Goal: Communication & Community: Answer question/provide support

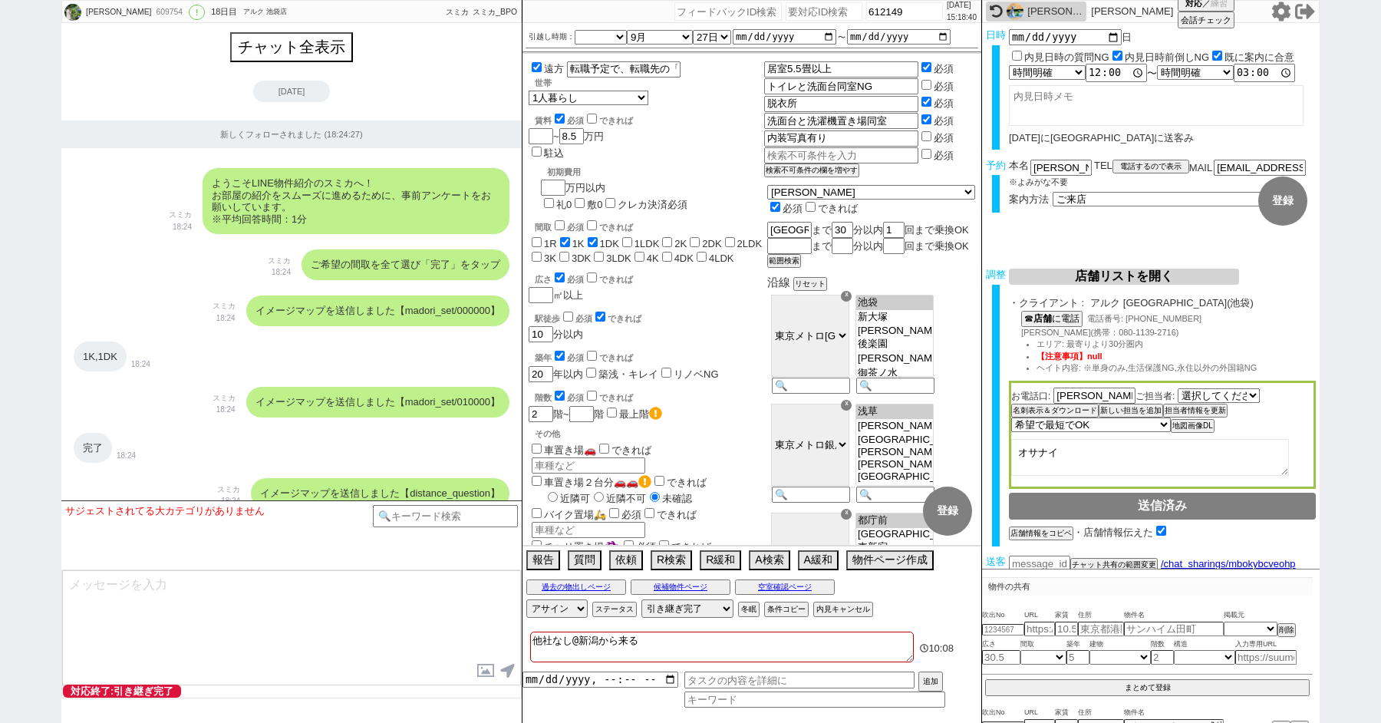
select select "[DATE]"
select select "9"
select select "27"
select select "0"
select select "60"
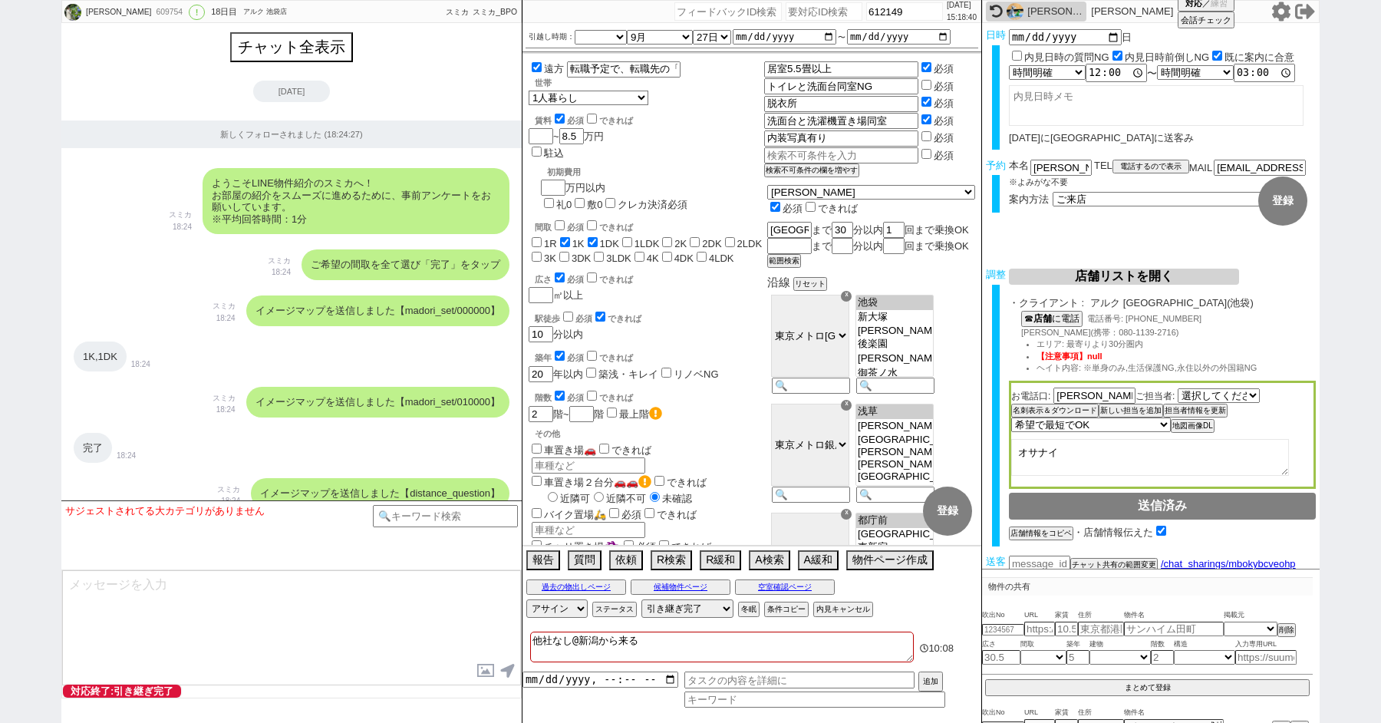
select select "59"
select select "75"
select select "14"
select select "819"
select select "62"
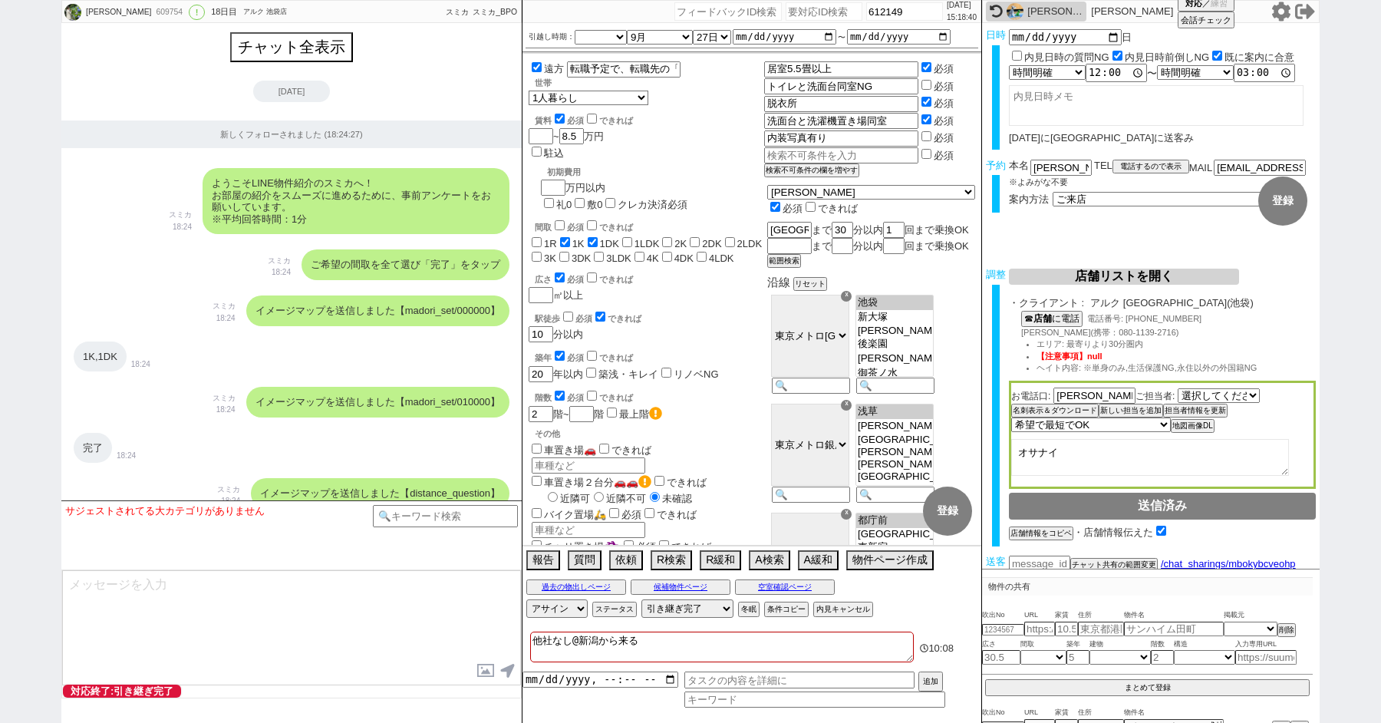
select select "1510"
select select "65"
select select "1580"
select select "23"
select select "733"
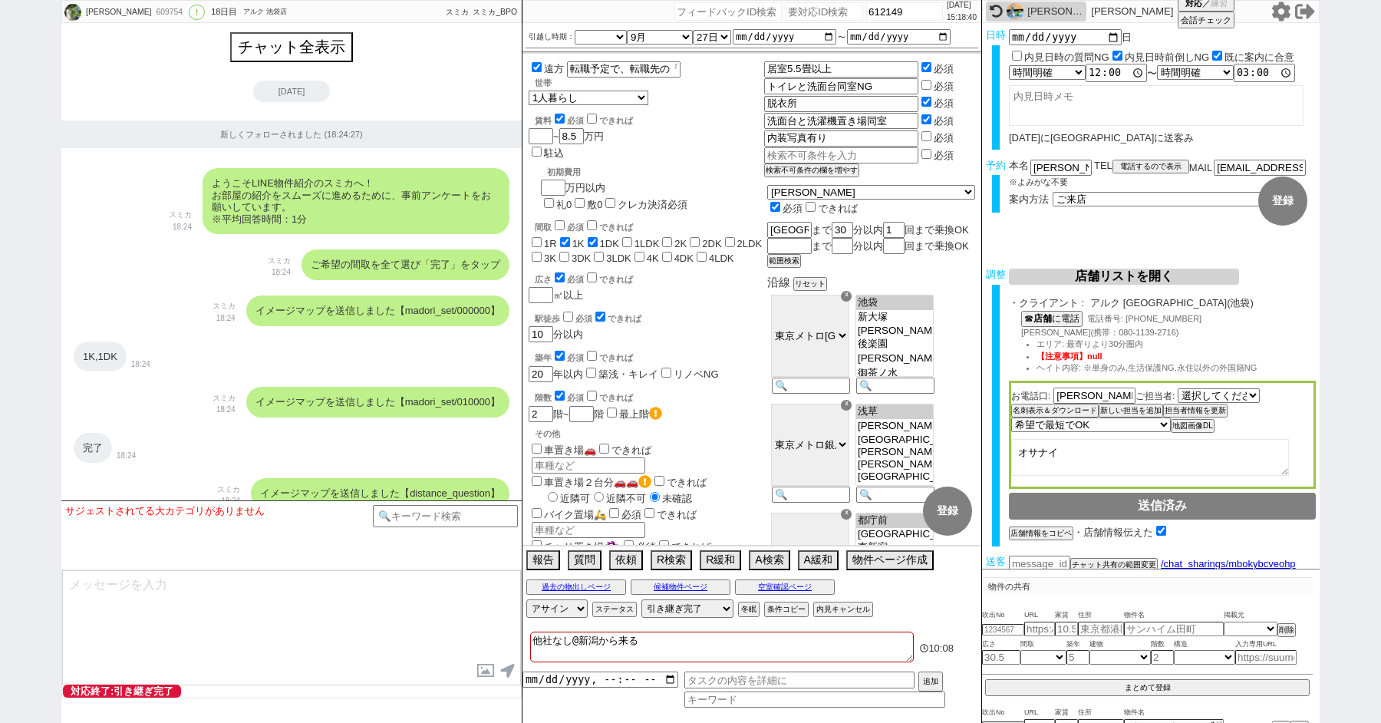
select select "67"
select select "64"
select select "1559"
select select "63"
select select "70"
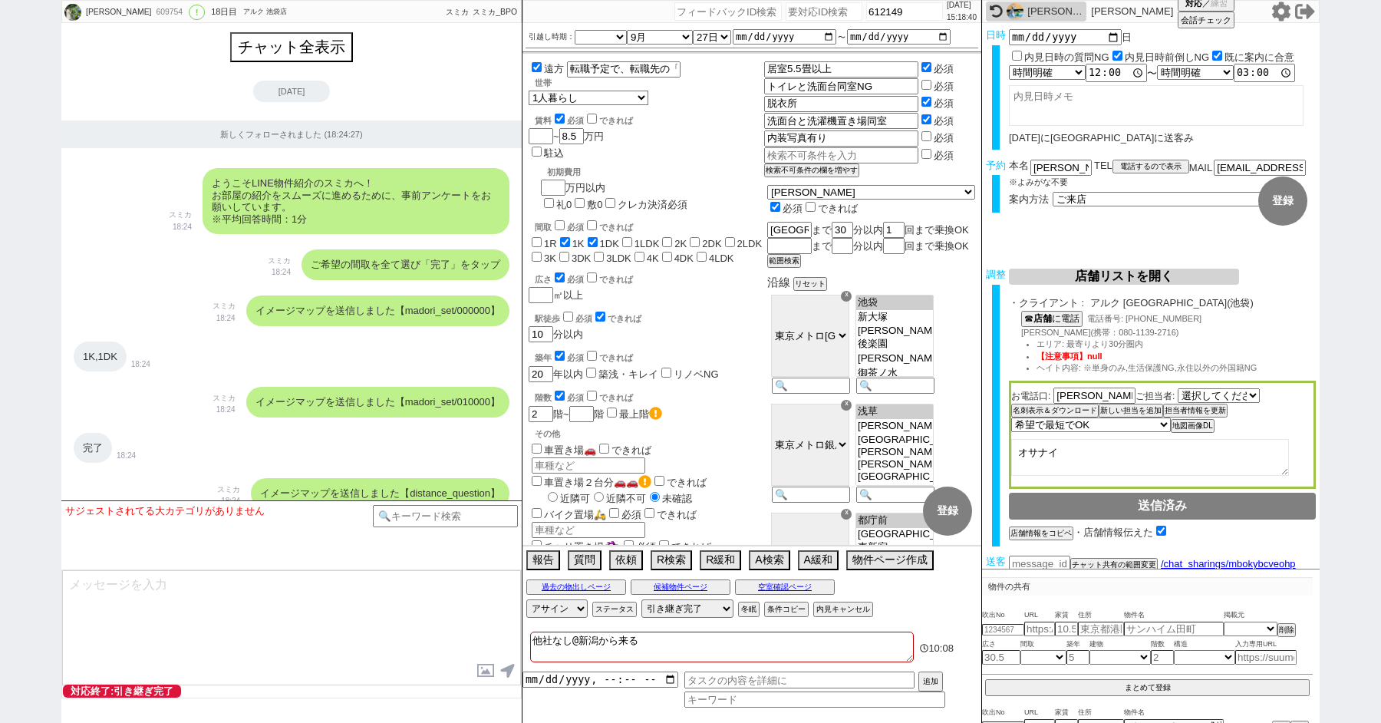
select select "1685"
select select "69"
select select "66"
select select "71"
select select "68"
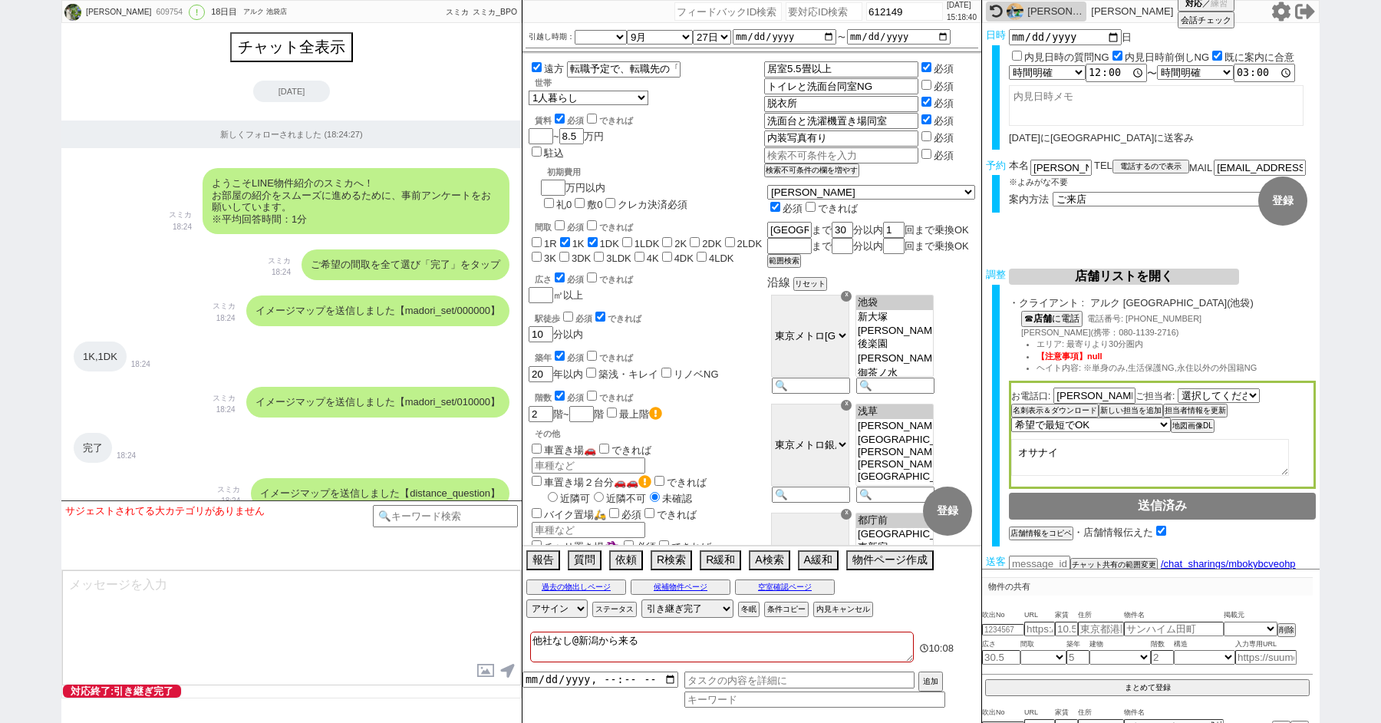
select select "1640"
select select "47"
select select "50"
select select "53"
select select "74"
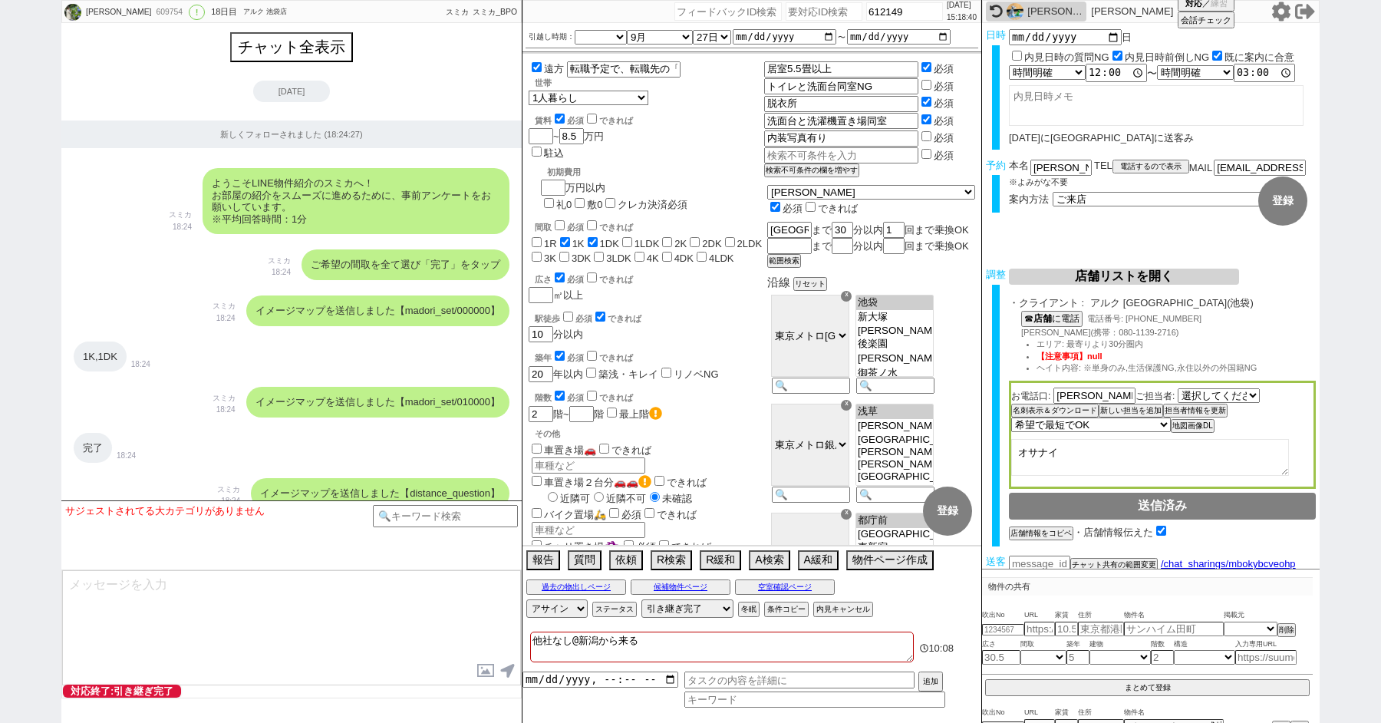
select select "56"
select select "25"
select select "3117"
select select "48"
select select "44"
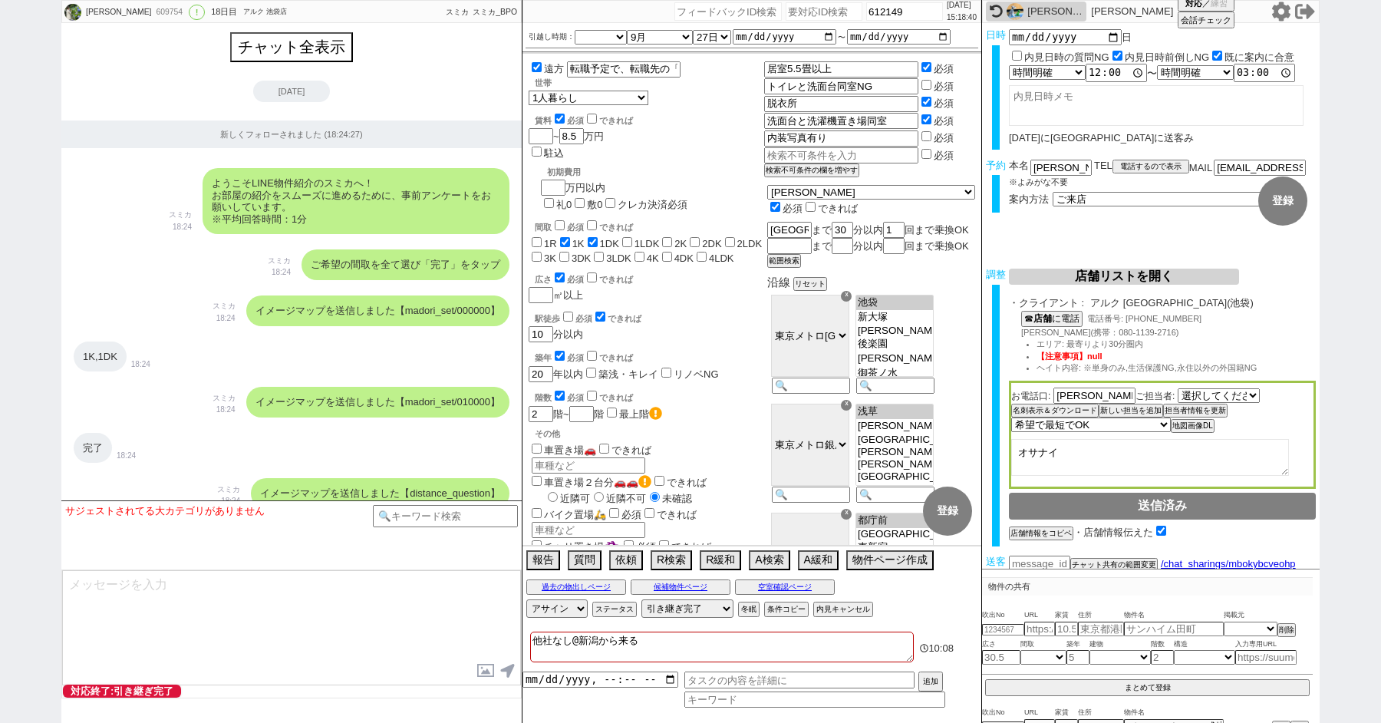
select select "52"
select select "7"
select select "55"
select select "12"
select select "11"
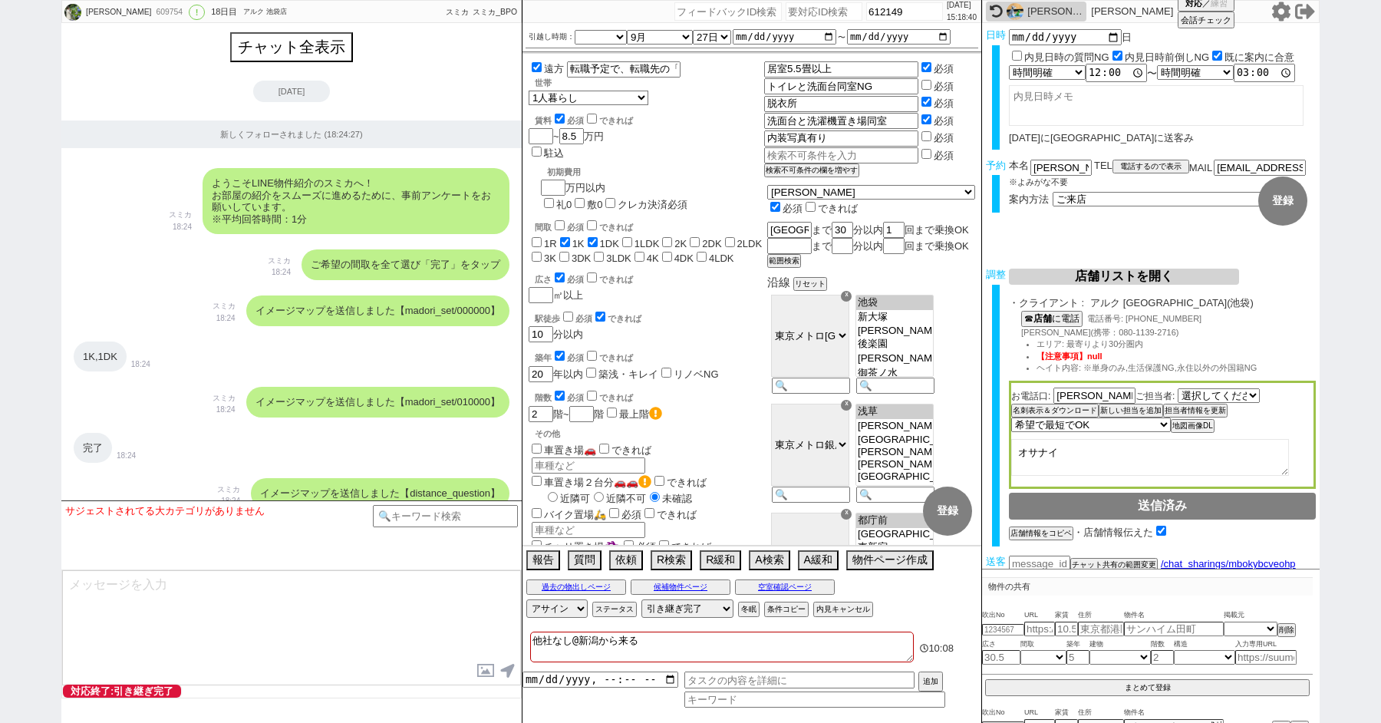
select select "38"
select select "61"
select select "72"
select select "1747"
select select "15"
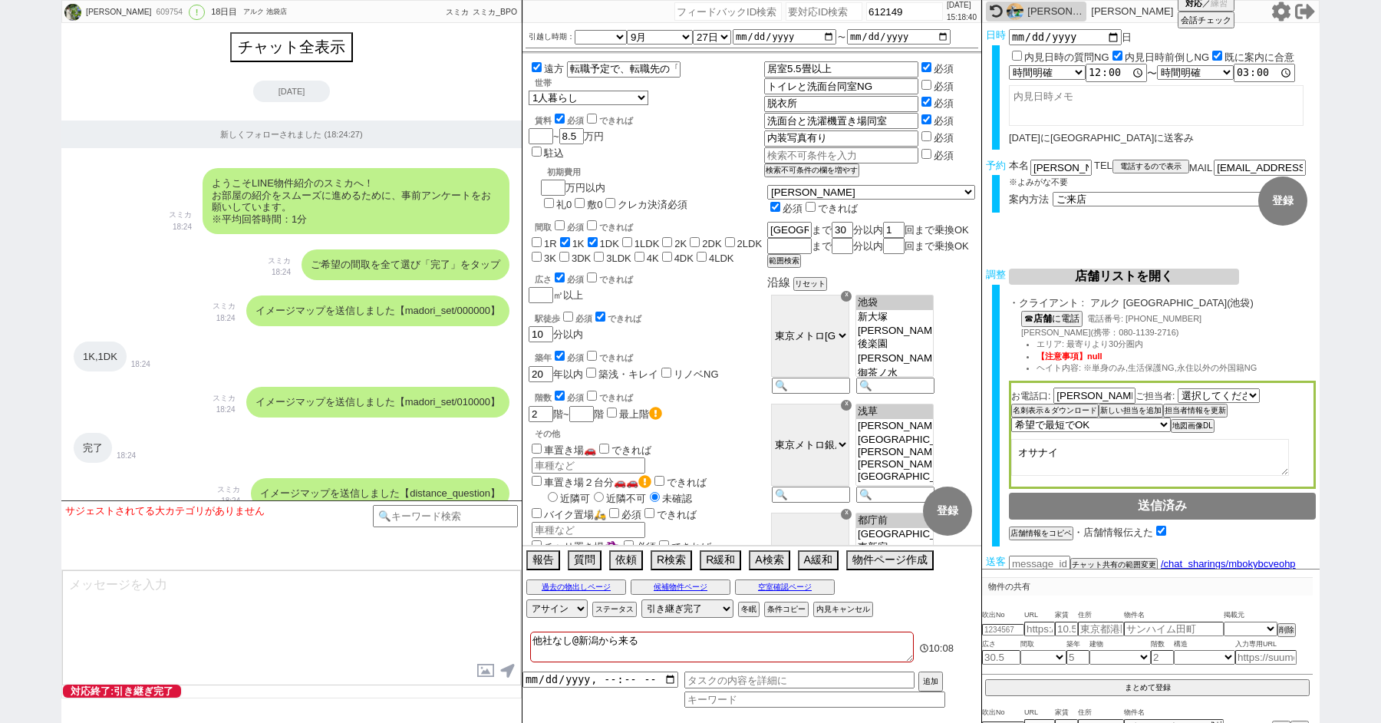
select select "35"
select select "29"
select select "100"
select select "1"
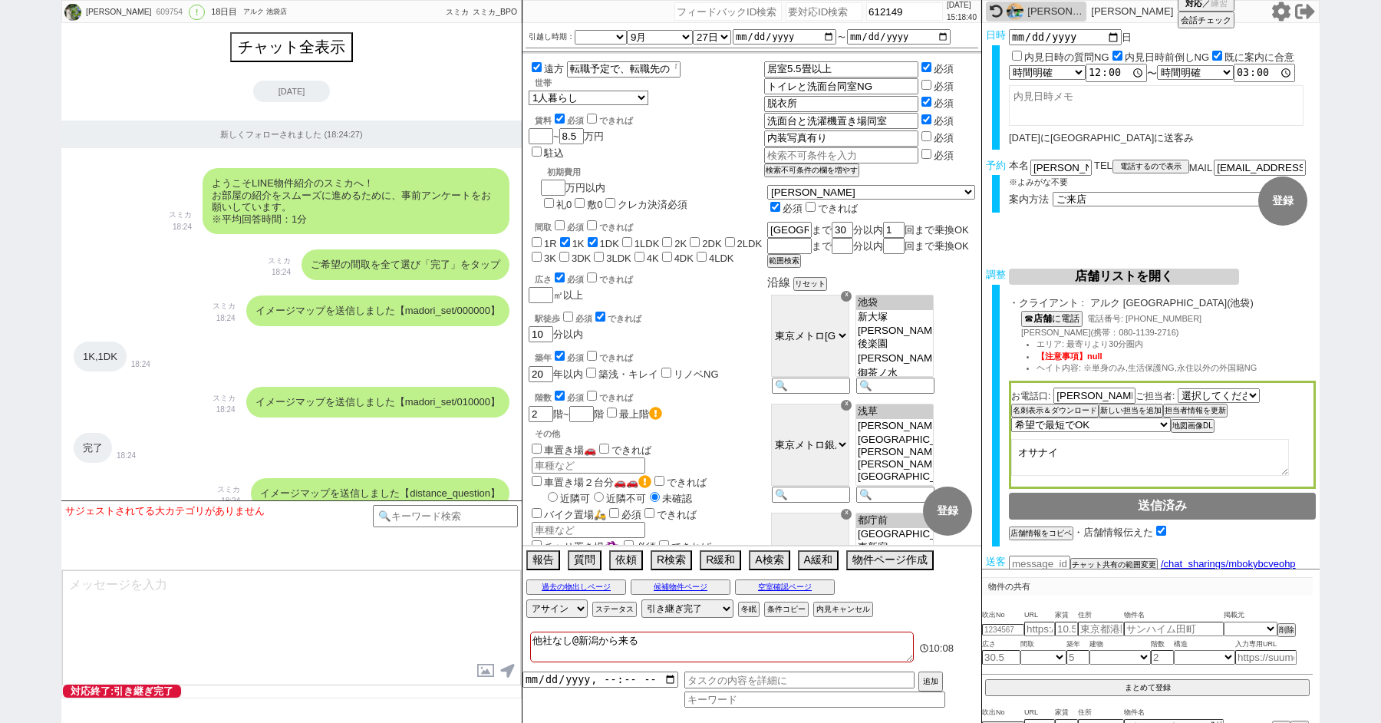
select select "2"
select select "2093"
select select "5"
select select
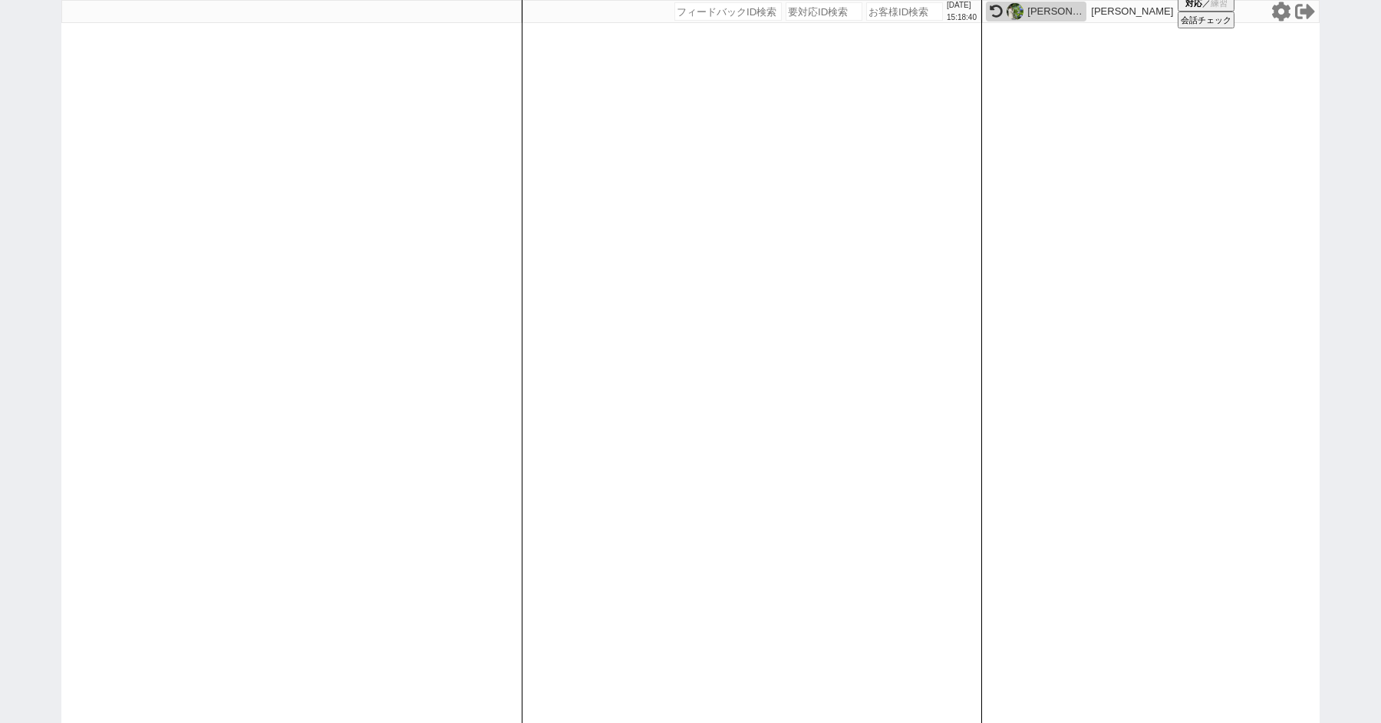
select select "500"
select select
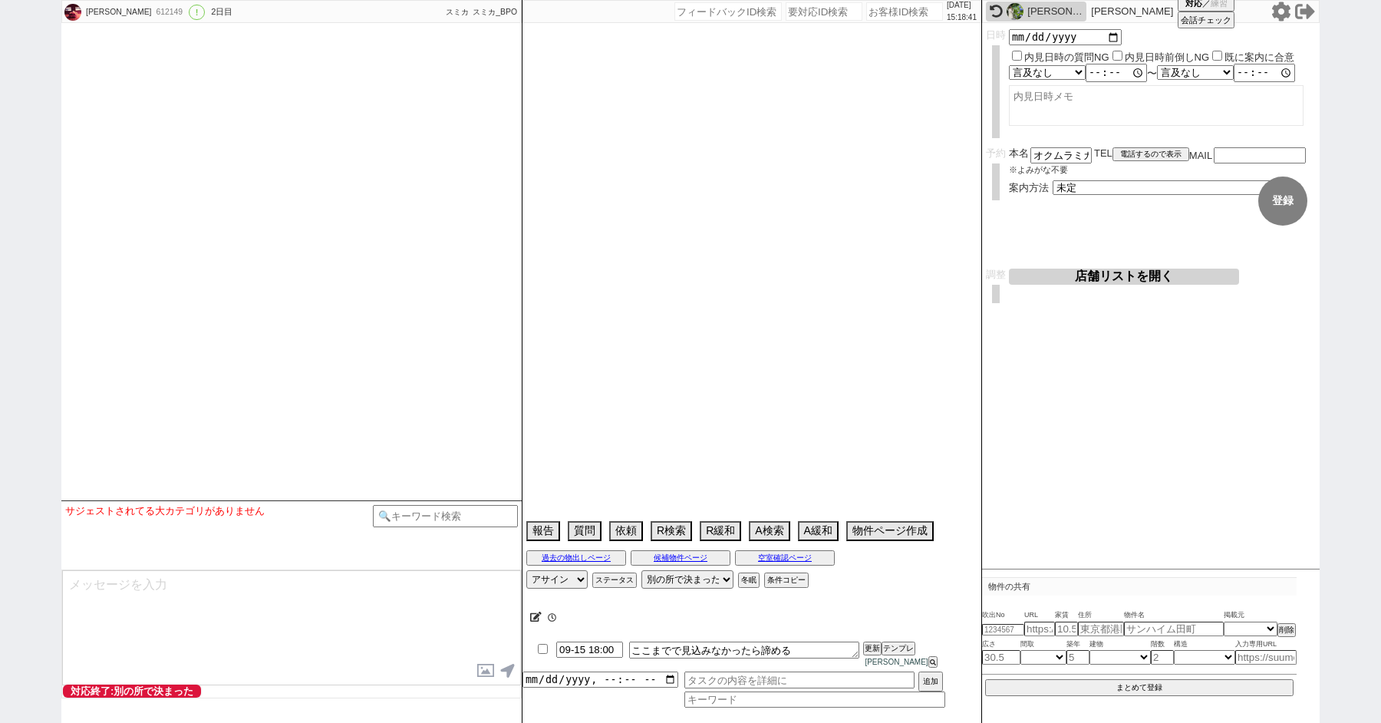
type textarea "アパマン西荻窪からSMSきたが既に登録している、紹介できますか？ っと電話きた　クレーム回避のためにフェードアウトにしていく 青木やる"
select select "15"
select select "6"
select select "12"
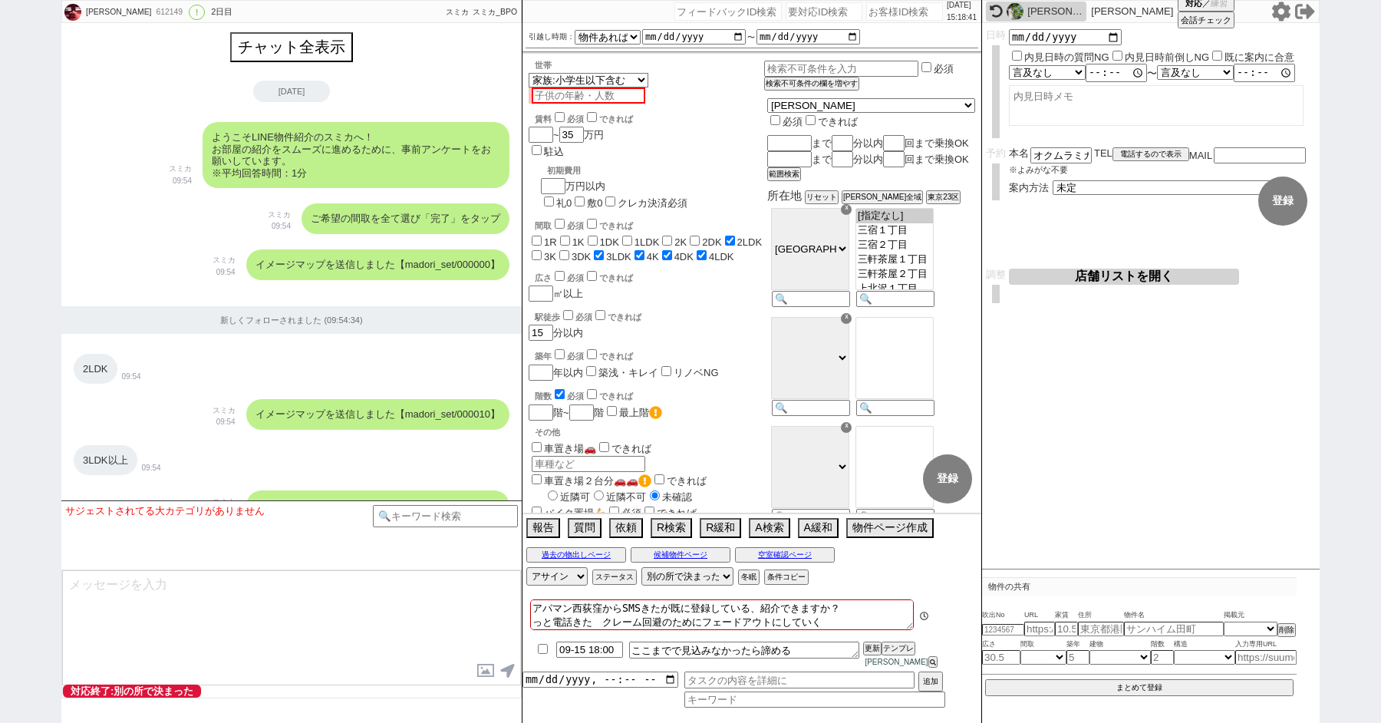
scroll to position [1550, 0]
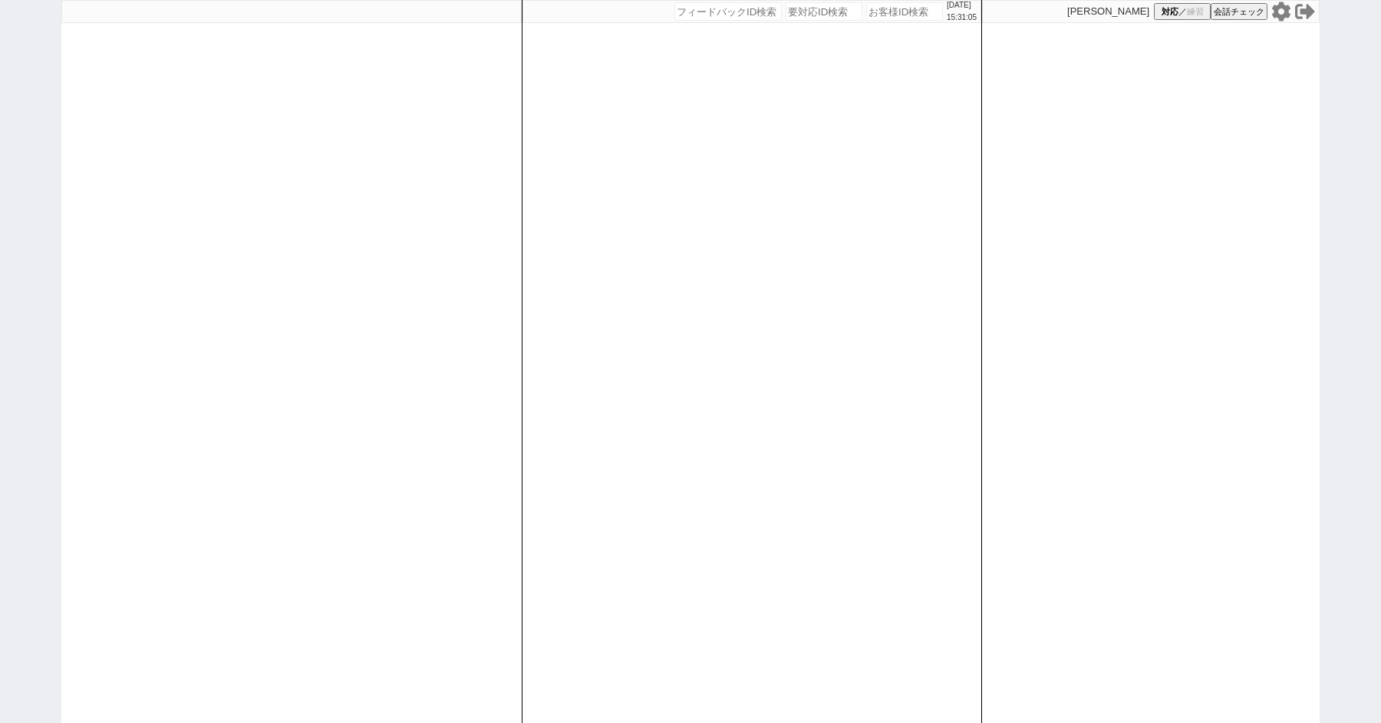
click at [1286, 18] on icon at bounding box center [1281, 12] width 20 height 20
click at [56, 361] on div "[DATE] 15:31:31 候補物件を追加してしてください 紹介した物件一覧 他社物件を追加する 空室確認ページに追加・削除 紹介した物件一覧 他社物件を…" at bounding box center [690, 361] width 1381 height 723
select select
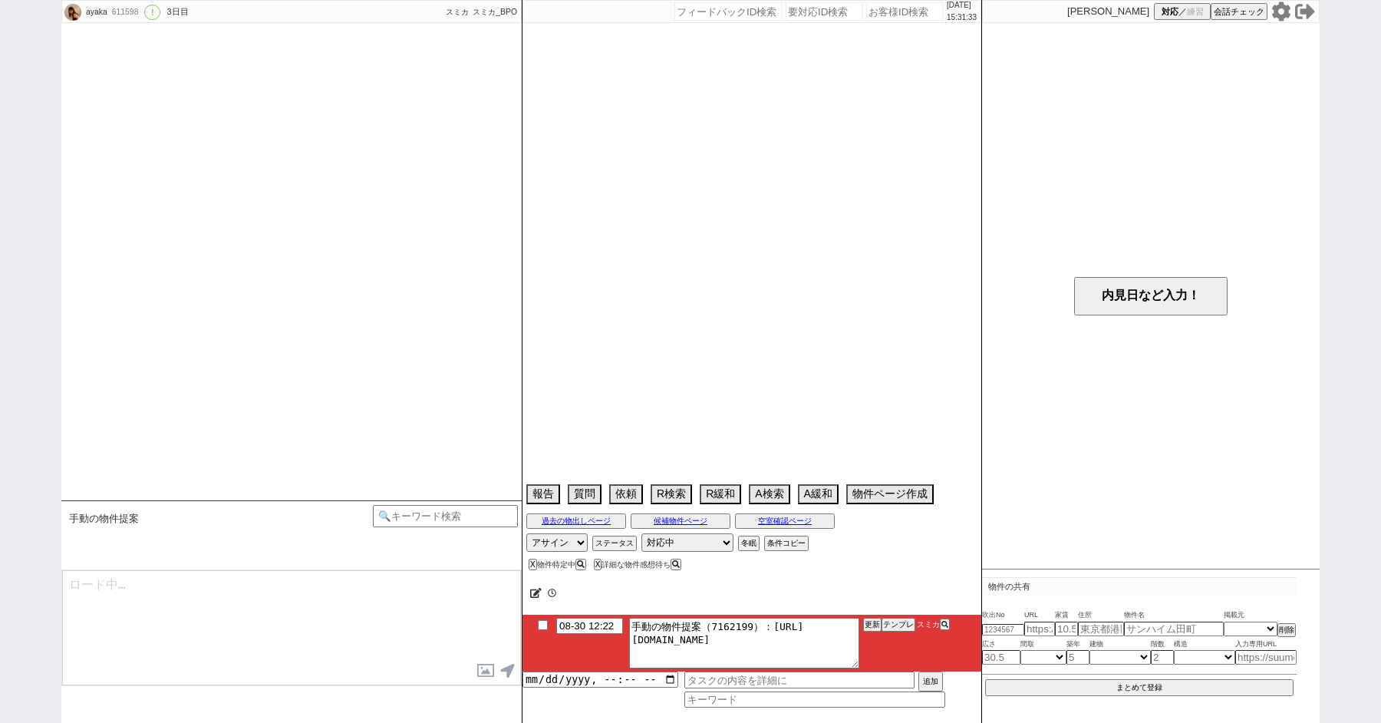
type textarea "旧：530607別人判定"
select select "15"
select select "0"
select select "64"
select select "33"
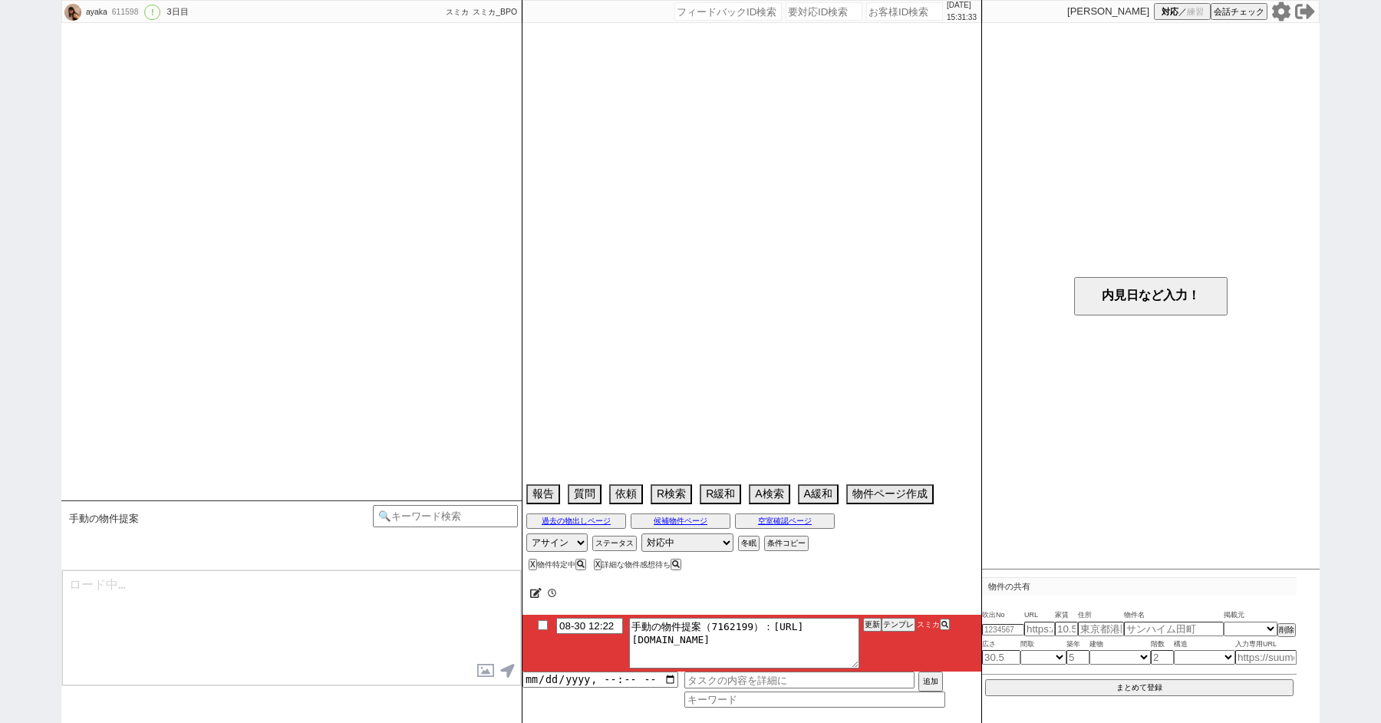
select select "963"
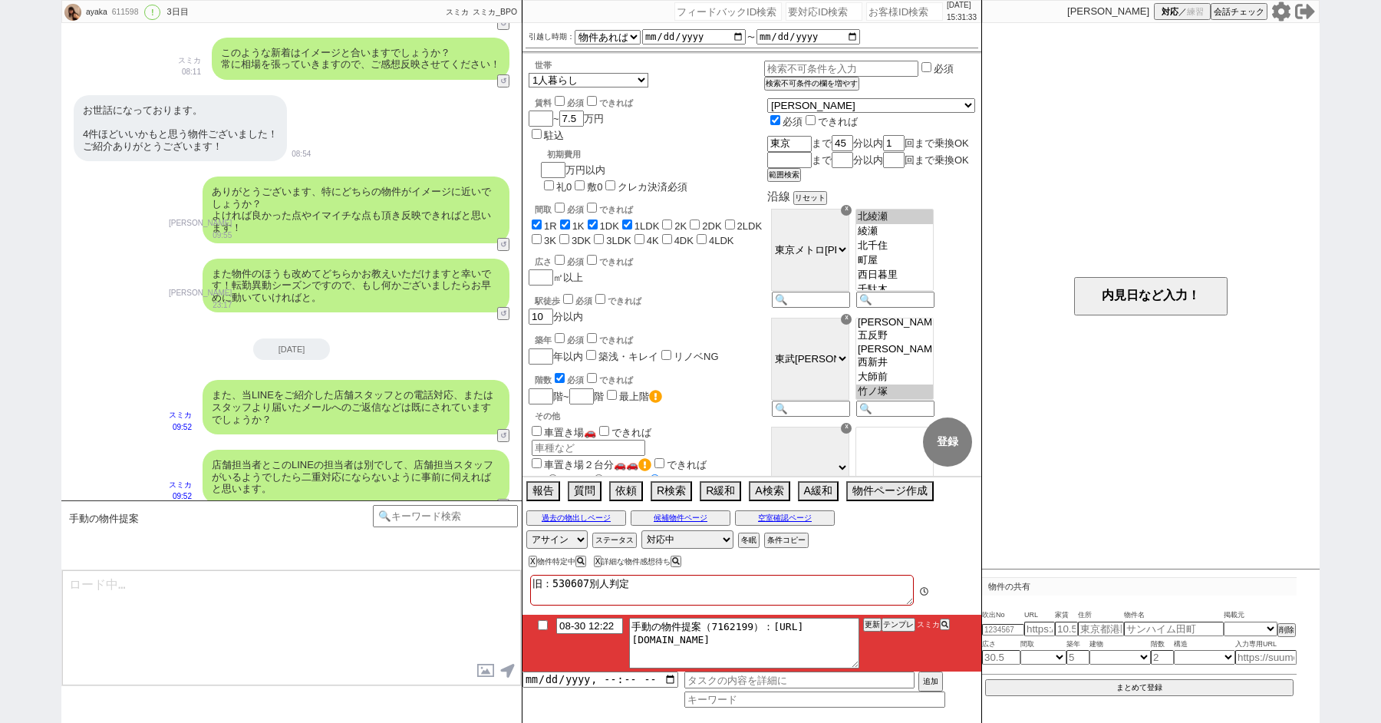
scroll to position [168, 0]
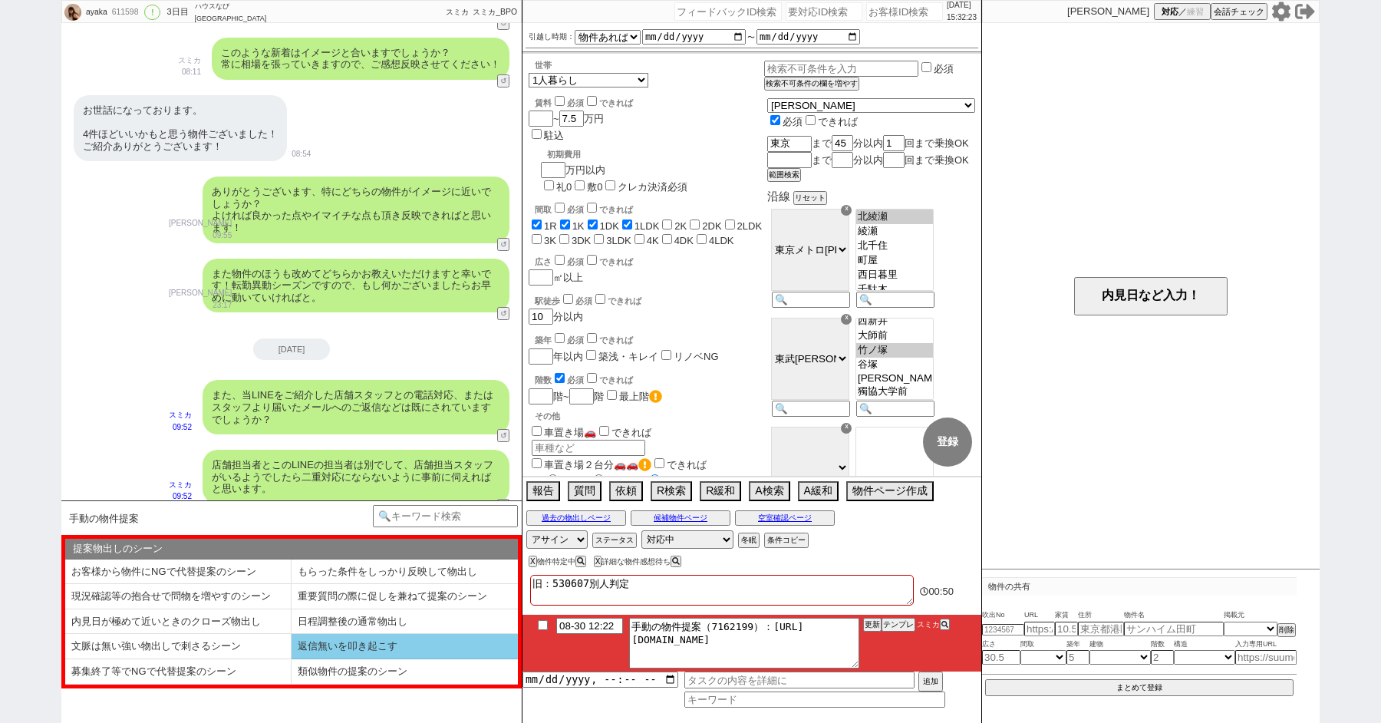
click at [292, 659] on li "返信無いを叩き起こす" at bounding box center [178, 671] width 226 height 25
select select "返信無いを叩き起こす"
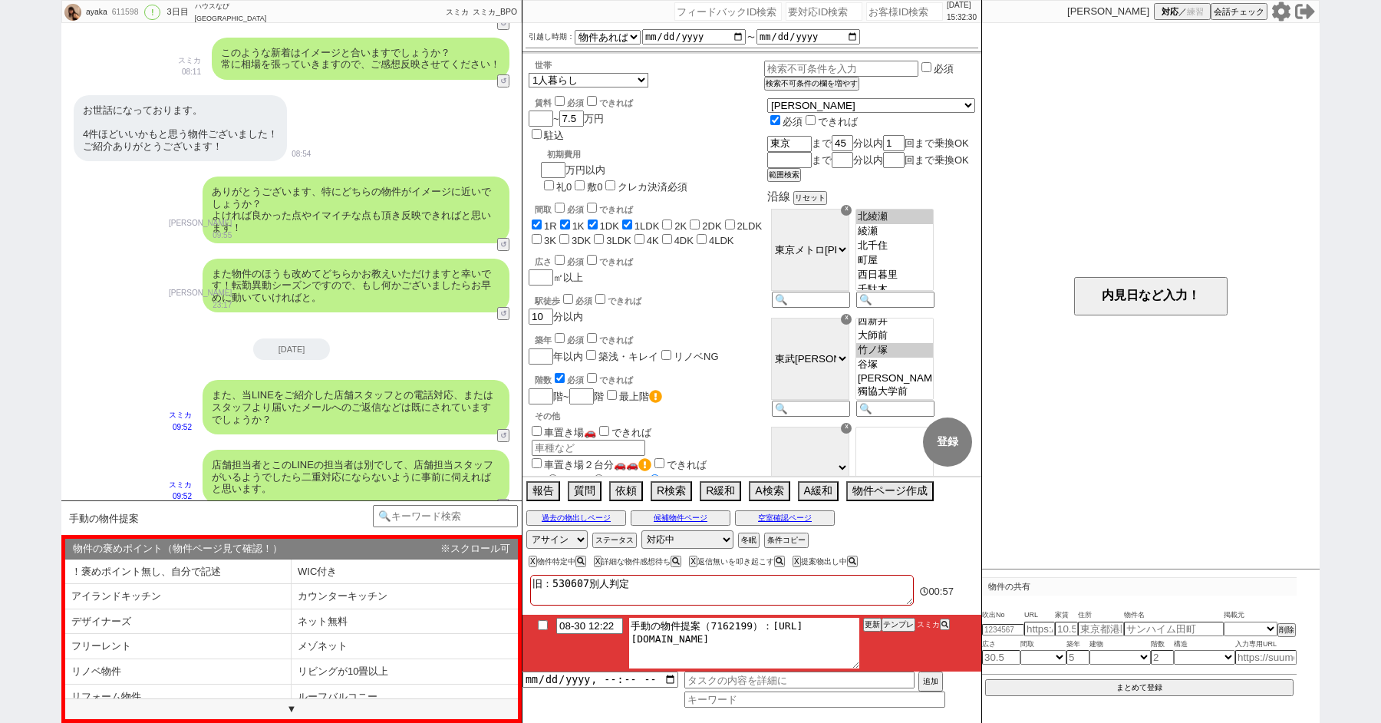
drag, startPoint x: 764, startPoint y: 625, endPoint x: 887, endPoint y: 661, distance: 127.9
click at [887, 660] on li "08-30 12:22 手動の物件提案（7162199）：https://jent-crm.com/2ng-84y191pn3984hy/introducti…" at bounding box center [751, 642] width 459 height 57
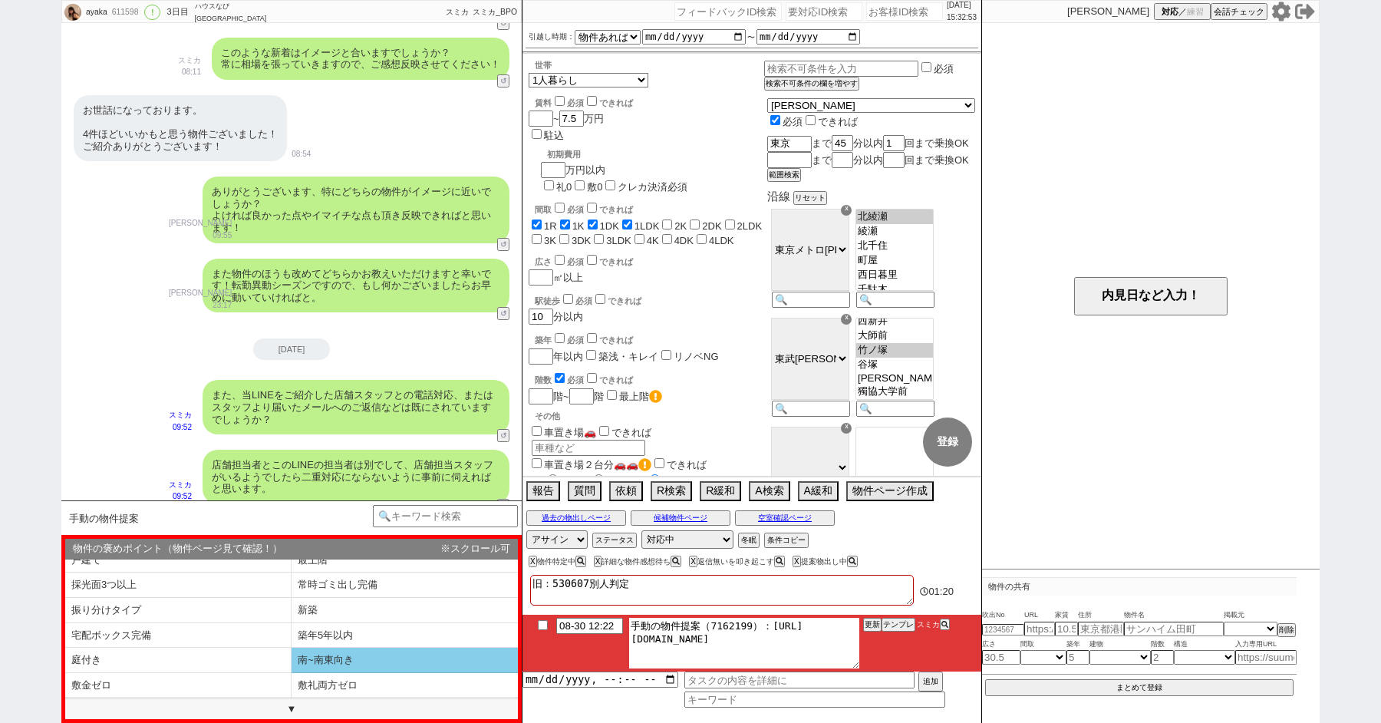
scroll to position [201, 0]
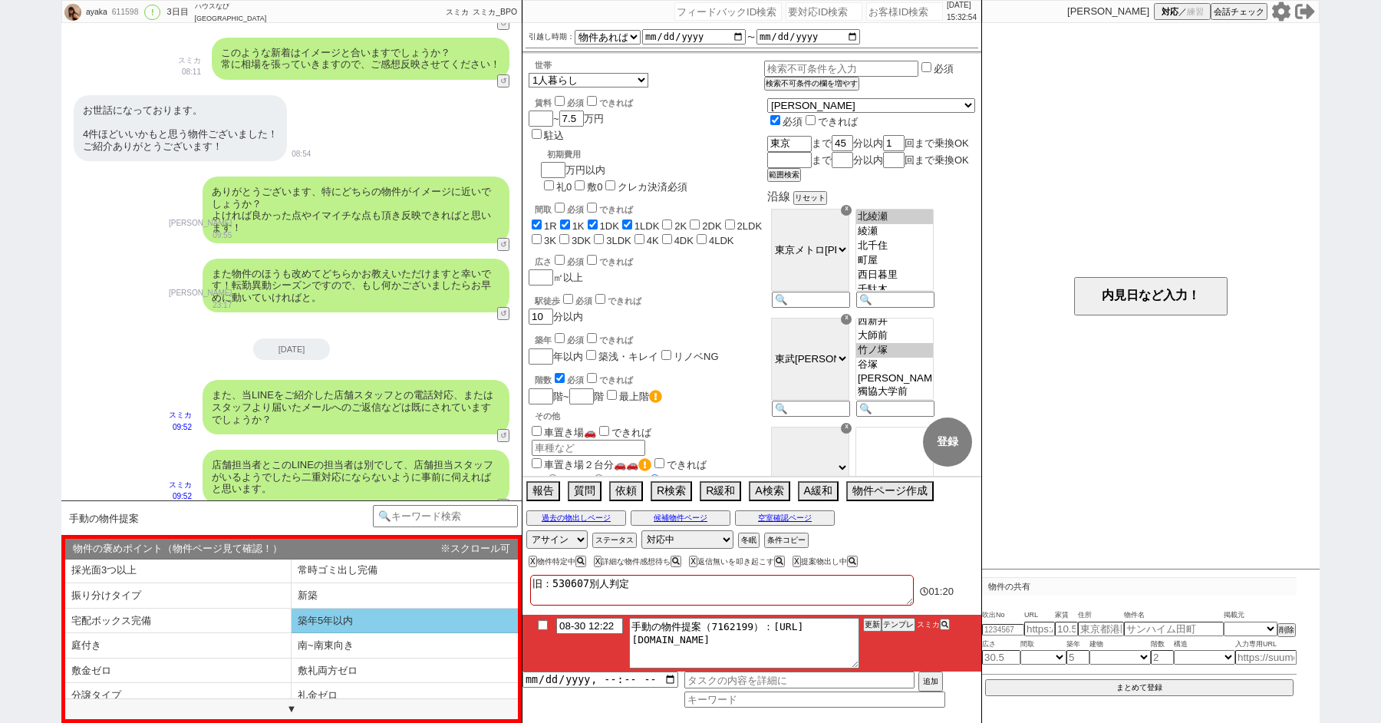
click at [292, 633] on li "築年5年以内" at bounding box center [178, 645] width 226 height 25
select select "築年5年以内"
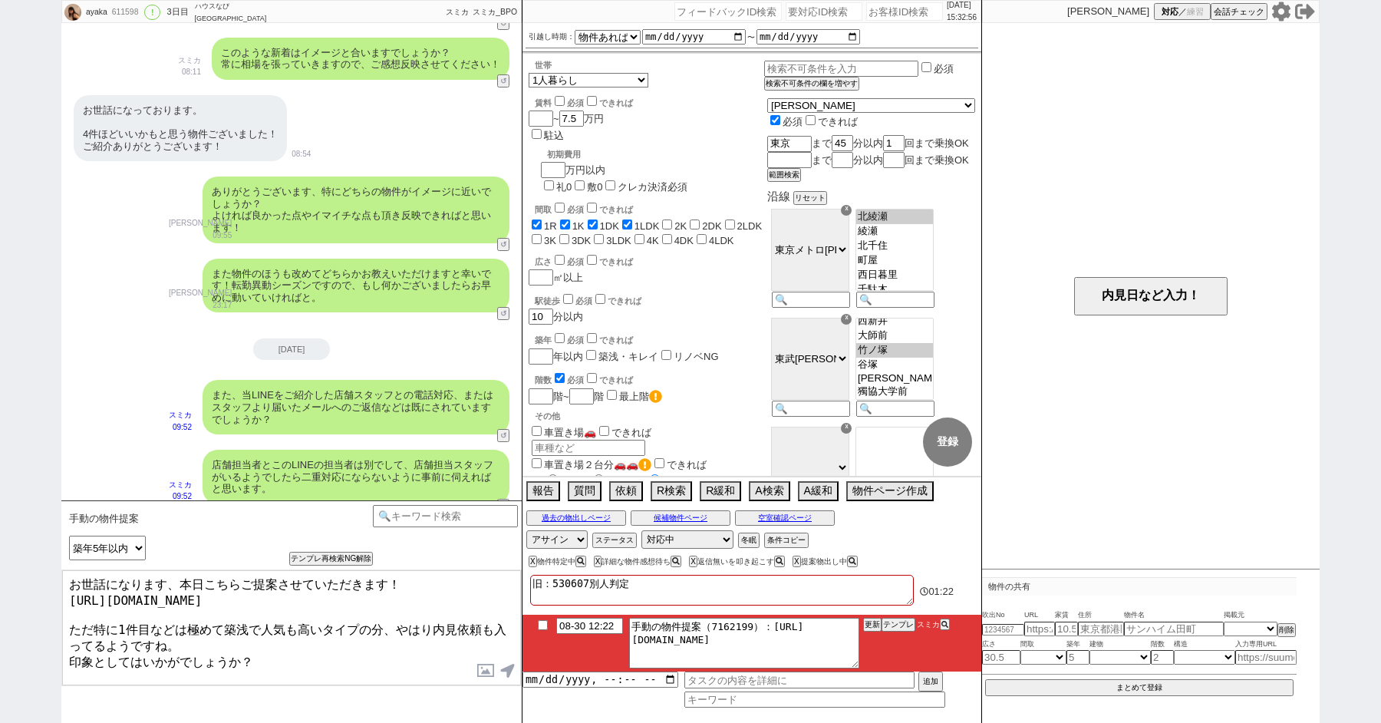
click at [273, 639] on textarea "お世話になります、本日こちらご提案させていただきます！ https://tools.sumika.live/pages/7044xty ただ特に1件目などは極…" at bounding box center [291, 627] width 459 height 115
drag, startPoint x: 183, startPoint y: 623, endPoint x: 68, endPoint y: 616, distance: 116.0
click at [68, 616] on textarea "お世話になります、本日こちらご提案させていただきます！ https://tools.sumika.live/pages/7044xty ただ特に1件目などは極…" at bounding box center [291, 627] width 459 height 115
type textarea "お世話になります、本日こちらご提案させていただきます！ https://tools.sumika.live/pages/7044xty 極めて築浅で人気も高い…"
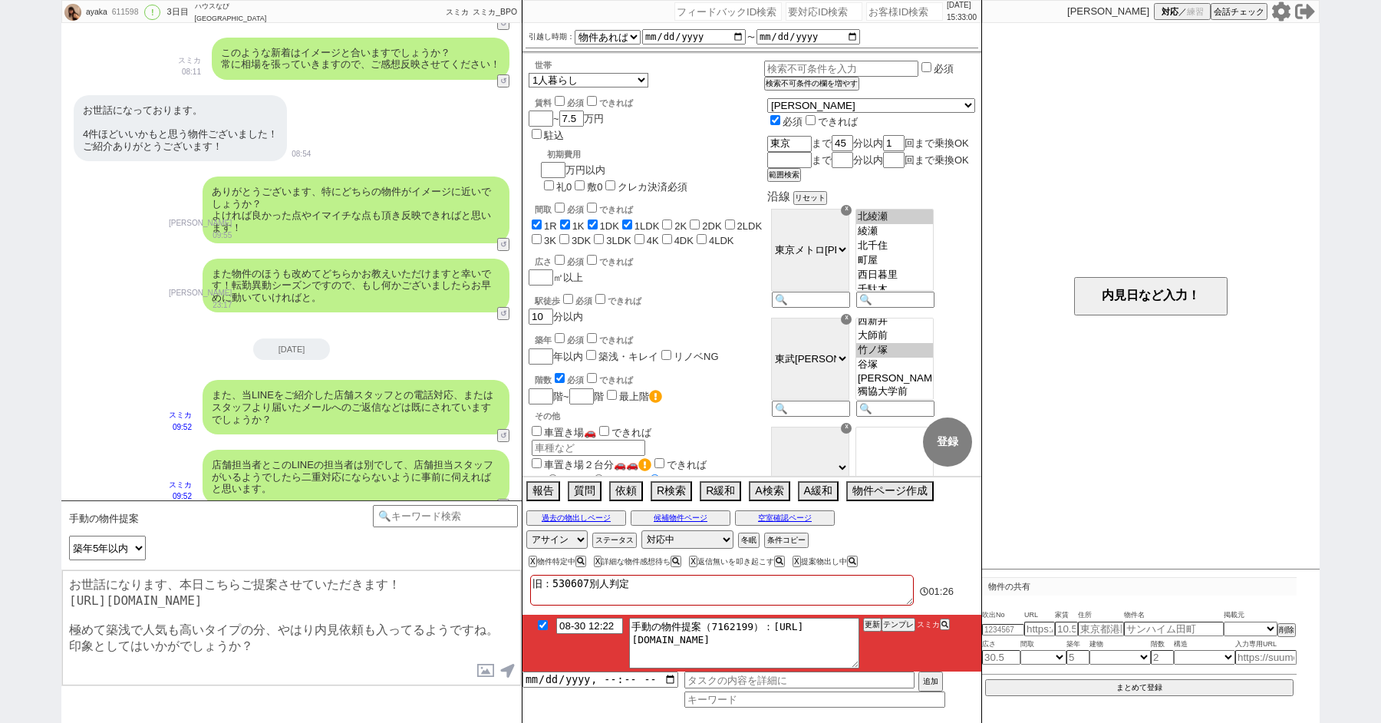
checkbox input "true"
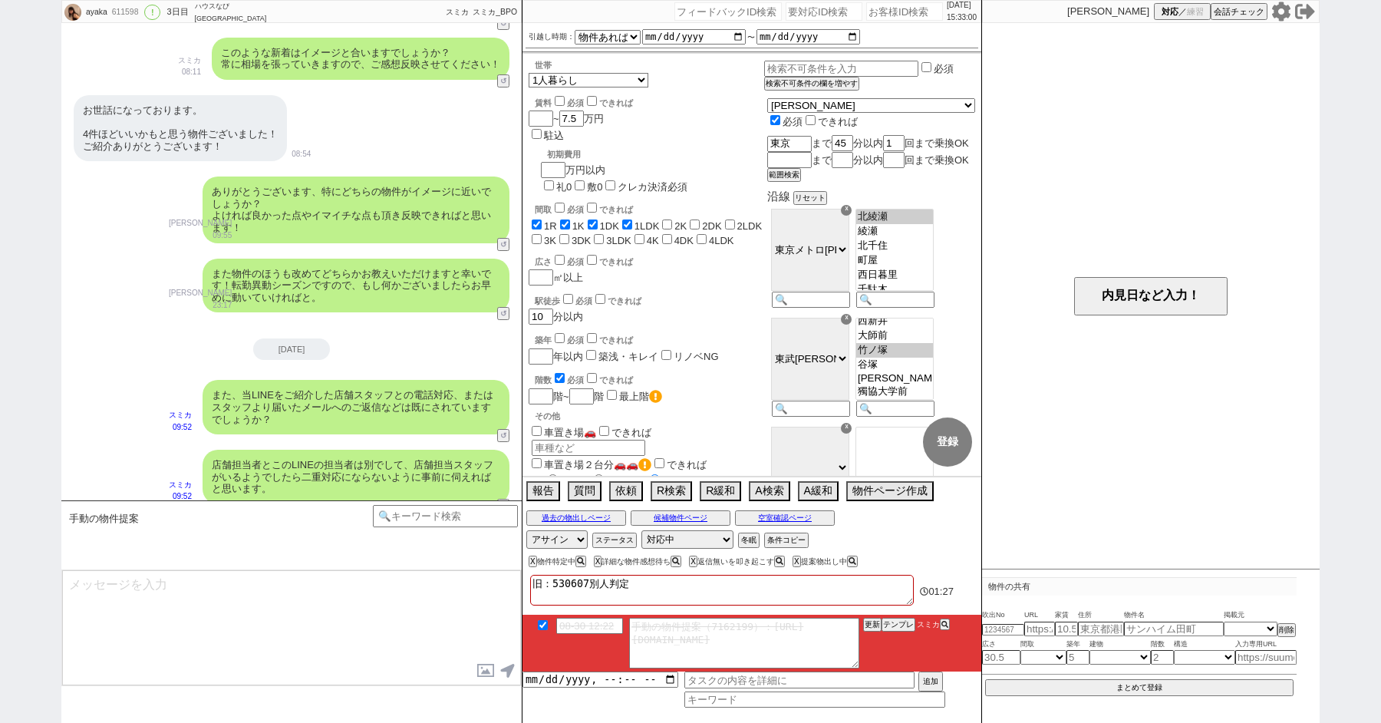
scroll to position [3618, 0]
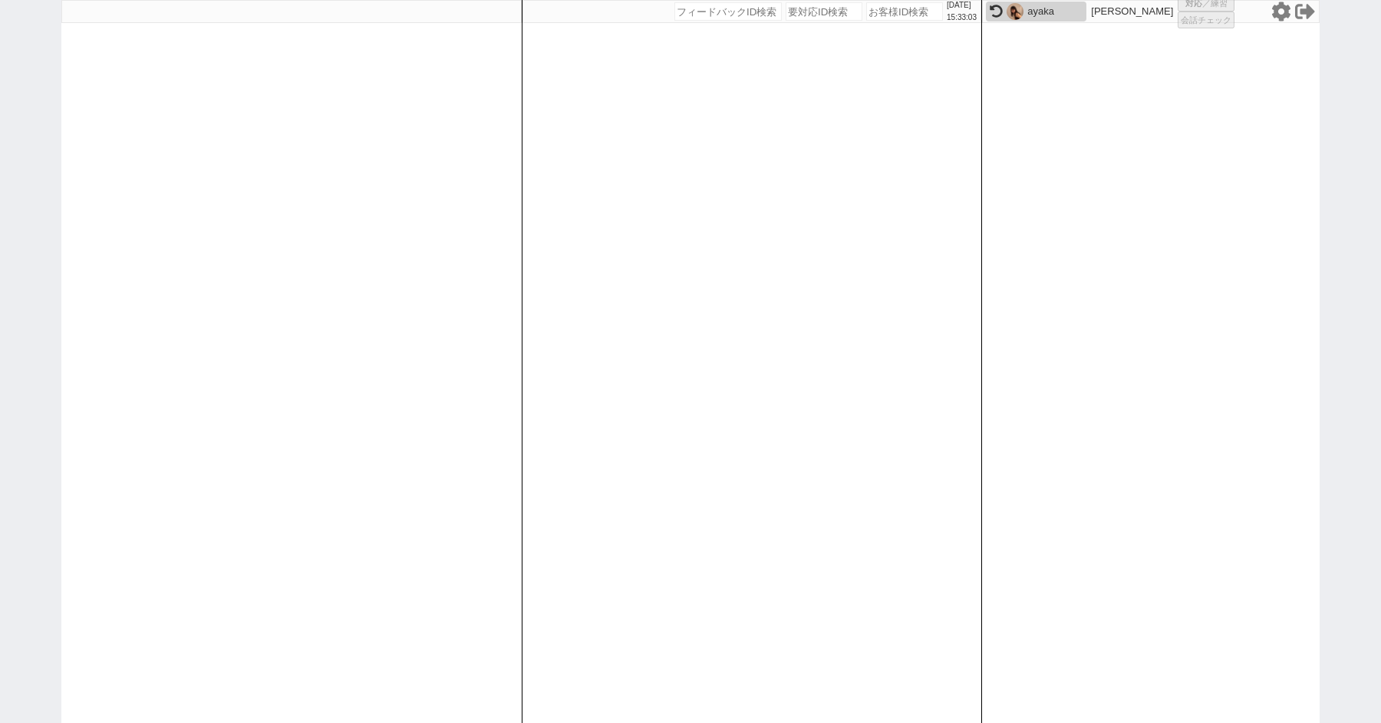
select select
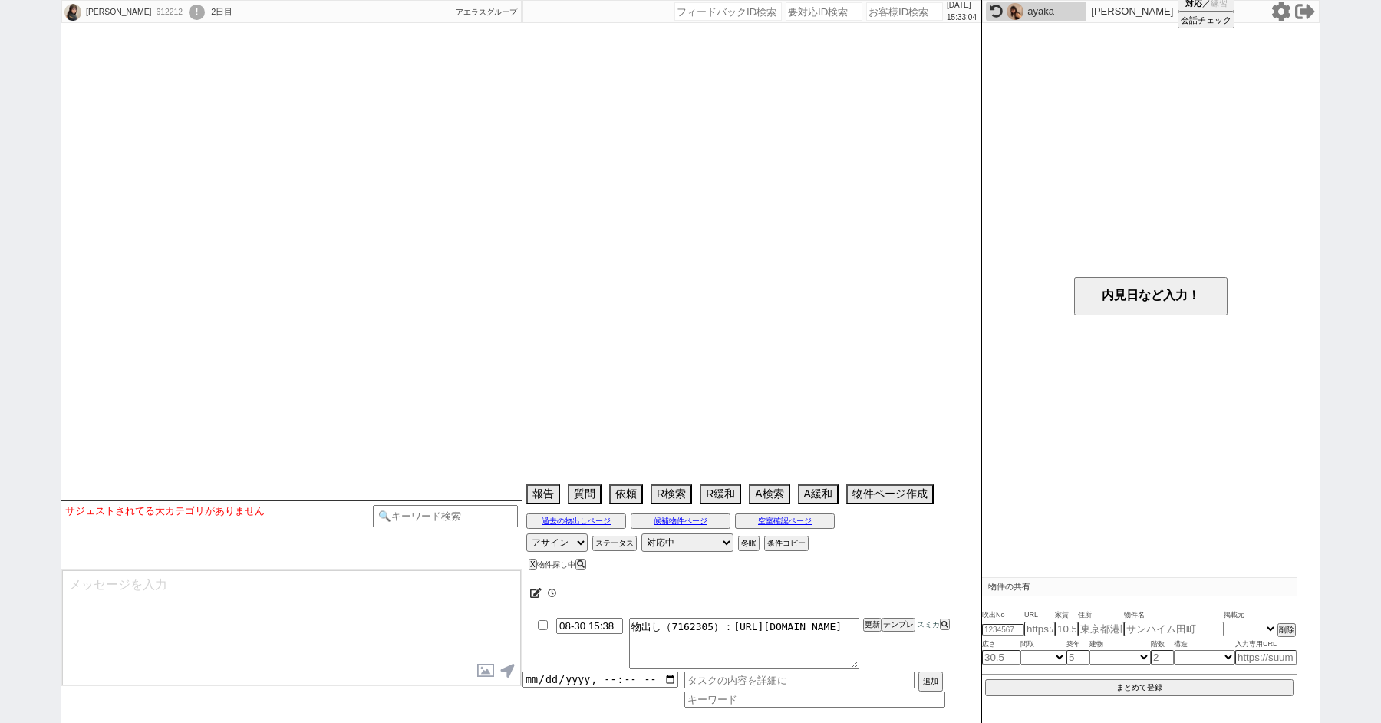
scroll to position [700, 0]
select select
select select "15"
select select "0"
select select "38"
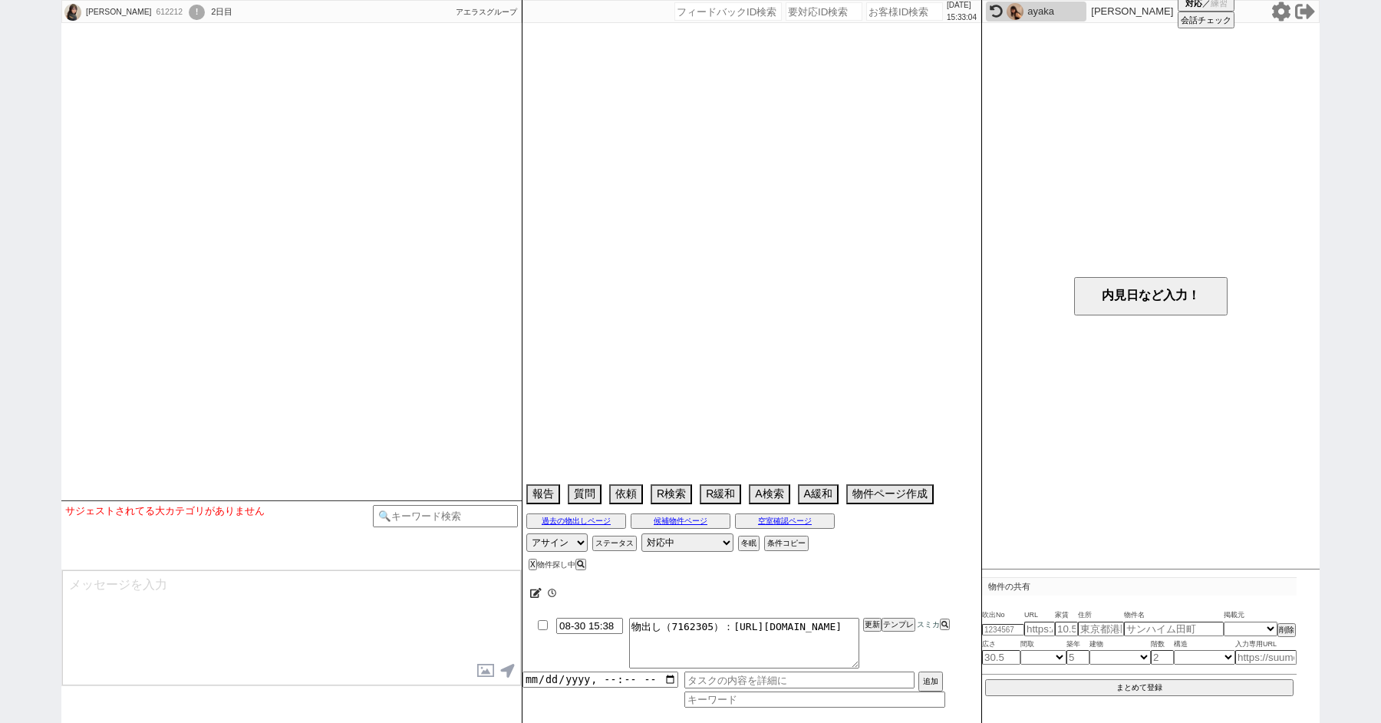
select select "1107"
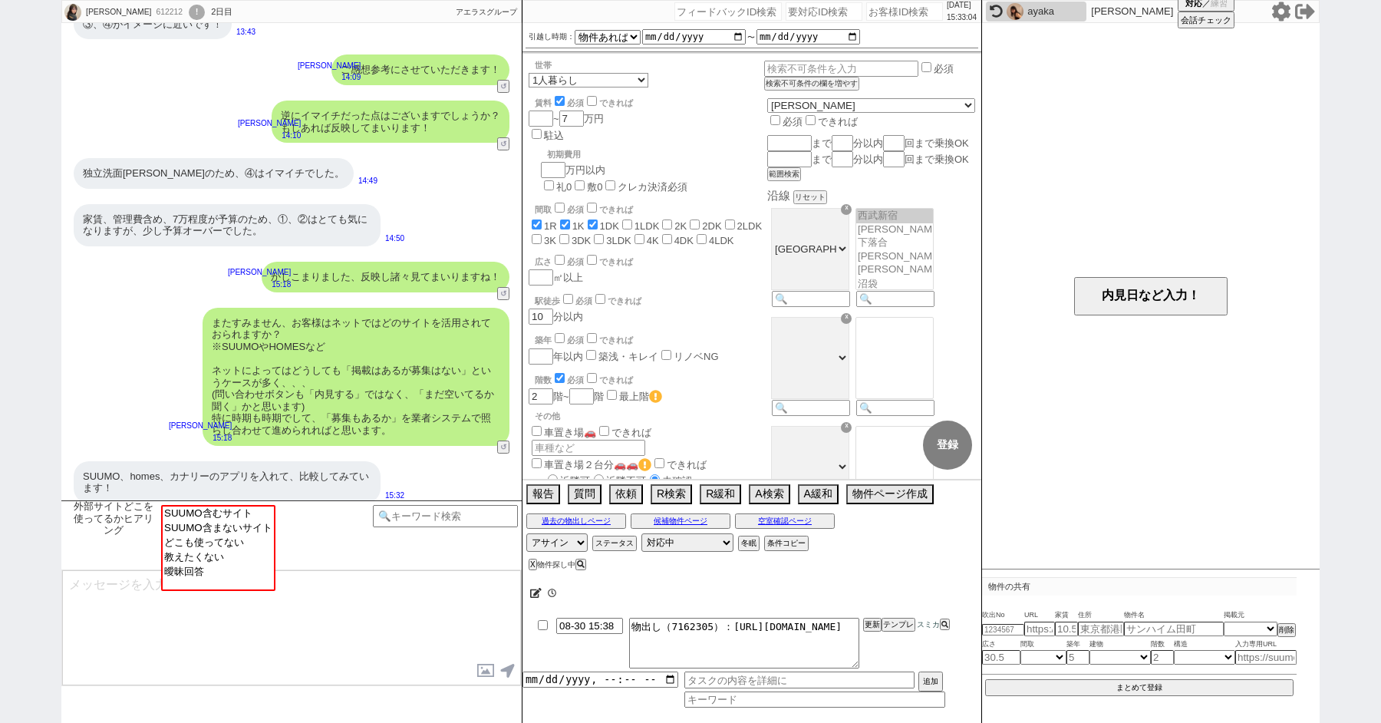
scroll to position [334, 0]
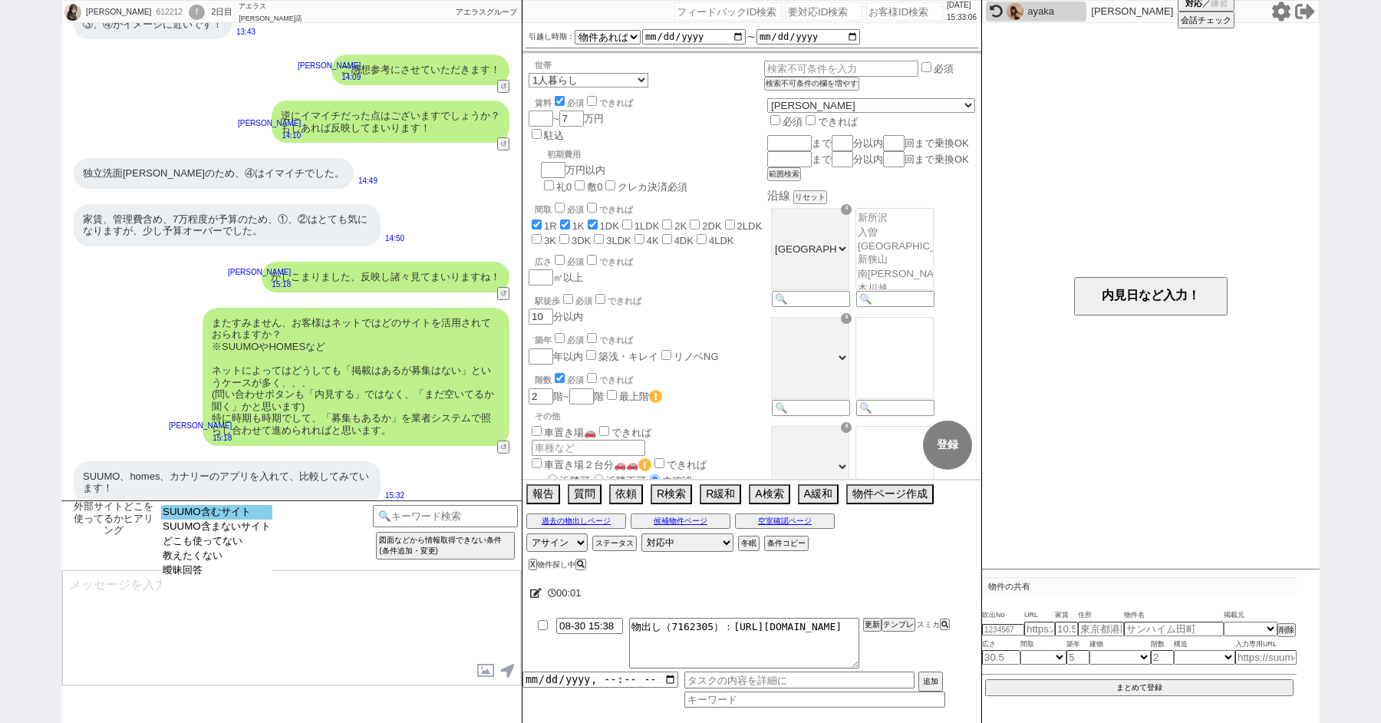
select select "SUUMO含むサイト"
click at [231, 519] on option "SUUMO含むサイト" at bounding box center [216, 526] width 111 height 15
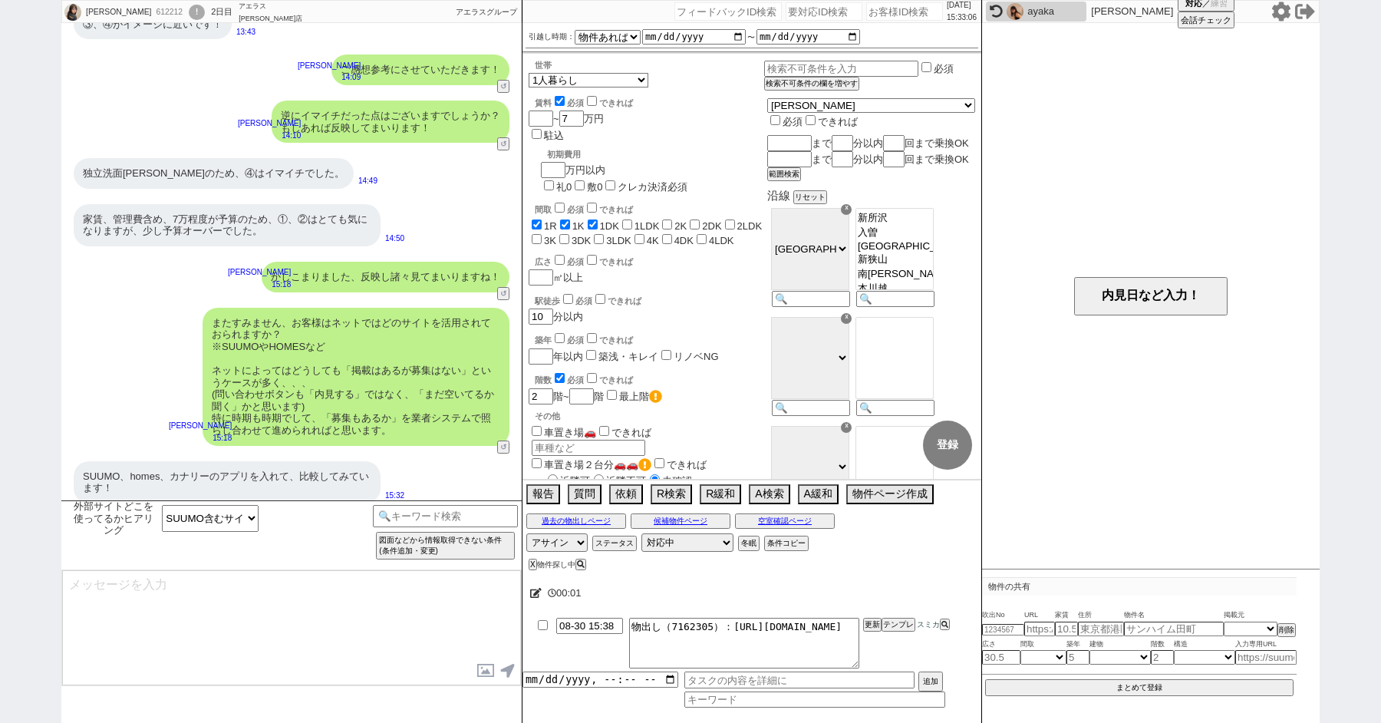
type textarea "ご確認ありがとうございます！ やはりスーモさんが掲載量ですとNo1なのは間違いないかと思います！ 一方で、数が多い分、更新が追いついておらず埋まってる物件も多…"
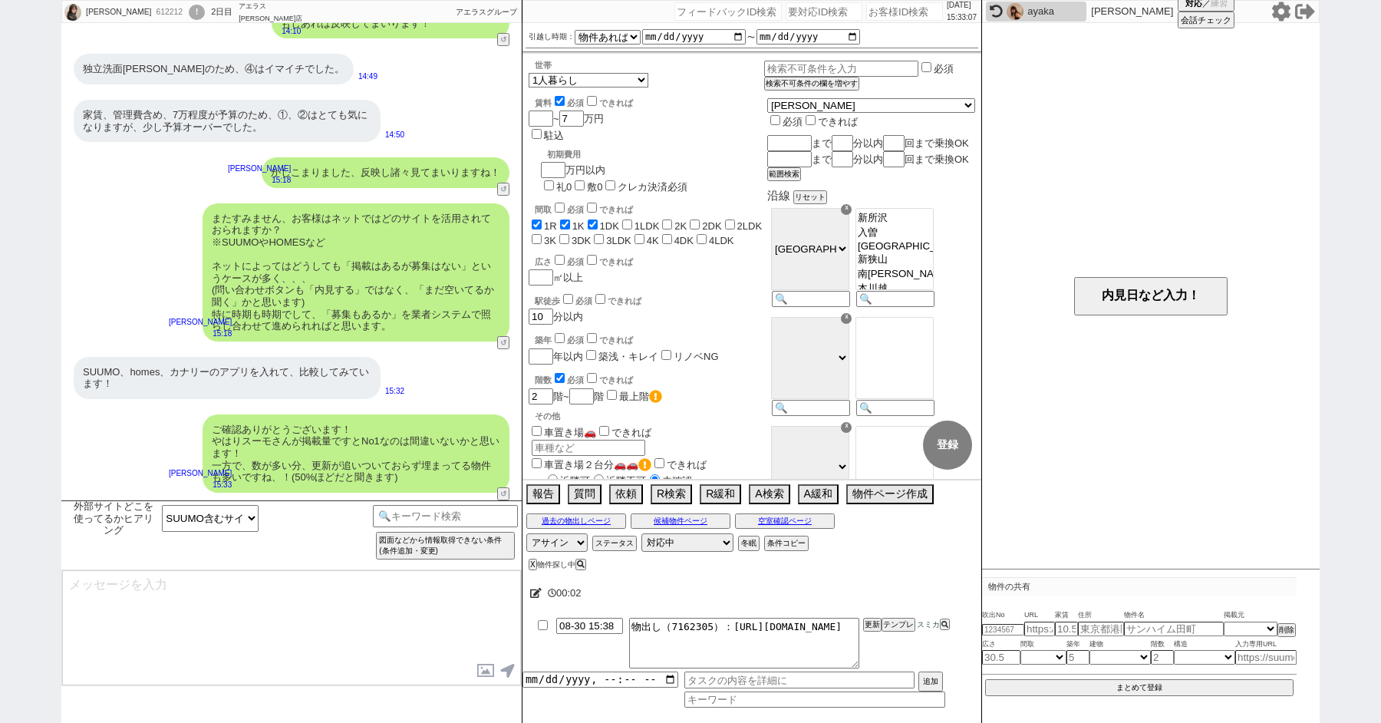
type textarea "こちらのお探しの参考にするため、また空室状況を確認するため等で、今後も「外部サイトで物件見つけられましたか？」と定期的にヒアリングさせて頂いてもよろしいでしょ…"
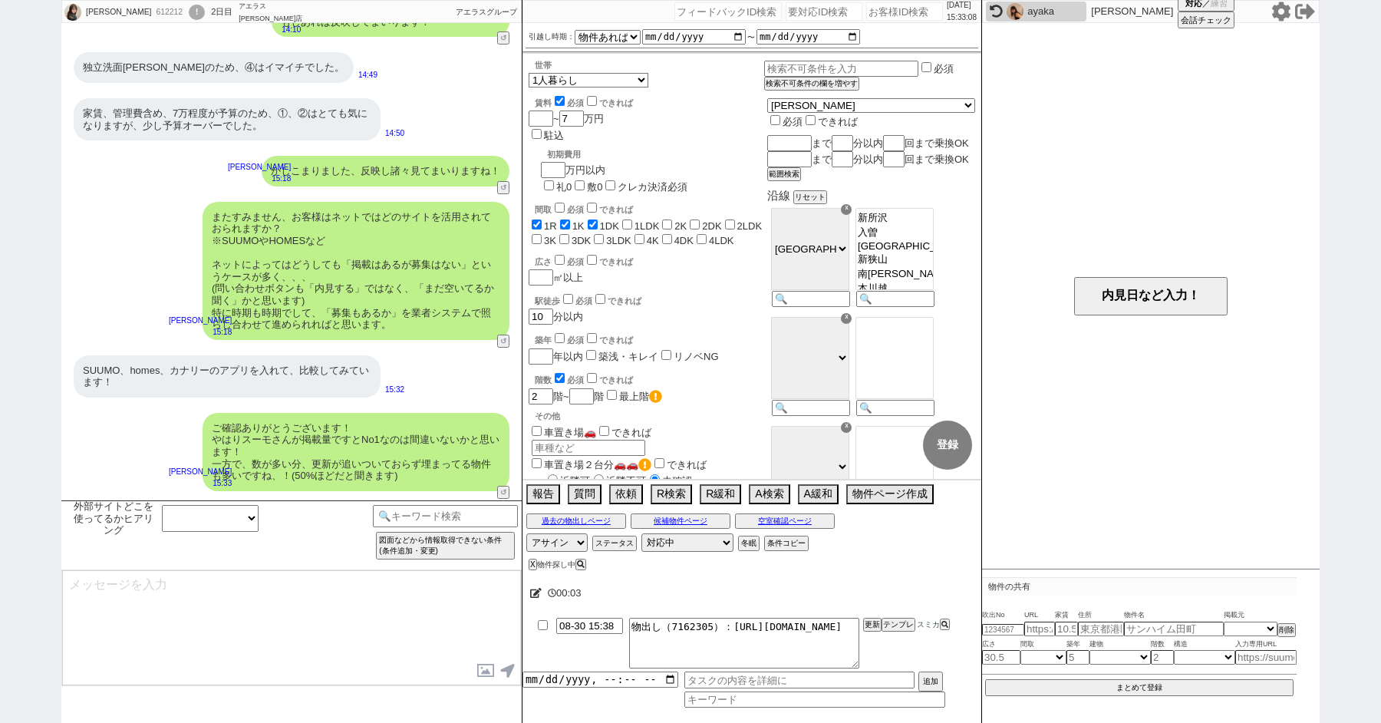
scroll to position [311, 0]
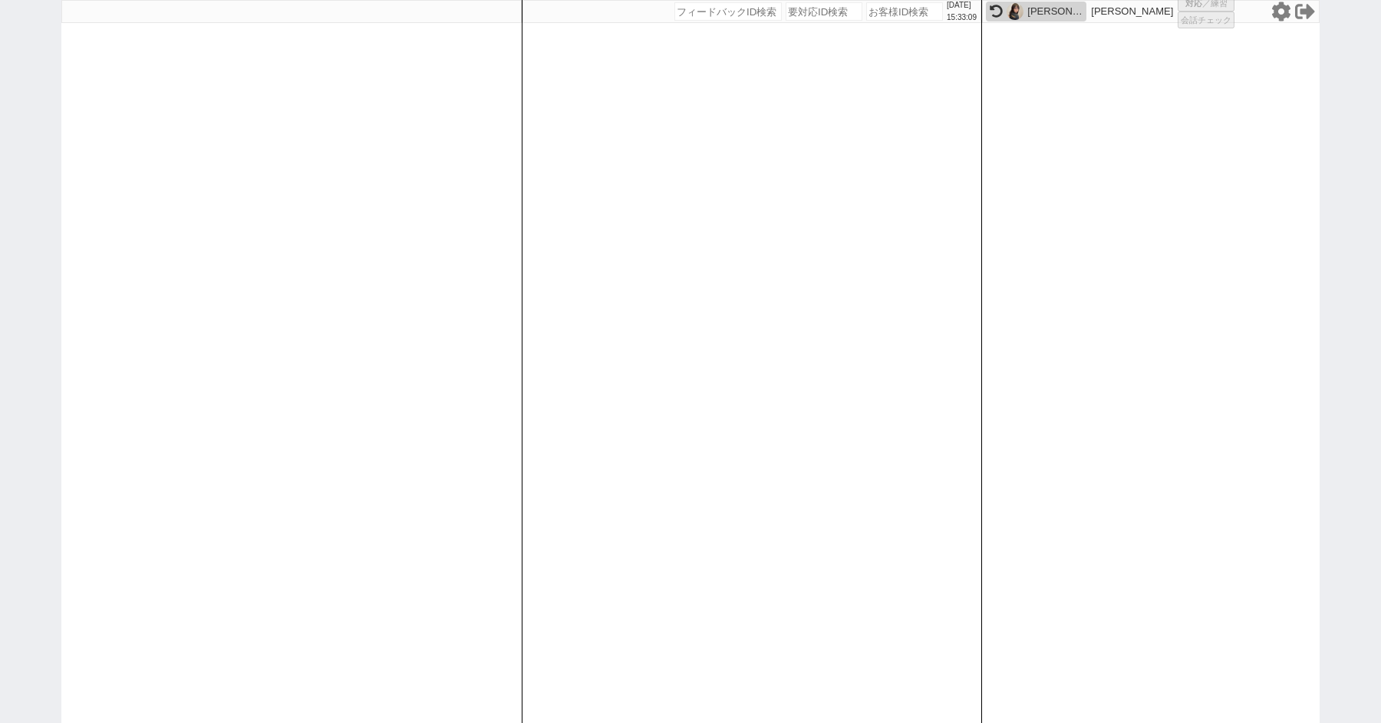
select select
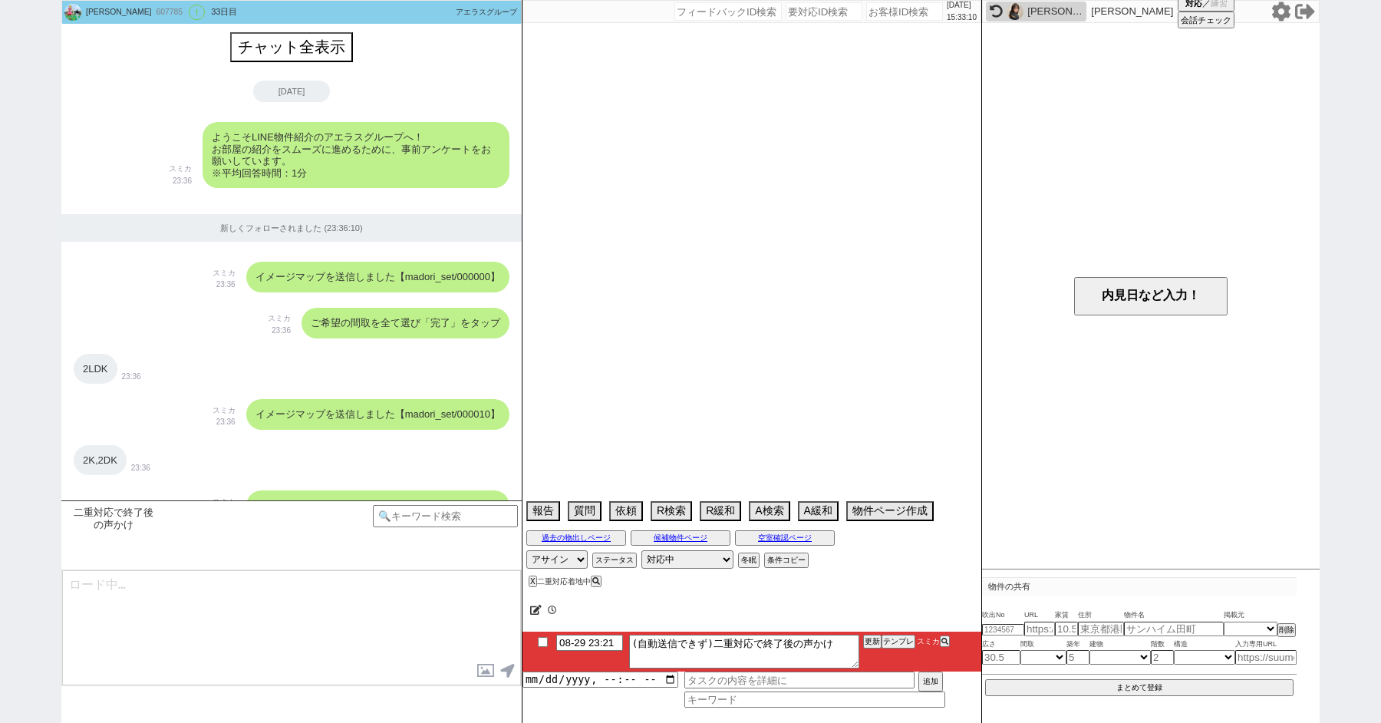
scroll to position [2152, 0]
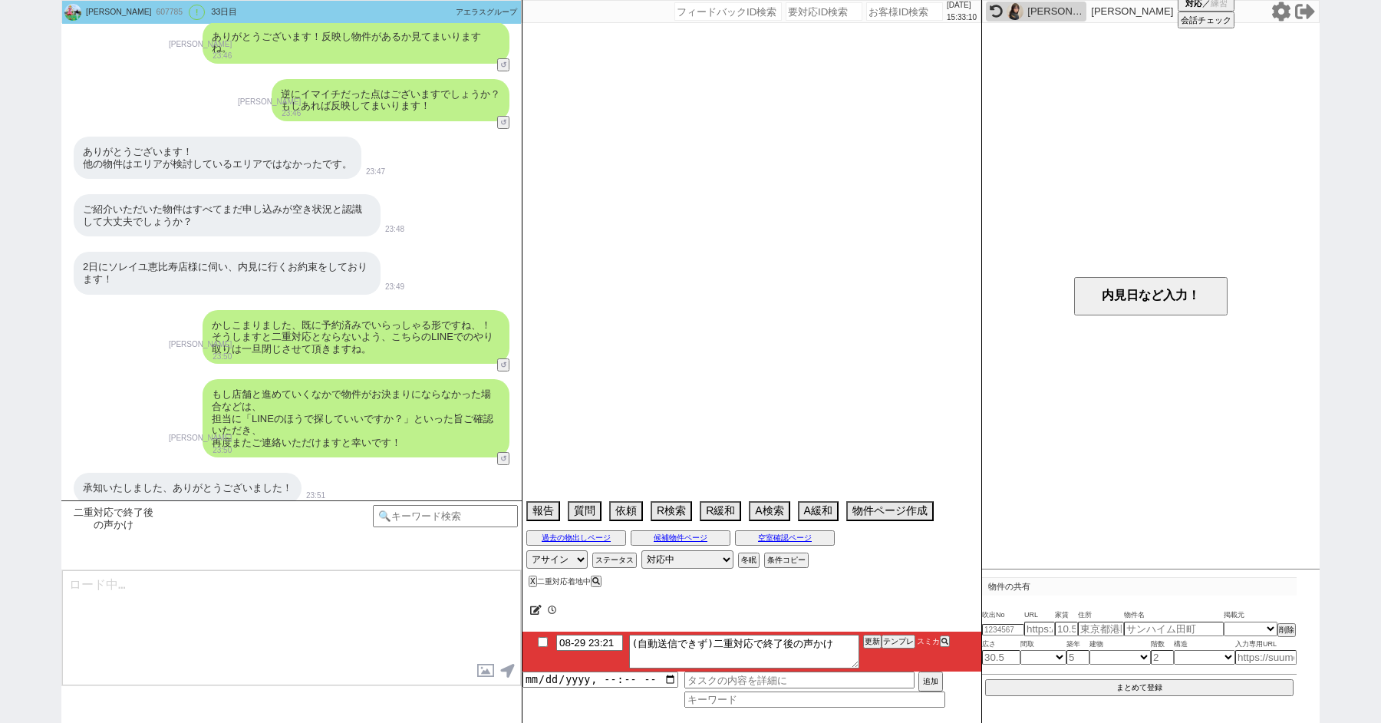
select select "[DATE]"
select select "8"
select select "35"
select select "1"
select select "70"
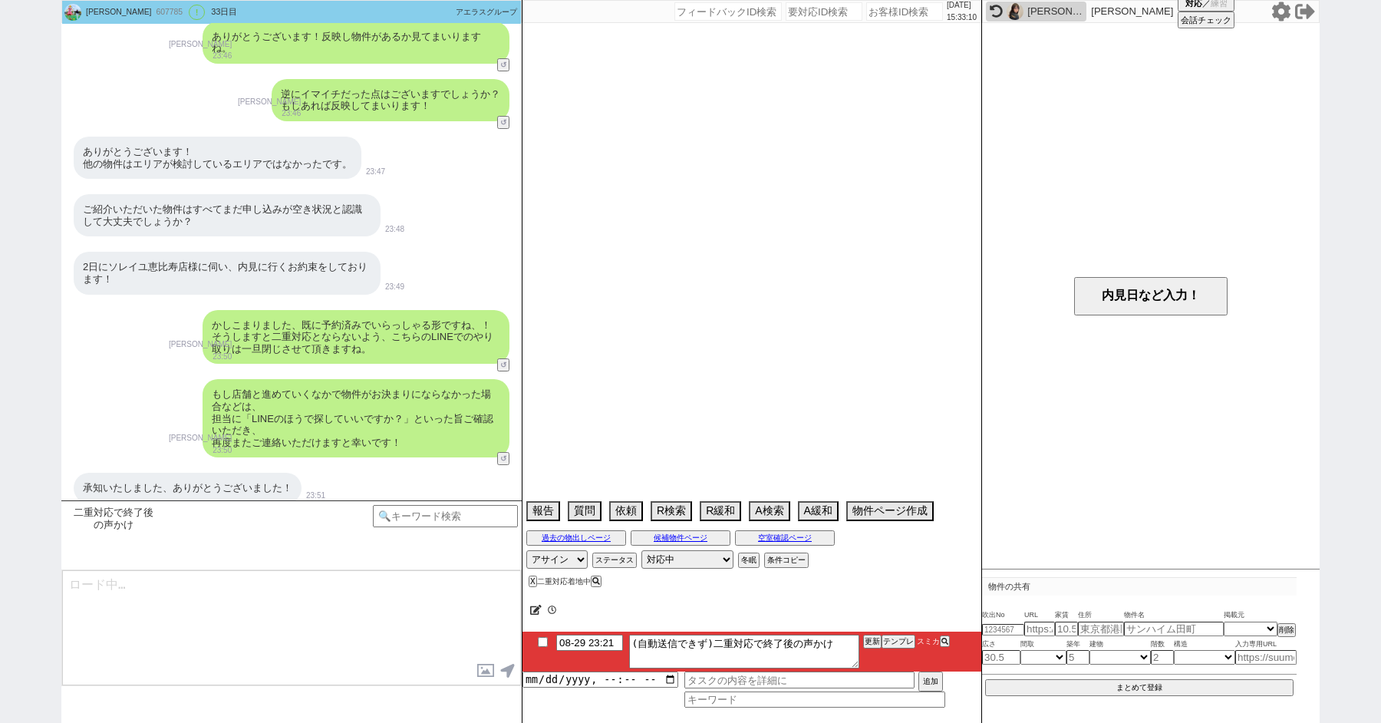
select select "52"
select select "69"
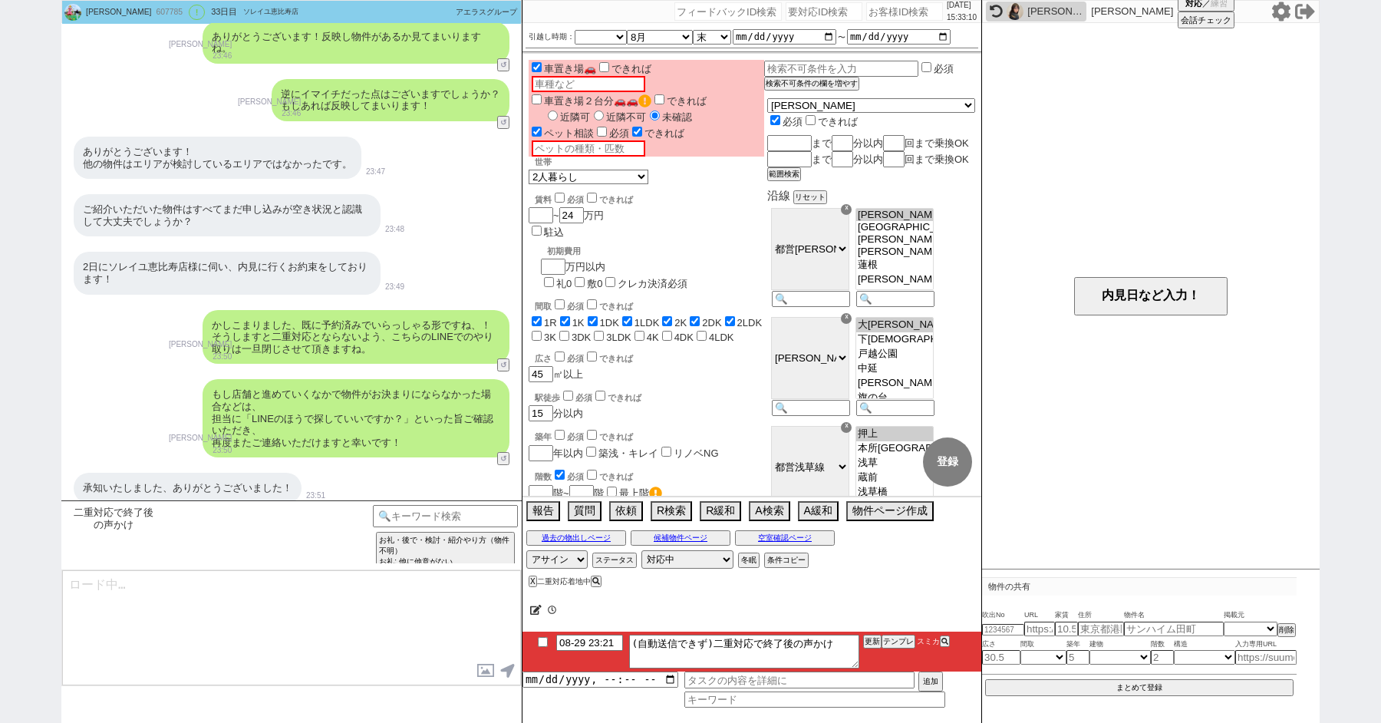
type textarea "ご無沙汰しております、その後店舗のほうで物件はお決まりになられてますでしょうか？ ご状況うかがえればと思いまして！"
checkbox input "true"
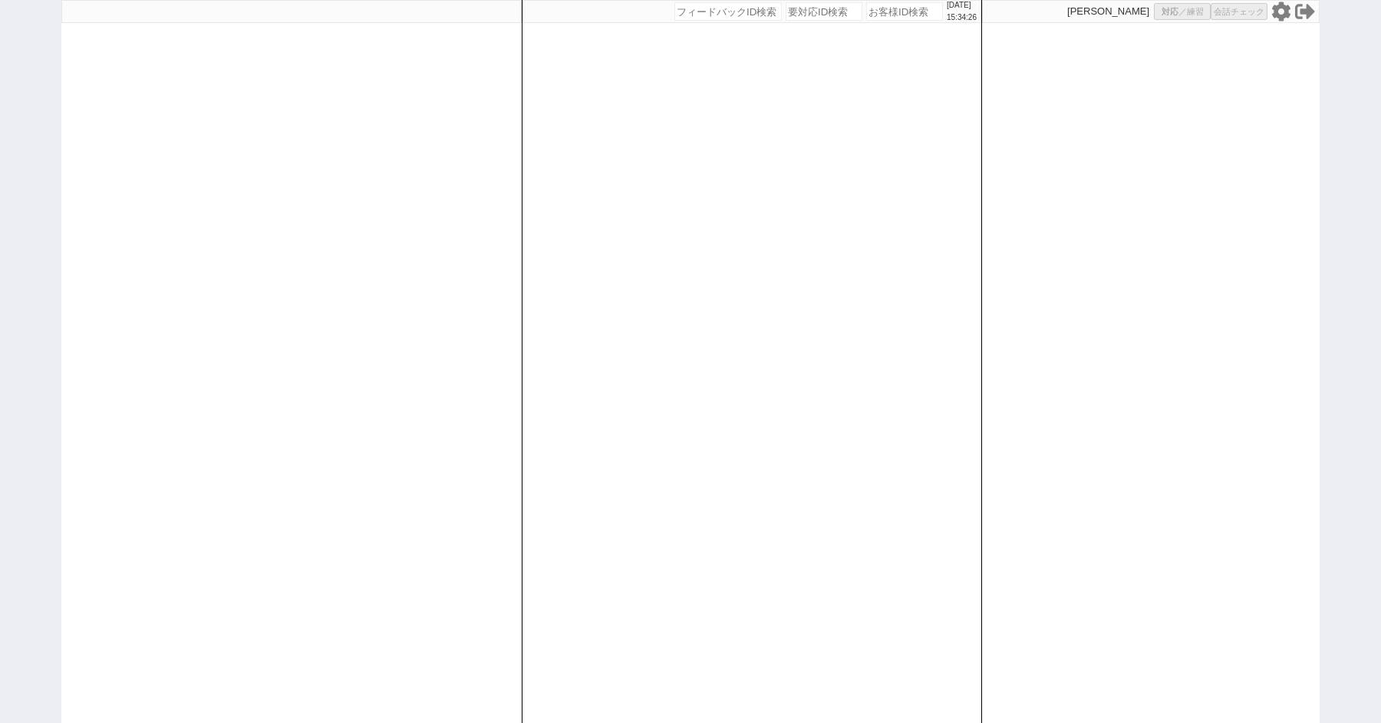
select select "1"
select select "2"
select select "5"
select select
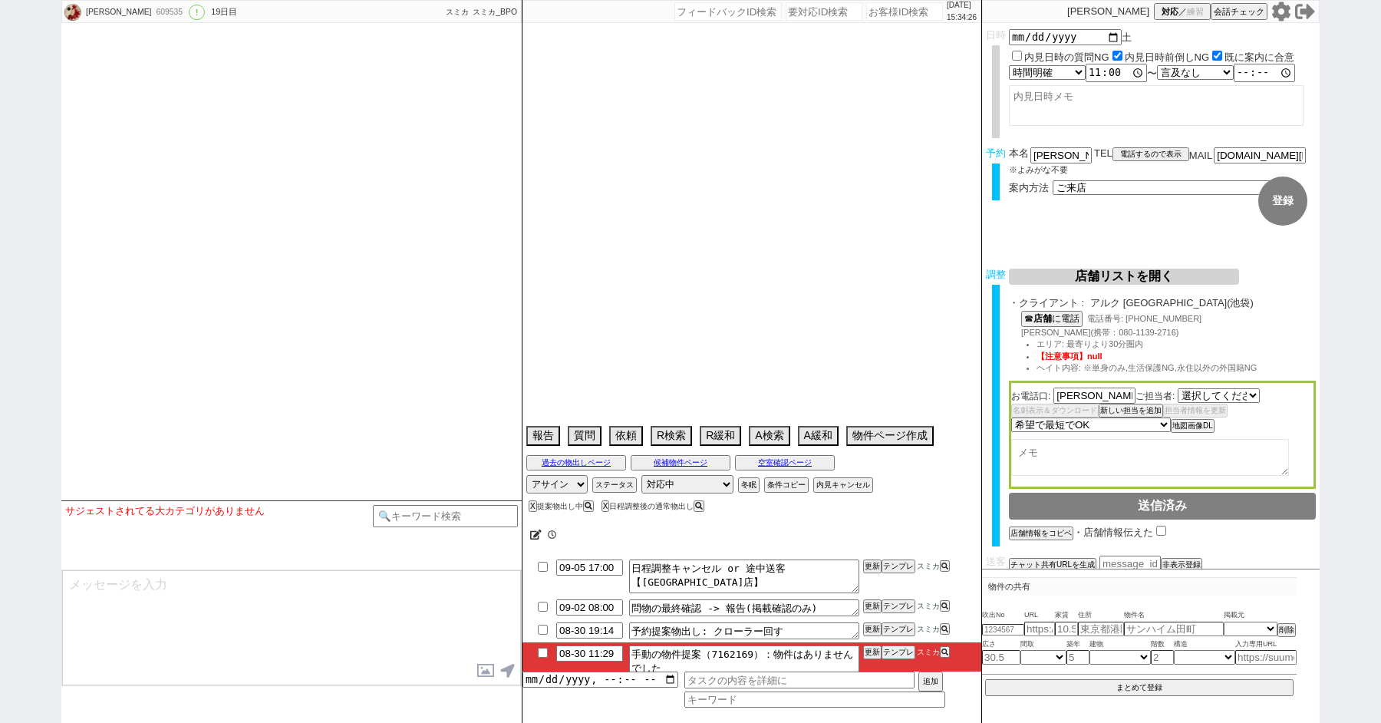
select select "[DATE]"
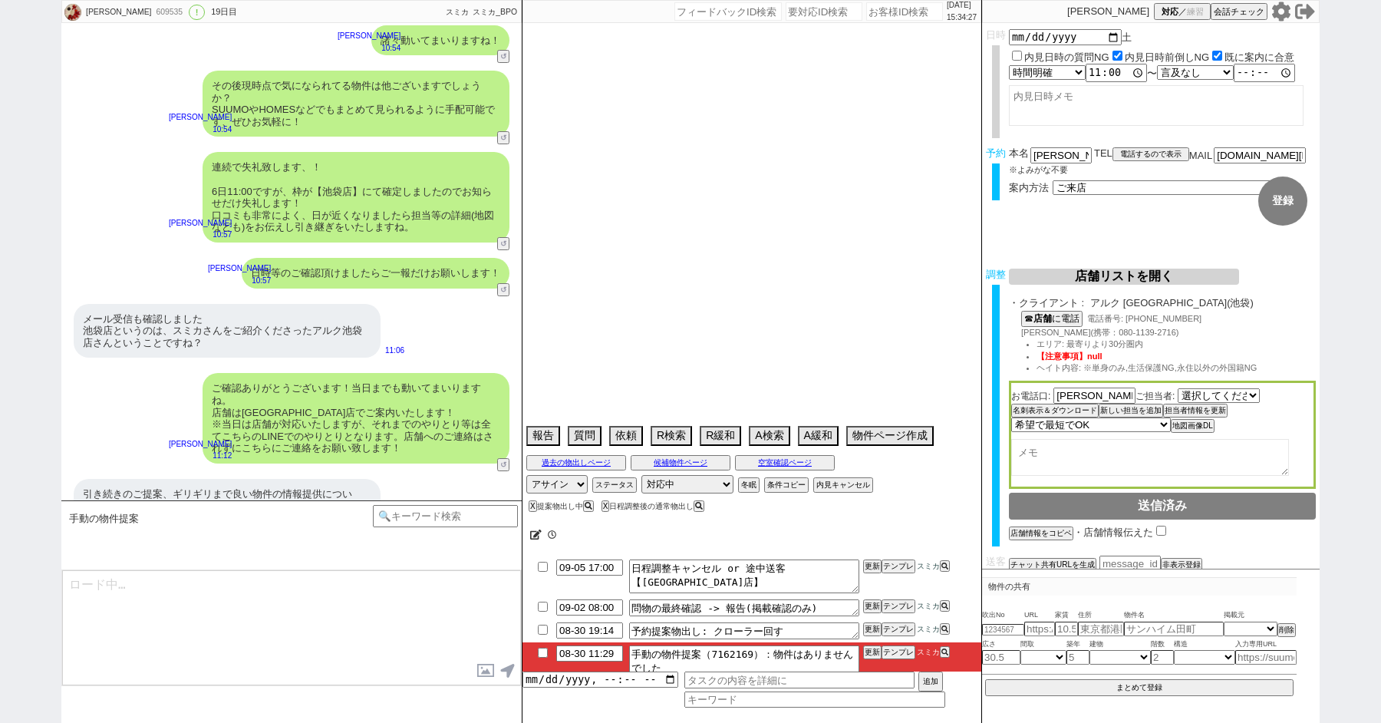
type textarea "息子様の代理　このまま進める、内見動くのは9月以降、本人は巣鴨在住、親は新潟から内見同席する 内見時は息子様と向かう@当日までの内見予定なし"
select select "[DATE]"
select select "10"
select select "36"
select select "0"
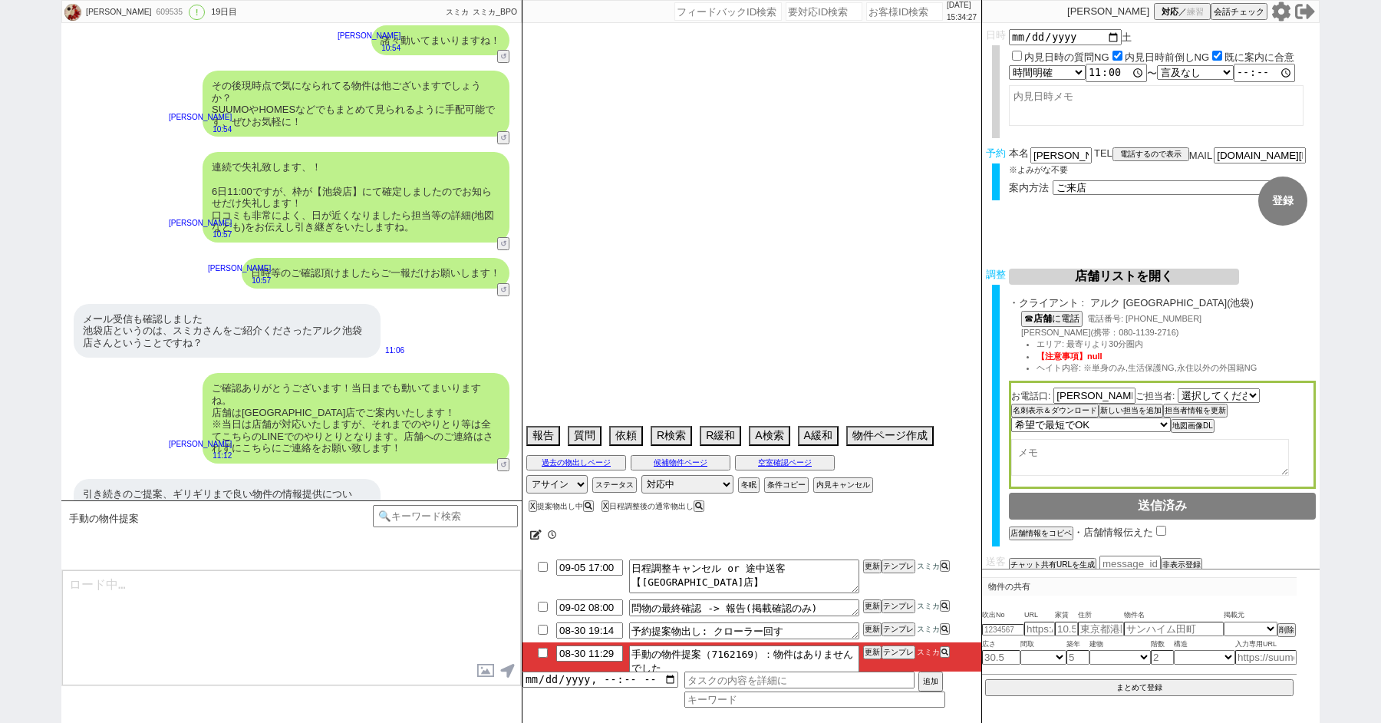
select select "16"
select select "19"
select select "20"
select select "60"
select select "14"
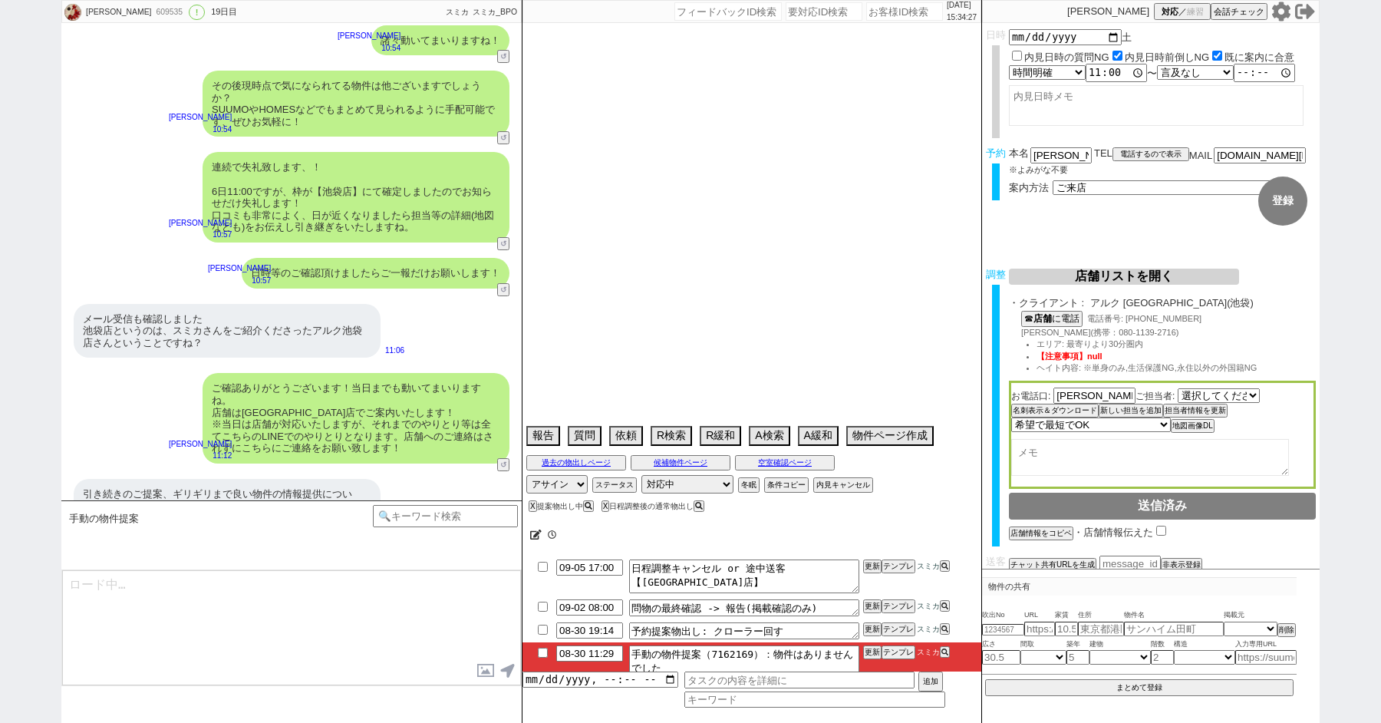
select select "483"
select select "75"
select select "[DATE]"
select select "65"
select select "70"
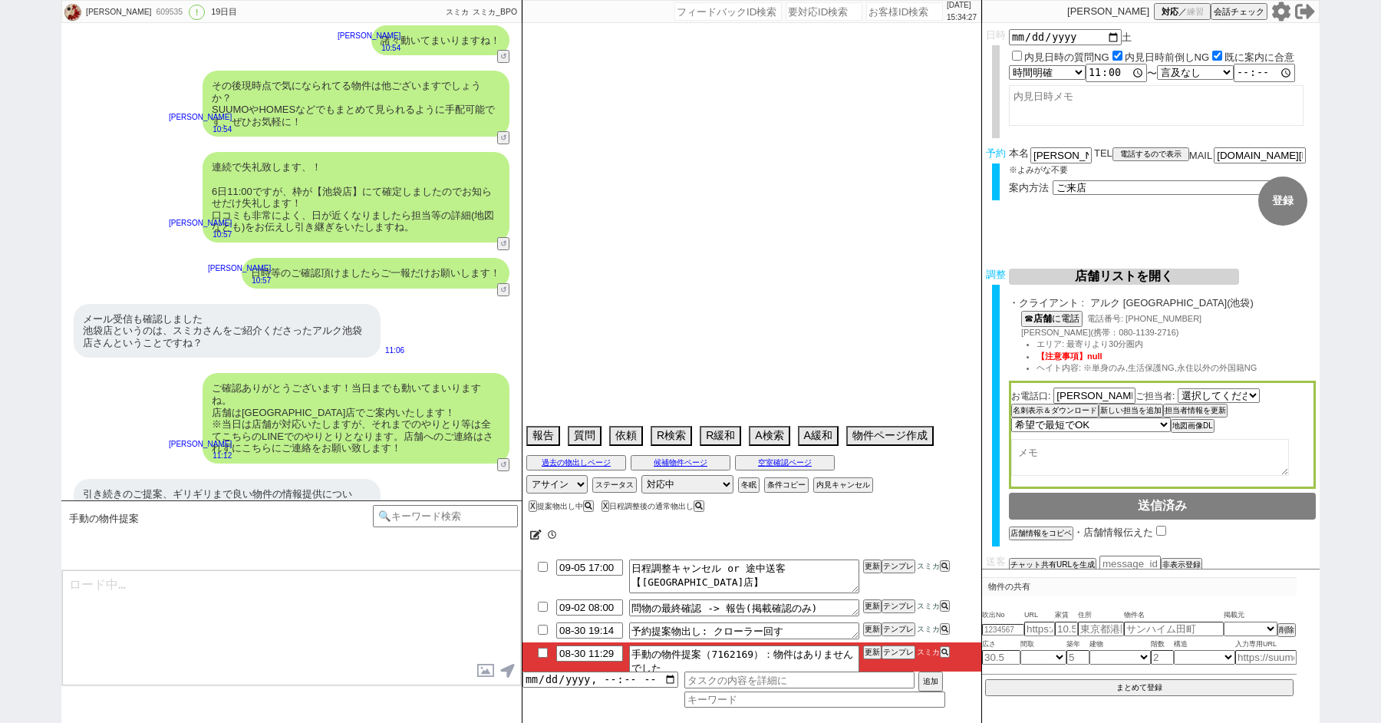
select select "[DATE]"
select select "67"
select select "[DATE]"
select select "68"
select select "25"
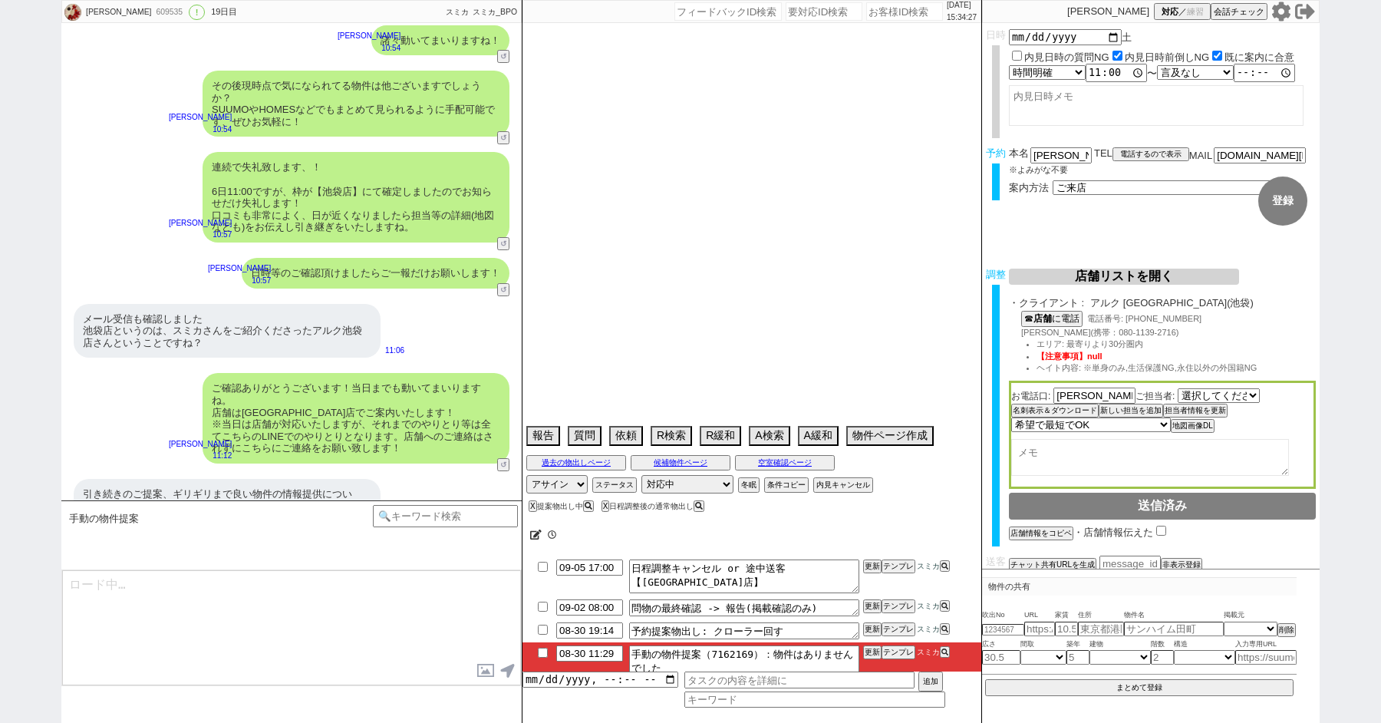
select select "788"
select select "72"
select select "[DATE]"
select select "35"
select select "36"
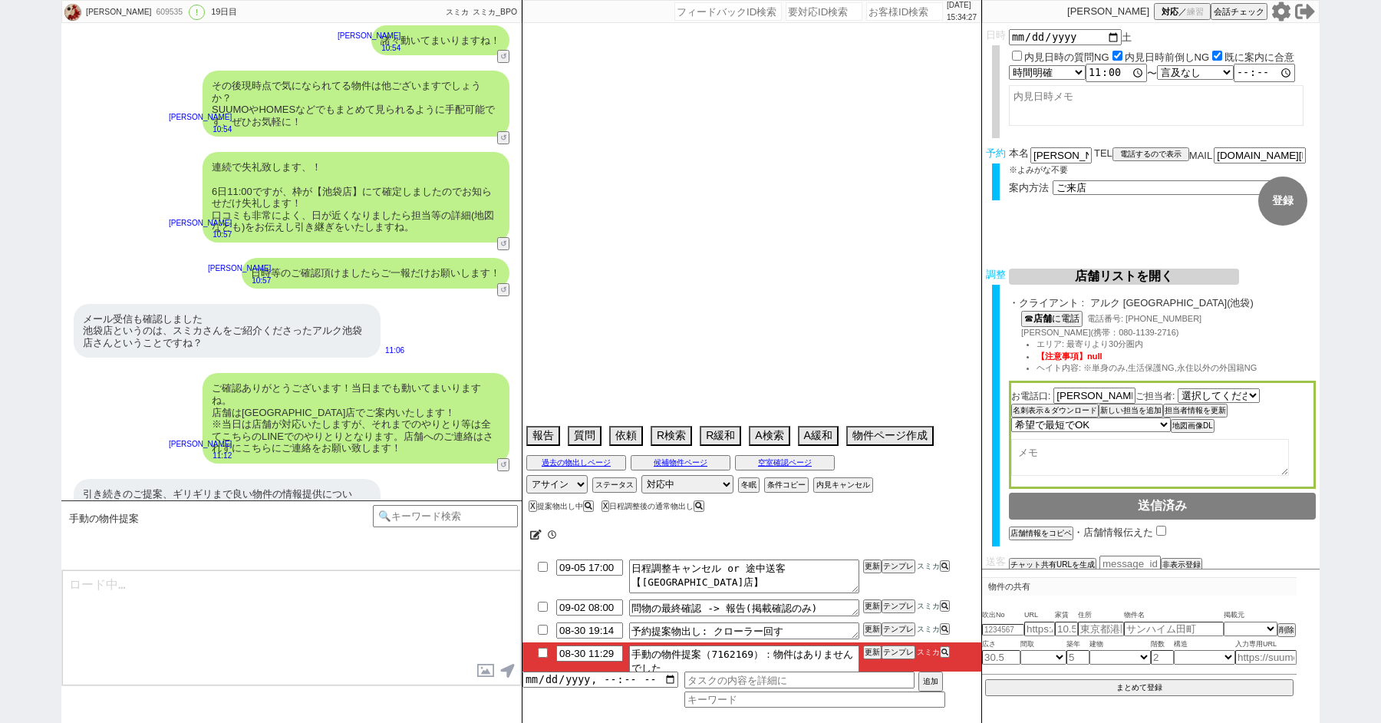
select select "37"
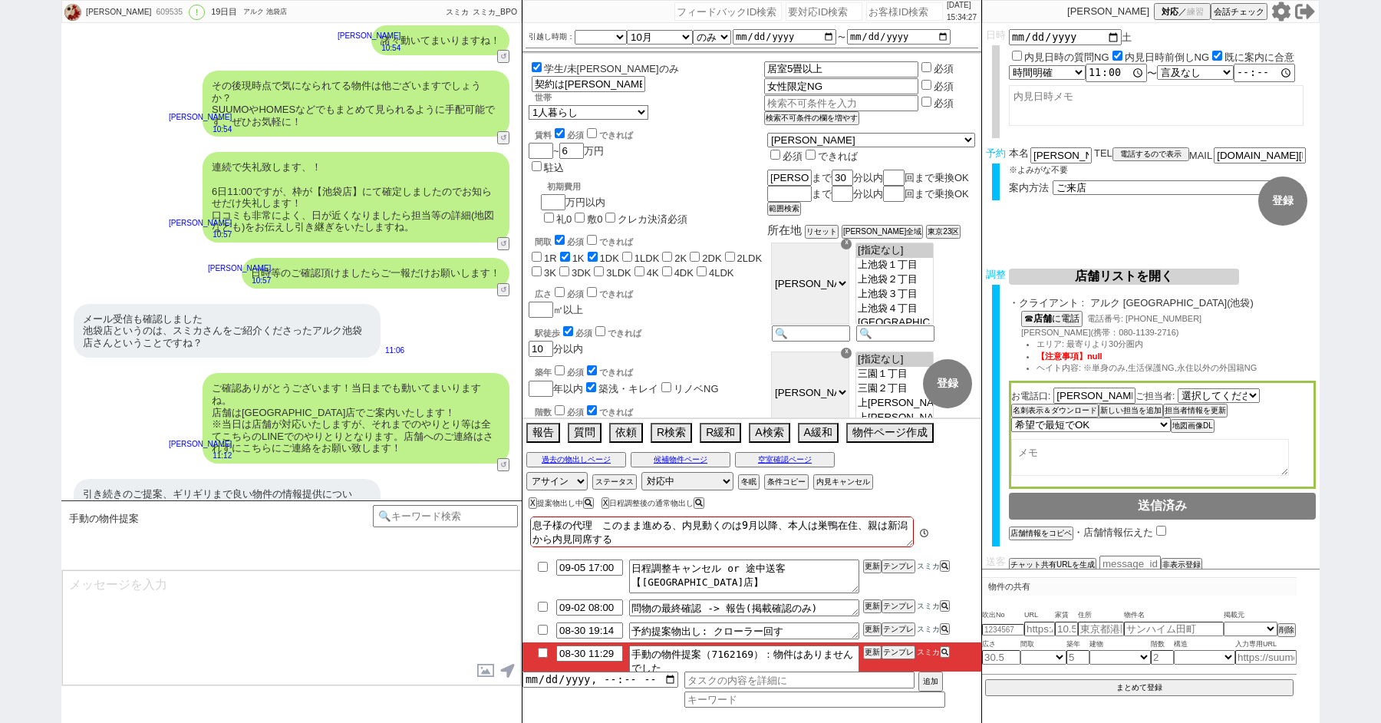
scroll to position [234, 0]
type textarea "@@【@@メッセージは打たず、以下やってください@@】@@ @@【@@日程調整後なので適当な物出しや、物件無いときの適当な声かけができません。手動で1件ベスト…"
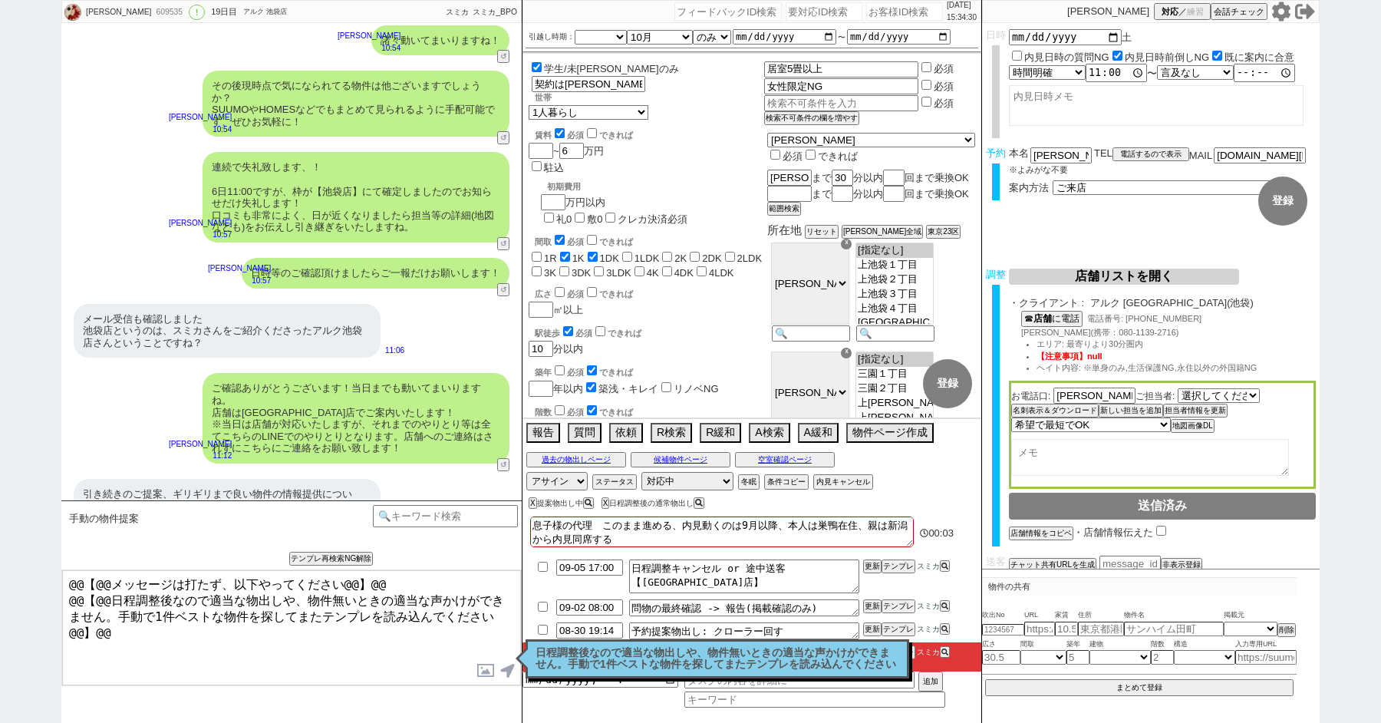
click at [609, 651] on p "日程調整後なので適当な物出しや、物件無いときの適当な声かけができません。手動で1件ベストな物件を探してまたテンプレを読み込んでください" at bounding box center [717, 659] width 364 height 24
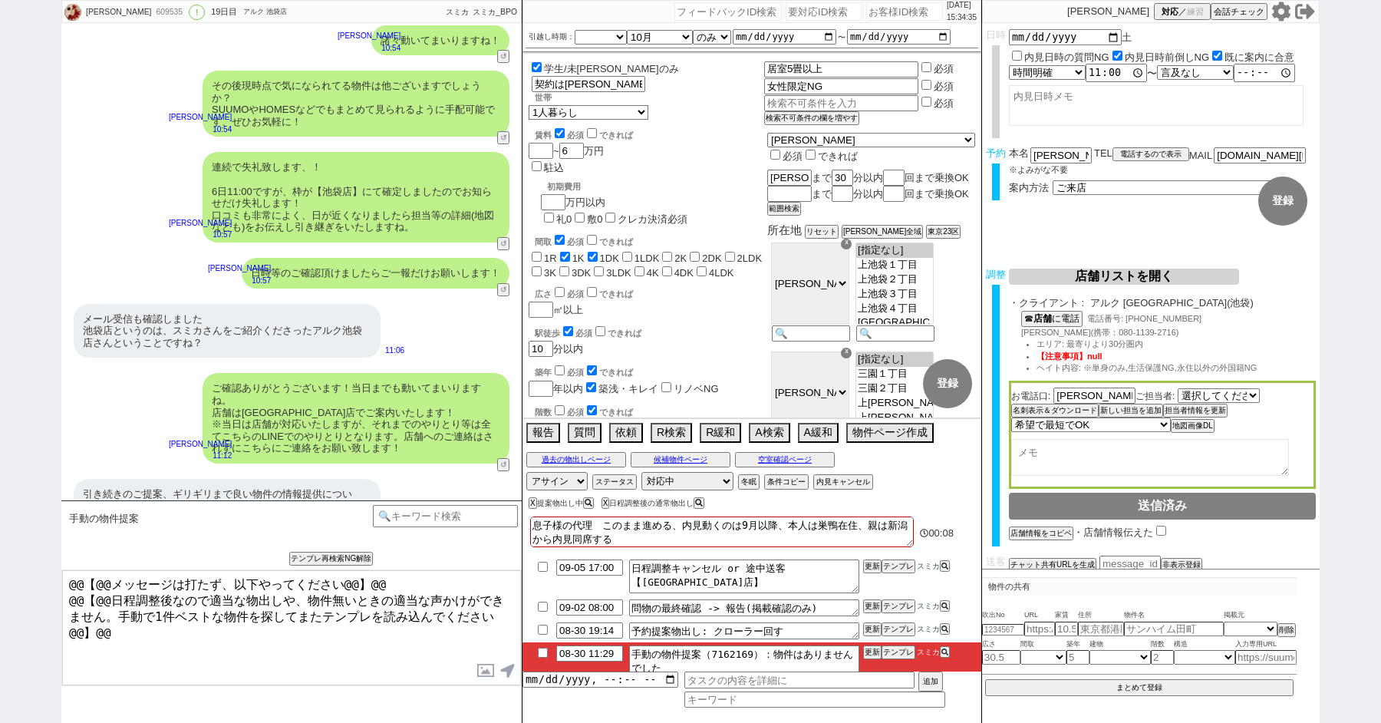
click at [542, 652] on input "checkbox" at bounding box center [543, 652] width 22 height 10
checkbox input "true"
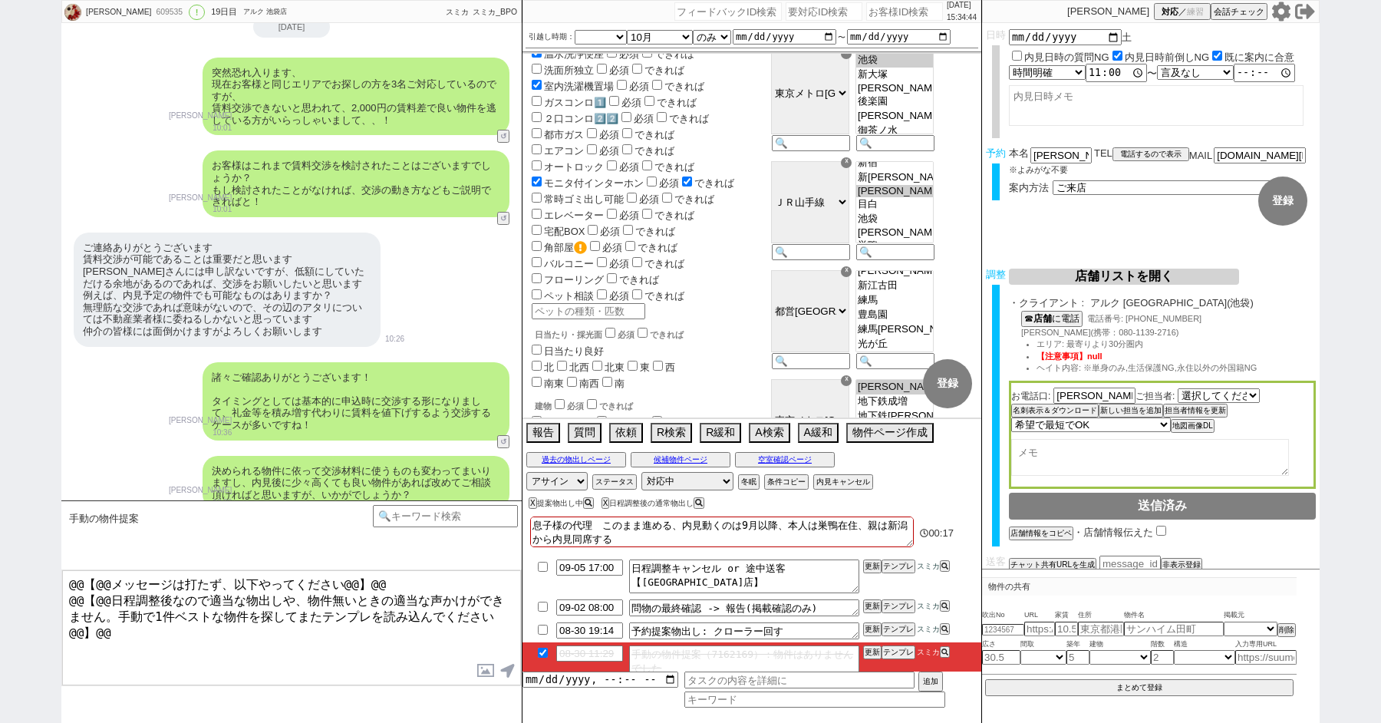
scroll to position [0, 0]
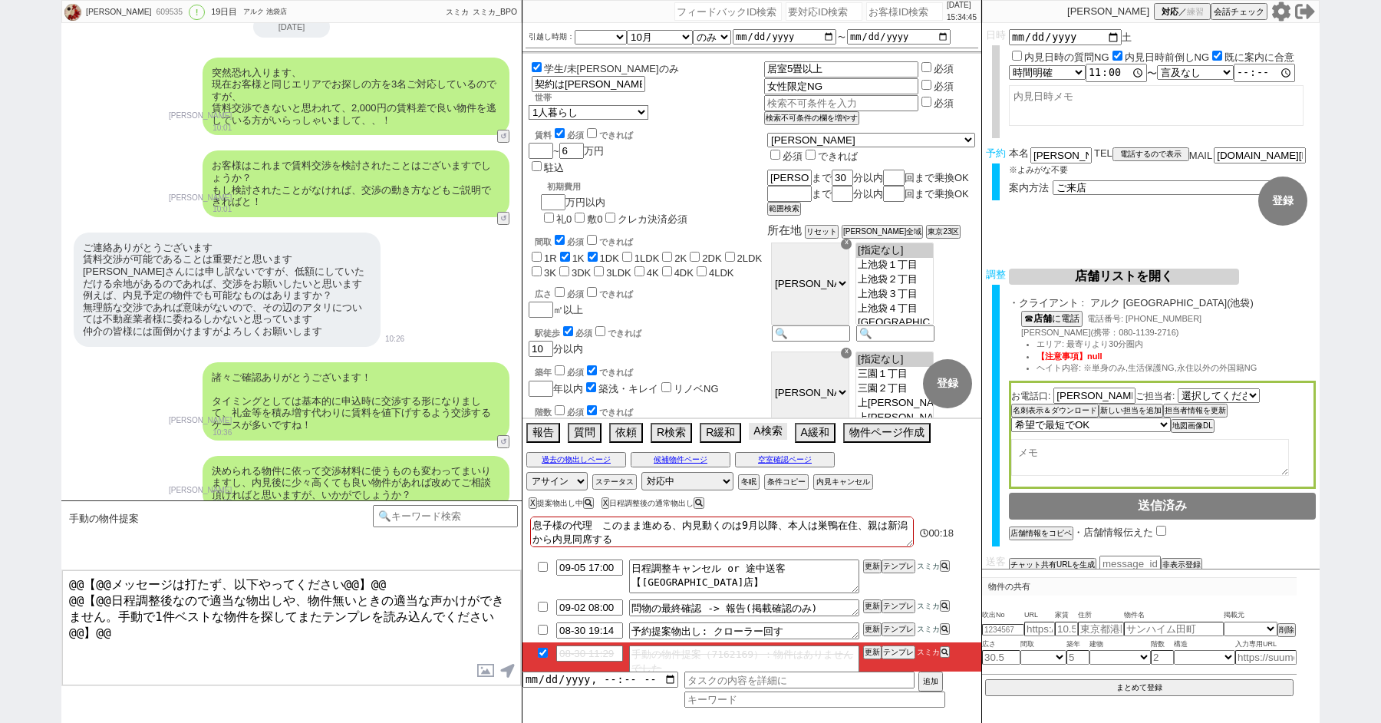
click at [772, 434] on button "A検索" at bounding box center [768, 431] width 38 height 17
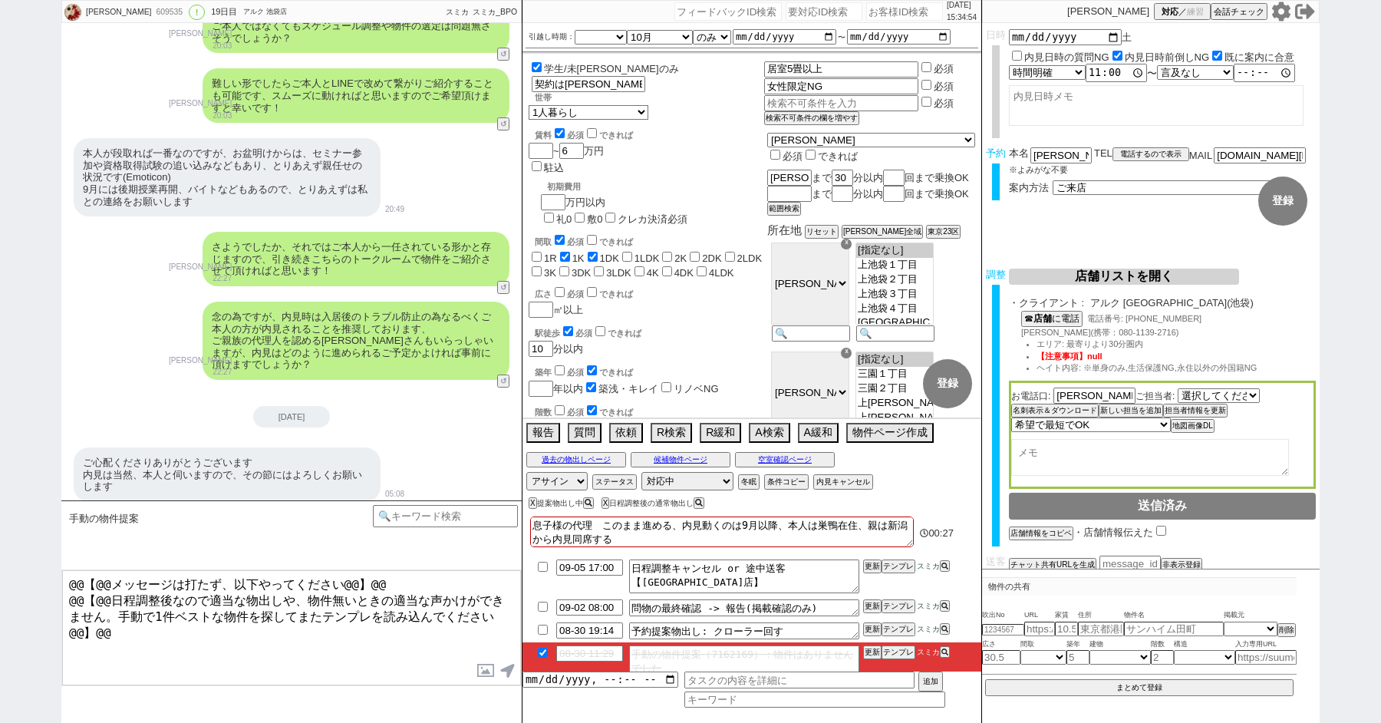
scroll to position [1936, 0]
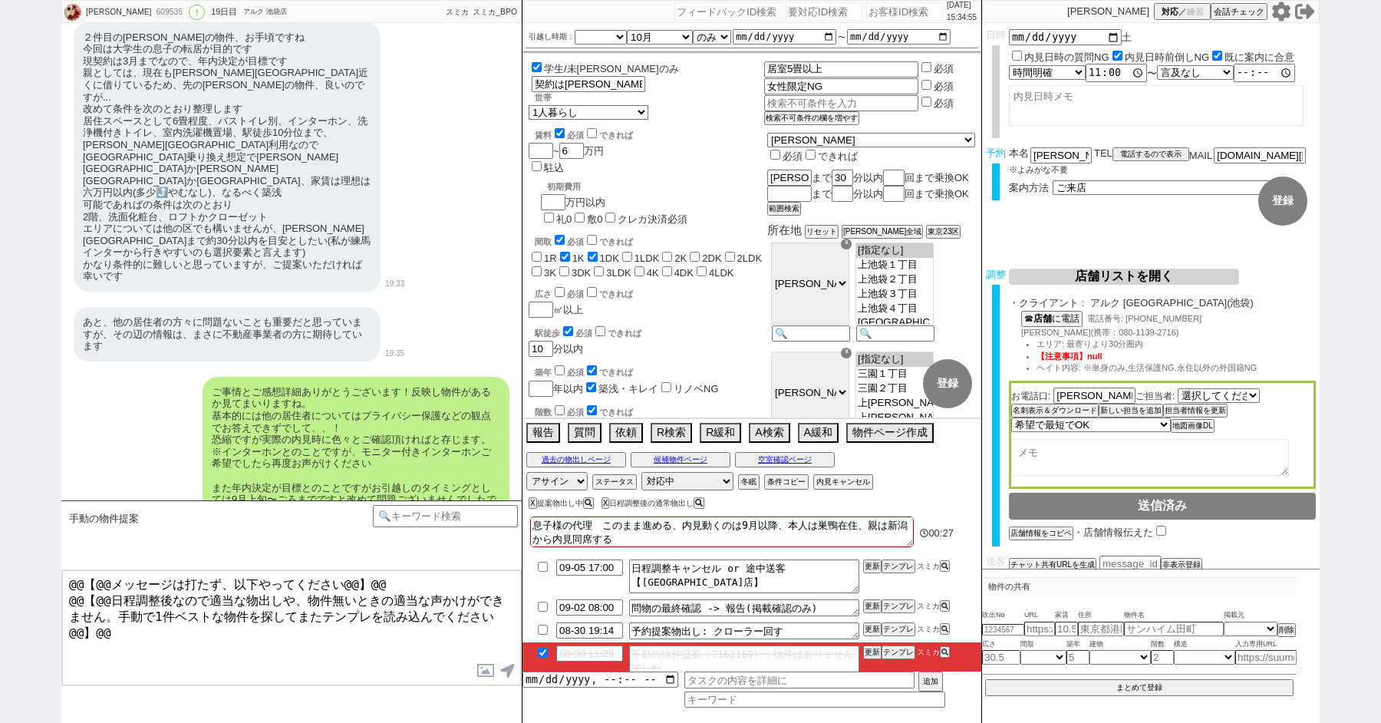
click at [149, 313] on div "あと、他の居住者の方々に問題ないことも重要だと思っていますが、その辺の情報は、まさに不動産事業者の方に期待しています" at bounding box center [227, 334] width 307 height 54
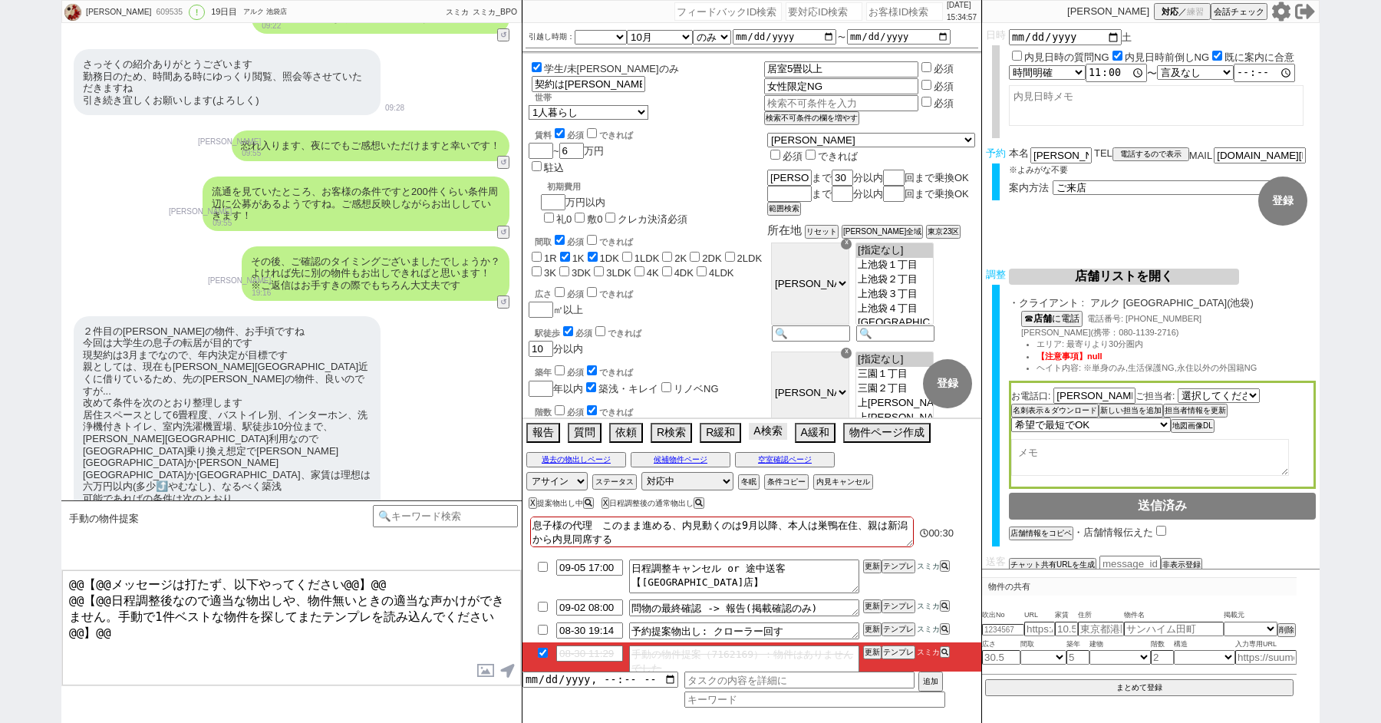
click at [772, 427] on button "A検索" at bounding box center [768, 431] width 38 height 17
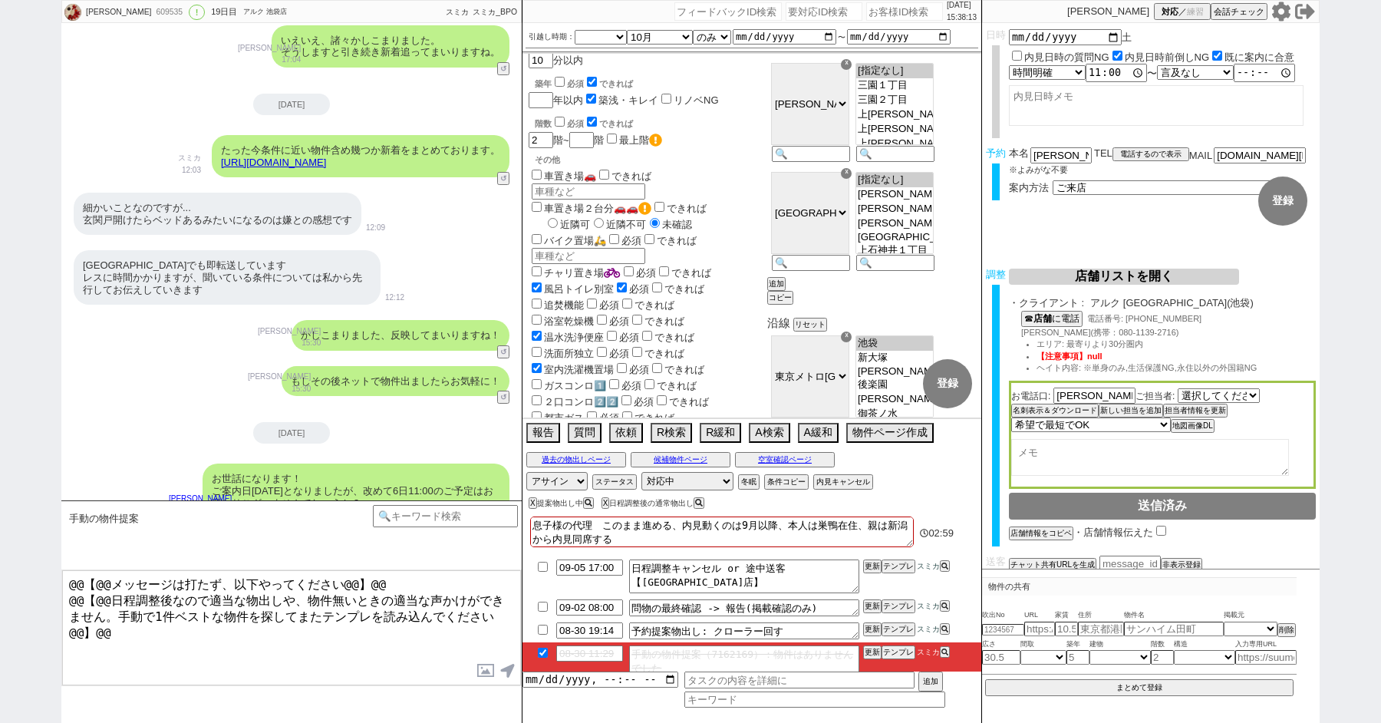
scroll to position [0, 0]
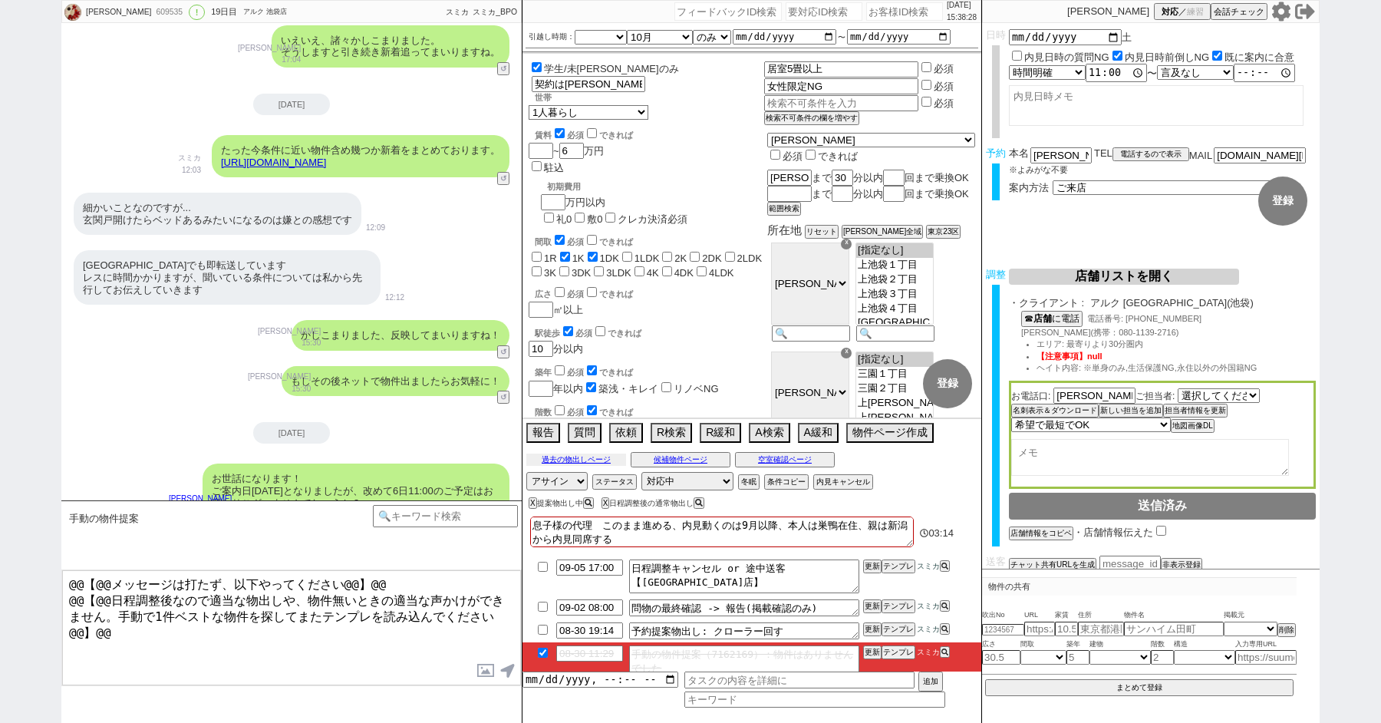
click at [568, 463] on button "過去の物出しページ" at bounding box center [576, 459] width 100 height 12
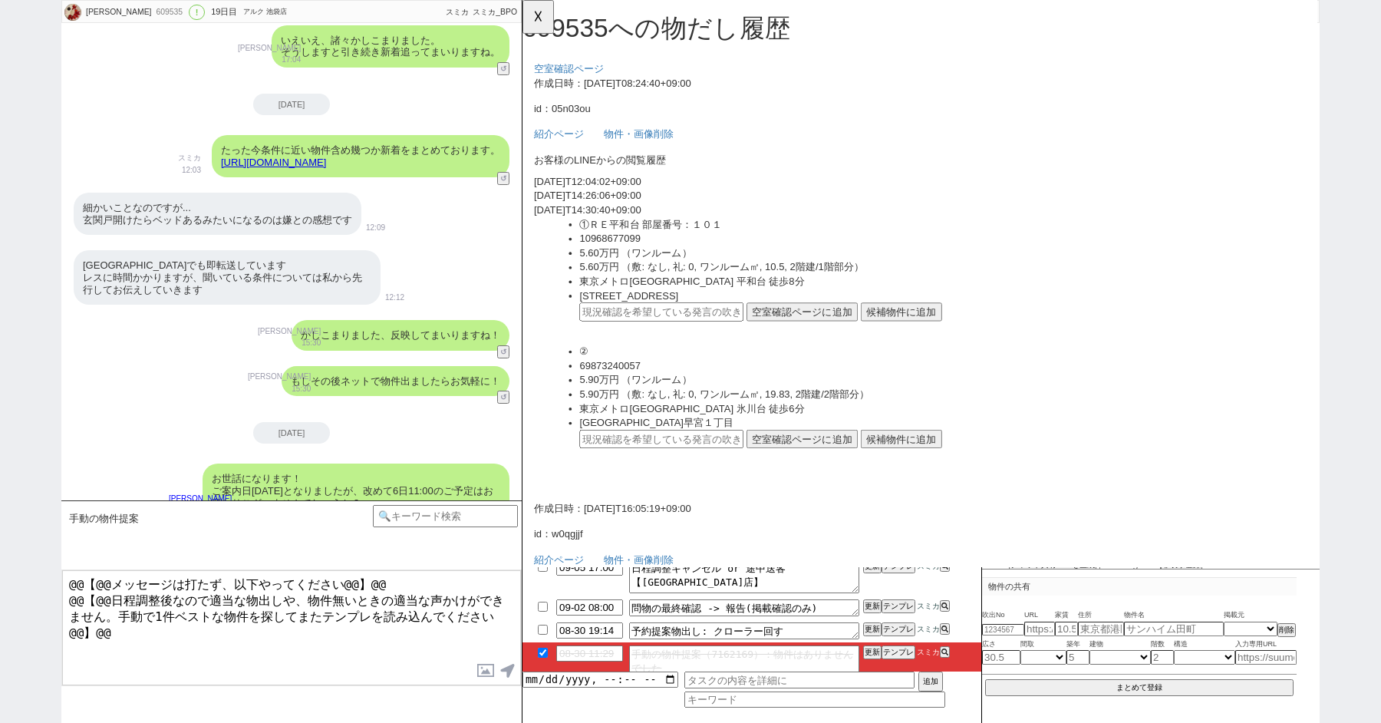
scroll to position [13307, 0]
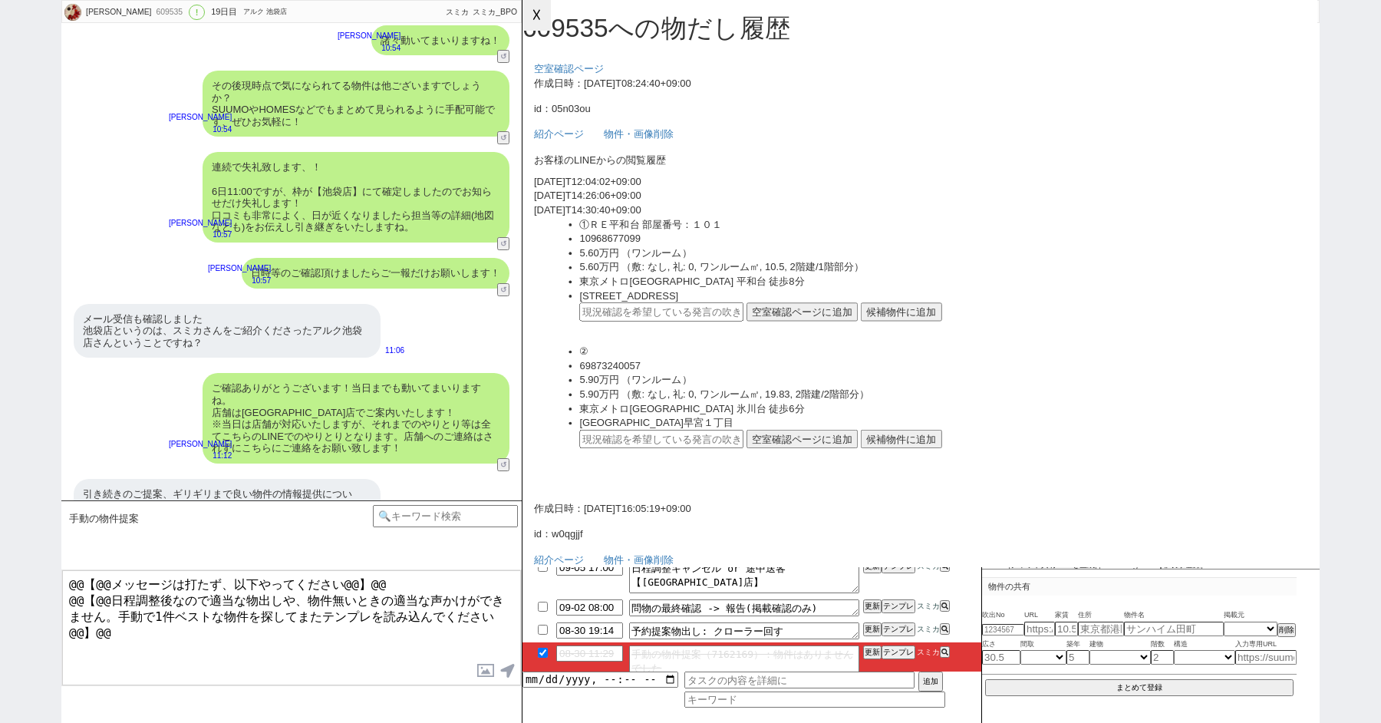
click at [535, 18] on button "☓" at bounding box center [536, 15] width 28 height 31
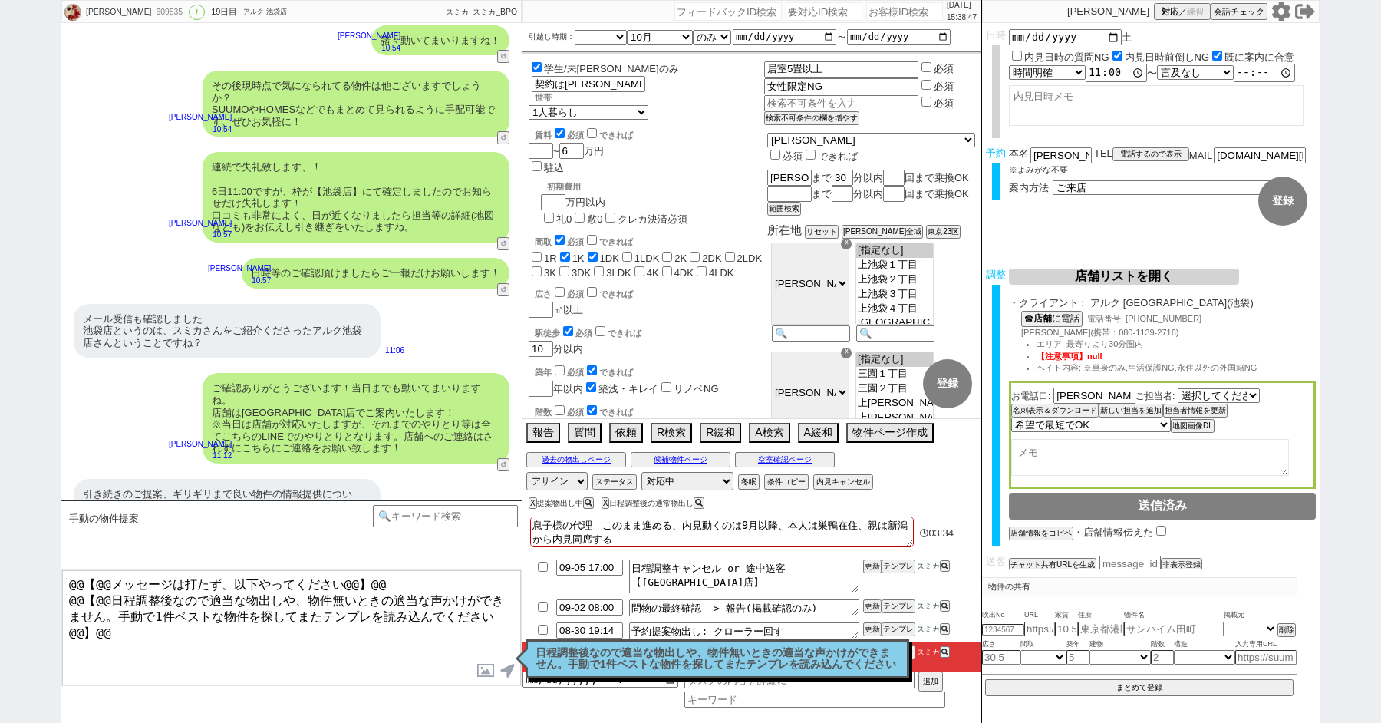
drag, startPoint x: 142, startPoint y: 635, endPoint x: 0, endPoint y: 453, distance: 230.6
click at [2, 479] on div "竹内和男 609535 ! 0 19日目 アルク 池袋店 冬眠中 自社客 スミカ スミカ_BPO チャット全表示 2025-08-12 新しくフォローされまし…" at bounding box center [690, 361] width 1381 height 723
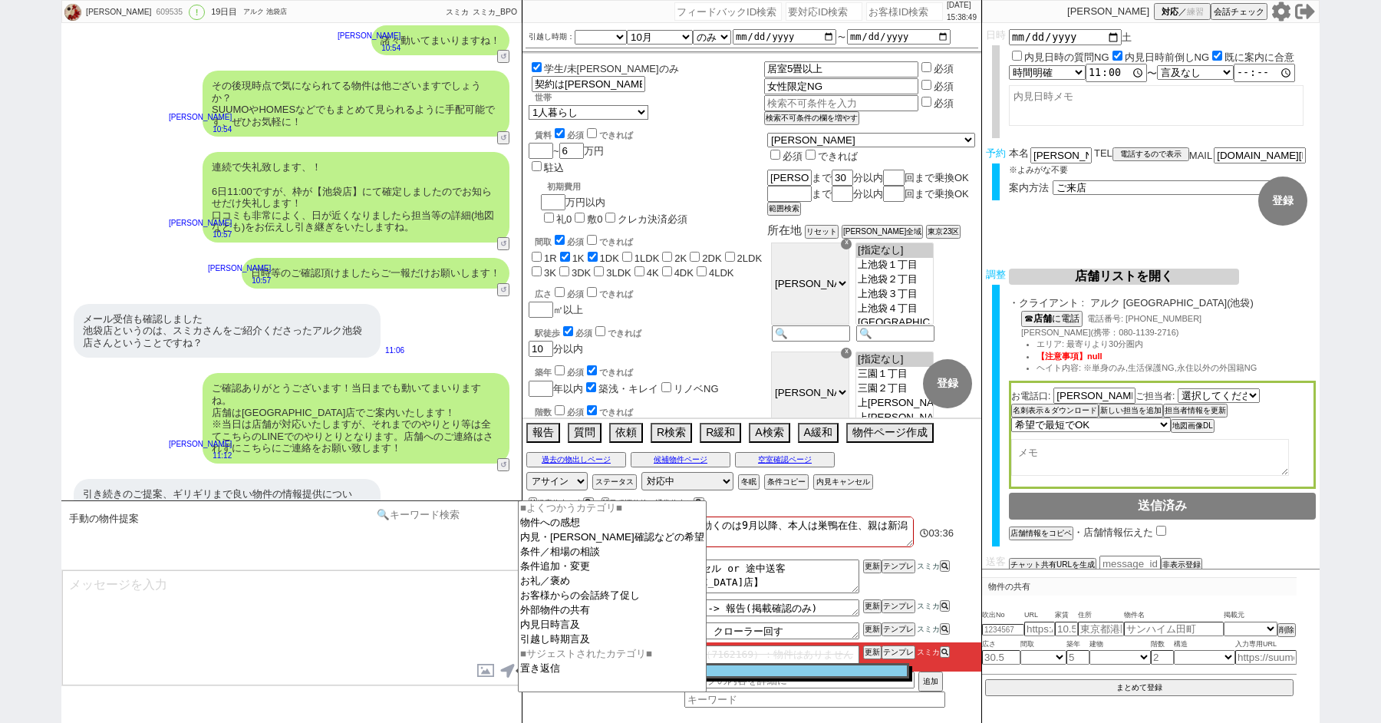
click at [430, 519] on input at bounding box center [445, 514] width 145 height 19
type input "手動"
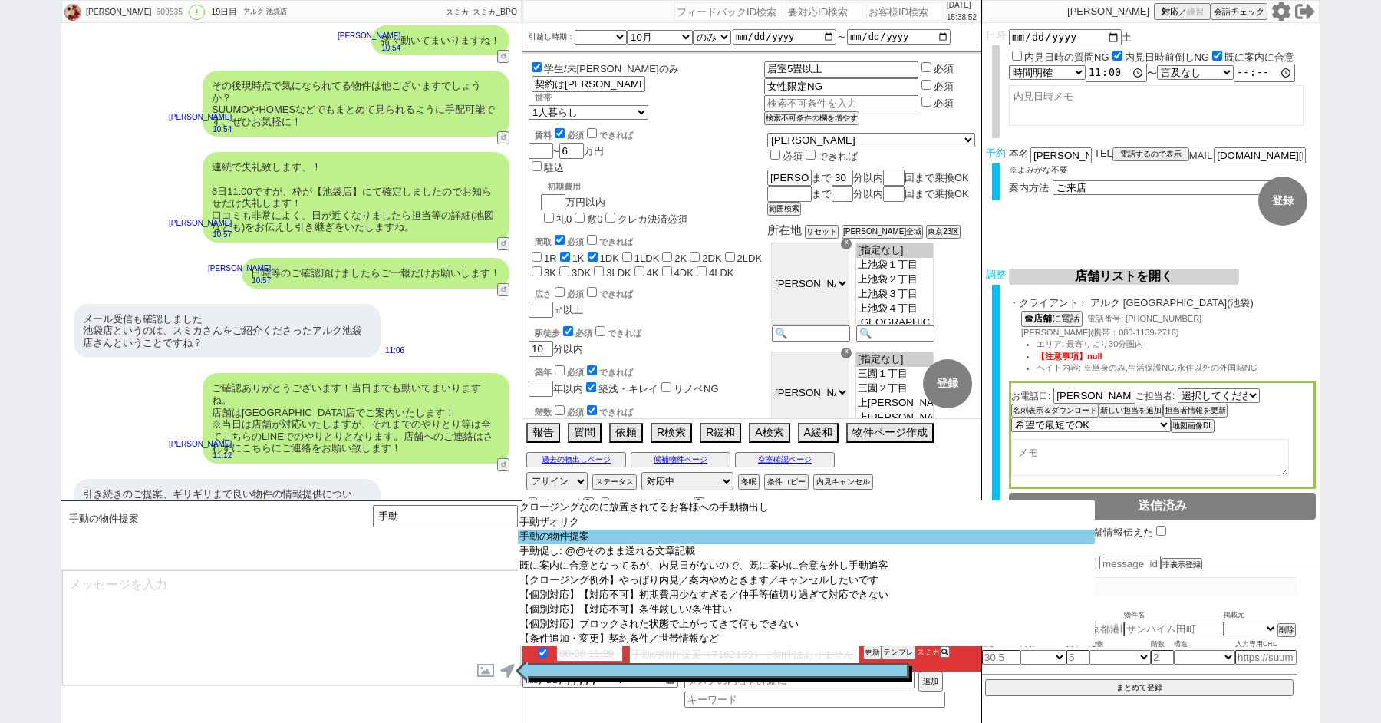
click at [637, 535] on option "手動の物件提案" at bounding box center [806, 536] width 577 height 15
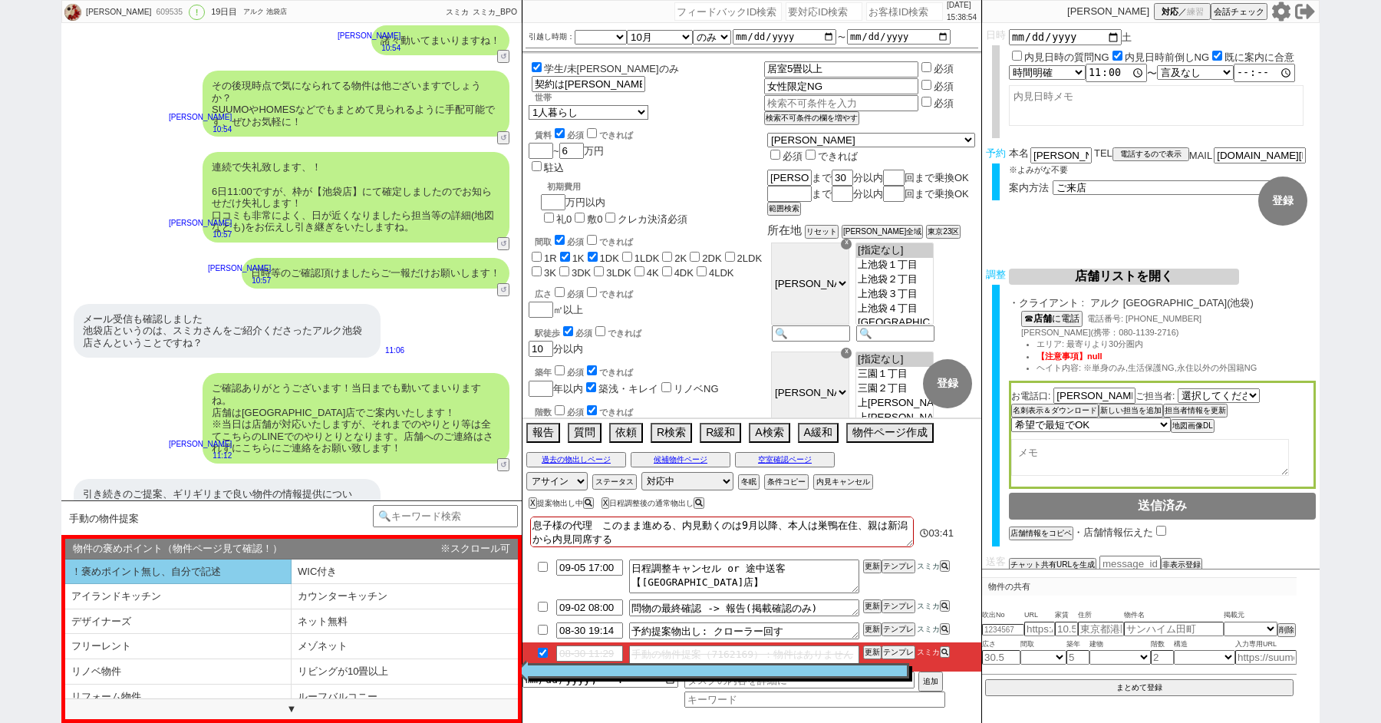
click at [127, 576] on li "！褒めポイント無し、自分で記述" at bounding box center [178, 571] width 226 height 25
select select "！褒めポイント無し、自分で記述"
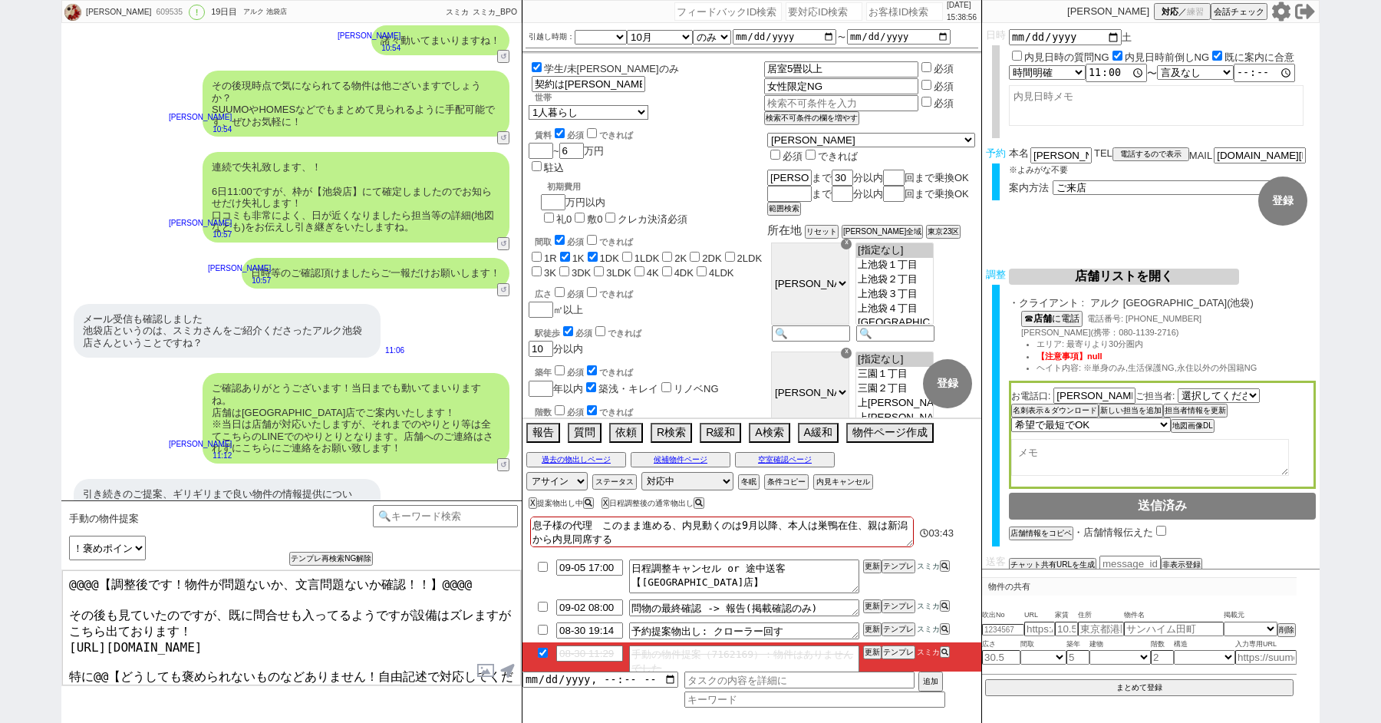
drag, startPoint x: 68, startPoint y: 610, endPoint x: 53, endPoint y: 561, distance: 51.4
click at [53, 561] on div "竹内和男 609535 ! 0 19日目 アルク 池袋店 冬眠中 自社客 スミカ スミカ_BPO チャット全表示 2025-08-12 新しくフォローされまし…" at bounding box center [690, 361] width 1381 height 723
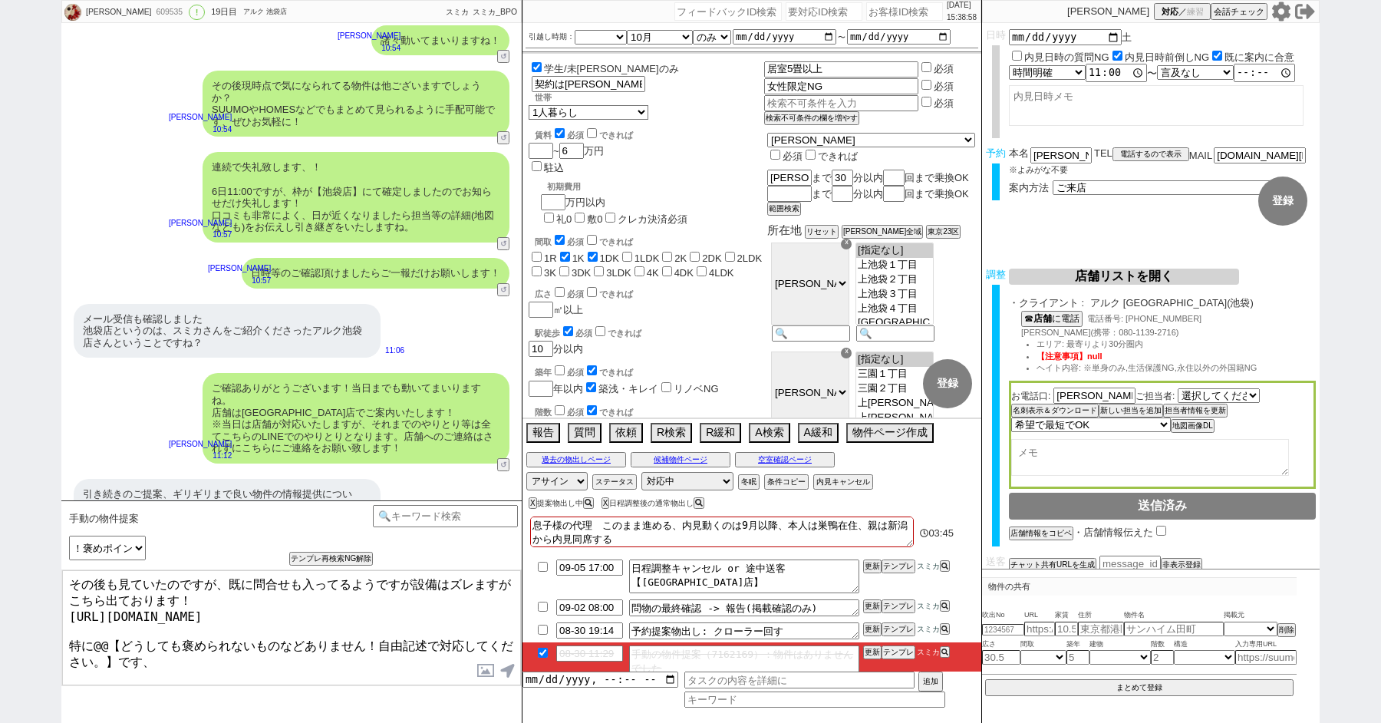
click at [226, 581] on textarea "その後も見ていたのですが、既に問合せも入ってるようですが設備はズレますがこちら出ております！ https://tools.sumika.live/pages/…" at bounding box center [291, 627] width 459 height 115
click at [250, 596] on textarea "その後も見ていたのですが、条件完全にピッタリはやはり難しく。 既に問合せも入ってるようですが設備はズレますがこちら出ております！ https://tools.…" at bounding box center [291, 627] width 459 height 115
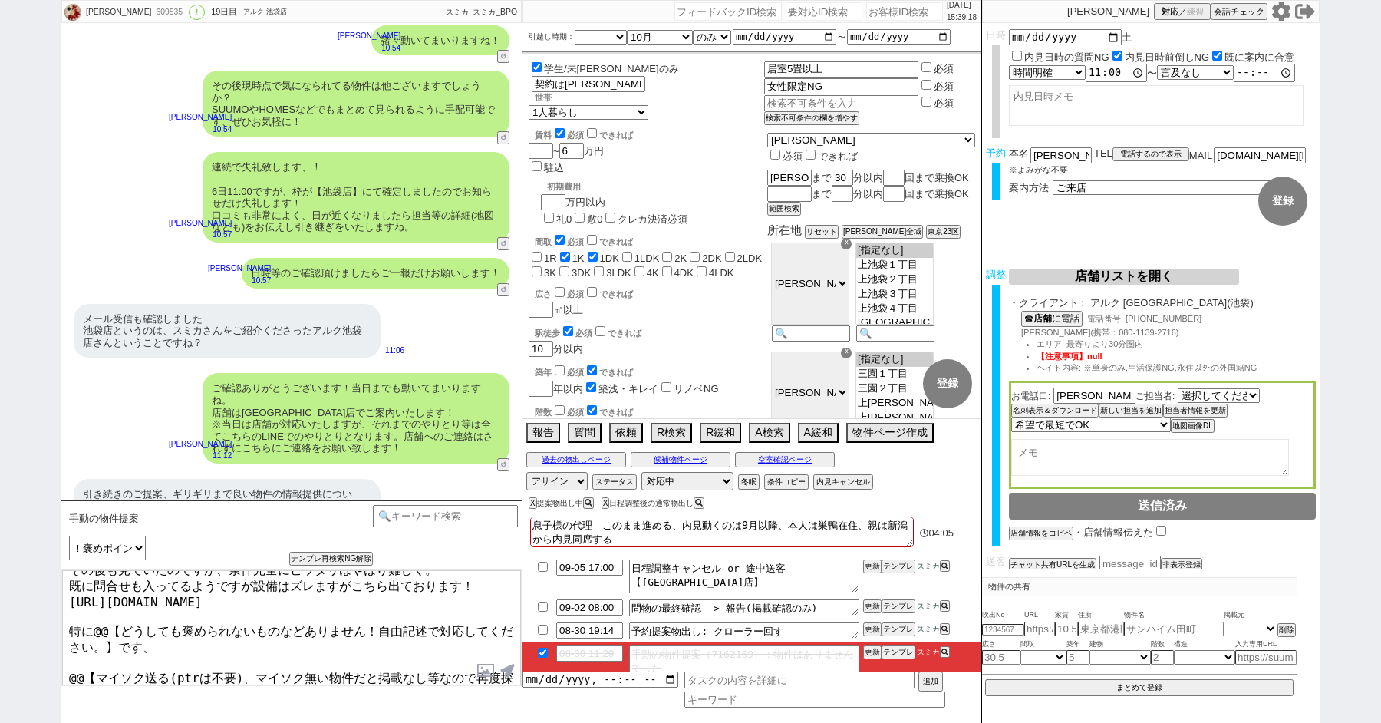
drag, startPoint x: 90, startPoint y: 621, endPoint x: 337, endPoint y: 721, distance: 266.4
click at [337, 721] on div "手動の物件提案 中カテゴリを選択 小カテゴリを選択 あなたはパートナーですか？ 0 0||null 1 内見日までの日数 -1 !=0 !=0&&!=1 !=…" at bounding box center [291, 611] width 460 height 222
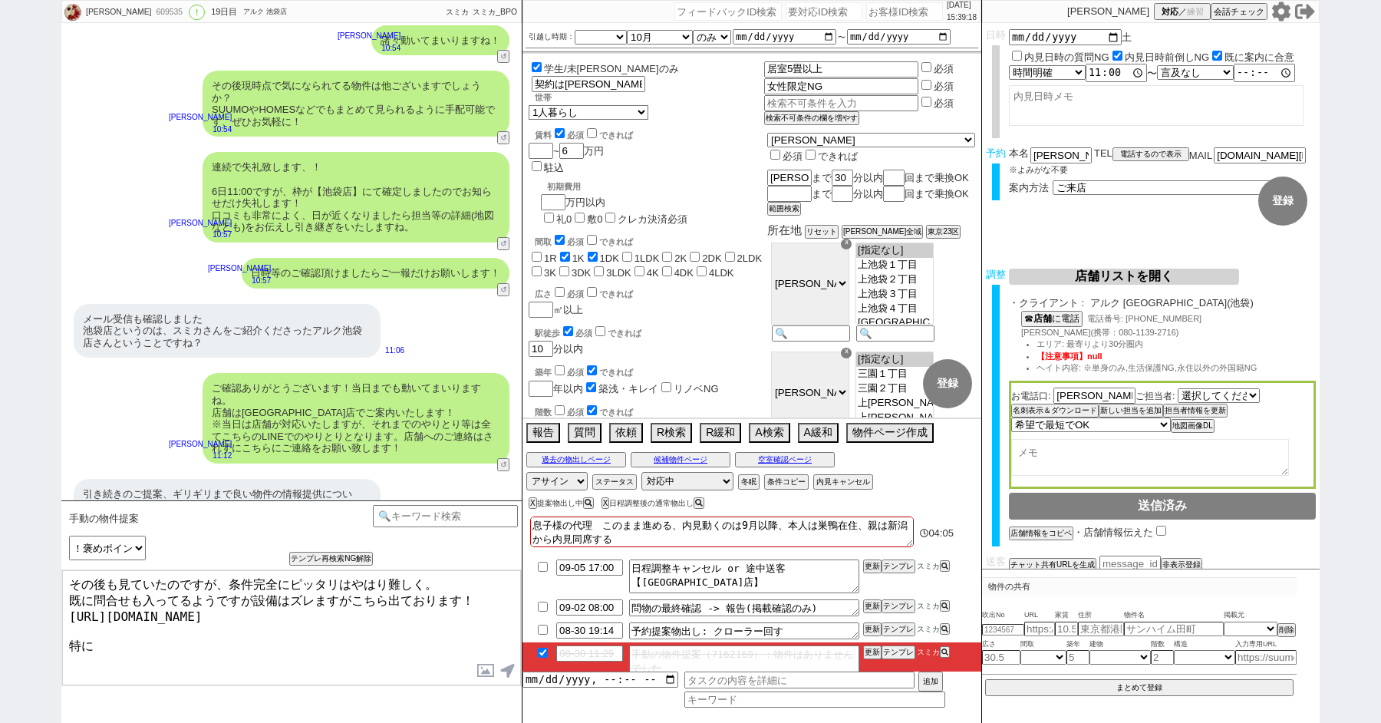
scroll to position [0, 0]
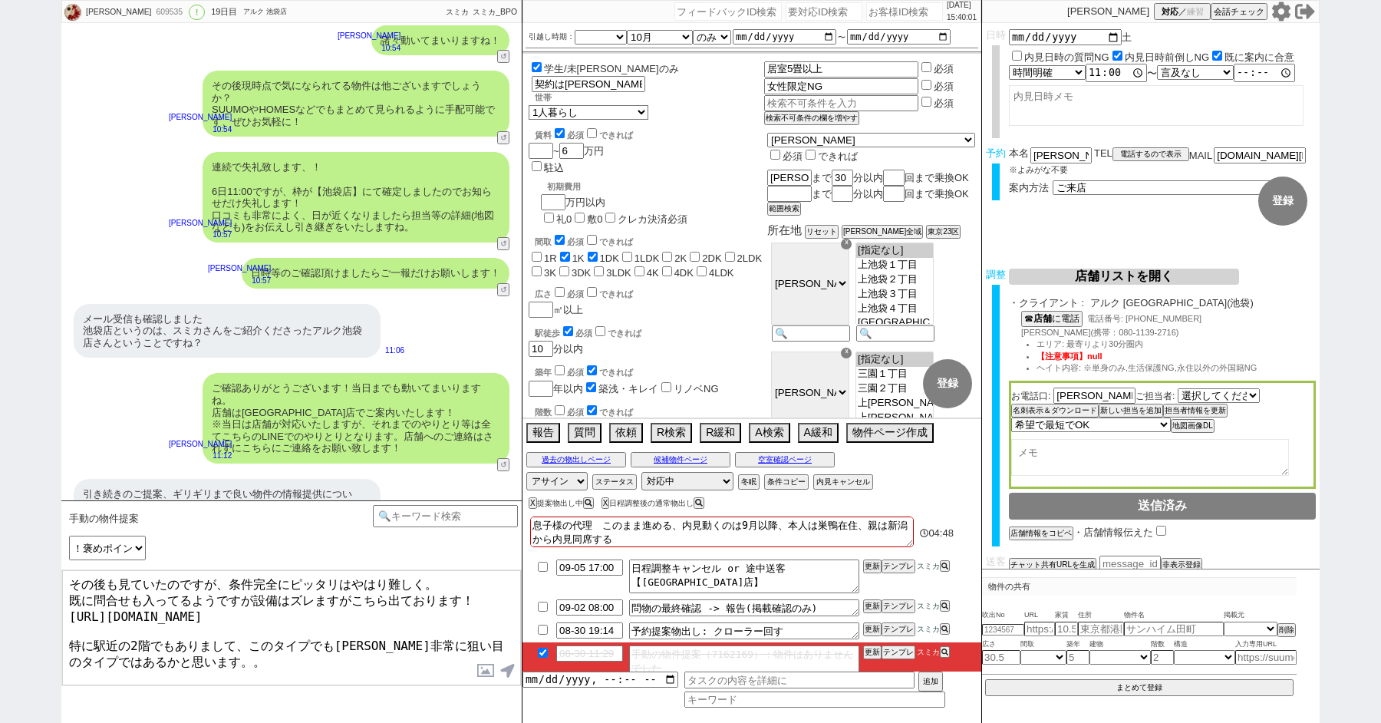
type textarea "その後も見ていたのですが、条件完全にピッタリはやはり難しく。 既に問合せも入ってるようですが設備はズレますがこちら出ております！ https://tools.…"
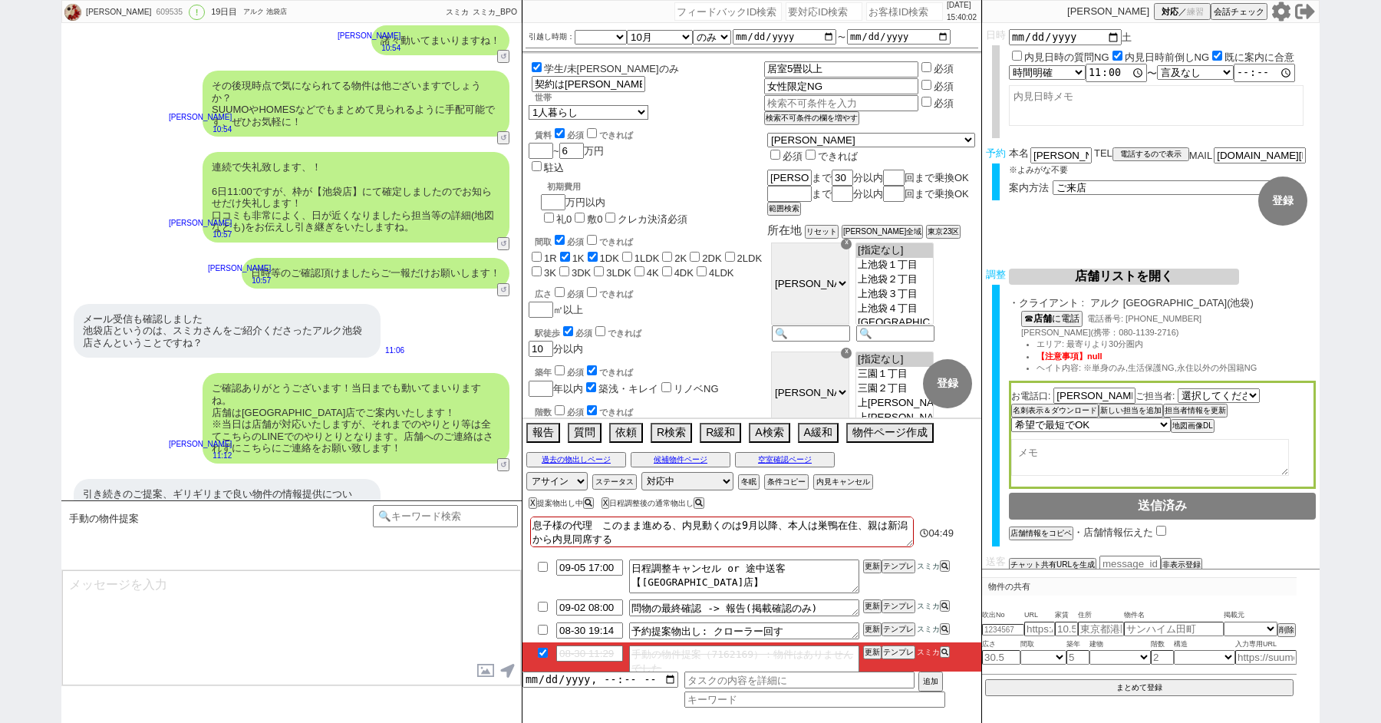
scroll to position [13436, 0]
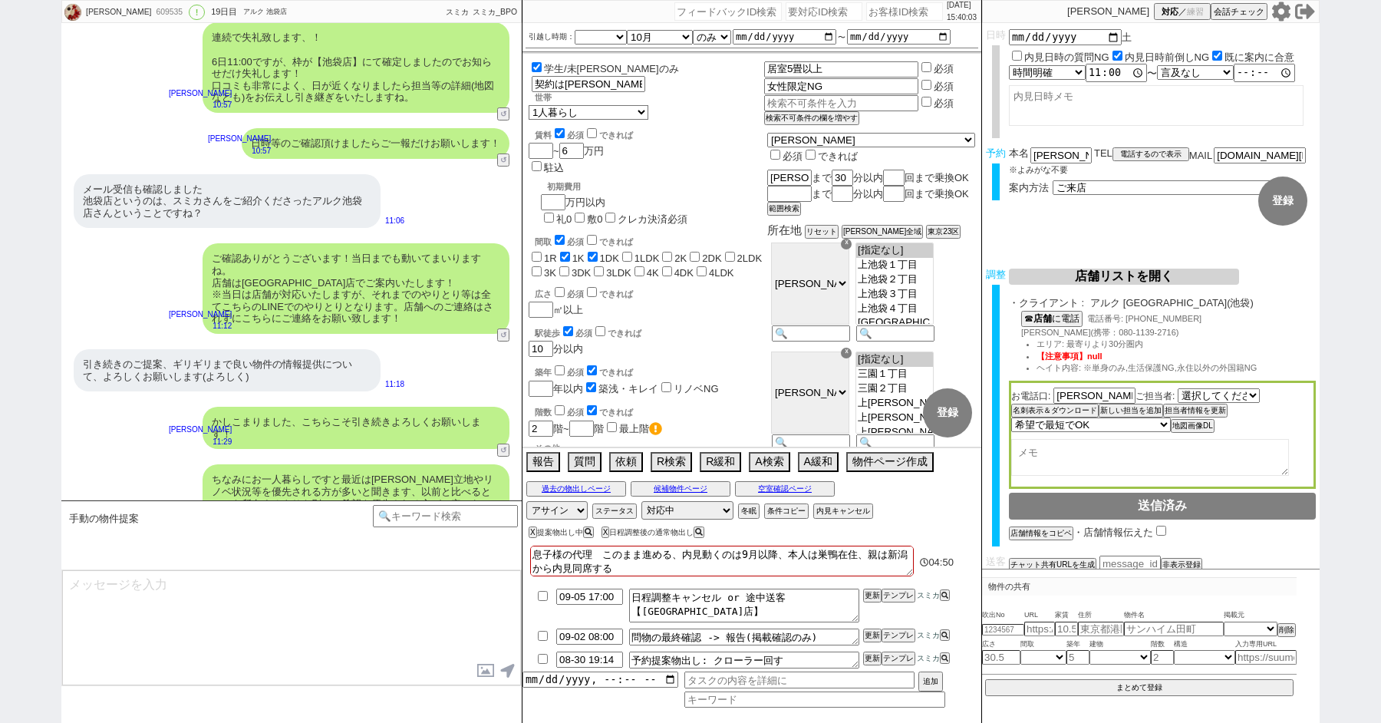
type input "08-31 19:14"
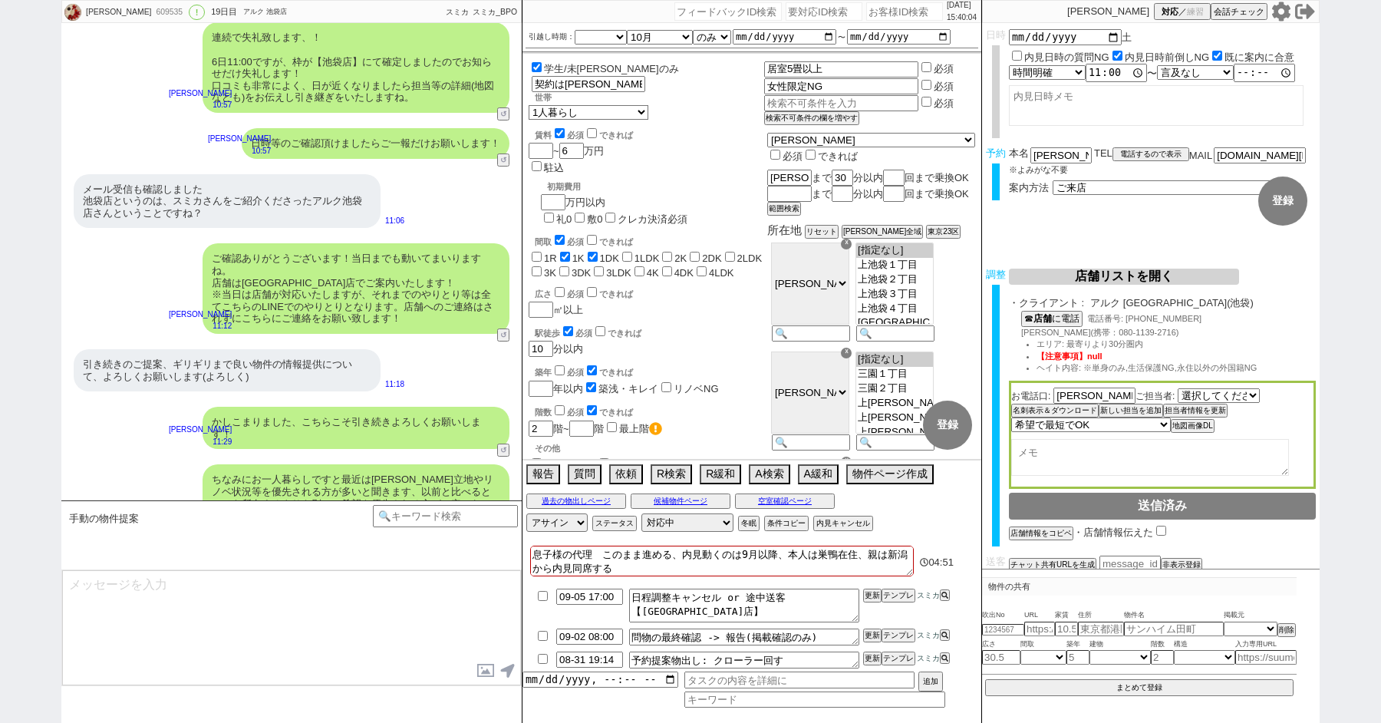
type textarea "良ければ、あわせていかがでしょうか？"
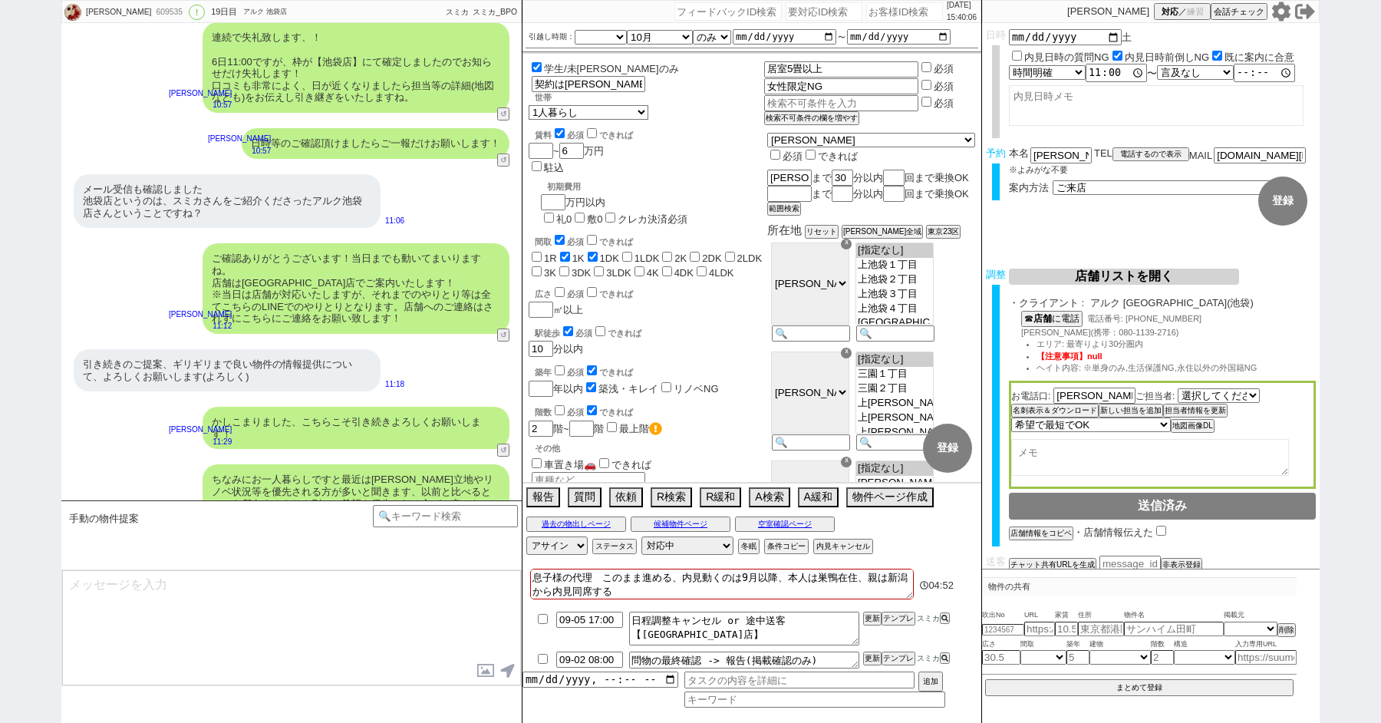
scroll to position [13482, 0]
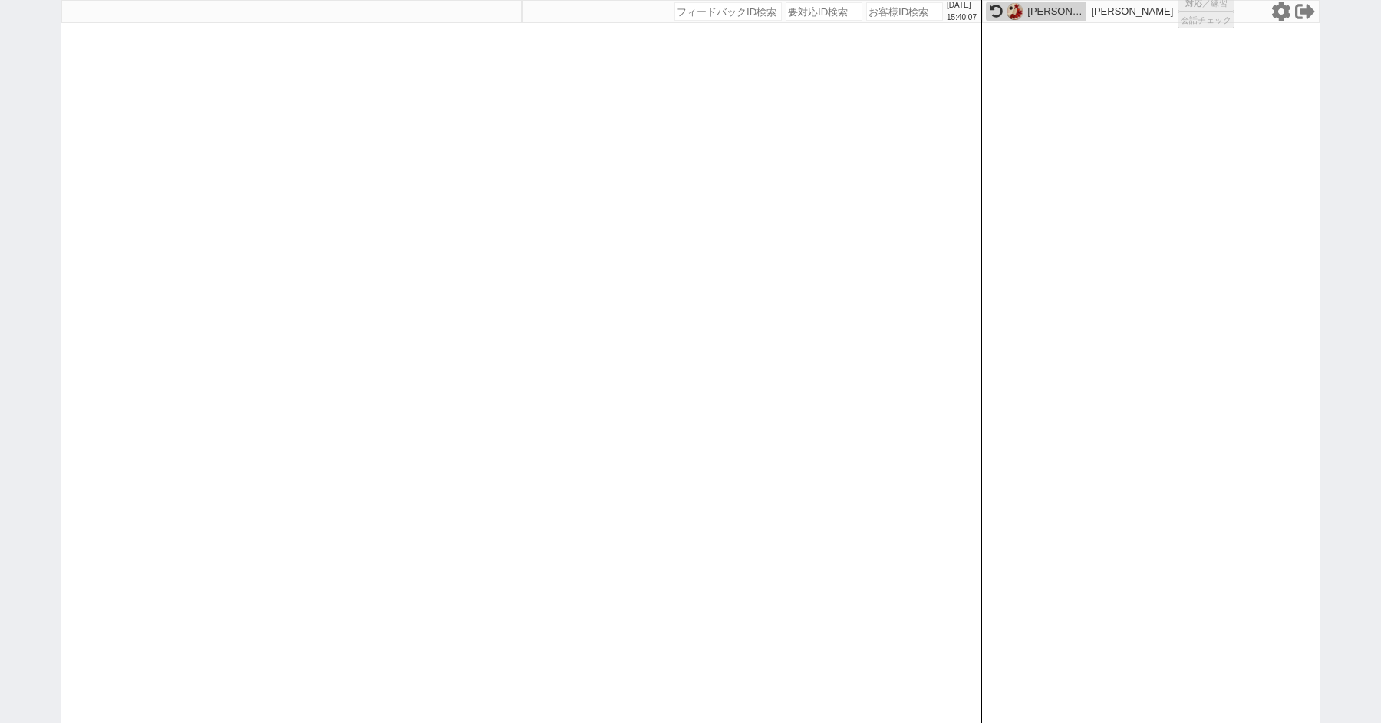
select select "1"
select select "3"
select select "2"
select select "5"
select select
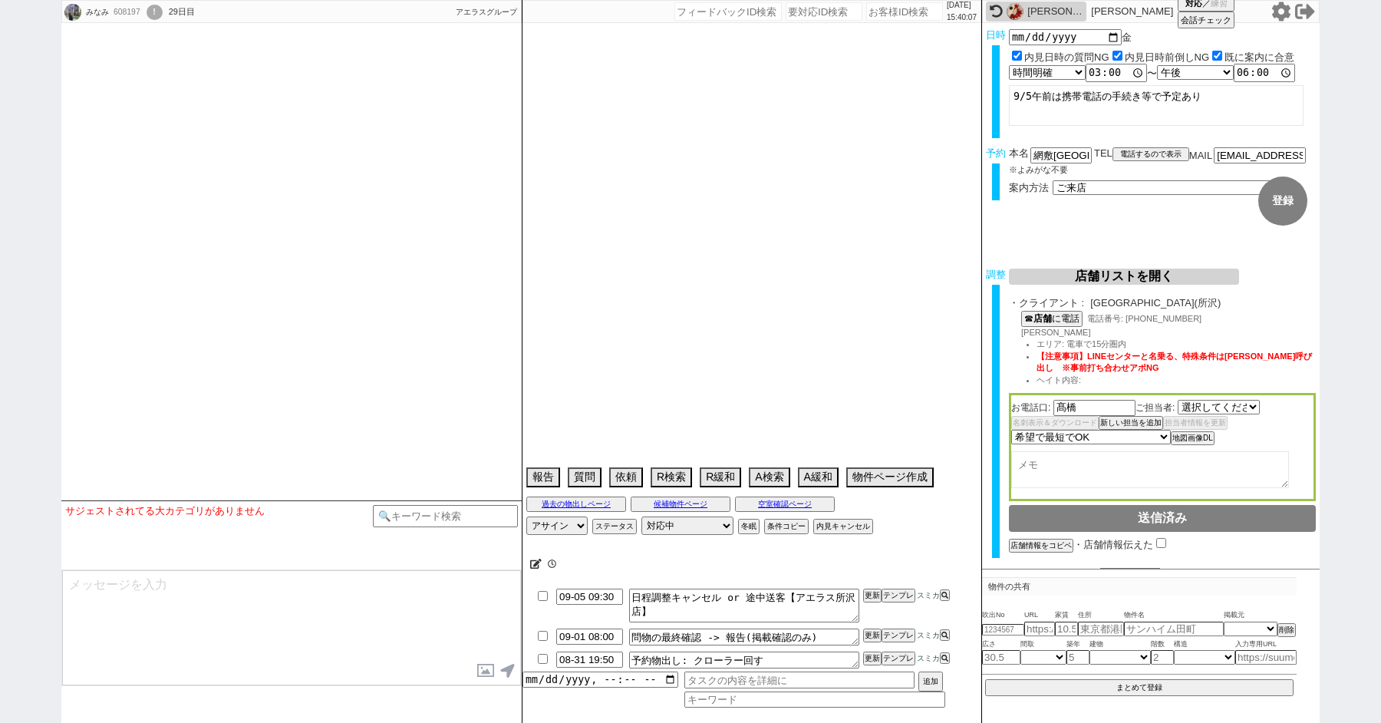
select select "2437"
type textarea "忙しくてネット見れていない発言＠外部物件促し注意＠ 内見進めるなら帰国後の日程で＠5日まで他社なし、6日他社内見 0422-934-774(オーストラリアでの…"
select select "2025"
select select "9"
select select "33"
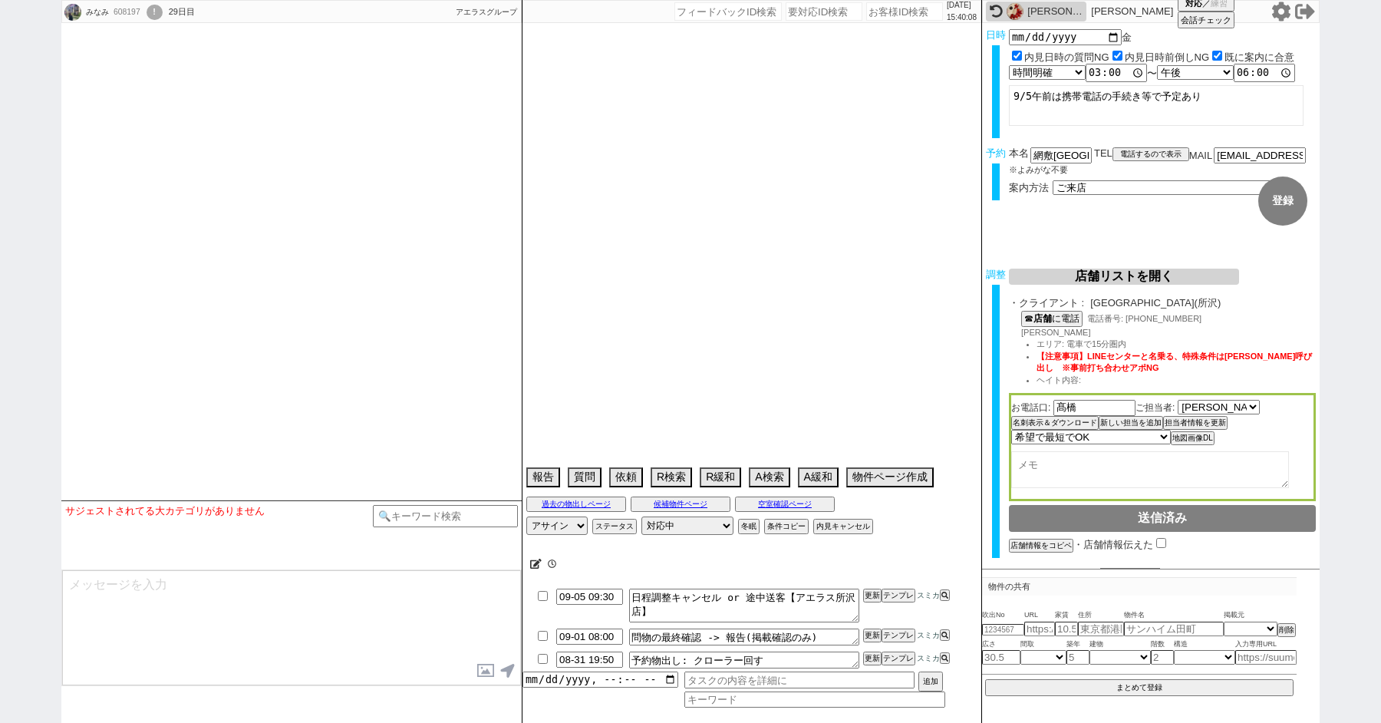
select select "0"
select select "36"
select select "1068"
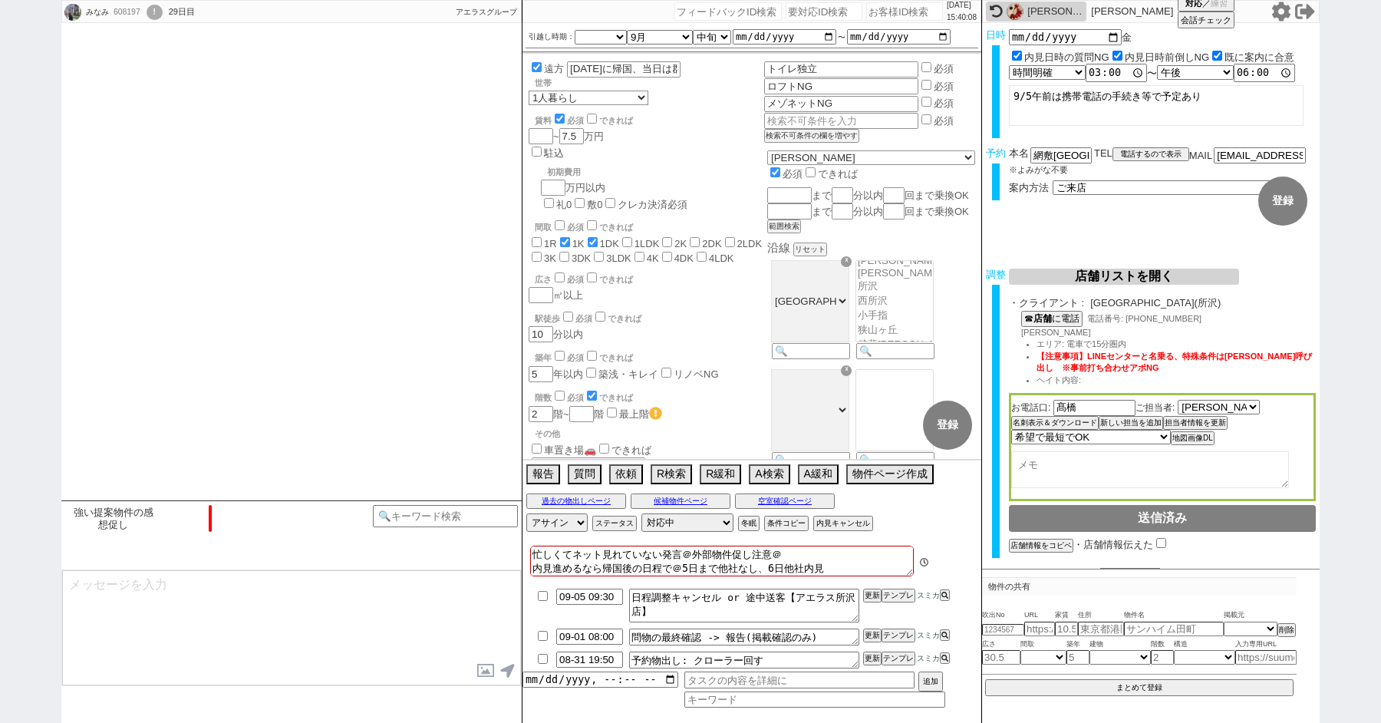
scroll to position [1918, 0]
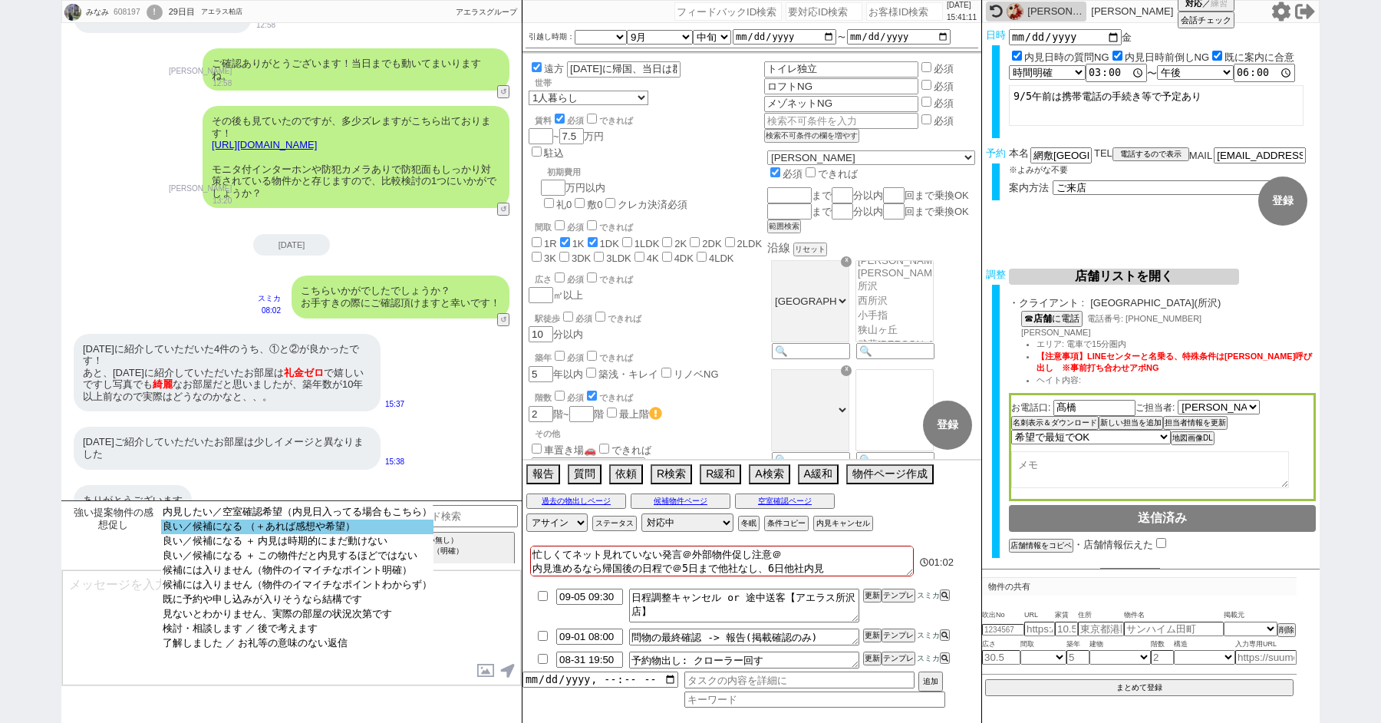
select select "良い／候補になる （＋あれば感想や希望）"
click at [251, 534] on option "良い／候補になる （＋あれば感想や希望）" at bounding box center [297, 541] width 272 height 15
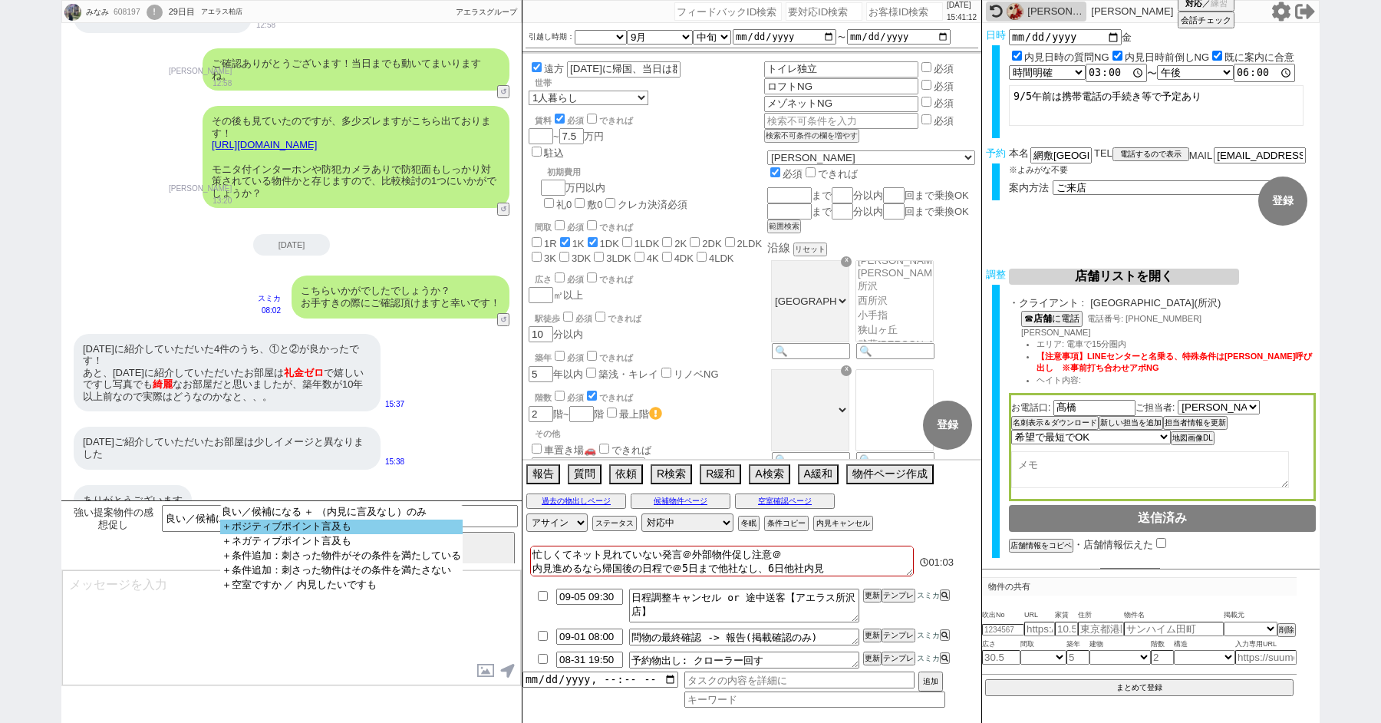
click at [324, 534] on option "＋ポジティブポイント言及も" at bounding box center [341, 541] width 242 height 15
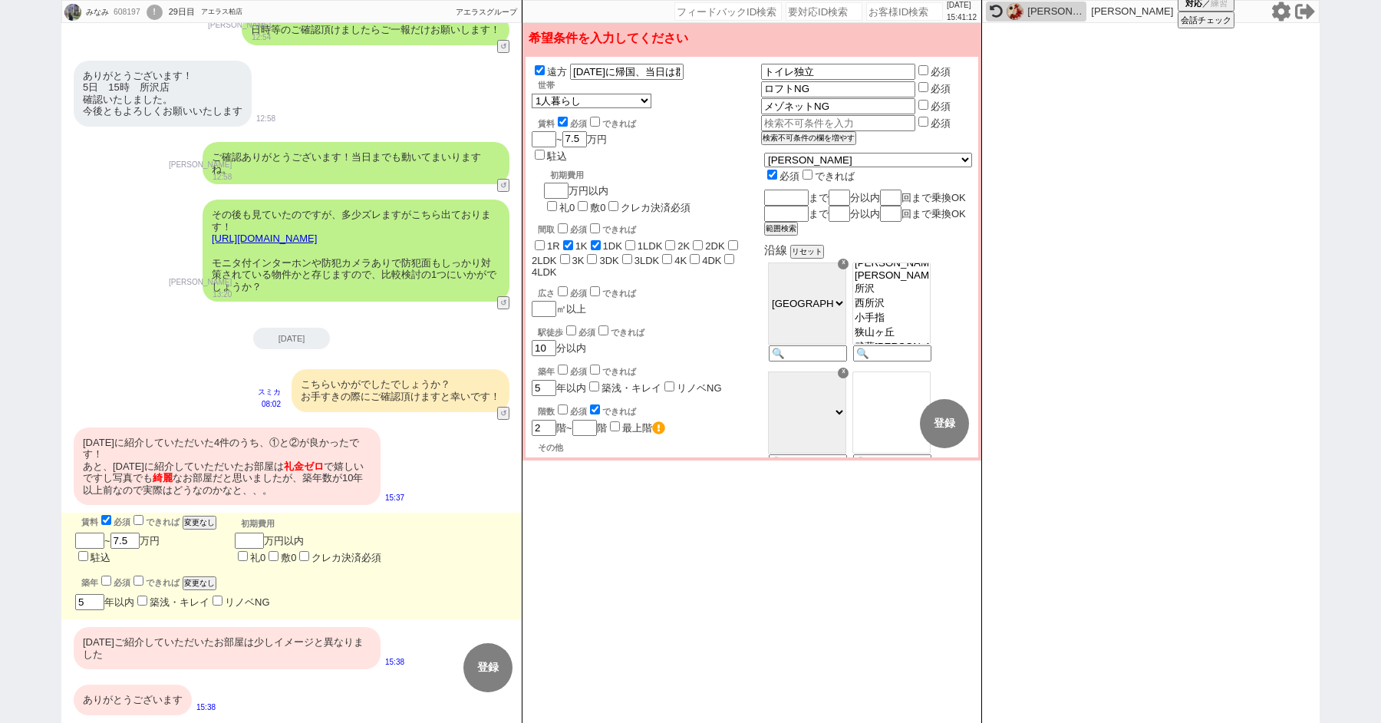
scroll to position [1801, 0]
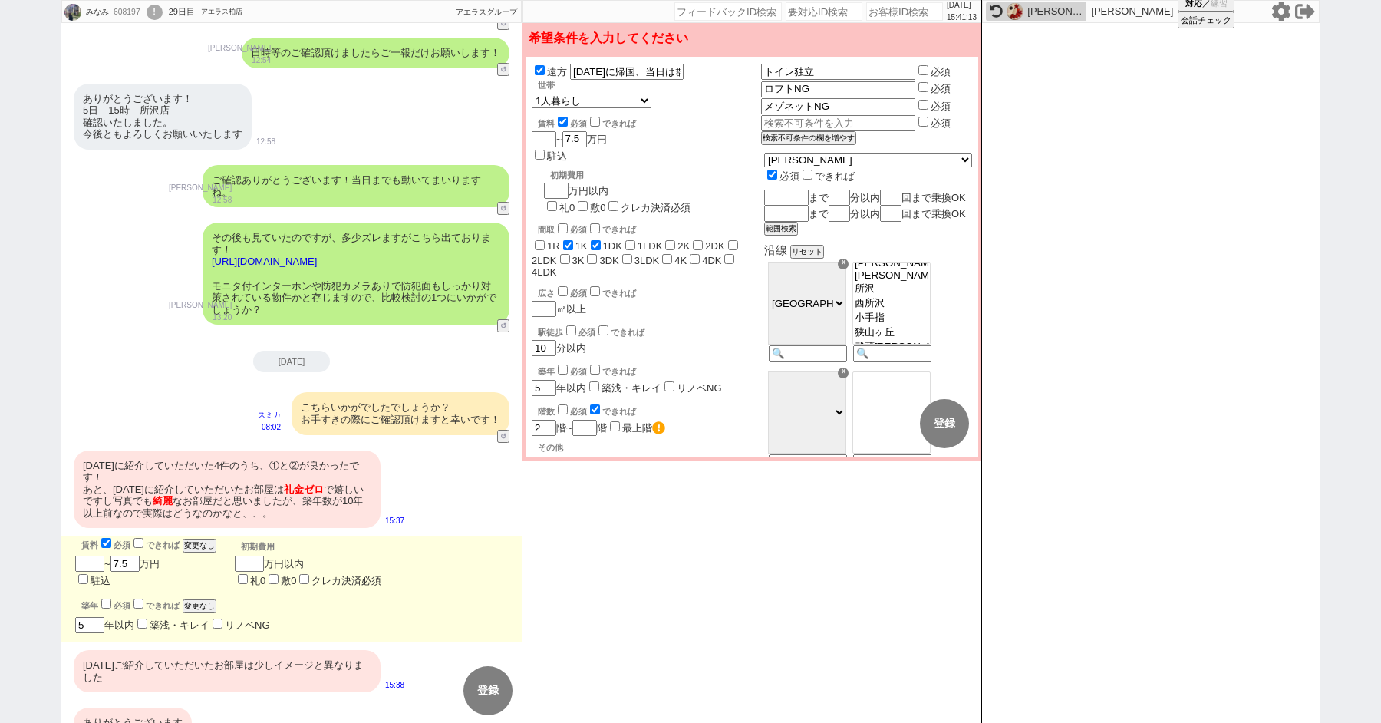
click at [219, 450] on div "8/25(月)に紹介していただいた4件のうち、①と②が良かったです！ あと、8/27(水)に紹介していただいたお部屋は 礼金ゼロ で嬉しいですし写真でも 綺麗…" at bounding box center [227, 489] width 307 height 78
click at [568, 239] on input "1K" at bounding box center [568, 244] width 10 height 10
checkbox input "false"
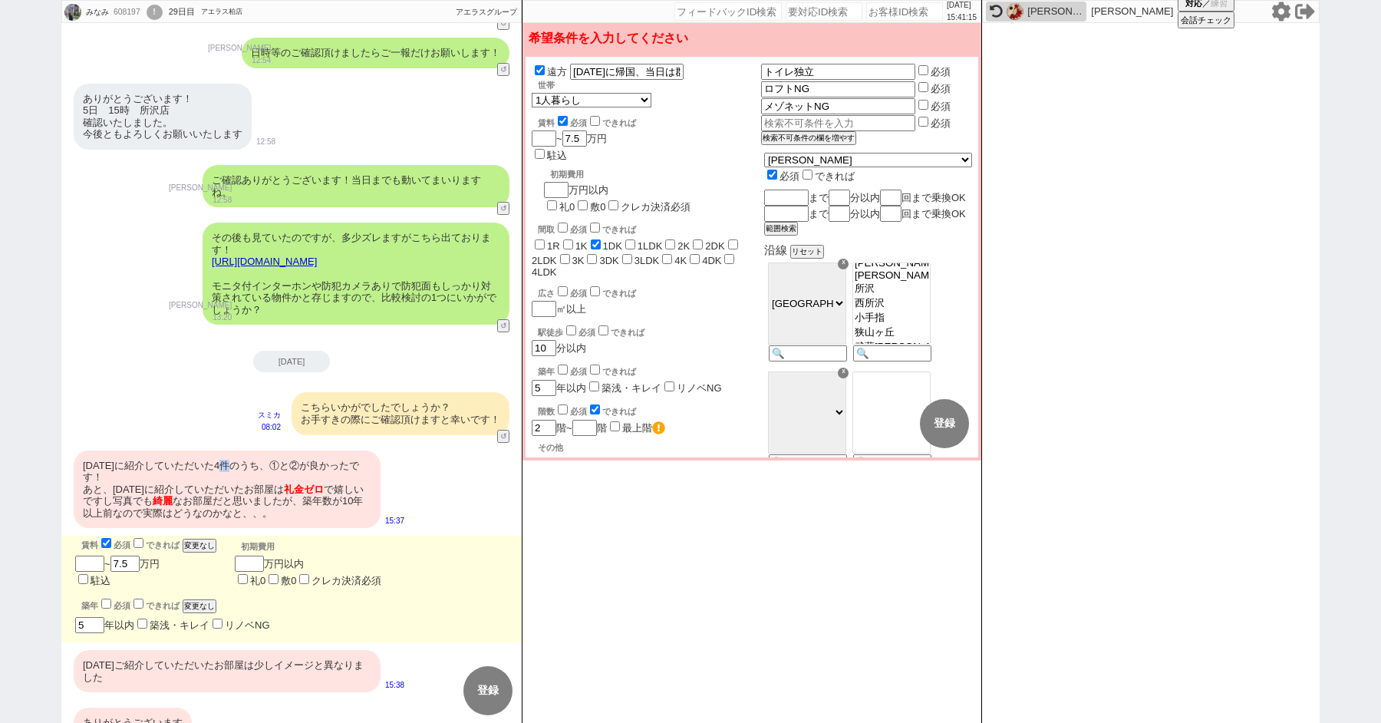
checkbox input "false"
checkbox input "true"
checkbox input "false"
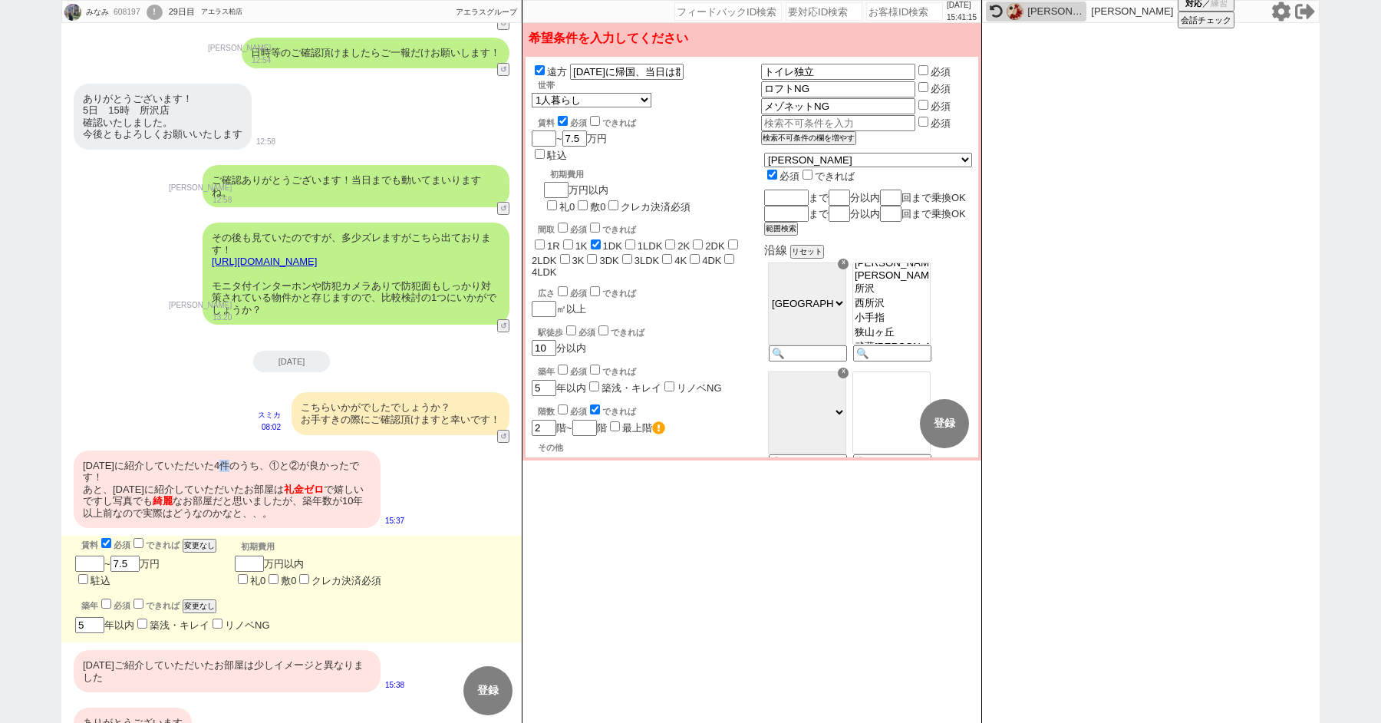
checkbox input "false"
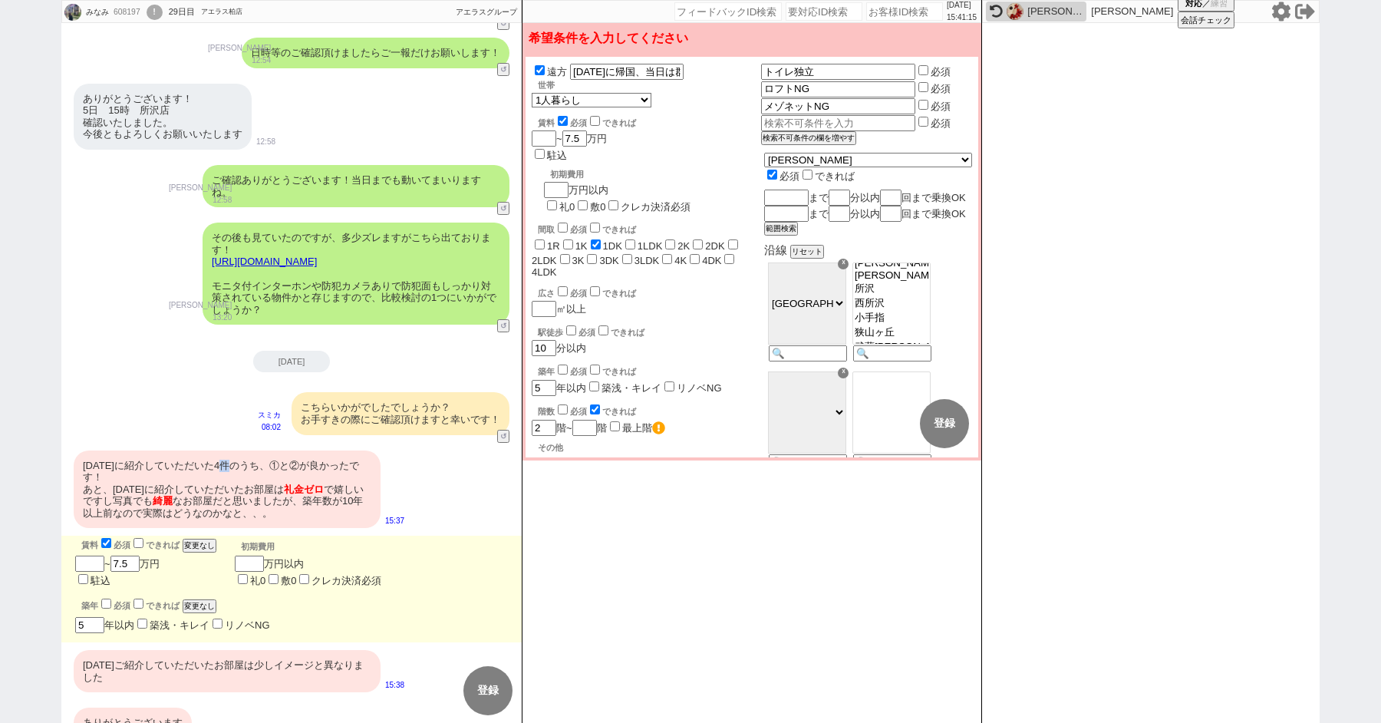
checkbox input "false"
click at [568, 239] on input "1K" at bounding box center [568, 244] width 10 height 10
checkbox input "true"
checkbox input "false"
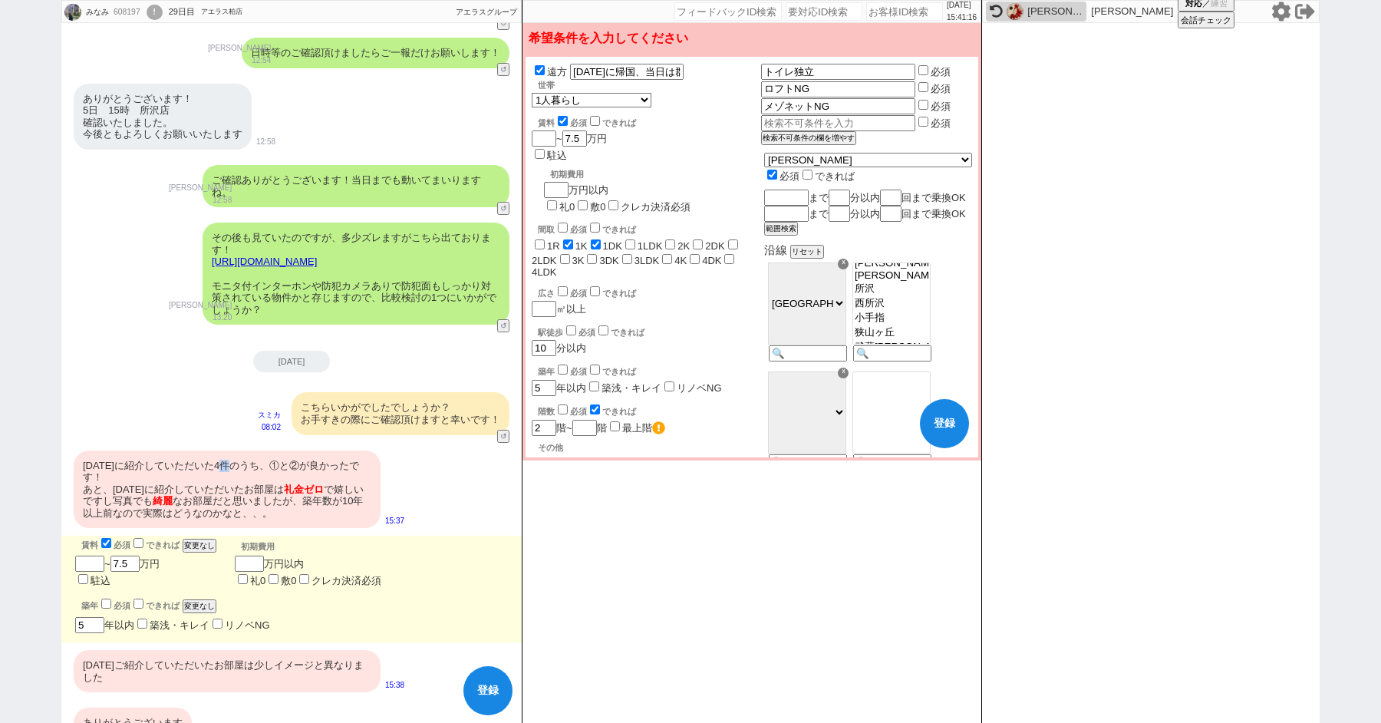
checkbox input "true"
checkbox input "false"
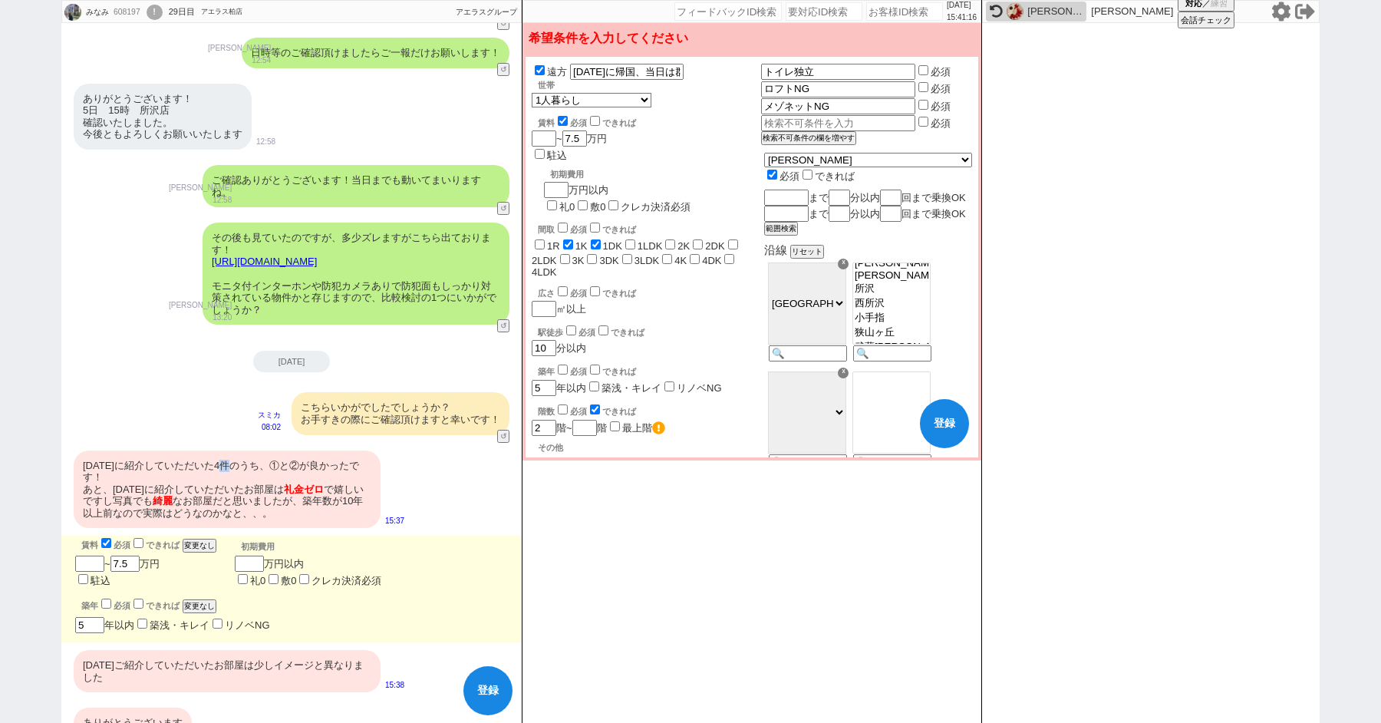
checkbox input "false"
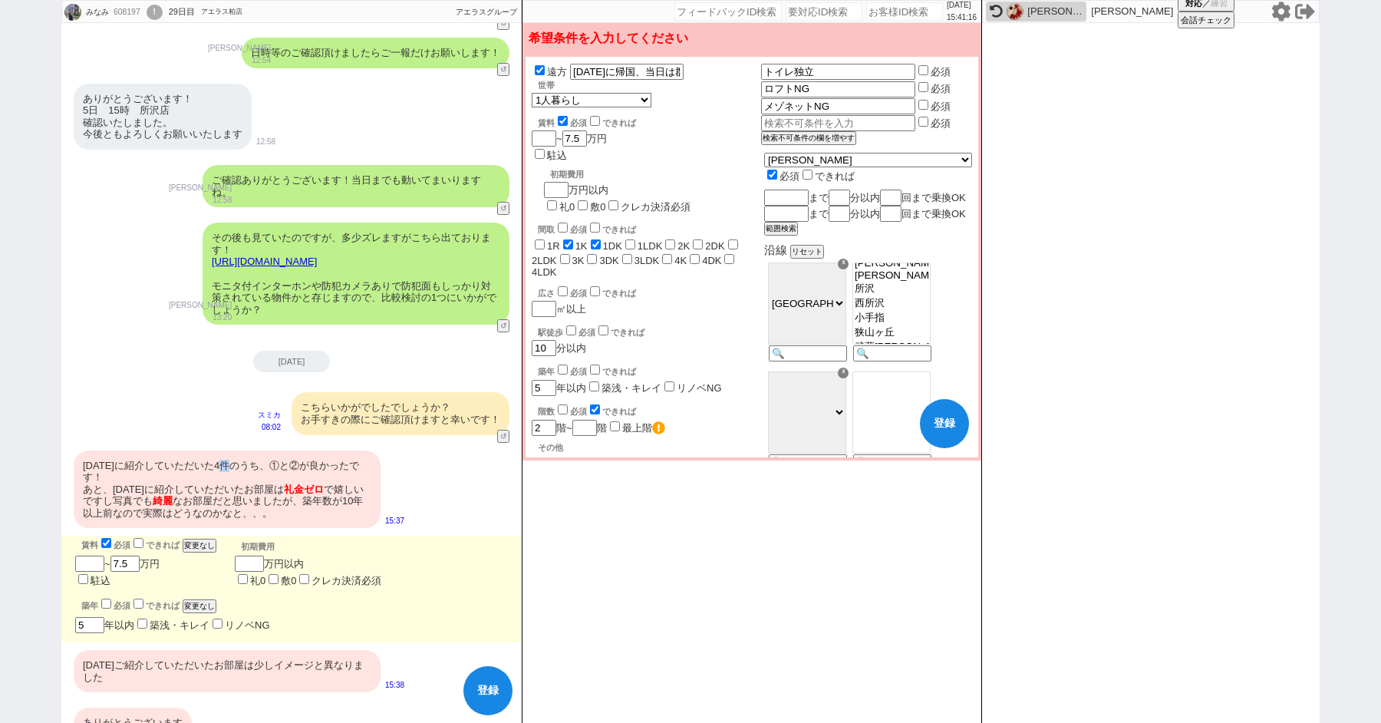
checkbox input "false"
checkbox input "true"
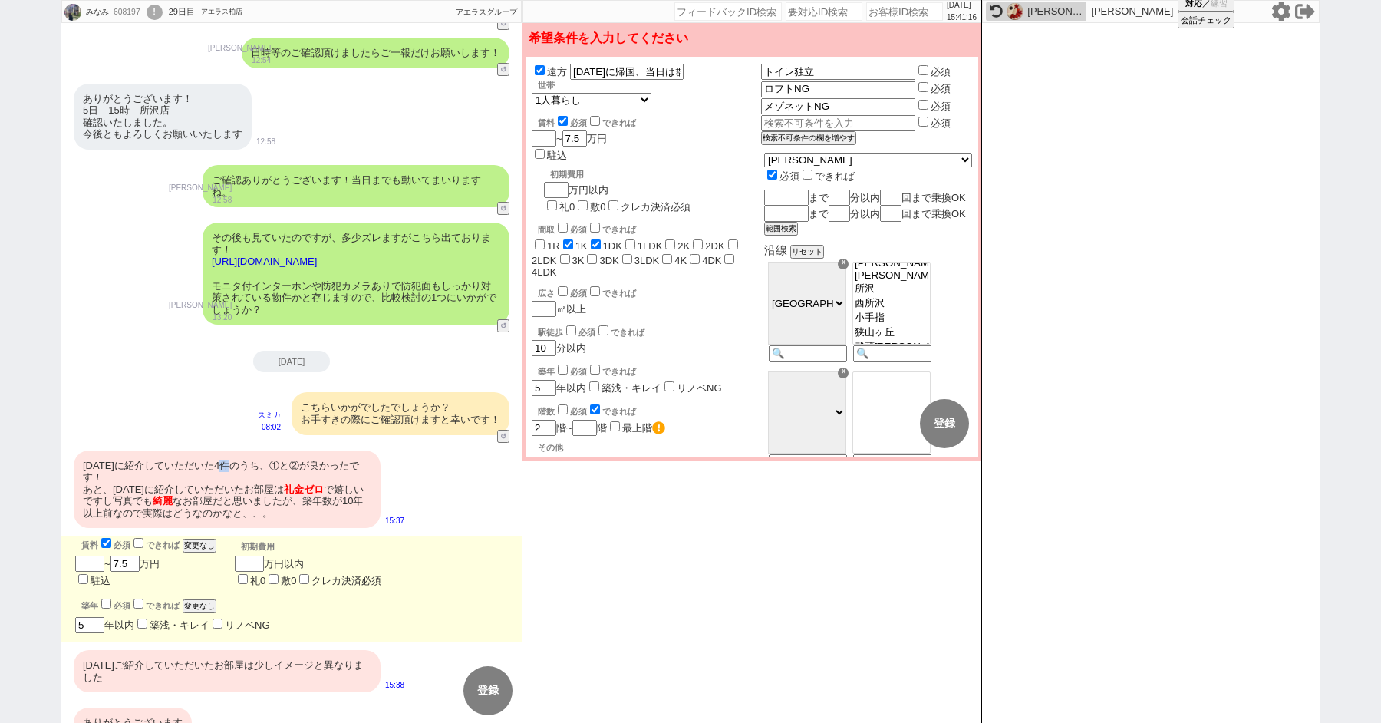
checkbox input "false"
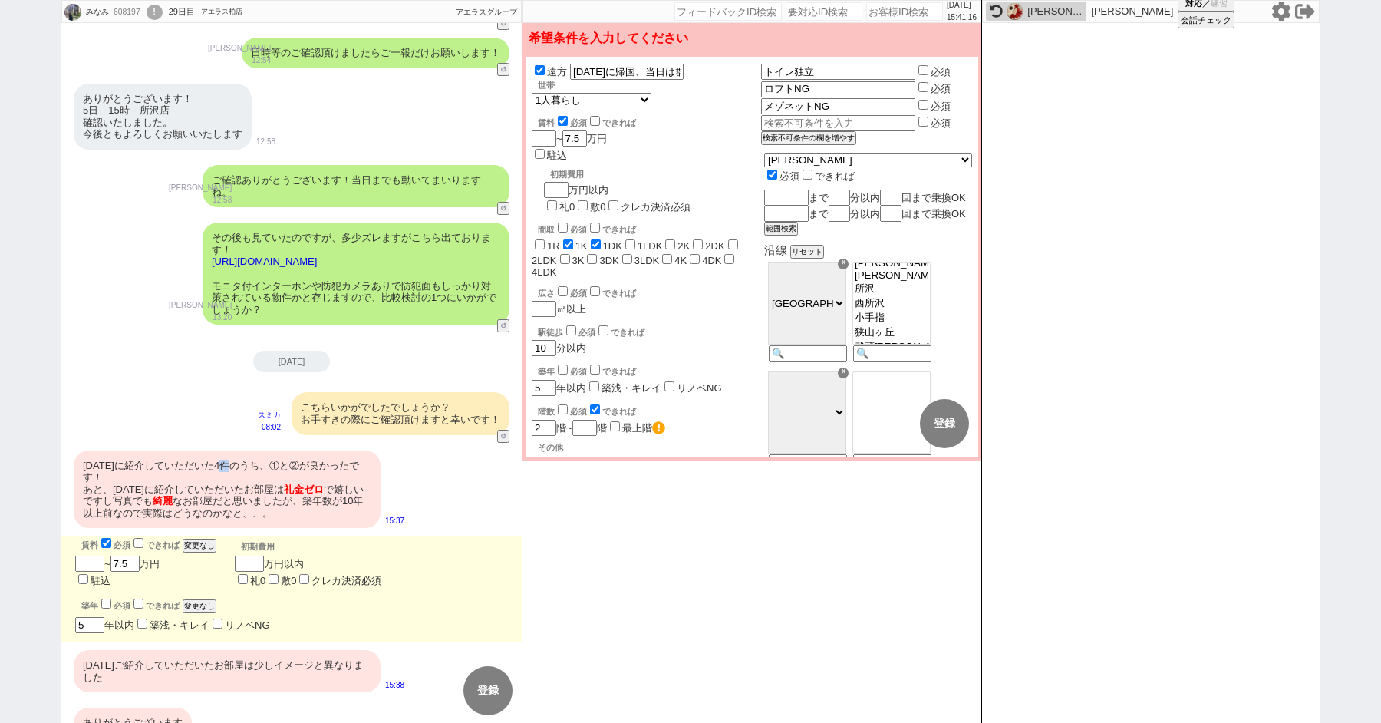
checkbox input "false"
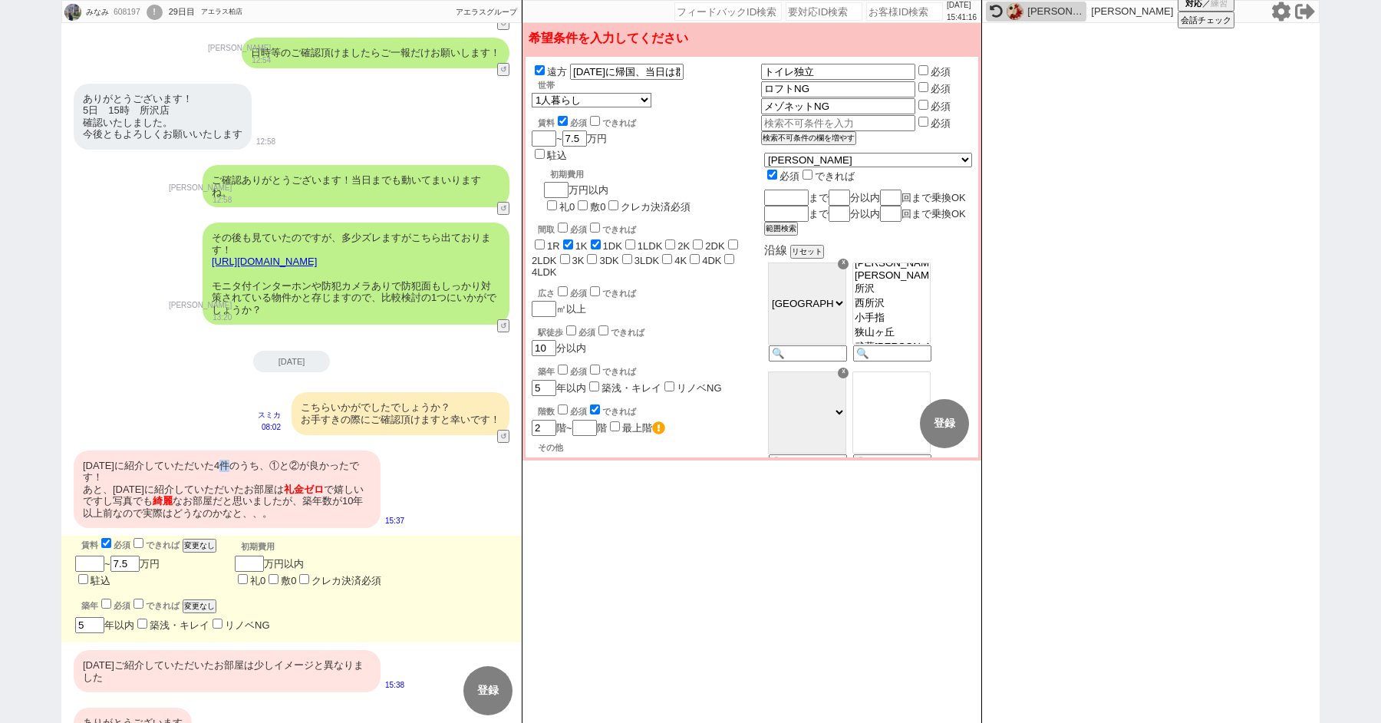
scroll to position [1918, 0]
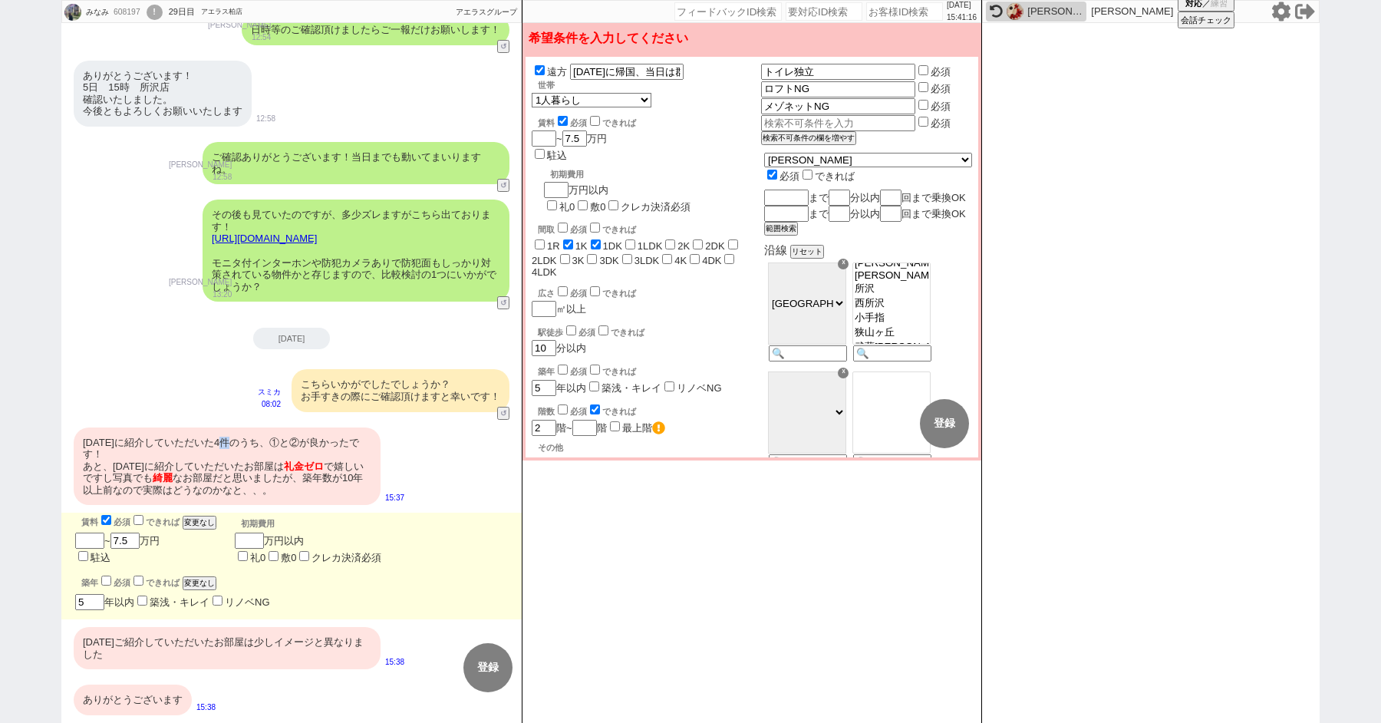
select select "36"
select select "1068"
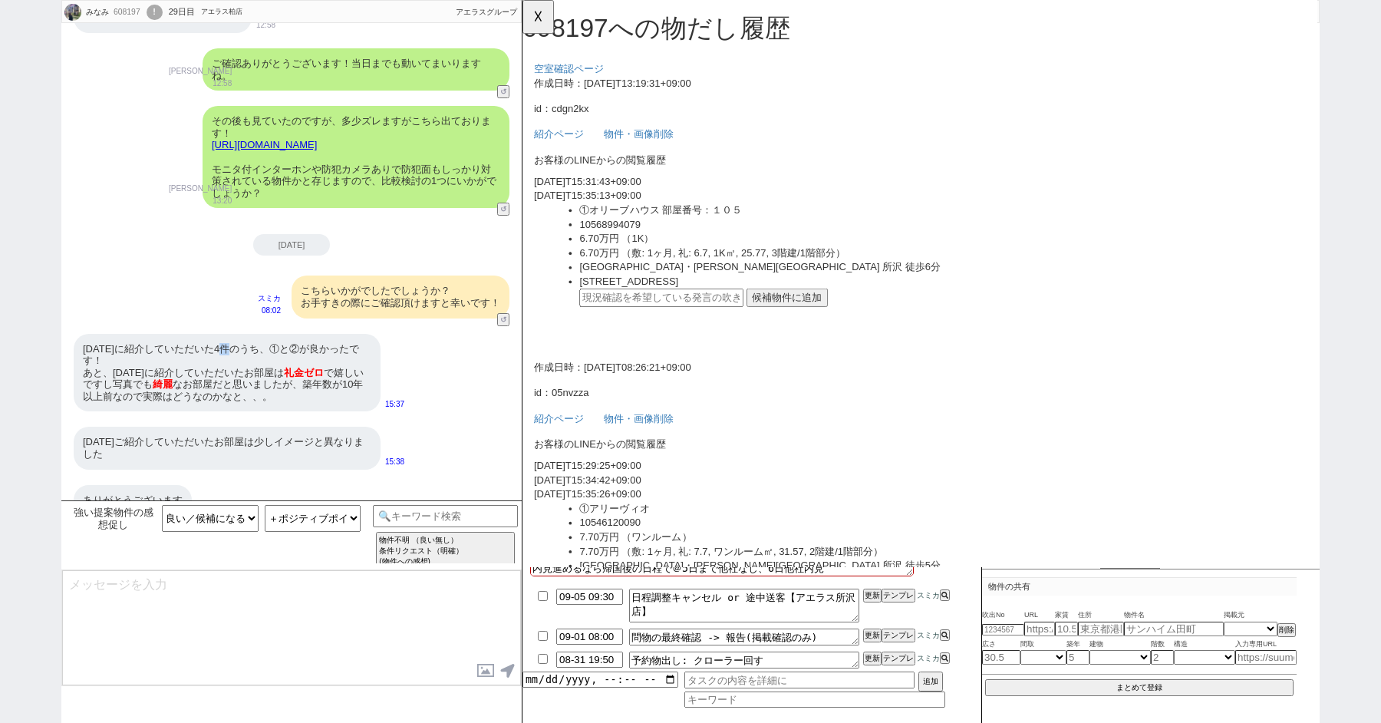
scroll to position [0, 0]
click at [278, 355] on div "8/25(月)に紹介していただいた4件のうち、①と②が良かったです！ あと、8/27(水)に紹介していただいたお部屋は 礼金ゼロ で嬉しいですし写真でも 綺麗…" at bounding box center [227, 373] width 307 height 78
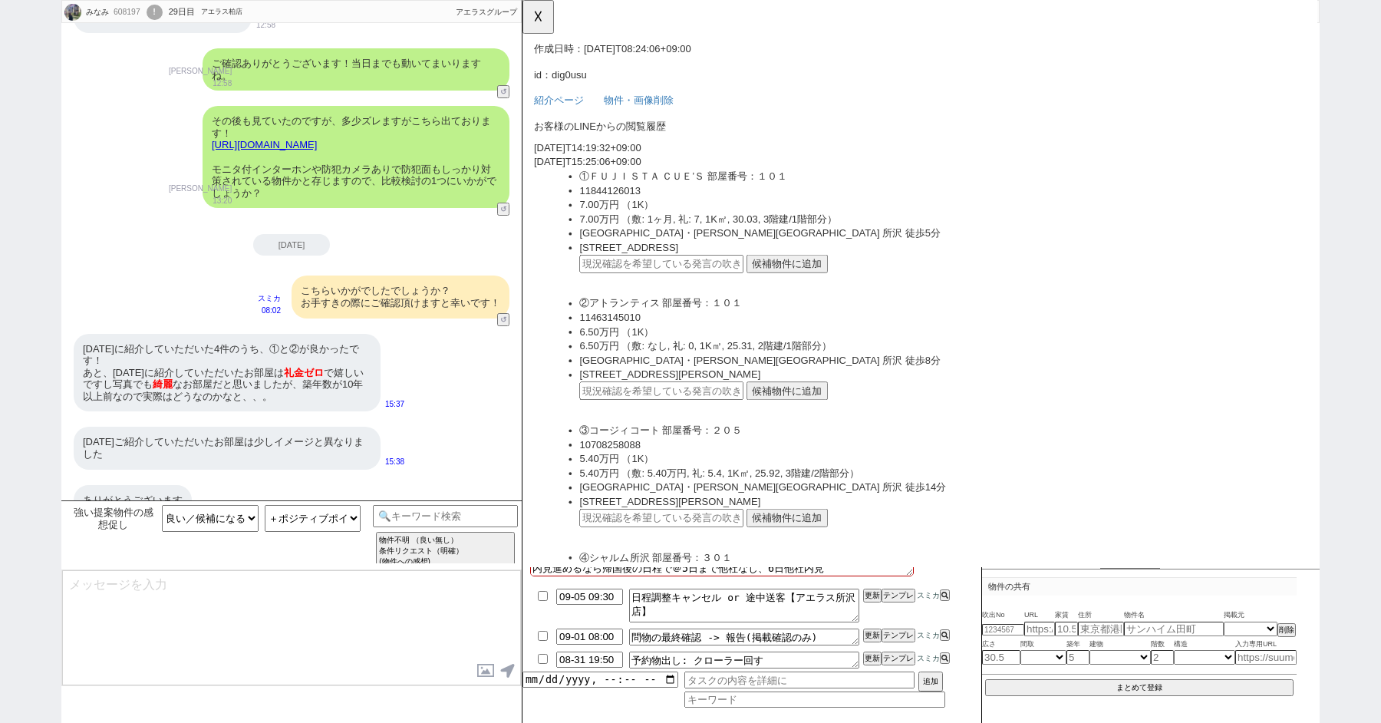
scroll to position [646, 0]
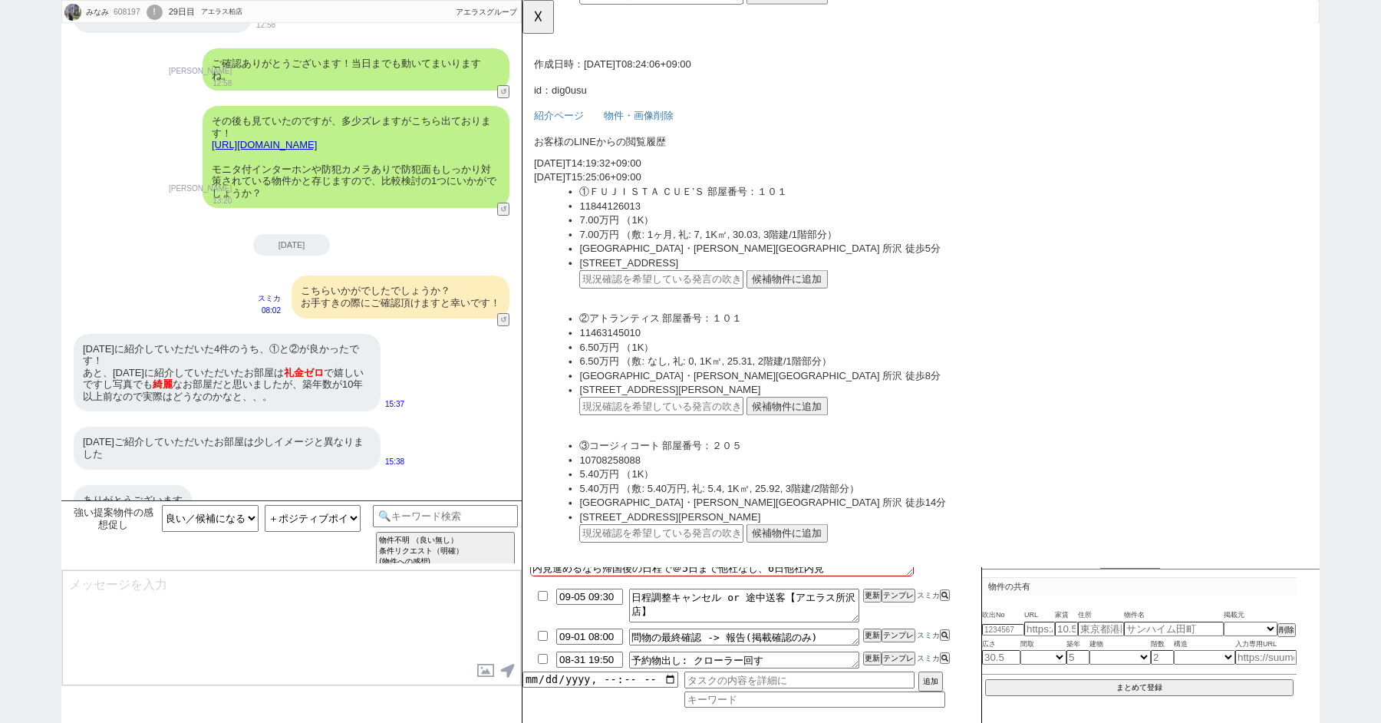
click at [661, 302] on input "text" at bounding box center [672, 300] width 176 height 20
paste input "36907888"
type input "36907888"
click at [649, 444] on input "text" at bounding box center [672, 437] width 176 height 20
paste input "36907888"
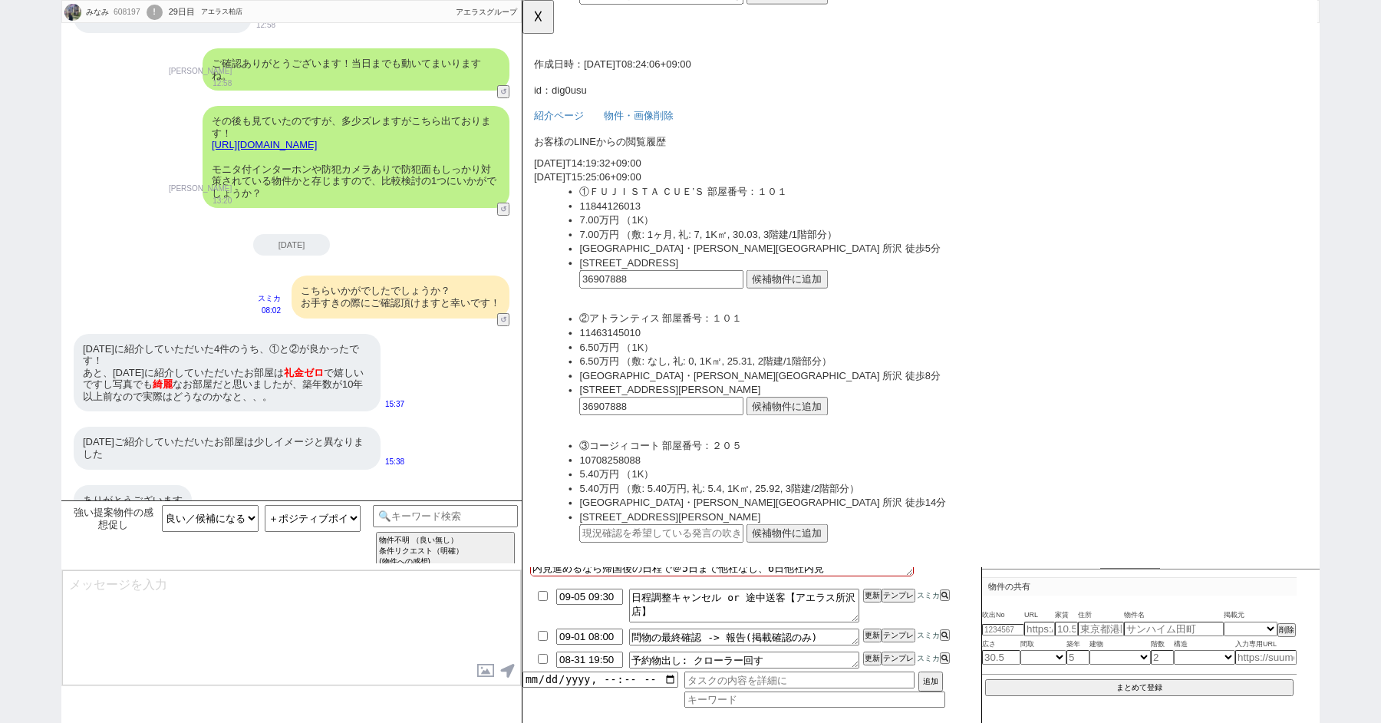
type input "36907888"
click at [788, 296] on button "候補物件に追加" at bounding box center [806, 300] width 87 height 20
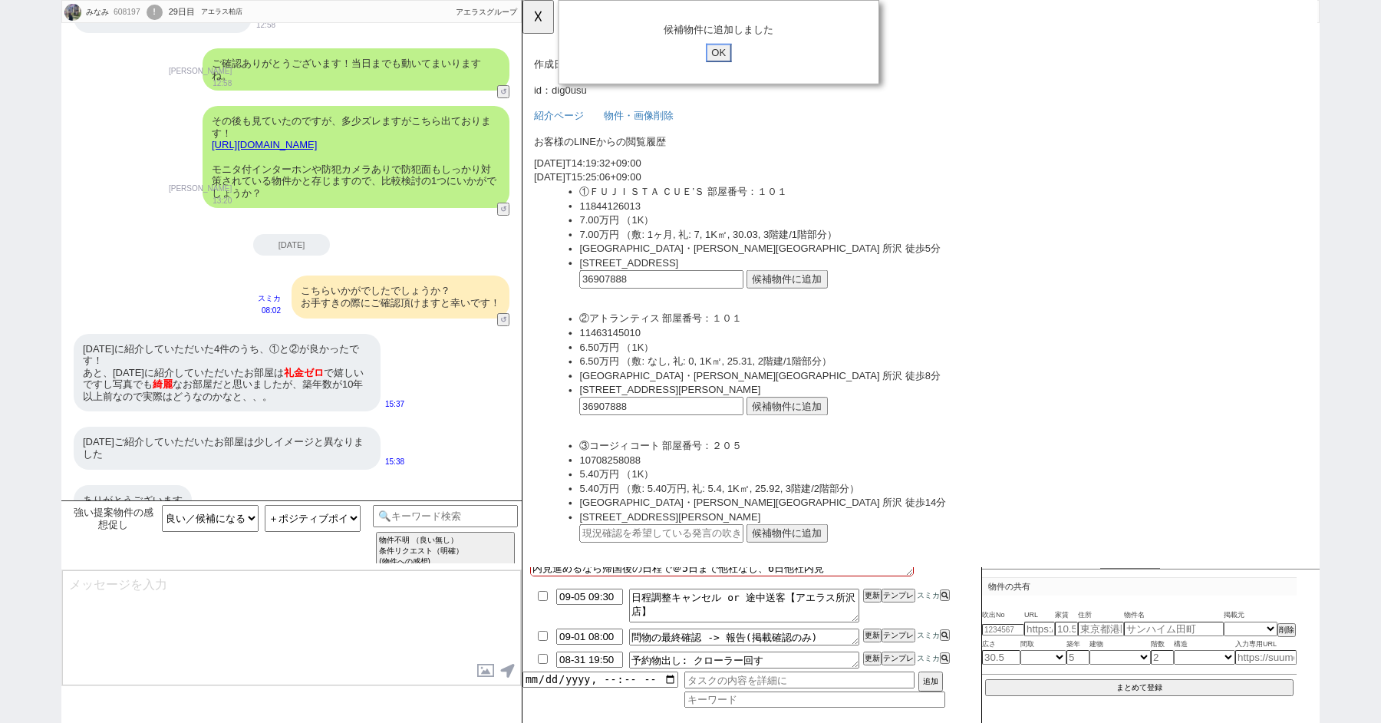
click input "OK" at bounding box center [734, 57] width 28 height 20
type textarea "かしこまりました、こちらも候補に入れて動いてまいりますね！"
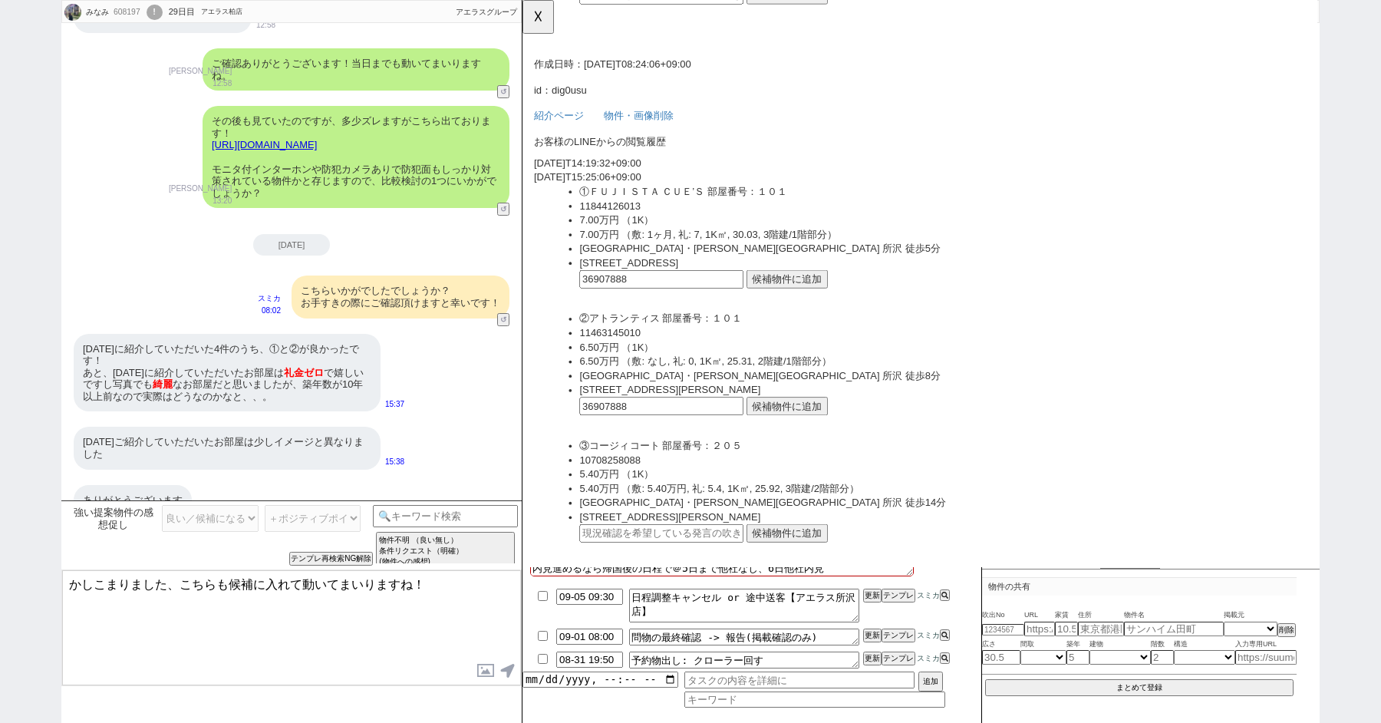
click at [814, 435] on button "候補物件に追加" at bounding box center [806, 437] width 87 height 20
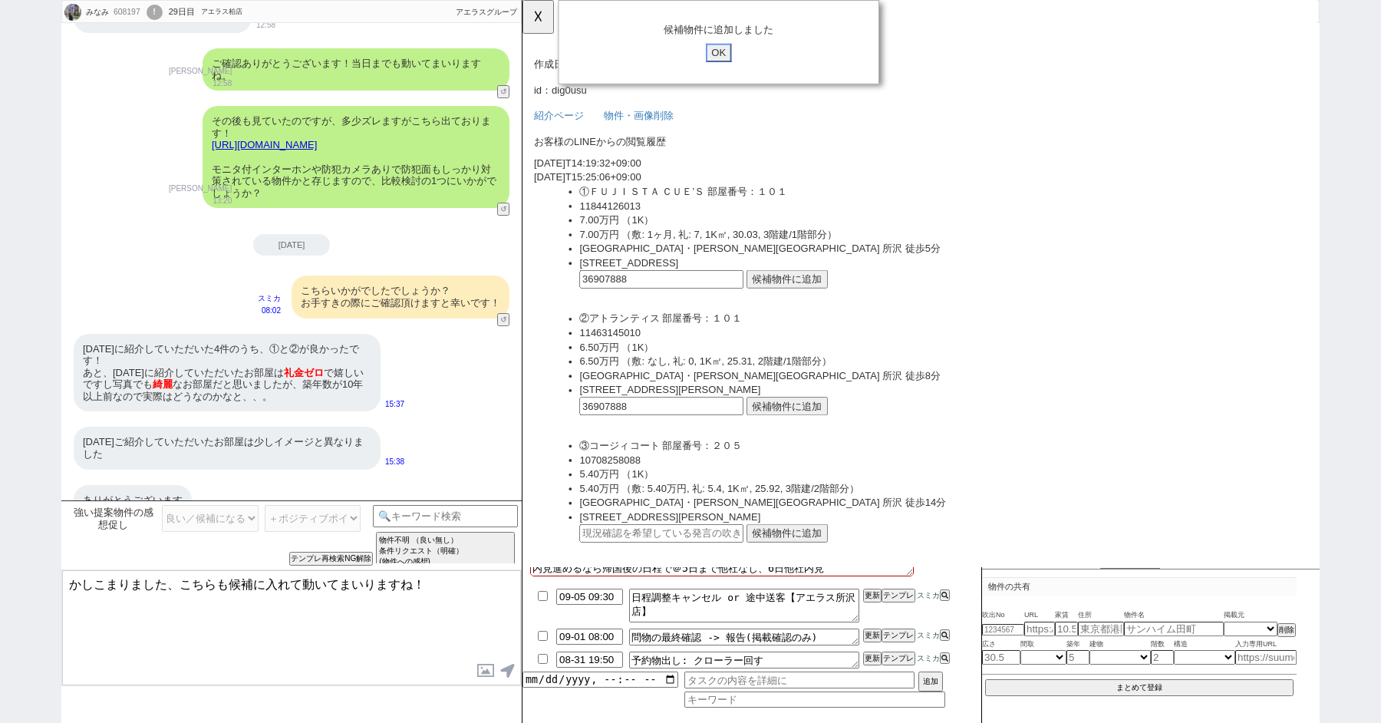
click input "OK" at bounding box center [734, 57] width 28 height 20
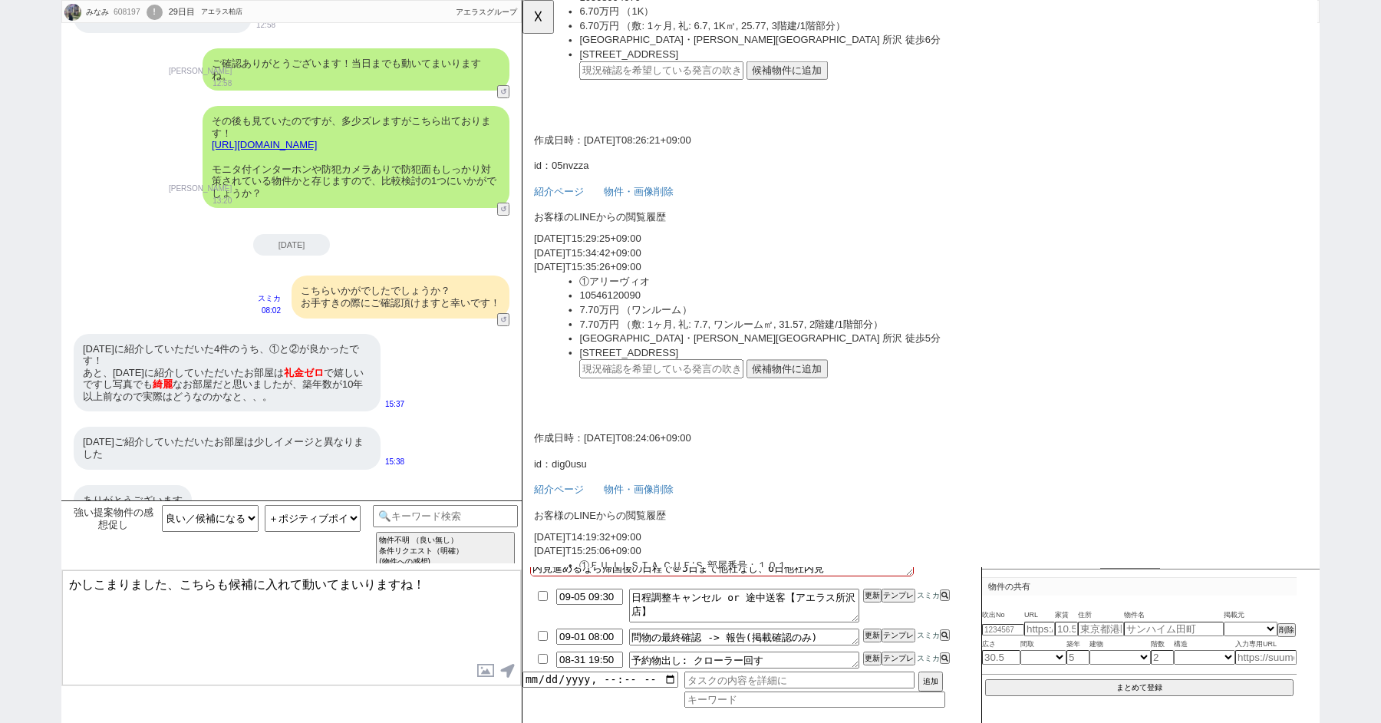
scroll to position [267, 0]
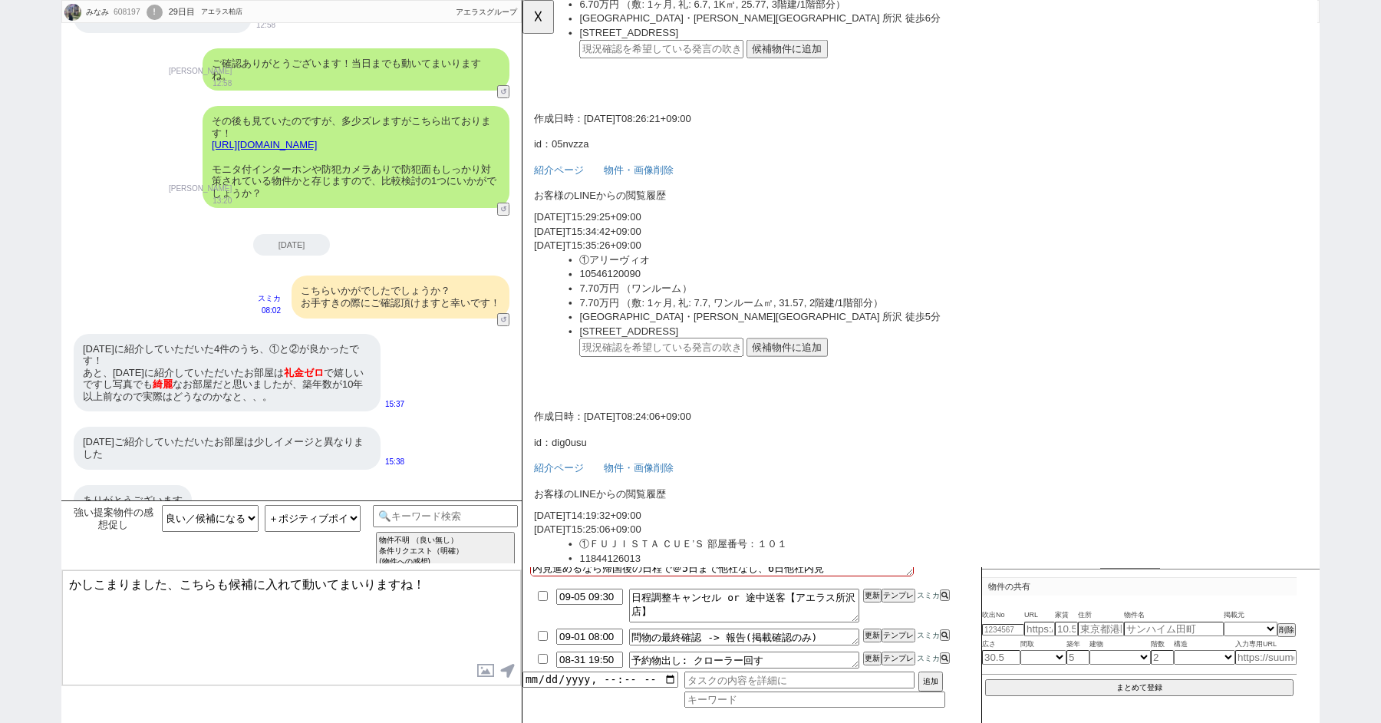
click at [670, 378] on input "text" at bounding box center [672, 374] width 176 height 20
paste input "36907888"
type input "36907888"
click at [803, 378] on button "候補物件に追加" at bounding box center [806, 374] width 87 height 20
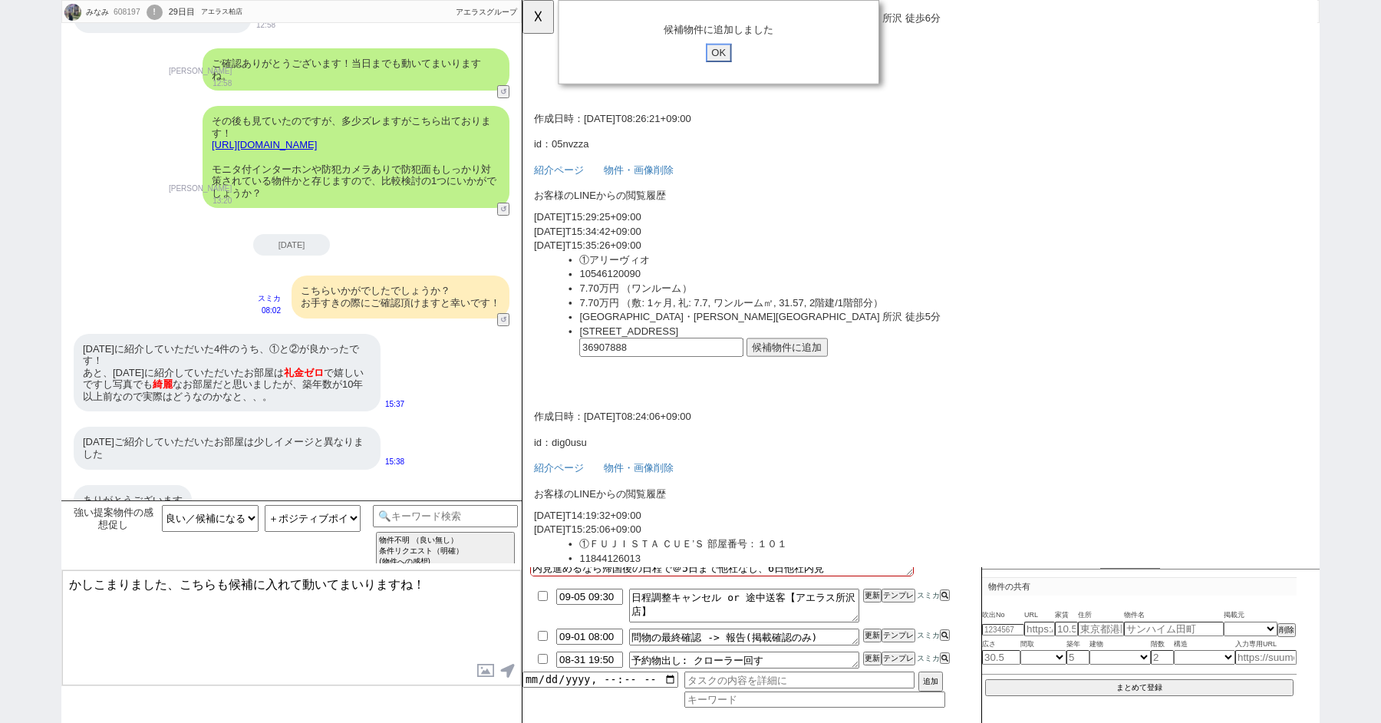
click input "OK" at bounding box center [734, 57] width 28 height 20
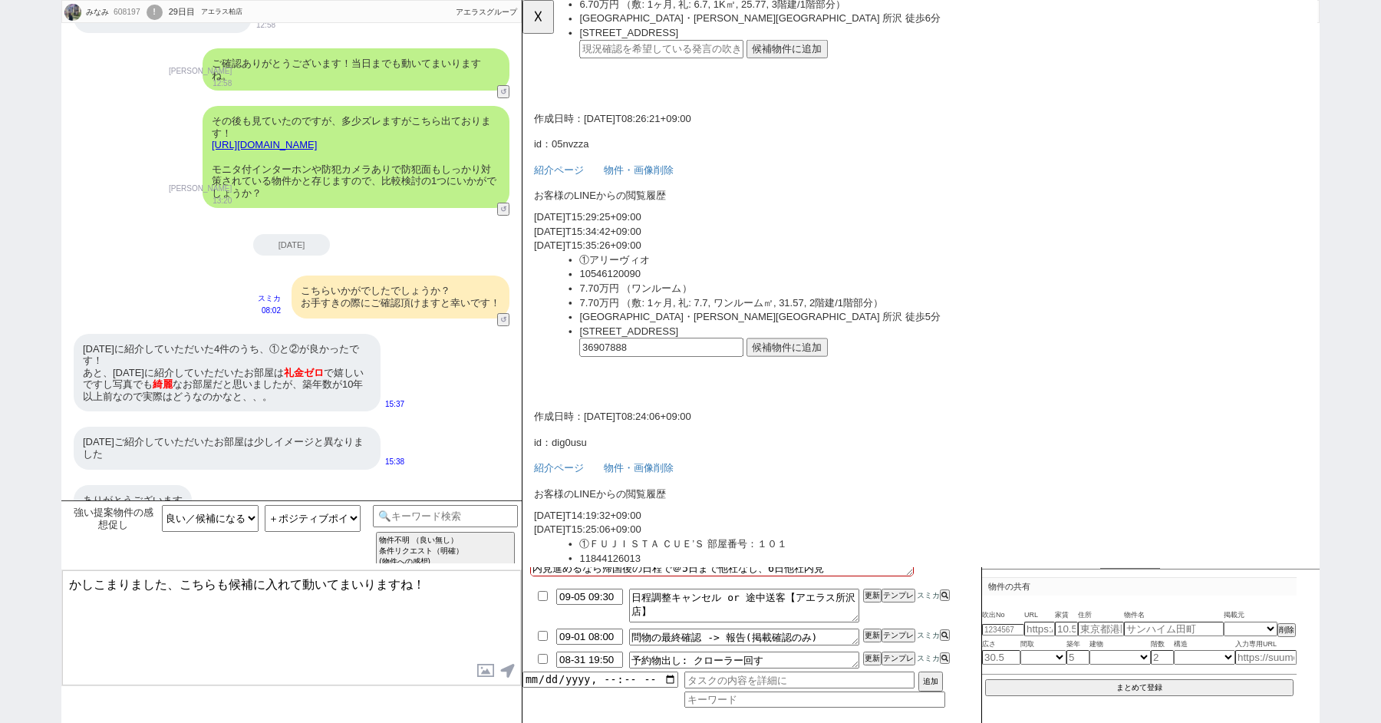
click at [183, 585] on textarea "かしこまりました、こちらも候補に入れて動いてまいりますね！" at bounding box center [291, 627] width 459 height 115
click at [533, 11] on button "☓" at bounding box center [536, 15] width 28 height 31
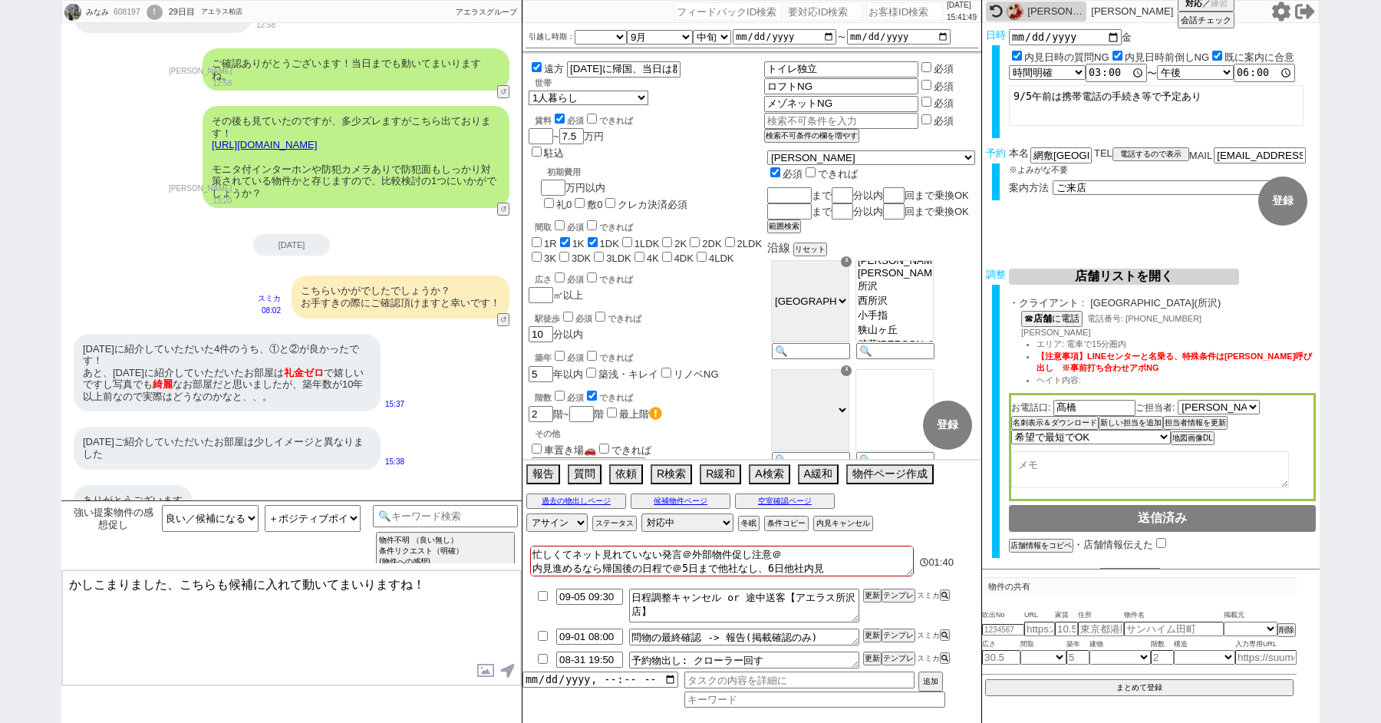
click at [189, 584] on textarea "かしこまりました、こちらも候補に入れて動いてまいりますね！" at bounding box center [291, 627] width 459 height 115
click at [182, 584] on textarea "かしこまりました、こちらも候補に入れて動いてまいりますね！" at bounding box center [291, 627] width 459 height 115
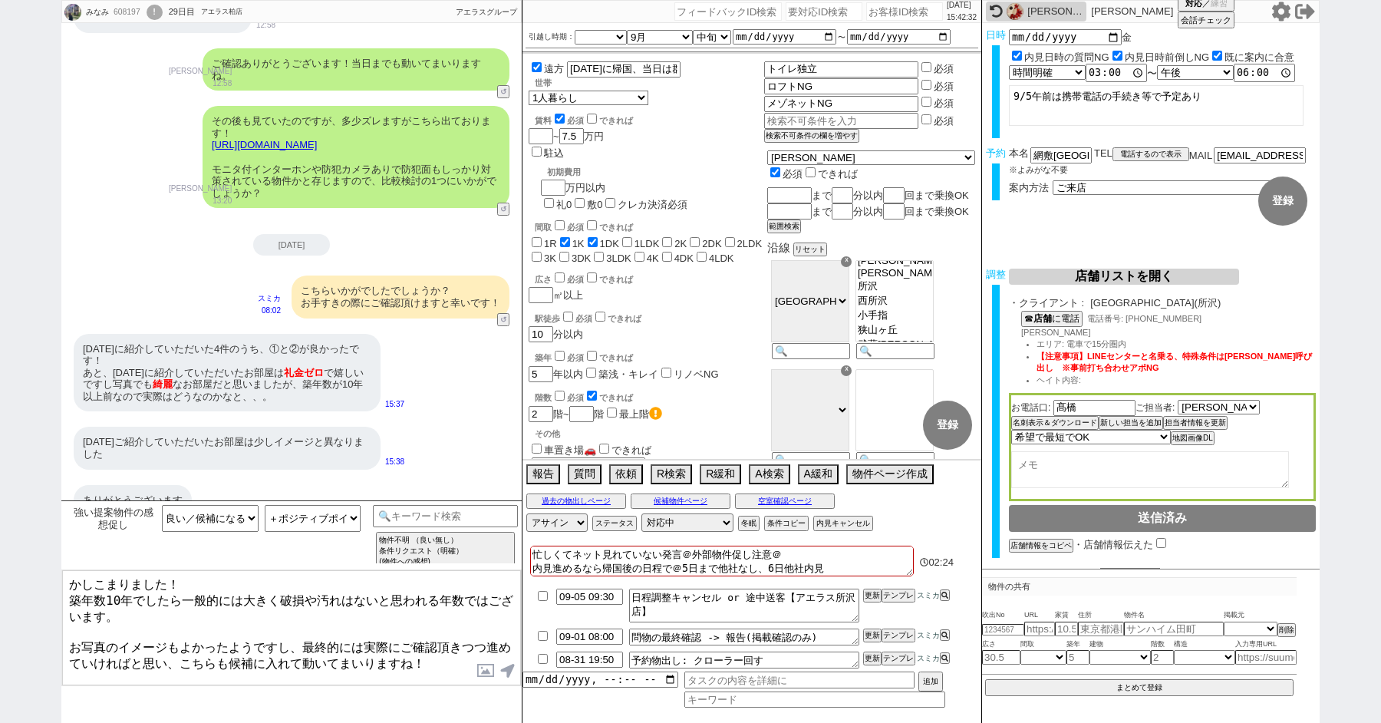
type textarea "かしこまりました！ 築年数10年でしたら一般的には大きく破損や汚れはないと思われる年数ではございます。 お写真のイメージもよかったようですし、最終的には実際に…"
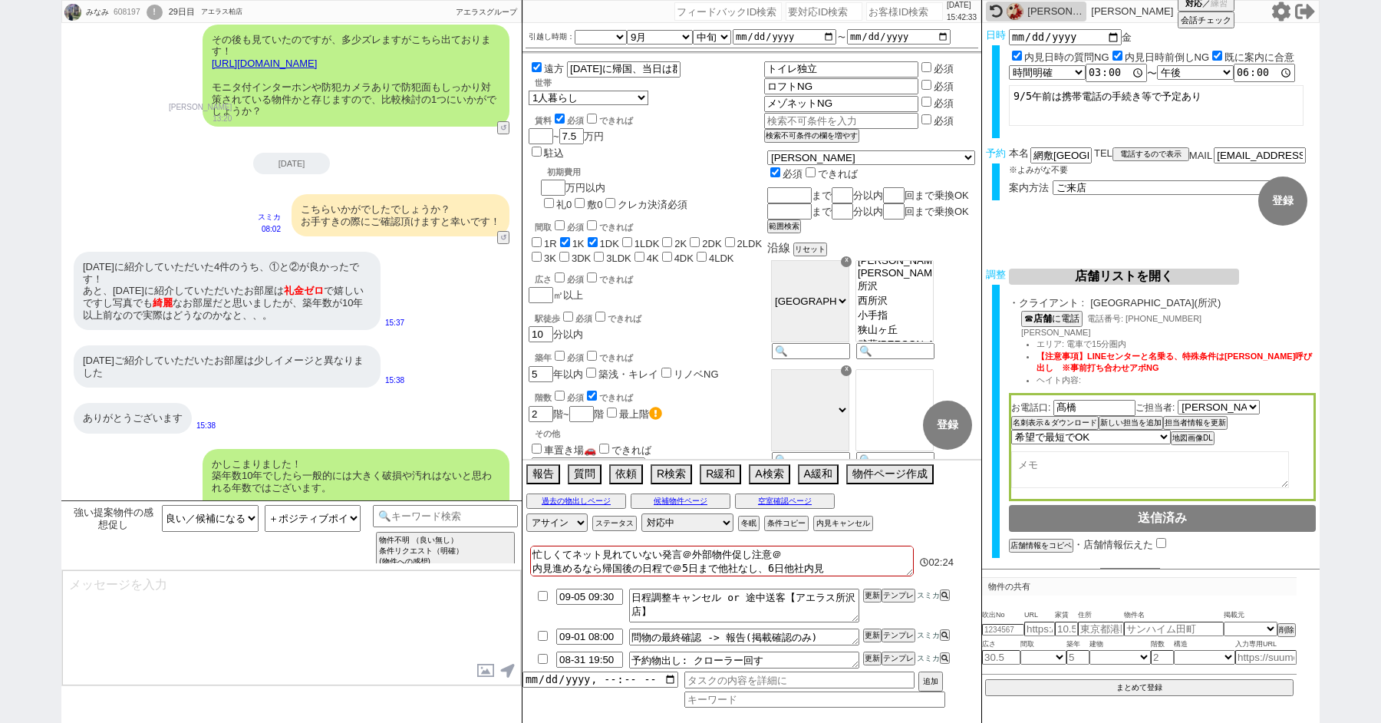
scroll to position [1836, 0]
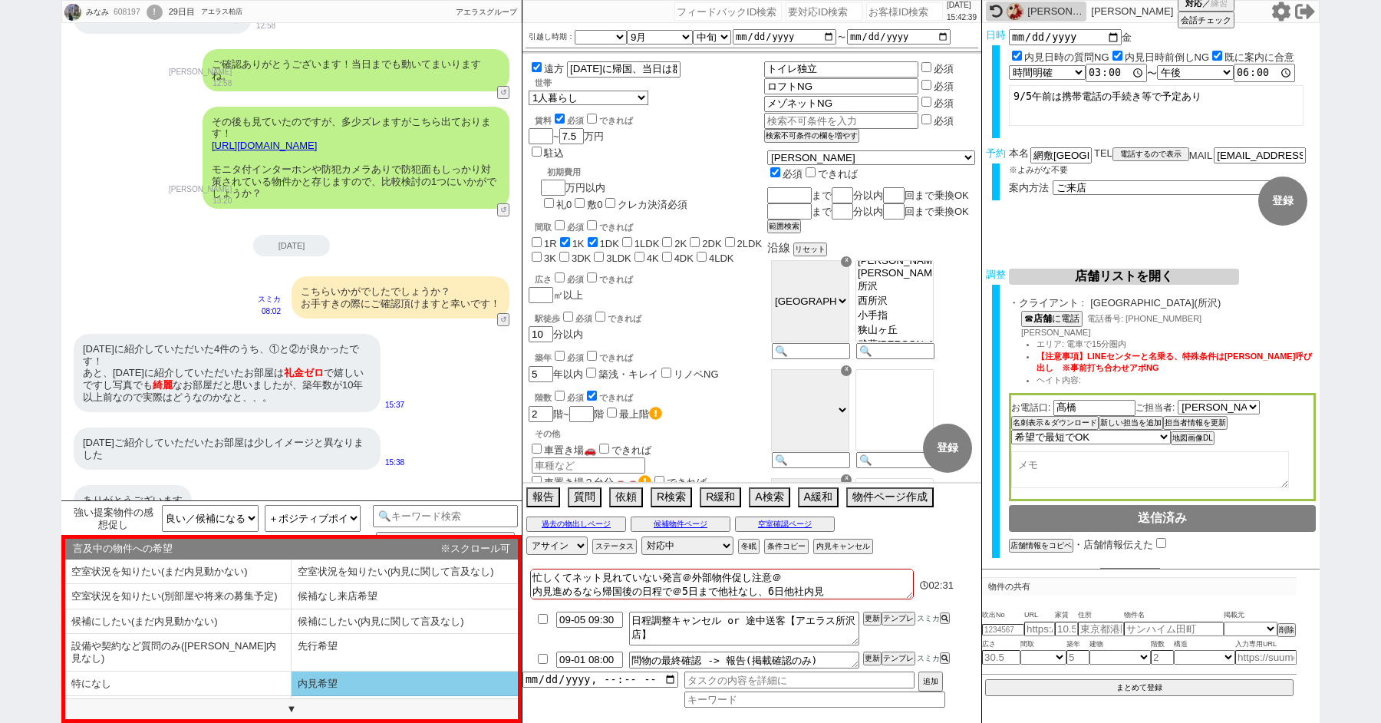
click at [292, 696] on li "内見希望" at bounding box center [178, 708] width 226 height 25
select select "内見希望"
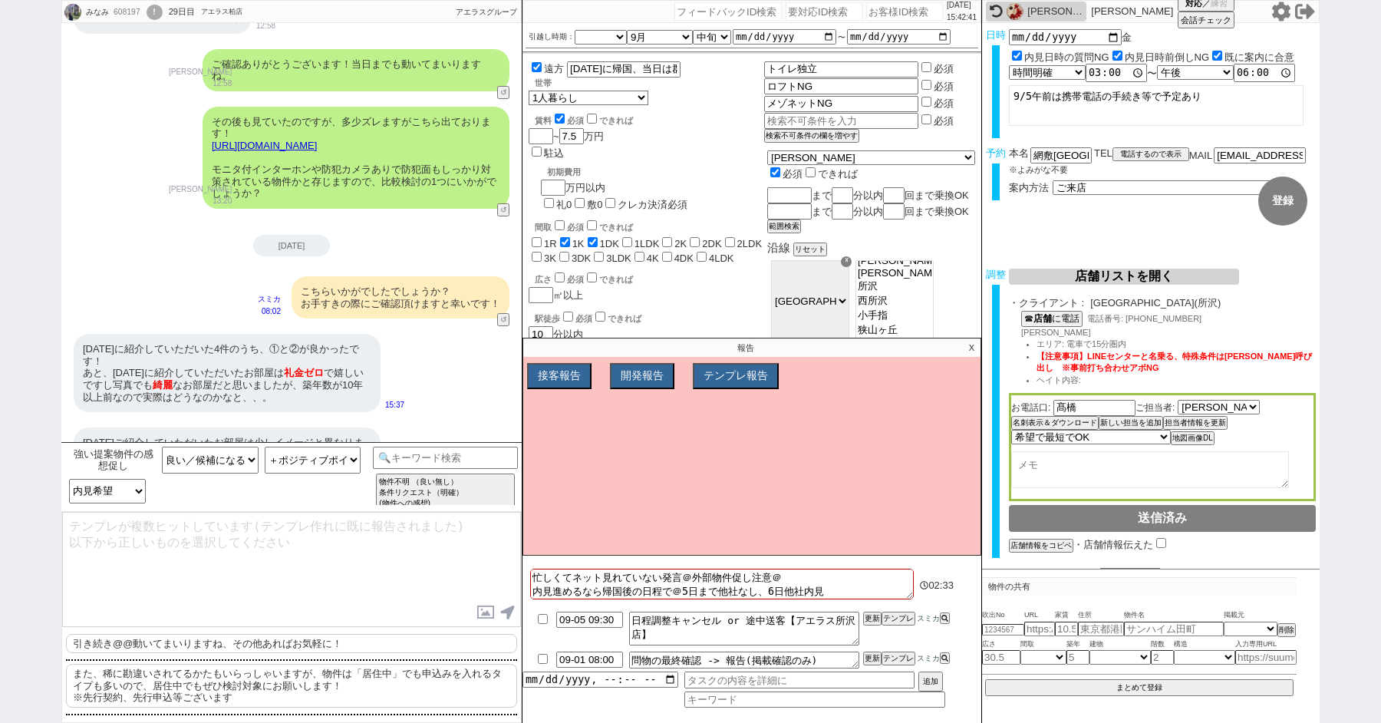
click at [306, 643] on p "引き続き@@動いてまいりますね、その他あればお気軽に！" at bounding box center [291, 644] width 451 height 20
type textarea "引き続き@@動いてまいりますね、その他あればお気軽に！"
click at [970, 348] on p "X" at bounding box center [972, 347] width 18 height 18
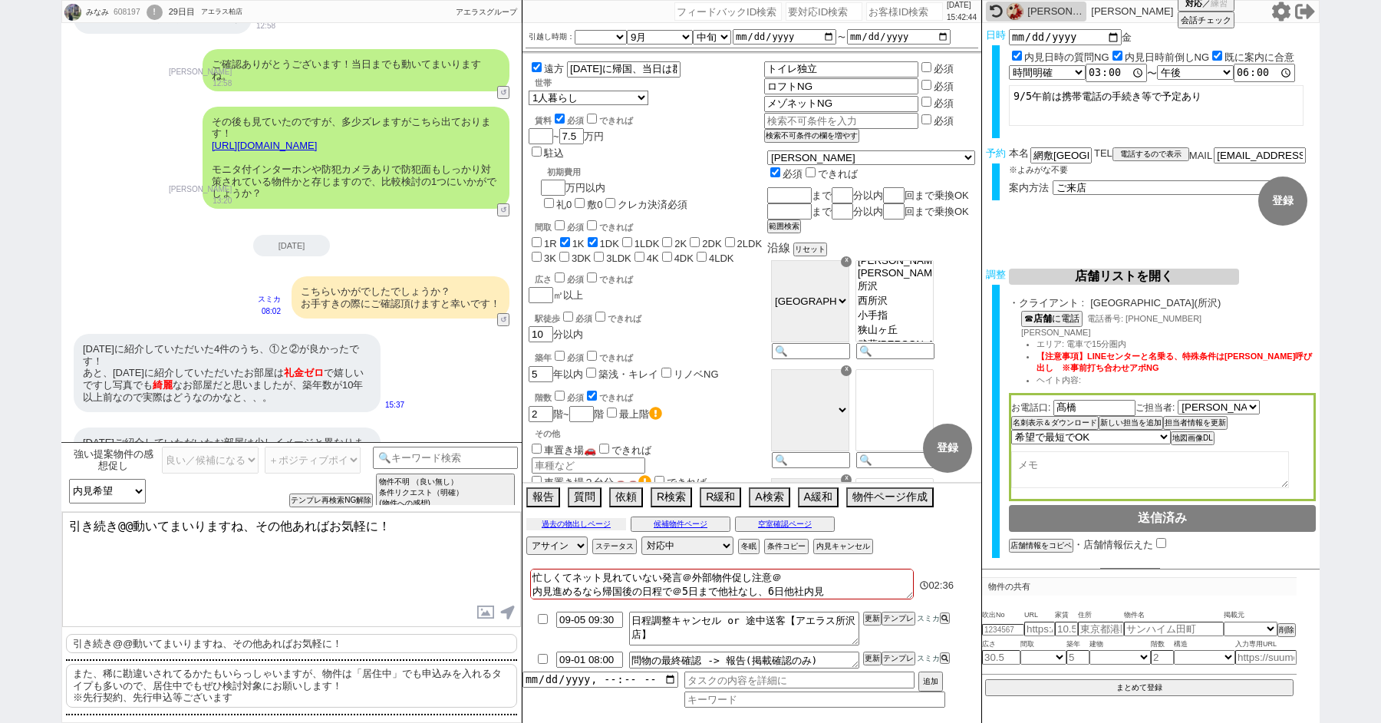
click at [555, 520] on button "過去の物出しページ" at bounding box center [576, 524] width 100 height 12
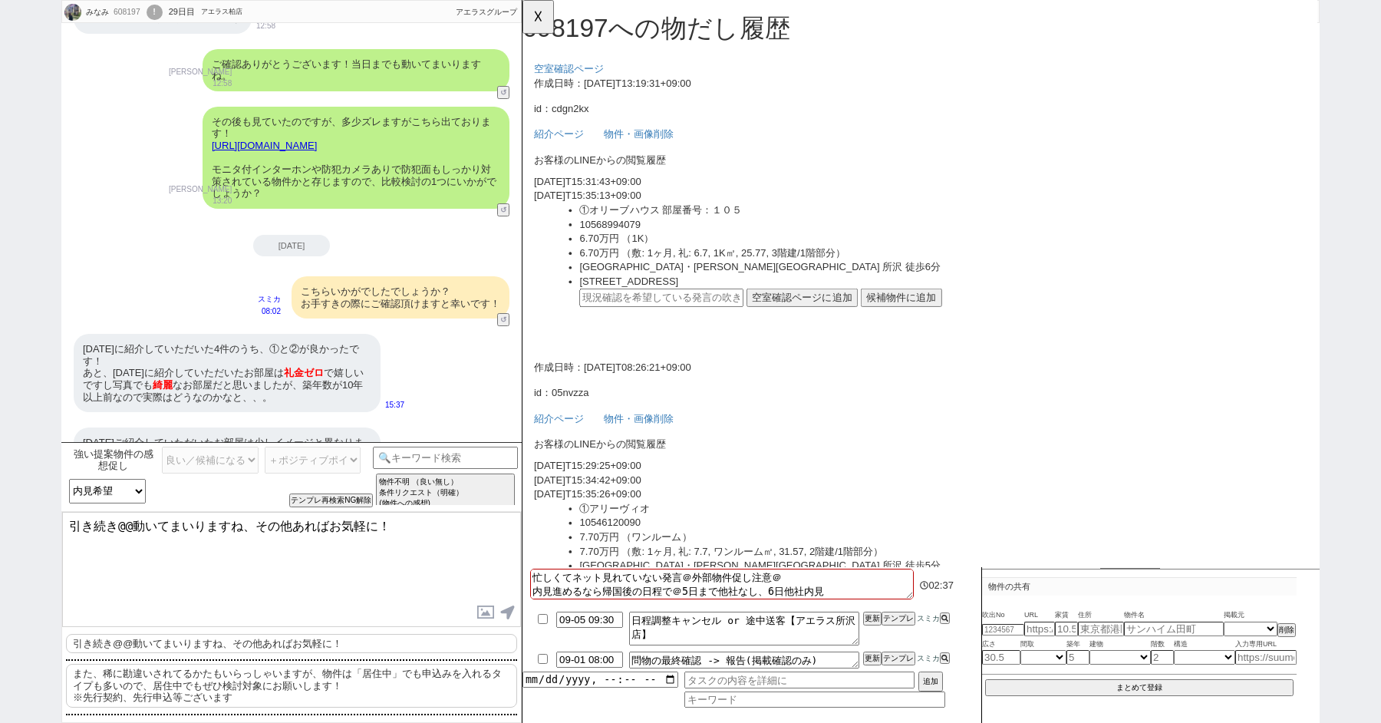
scroll to position [2010, 0]
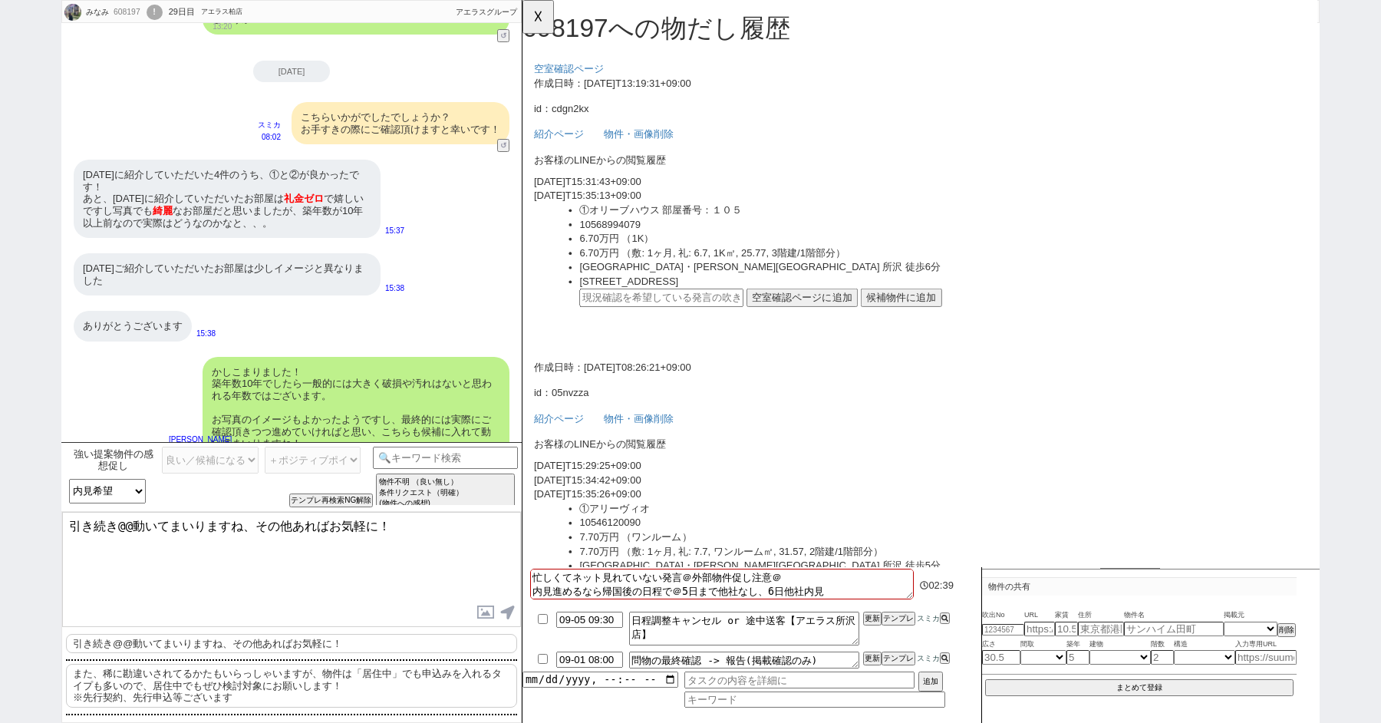
click at [191, 214] on div "8/25(月)に紹介していただいた4件のうち、①と②が良かったです！ あと、8/27(水)に紹介していただいたお部屋は 礼金ゼロ で嬉しいですし写真でも 綺麗…" at bounding box center [227, 199] width 307 height 78
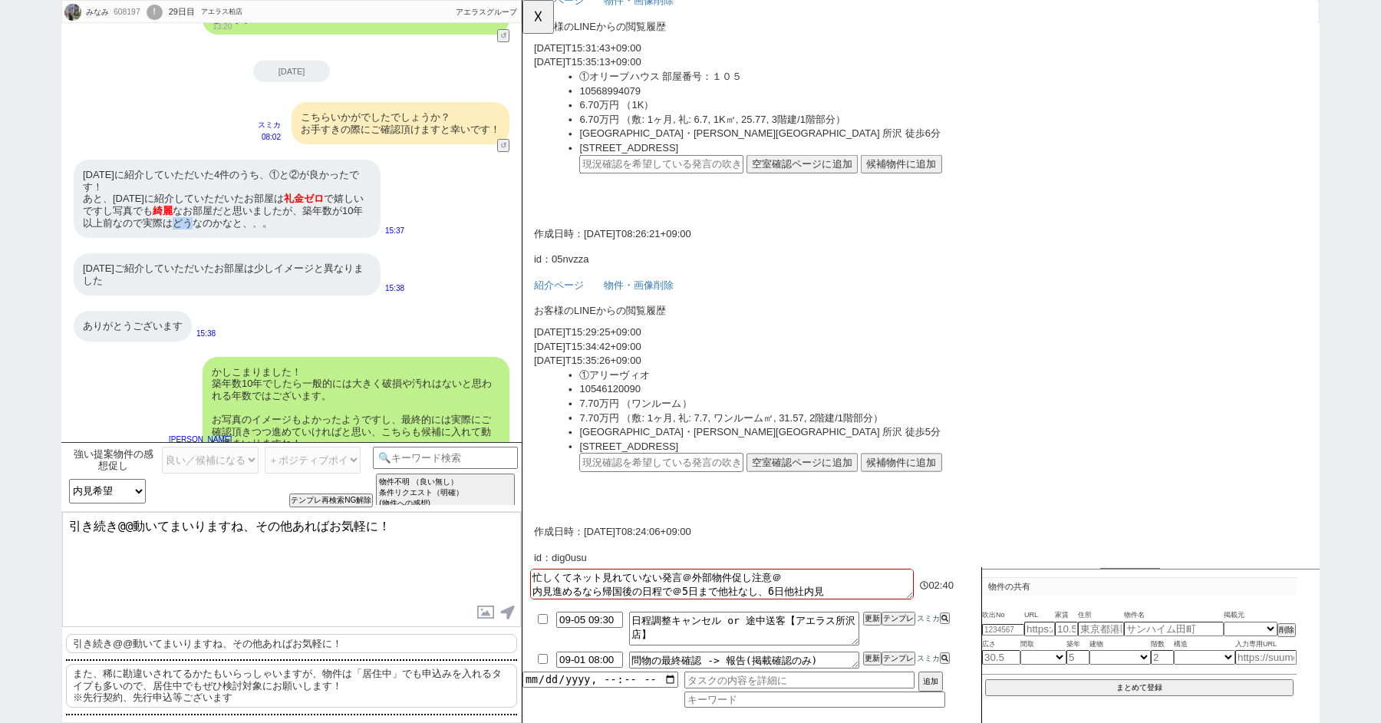
scroll to position [373, 0]
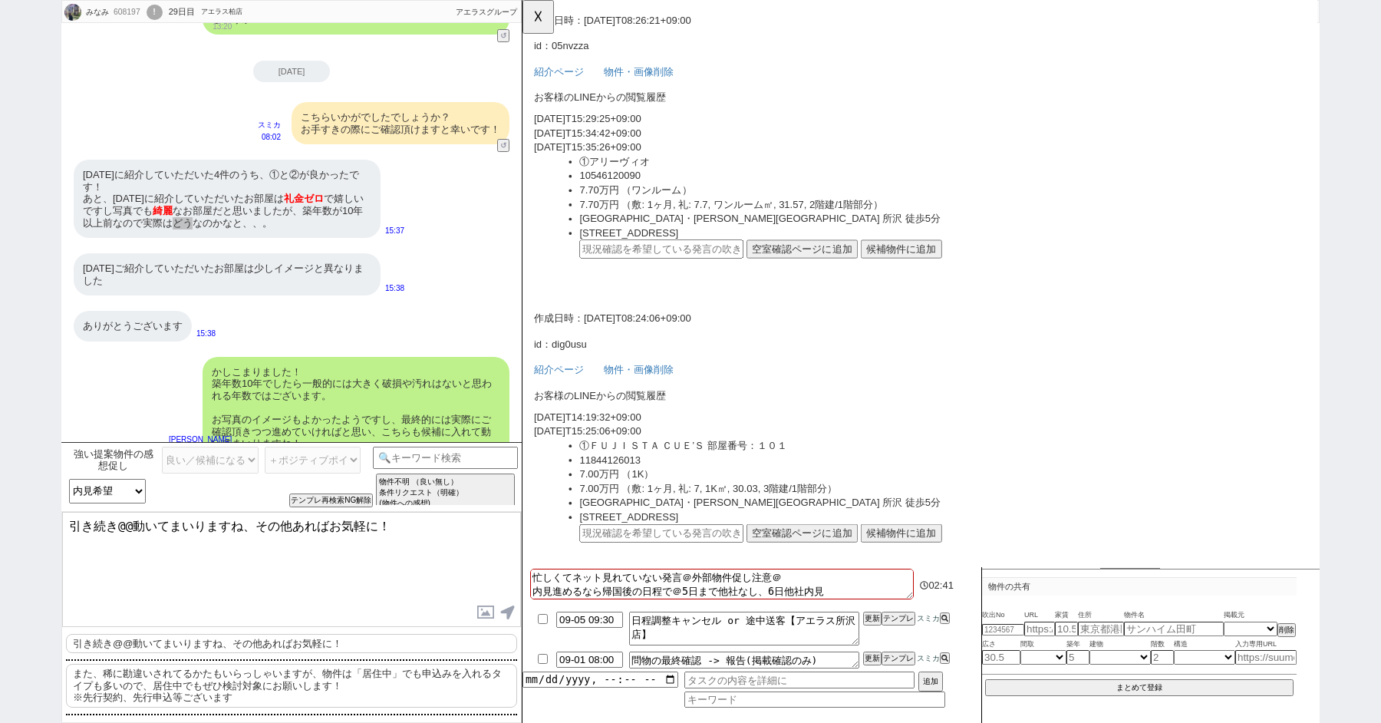
click at [640, 269] on input "text" at bounding box center [672, 268] width 176 height 20
paste input "36907888"
type input "36907888"
click at [790, 265] on button "空室確認ページに追加" at bounding box center [823, 268] width 120 height 20
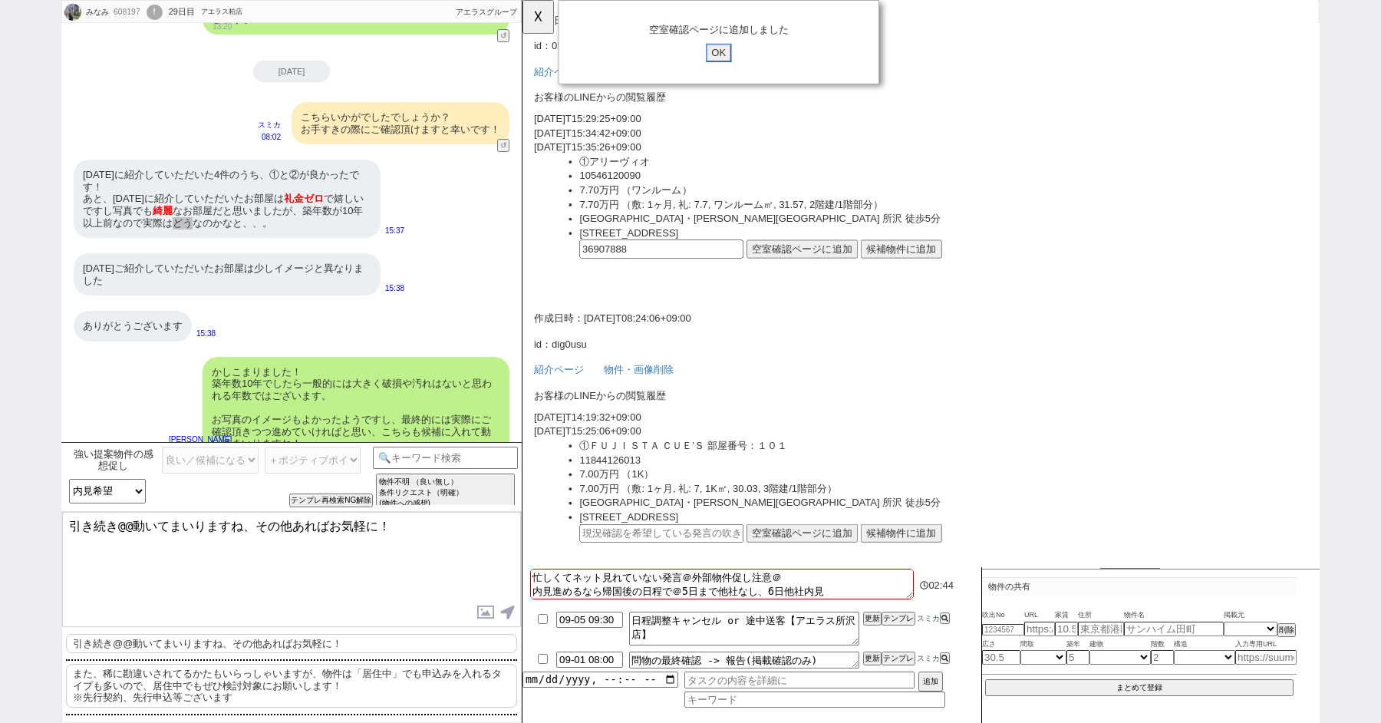
click input "OK" at bounding box center [734, 57] width 28 height 20
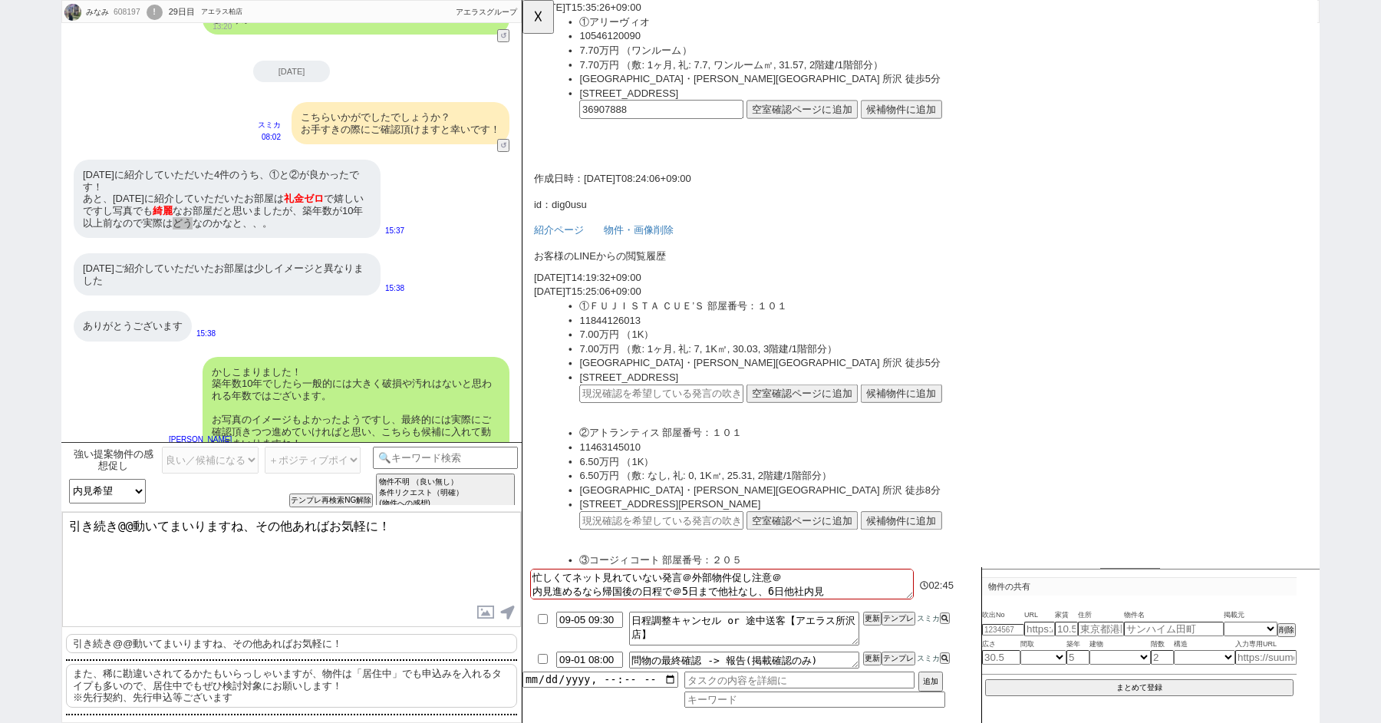
scroll to position [604, 0]
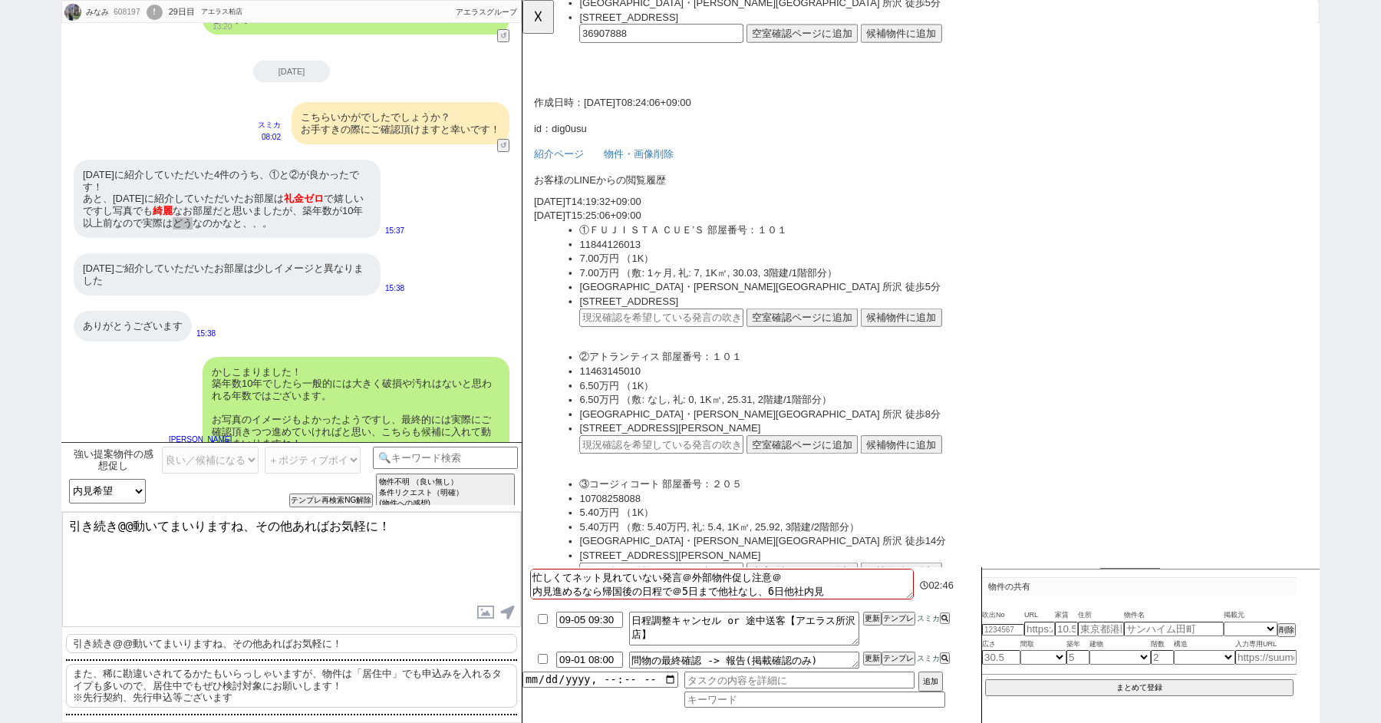
click at [680, 339] on input "text" at bounding box center [672, 341] width 176 height 20
paste input "36907888"
type input "36907888"
click at [629, 475] on input "text" at bounding box center [672, 478] width 176 height 20
paste input "36907888"
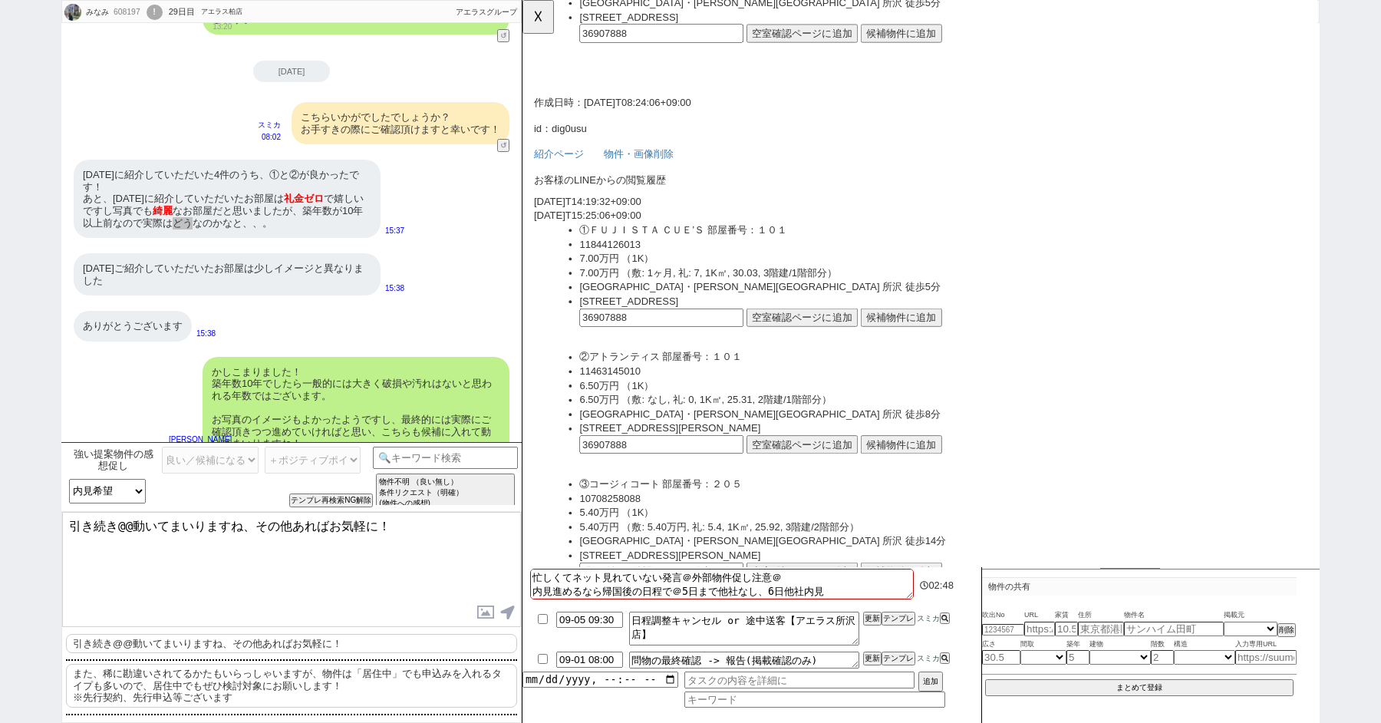
type input "36907888"
click at [795, 342] on button "空室確認ページに追加" at bounding box center [823, 341] width 120 height 20
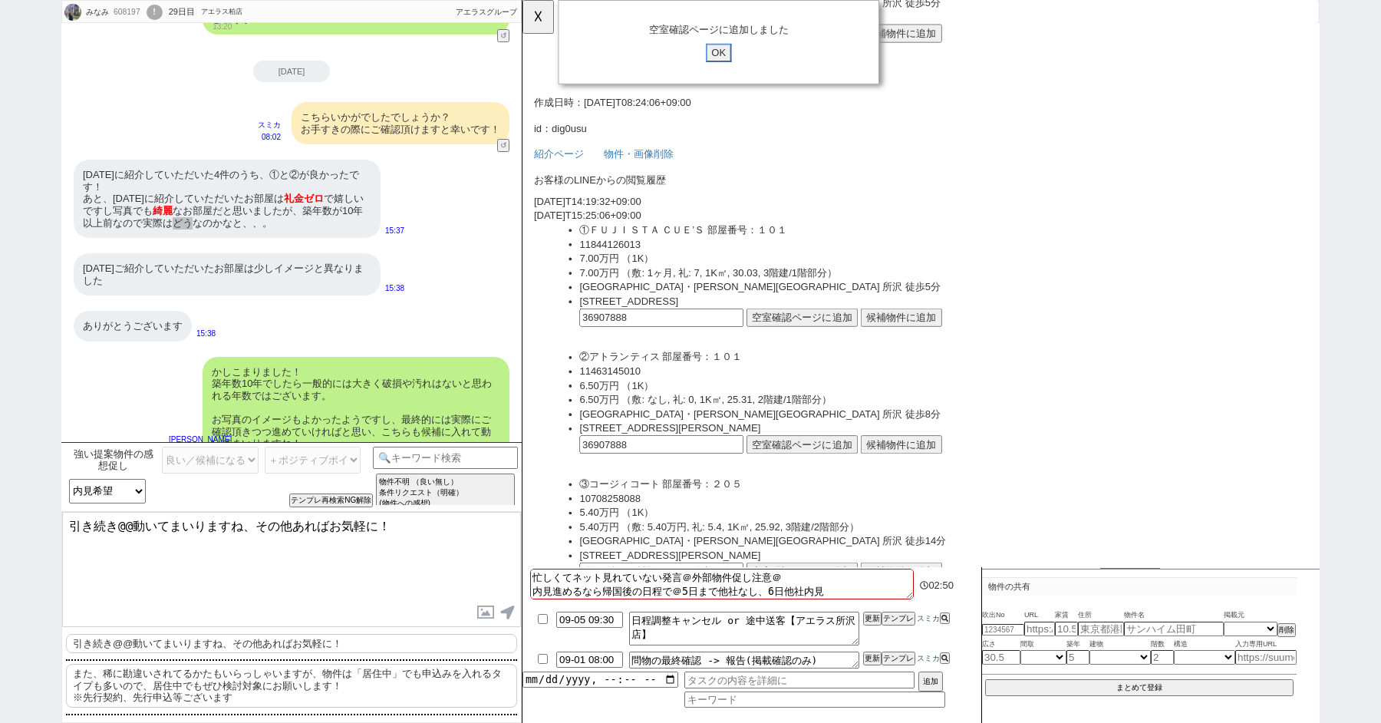
click input "OK" at bounding box center [734, 57] width 28 height 20
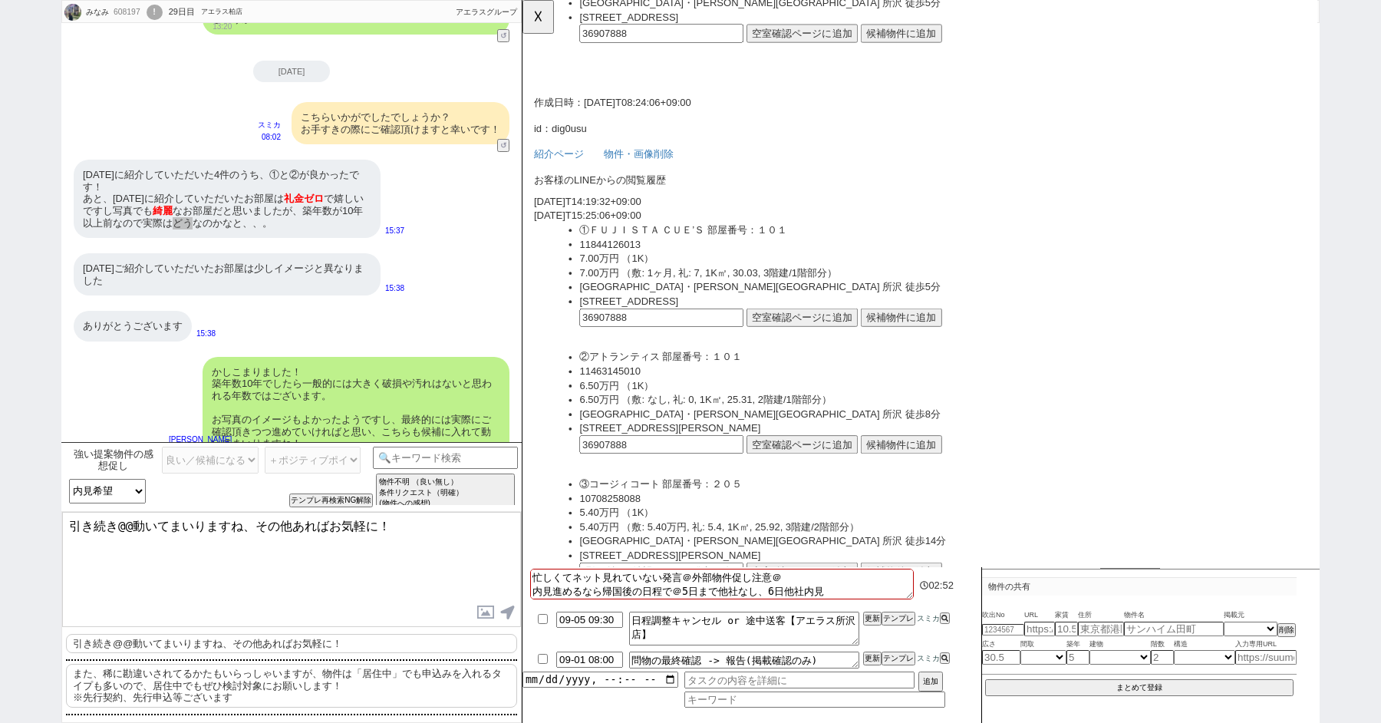
click at [792, 479] on button "空室確認ページに追加" at bounding box center [823, 478] width 120 height 20
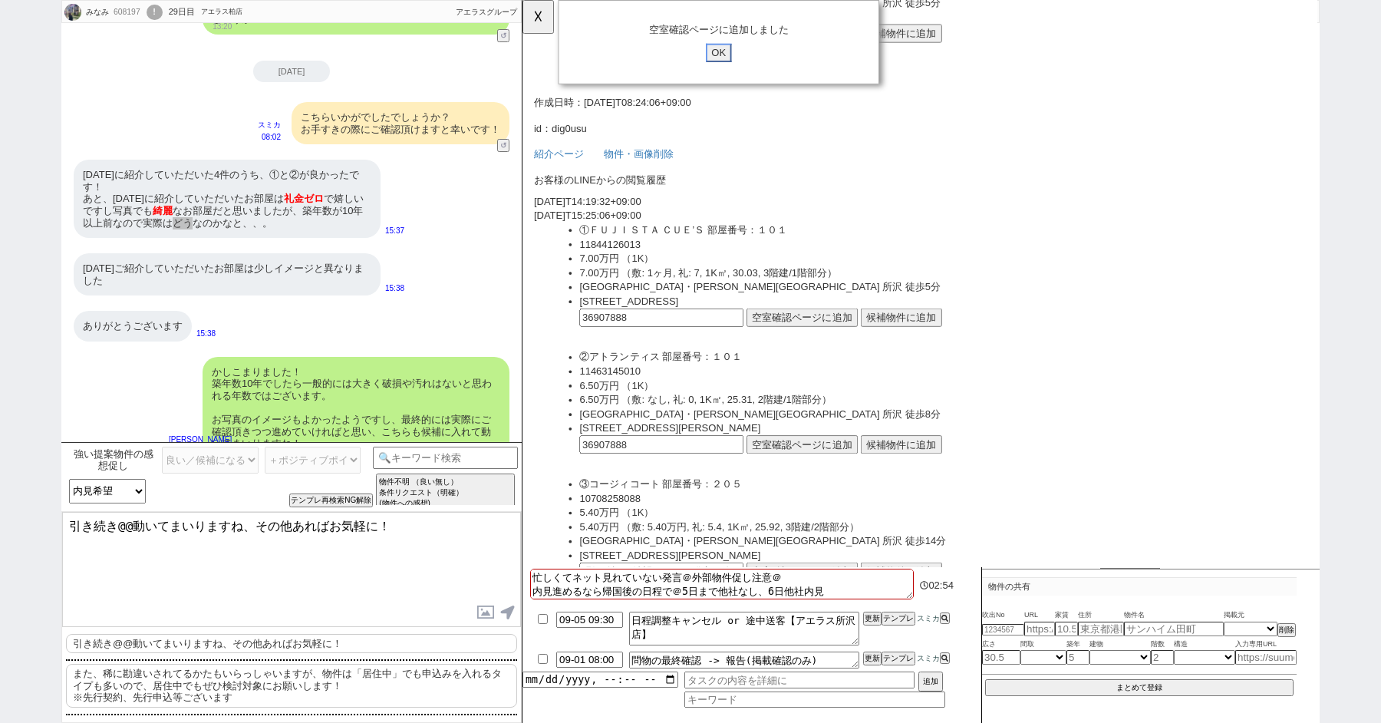
click input "OK" at bounding box center [734, 57] width 28 height 20
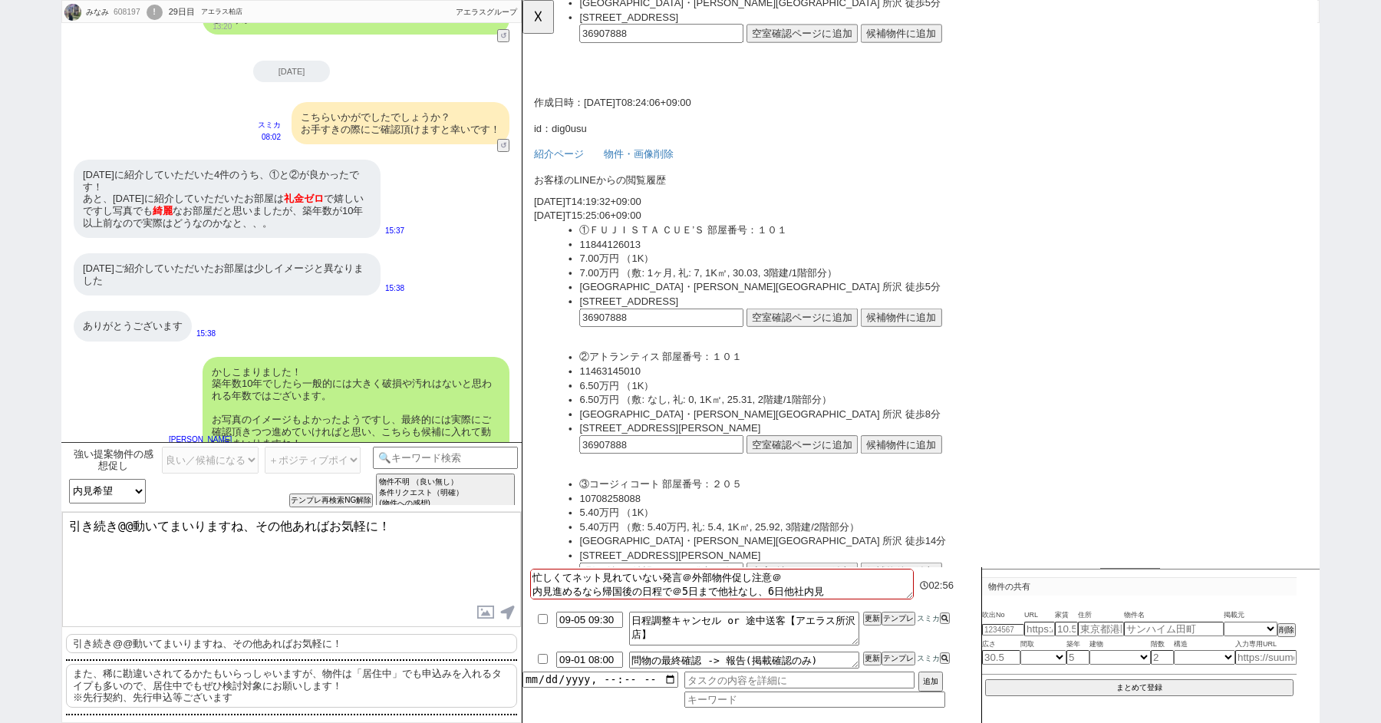
click at [131, 522] on textarea "引き続き@@動いてまいりますね、その他あればお気軽に！" at bounding box center [291, 569] width 459 height 115
type textarea "引き続き動いてまいりますね、その他あればお気軽に！"
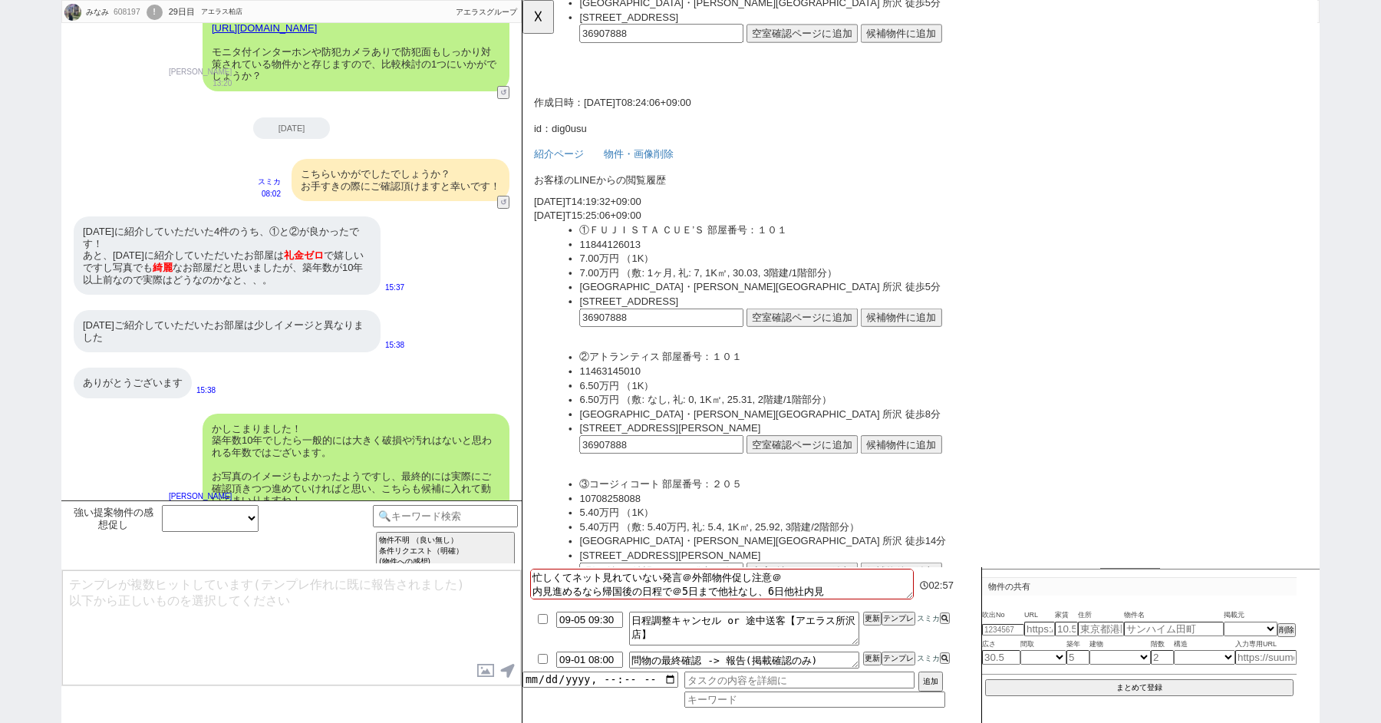
scroll to position [1999, 0]
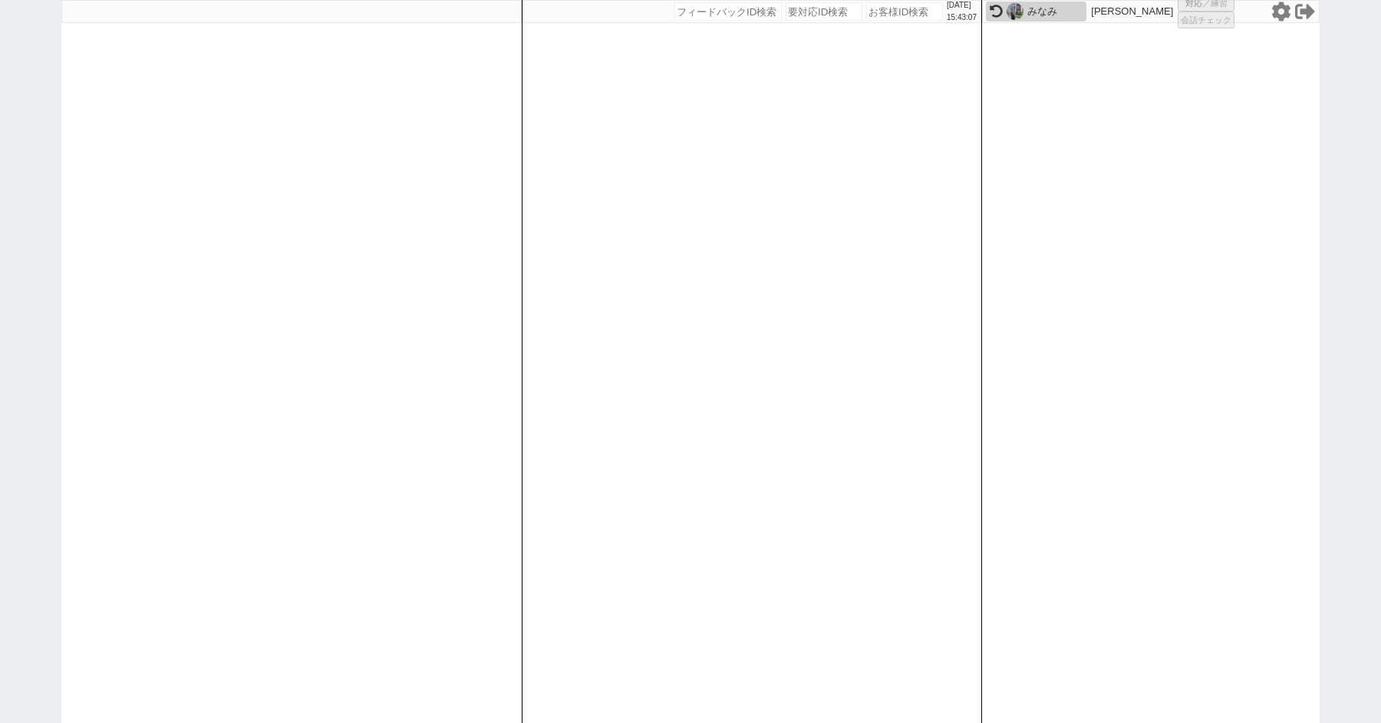
select select
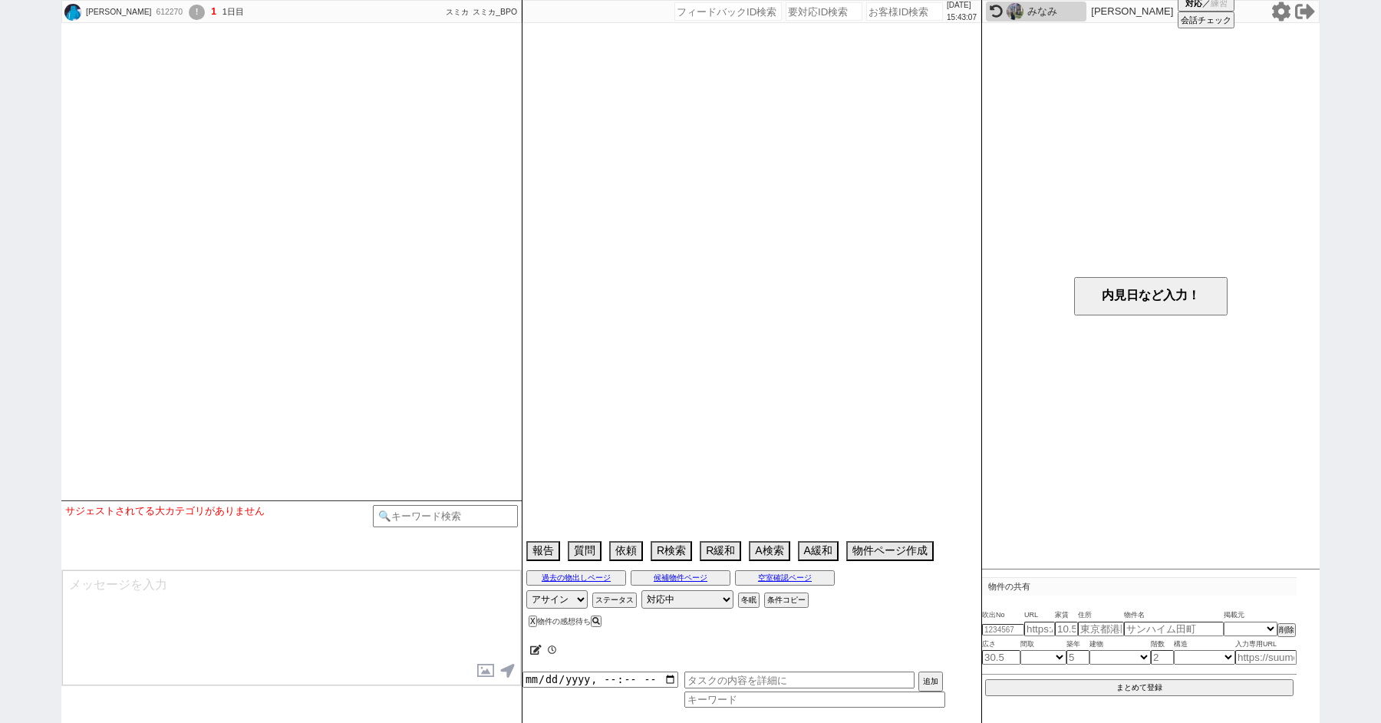
select select
select select "15"
select select "0"
select select "11"
select select "406"
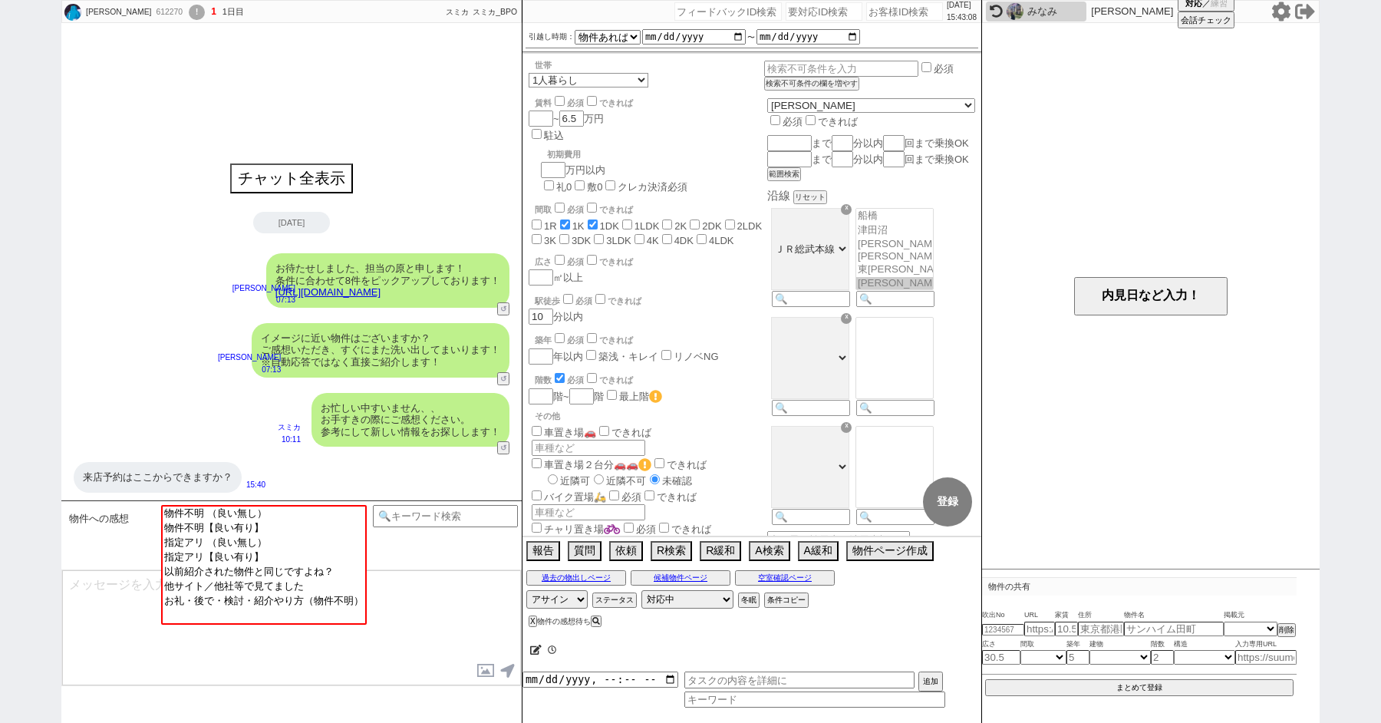
scroll to position [118, 0]
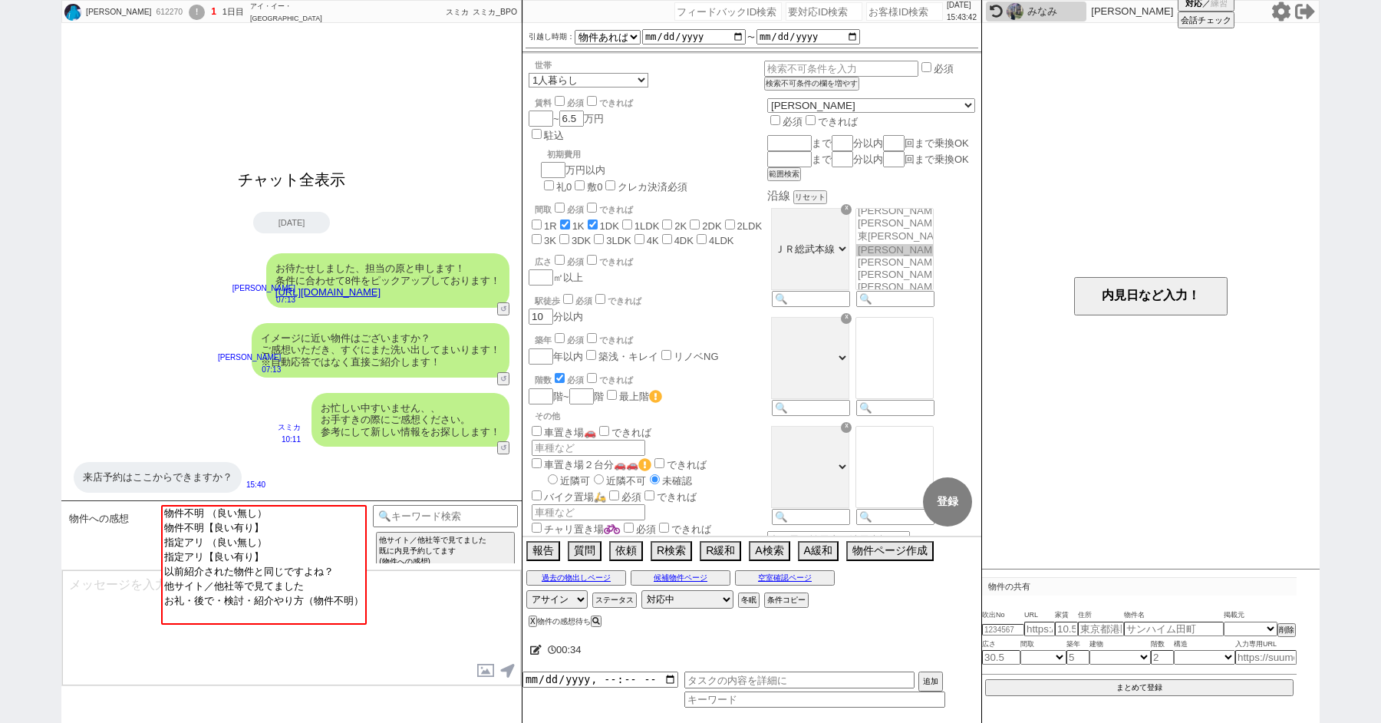
click at [279, 173] on button "チャット全表示" at bounding box center [292, 179] width 120 height 27
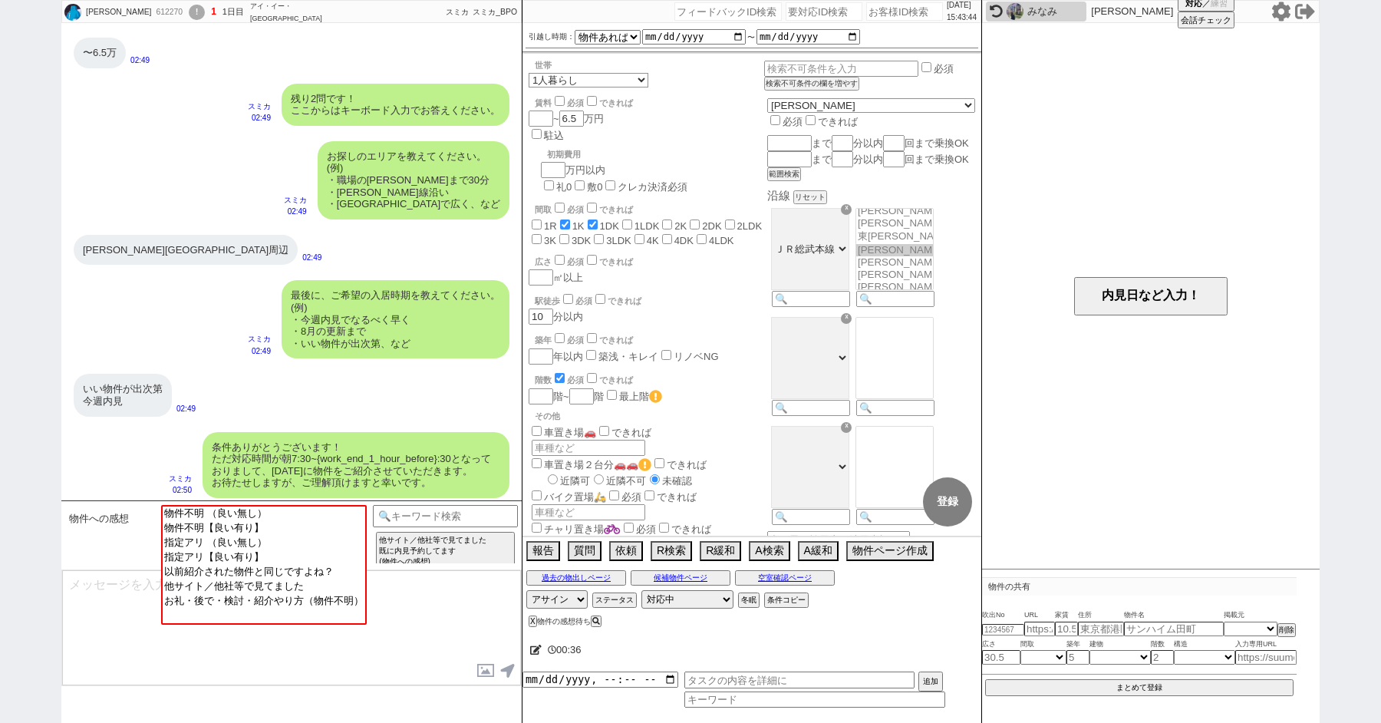
scroll to position [1309, 0]
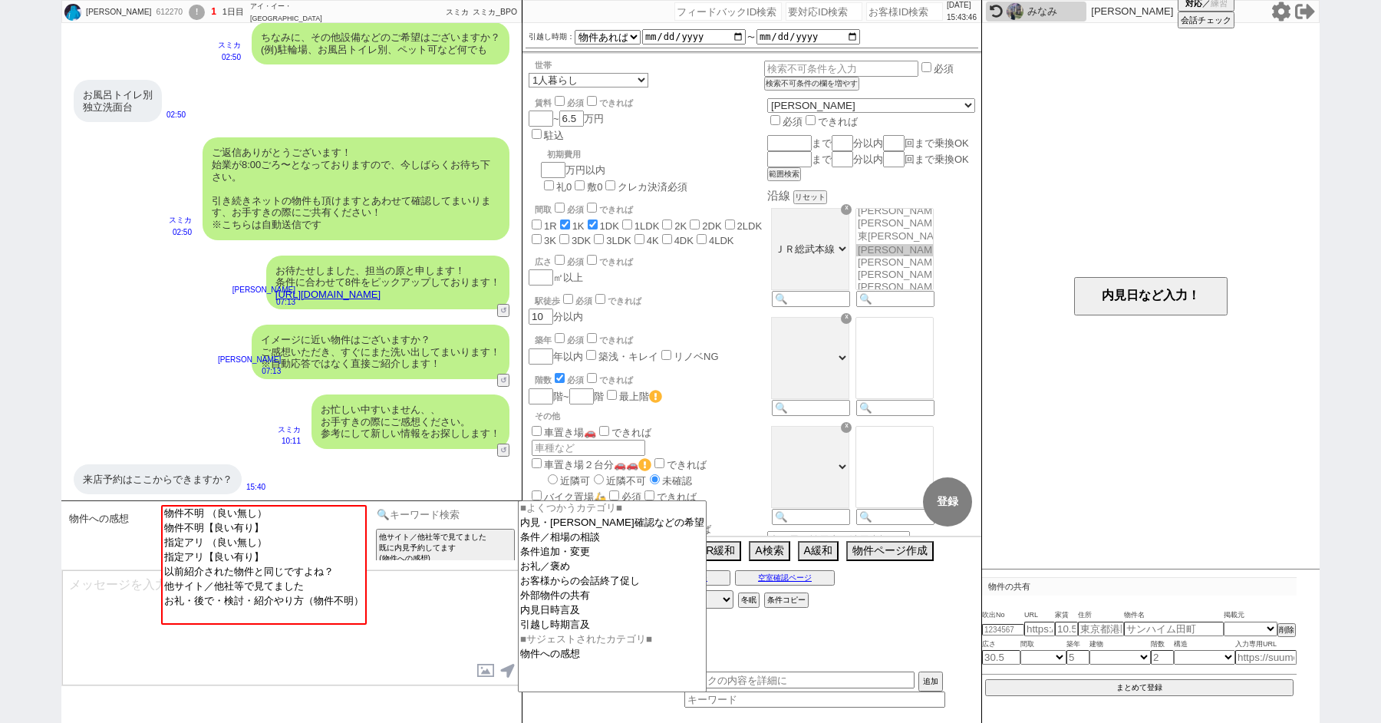
click at [401, 516] on input at bounding box center [445, 514] width 145 height 19
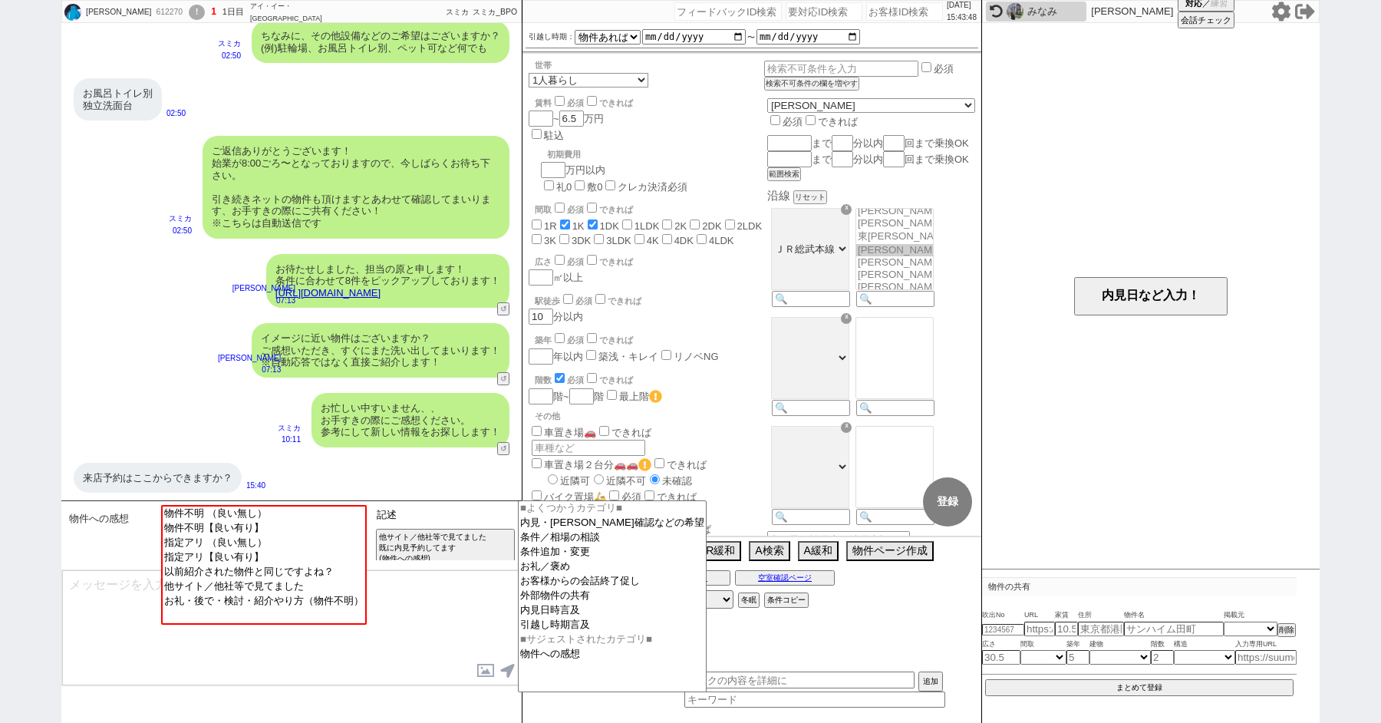
type input "記述"
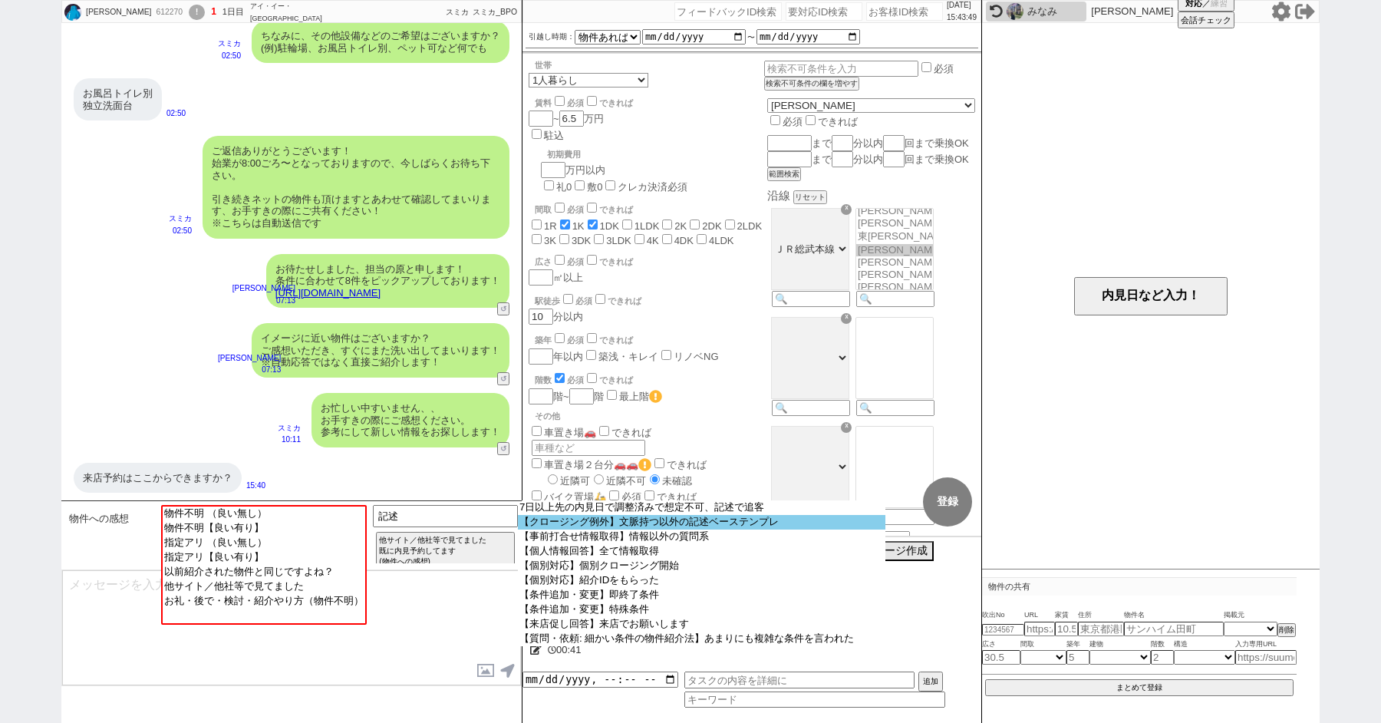
click at [556, 523] on option "【クロージング例外】文脈持つ以外の記述ベーステンプレ" at bounding box center [701, 522] width 367 height 15
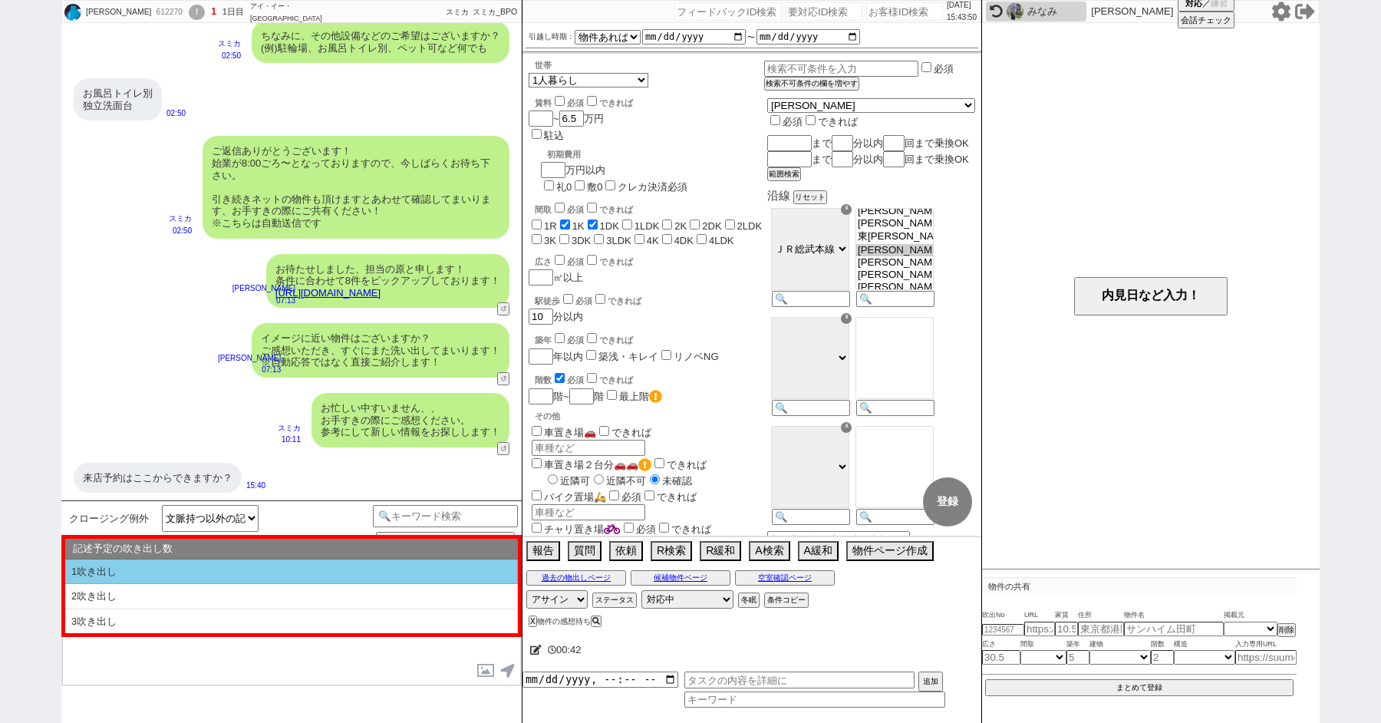
click at [220, 565] on li "1吹き出し" at bounding box center [291, 571] width 453 height 25
select select "1吹き出し"
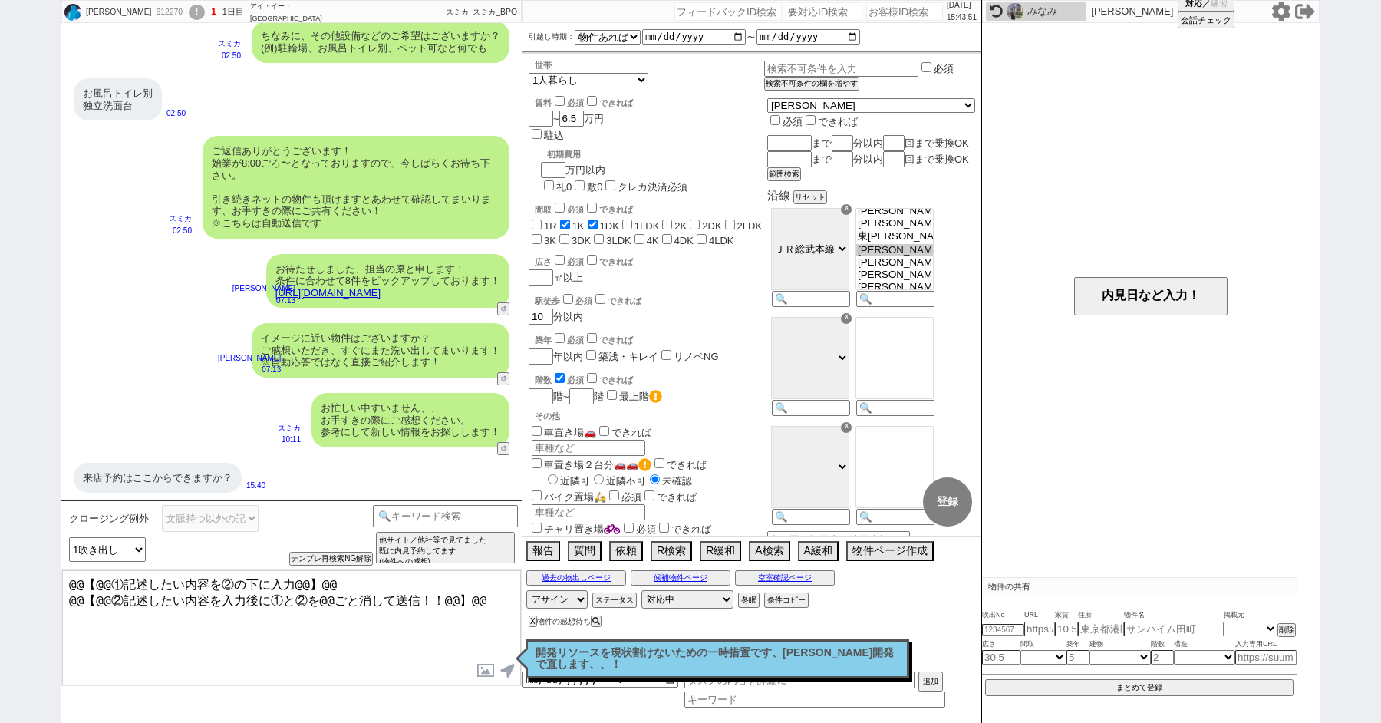
click at [217, 639] on textarea "@@【@@①記述したい内容を②の下に入力@@】@@ @@【@@②記述したい内容を入力後に①と②を@@ごと消して送信！！@@】@@" at bounding box center [291, 627] width 459 height 115
drag, startPoint x: 67, startPoint y: 618, endPoint x: 53, endPoint y: 463, distance: 154.8
click at [54, 476] on div "土居竜也 612270 ! 1 1日目 アイ・イー・セレクト 都賀駅前店 冬眠中 自社客 スミカ スミカ_BPO チャット全表示 2025-08-30 ようこ…" at bounding box center [690, 361] width 1381 height 723
click at [420, 598] on textarea "はい、こちらでは物件紹介やご来店の予約が可能です！" at bounding box center [291, 627] width 459 height 115
type textarea "はい、こちらでは物件紹介やご来店の予約が可能です！ ご希望のお日にちなどはお有りなのでしょうか？"
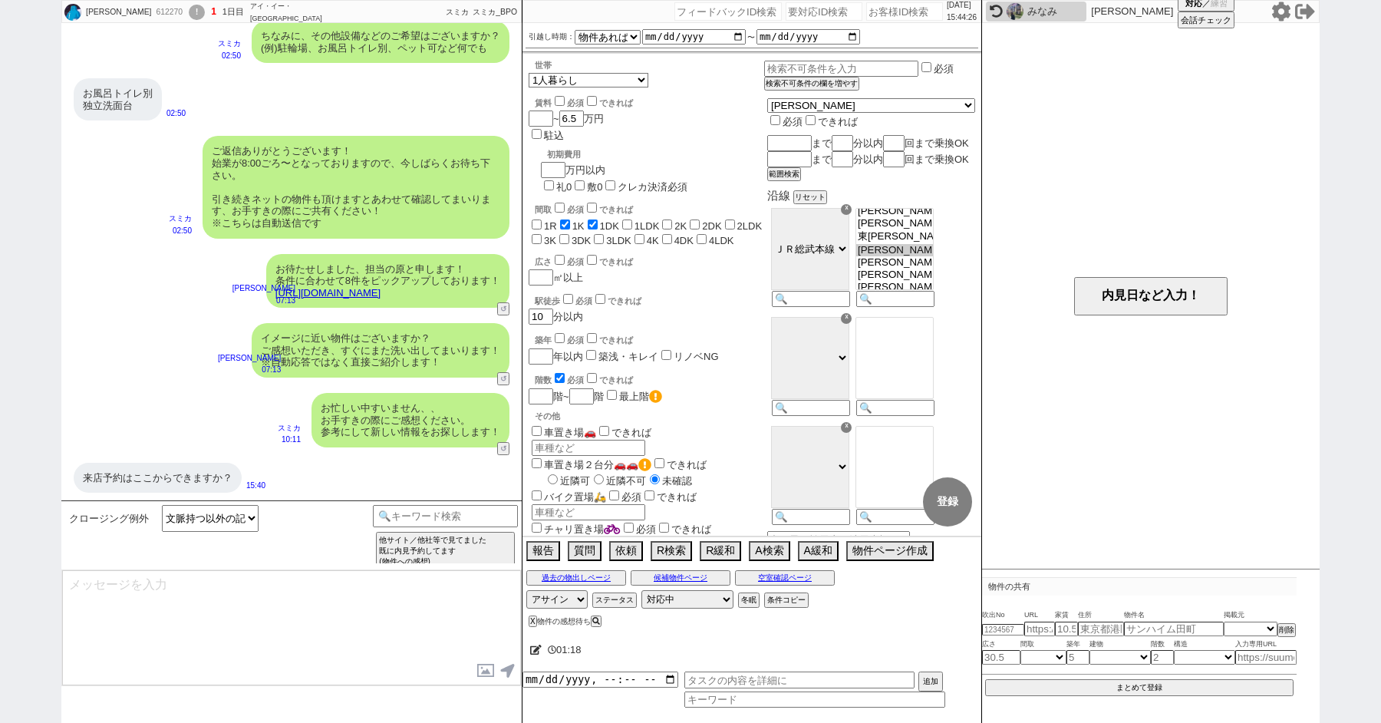
scroll to position [1370, 0]
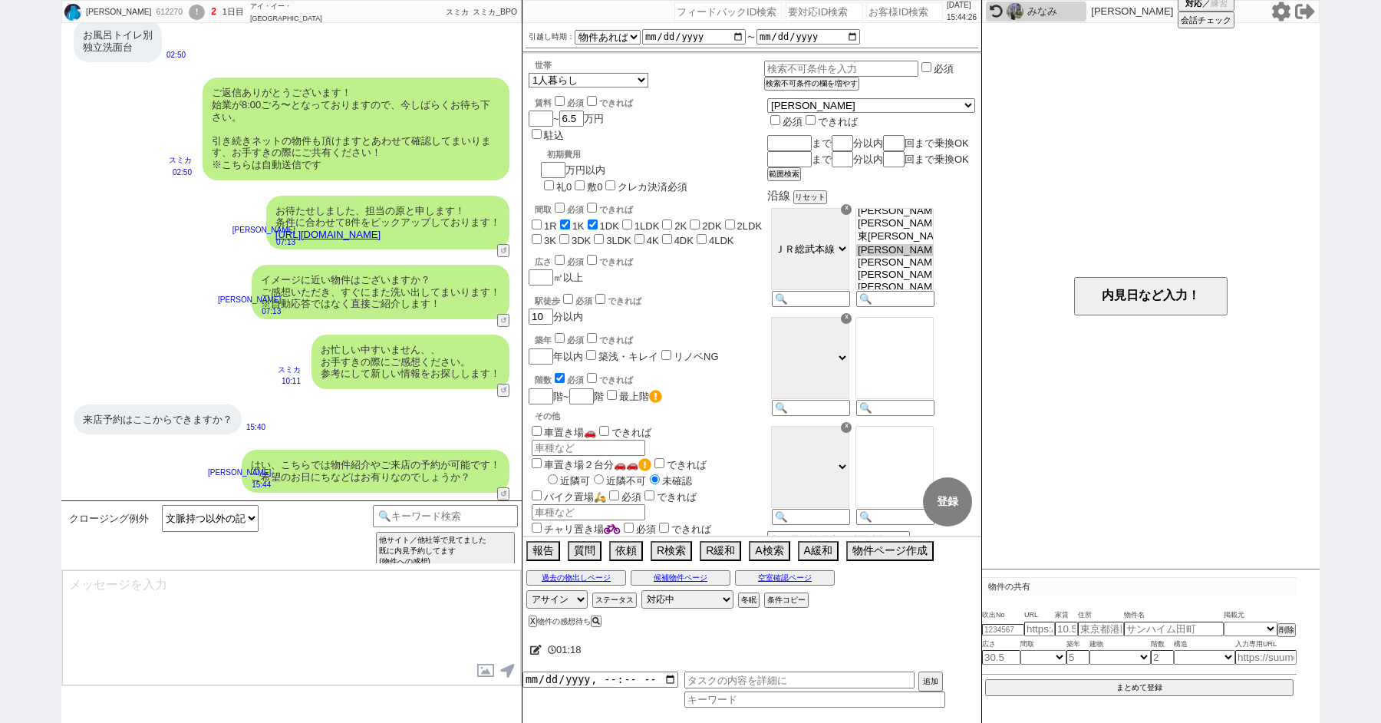
select select "235"
type textarea "@@【@@メッセージは打たず、以下やってください@@】@@ @@【@@タスク整理、追加、条件入力等のやるべきことはやりましたか？？全て終わったら自分に付いたア…"
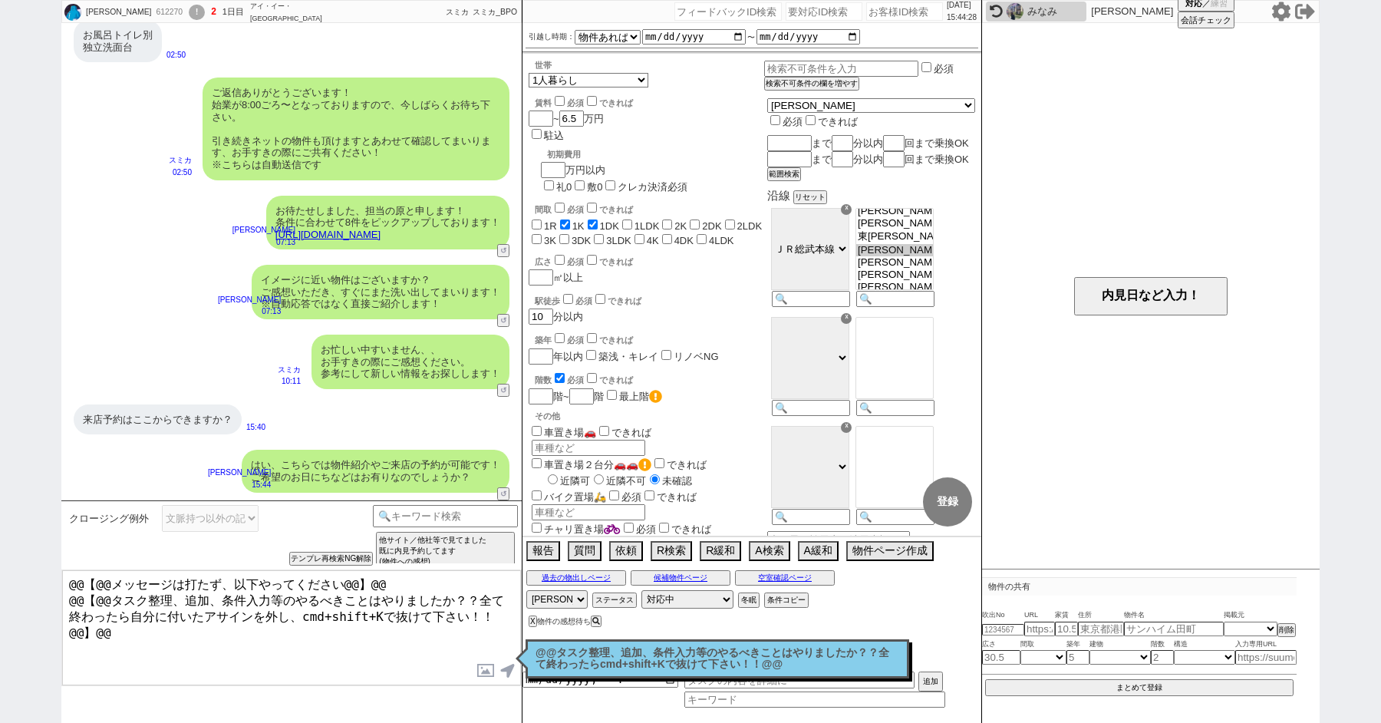
click at [546, 656] on p "@@タスク整理、追加、条件入力等のやるべきことはやりましたか？？全て終わったらcmd+shift+Kで抜けて下さい！！@@" at bounding box center [717, 659] width 364 height 24
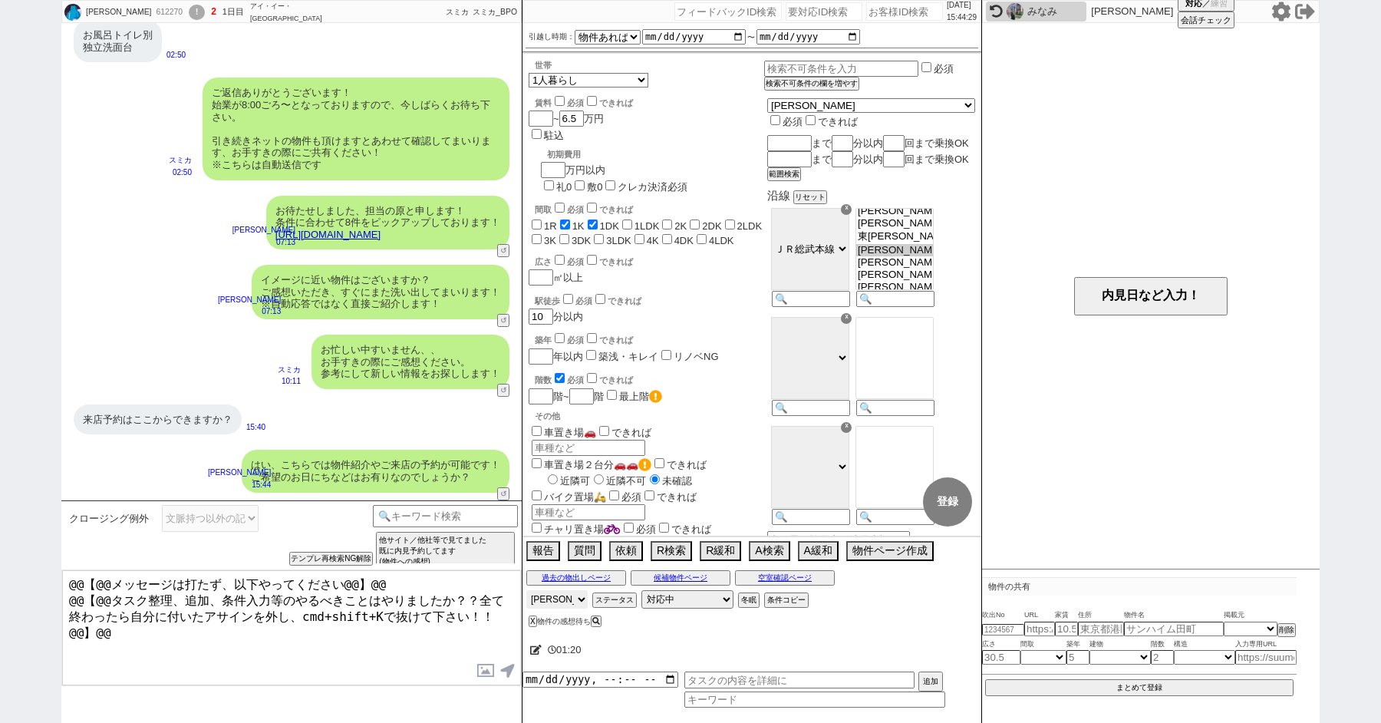
click at [548, 595] on select "アサイン 青木琢磨 御手洗侑矢 中村夏海 和田麻衣 小形幸" at bounding box center [556, 599] width 61 height 18
select select
click at [526, 590] on select "アサイン 青木琢磨 御手洗侑矢 中村夏海 和田麻衣 小形幸" at bounding box center [556, 599] width 61 height 18
click at [753, 693] on div "追加" at bounding box center [751, 690] width 459 height 33
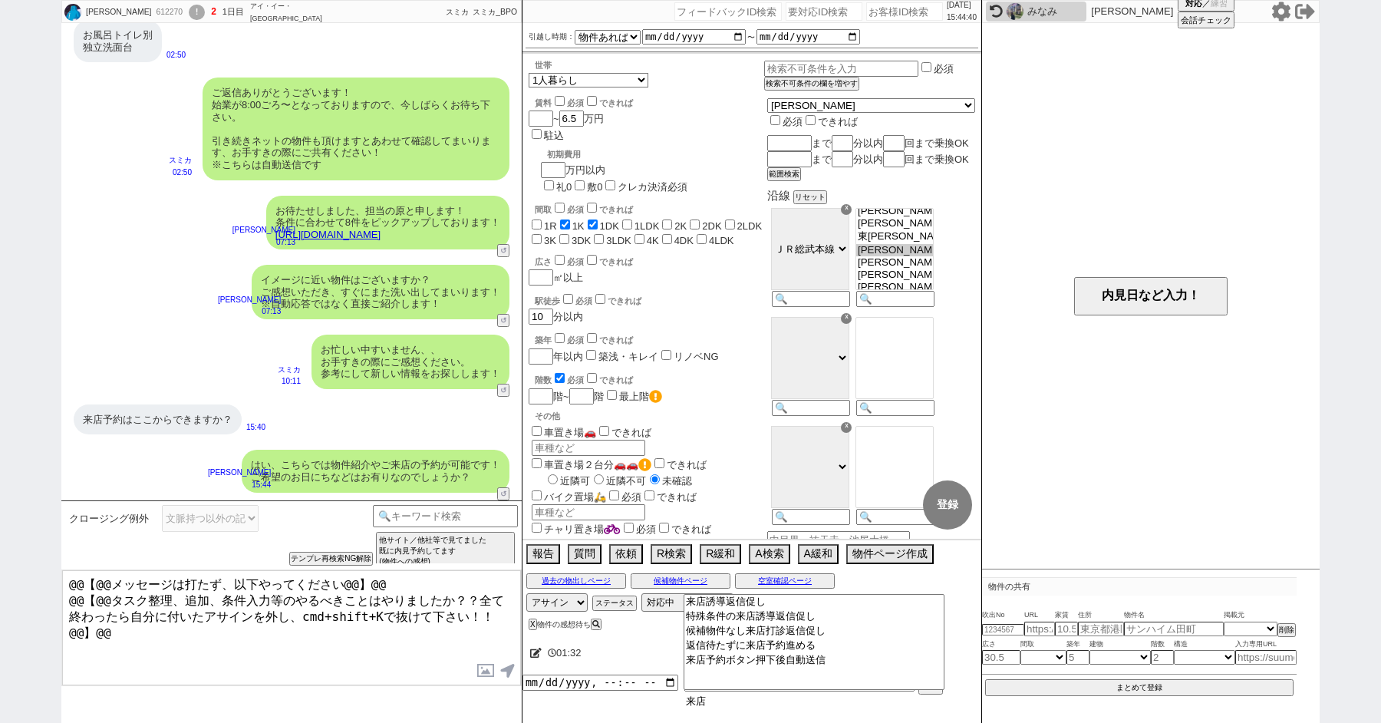
type input "来"
type input "内見日時"
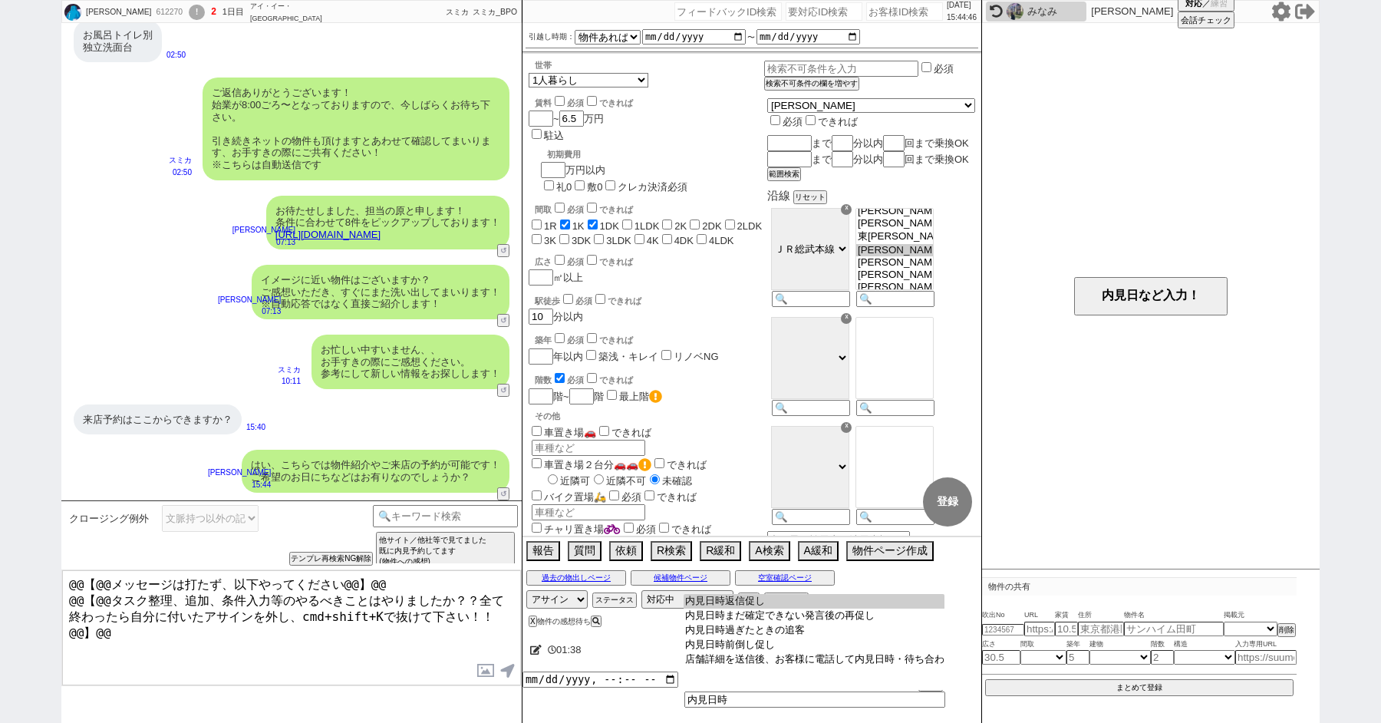
type input "内見日時返信促し"
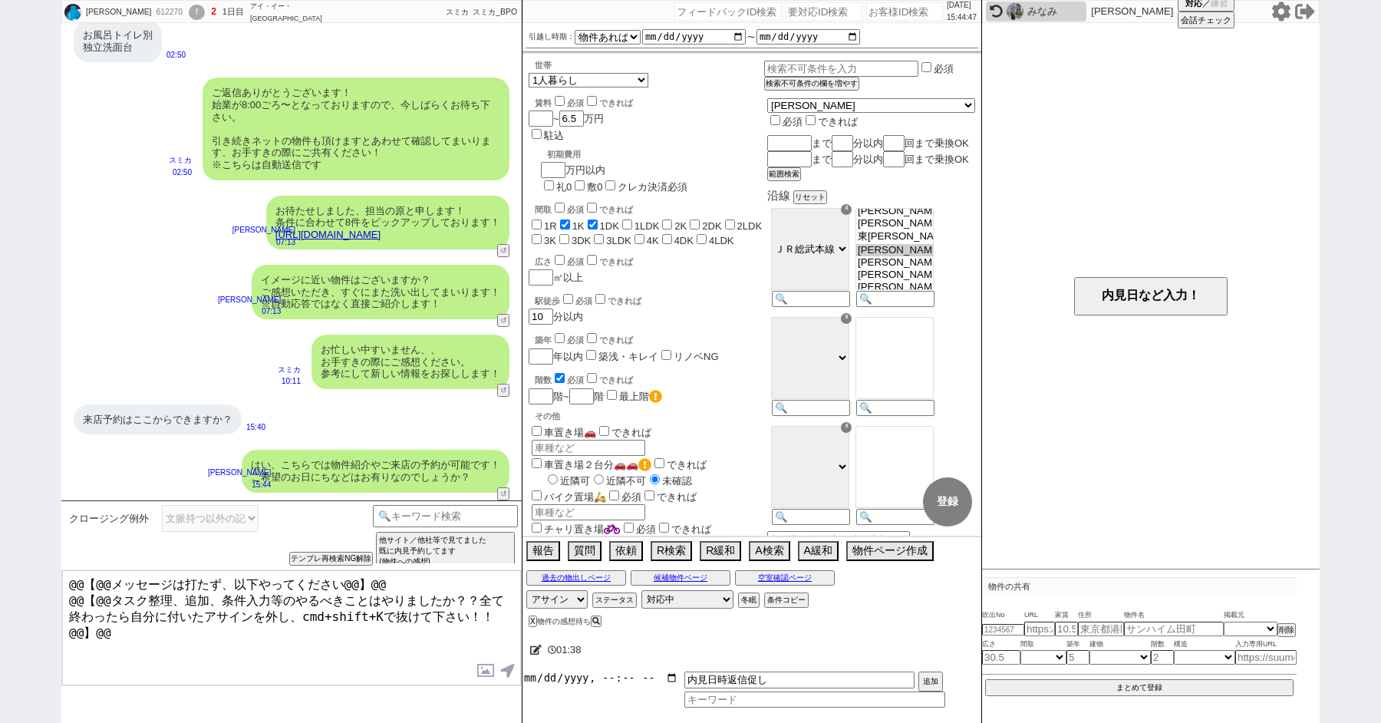
click at [577, 681] on input "datetime-local" at bounding box center [600, 677] width 156 height 13
click at [589, 677] on input "datetime-local" at bounding box center [600, 677] width 156 height 13
click at [931, 677] on button "追加" at bounding box center [928, 682] width 21 height 17
type input "2025-08-30T15:00"
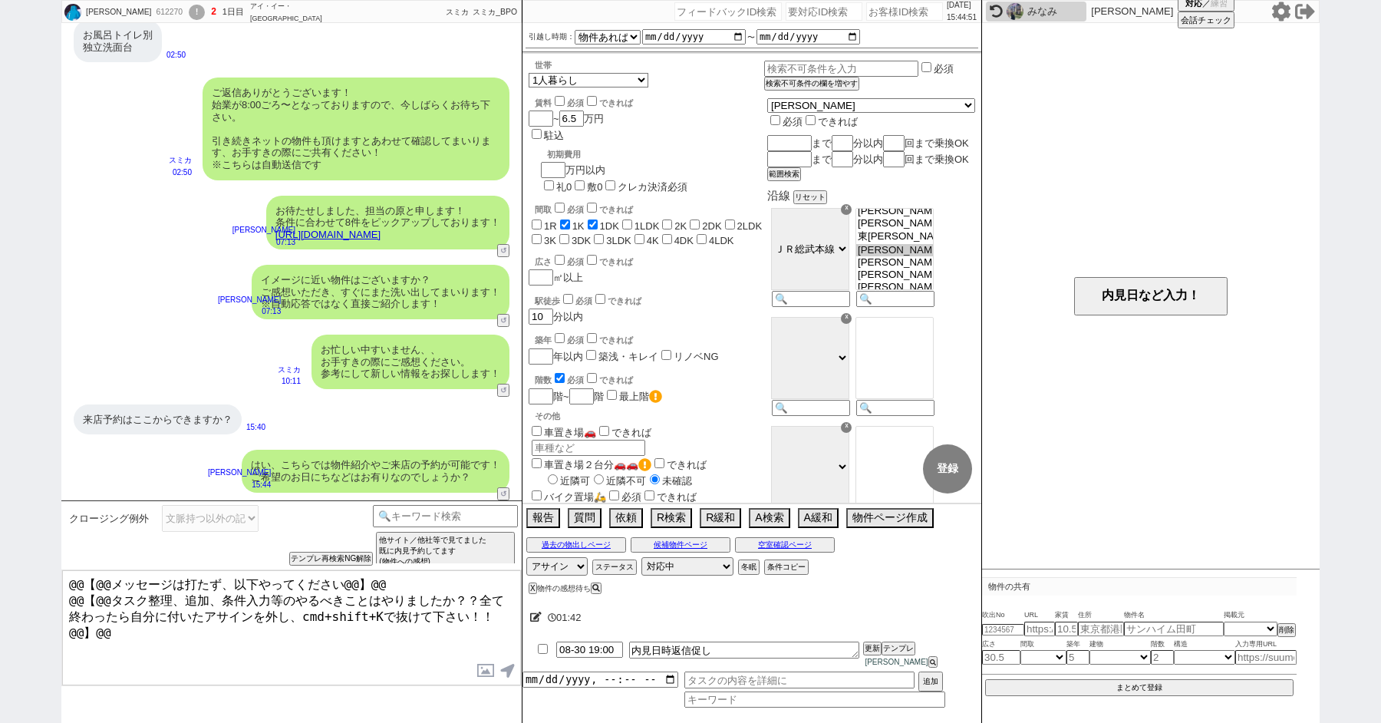
click at [178, 332] on div "お忙しい中すいません、、 お手すきの際にご感想ください。 参考にして新しい情報をお探しします！ スミカ 10:11 38814-A1" at bounding box center [291, 362] width 460 height 70
click at [189, 10] on div "!" at bounding box center [197, 12] width 16 height 15
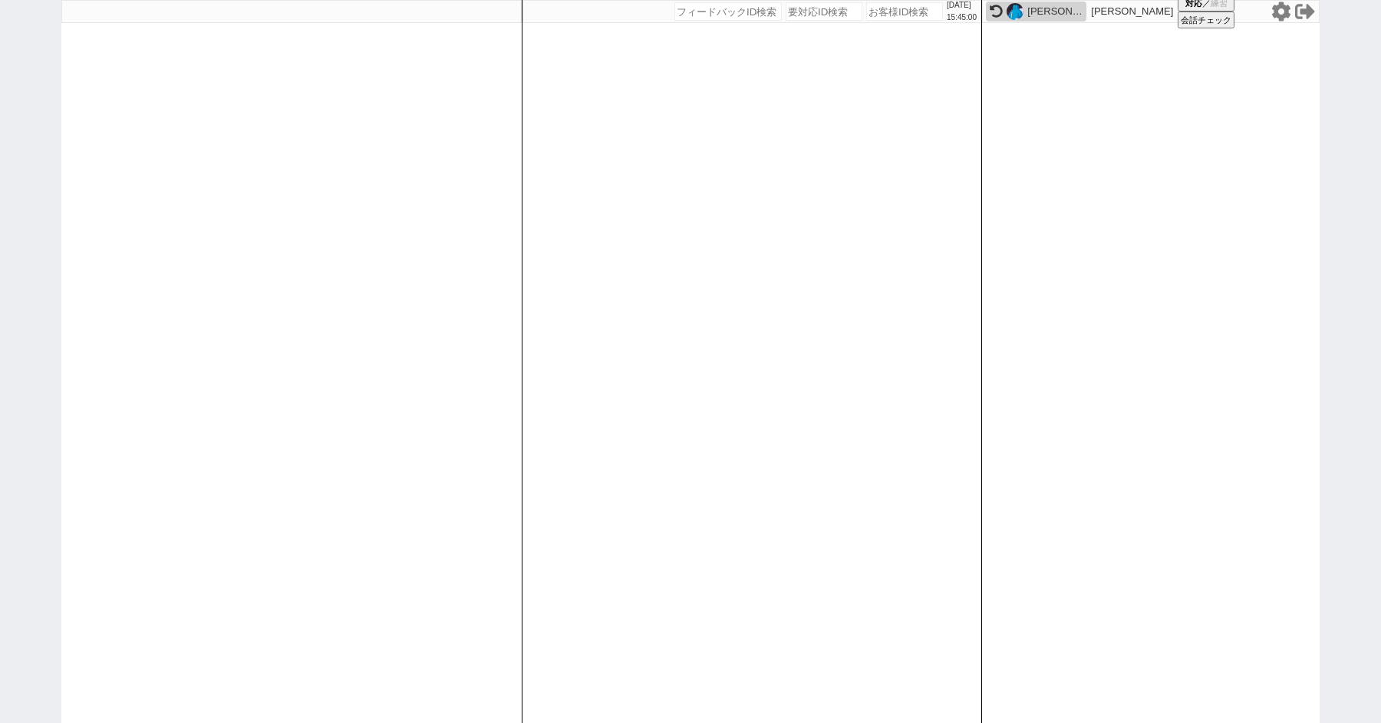
click at [26, 288] on div "2025/08/30 15:45:00 候補物件を追加してしてください 紹介した物件一覧 他社物件を追加する 空室確認ページに追加・削除 紹介した物件一覧 他…" at bounding box center [690, 361] width 1381 height 723
click at [0, 293] on div "2025/08/30 15:45:11 候補物件を追加してしてください 紹介した物件一覧 他社物件を追加する 空室確認ページに追加・削除 紹介した物件一覧 他…" at bounding box center [690, 361] width 1381 height 723
select select "2"
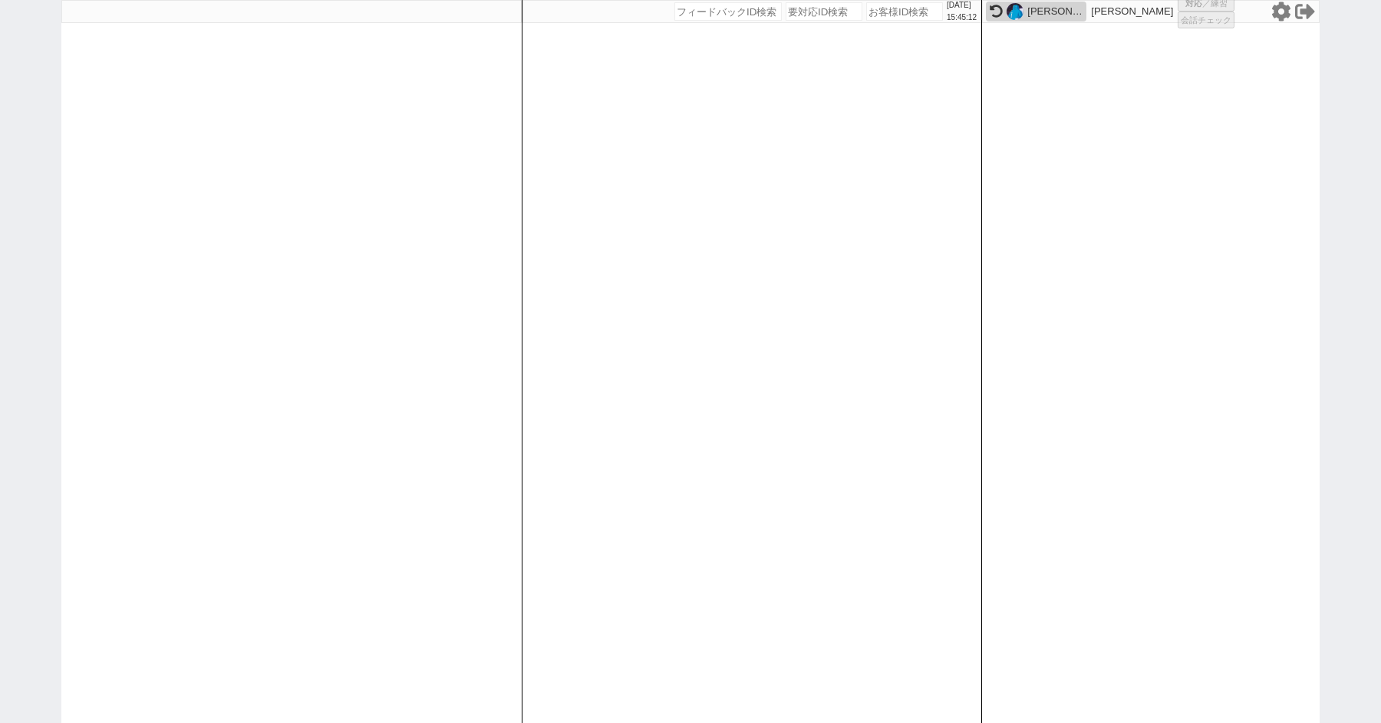
select select "3"
select select
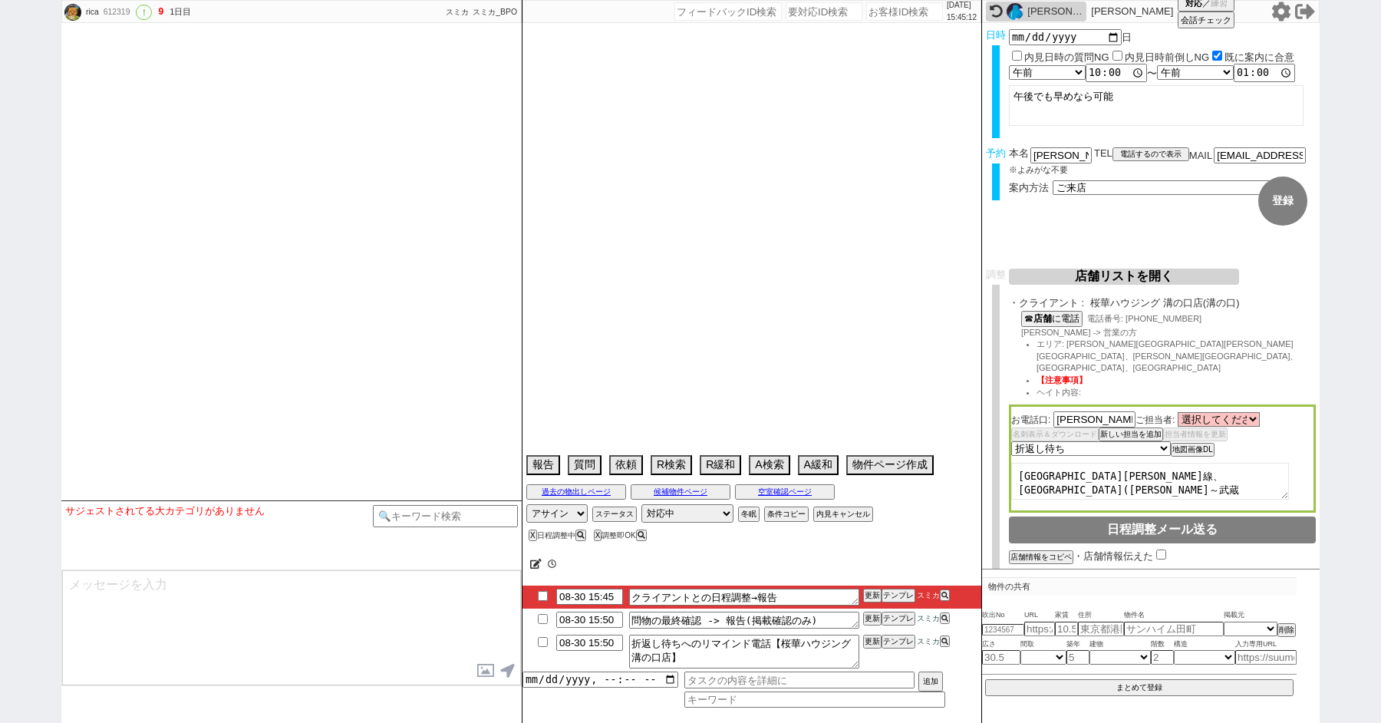
select select "13"
select select "1"
select select "52"
select select "50"
select select "56"
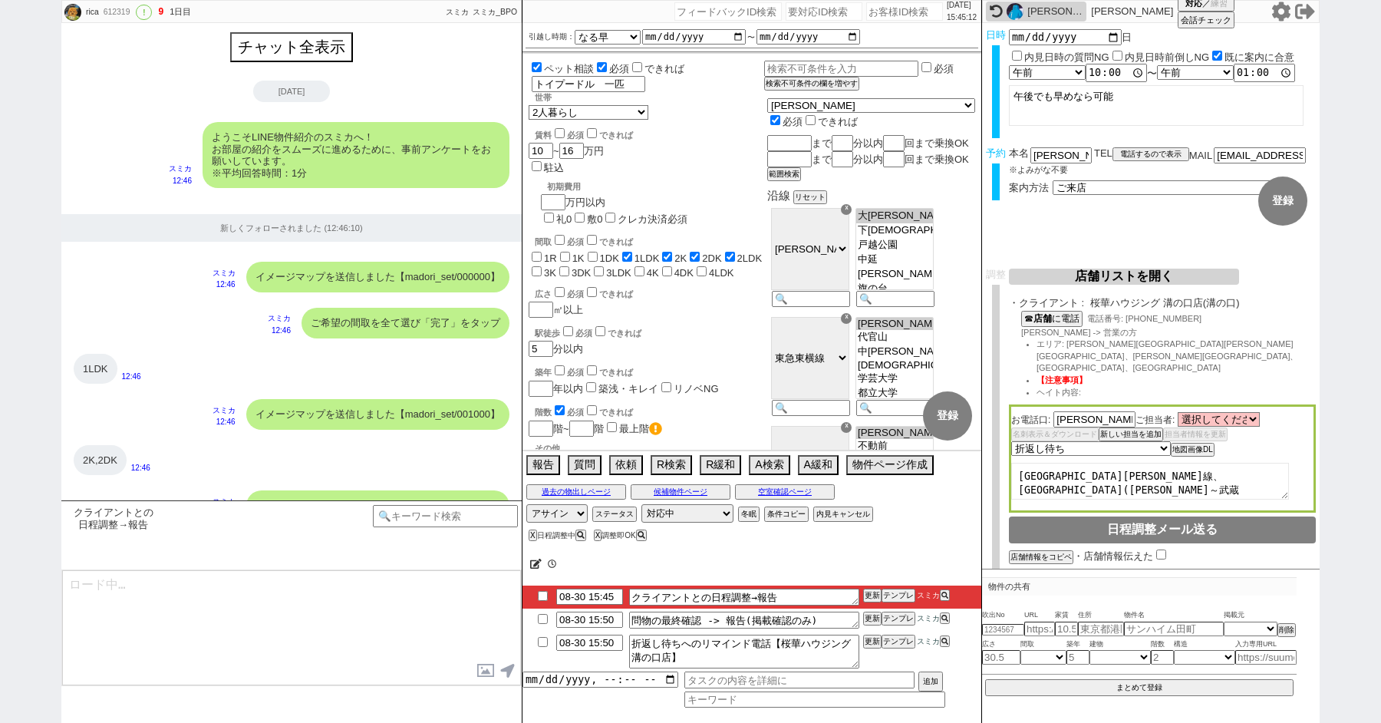
scroll to position [3932, 0]
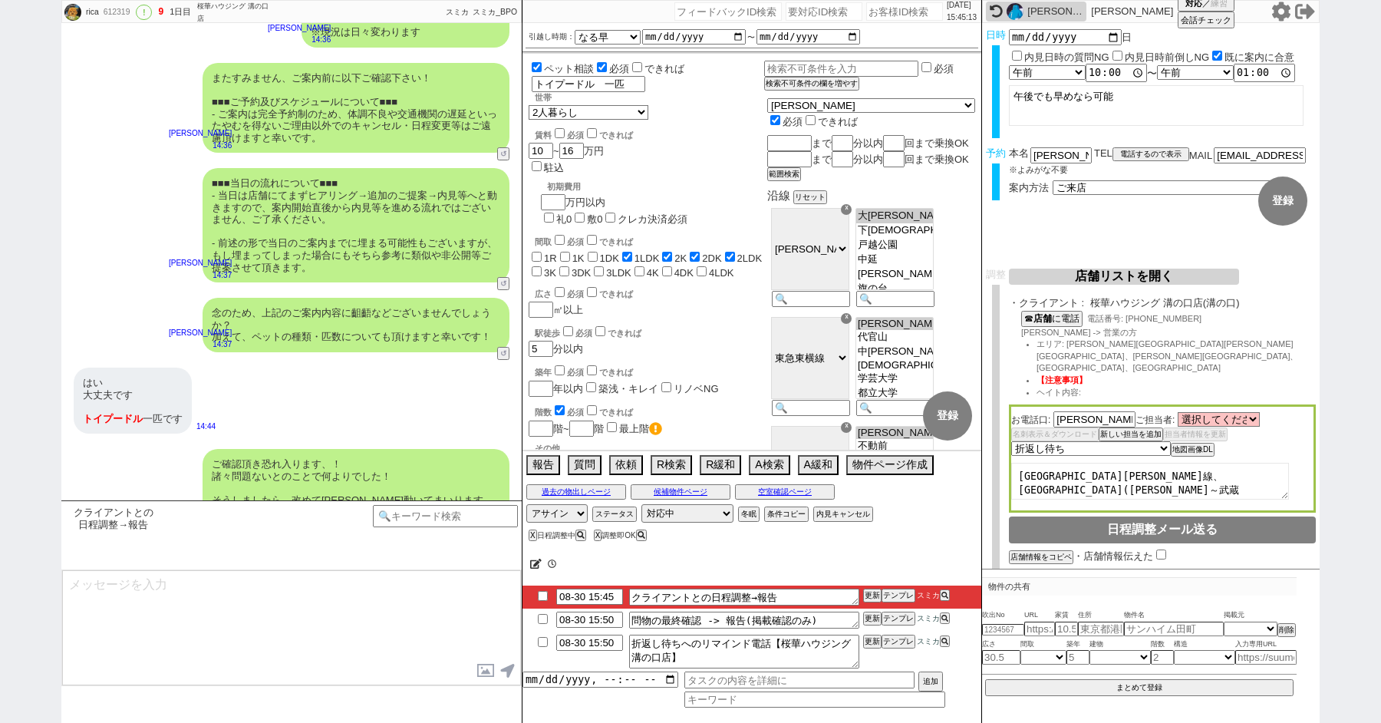
type textarea "@@【@@メッセージは打たず、以下やってください@@】@@ @@【@@折返し待ちなのに報告する必要がありますか？シーンが分かってないのでテンプレで報告してくだ…"
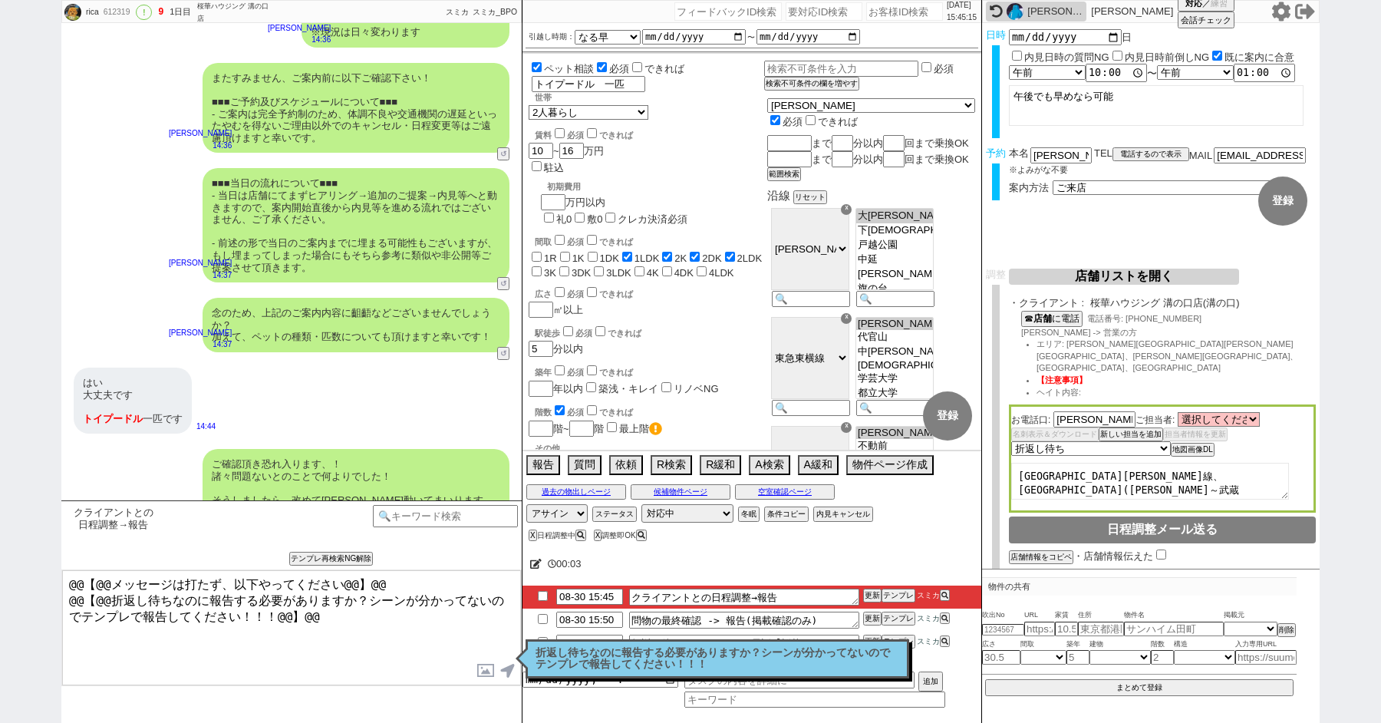
click at [559, 652] on p "折返し待ちなのに報告する必要がありますか？シーンが分かってないのでテンプレで報告してください！！！" at bounding box center [717, 659] width 364 height 24
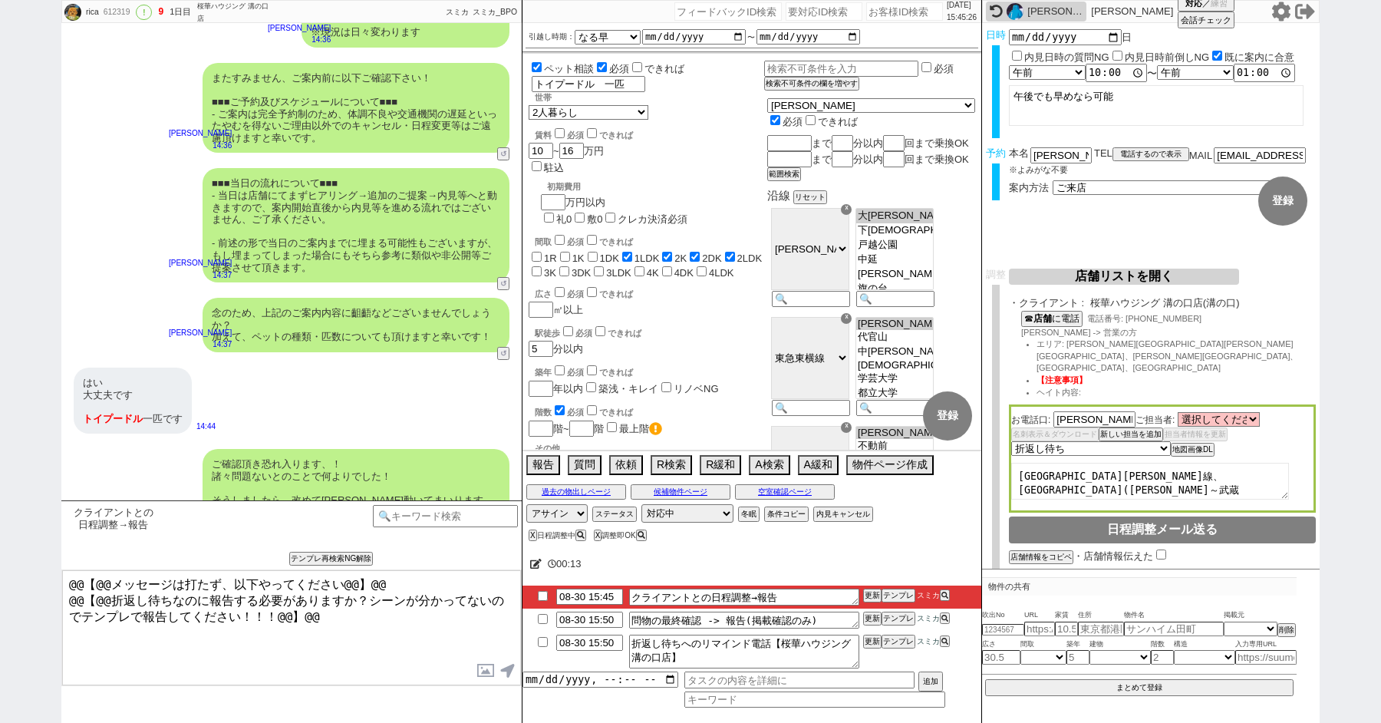
click at [539, 591] on input "checkbox" at bounding box center [543, 596] width 22 height 10
checkbox input "true"
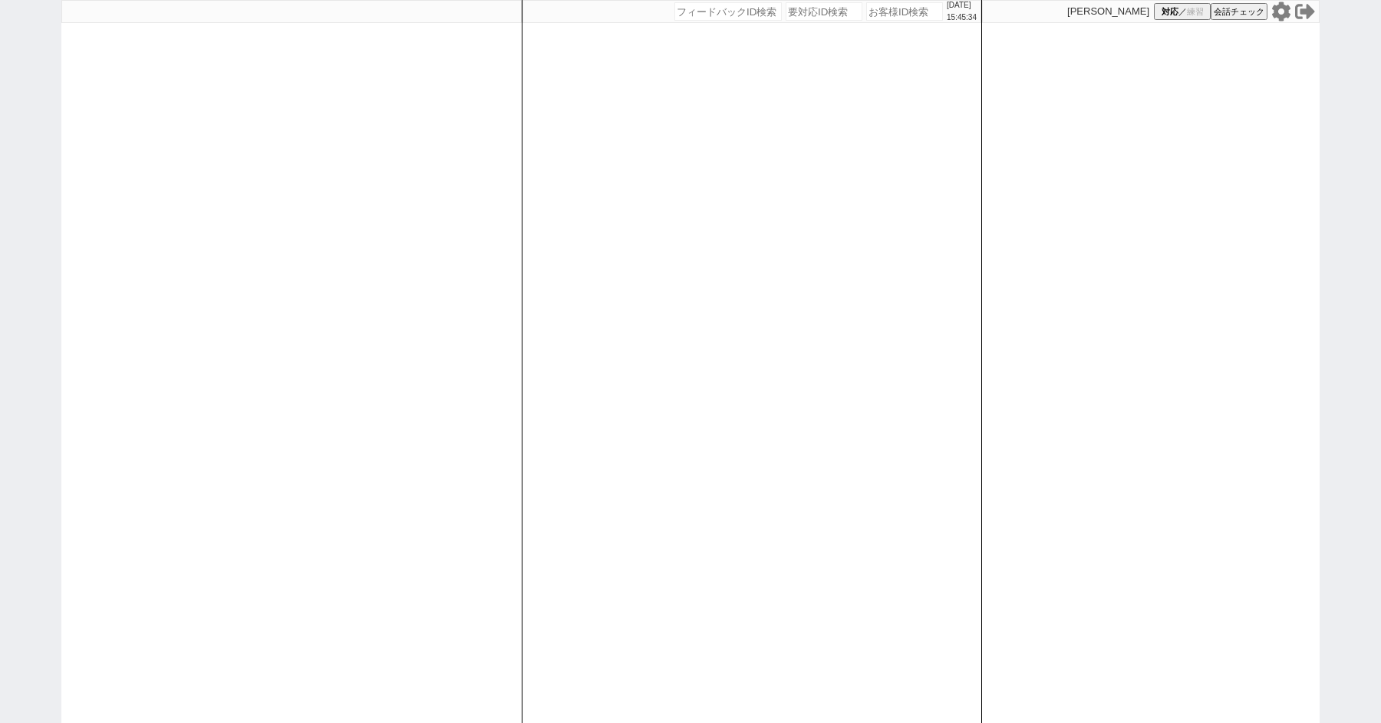
click at [45, 218] on div "[DATE] 15:45:34 候補物件を追加してしてください 紹介した物件一覧 他社物件を追加する 空室確認ページに追加・削除 紹介した物件一覧 他社物件を…" at bounding box center [690, 361] width 1381 height 723
select select "2"
select select
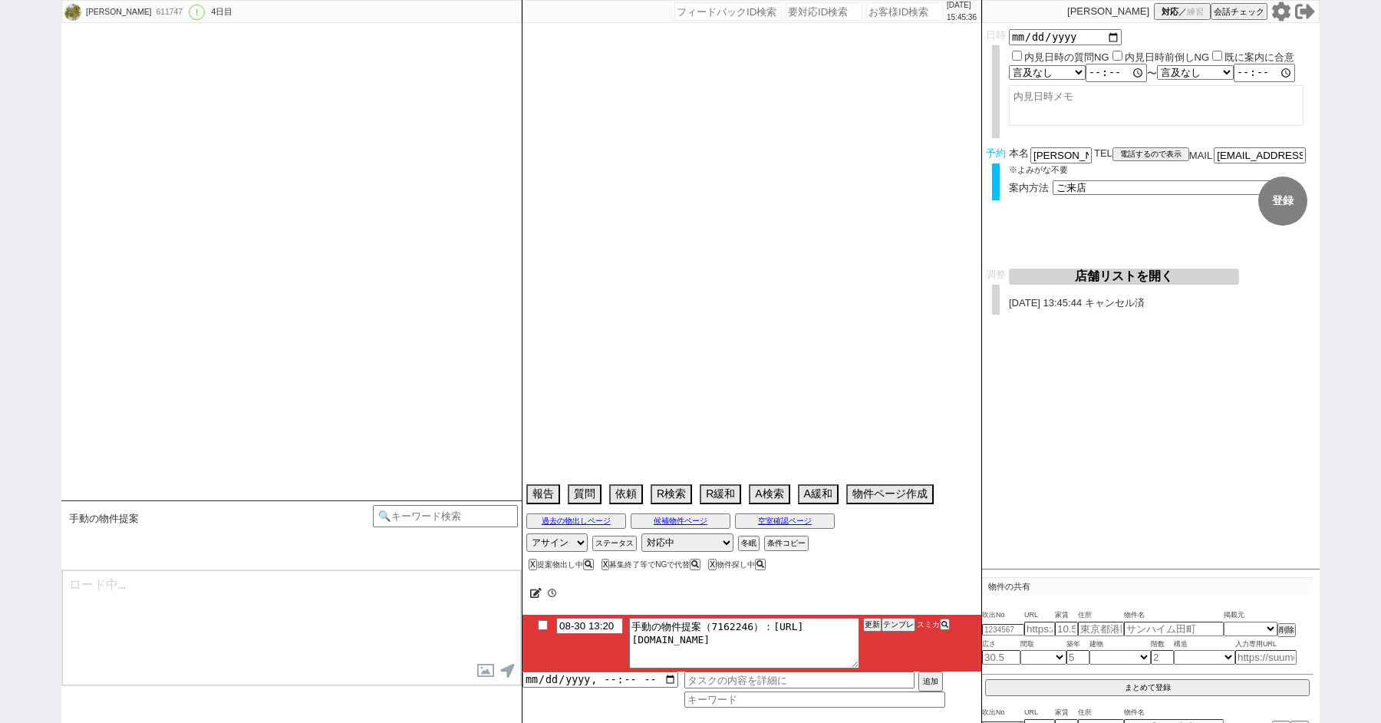
select select "[DATE]"
select select "9"
select select "36"
select select "0"
select select "29"
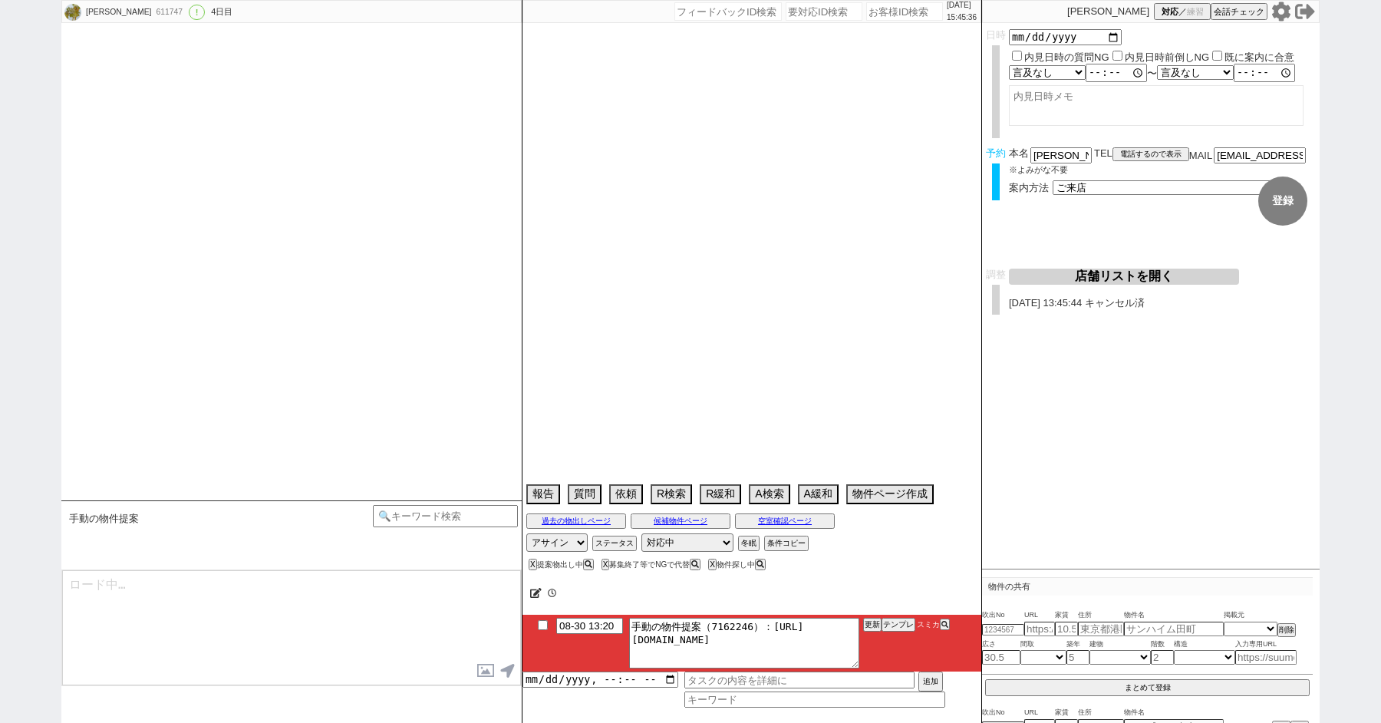
select select "886"
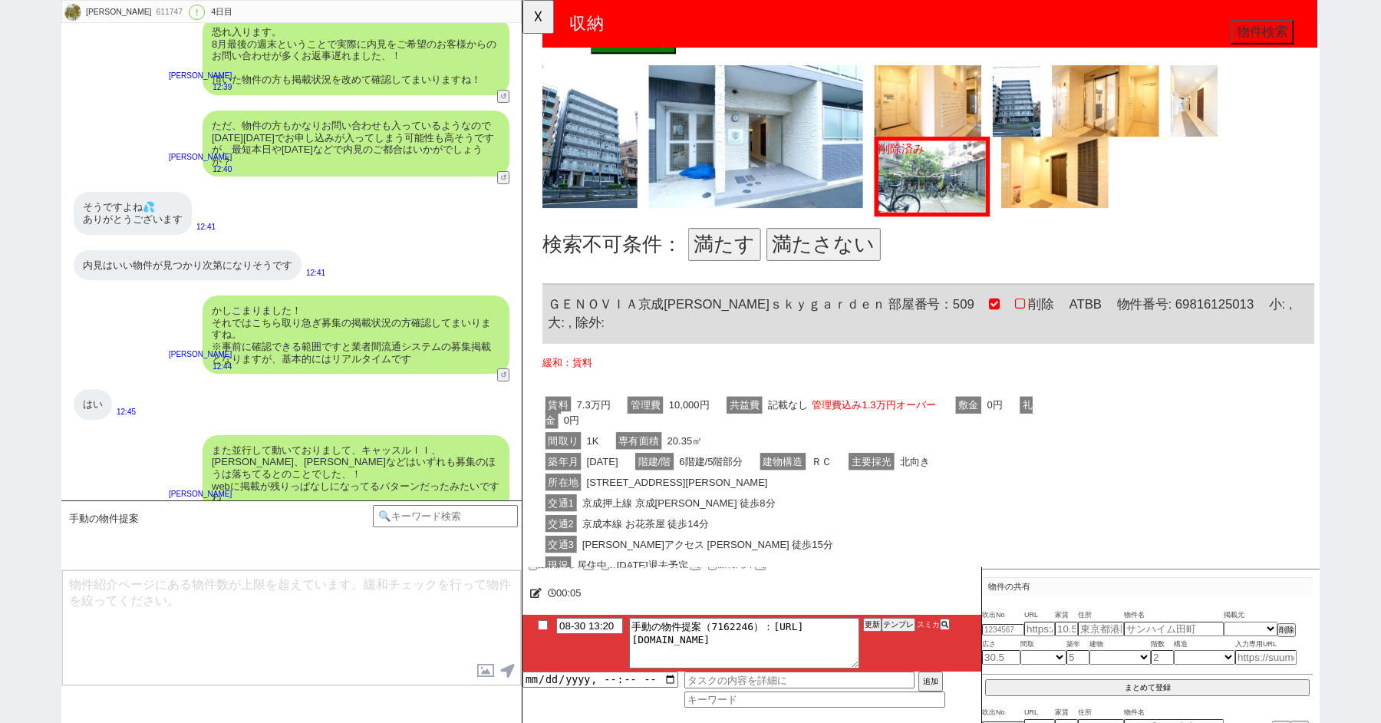
click at [851, 255] on button "満たさない" at bounding box center [846, 262] width 123 height 35
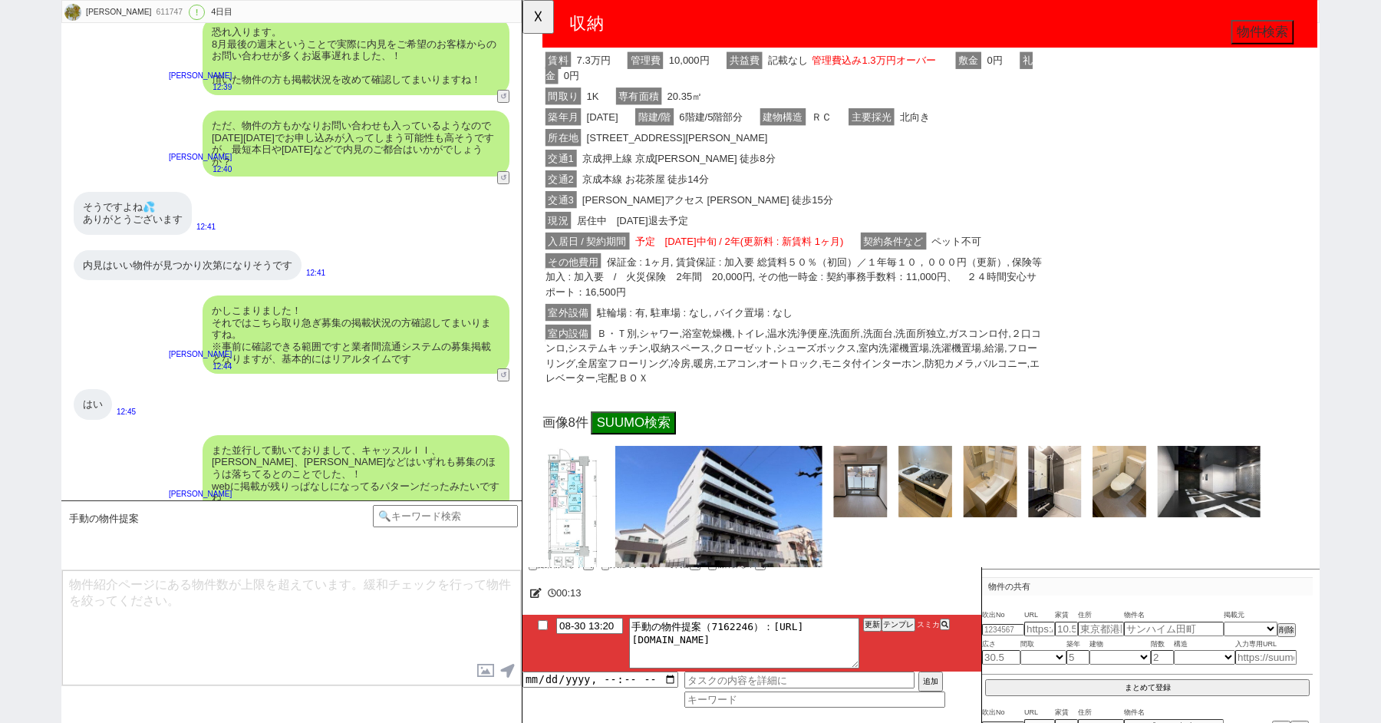
scroll to position [1163, 0]
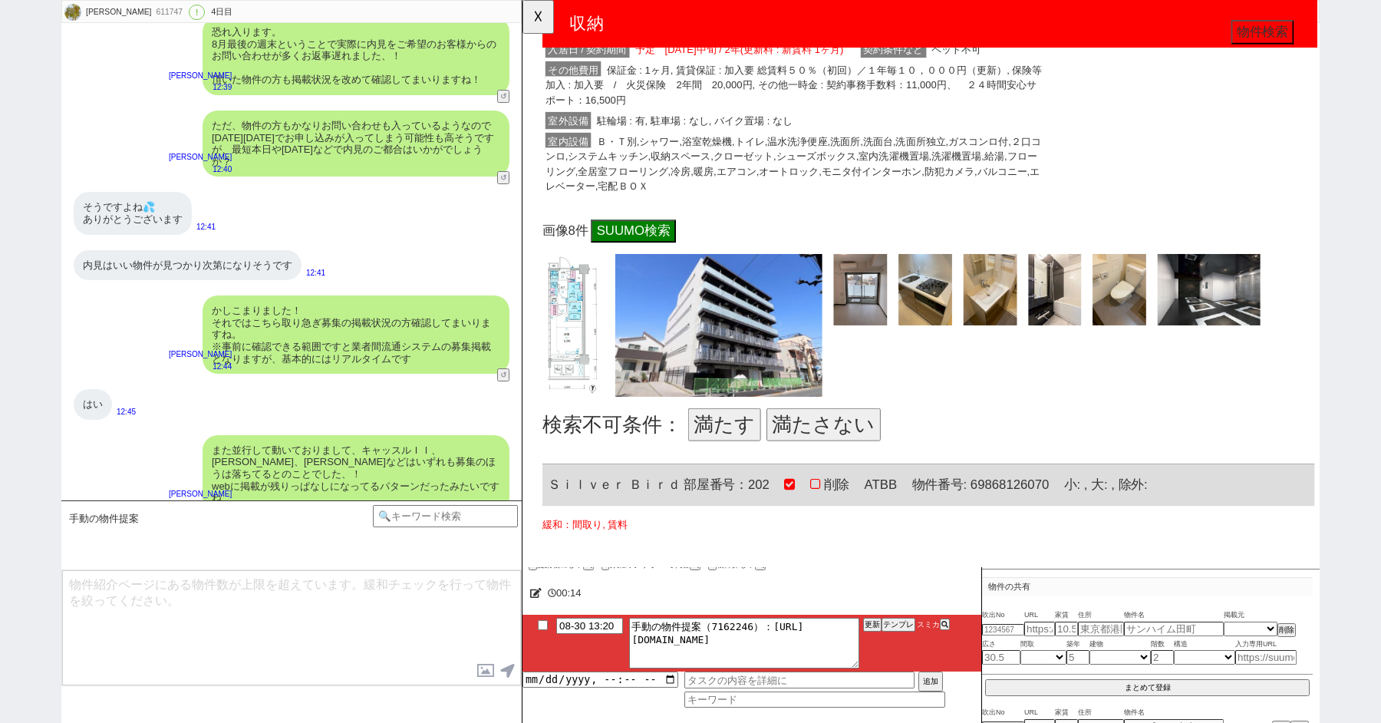
click at [725, 439] on button "満たす" at bounding box center [739, 456] width 78 height 35
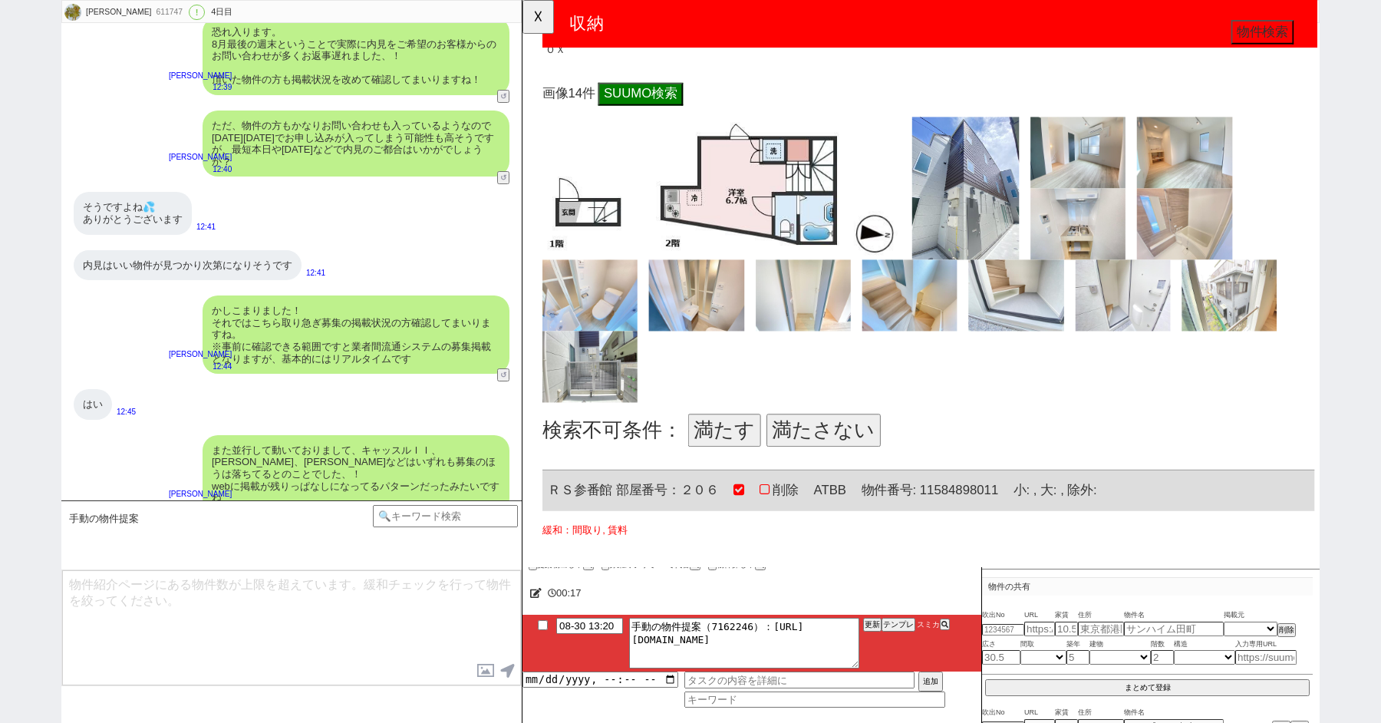
click at [829, 445] on button "満たさない" at bounding box center [846, 462] width 123 height 35
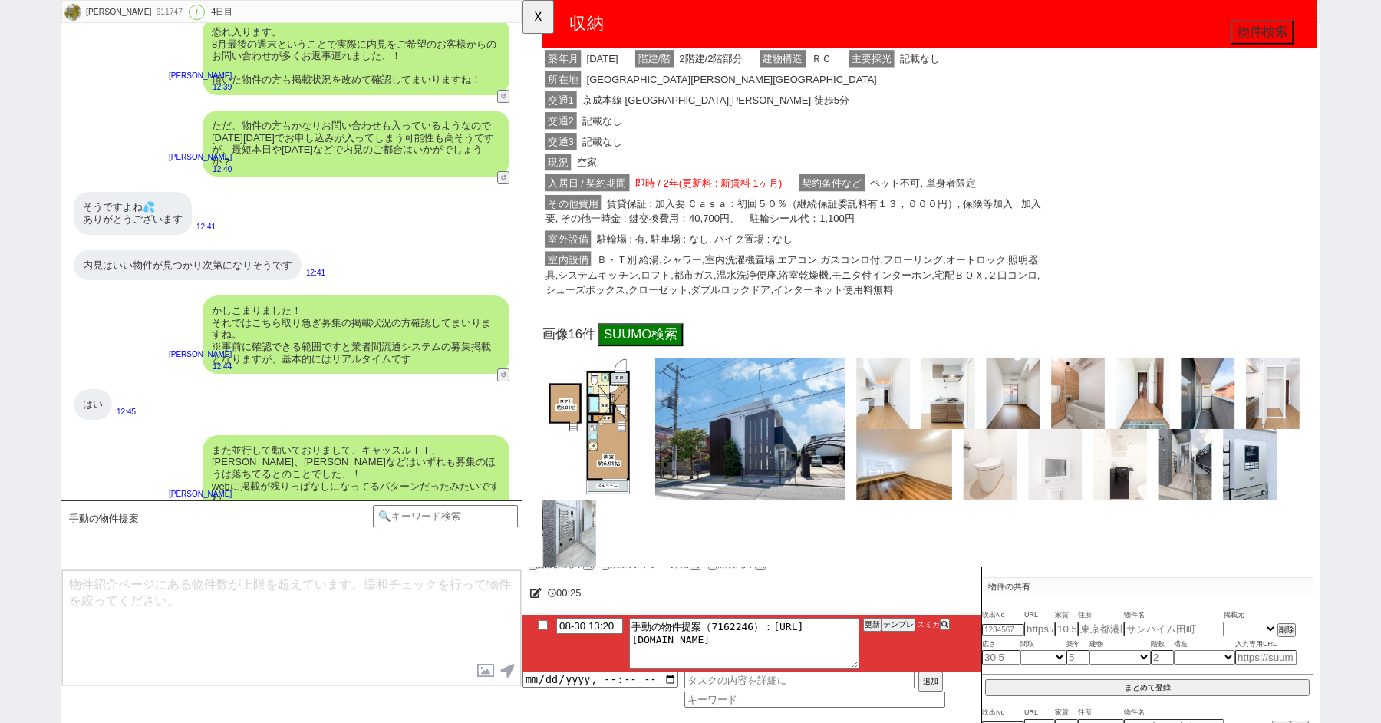
scroll to position [2772, 0]
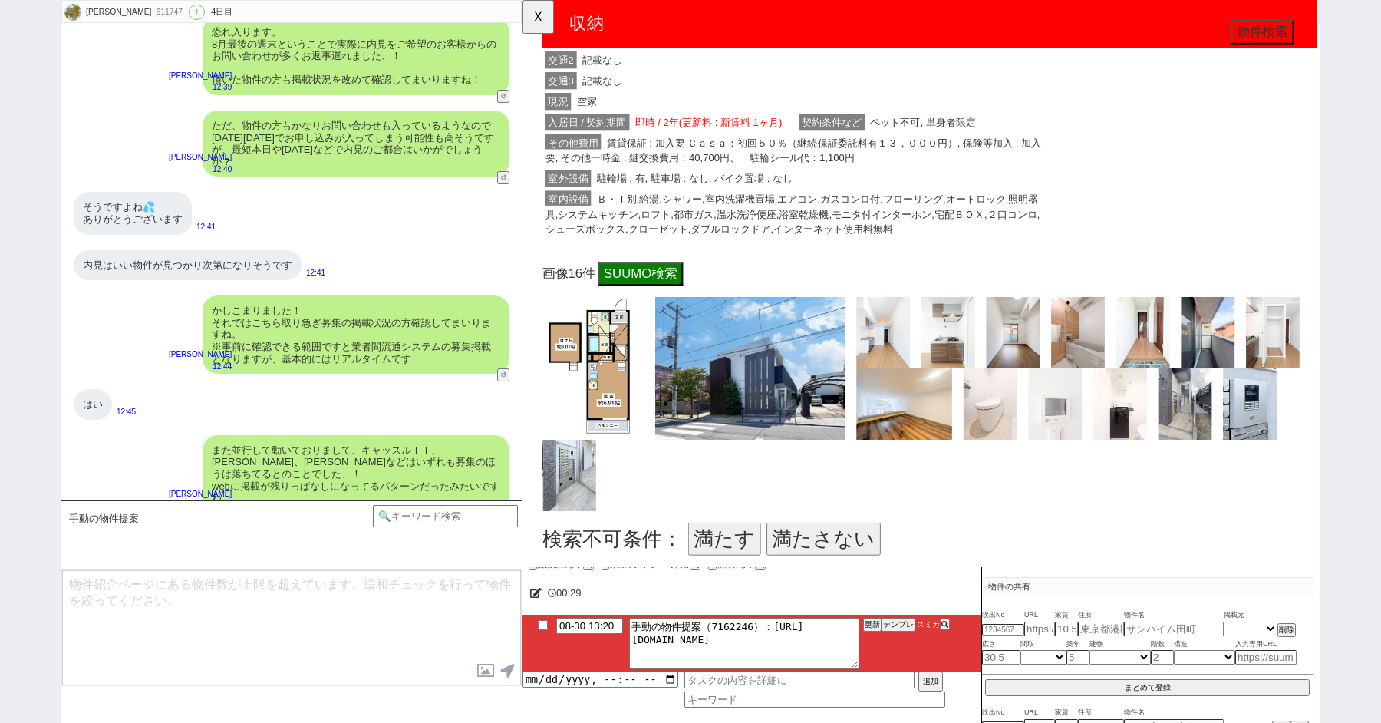
click at [821, 562] on button "満たさない" at bounding box center [846, 579] width 123 height 35
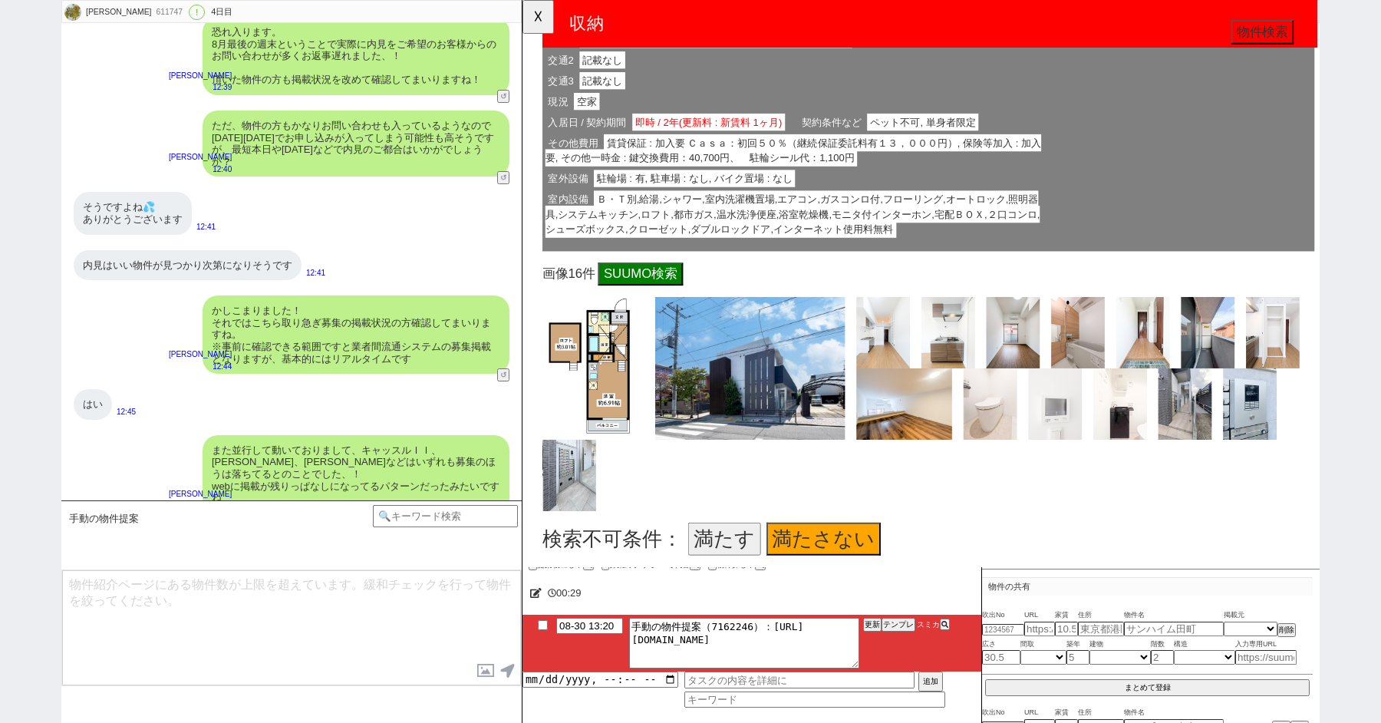
scroll to position [2907, 0]
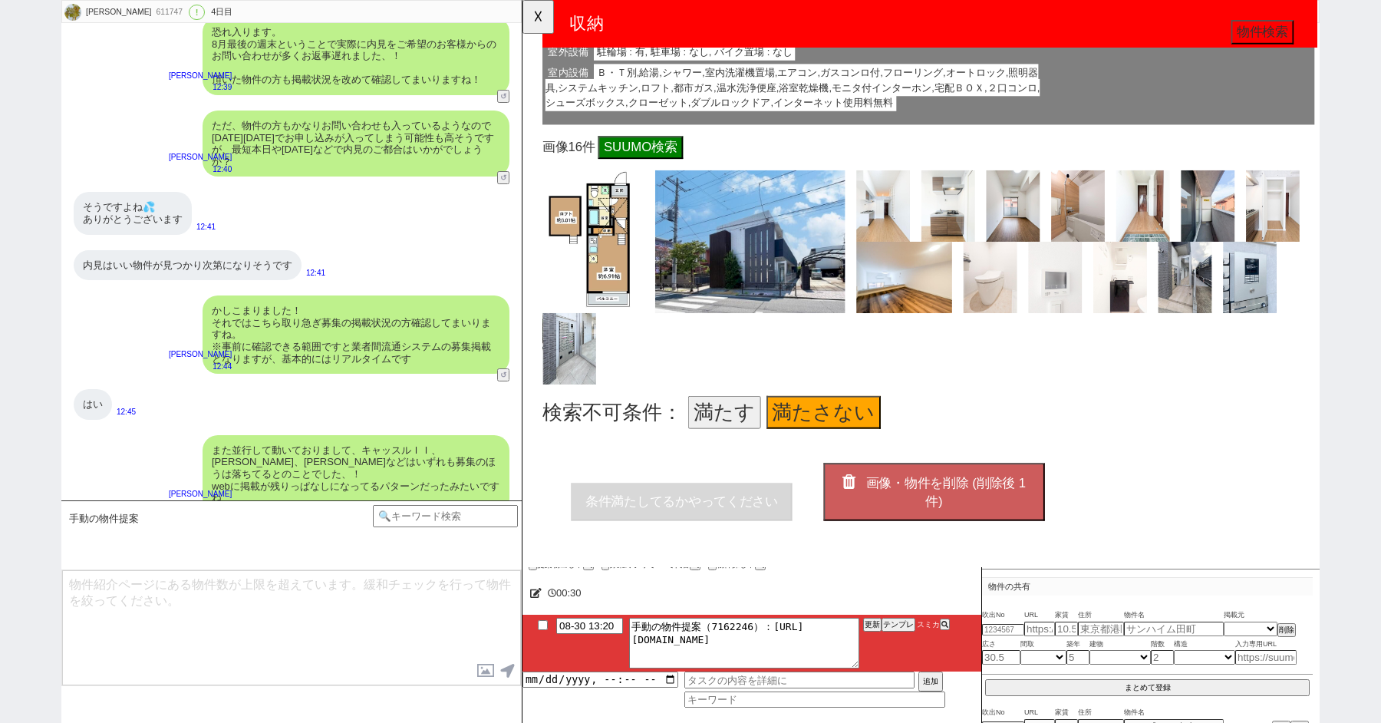
click at [900, 525] on button "画像・物件を削除 (削除後 1 件)" at bounding box center [965, 529] width 238 height 62
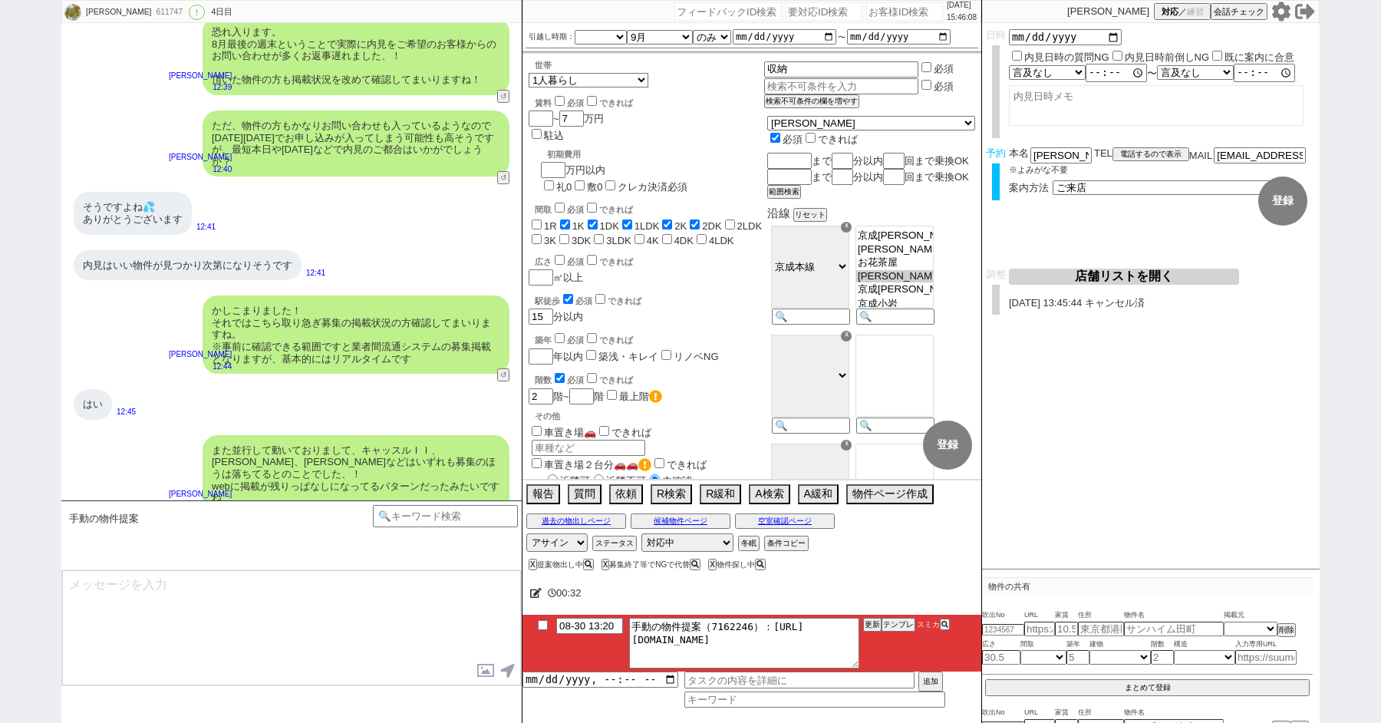
type textarea "並行で先の物件を参考にしつつ相場を見ておりまして、賃料がズレますがピックアップしてまいりました！ https://tools.sumika.live/page…"
checkbox input "true"
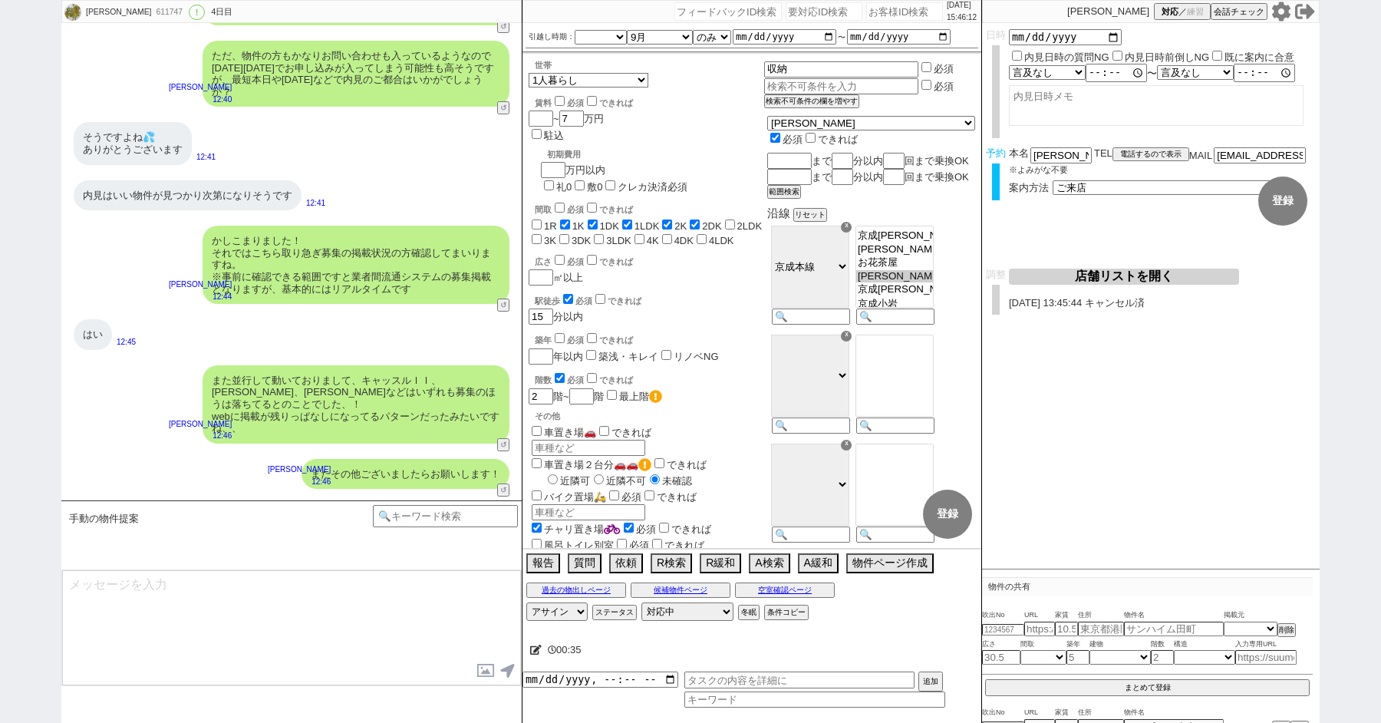
type textarea "こちらも敷礼ゼロでもありオススメのタイプです、 イメージいかがでしょうか？"
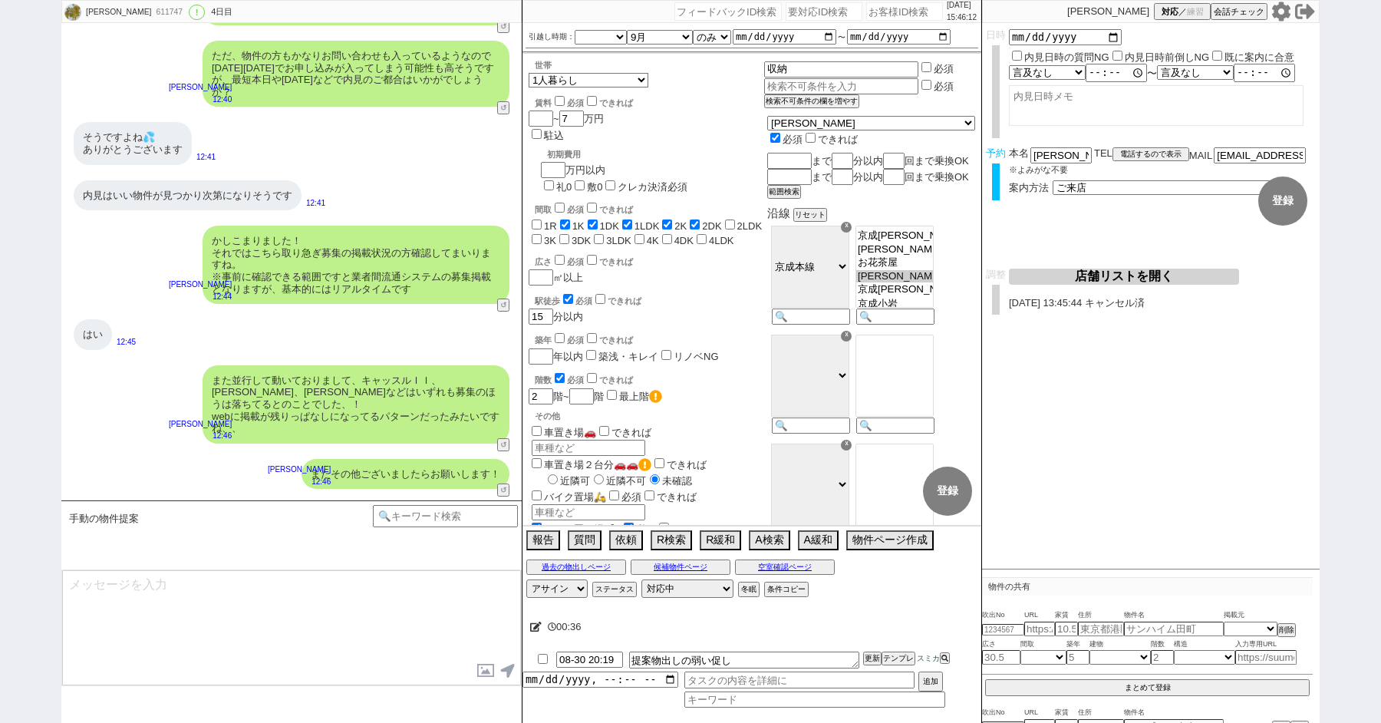
scroll to position [9084, 0]
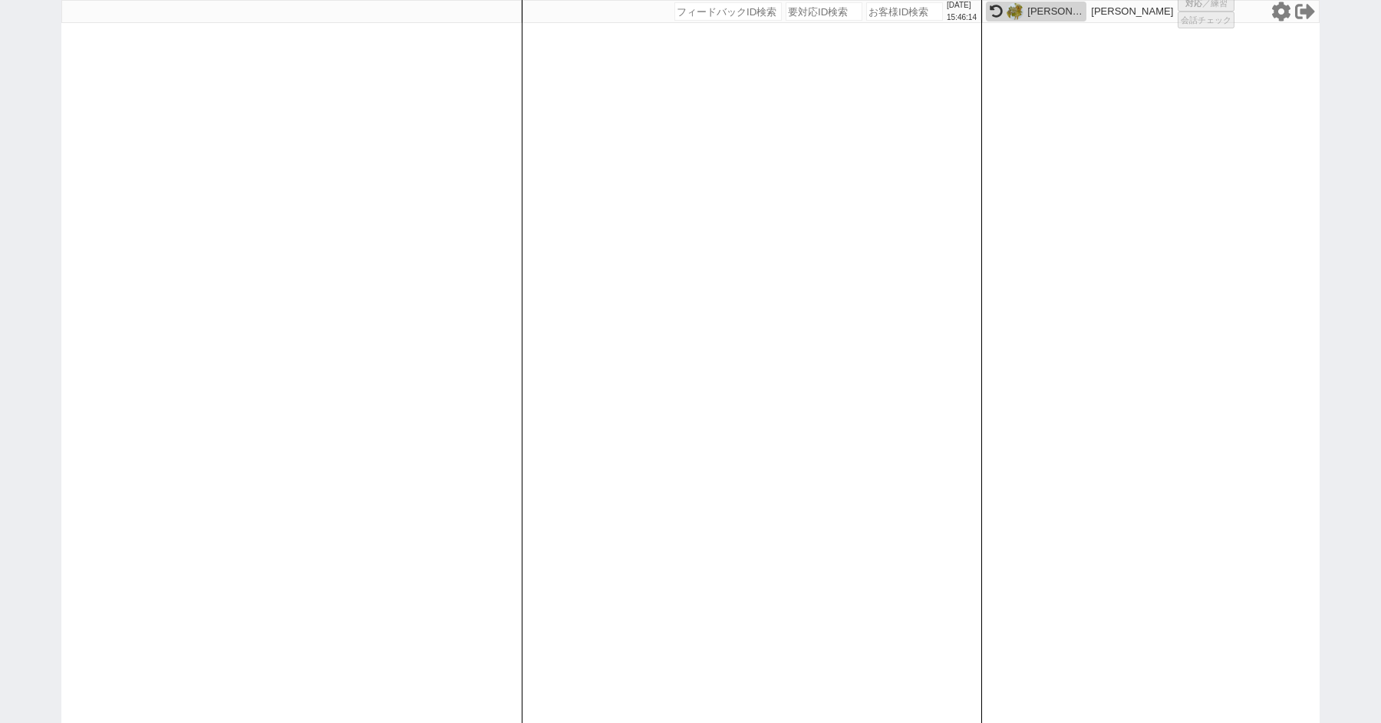
select select
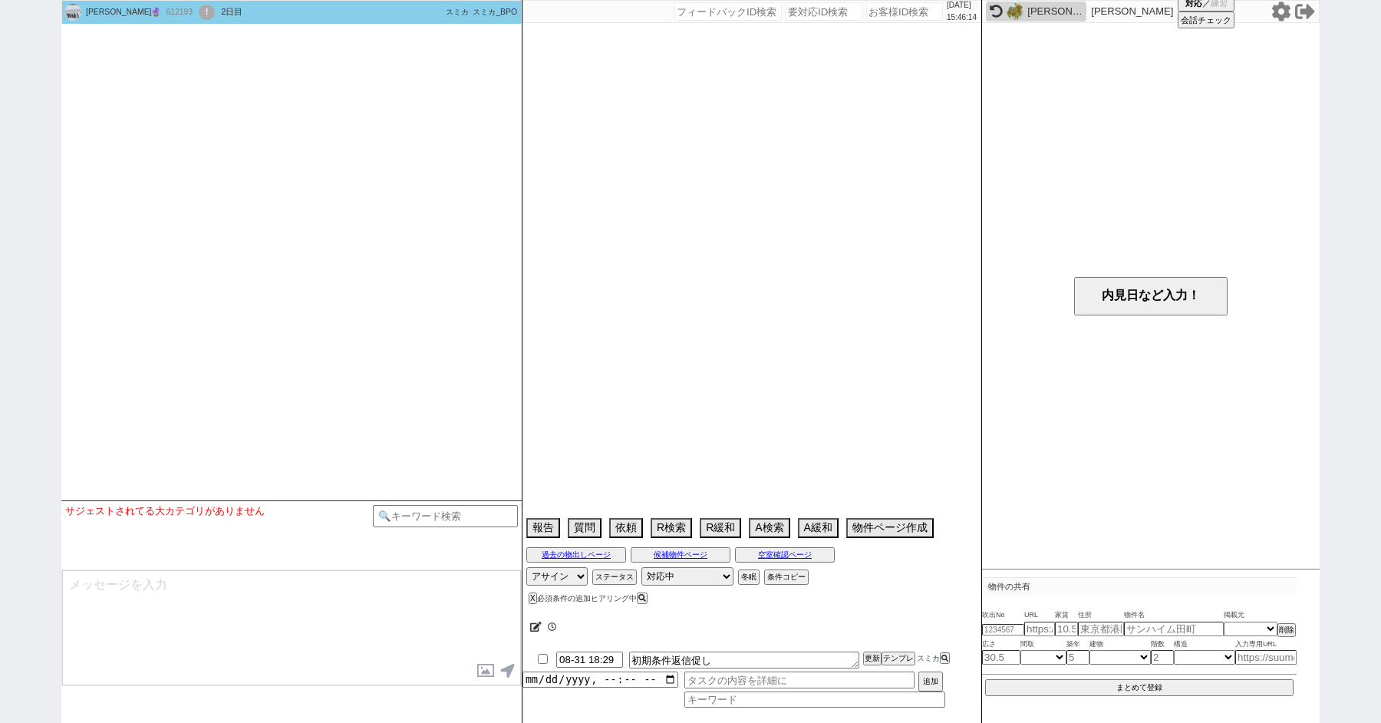
scroll to position [1420, 0]
select select
select select "1"
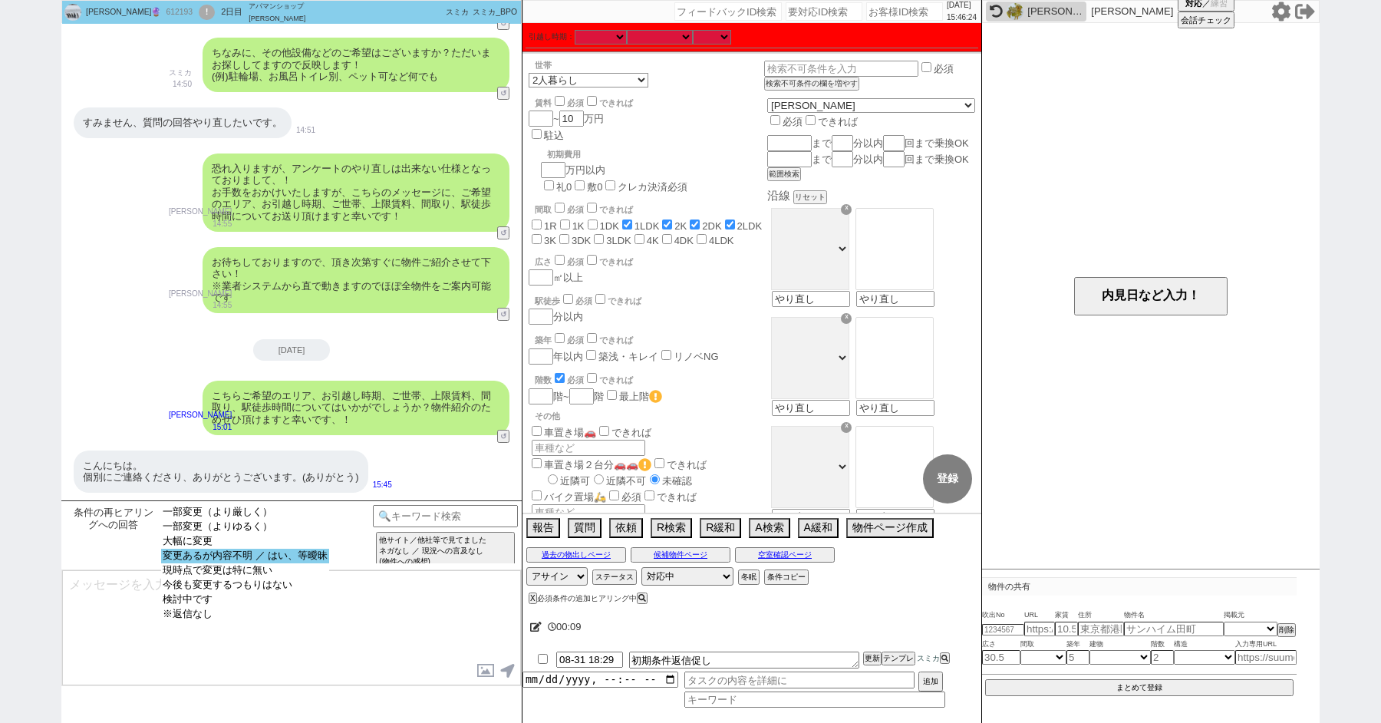
select select "変更あるが内容不明 ／ はい、等曖昧"
click at [219, 568] on option "変更あるが内容不明 ／ はい、等曖昧" at bounding box center [245, 570] width 168 height 15
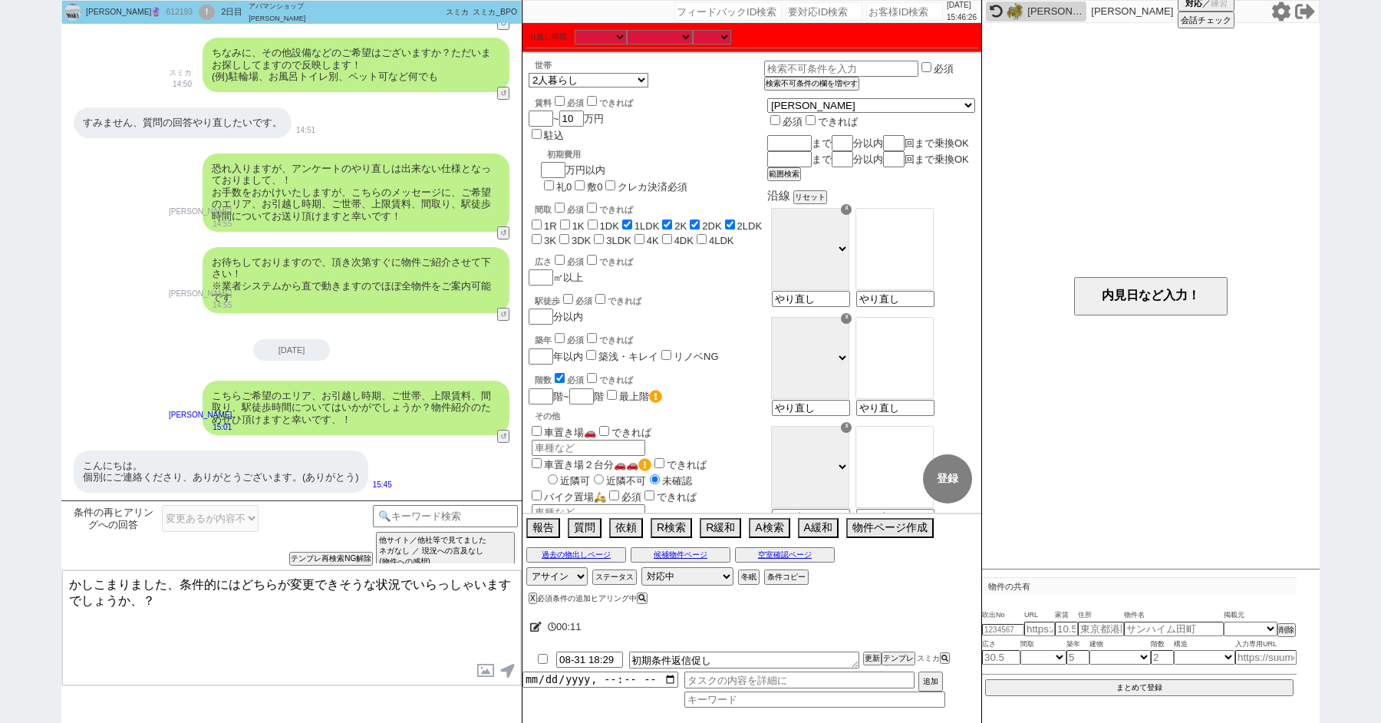
drag, startPoint x: 165, startPoint y: 583, endPoint x: 53, endPoint y: 551, distance: 116.5
click at [53, 551] on div "Naoko🔮 612193 ! 0 2日目 アパマンショップ平塚駅前店 冬眠中 自社客 スミカ スミカ_BPO チャット全表示 2025-08-29 ようこそ…" at bounding box center [690, 361] width 1381 height 723
drag, startPoint x: 196, startPoint y: 584, endPoint x: 330, endPoint y: 579, distance: 134.3
click at [330, 579] on textarea "いえいえ、条件的にはどちらが変更できそうな状況でいらっしゃいますでしょうか、？" at bounding box center [291, 627] width 459 height 115
drag, startPoint x: 253, startPoint y: 580, endPoint x: 460, endPoint y: 580, distance: 207.1
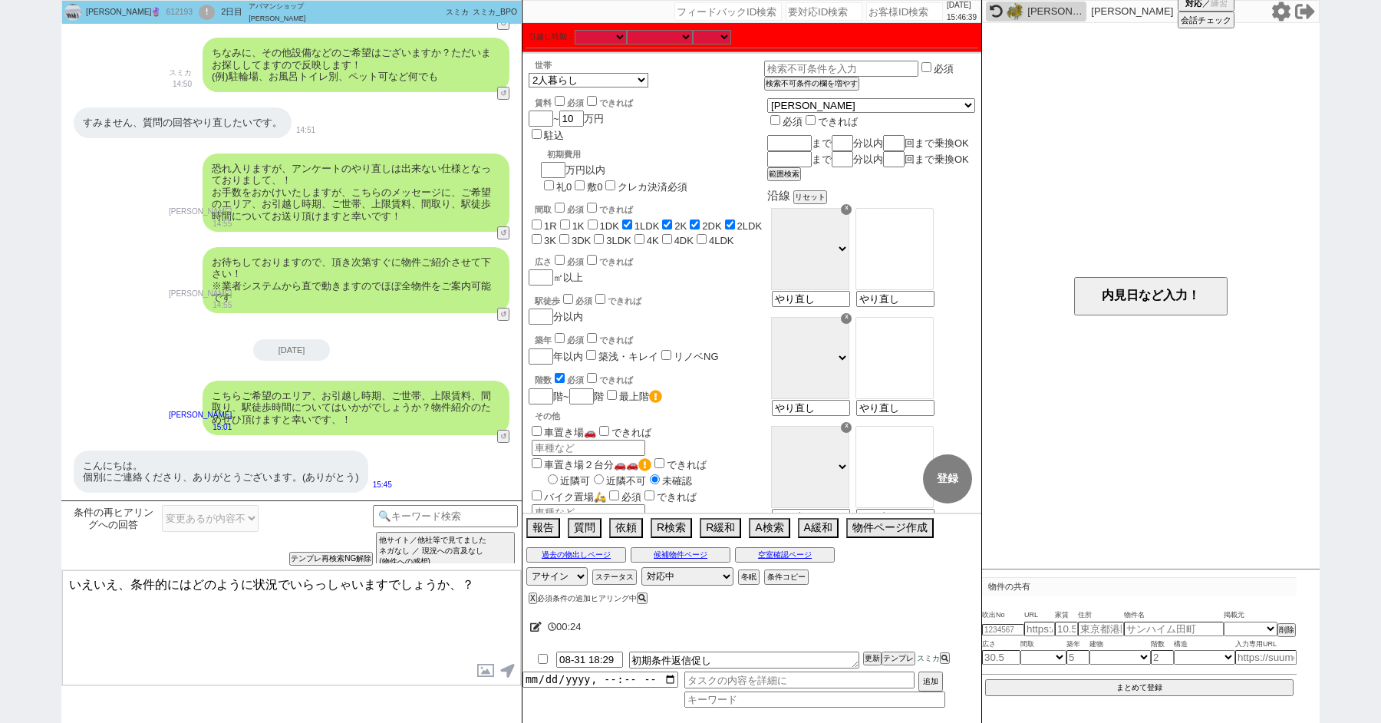
click at [460, 580] on textarea "いえいえ、条件的にはどのように状況でいらっしゃいますでしょうか、？" at bounding box center [291, 627] width 459 height 115
type textarea "いえいえ、条件的にはどのようにお探しをご希望でしょうか？"
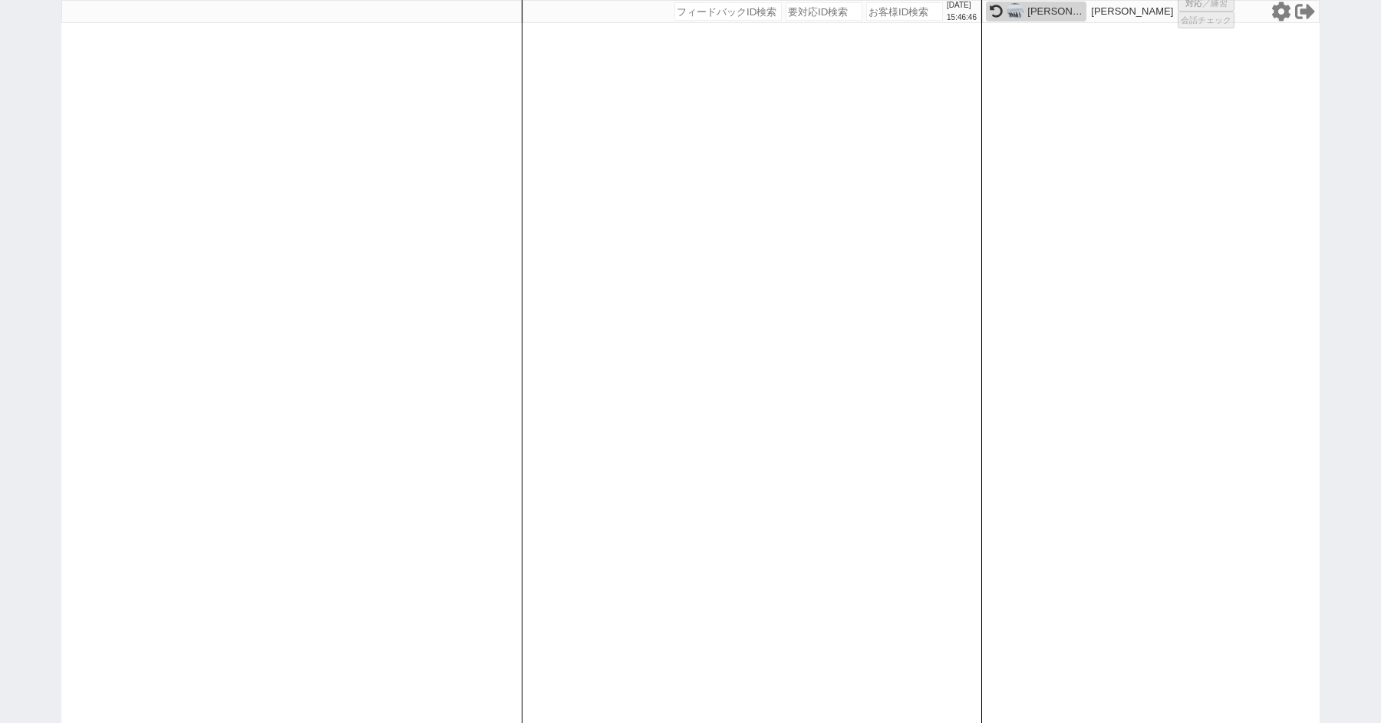
select select "1"
select select
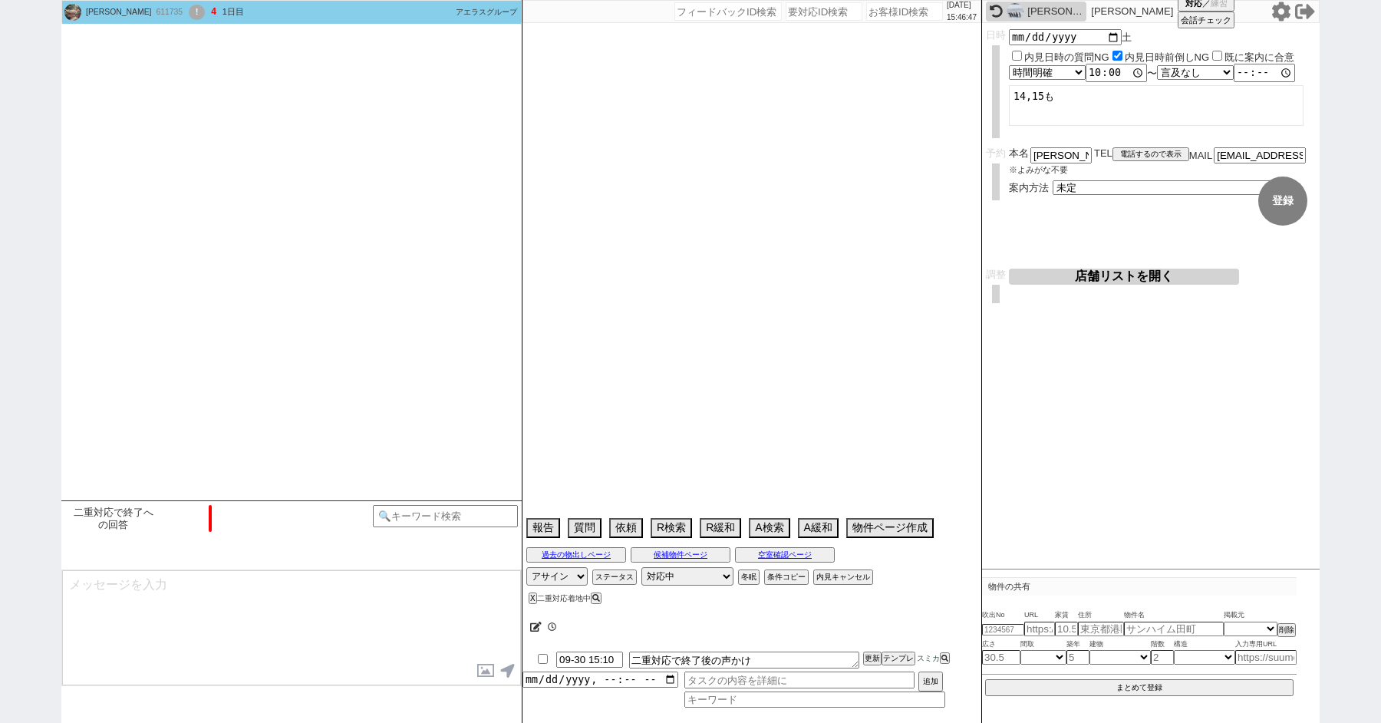
type textarea "オンボで9月13.14.15日で内見希望"
select select "2025"
select select "10"
select select "34"
select select "0"
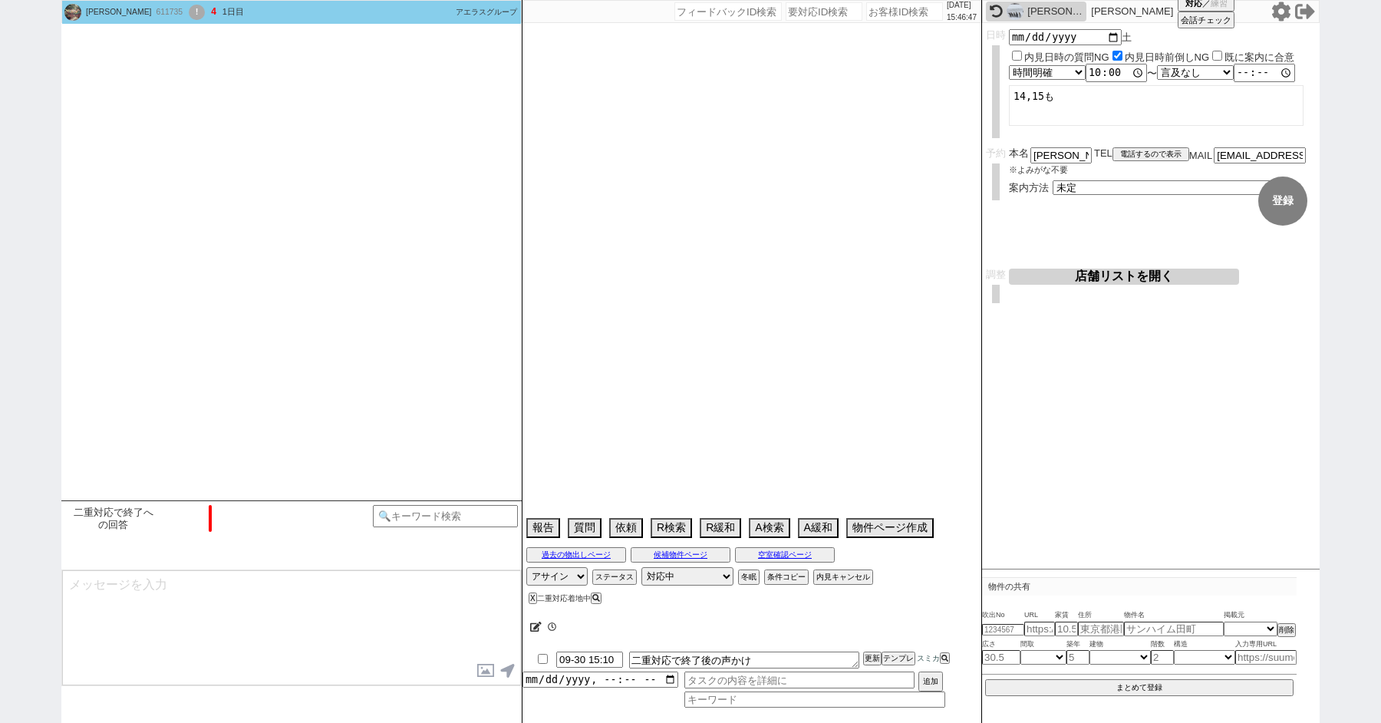
select select "11"
select select "118"
select select "2943"
select select "121"
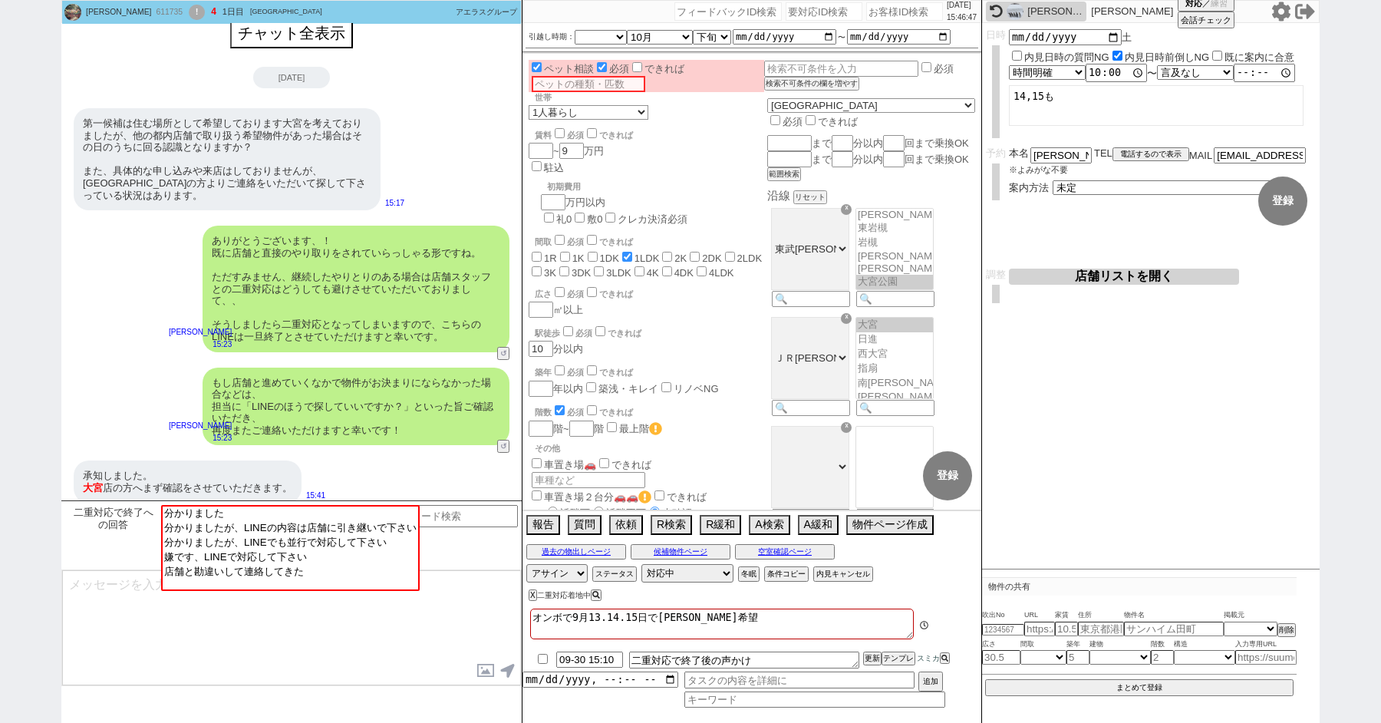
scroll to position [466, 0]
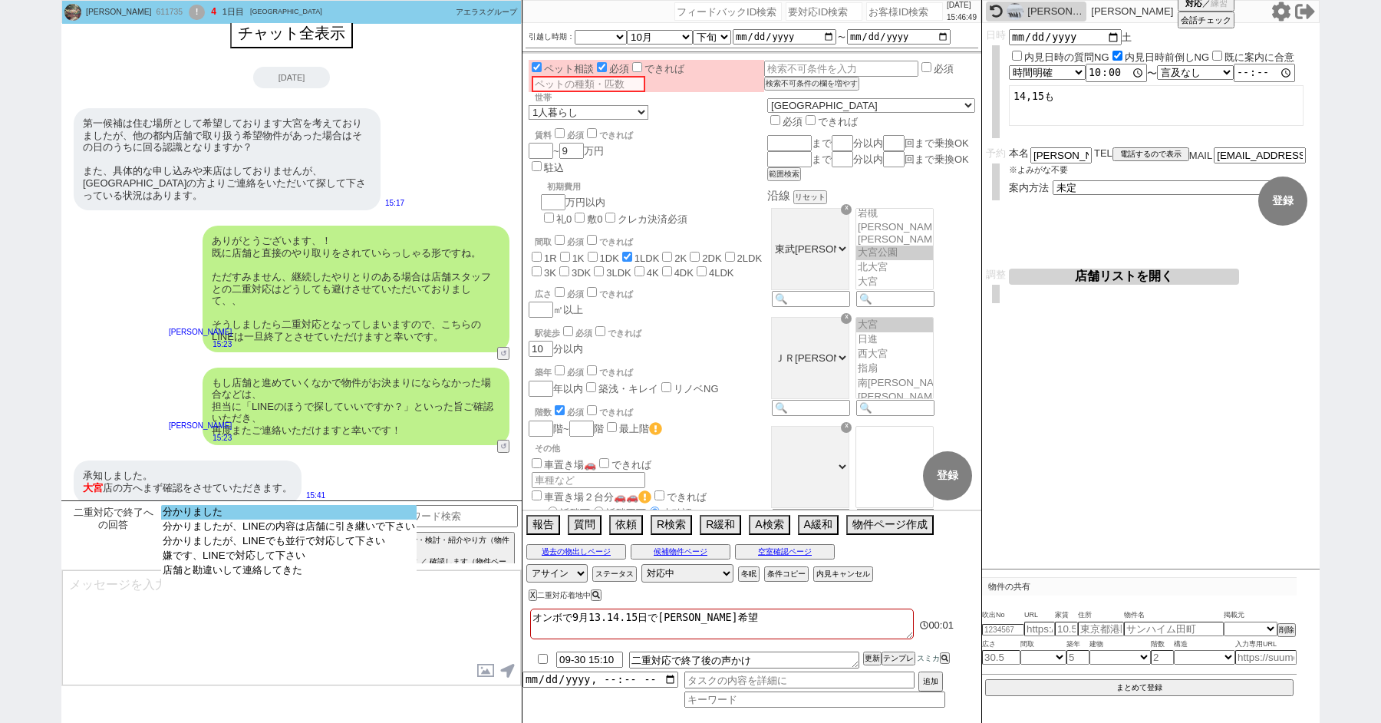
select select "分かりました"
click at [245, 521] on select "分かりました 分かりましたが、LINEの内容は店舗に引き継いで下さい 分かりましたが、LINEでも並行で対応して下さい 嫌です、LINEで対応して下さい 店舗…" at bounding box center [288, 548] width 255 height 86
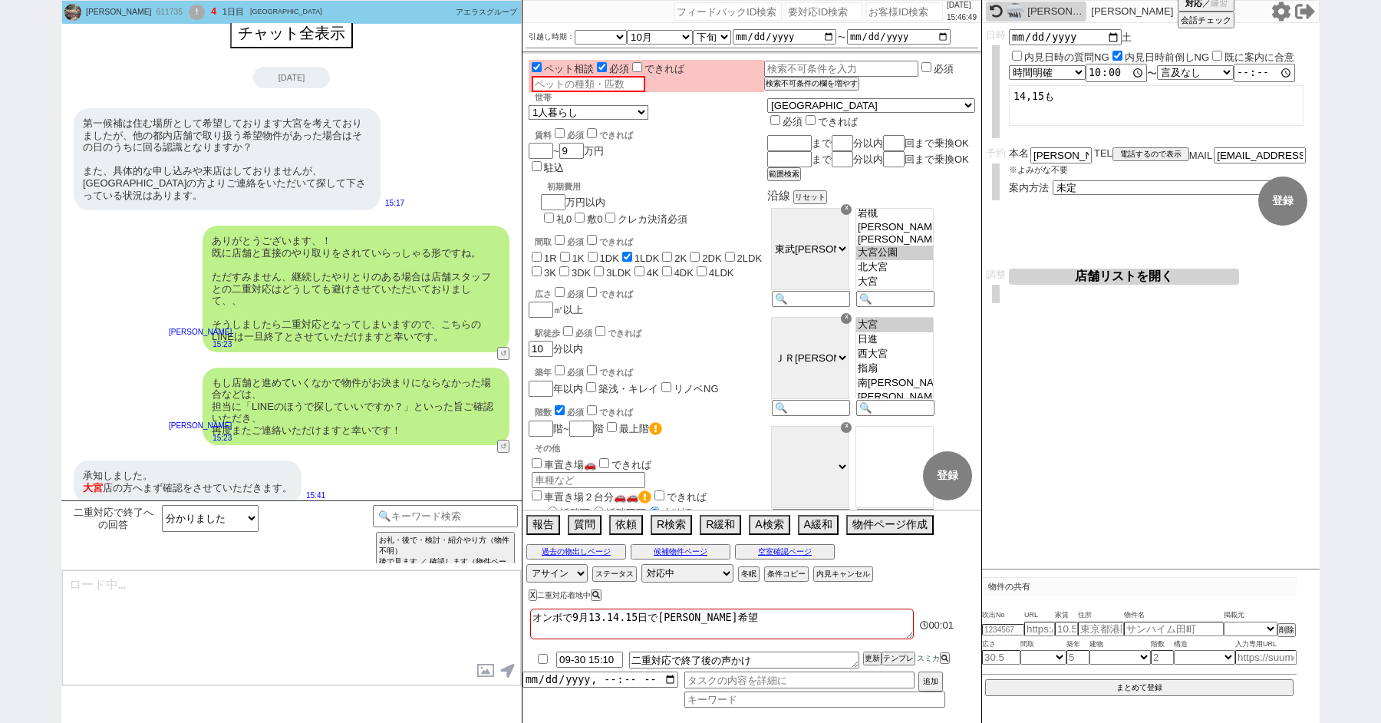
type textarea "お手数おかけいたしますが、どうぞ宜しくお願い致します！"
click at [66, 579] on textarea "お手数おかけいたしますが、どうぞ宜しくお願い致します！" at bounding box center [291, 627] width 459 height 115
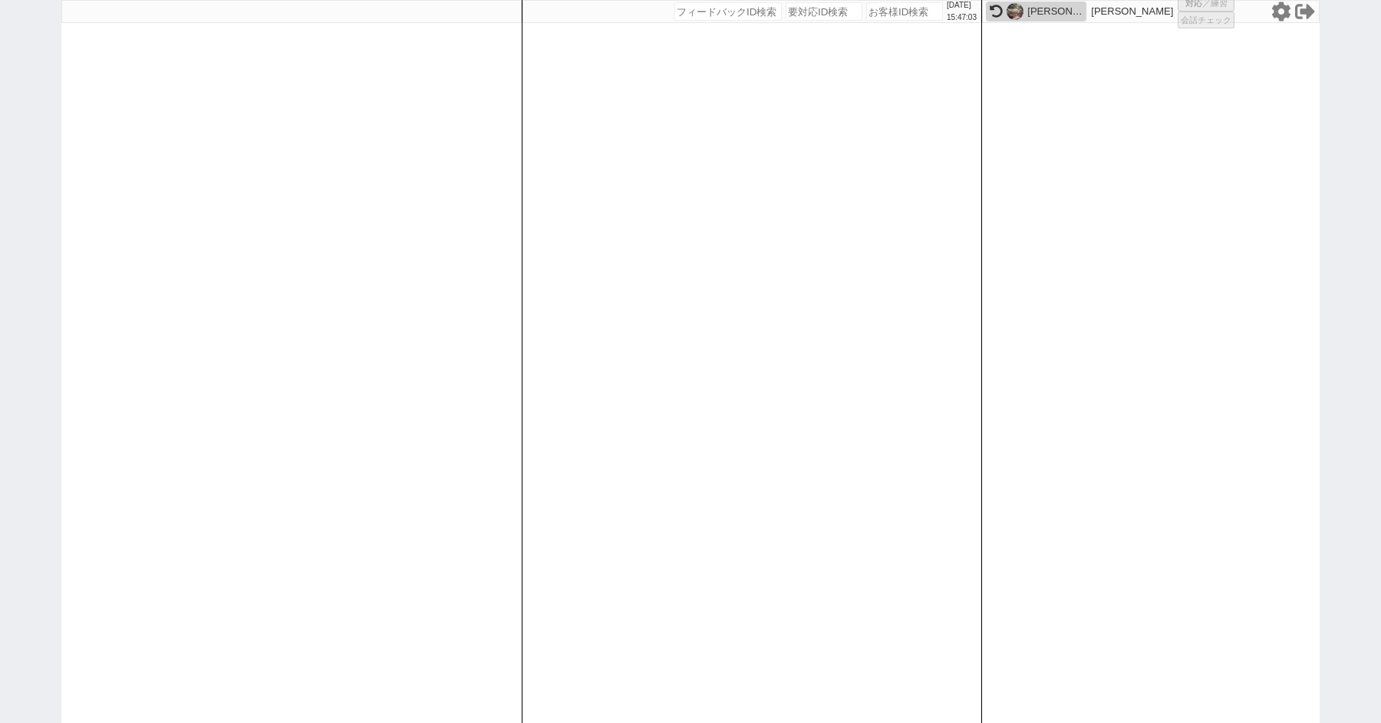
select select
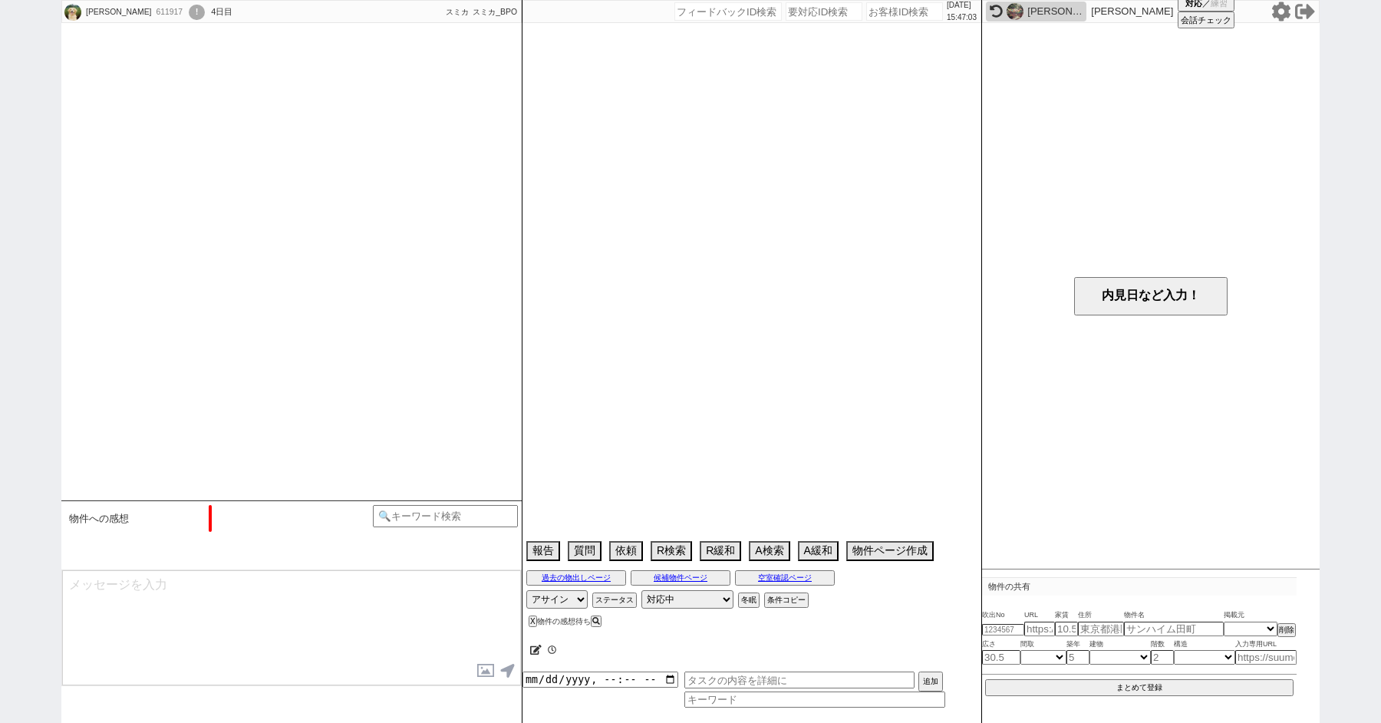
scroll to position [526, 0]
select select "15"
select select "7"
select select "11"
select select "184"
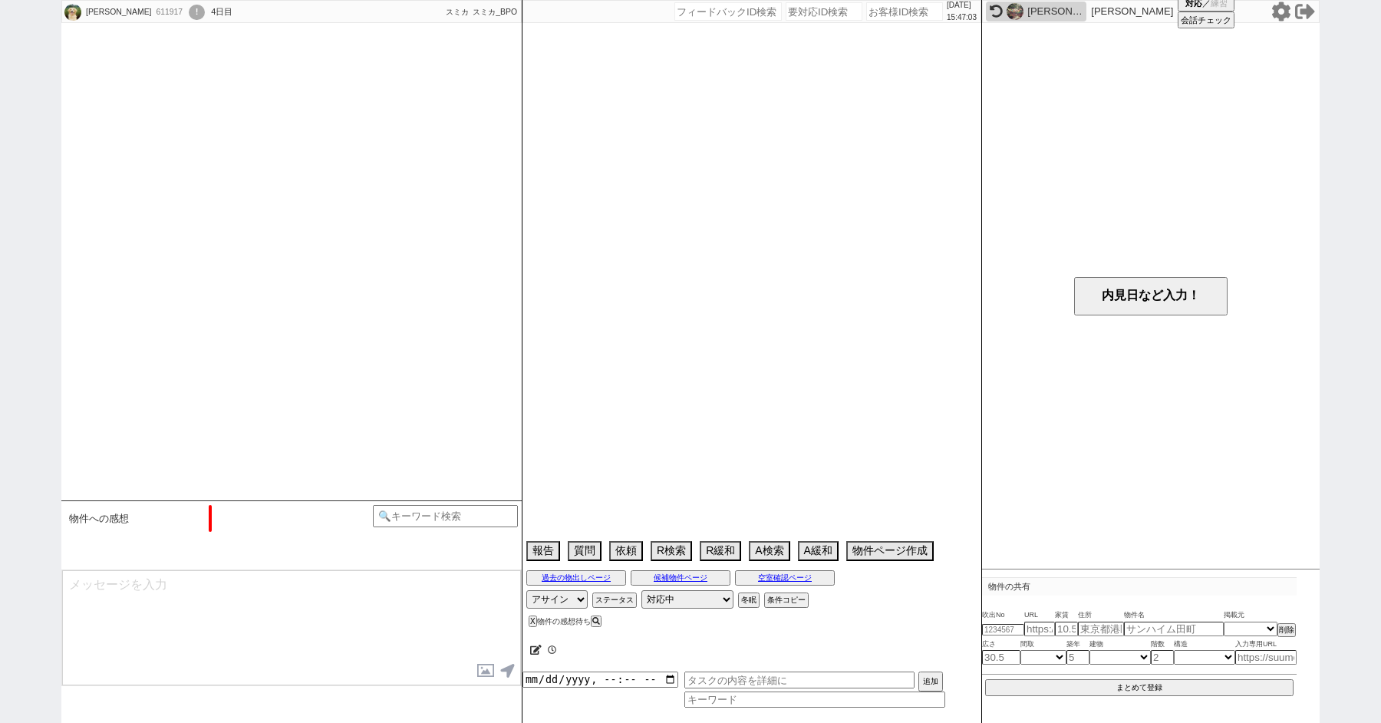
select select "185"
select select "186"
select select "187"
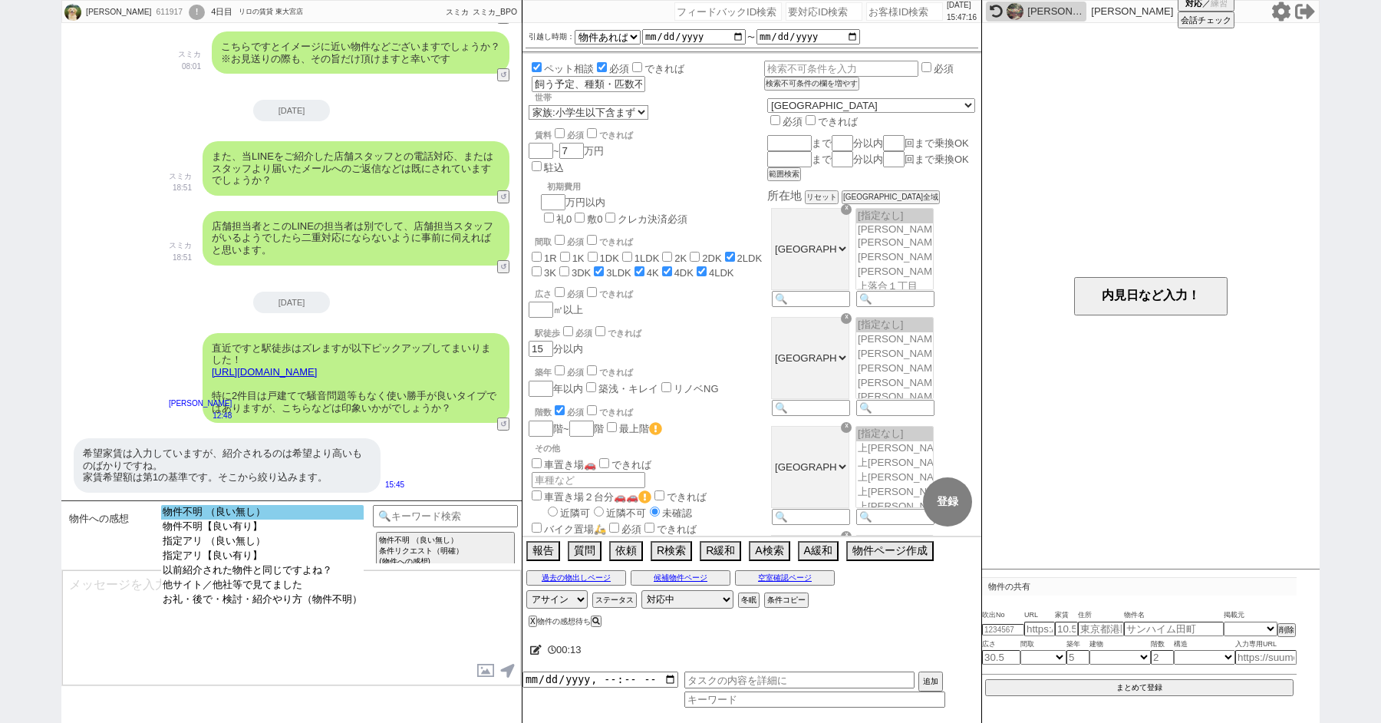
select select "物件不明 （良い無し）"
click at [200, 519] on option "物件不明 （良い無し）" at bounding box center [262, 526] width 203 height 15
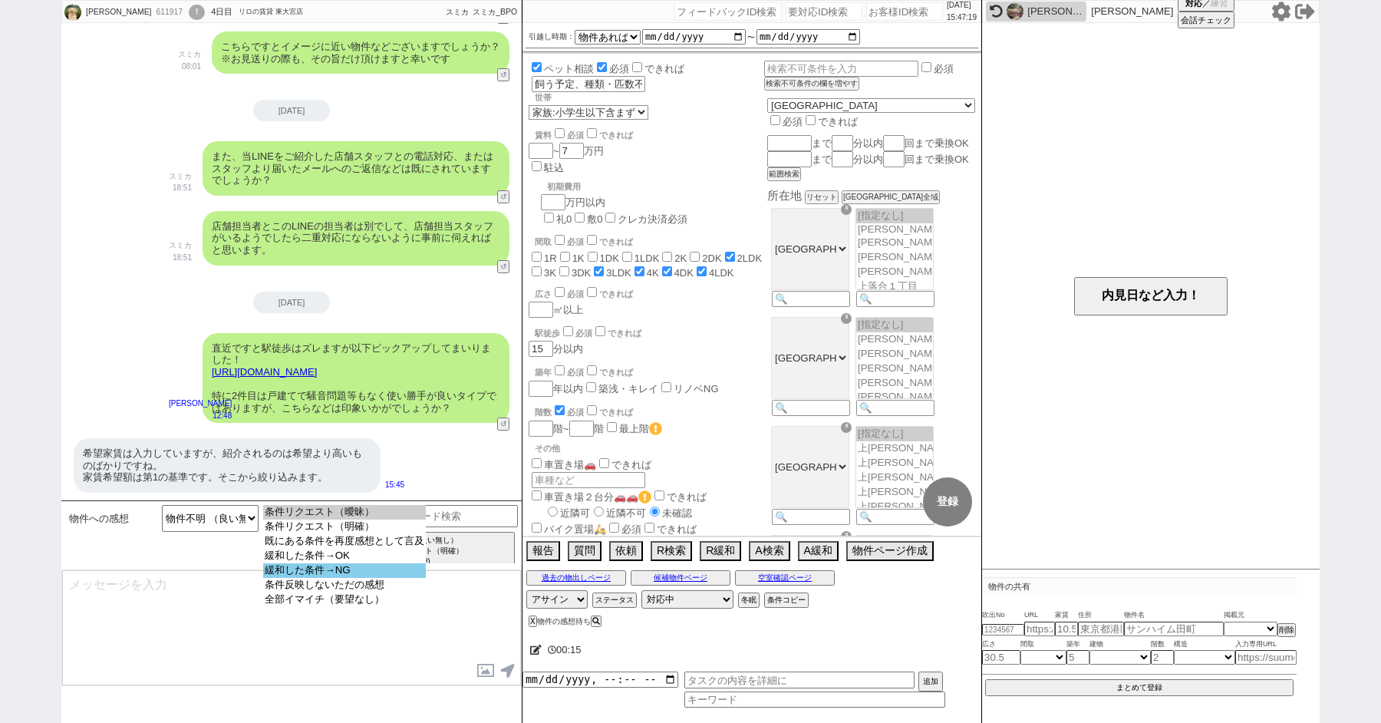
select select "緩和した条件→NG"
click at [320, 578] on option "緩和した条件→NG" at bounding box center [344, 585] width 163 height 15
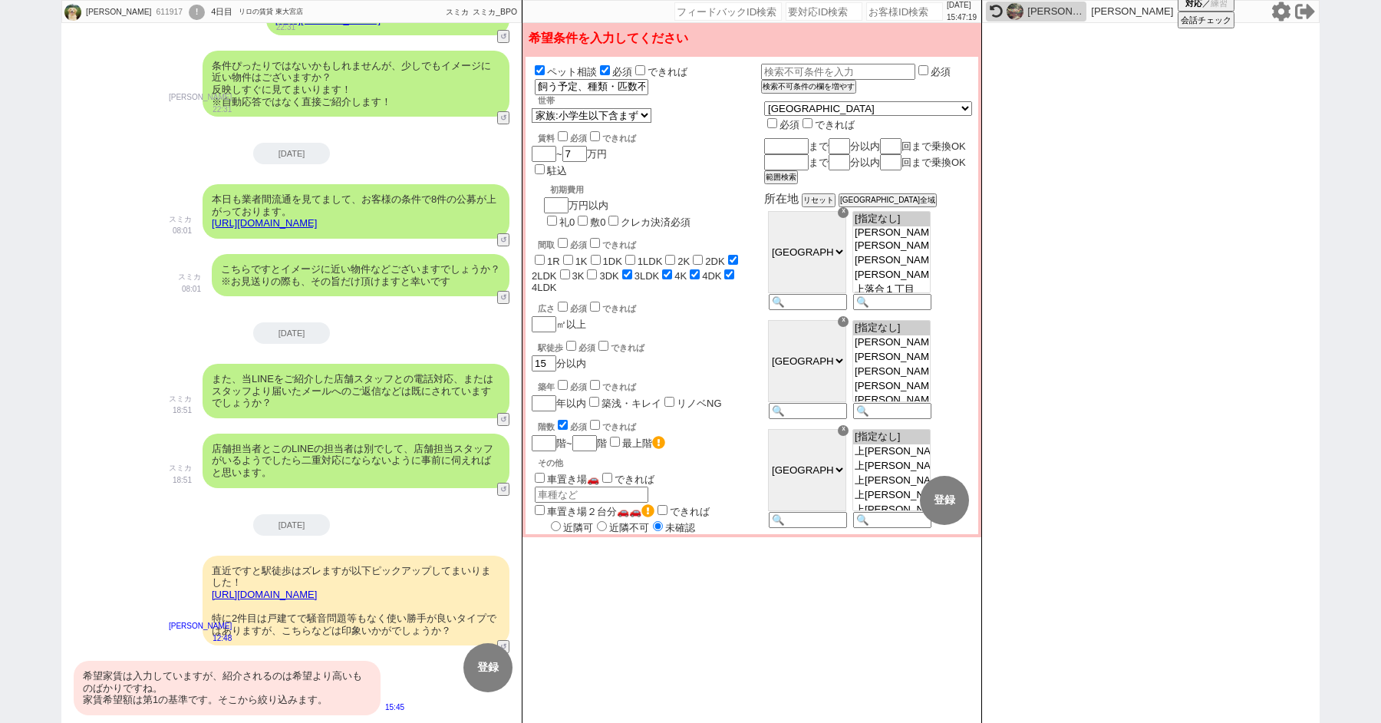
scroll to position [304, 0]
click at [558, 136] on input "checkbox" at bounding box center [563, 136] width 10 height 10
checkbox input "true"
checkbox input "false"
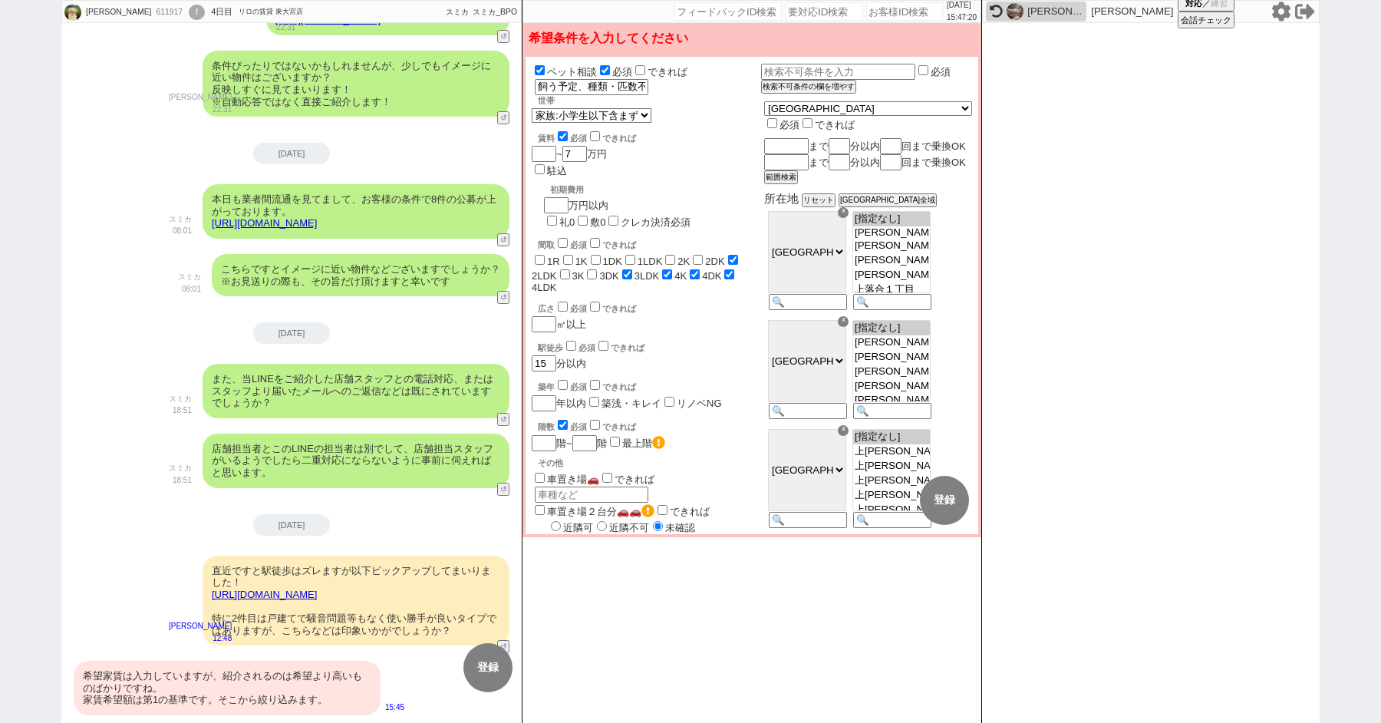
checkbox input "false"
checkbox input "true"
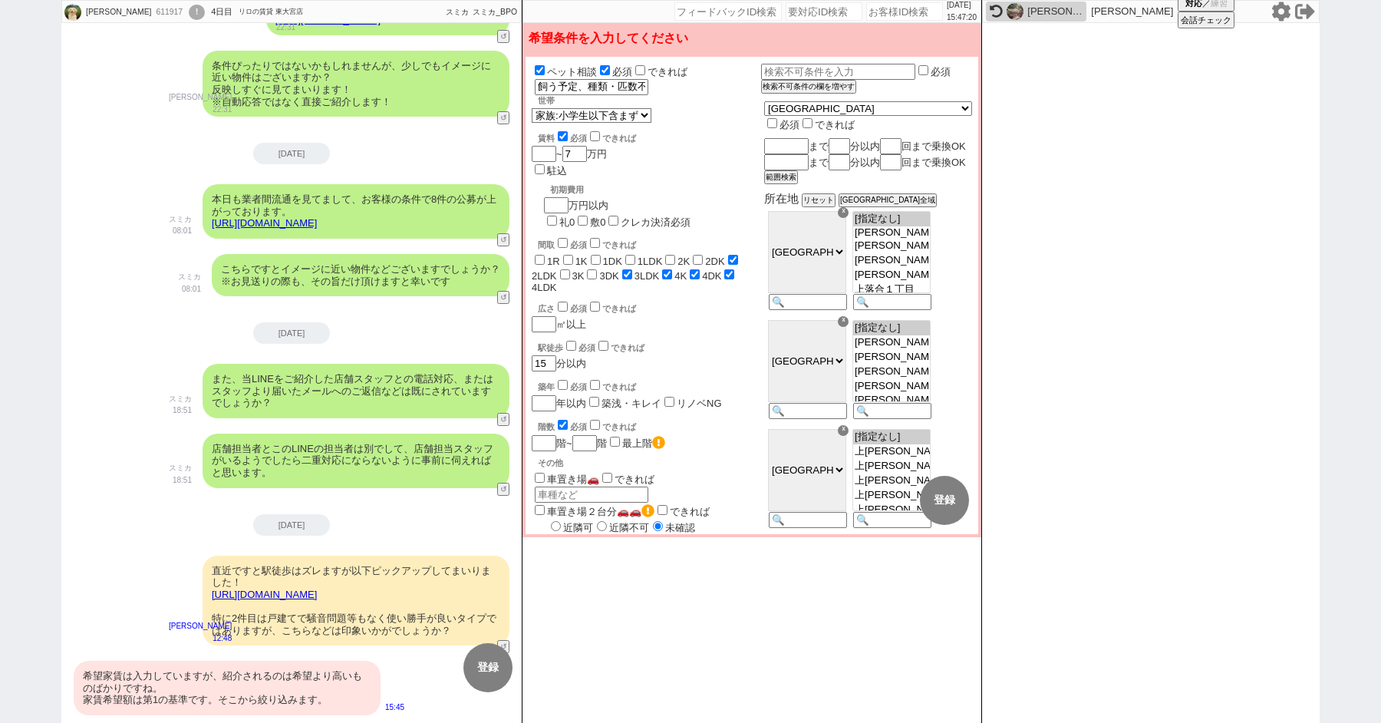
checkbox input "false"
checkbox input "true"
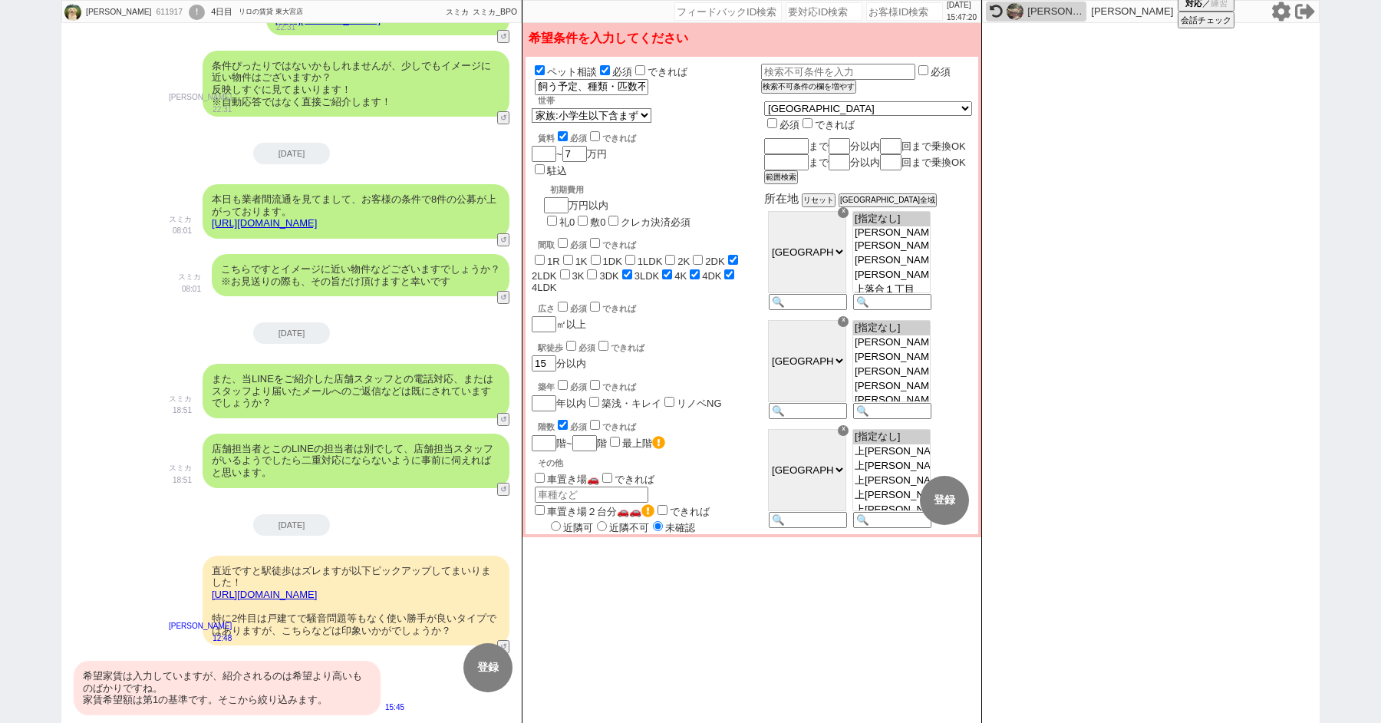
checkbox input "true"
checkbox input "false"
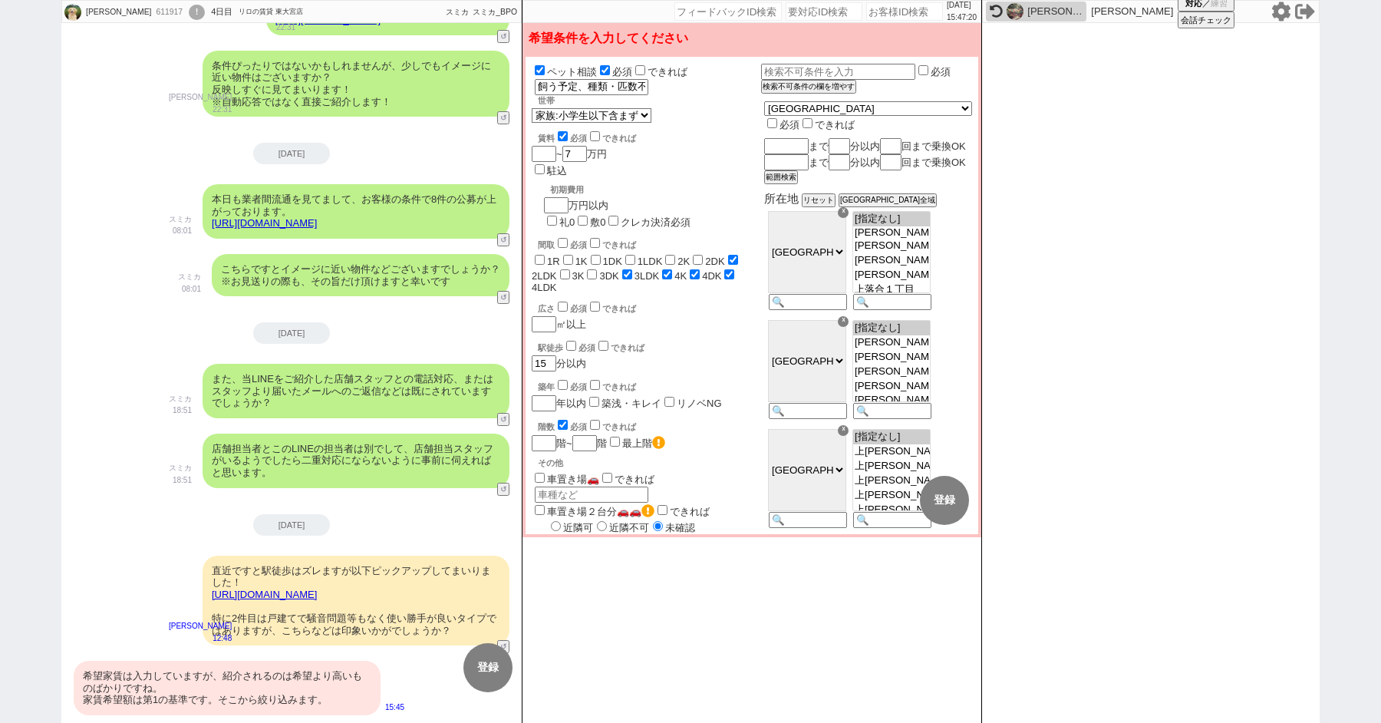
checkbox input "false"
checkbox input "true"
checkbox input "false"
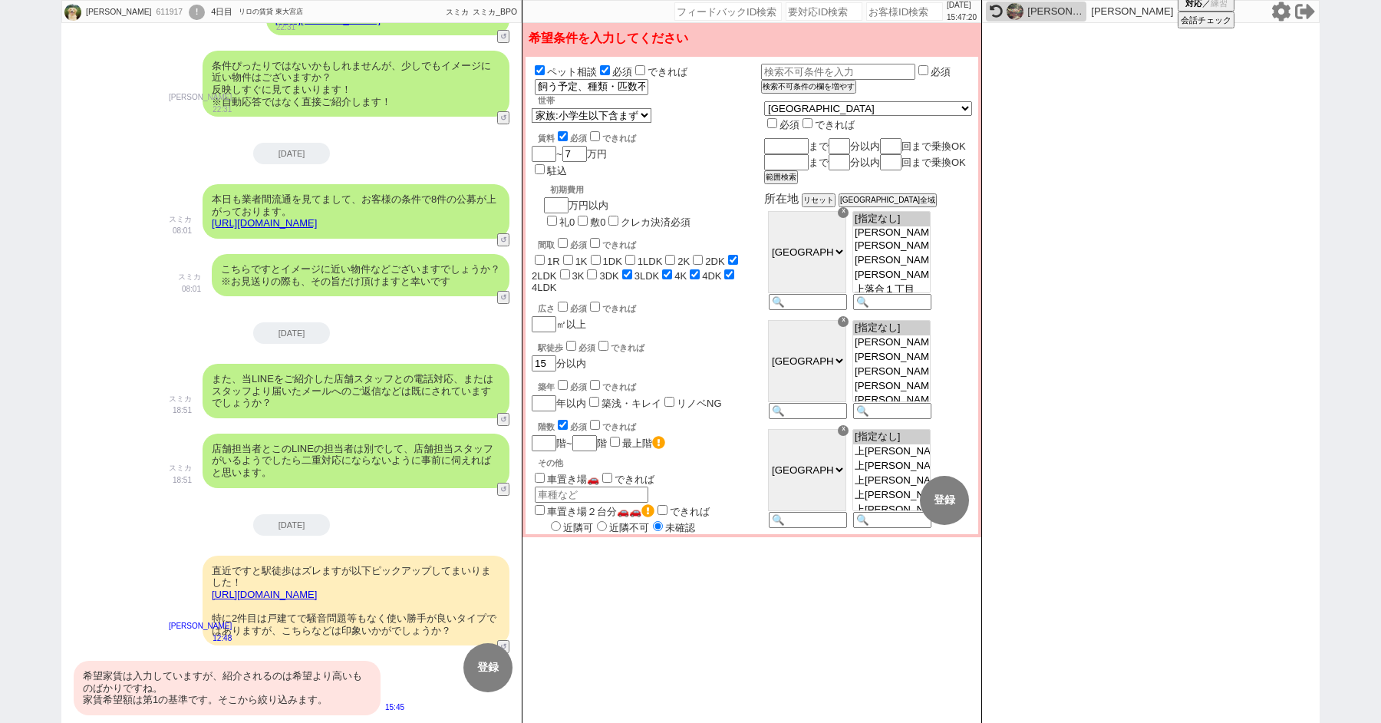
checkbox input "true"
select select "184"
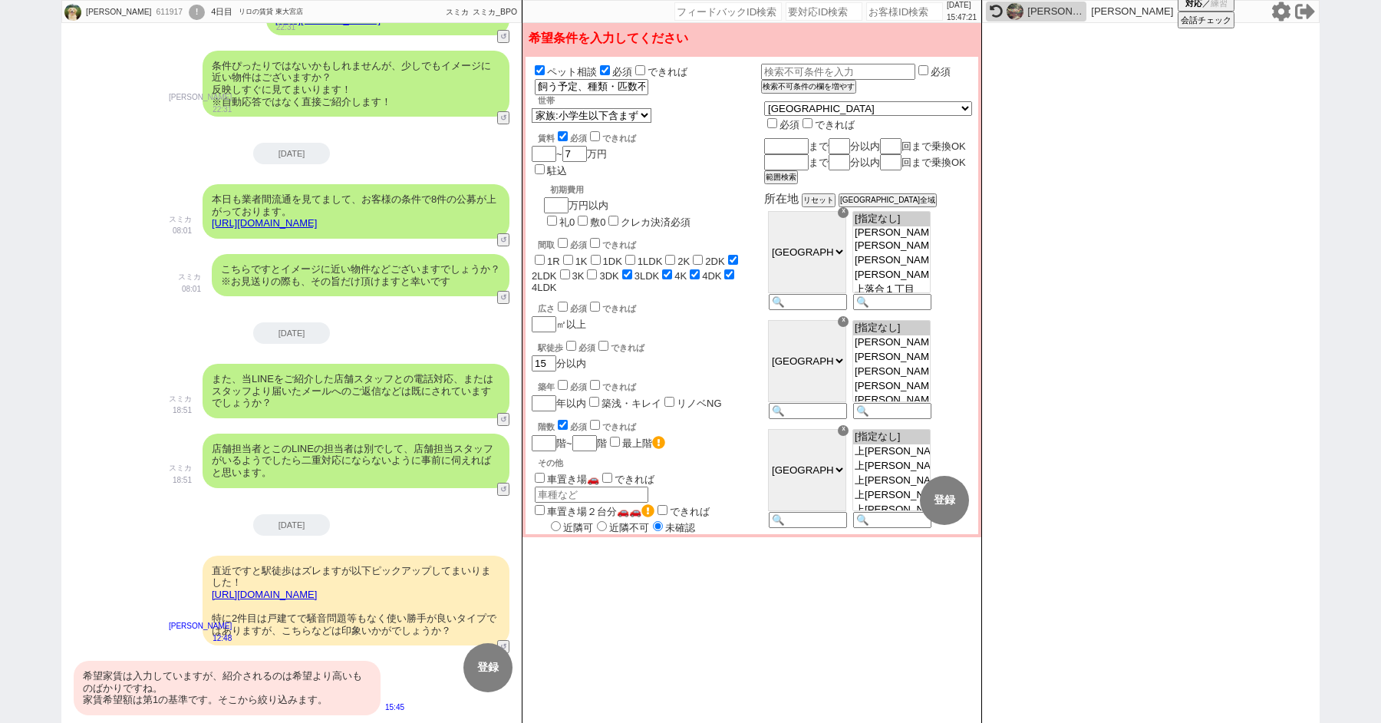
select select "185"
select select "186"
select select "187"
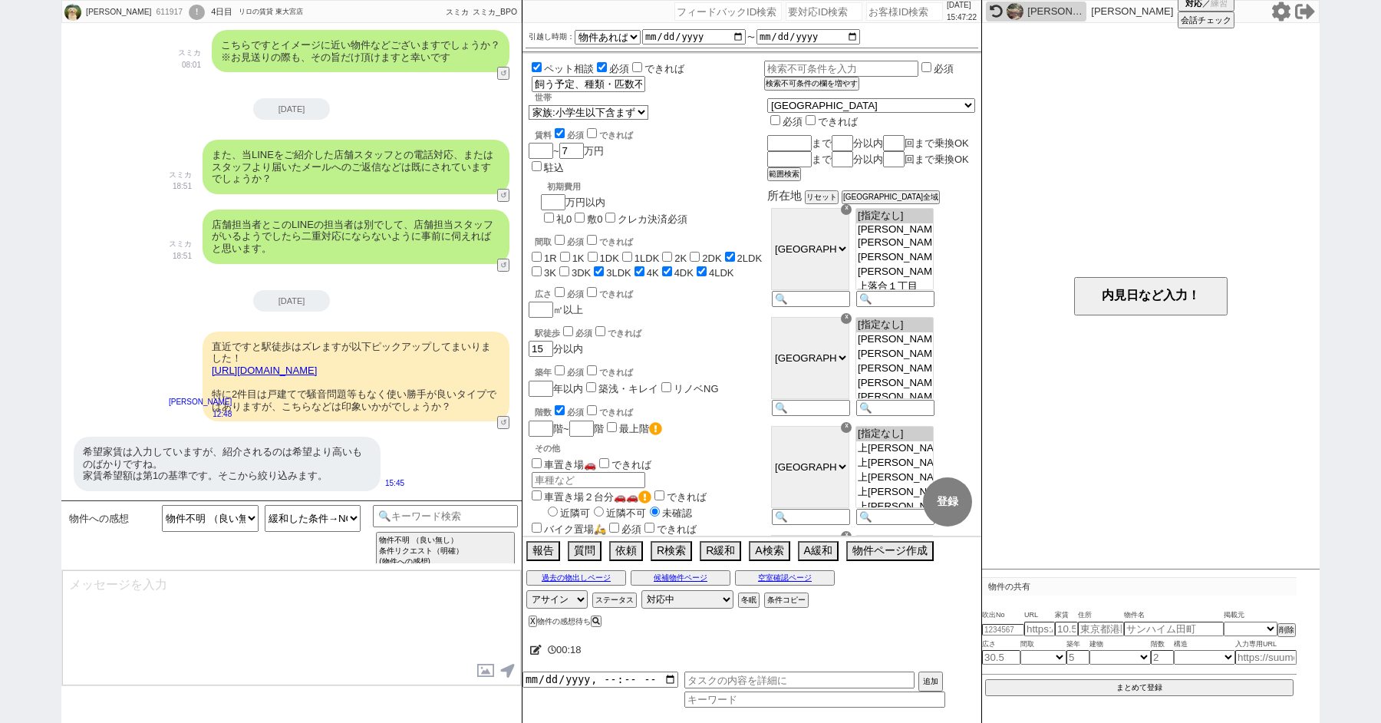
scroll to position [544, 0]
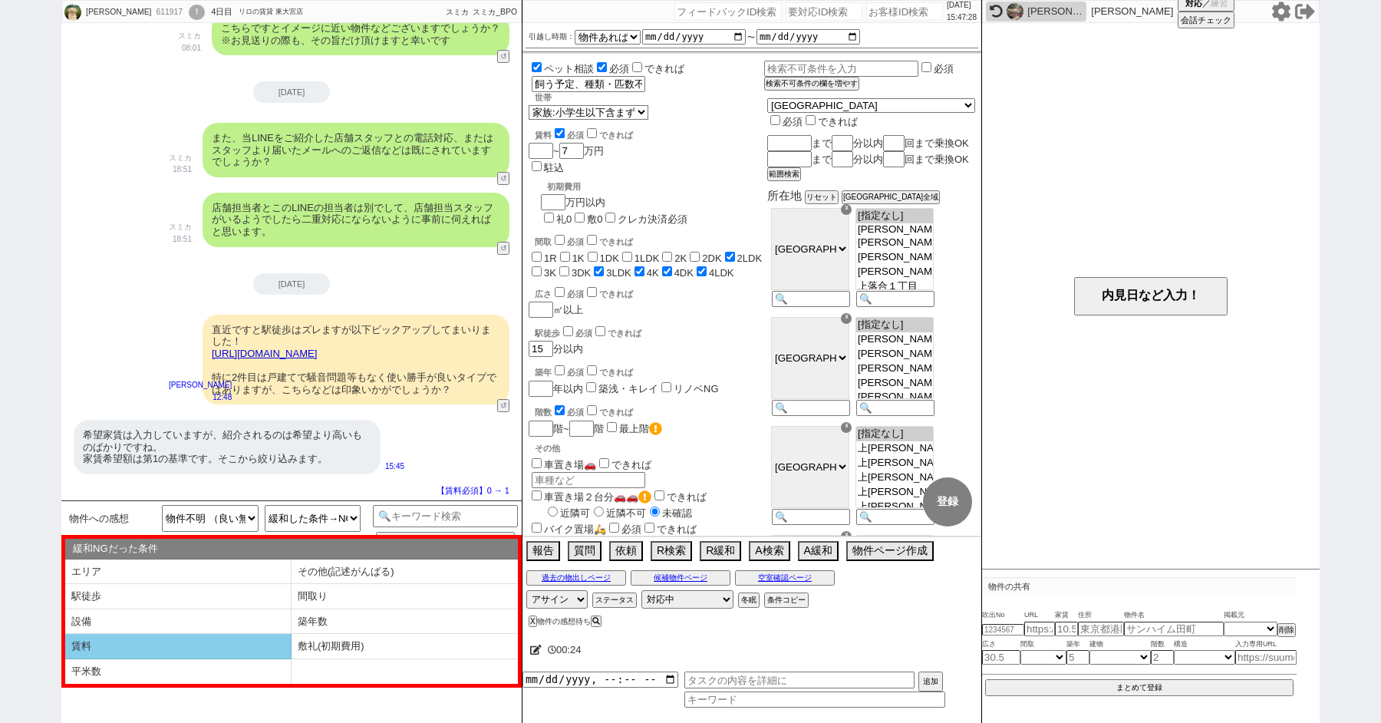
click at [227, 644] on li "賃料" at bounding box center [178, 646] width 226 height 25
select select "賃料"
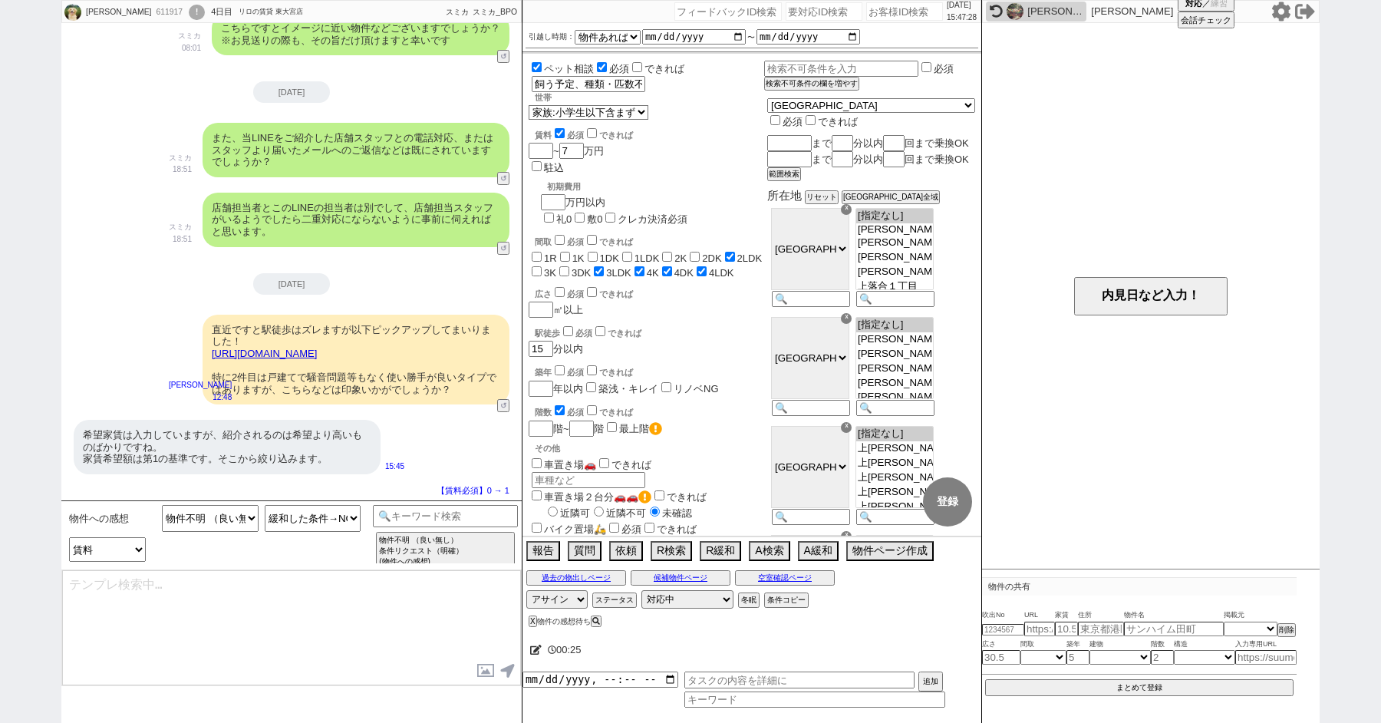
type textarea "失礼しました、！ 賃料的に劣っていても、初期費用、交通費等の組み合わせで許容可能な場合もあるかと思いますので、ご参考程度に見て頂けますと幸いです。"
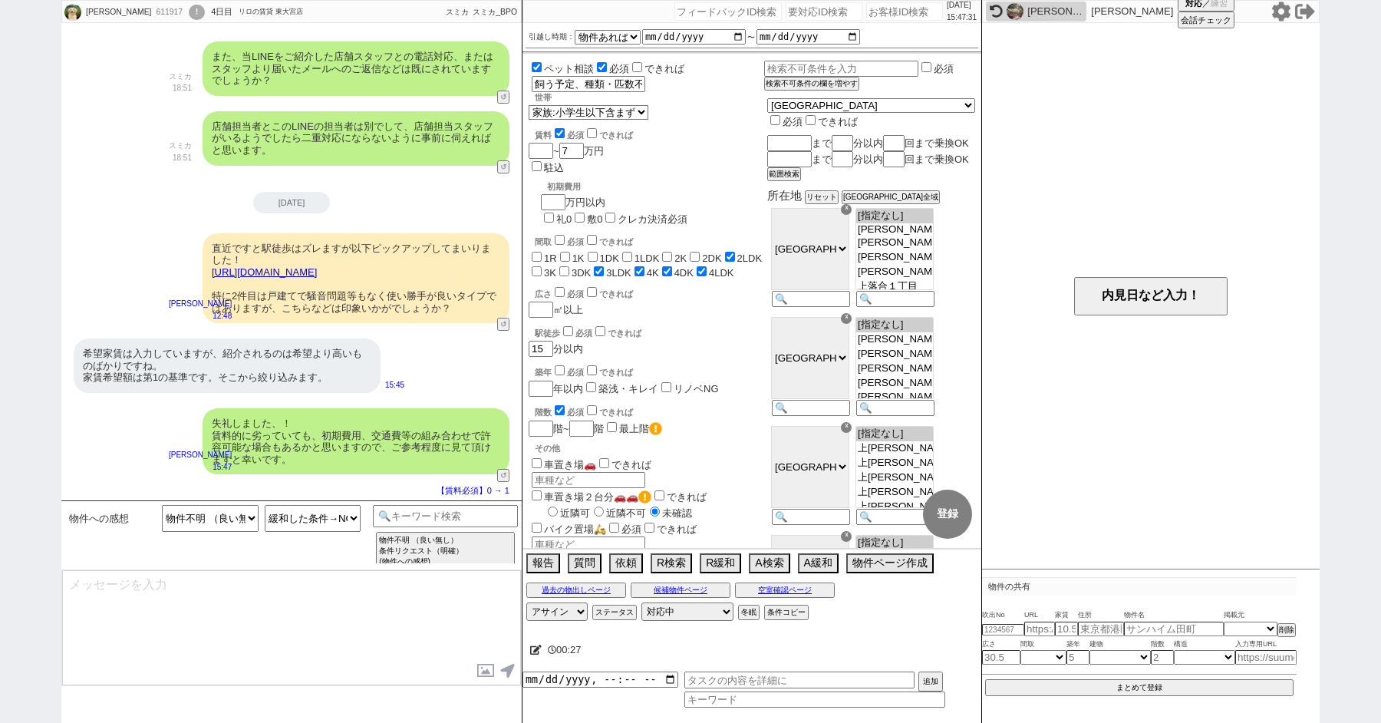
type textarea "またすみません、お客様はネットではどのサイトを活用されておられますか？ ※SUUMOやHOMESなど ネットによってはどうしても「掲載はあるが募集はない」とい…"
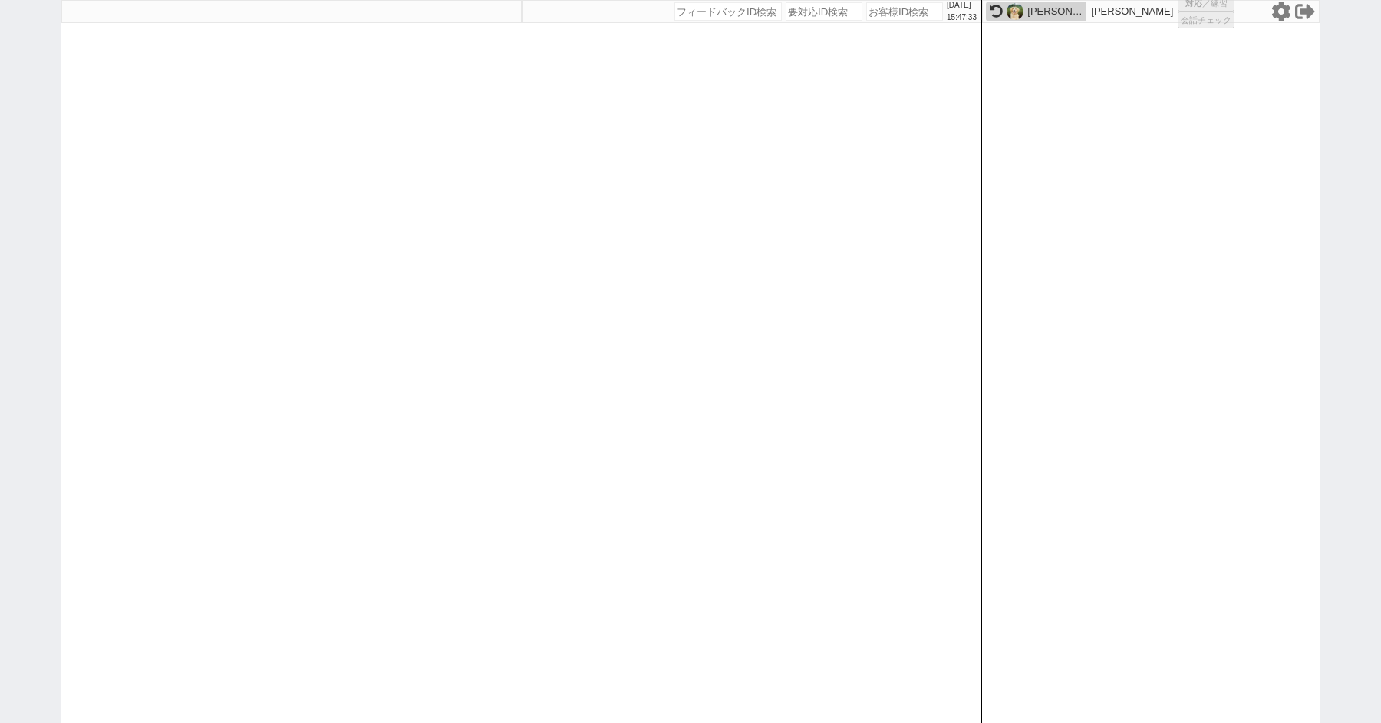
select select "1"
select select "2"
select select "5"
select select
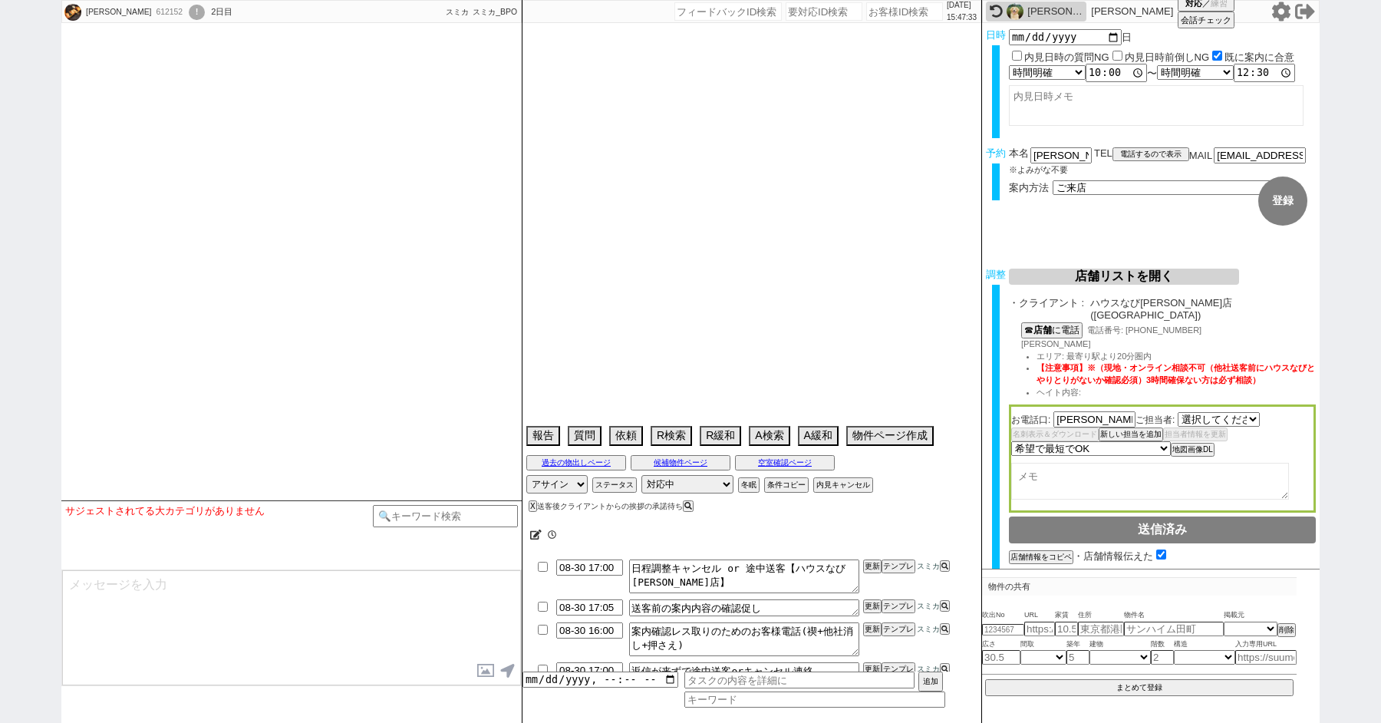
select select "1593"
type textarea "他社内見予定　8/30はハウスパートナー柏東口店、8/31に10時(ハウストゥハウスでフローラル松戸)からと13時(アエラスでシャルマンコーポ松戸)から＠アエ…"
select select "2025"
select select "10"
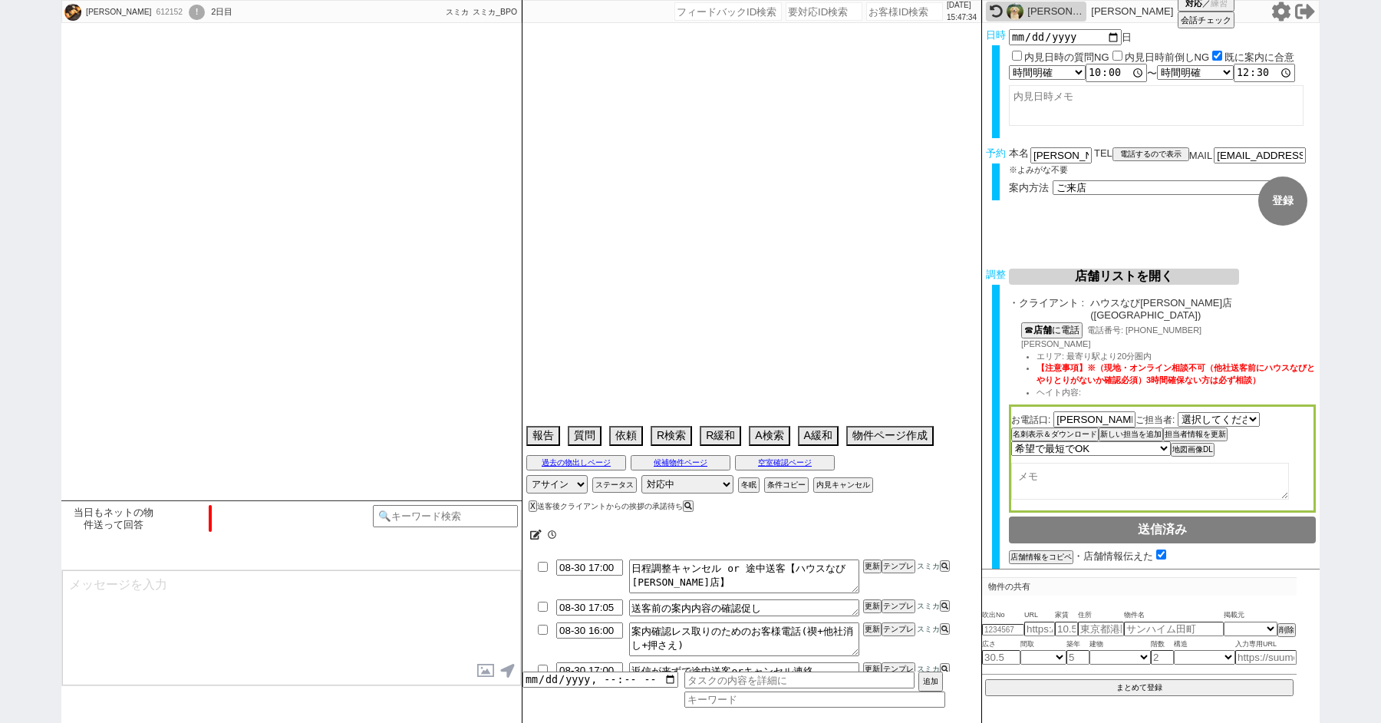
select select "32"
select select "1"
select select "7"
select select "215"
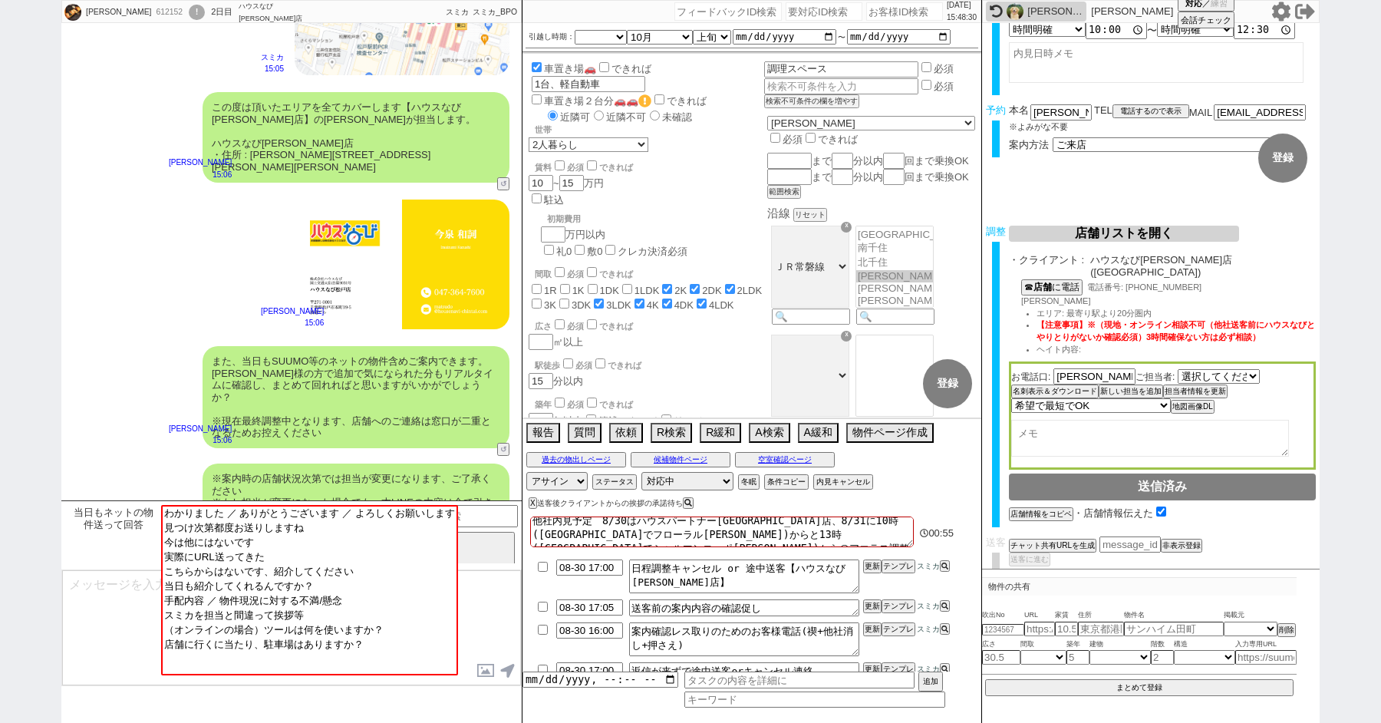
scroll to position [0, 0]
click at [81, 606] on textarea at bounding box center [291, 627] width 459 height 115
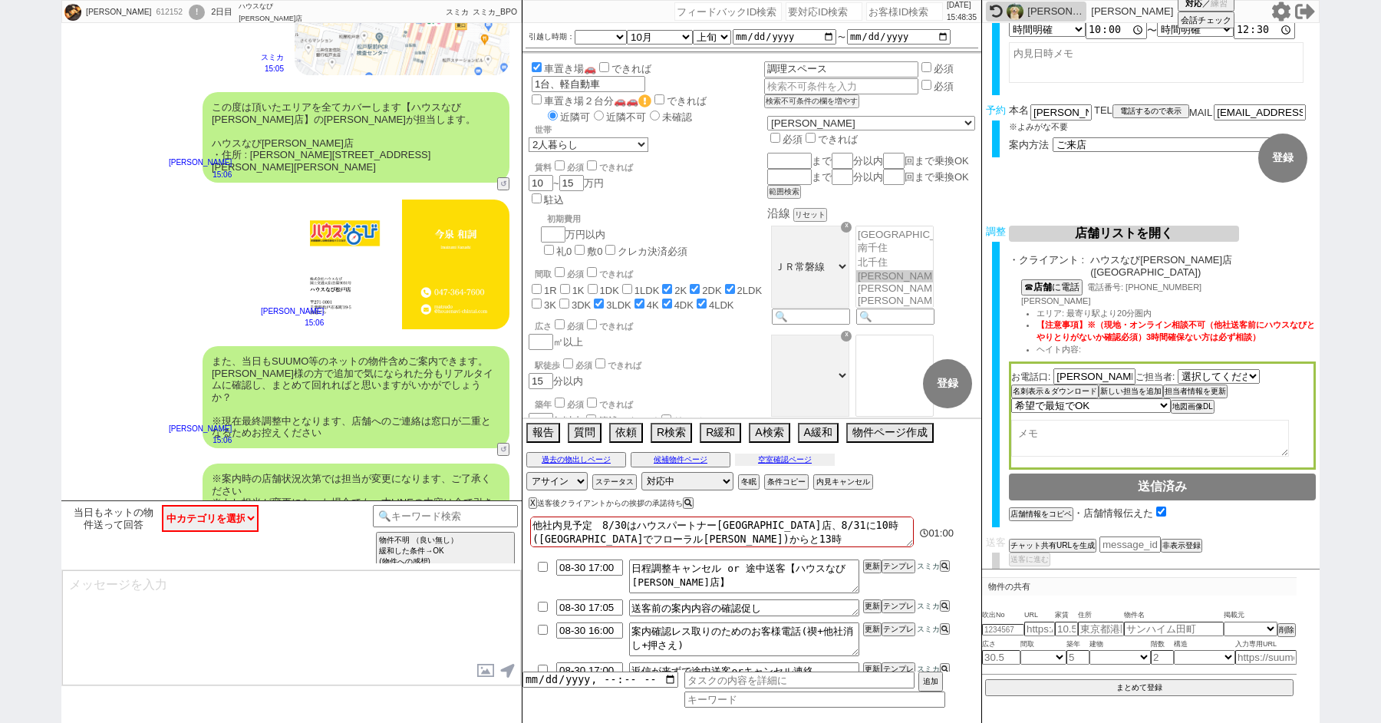
click at [779, 456] on button "空室確認ページ" at bounding box center [785, 459] width 100 height 12
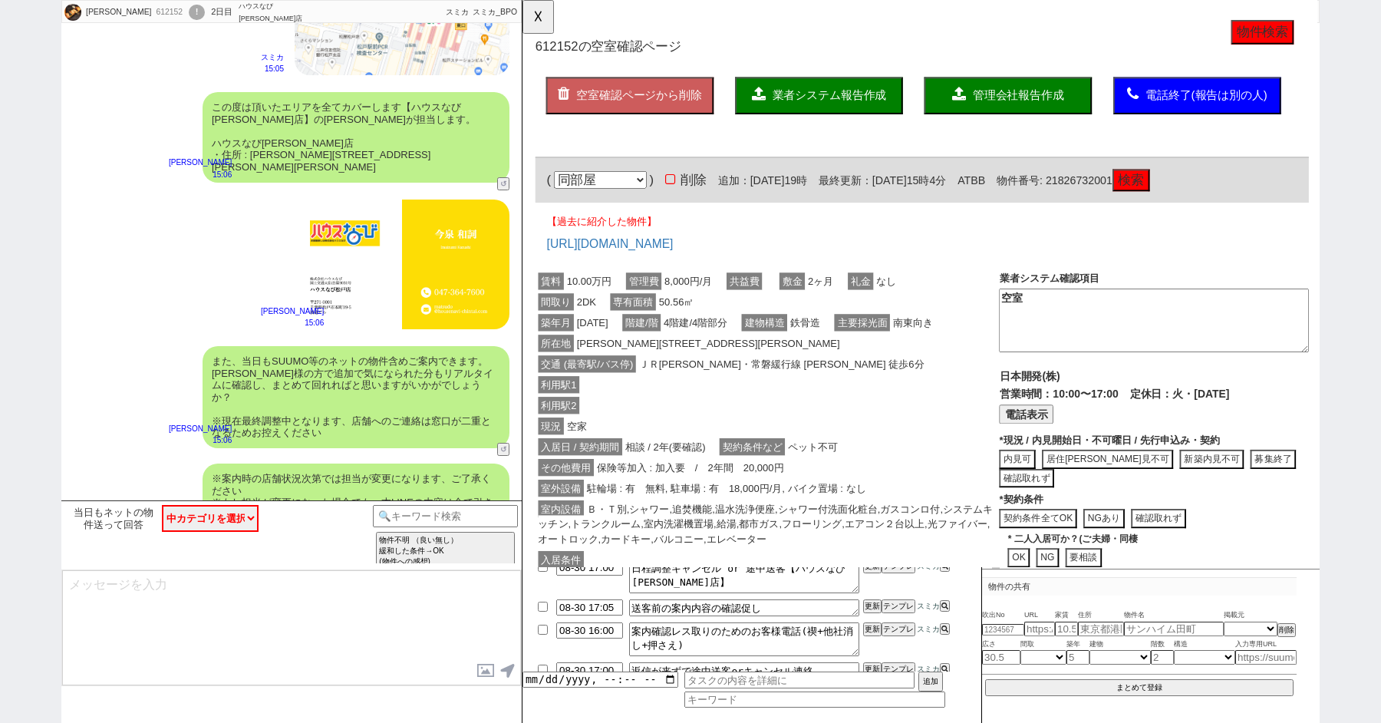
scroll to position [3276, 0]
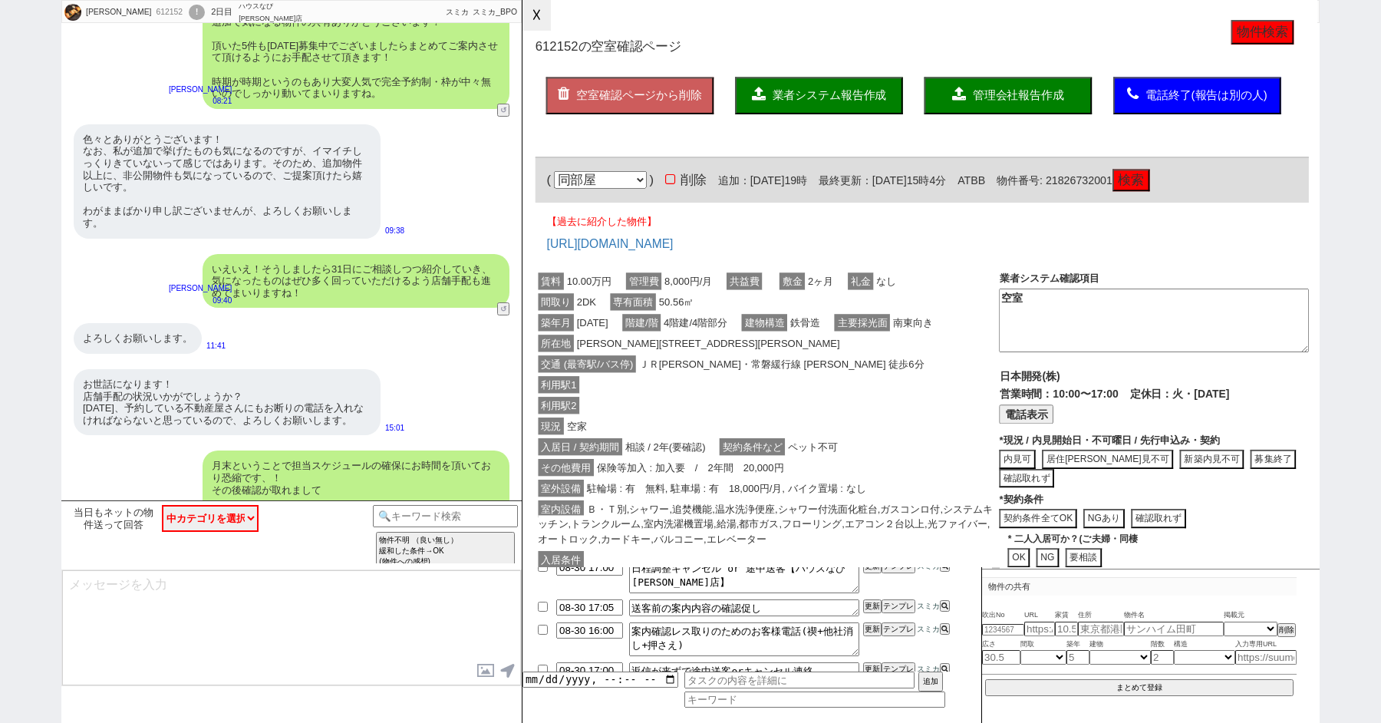
click at [538, 16] on button "☓" at bounding box center [536, 15] width 28 height 31
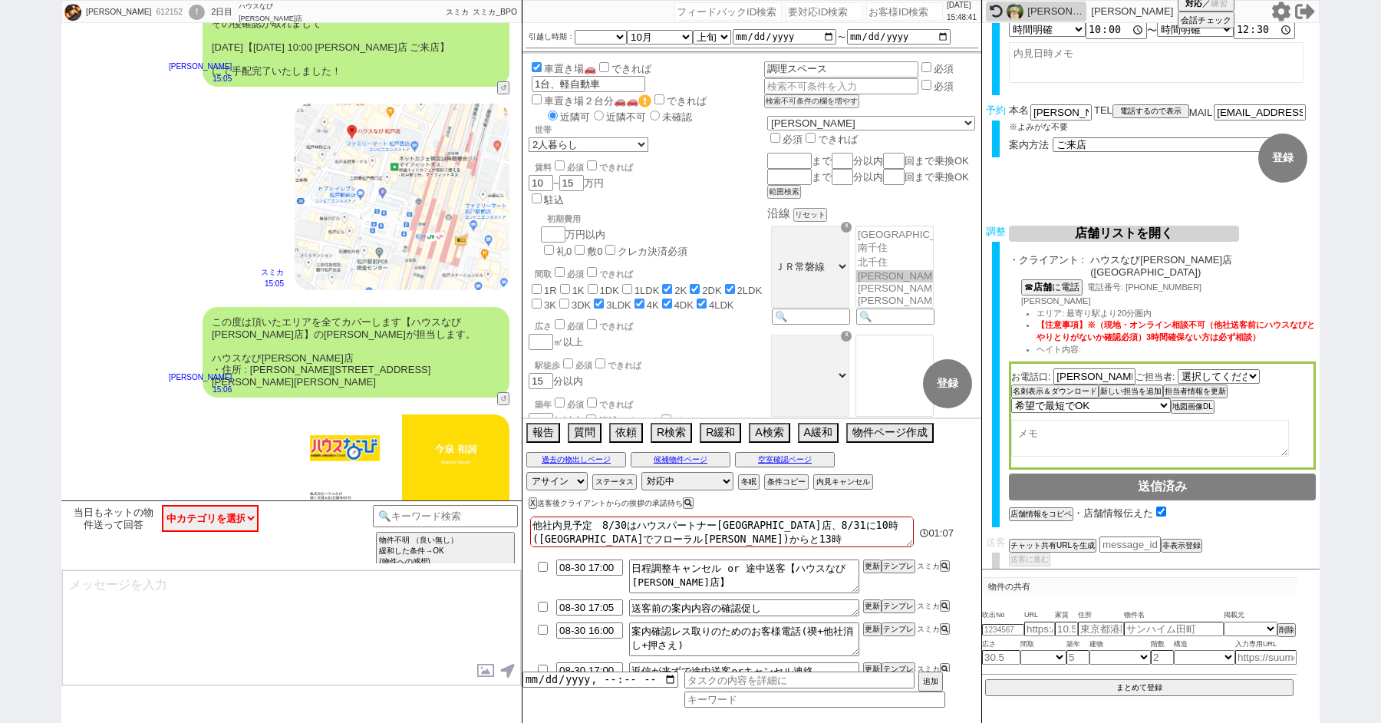
scroll to position [3957, 0]
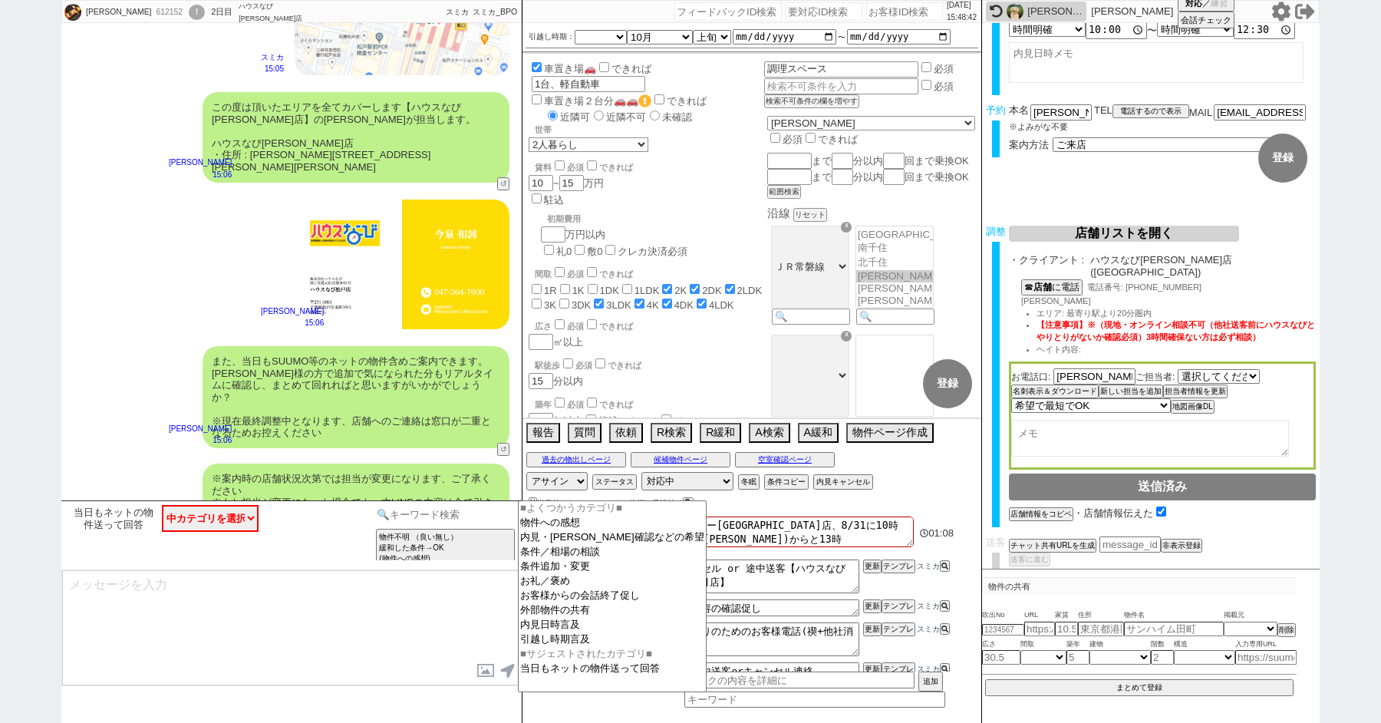
click at [417, 513] on input at bounding box center [445, 514] width 145 height 19
click at [417, 605] on textarea at bounding box center [291, 627] width 459 height 115
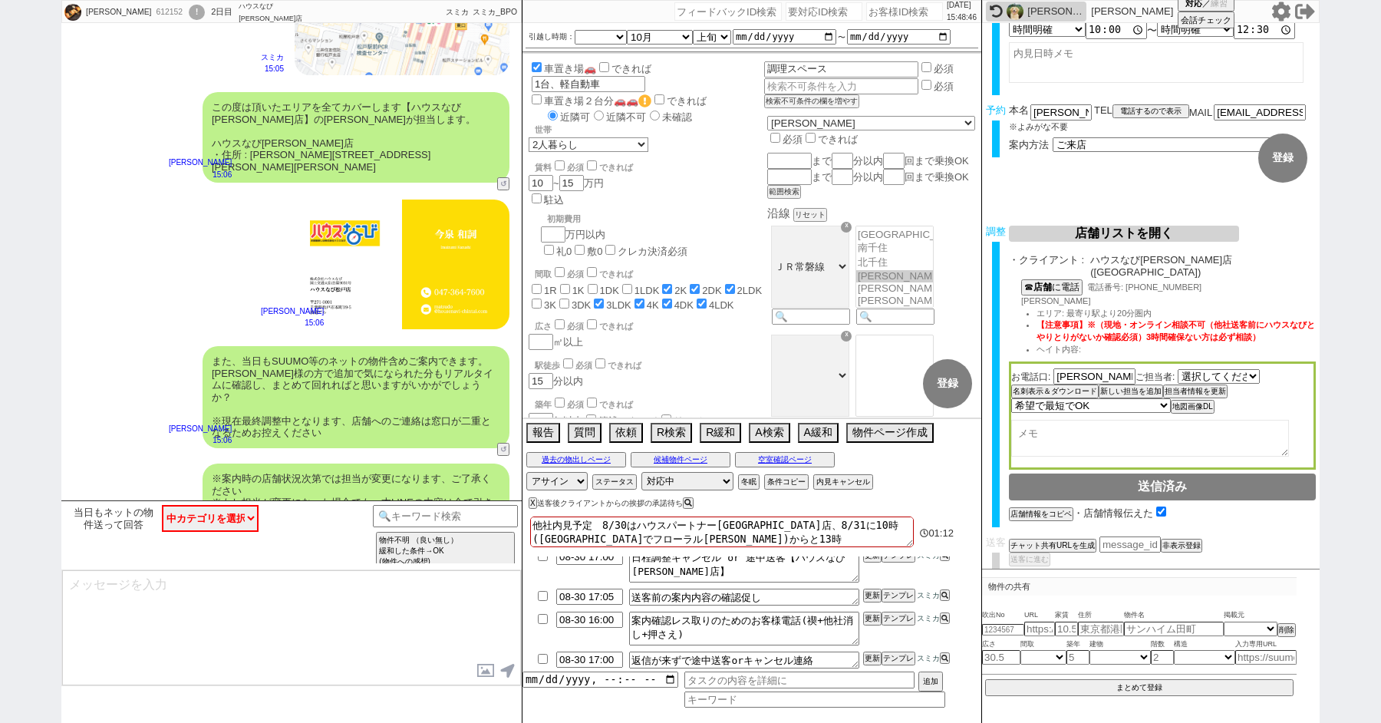
scroll to position [0, 0]
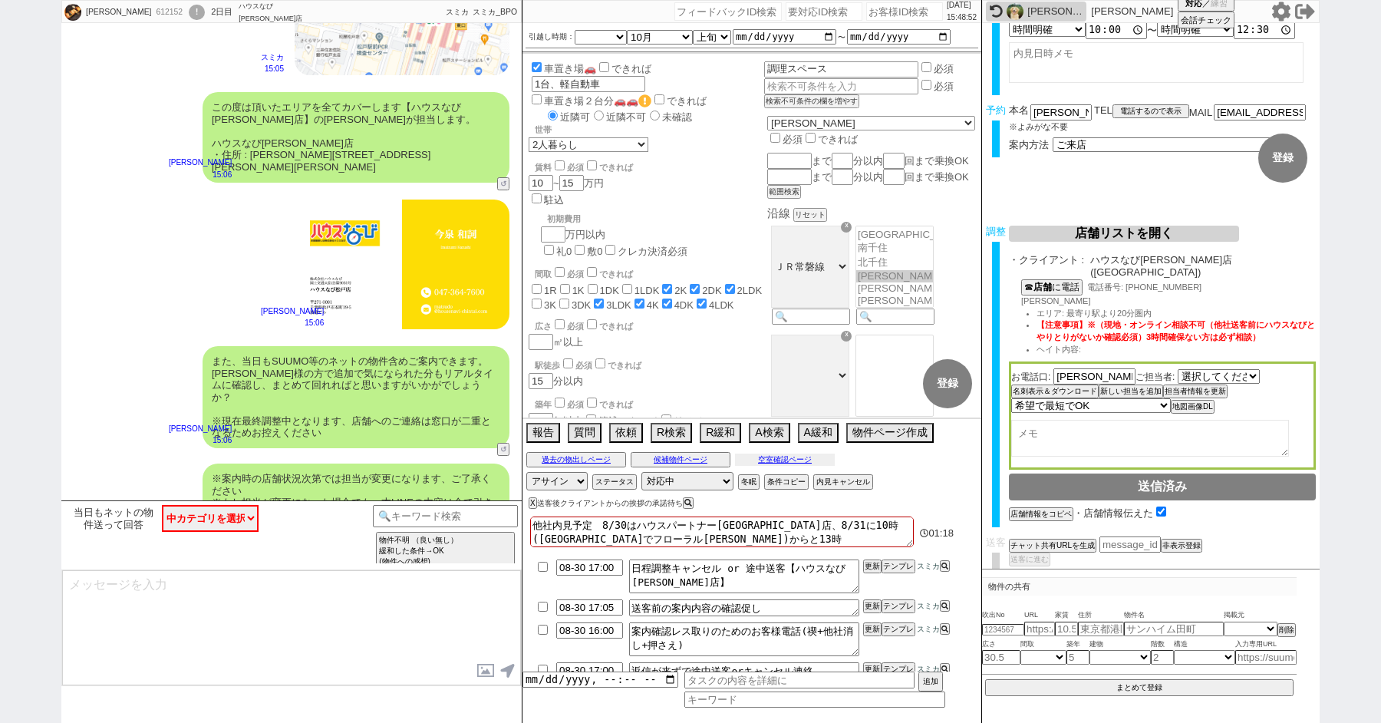
click at [775, 459] on button "空室確認ページ" at bounding box center [785, 459] width 100 height 12
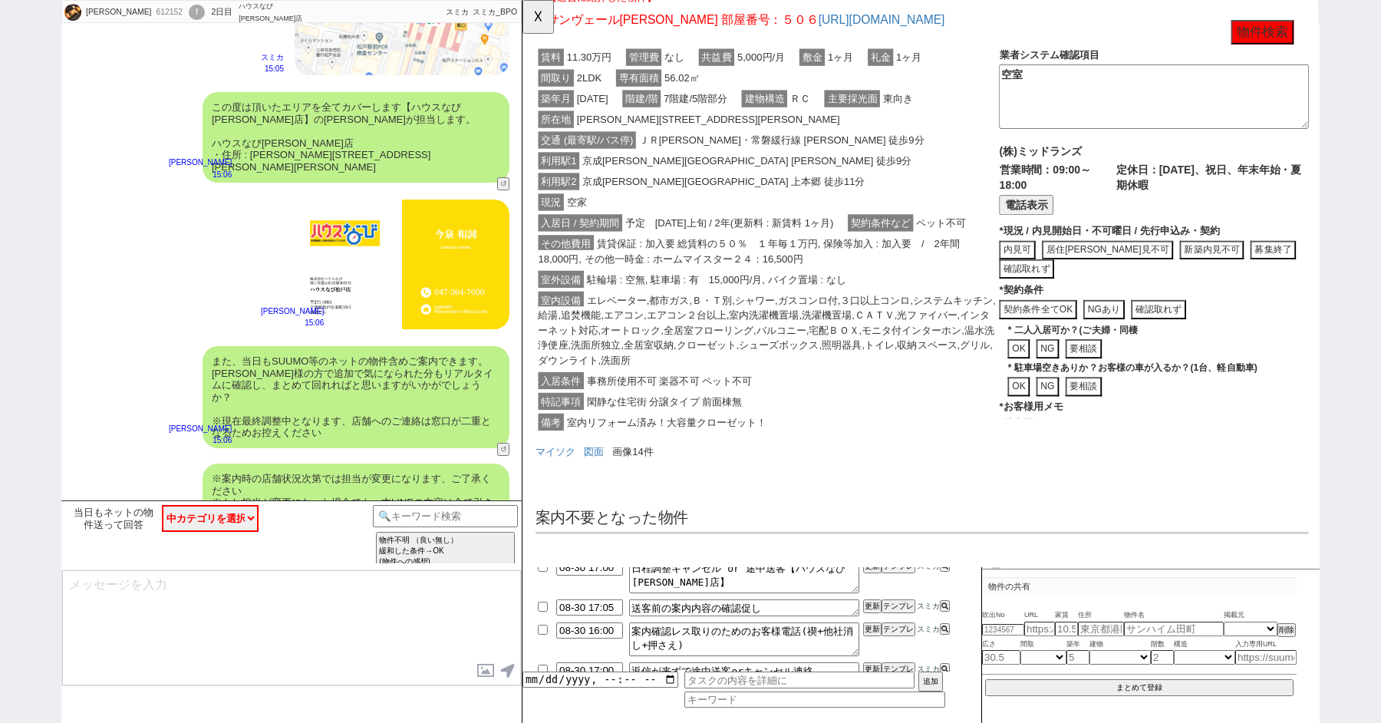
scroll to position [651, 0]
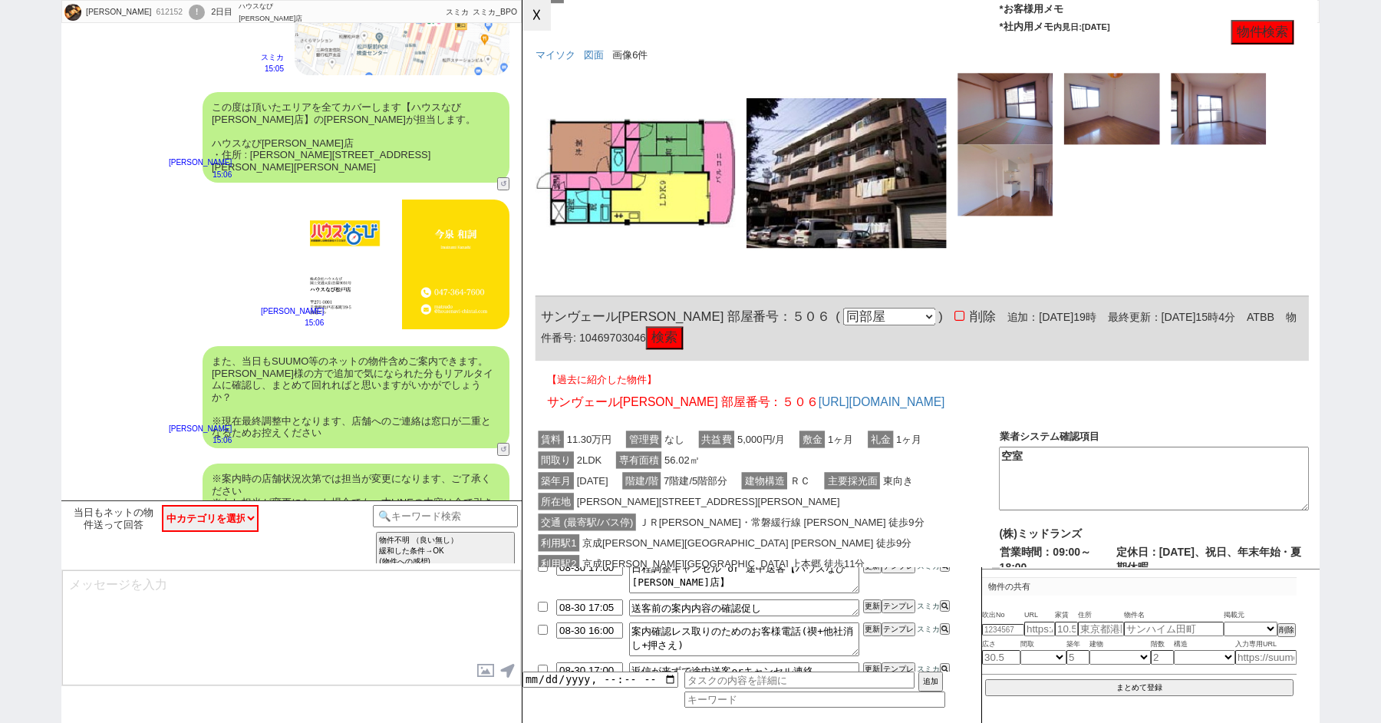
click at [542, 18] on button "☓" at bounding box center [536, 15] width 28 height 31
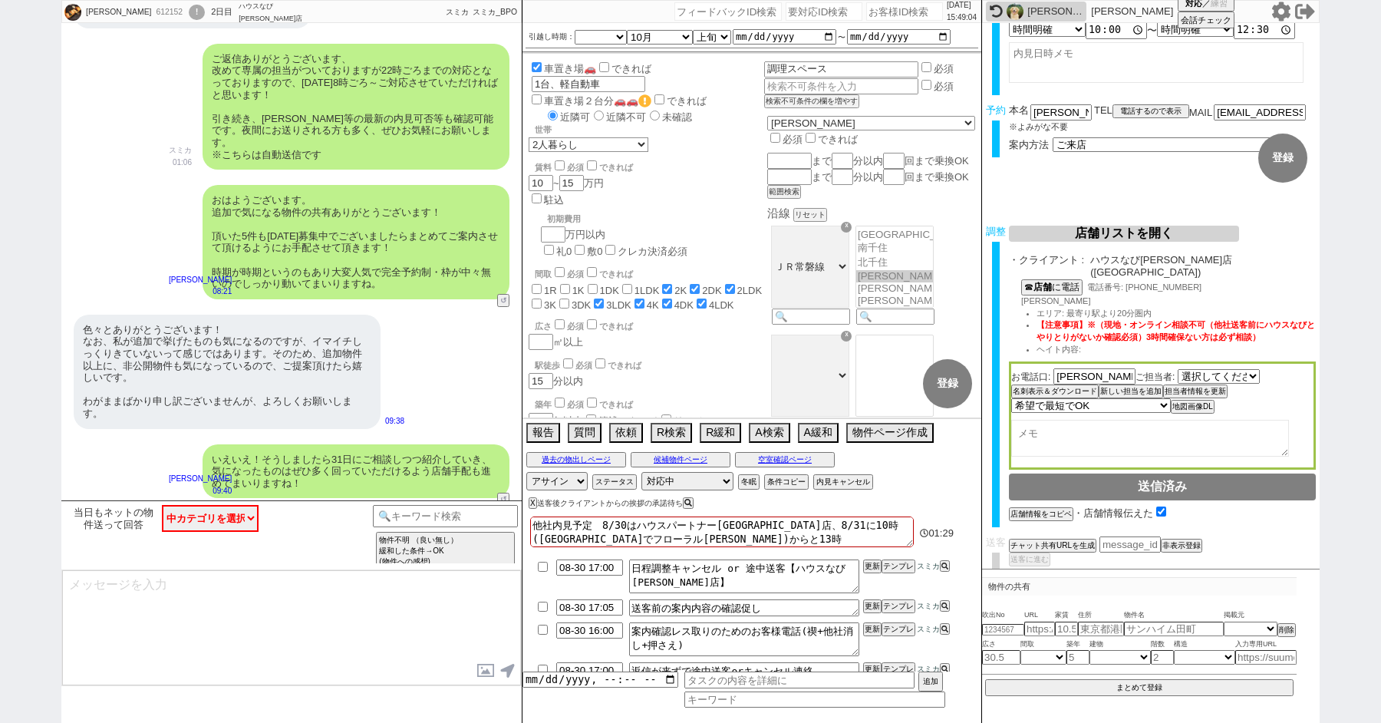
scroll to position [3957, 0]
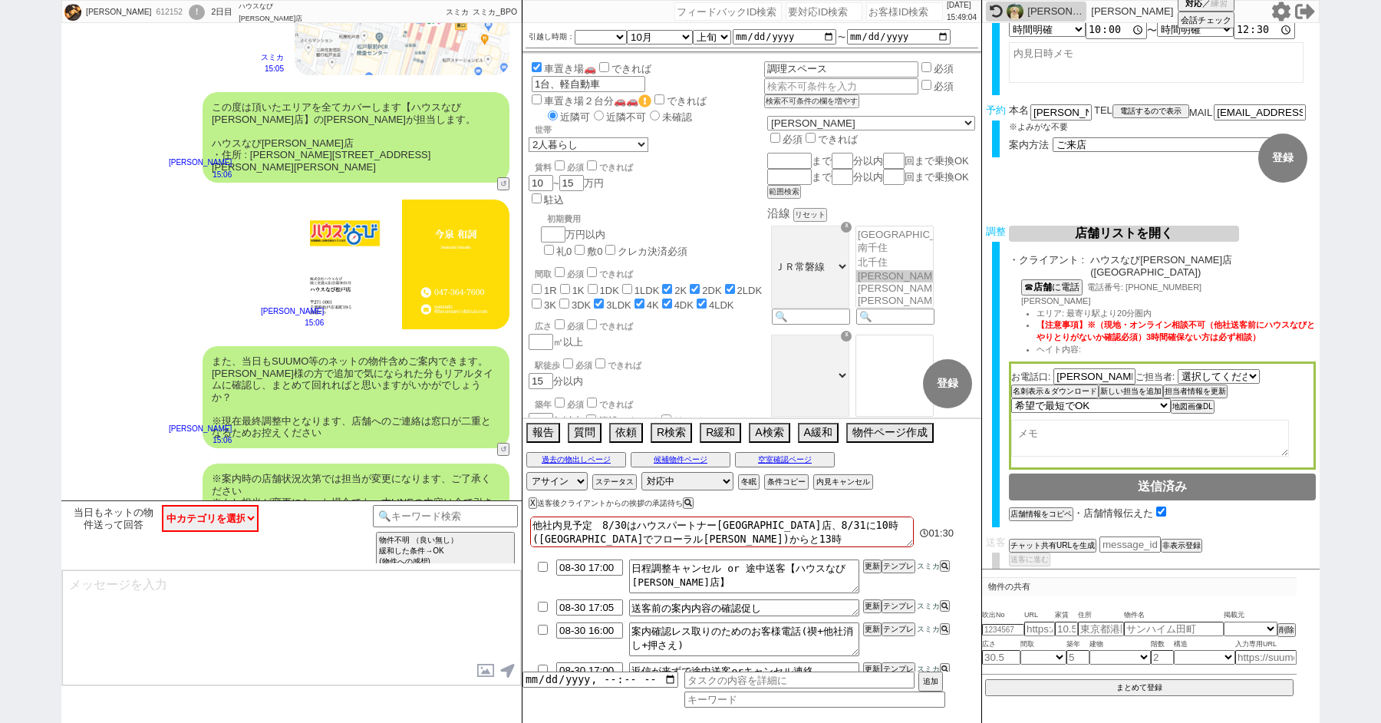
click at [197, 650] on textarea at bounding box center [291, 627] width 459 height 115
type textarea "ご"
click at [423, 521] on input at bounding box center [445, 514] width 145 height 19
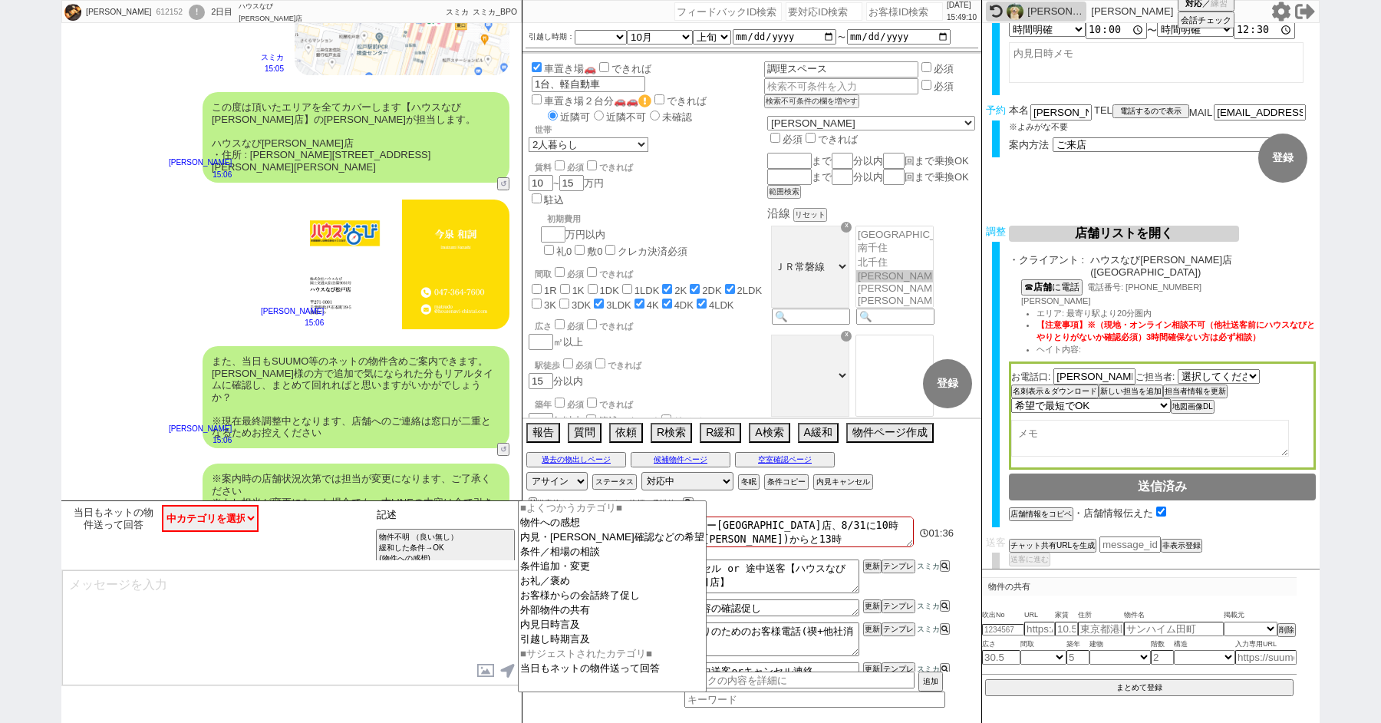
type input "記述"
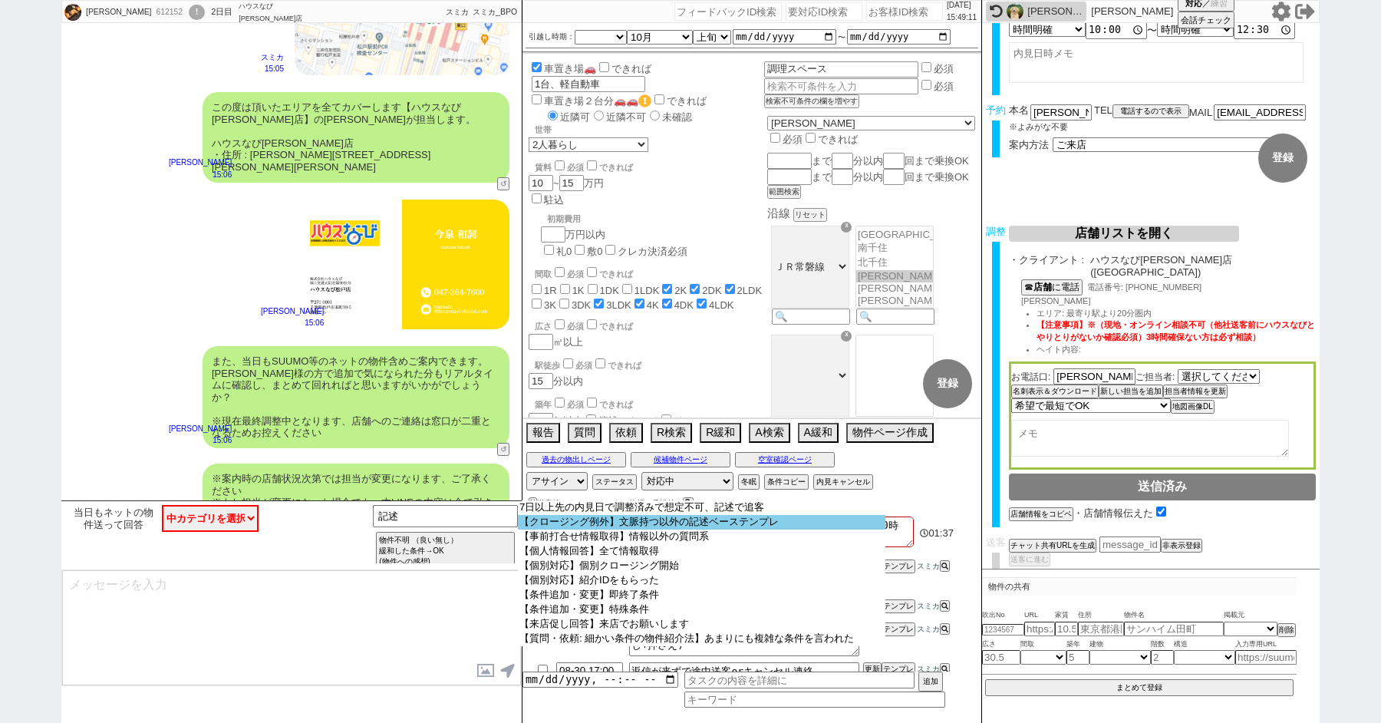
click at [654, 524] on option "【クロージング例外】文脈持つ以外の記述ベーステンプレ" at bounding box center [701, 522] width 367 height 15
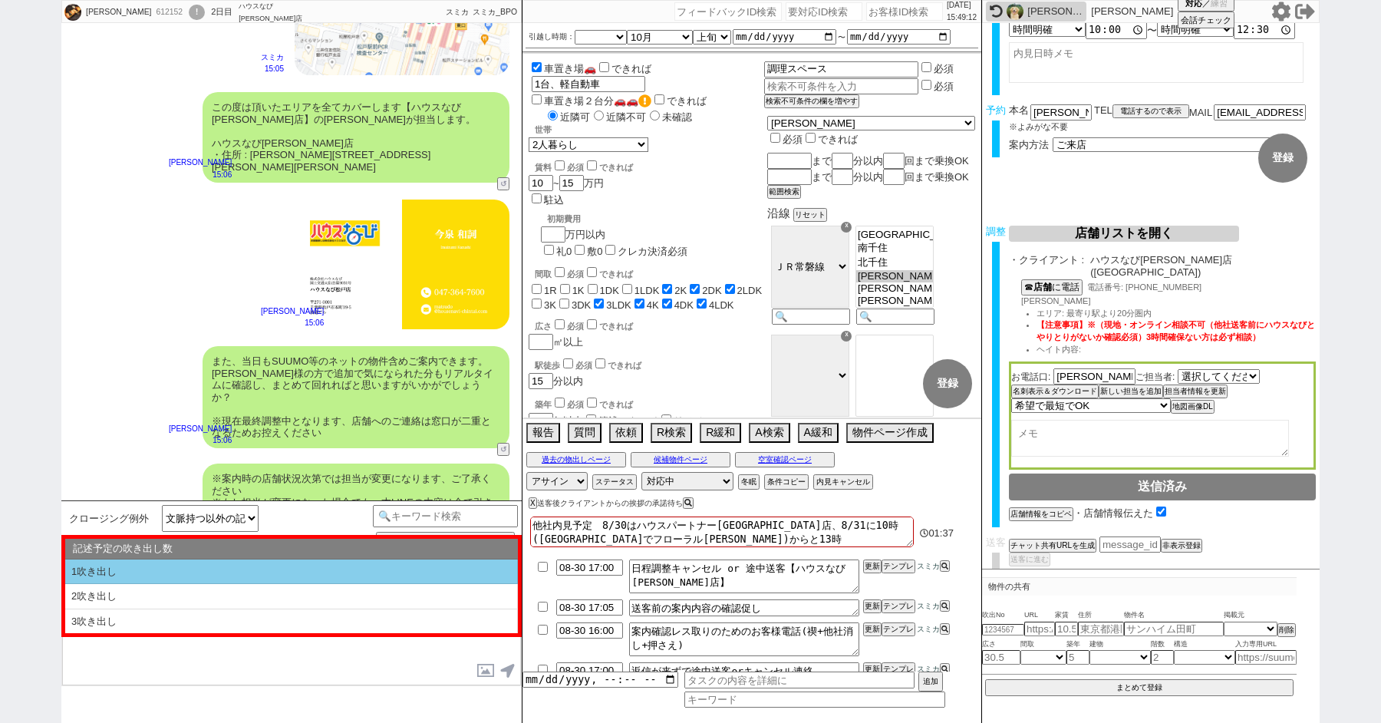
click at [209, 575] on li "1吹き出し" at bounding box center [291, 571] width 453 height 25
type textarea "@@【@@①記述したい内容を②の下に入力@@】@@ @@【@@②記述したい内容を入力後に①と②を@@ごと消して送信！！@@】@@"
select select "1吹き出し"
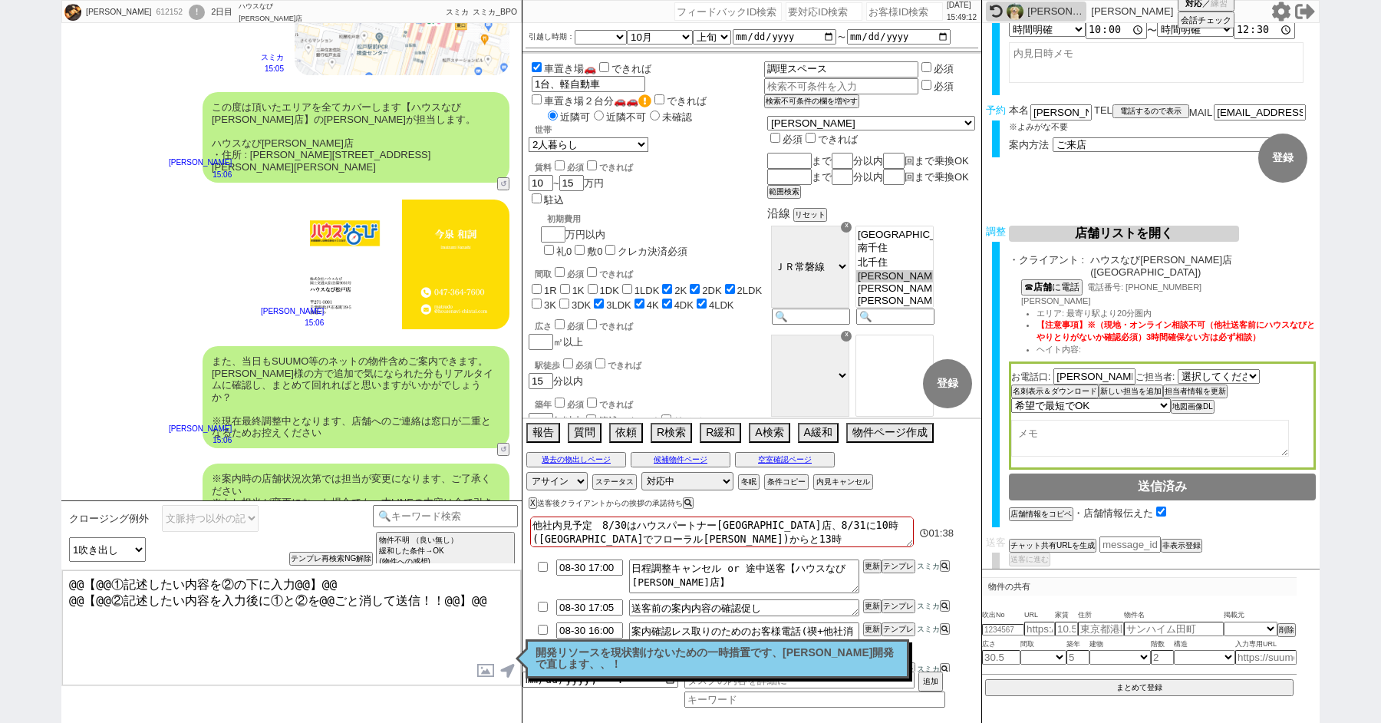
click at [180, 613] on textarea "@@【@@①記述したい内容を②の下に入力@@】@@ @@【@@②記述したい内容を入力後に①と②を@@ごと消して送信！！@@】@@" at bounding box center [291, 627] width 459 height 115
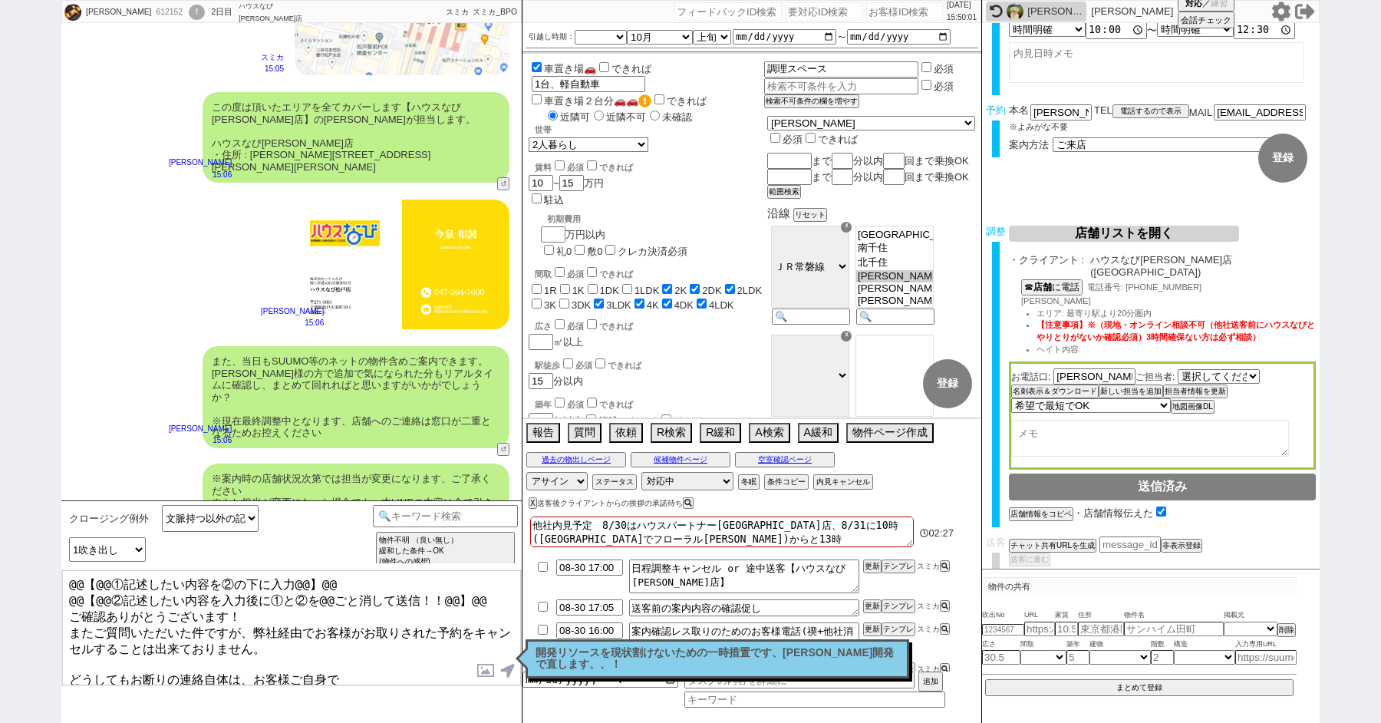
drag, startPoint x: 69, startPoint y: 606, endPoint x: 14, endPoint y: 515, distance: 106.7
click at [25, 541] on div "やまぐち良輔 612152 ! 0 2日目 ハウスなび松戸店 冬眠中 自社客 スミカ スミカ_BPO チャット全表示 2025-08-29 8/31に10:0…" at bounding box center [690, 361] width 1381 height 723
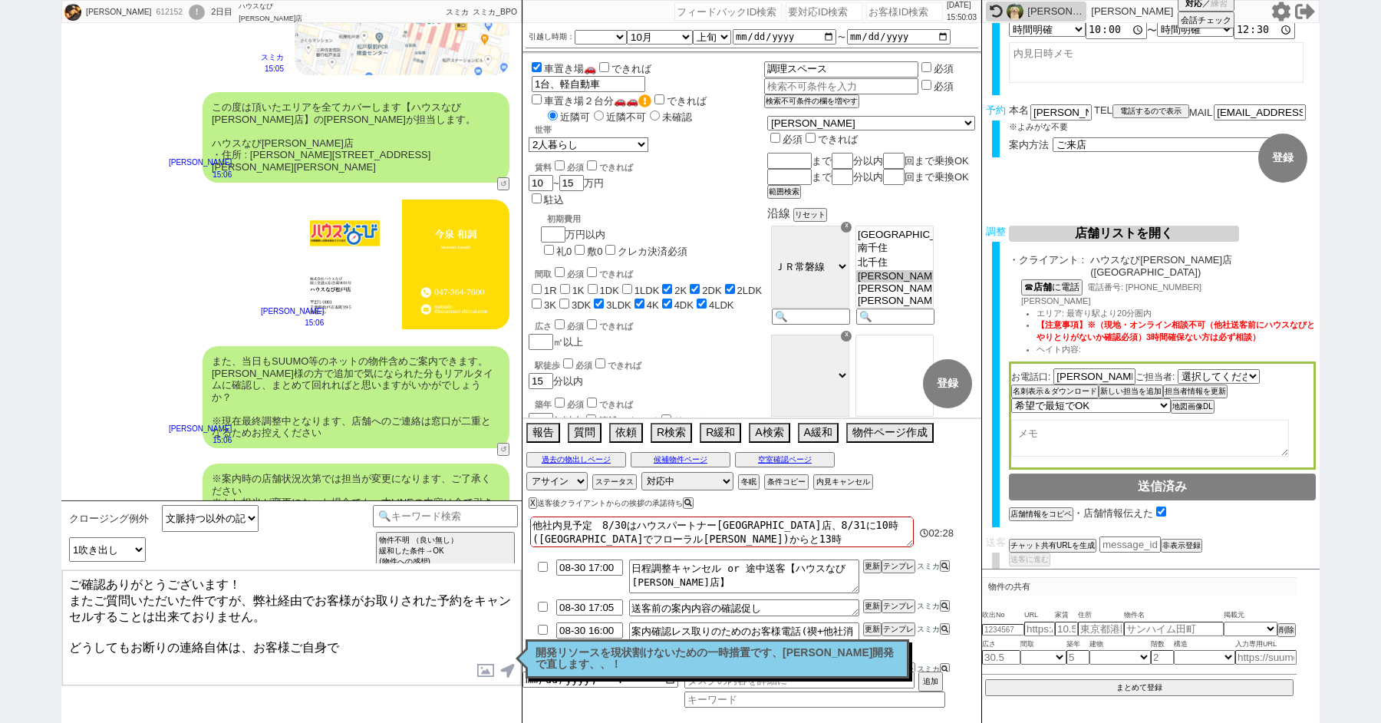
click at [375, 634] on textarea "ご確認ありがとうございます！ またご質問いただいた件ですが、弊社経由でお客様がお取りされた予約をキャンセルすることは出来ておりません。 どうしてもお断りの連絡…" at bounding box center [291, 627] width 459 height 115
click at [281, 607] on textarea "ご確認ありがとうございます！ またご質問いただいた件ですが、弊社経由でお客様がお取りされた予約をキャンセルすることは出来ておりません。 どうしてもお断りの連絡…" at bounding box center [291, 627] width 459 height 115
drag, startPoint x: 314, startPoint y: 591, endPoint x: 268, endPoint y: 593, distance: 45.3
click at [268, 593] on textarea "ご確認ありがとうございます！ またご質問いただいた件ですが、弊社経由でお客様がお取りされた予約をキャンセルすることは出来ておりません。 どうしてもお断りの連絡…" at bounding box center [291, 627] width 459 height 115
drag, startPoint x: 227, startPoint y: 609, endPoint x: 390, endPoint y: 609, distance: 162.6
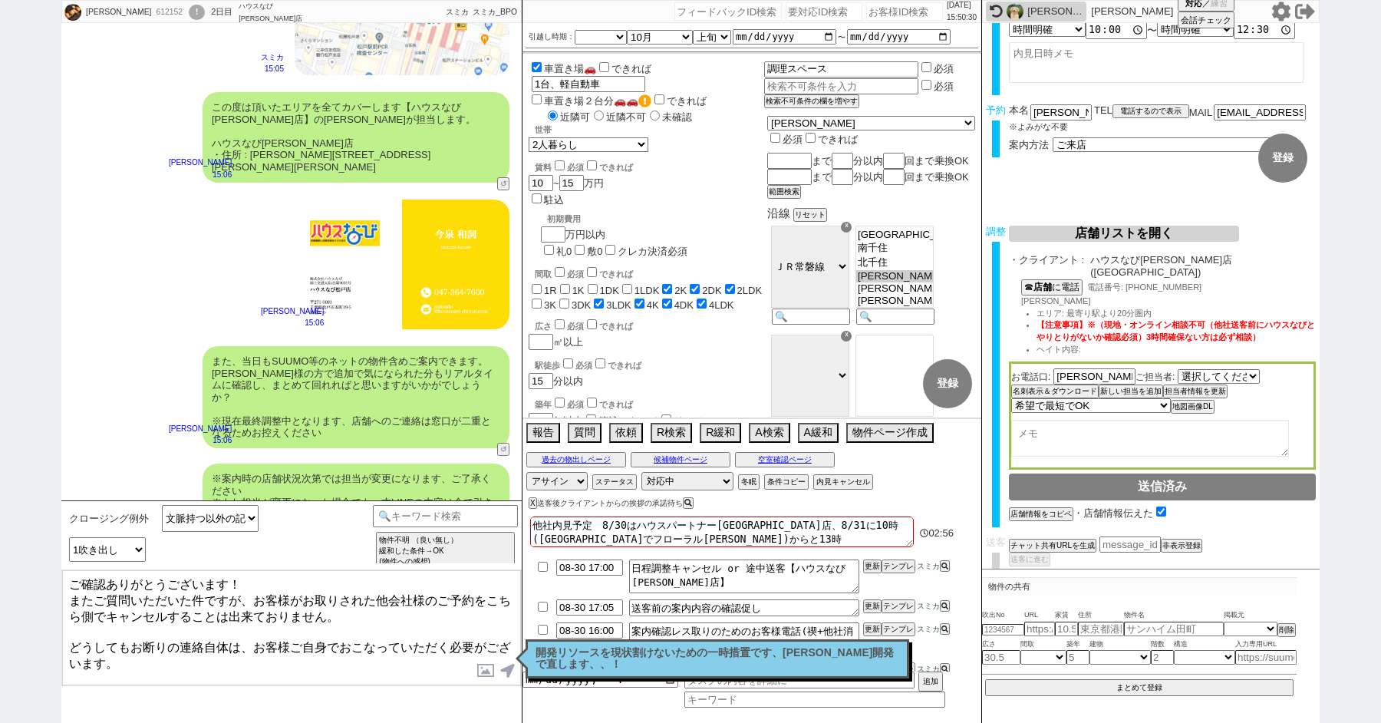
click at [388, 609] on textarea "ご確認ありがとうございます！ またご質問いただいた件ですが、お客様がお取りされた他会社様のご予約をこちら側でキャンセルすることは出来ておりません。 どうしても…" at bounding box center [291, 627] width 459 height 115
click at [169, 609] on textarea "ご確認ありがとうございます！ またご質問いただいた件ですが、お客様がお取りされた他会社様のご予約をこちら側でキャンセルすることは出来ず。 どうしてもお断りの連…" at bounding box center [291, 627] width 459 height 115
click at [173, 661] on textarea "ご確認ありがとうございます！ またご質問いただいた件ですが、お客様がお取りされた他会社様のご予約をこちら側でキャンセルすることは出来ず。 どうしてもお断りの連…" at bounding box center [291, 627] width 459 height 115
type textarea "ご確認ありがとうございます！ またご質問いただいた件ですが、お客様がお取りされた他会社様のご予約をこちら側でキャンセルすることは出来ず。 どうしてもお断りの連…"
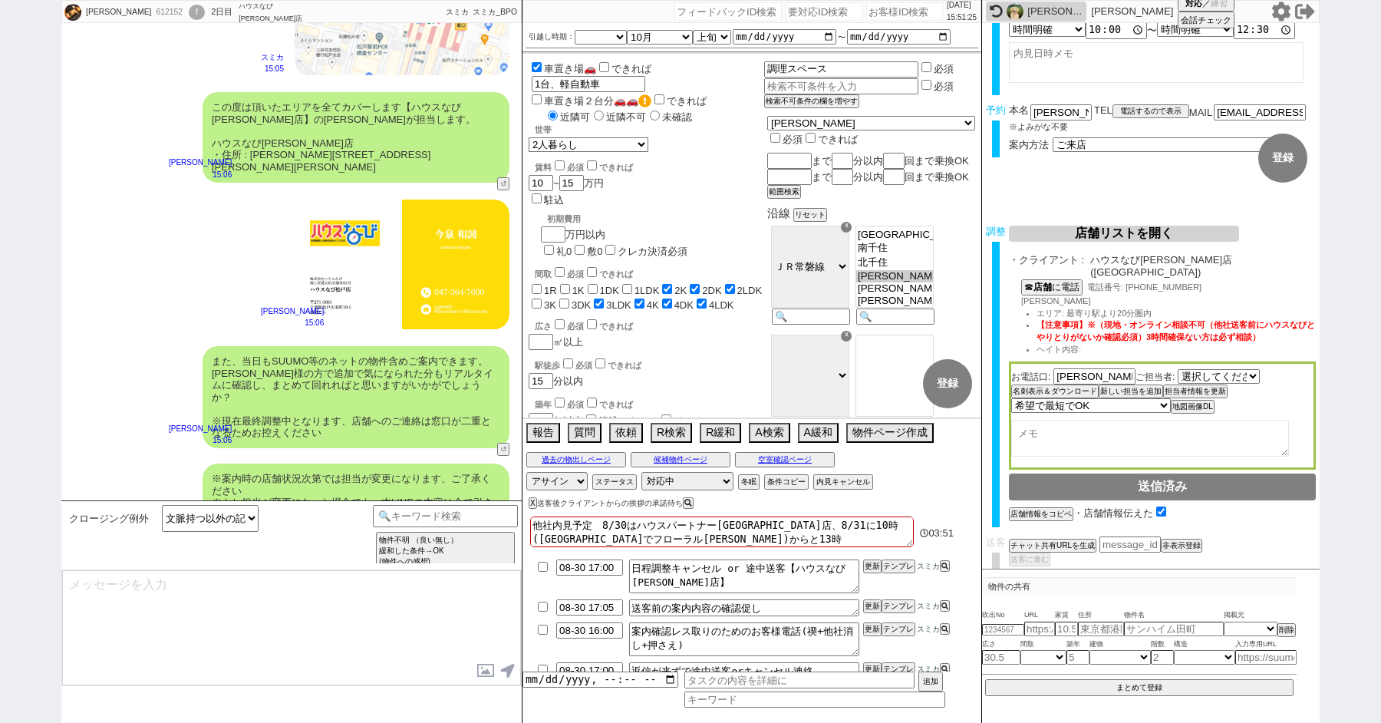
scroll to position [3816, 0]
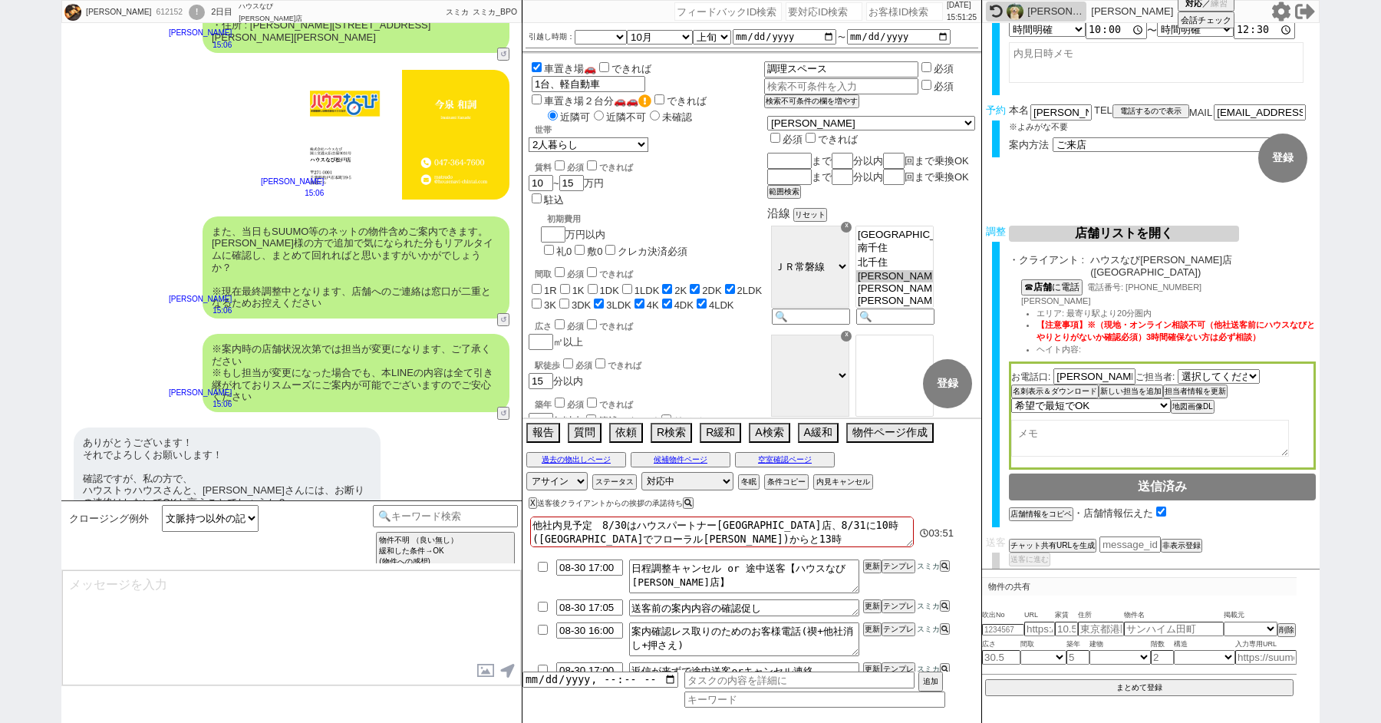
select select "235"
type textarea "@@【@@メッセージは打たず、以下やってください@@】@@ @@【@@タスク整理、追加、条件入力等のやるべきことはやりましたか？？全て終わったら自分に付いたア…"
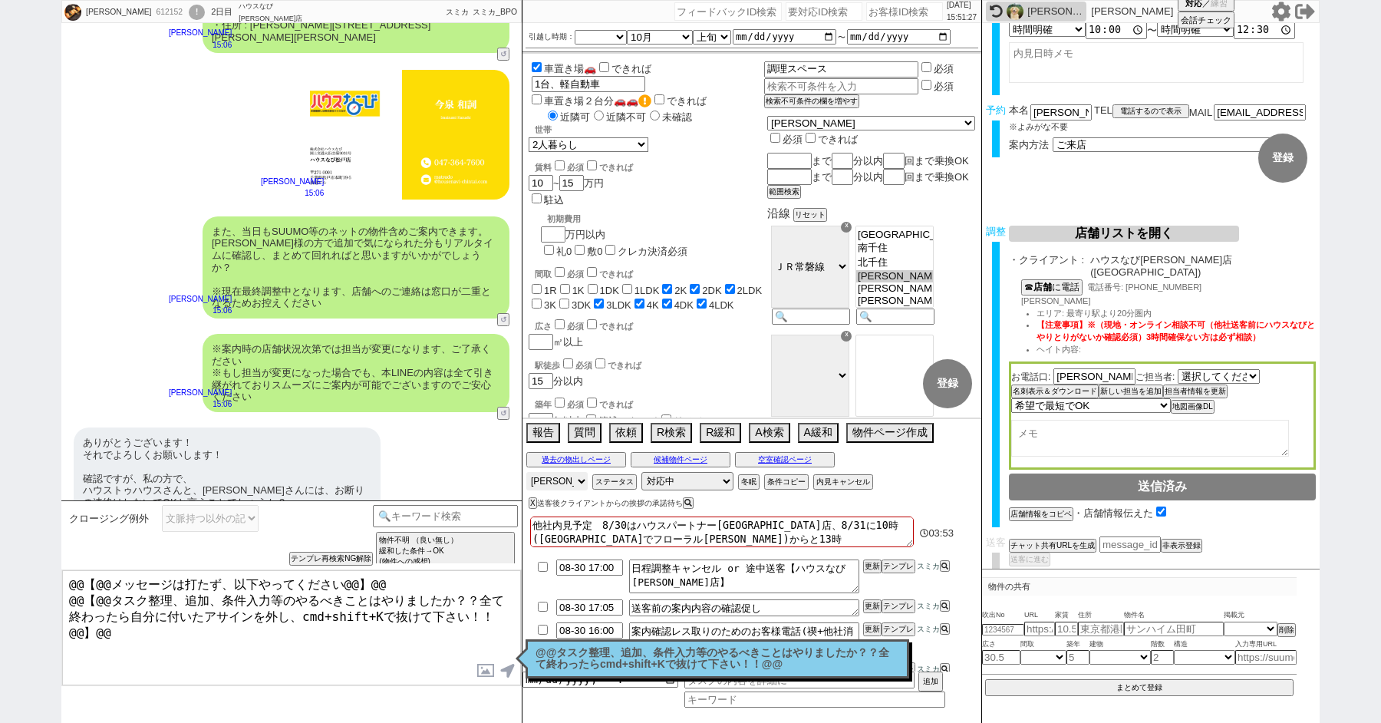
click at [557, 476] on select "アサイン 青木琢磨 御手洗侑矢 中村夏海 小形幸" at bounding box center [556, 481] width 61 height 18
select select
click at [526, 472] on select "アサイン 青木琢磨 御手洗侑矢 中村夏海 小形幸" at bounding box center [556, 481] width 61 height 18
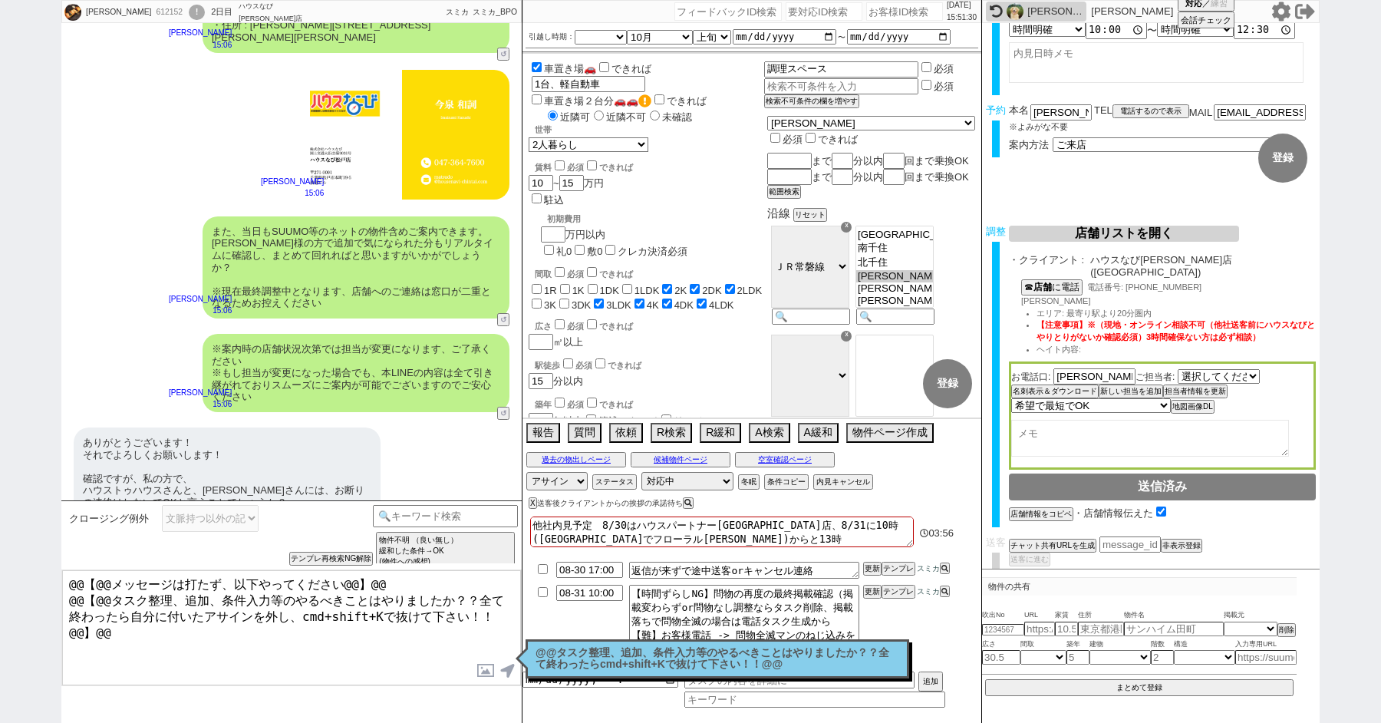
click at [598, 655] on p "@@タスク整理、追加、条件入力等のやるべきことはやりましたか？？全て終わったらcmd+shift+Kで抜けて下さい！！@@" at bounding box center [717, 659] width 364 height 24
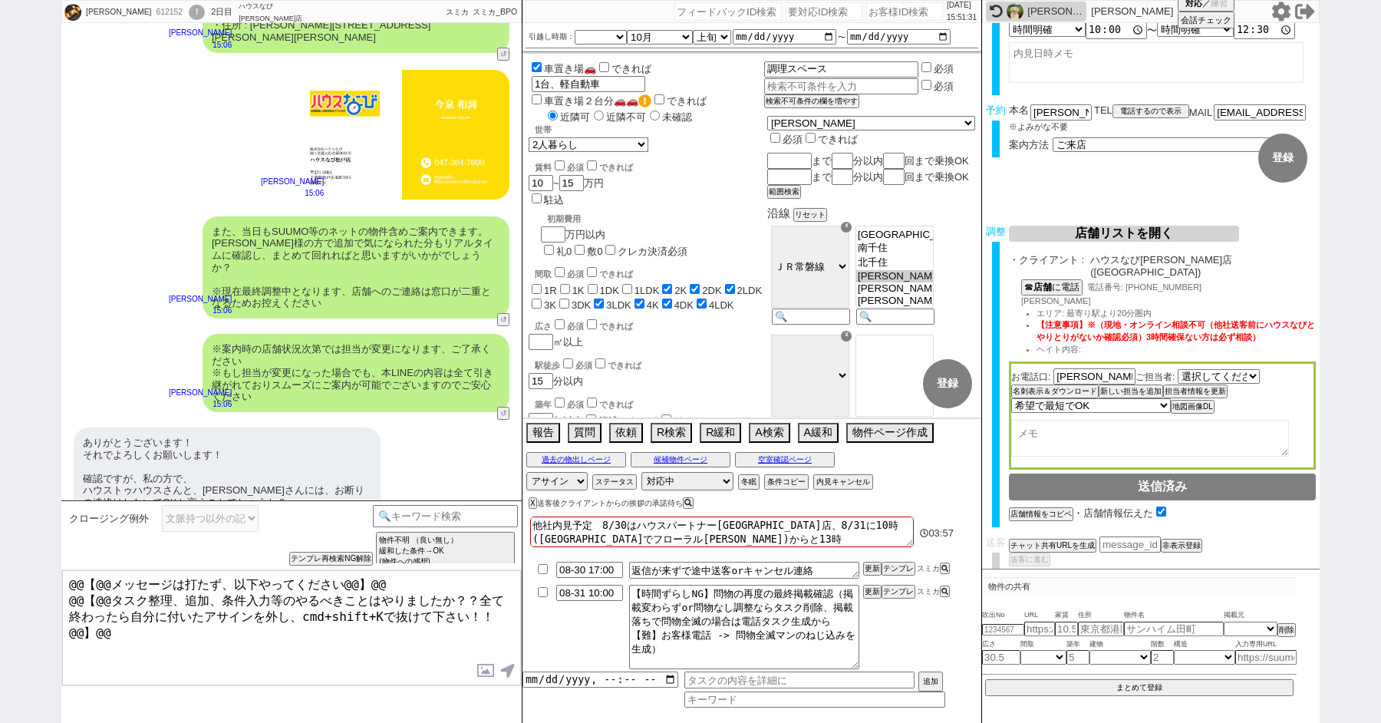
scroll to position [0, 0]
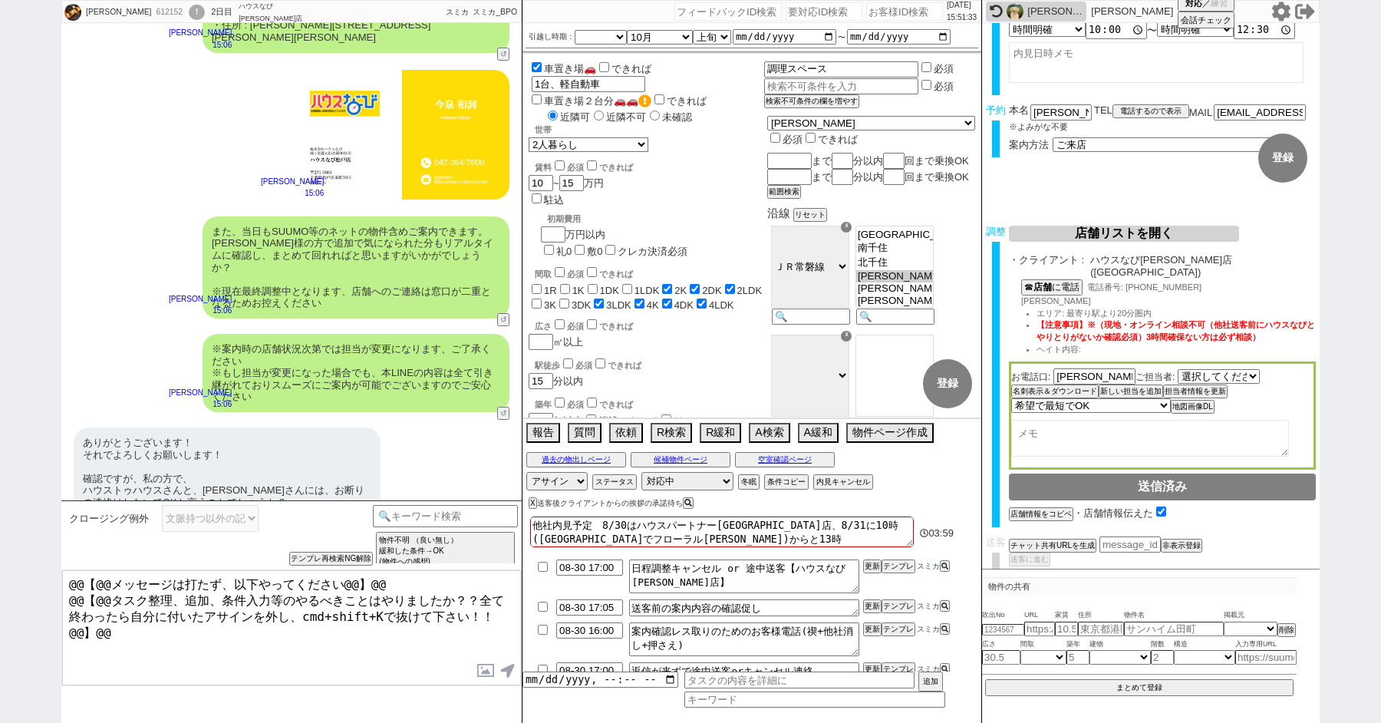
click at [189, 9] on div "!" at bounding box center [197, 12] width 16 height 15
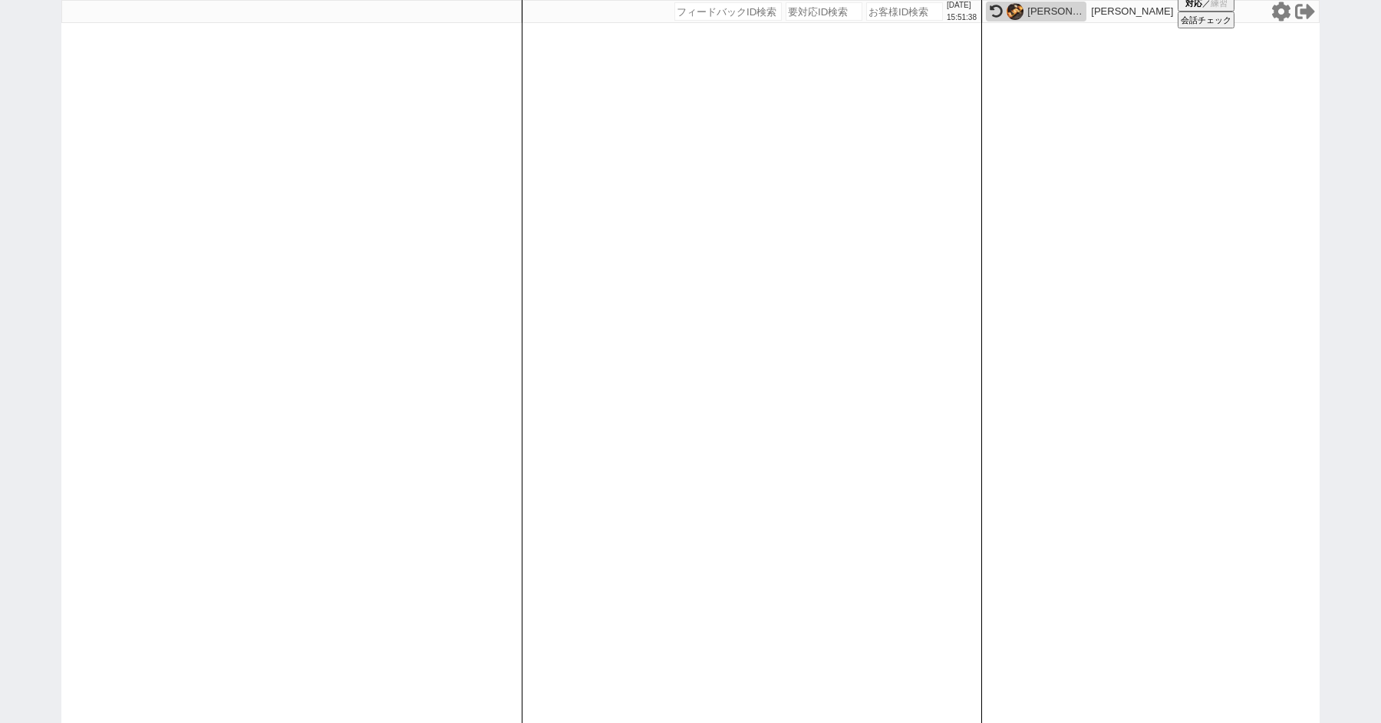
click at [35, 140] on div "2025/08/30 15:51:38 候補物件を追加してしてください 紹介した物件一覧 他社物件を追加する 空室確認ページに追加・削除 紹介した物件一覧 他…" at bounding box center [690, 361] width 1381 height 723
click at [39, 140] on div "2025/08/30 15:51:54 候補物件を追加してしてください 紹介した物件一覧 他社物件を追加する 空室確認ページに追加・削除 紹介した物件一覧 他…" at bounding box center [690, 361] width 1381 height 723
select select
select select "2"
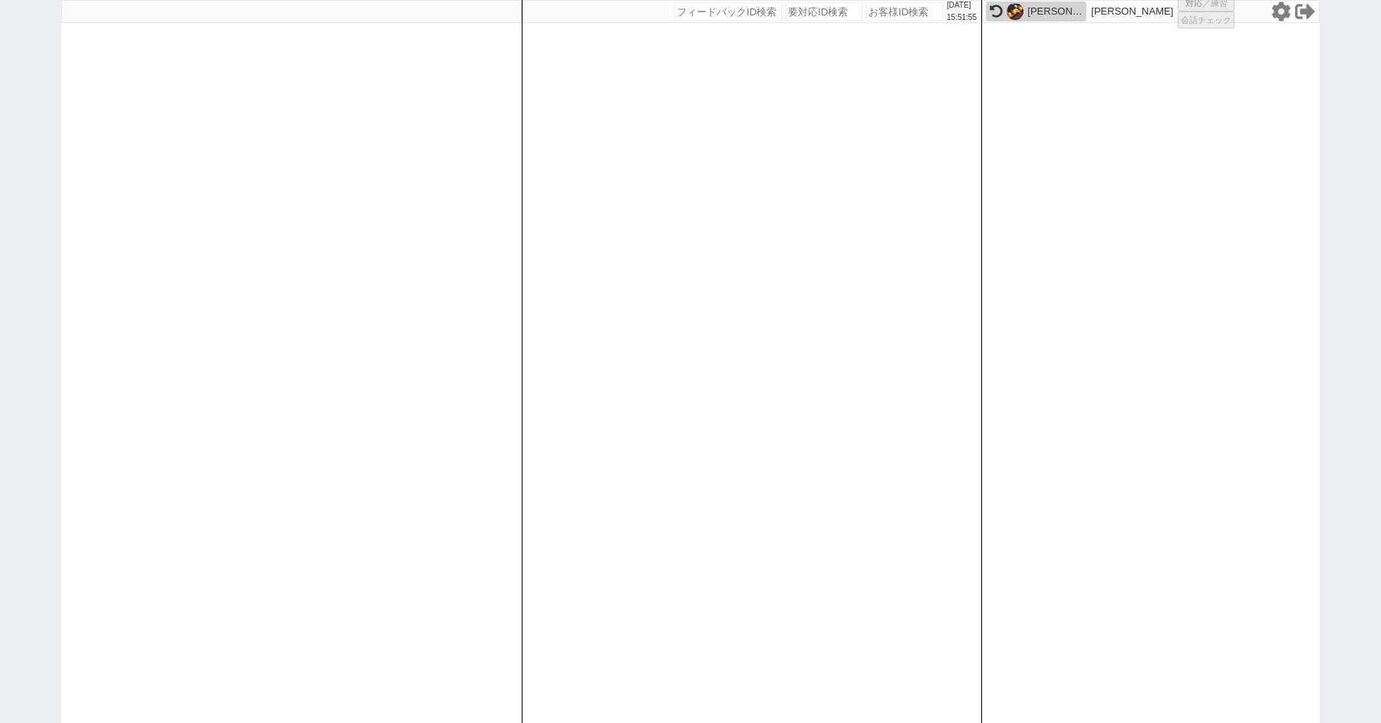
select select "2"
select select "3"
select select
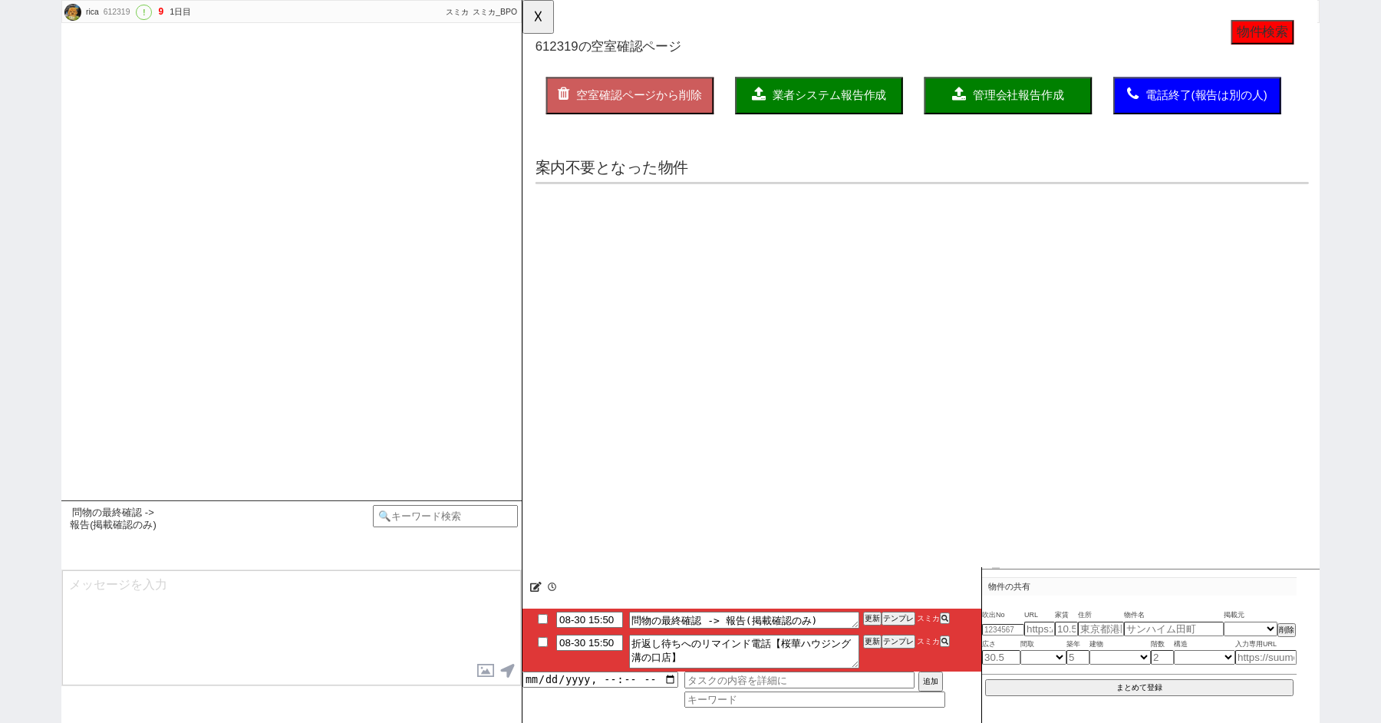
select select "13"
select select "1"
select select "52"
select select "50"
select select "56"
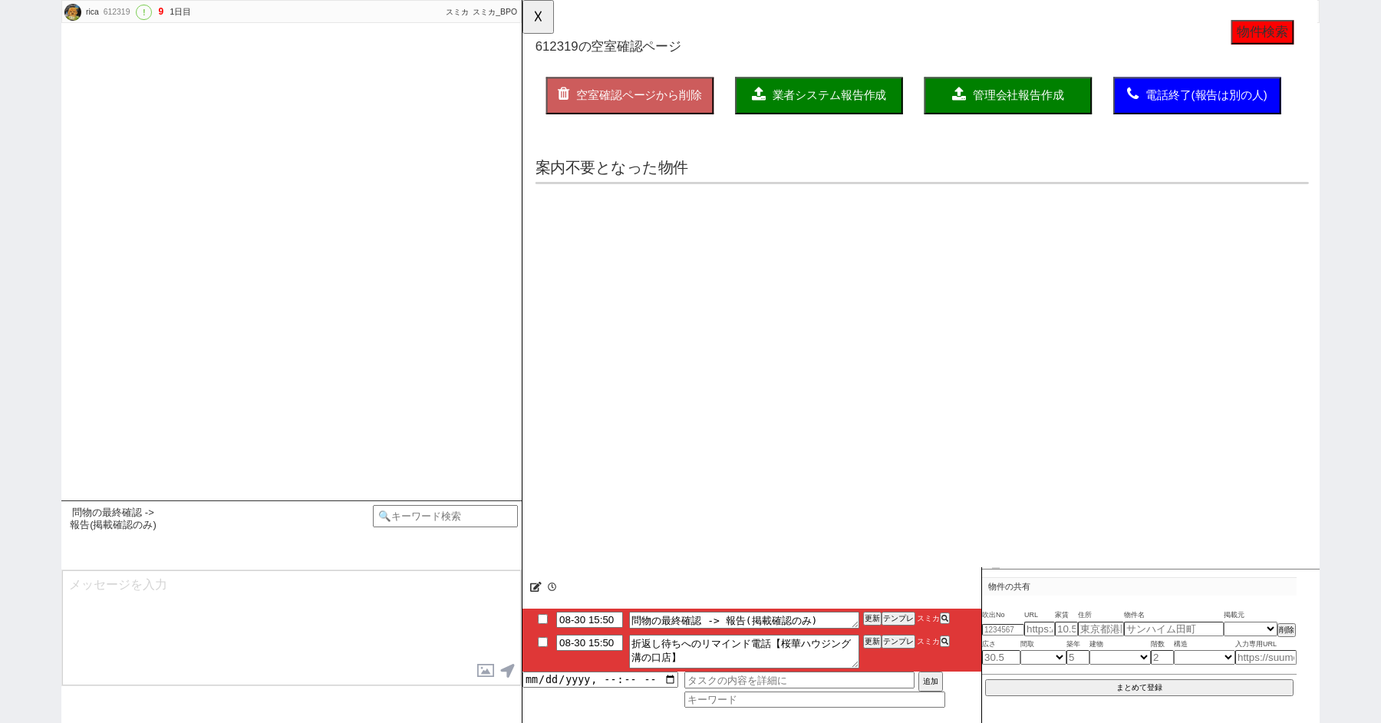
scroll to position [3932, 0]
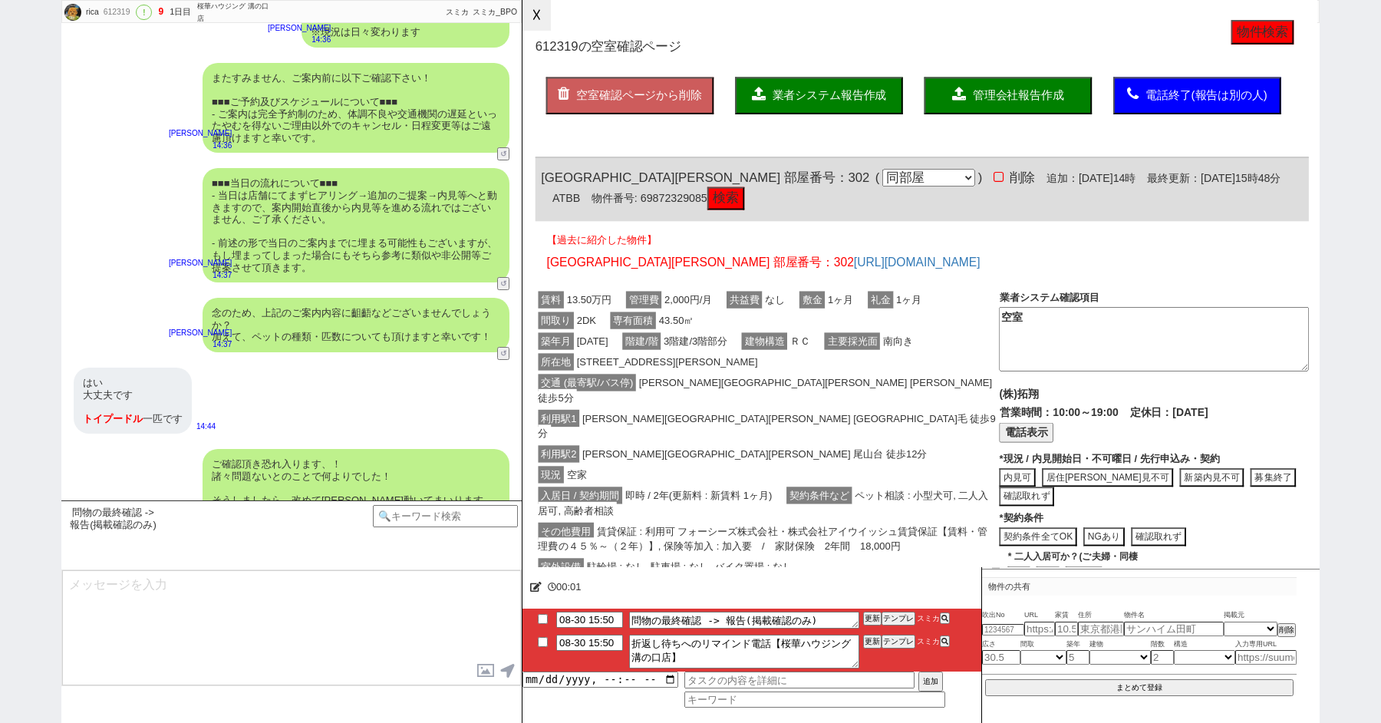
click at [531, 8] on button "☓" at bounding box center [536, 15] width 28 height 31
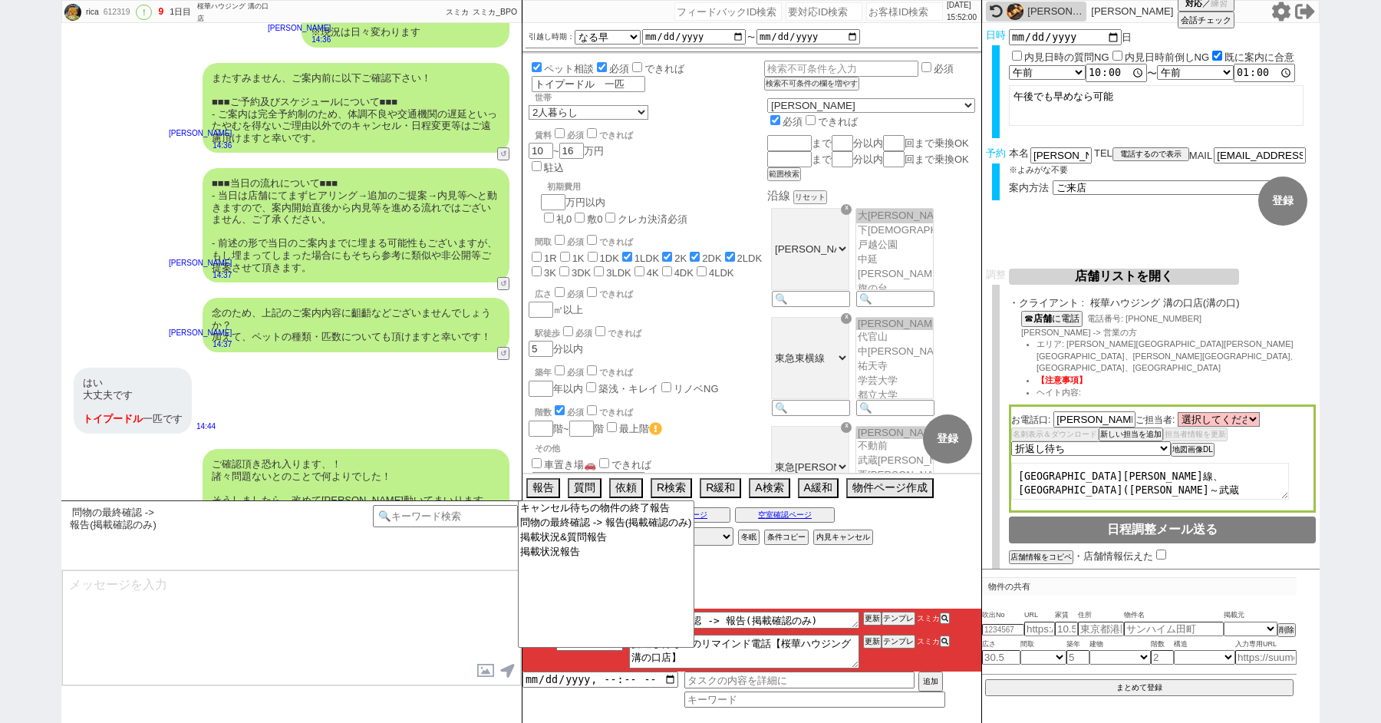
click at [140, 631] on textarea at bounding box center [291, 627] width 459 height 115
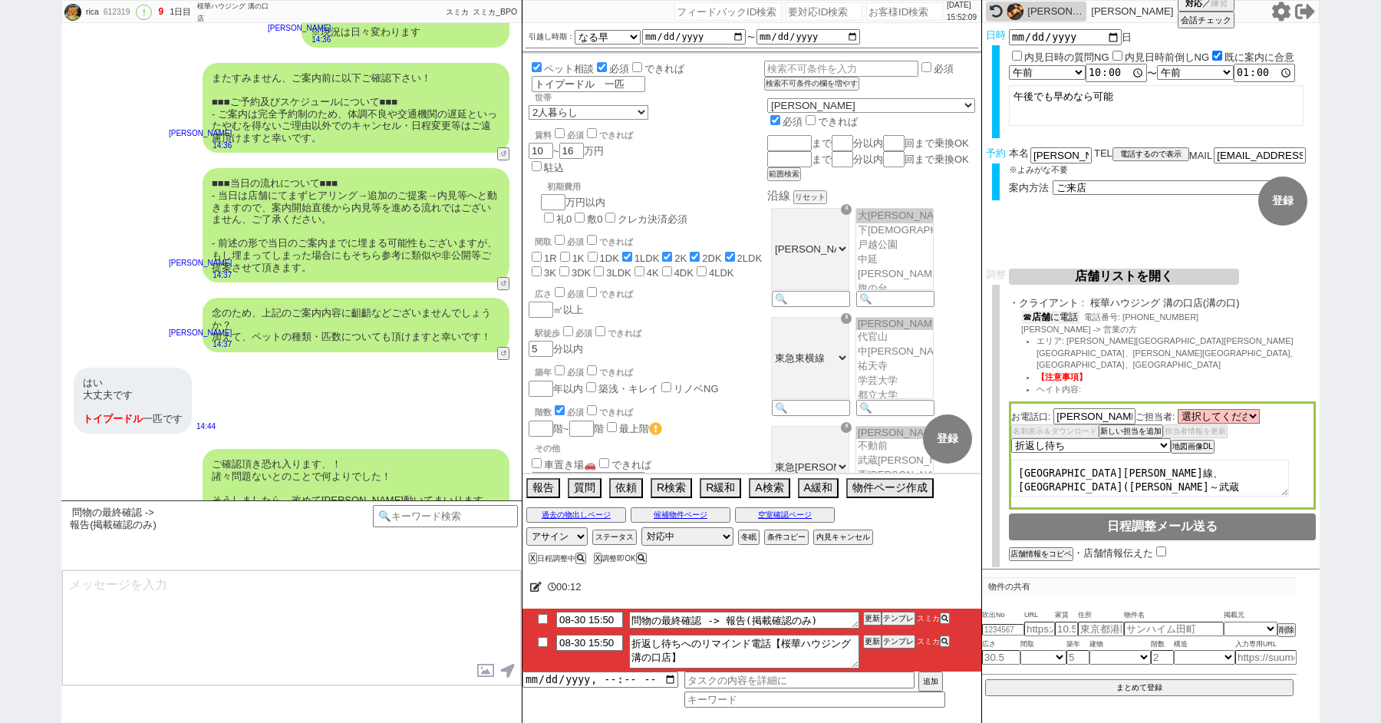
click at [1075, 318] on button "☎ 店舗 に電話" at bounding box center [1050, 317] width 58 height 13
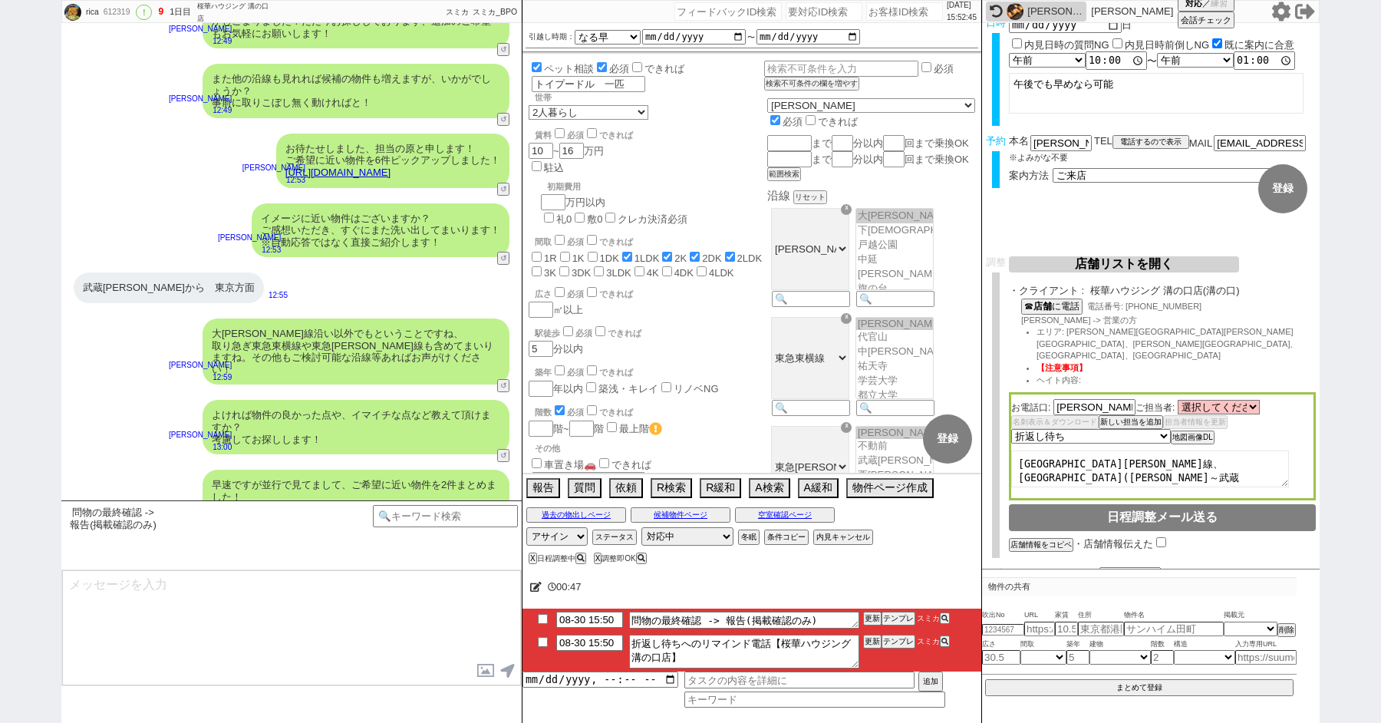
scroll to position [1260, 0]
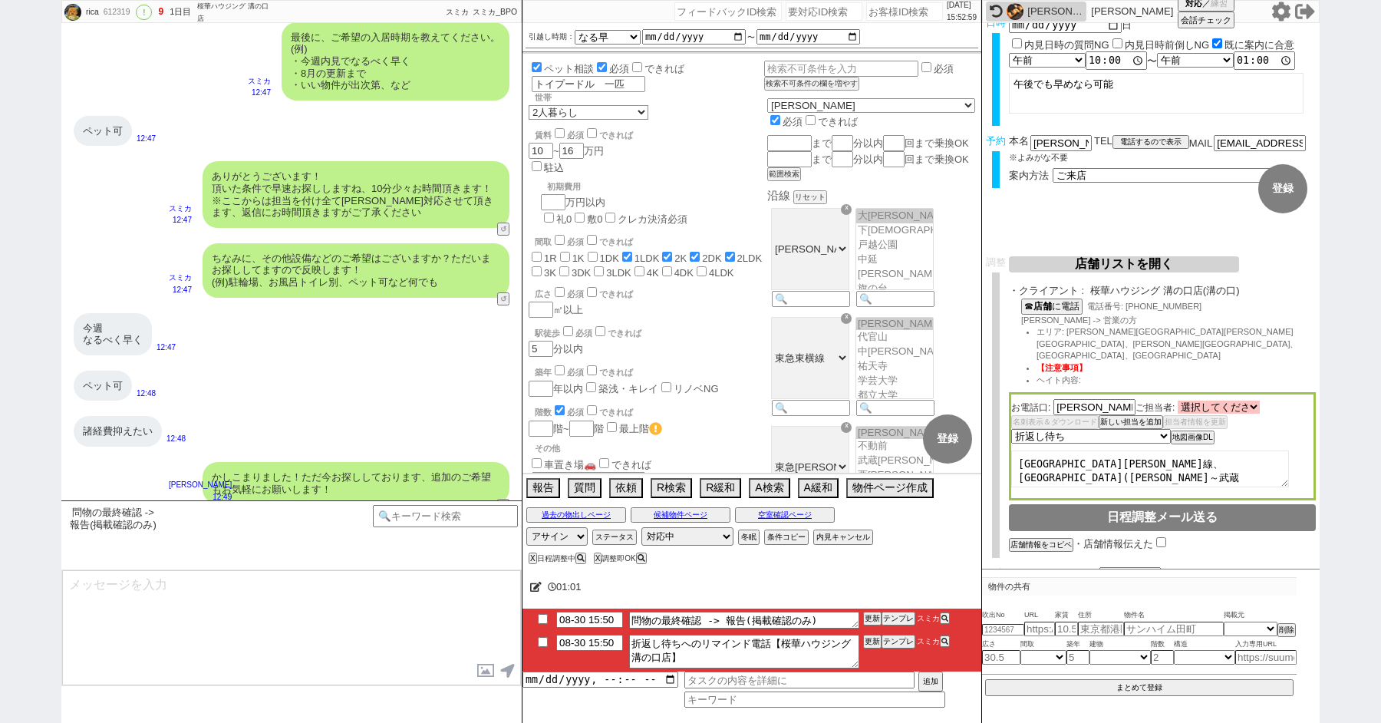
click at [1221, 400] on select "選択してください 森田 圭 川村 倫廉 大泉 智美 山下 拓也 佐藤 慎伍" at bounding box center [1219, 406] width 82 height 13
select select "2758"
click at [1178, 400] on select "選択してください 森田 圭 川村 倫廉 大泉 智美 山下 拓也 佐藤 慎伍" at bounding box center [1219, 406] width 82 height 13
click at [1084, 429] on select "未定 希望で最短でOK 最短以外でOK 日程がNG(直近で別日提案可) 日程がNG(直近はNG) お客様ごとNG 折返し待ち 店舗が定休/終業後で連絡取れず" at bounding box center [1090, 435] width 158 height 13
select select "5"
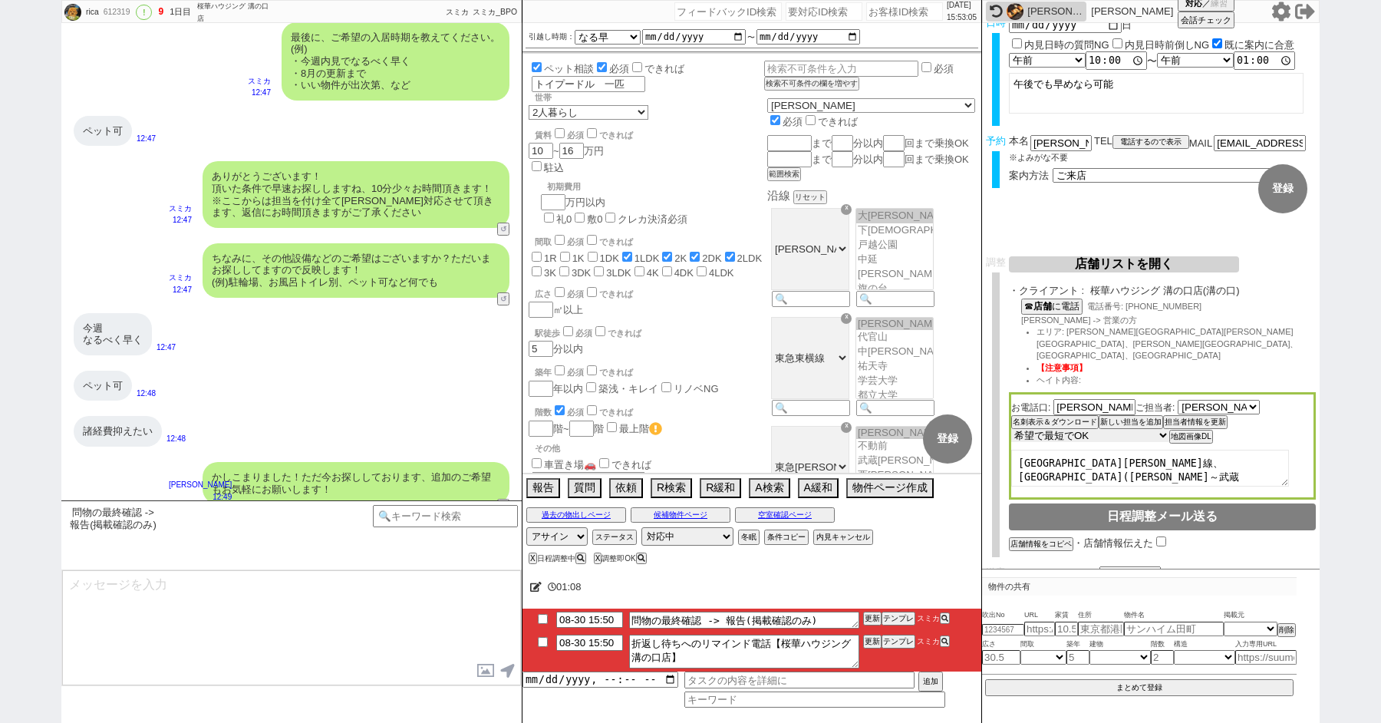
click at [1011, 429] on select "未定 希望で最短でOK 最短以外でOK 日程がNG(直近で別日提案可) 日程がNG(直近はNG) お客様ごとNG 折返し待ち 店舗が定休/終業後で連絡取れず" at bounding box center [1090, 435] width 158 height 13
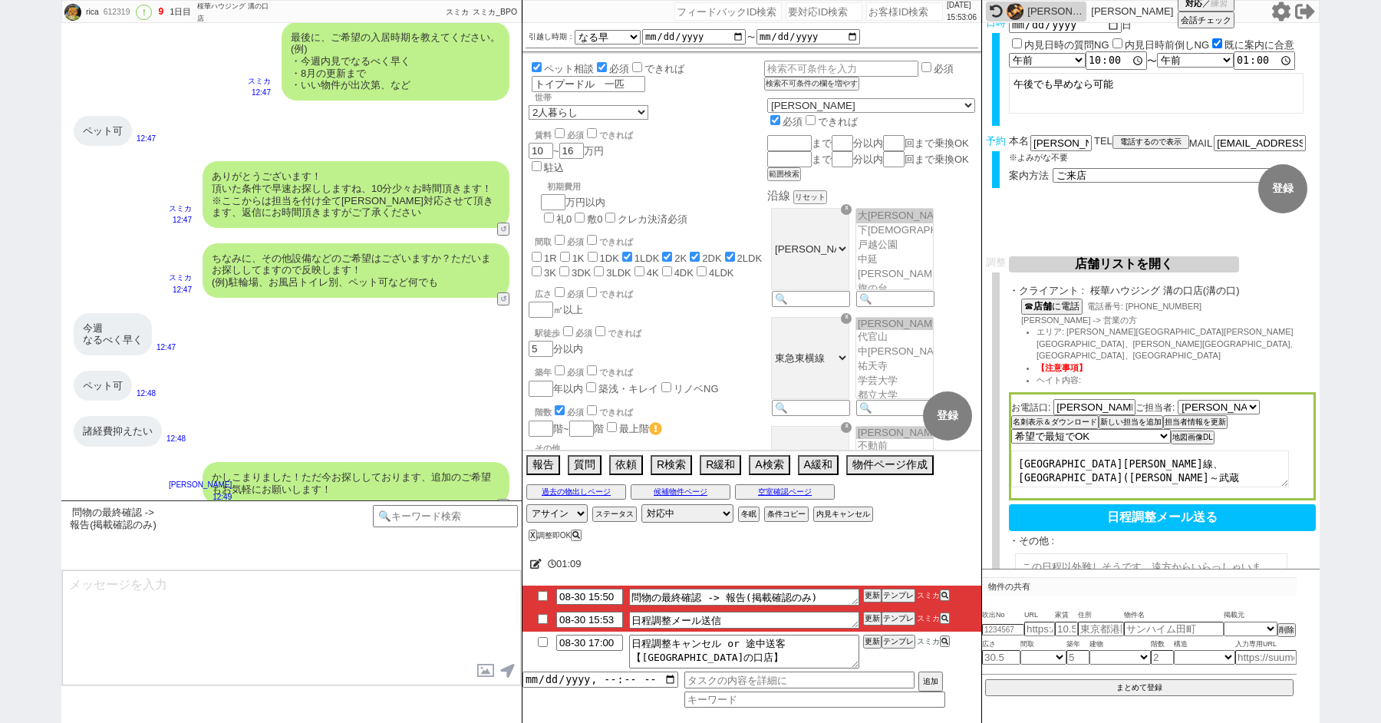
drag, startPoint x: 1080, startPoint y: 453, endPoint x: 993, endPoint y: 421, distance: 92.9
click at [993, 421] on div "調整 店舗リストを開く 希望エリアをもとに打診する店舗を選定 再選定 条件を満たしている店舗（優先度順） 条件を満たす店舗が見つかりませんでした 条件を満たし…" at bounding box center [1151, 462] width 338 height 413
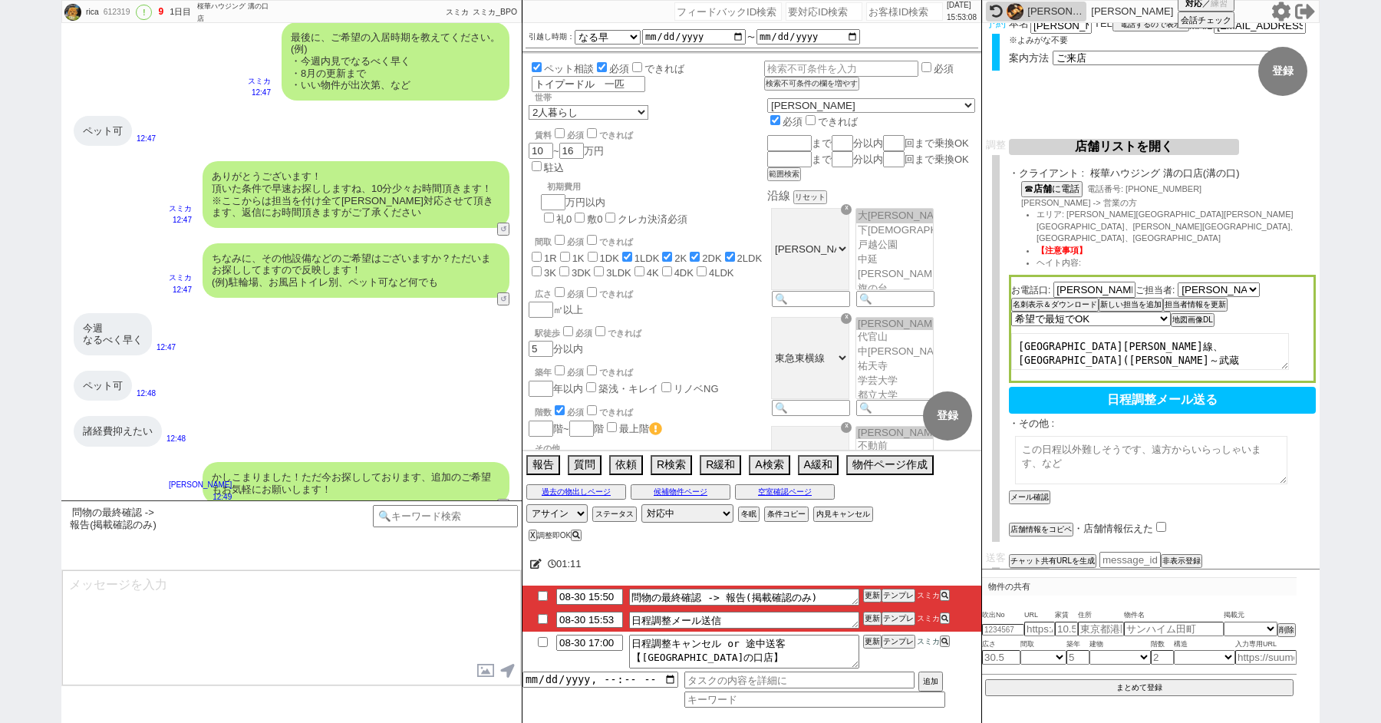
click at [1056, 436] on textarea at bounding box center [1151, 460] width 272 height 48
paste textarea "大井町線、東急東横線(渋谷～武蔵小杉)、目黒線(目黒～武蔵小杉)"
type textarea "大井町線、東急東横線(渋谷～武蔵小杉)、目黒線(目黒～武蔵小杉)"
click at [1038, 492] on button "メール確認" at bounding box center [1028, 497] width 38 height 11
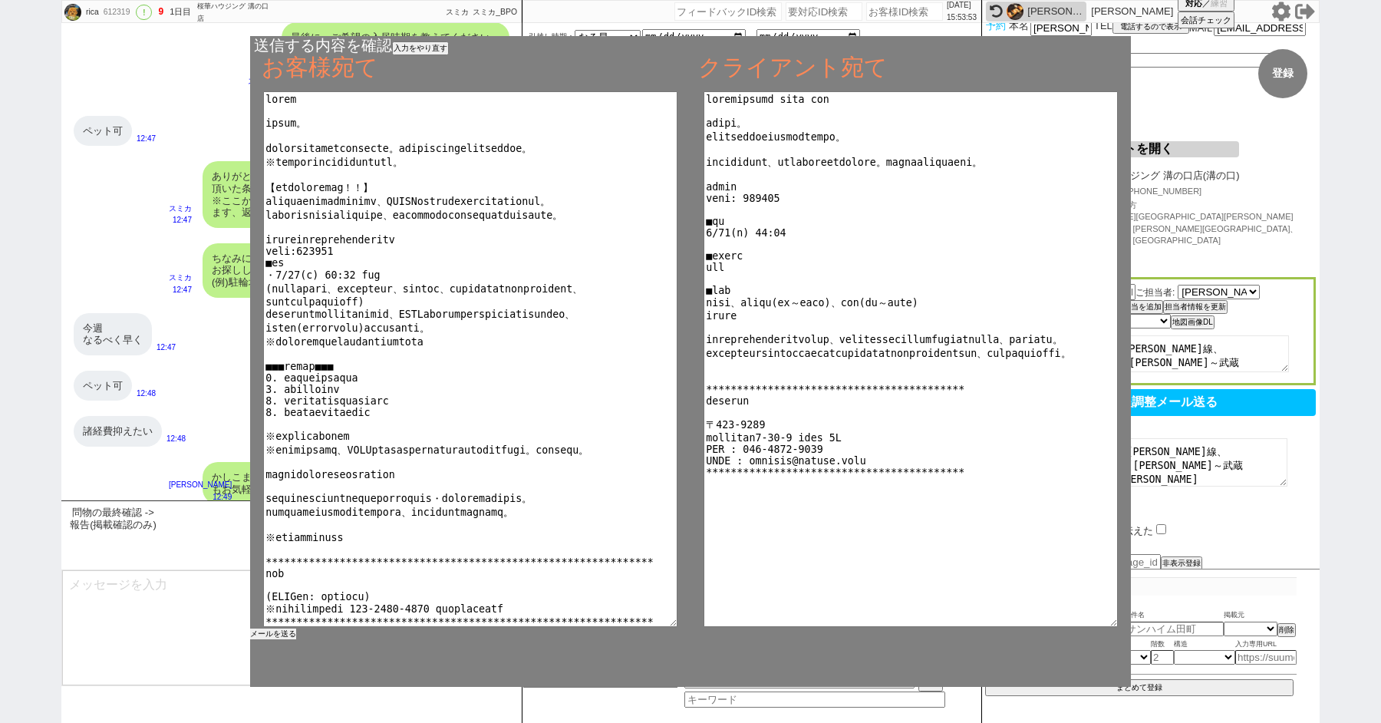
click at [282, 631] on button "メールを送る" at bounding box center [273, 633] width 46 height 11
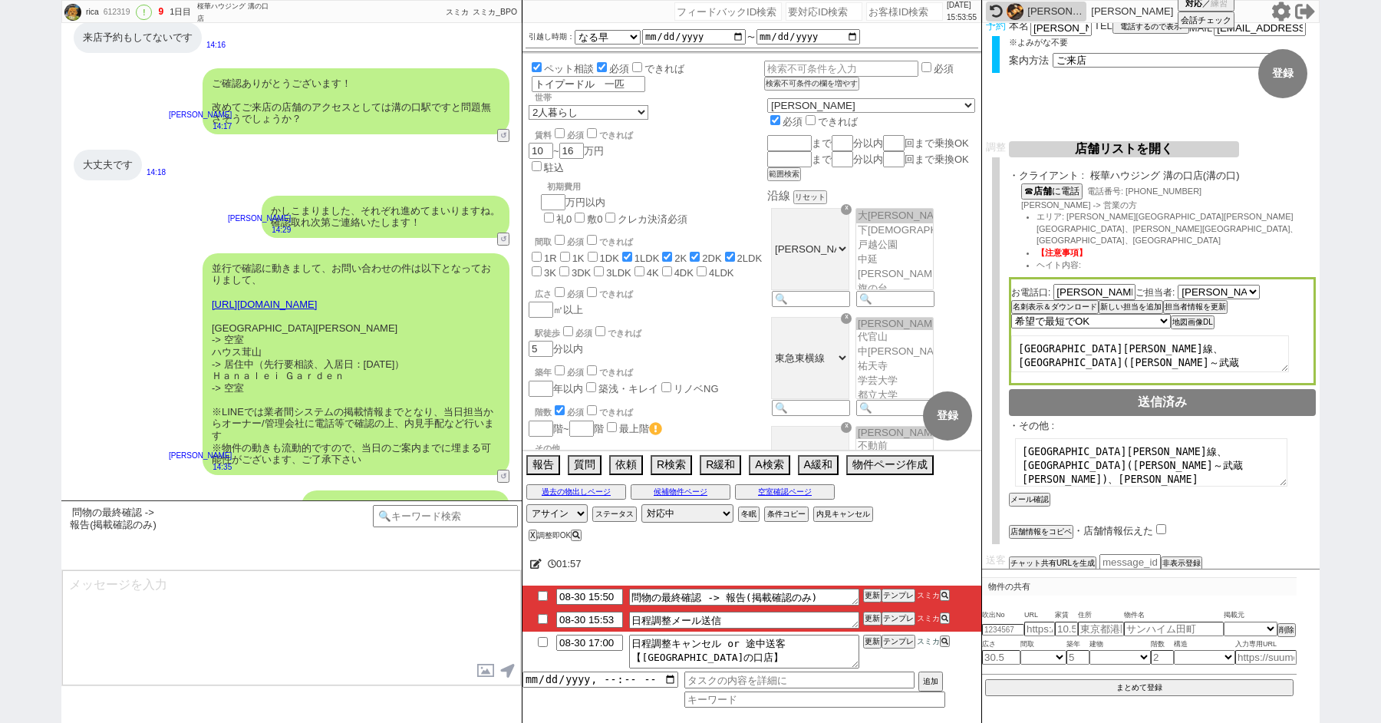
scroll to position [3932, 0]
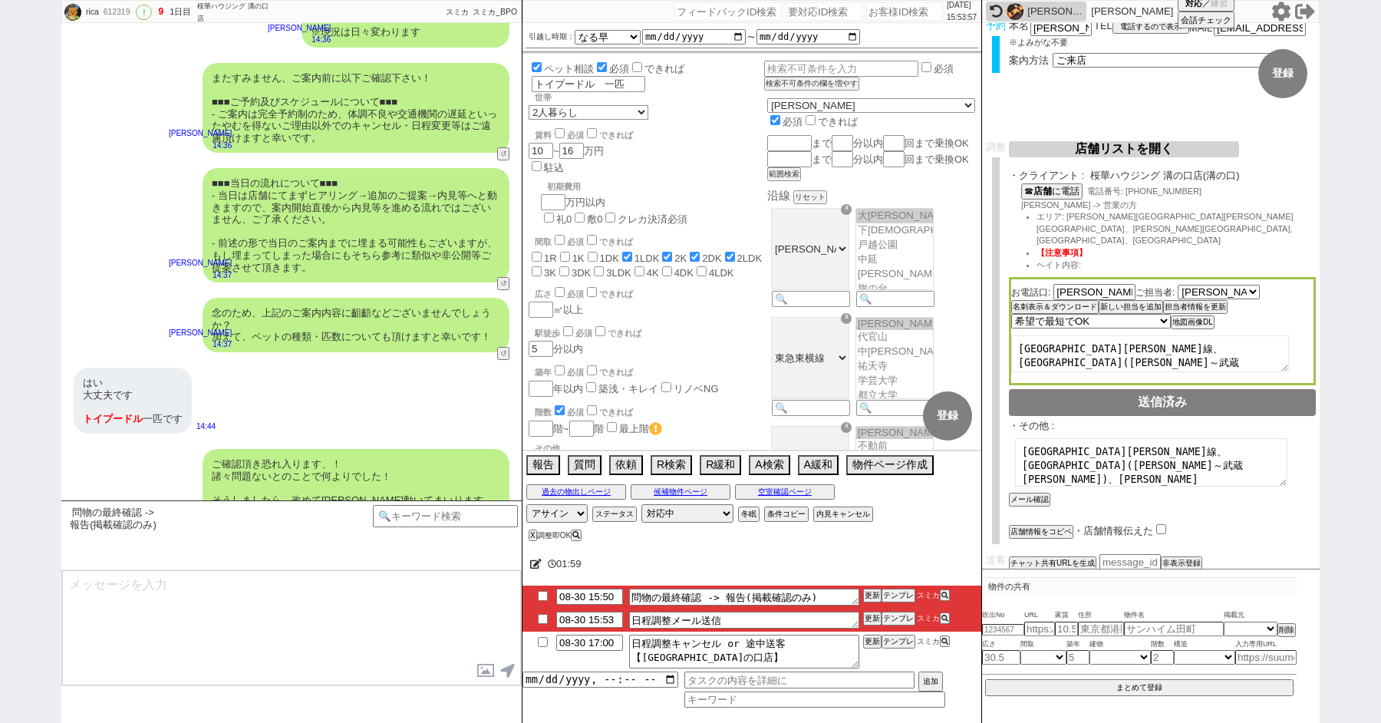
click at [541, 618] on input "checkbox" at bounding box center [543, 619] width 22 height 10
checkbox input "true"
click at [539, 596] on input "checkbox" at bounding box center [543, 596] width 22 height 10
checkbox input "true"
click at [418, 506] on input at bounding box center [445, 514] width 145 height 19
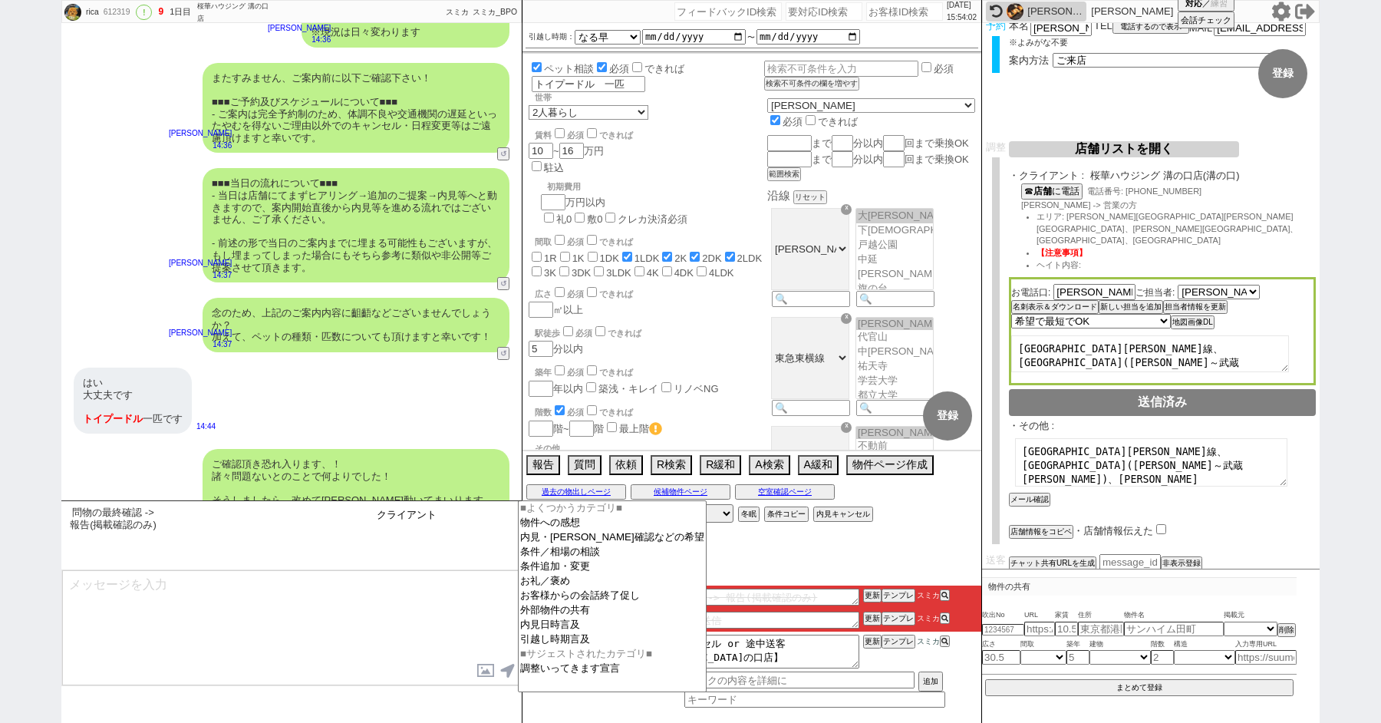
type input "クライアント"
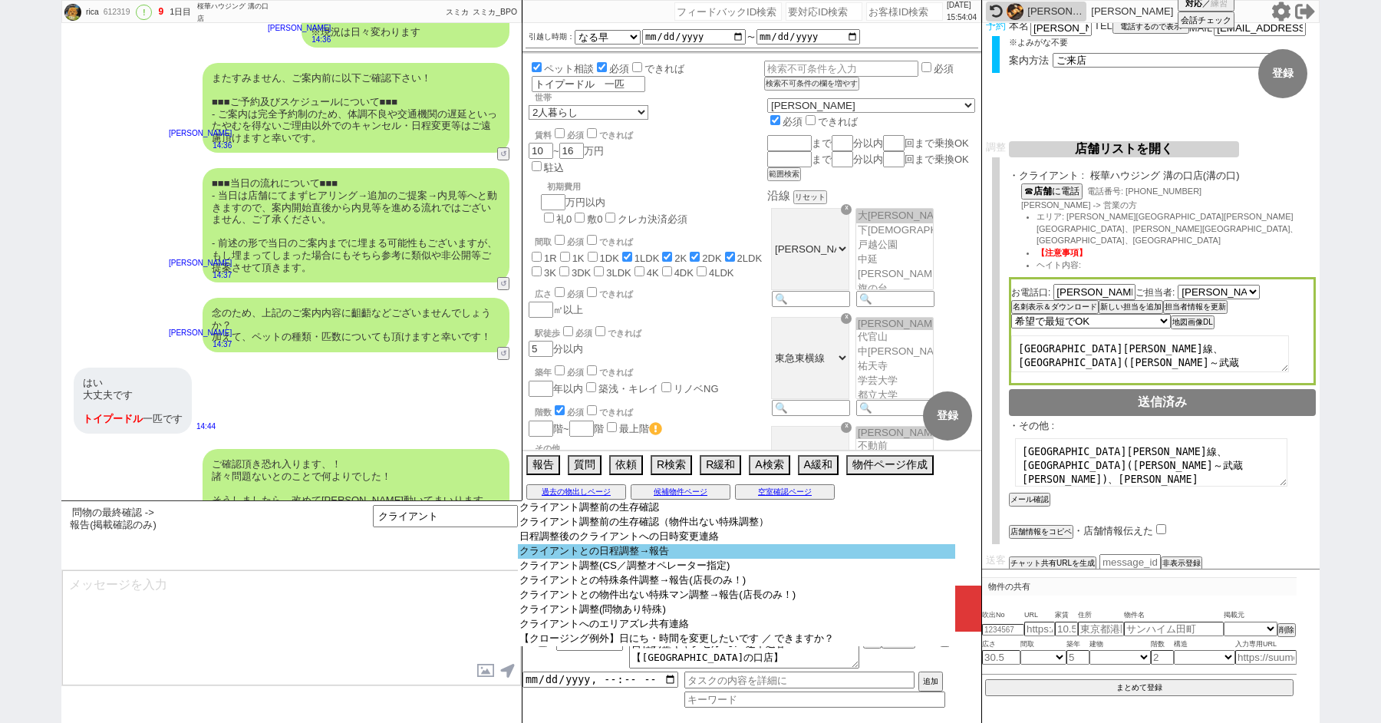
click at [589, 552] on option "クライアントとの日程調整→報告" at bounding box center [736, 551] width 437 height 15
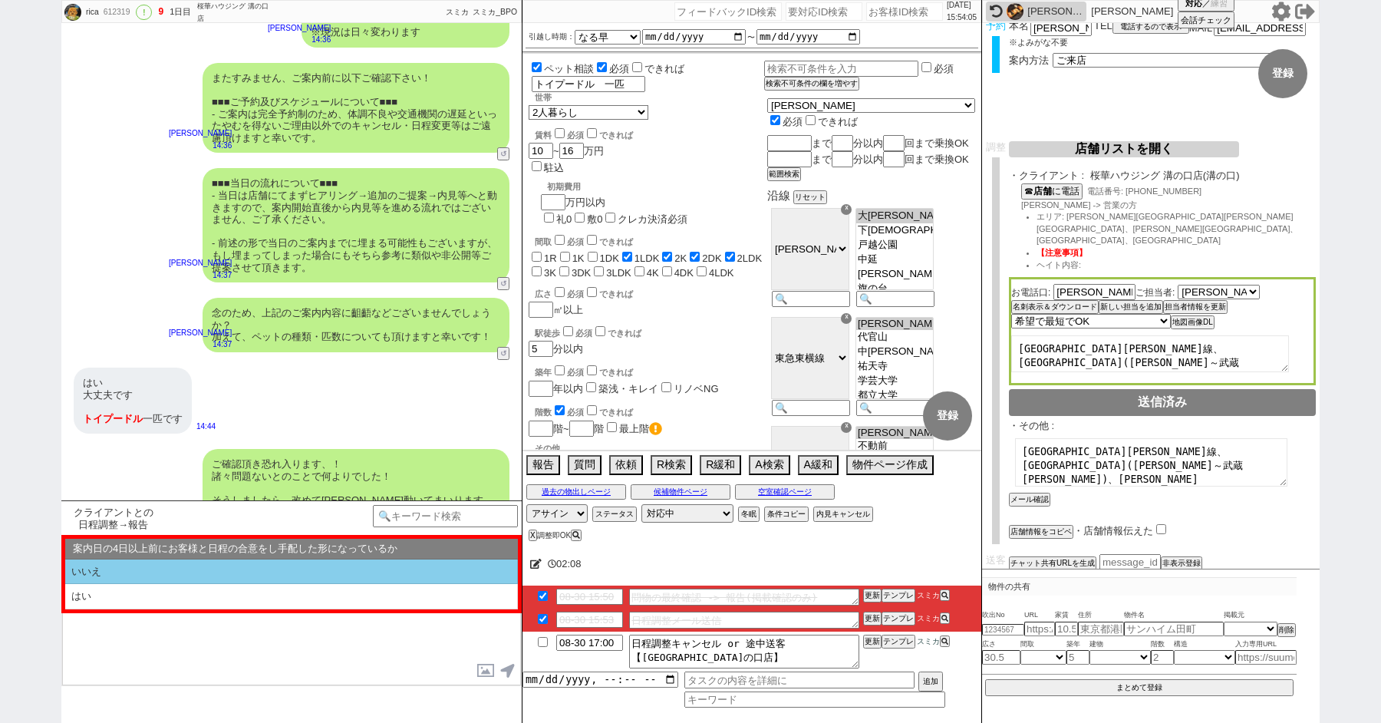
click at [196, 573] on li "いいえ" at bounding box center [291, 571] width 453 height 25
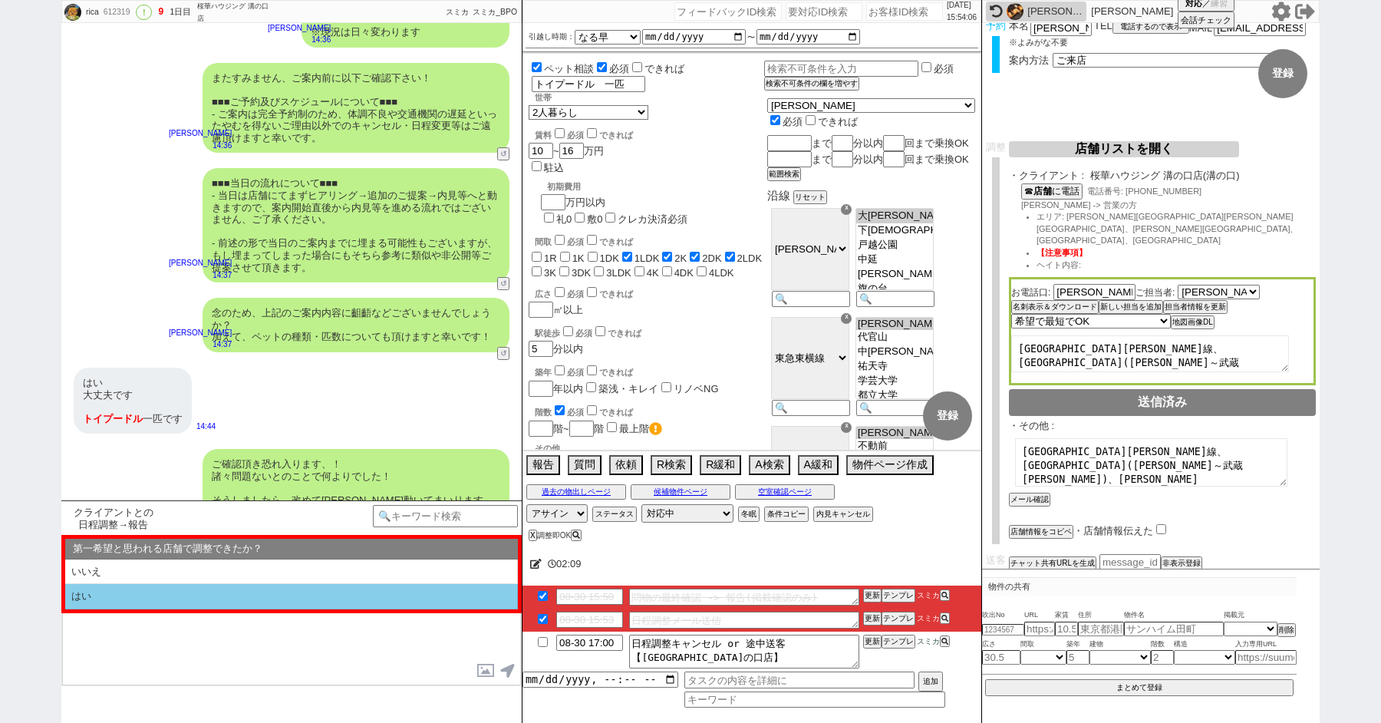
click at [195, 588] on li "はい" at bounding box center [291, 596] width 453 height 25
click at [195, 588] on li "近い" at bounding box center [291, 596] width 453 height 25
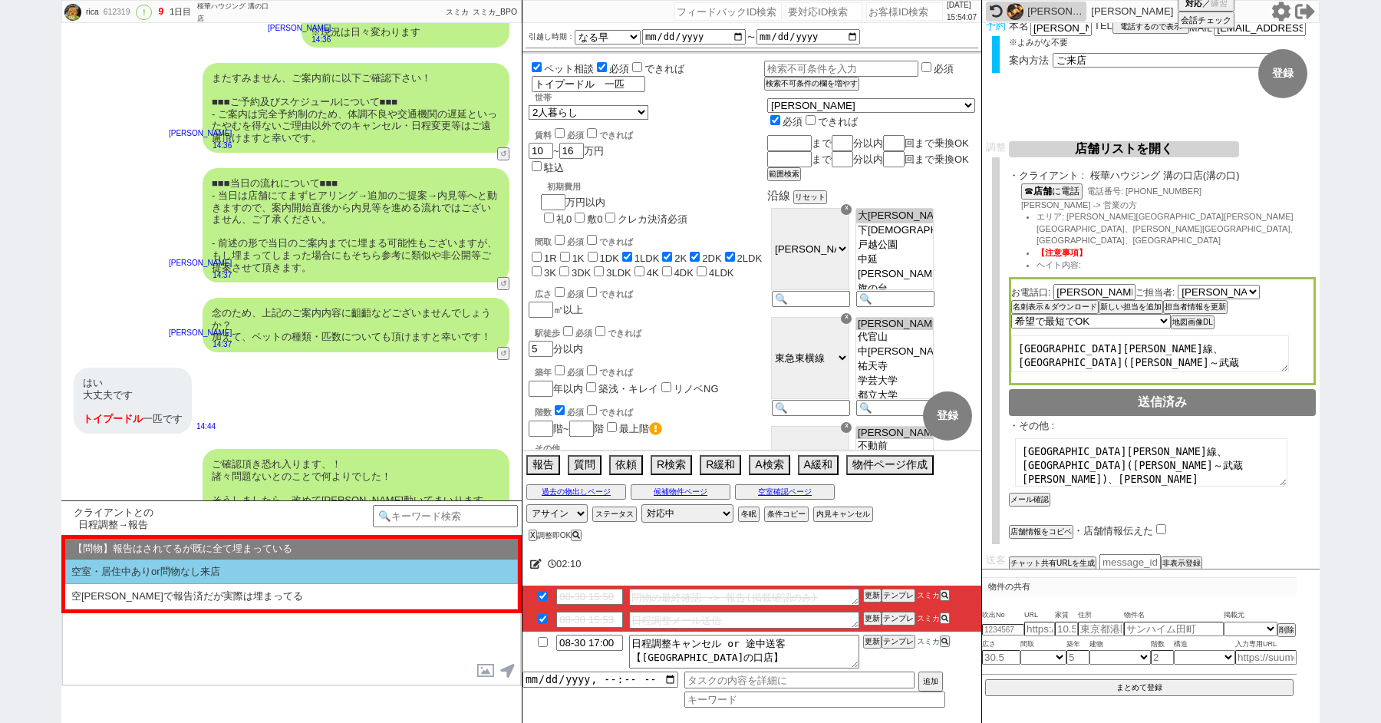
click at [188, 572] on li "空室・居住中ありor問物なし来店" at bounding box center [291, 571] width 453 height 25
select select "いいえ"
select select "はい"
select select "近い"
select select "空室・居住中ありor問物なし来店"
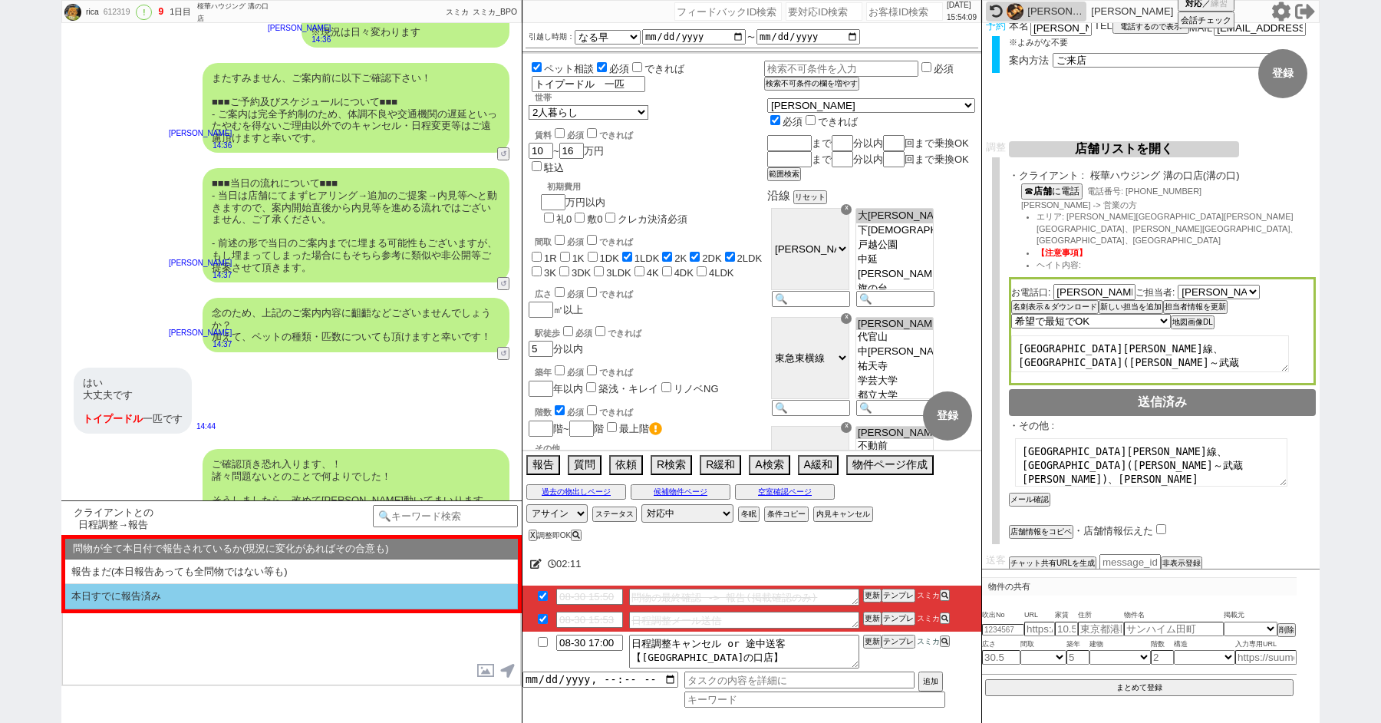
click at [188, 587] on li "本日すでに報告済み" at bounding box center [291, 596] width 453 height 25
select select "いいえ"
select select "はい"
select select "近い"
select select "空室・居住中ありor問物なし来店"
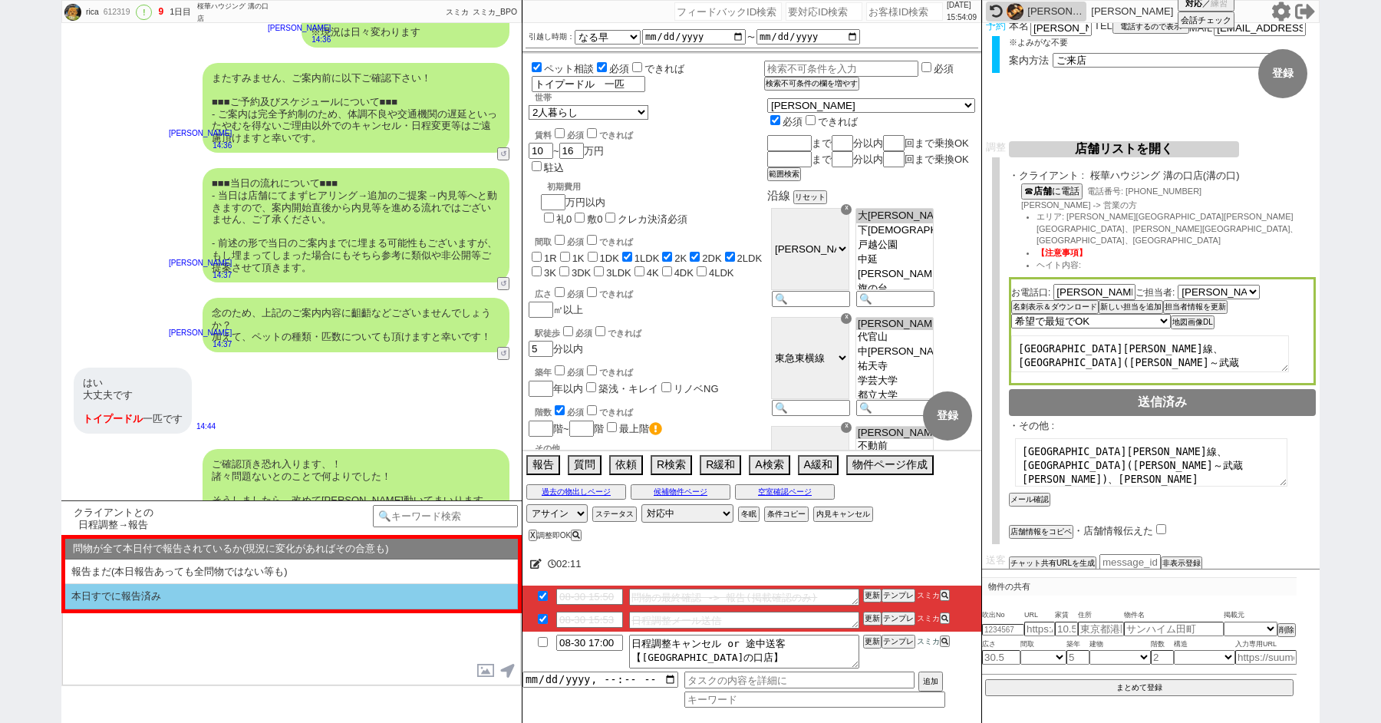
select select "本日すでに報告済み"
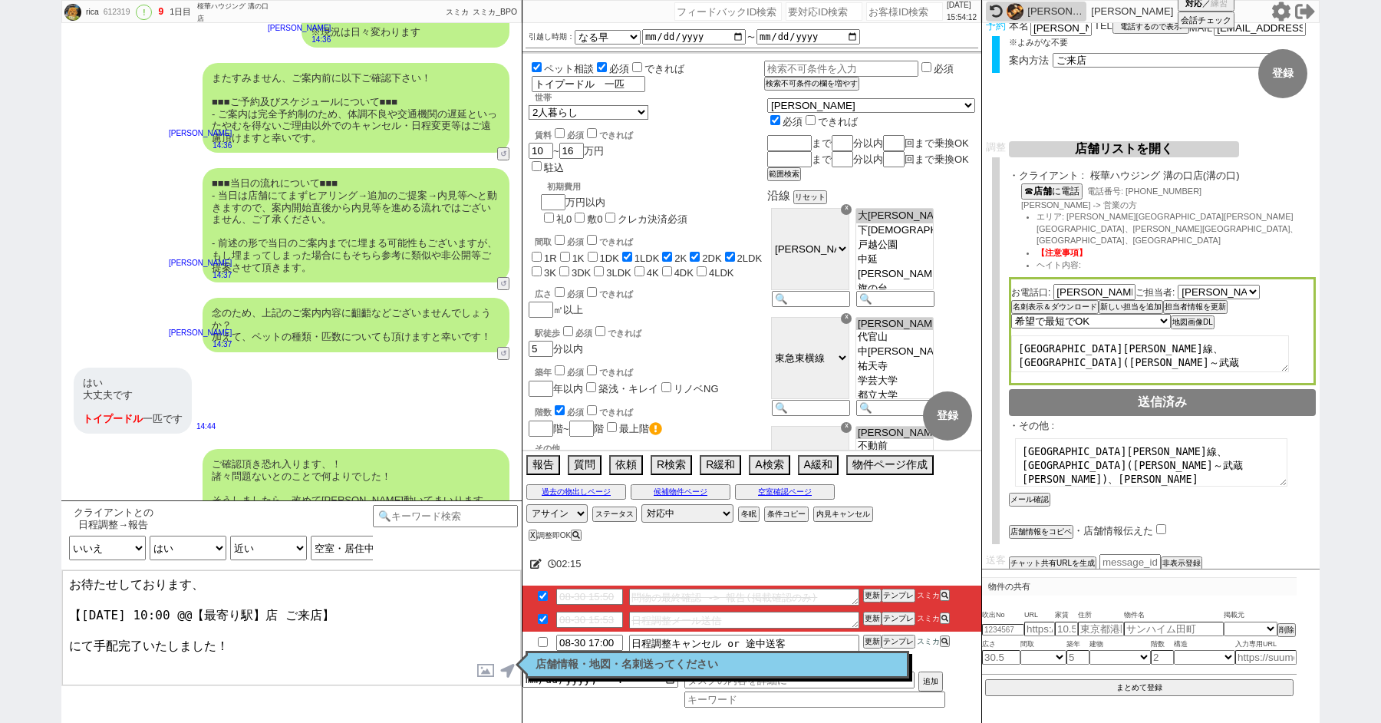
drag, startPoint x: 277, startPoint y: 609, endPoint x: 193, endPoint y: 609, distance: 83.6
click at [194, 609] on textarea "お待たせしております、 【8月31日(日) 10:00 @@【最寄り駅】店 ご来店】 にて手配完了いたしました！" at bounding box center [291, 627] width 459 height 115
click at [275, 644] on textarea "お待たせしております、 【8月31日(日) 10:00 溝の口店 ご来店】 にて手配完了いたしました！" at bounding box center [291, 627] width 459 height 115
type textarea "お待たせしております、 【8月31日(日) 10:00 溝の口店 ご来店】 にて手配完了いたしました！"
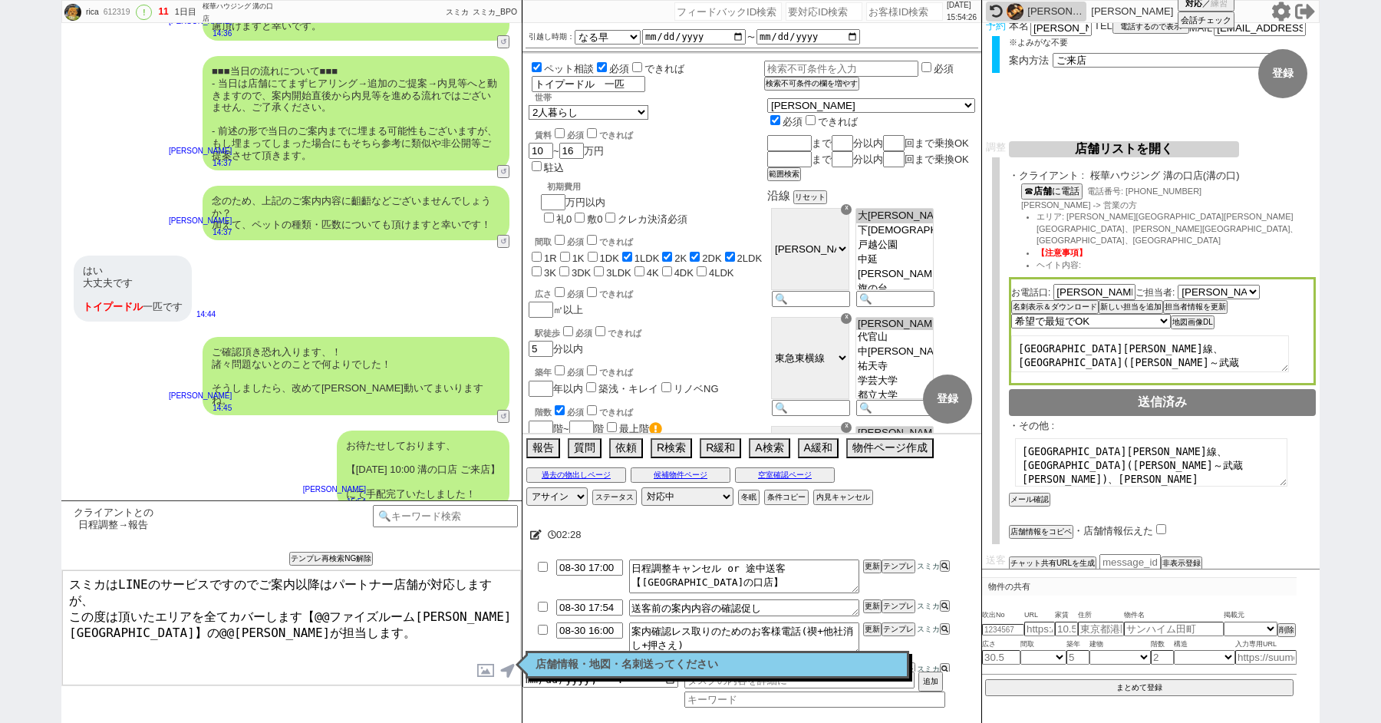
scroll to position [4222, 0]
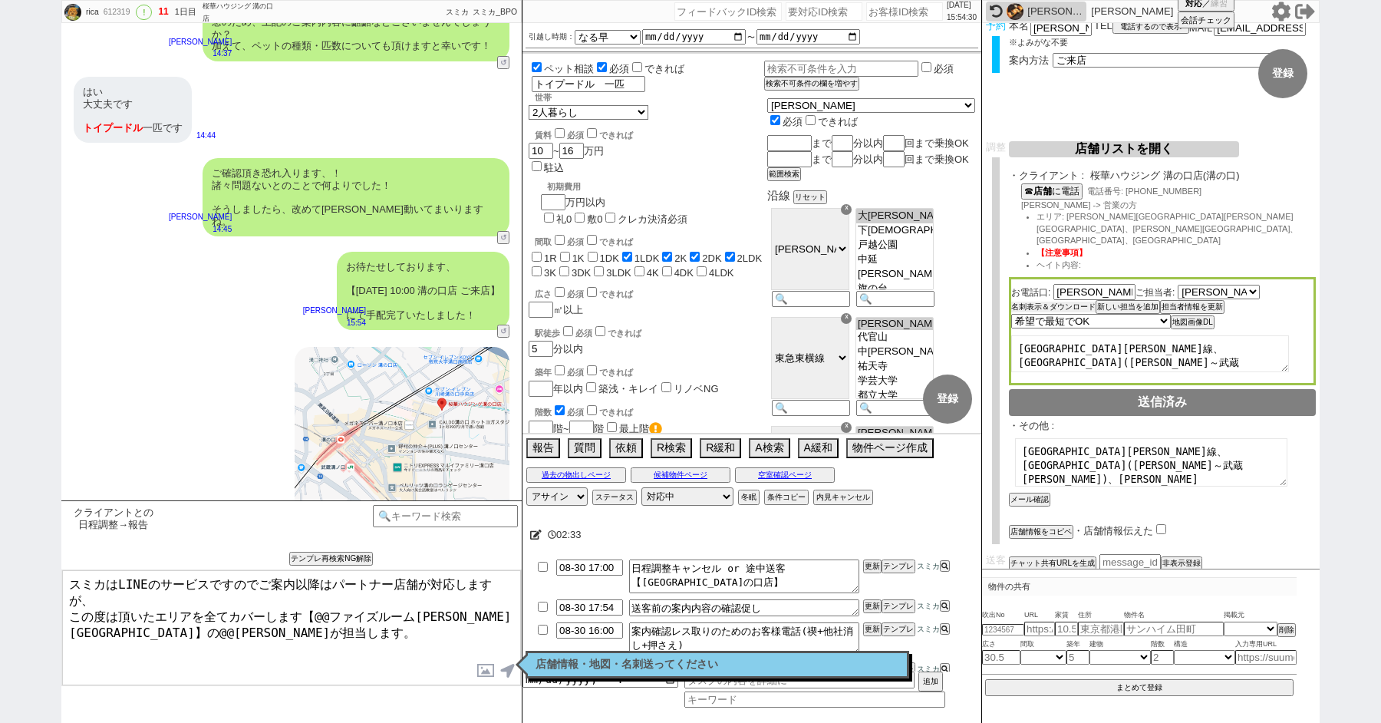
click at [1044, 301] on button "名刺表示＆ダウンロード" at bounding box center [1053, 306] width 84 height 11
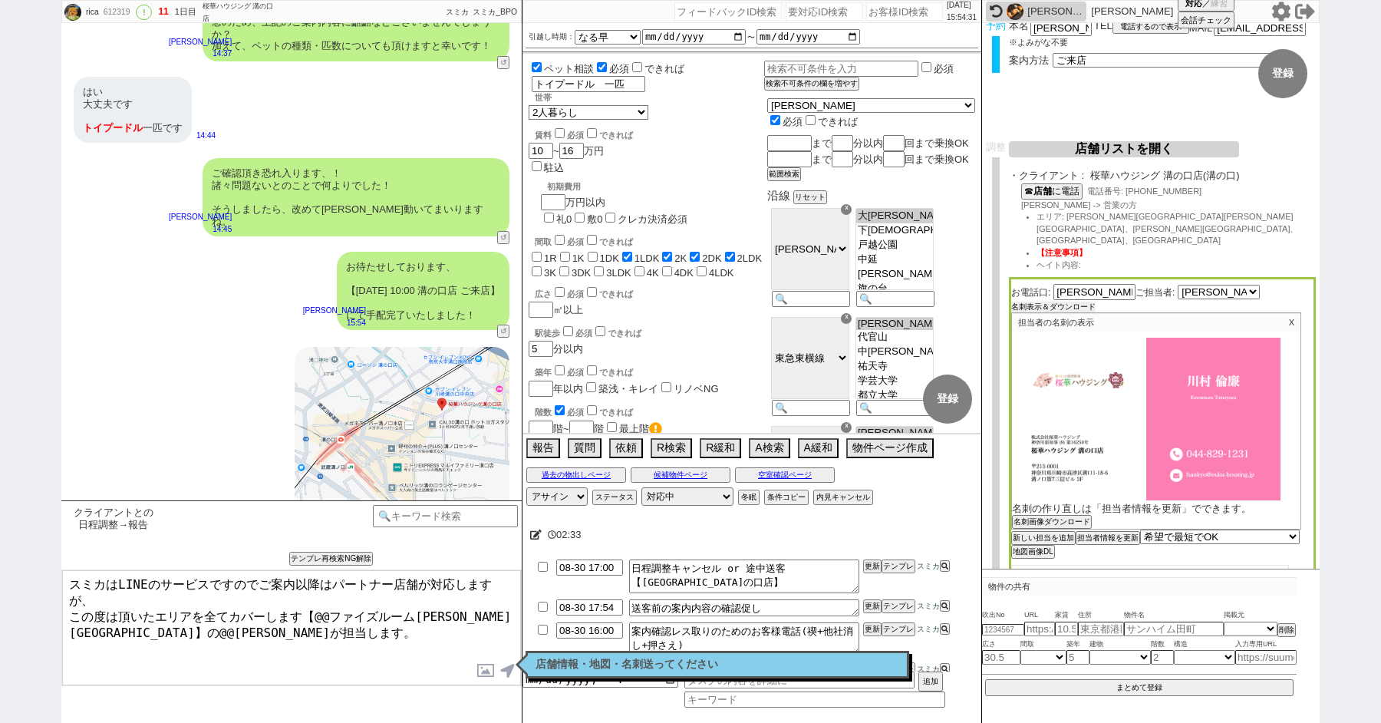
scroll to position [215, 0]
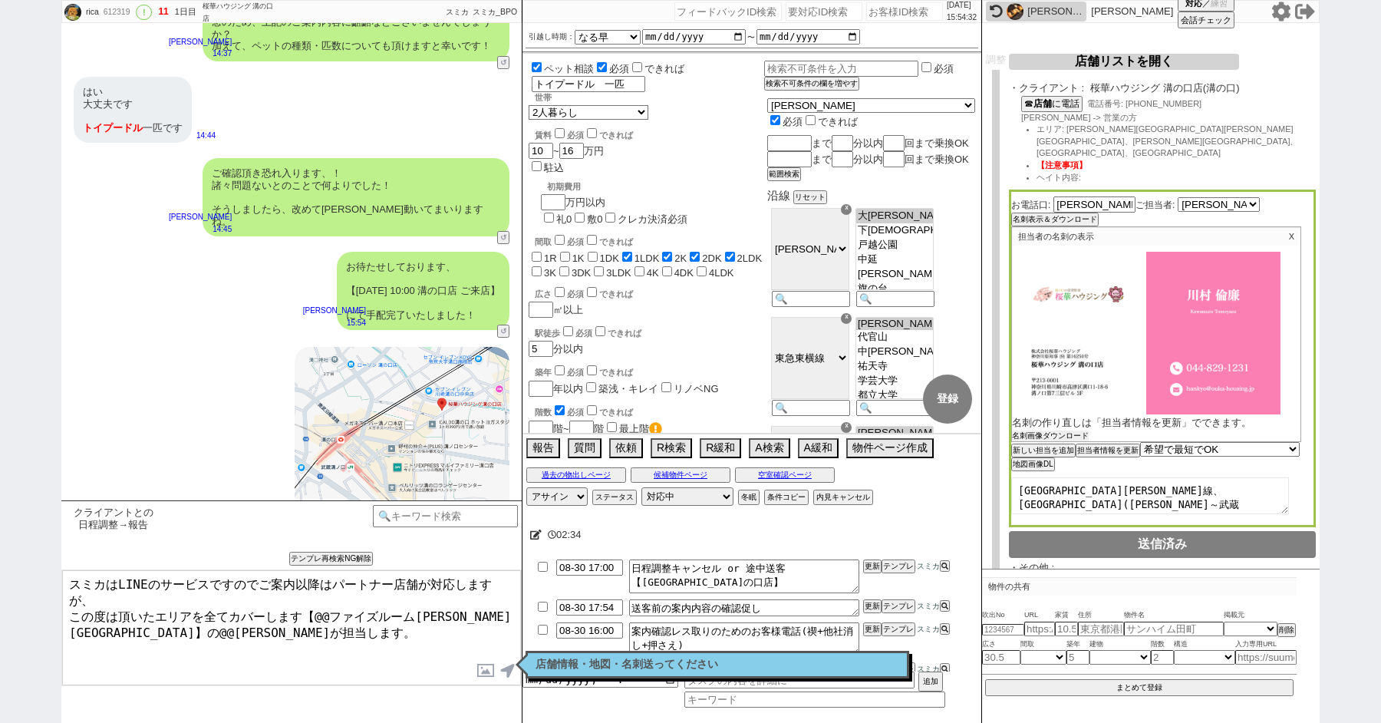
click at [1028, 430] on button "名刺画像ダウンロード" at bounding box center [1050, 435] width 77 height 11
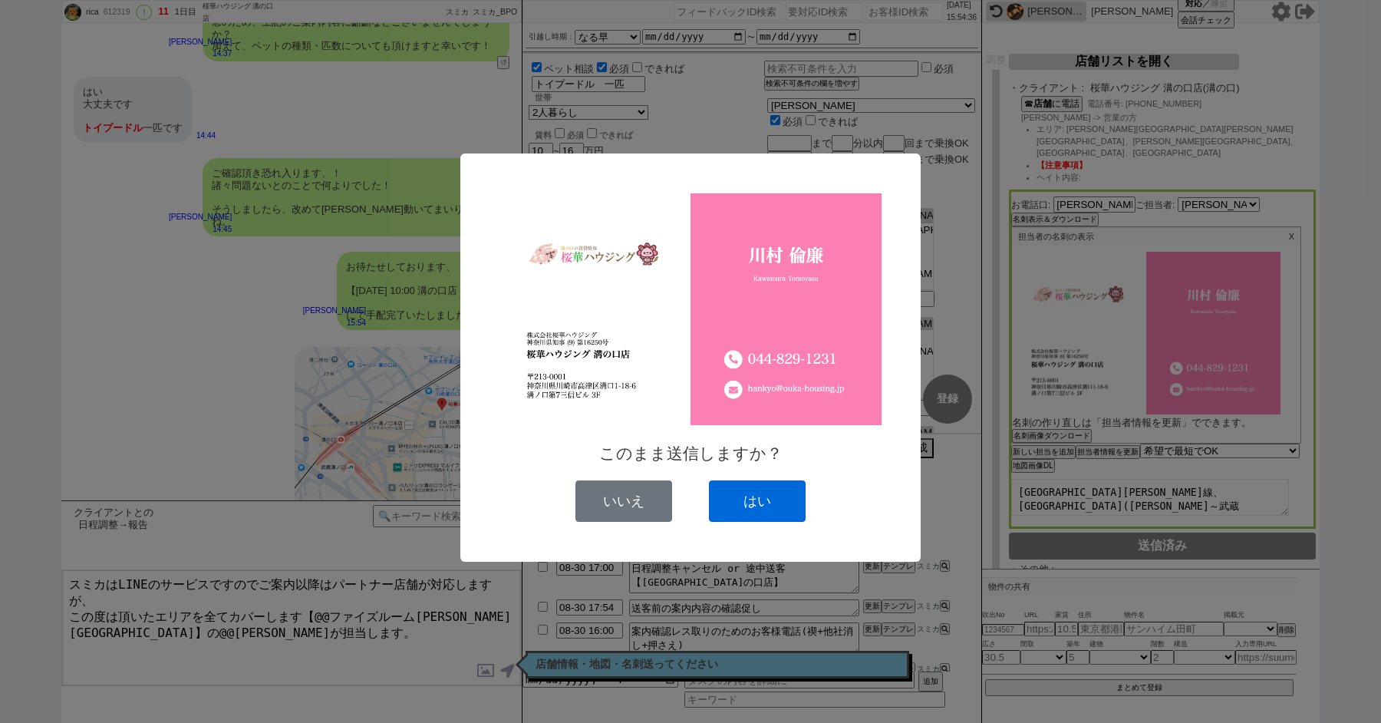
click at [782, 492] on button "はい" at bounding box center [757, 500] width 97 height 41
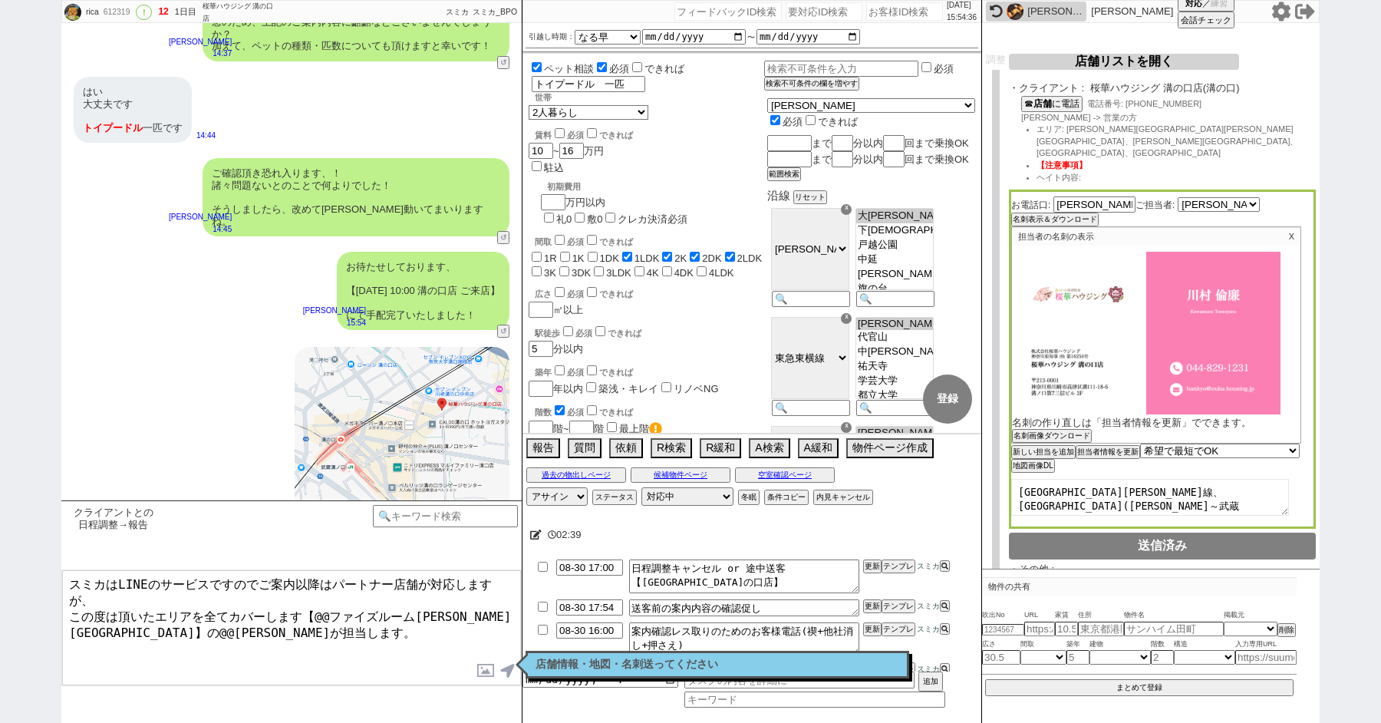
scroll to position [4370, 0]
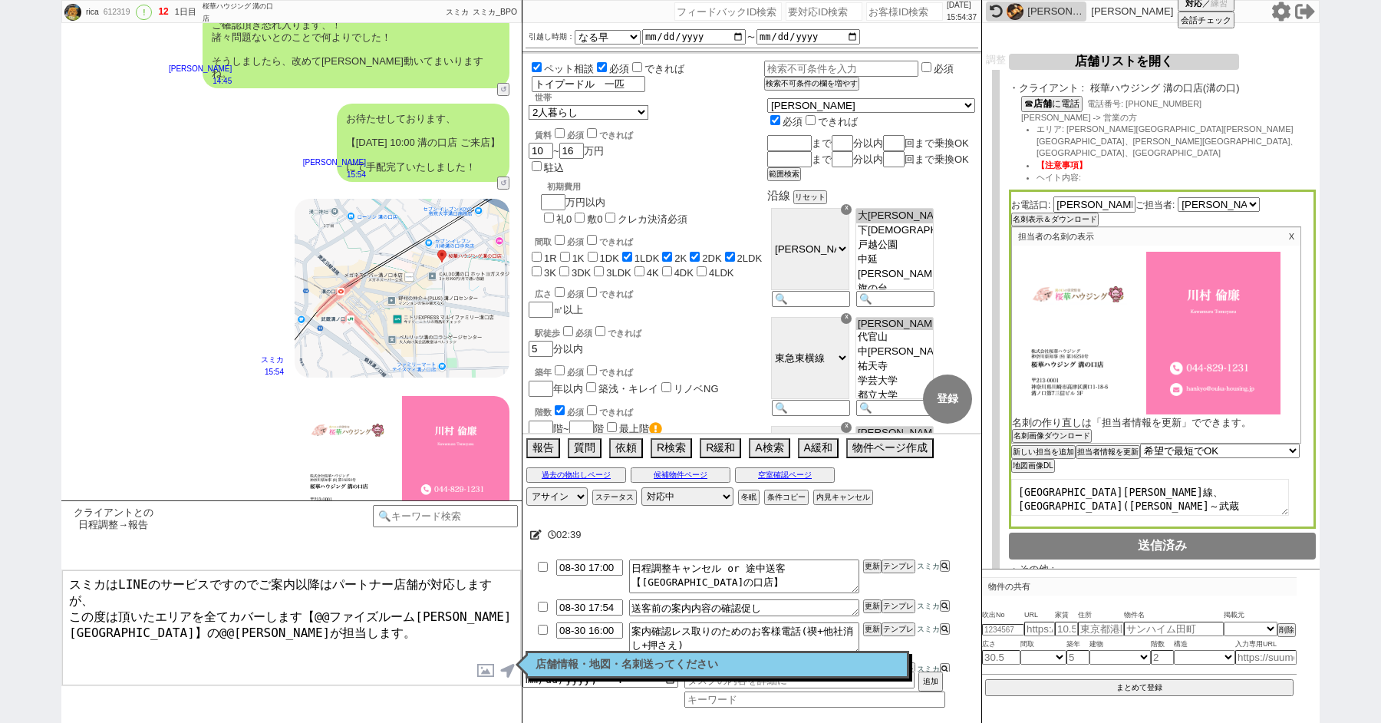
click at [298, 620] on textarea "スミカはLINEのサービスですのでご案内以降はパートナー店舗が対応しますが、 この度は頂いたエリアを全てカバーします【@@ファイズルーム渋谷本店】の@@大竹が…" at bounding box center [291, 627] width 459 height 115
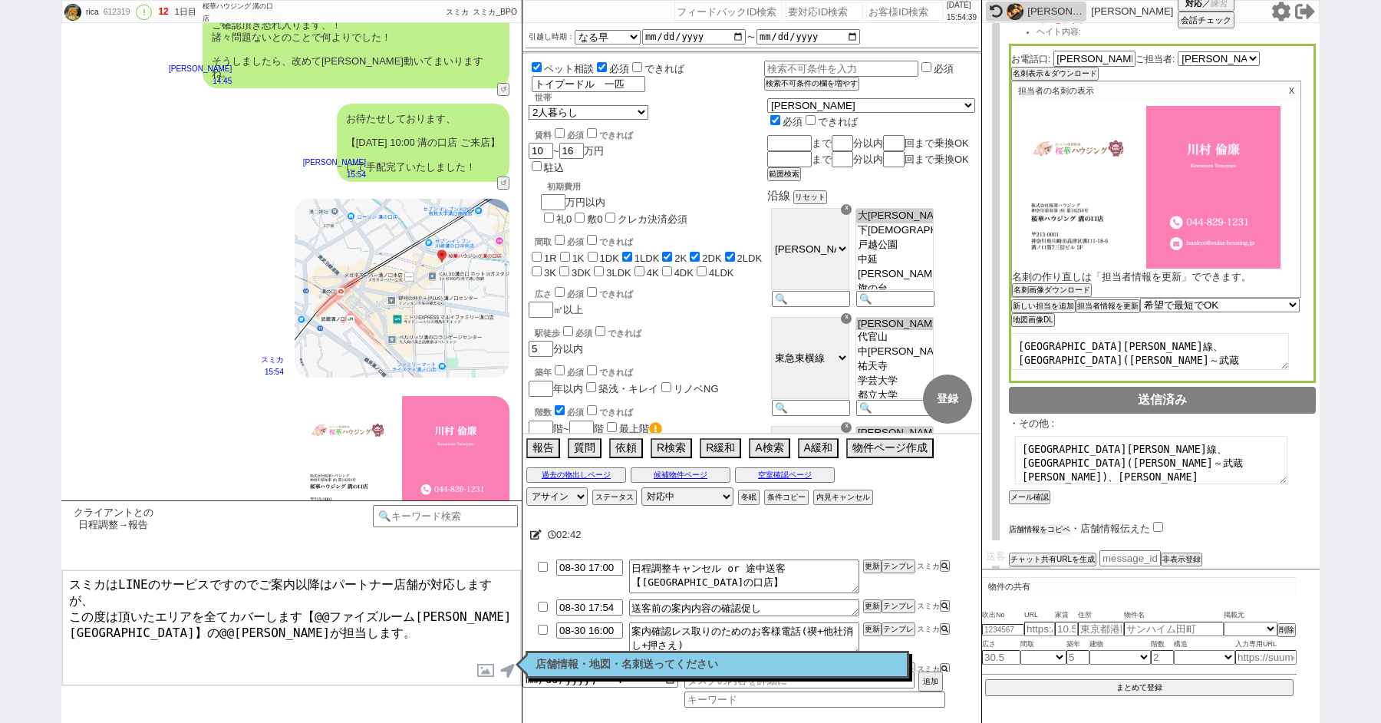
click at [1028, 524] on button "店舗情報をコピペ" at bounding box center [1039, 529] width 61 height 11
type textarea "スミカはLINEのサービスですのでご案内以降はパートナー店舗が対応しますが、 この度は頂いたエリアを全てカバーします【@@ファイズルーム渋谷本店】の@@大竹が…"
click at [1160, 523] on input "checkbox" at bounding box center [1161, 528] width 10 height 10
checkbox input "true"
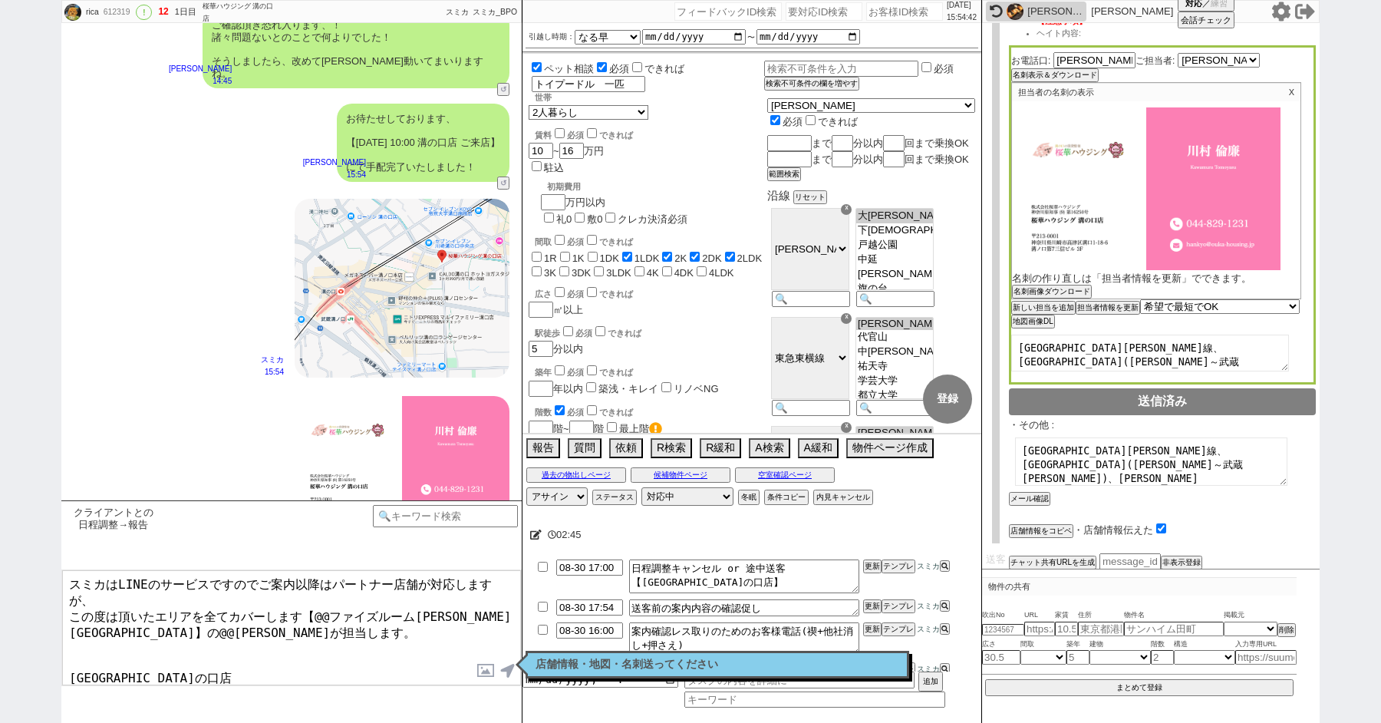
drag, startPoint x: 213, startPoint y: 642, endPoint x: 39, endPoint y: 642, distance: 174.1
click at [39, 642] on div "rica 612319 ! 12 1日目 桜華ハウジング 溝の口店 冬眠中 自社客 スミカ スミカ_BPO チャット全表示 2025-08-30 ようこそLI…" at bounding box center [690, 361] width 1381 height 723
drag, startPoint x: 456, startPoint y: 595, endPoint x: 315, endPoint y: 595, distance: 141.9
click at [315, 595] on textarea "スミカはLINEのサービスですのでご案内以降はパートナー店舗が対応しますが、 この度は頂いたエリアを全てカバーします【@@ファイズルーム渋谷本店】の@@大竹が…" at bounding box center [291, 627] width 459 height 115
paste textarea "桜華ハウジング 溝の口店"
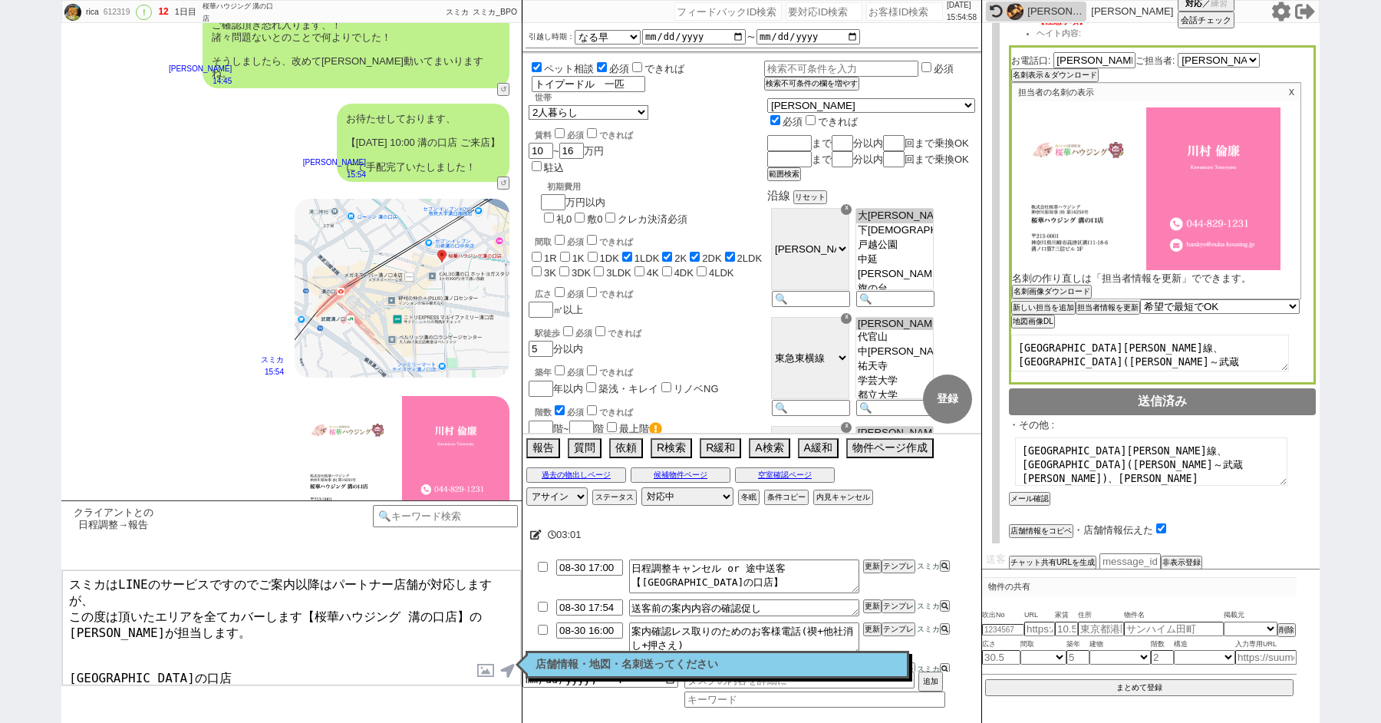
click at [208, 637] on textarea "スミカはLINEのサービスですのでご案内以降はパートナー店舗が対応しますが、 この度は頂いたエリアを全てカバーします【桜華ハウジング 溝の口店】の川村が担当し…" at bounding box center [291, 627] width 459 height 115
type textarea "スミカはLINEのサービスですのでご案内以降はパートナー店舗が対応しますが、 この度は頂いたエリアを全てカバーします【桜華ハウジング 溝の口店】の川村が担当し…"
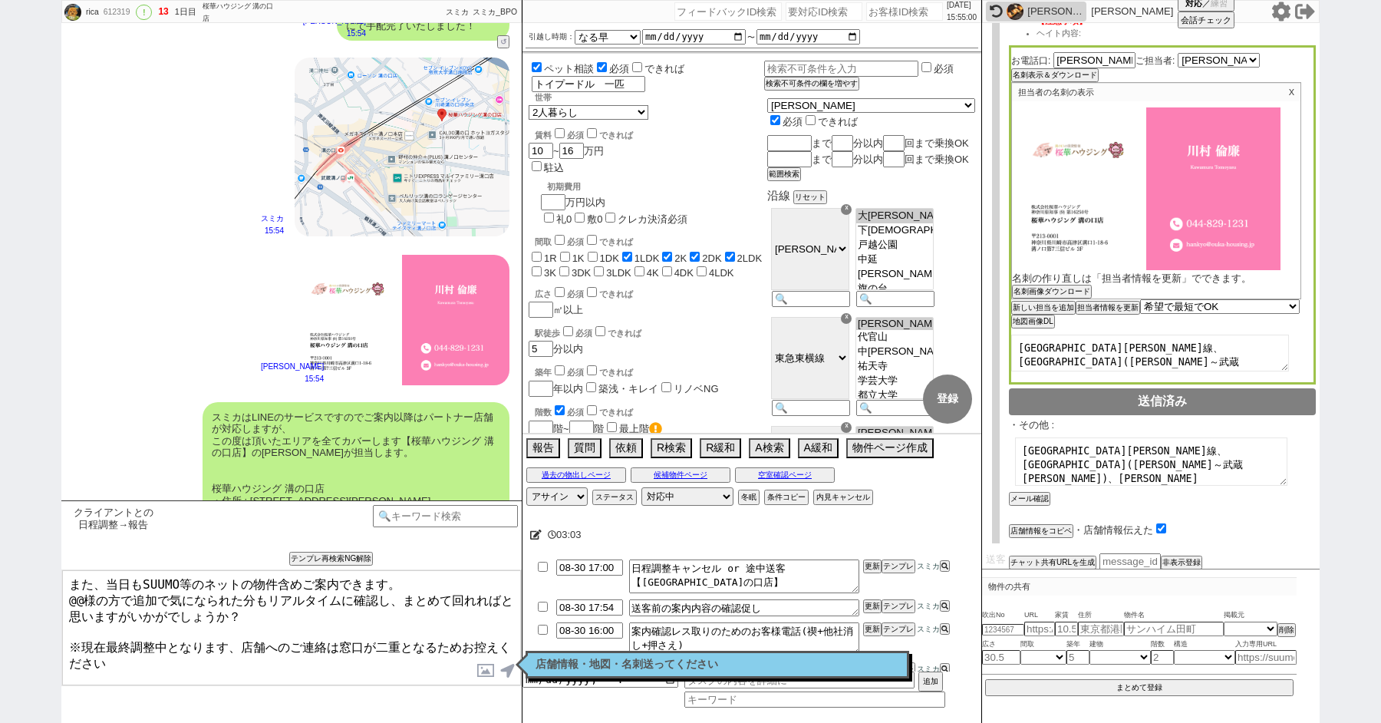
scroll to position [0, 0]
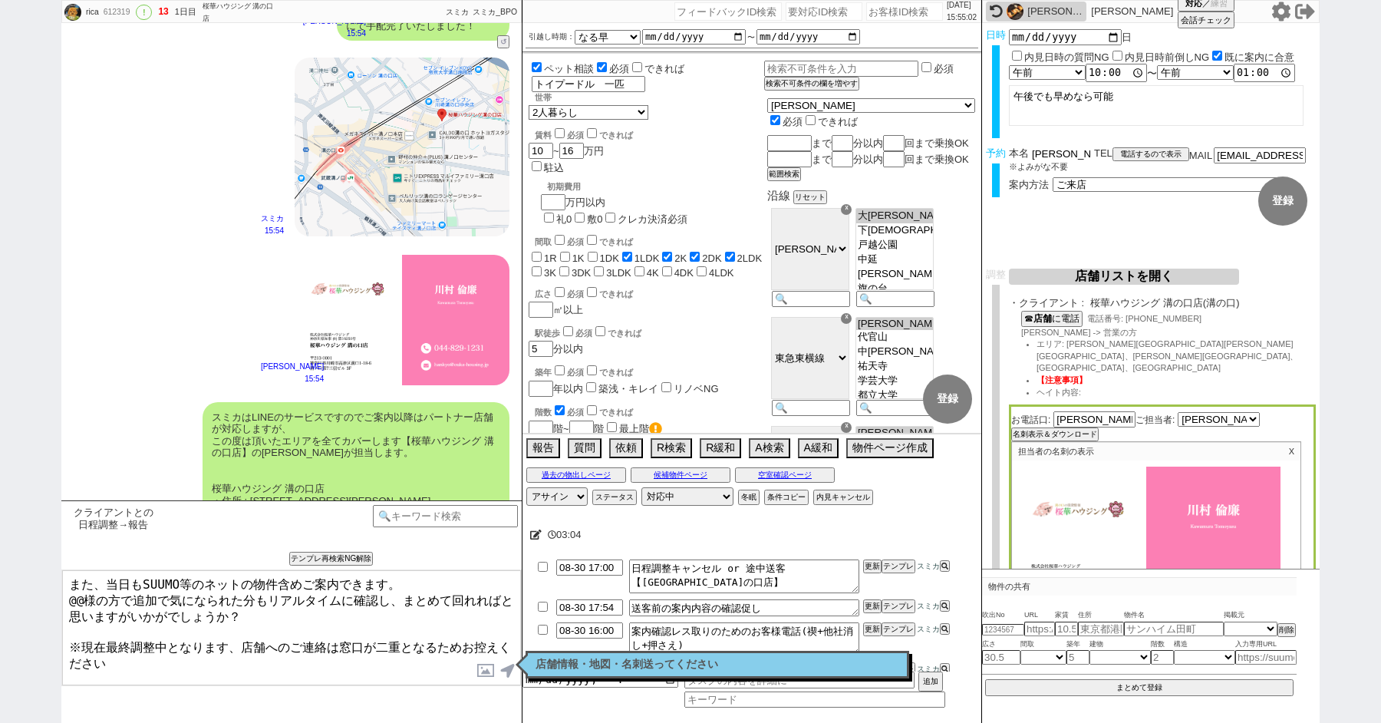
drag, startPoint x: 1052, startPoint y: 153, endPoint x: 910, endPoint y: 153, distance: 141.9
click at [923, 153] on div "rica 612319 ! 13 1日目 桜華ハウジング 溝の口店 冬眠中 自社客 スミカ スミカ_BPO チャット全表示 2025-08-30 ようこそLI…" at bounding box center [690, 361] width 1258 height 723
drag, startPoint x: 84, startPoint y: 591, endPoint x: 0, endPoint y: 591, distance: 84.4
click at [18, 591] on div "rica 612319 ! 13 1日目 桜華ハウジング 溝の口店 冬眠中 自社客 スミカ スミカ_BPO チャット全表示 2025-08-30 ようこそLI…" at bounding box center [690, 361] width 1381 height 723
paste textarea "中村"
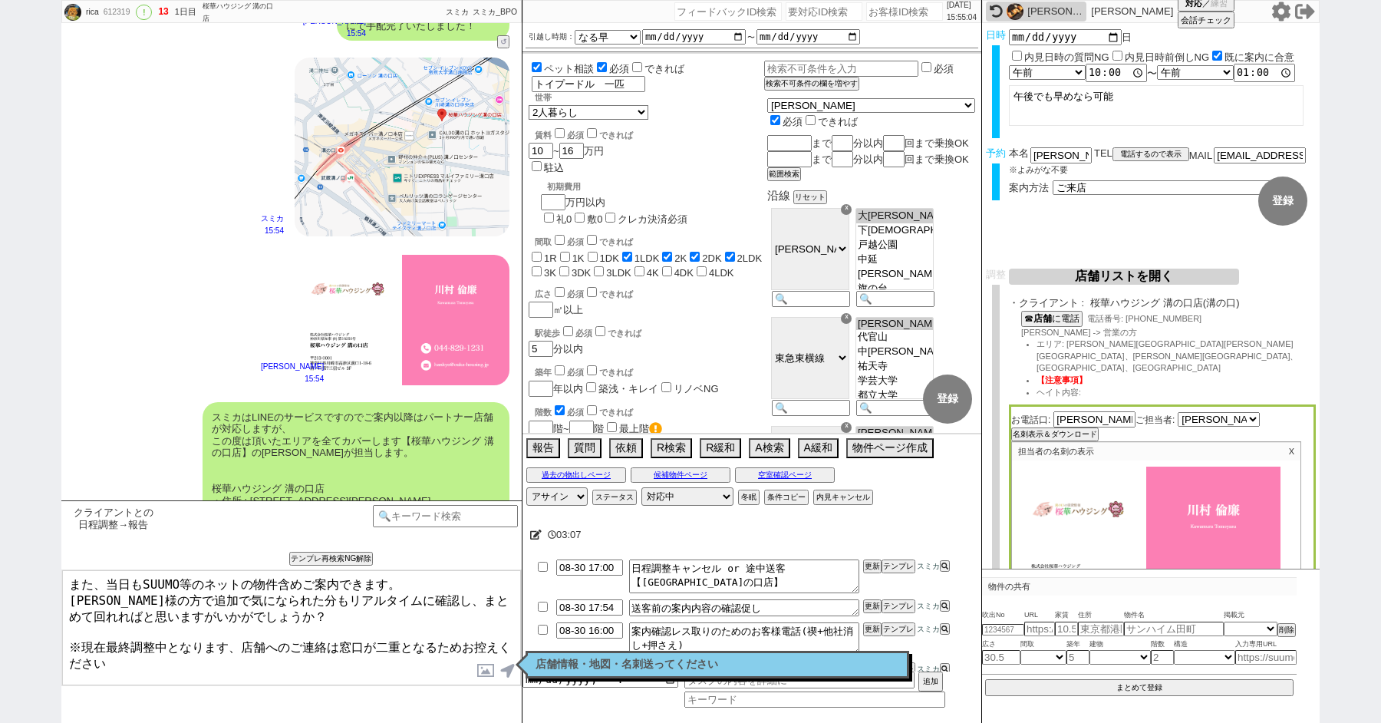
type textarea "また、当日もSUUMO等のネットの物件含めご案内できます。 中村様の方で追加で気になられた分もリアルタイムに確認し、まとめて回れればと思いますがいかがでしょう…"
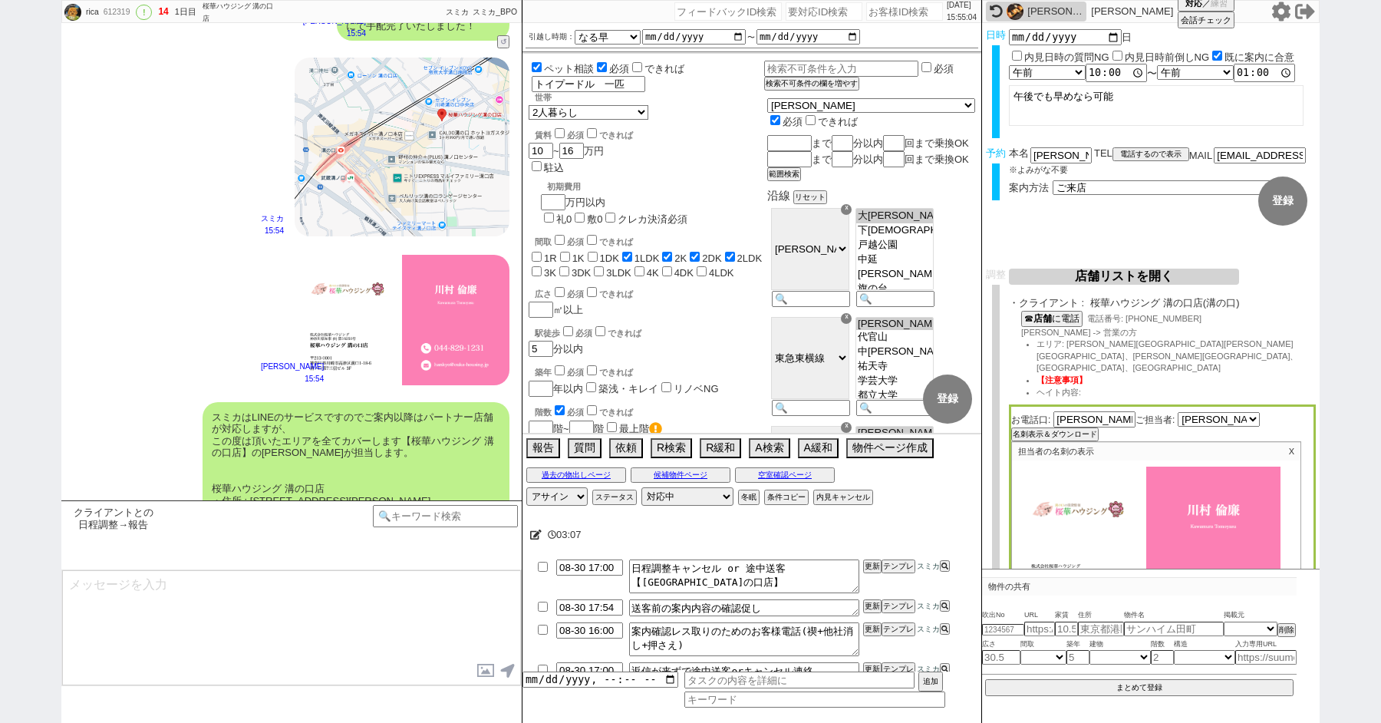
scroll to position [4617, 0]
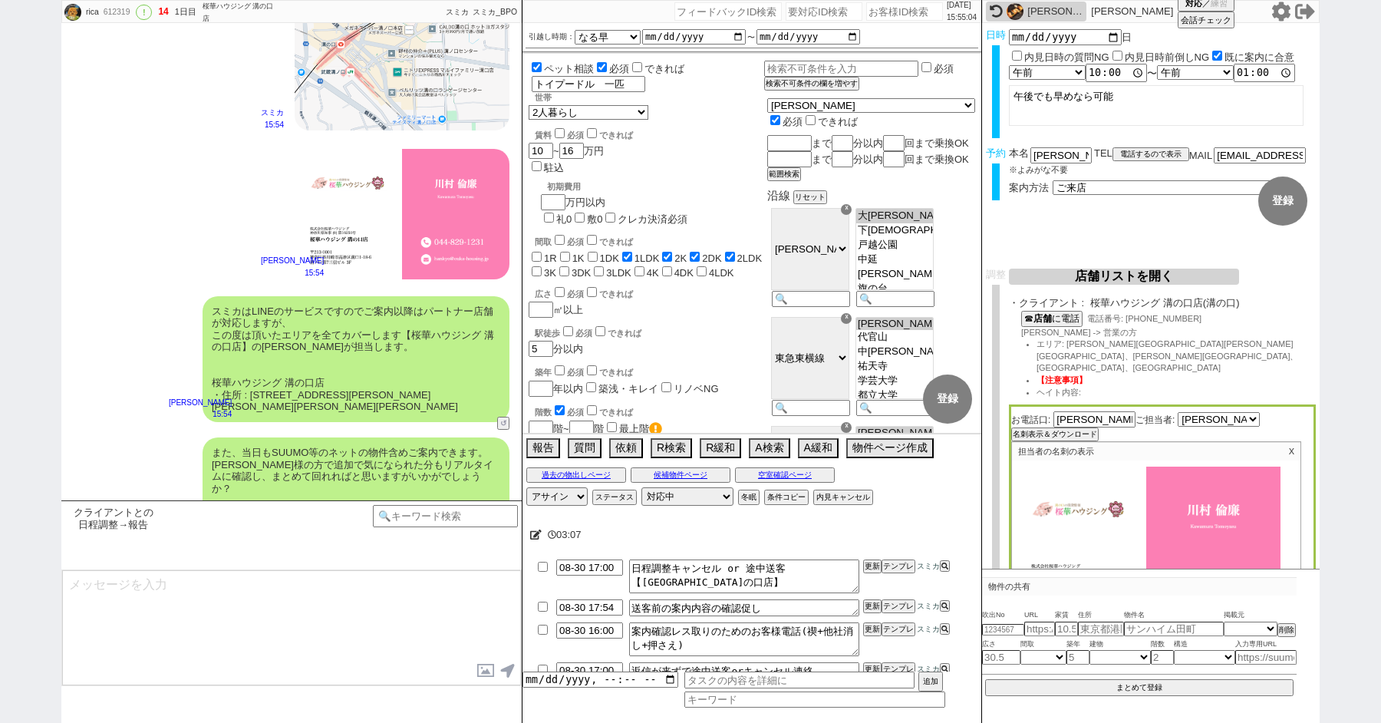
type textarea "※案内時の店舗状況次第では担当が変更になります、ご了承ください ※もし担当が変更になった場合でも、本LINEの内容は全て引き継がれておりスムーズにご案内が可能…"
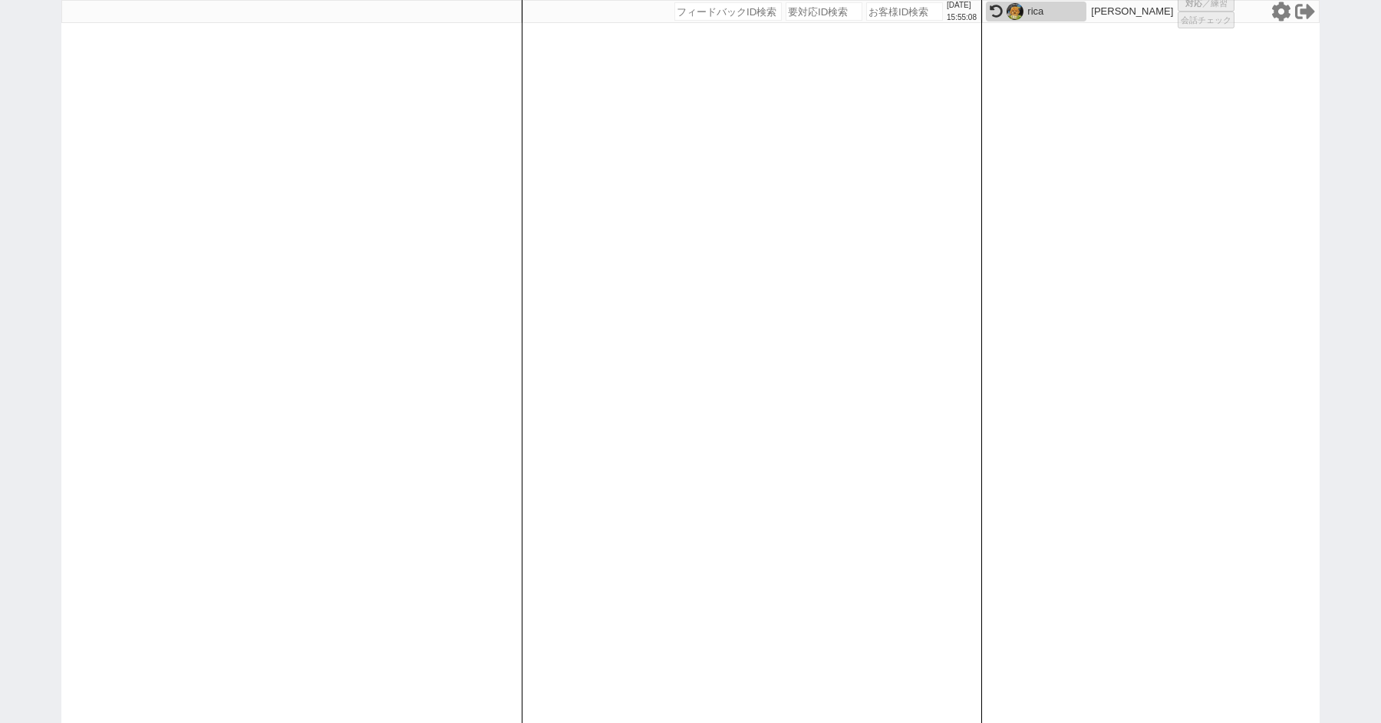
select select "1"
select select "2"
select select "5"
select select
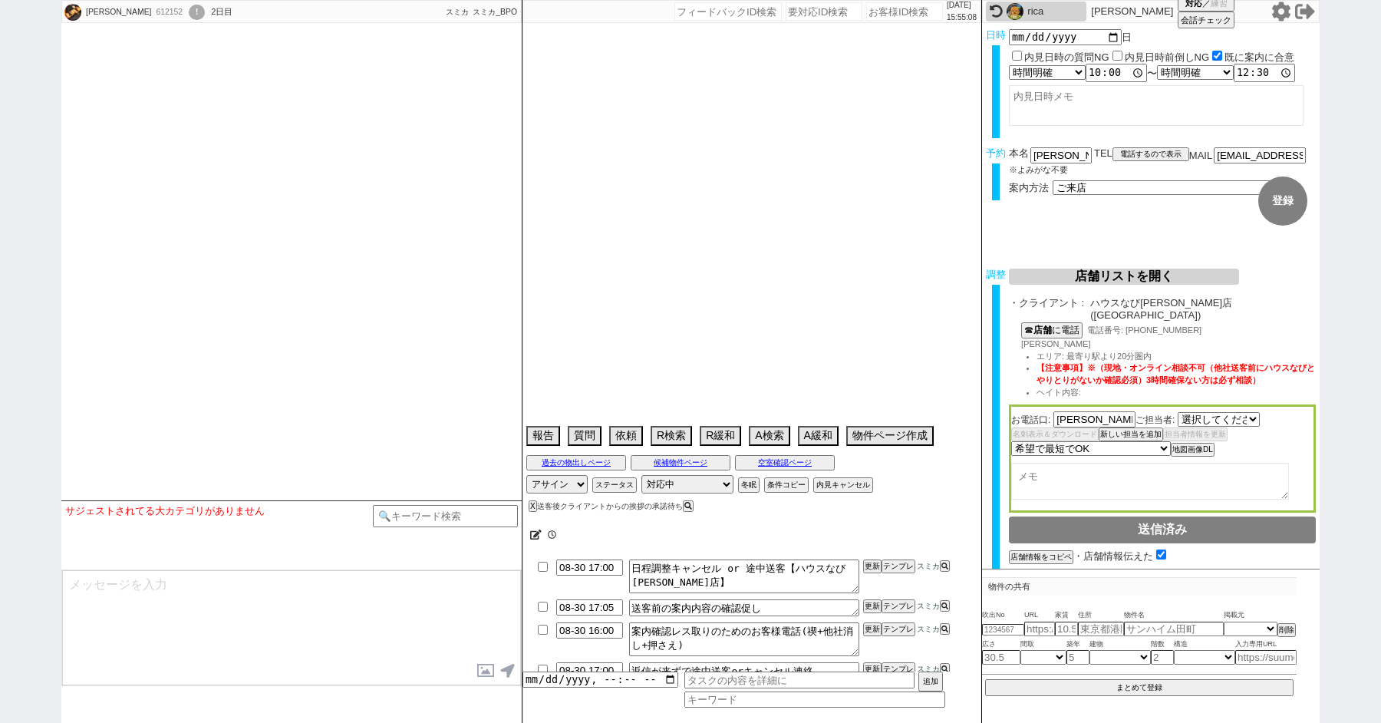
select select "1593"
type textarea "他社内見予定　8/30はハウスパートナー柏東口店、8/31に10時(ハウストゥハウスでフローラル松戸)からと13時(アエラスでシャルマンコーポ松戸)から＠アエ…"
select select "2025"
select select "10"
select select "32"
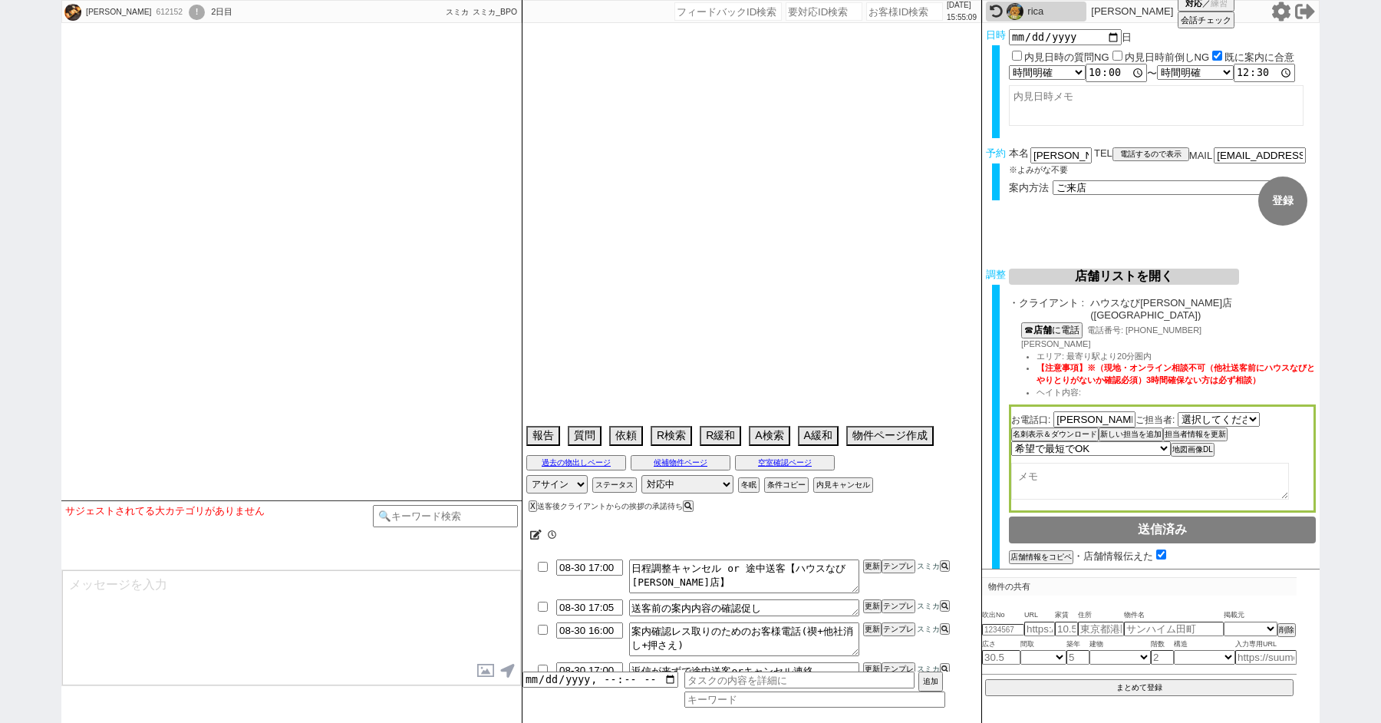
select select "1"
select select "7"
select select "215"
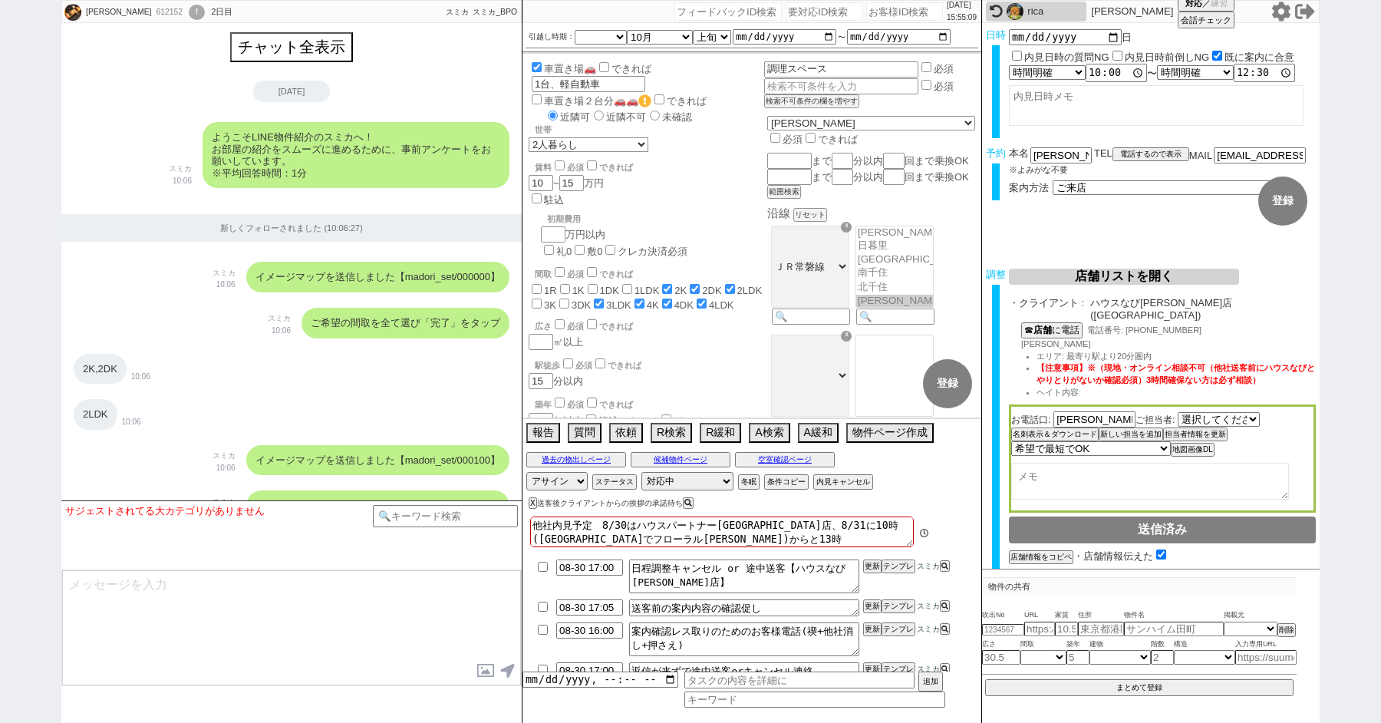
scroll to position [68, 0]
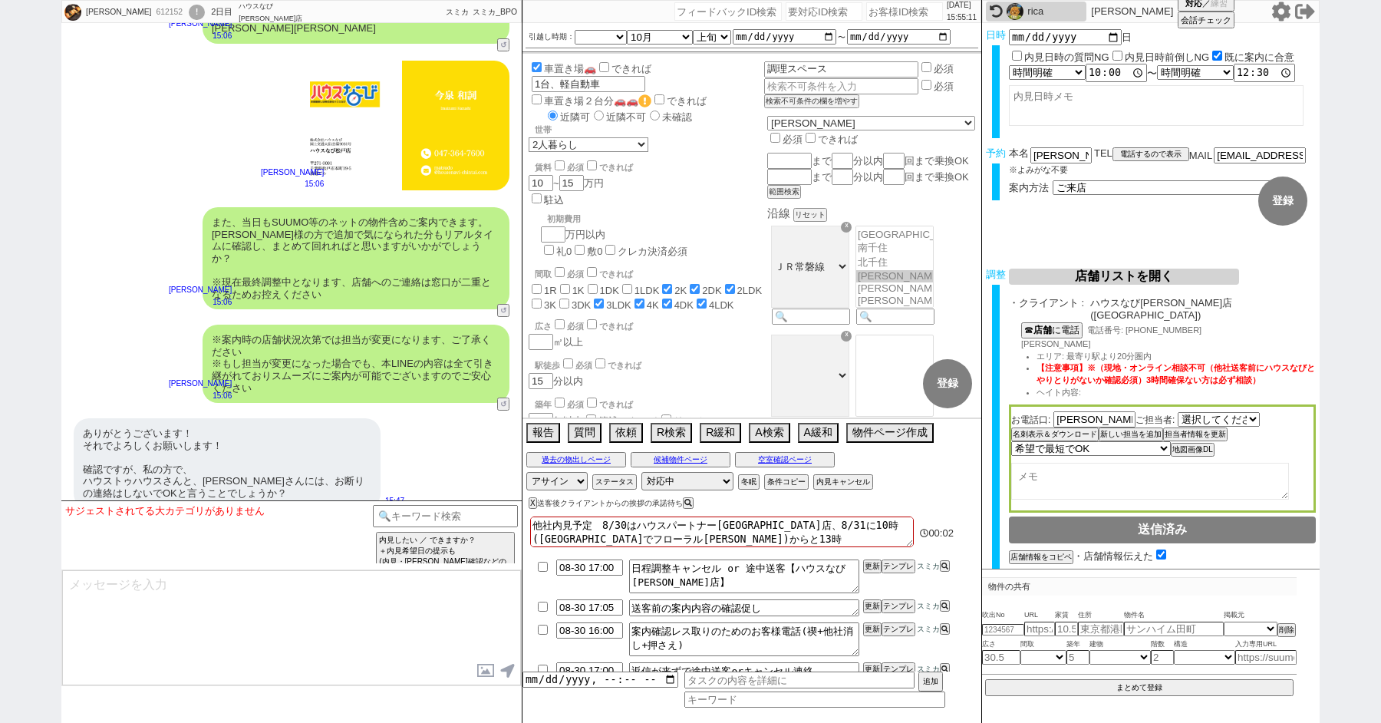
click at [96, 516] on div "ご確認ありがとうございます！ またご質問いただいた件ですが、お客様がお取りされた他会社様のご予約をこちら側でキャンセルすることは出来ず。 どうしてもお断りの連…" at bounding box center [291, 574] width 460 height 117
click at [165, 604] on textarea at bounding box center [291, 627] width 459 height 115
type textarea "ご"
type textarea "ご確認とご対応ありがとうございます！ こちら経由でのご案内にお任せいただけるようで、当日地域に強いスタッフより精一杯ご案内もさせていただきますね。"
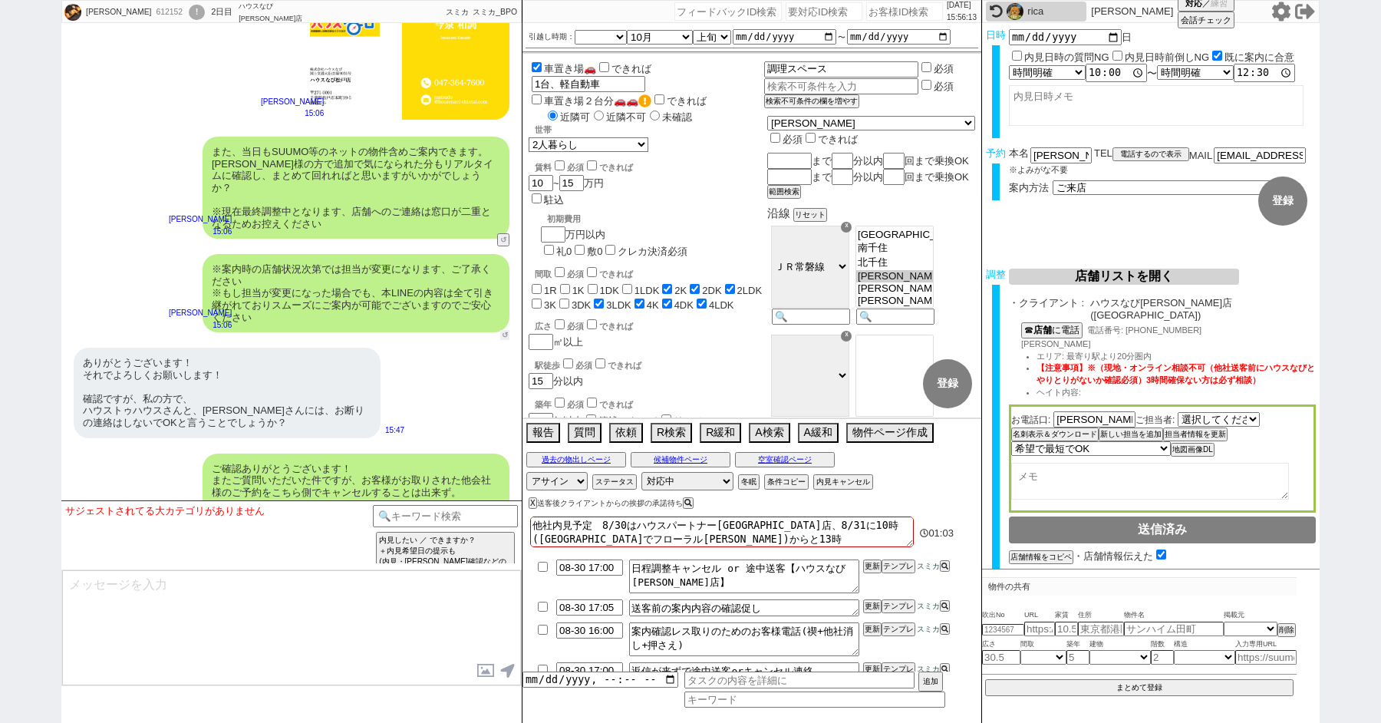
click at [504, 330] on button "↺" at bounding box center [504, 335] width 9 height 10
click at [183, 522] on select "中カテゴリを選択 わかりました ／ ありがとうございます ／ よろしくお願いします 見つけ次第都度お送りしますね 今は他にはないです 実際にURL送ってきた …" at bounding box center [210, 518] width 97 height 27
select select "わかりました ／ ありがとうございます ／ よろしくお願いします"
click at [162, 505] on select "中カテゴリを選択 わかりました ／ ありがとうございます ／ よろしくお願いします 見つけ次第都度お送りしますね 今は他にはないです 実際にURL送ってきた …" at bounding box center [210, 518] width 97 height 27
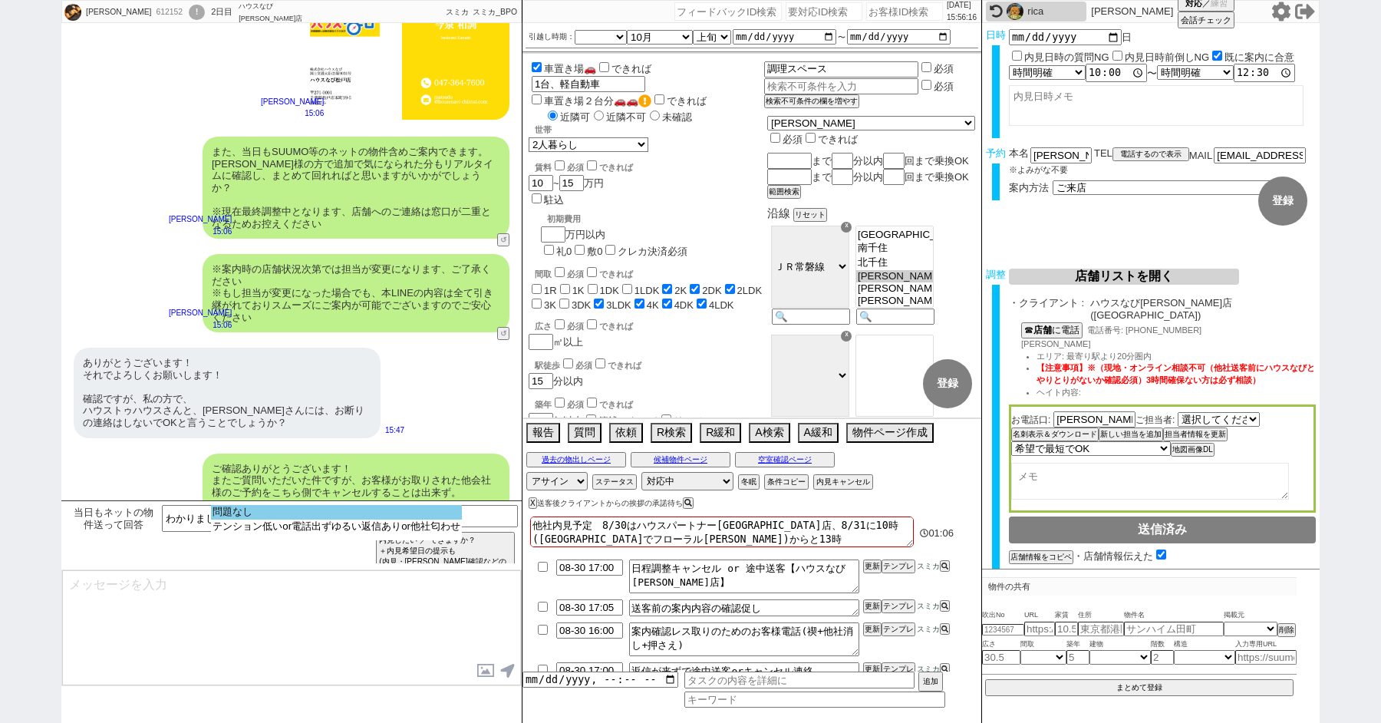
select select "問題なし"
click at [259, 519] on option "問題なし" at bounding box center [336, 526] width 251 height 15
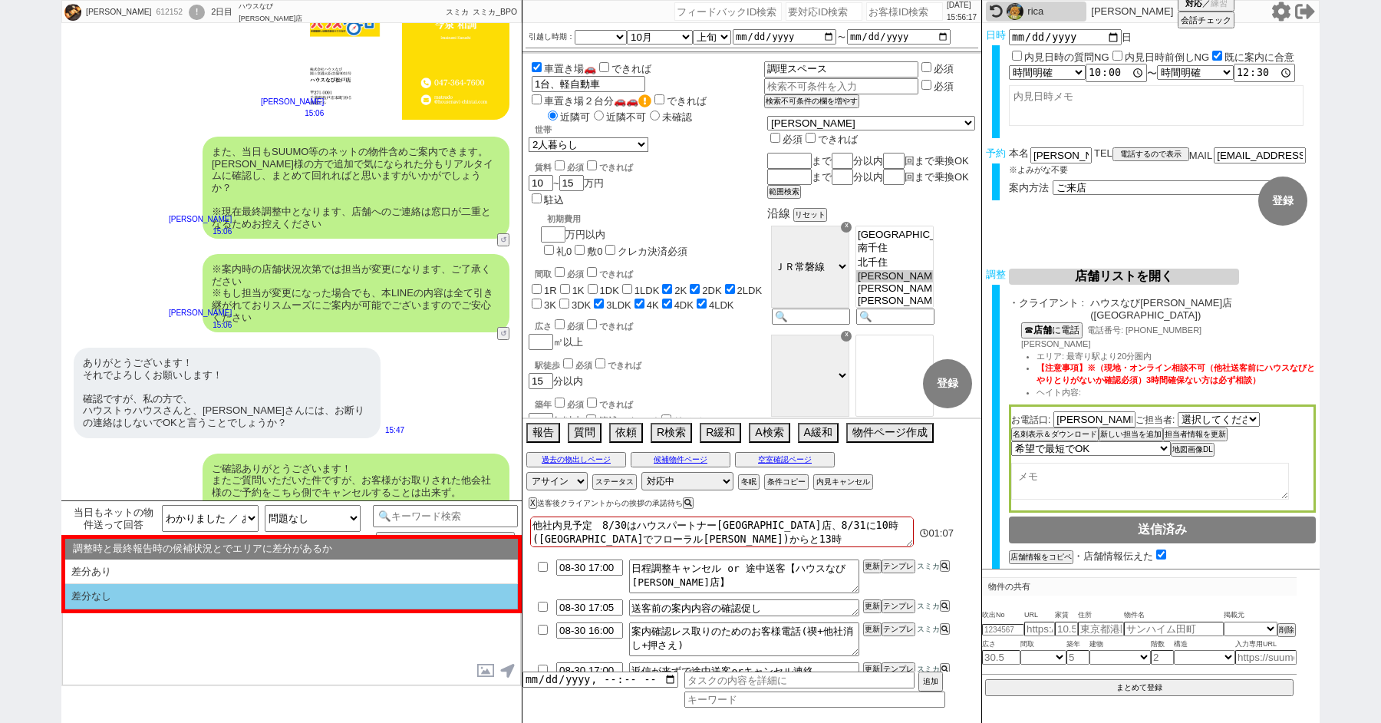
click at [176, 592] on li "差分なし" at bounding box center [291, 596] width 453 height 25
select select "差分なし"
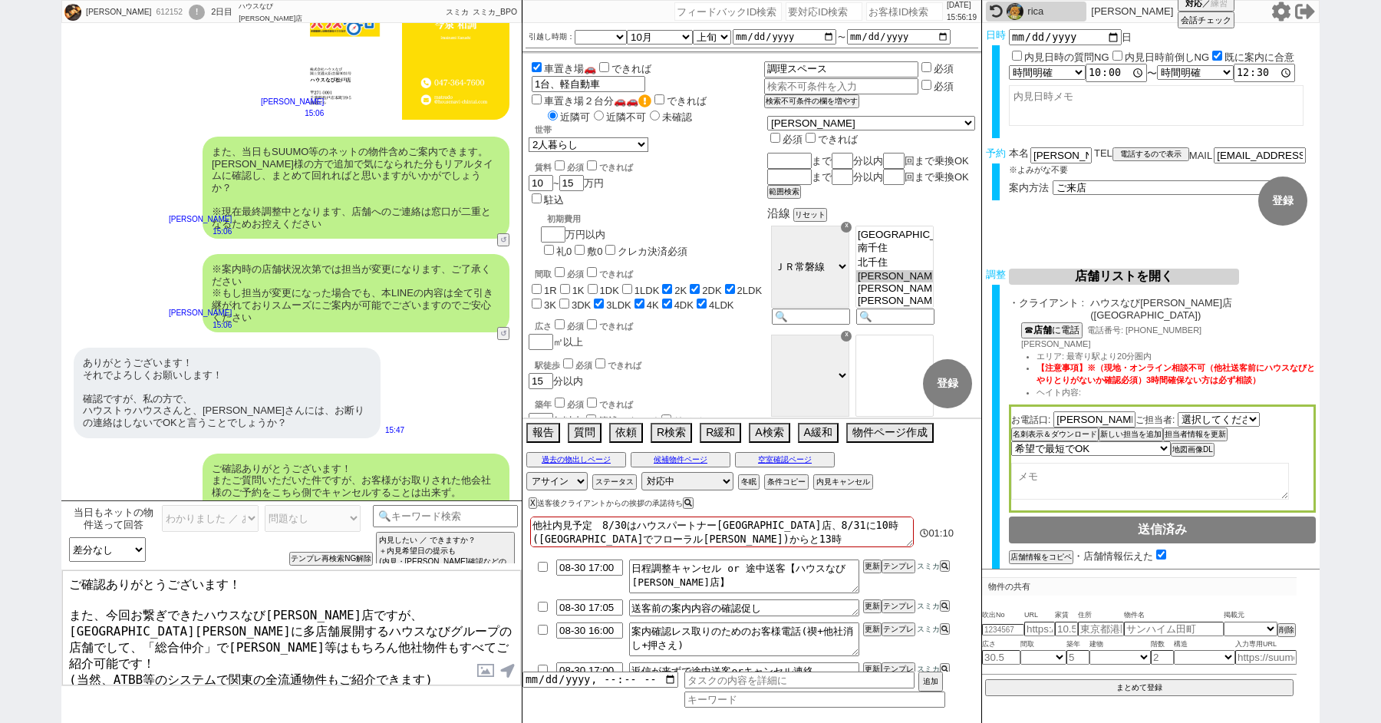
drag, startPoint x: 104, startPoint y: 609, endPoint x: 87, endPoint y: 585, distance: 28.7
click at [87, 585] on textarea "ご確認ありがとうございます！ また、今回お繋ぎできたハウスなび松戸店ですが、 東京千葉に多店舗展開するハウスなびグループの店舗でして、「総合仲介」でSUUMO…" at bounding box center [291, 627] width 459 height 115
drag, startPoint x: 68, startPoint y: 609, endPoint x: 63, endPoint y: 522, distance: 86.8
click at [64, 532] on div "当日もネットの物件送って回答 わかりました ／ ありがとうございます ／ よろしくお願いします 見つけ次第都度お送りしますね 今は他にはないです 実際にURL…" at bounding box center [291, 611] width 460 height 222
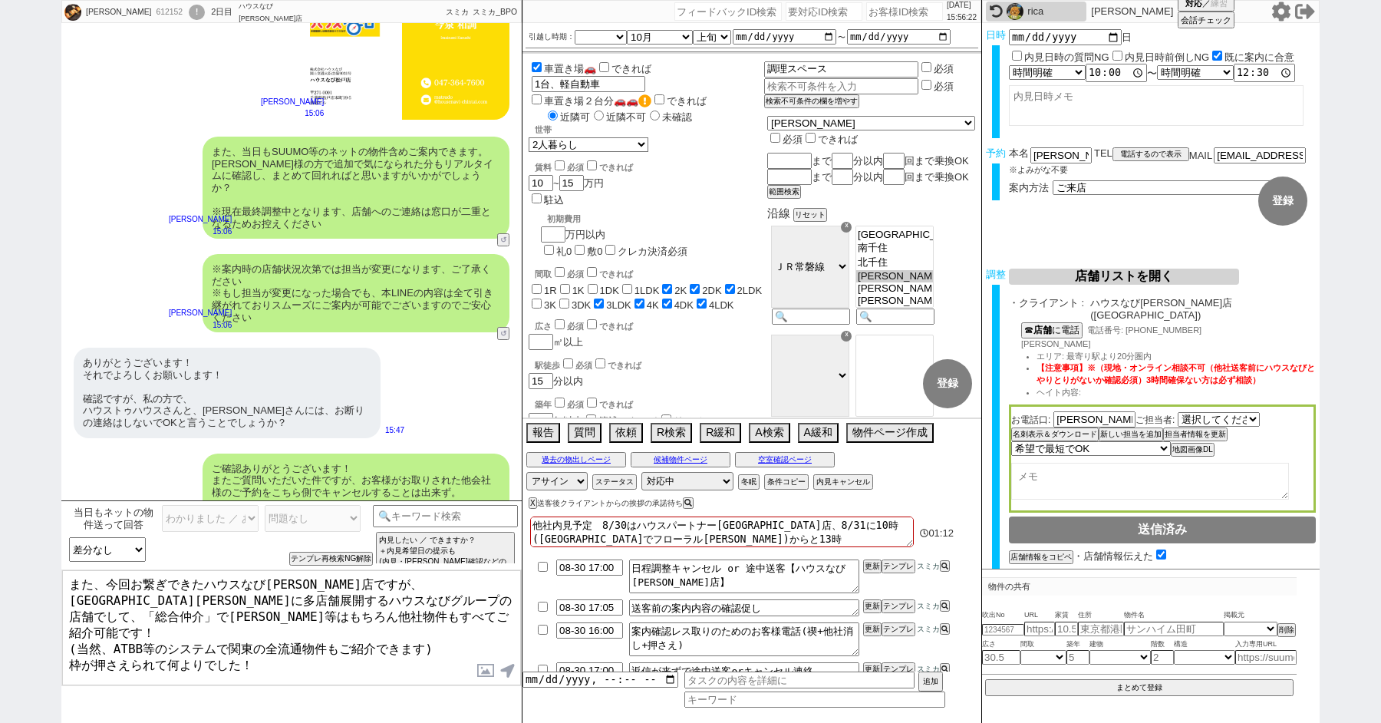
type textarea "また、今回お繋ぎできたハウスなび松戸店ですが、 東京千葉に多店舗展開するハウスなびグループの店舗でして、「総合仲介」でSUUMO等はもちろん他社物件もすべてご…"
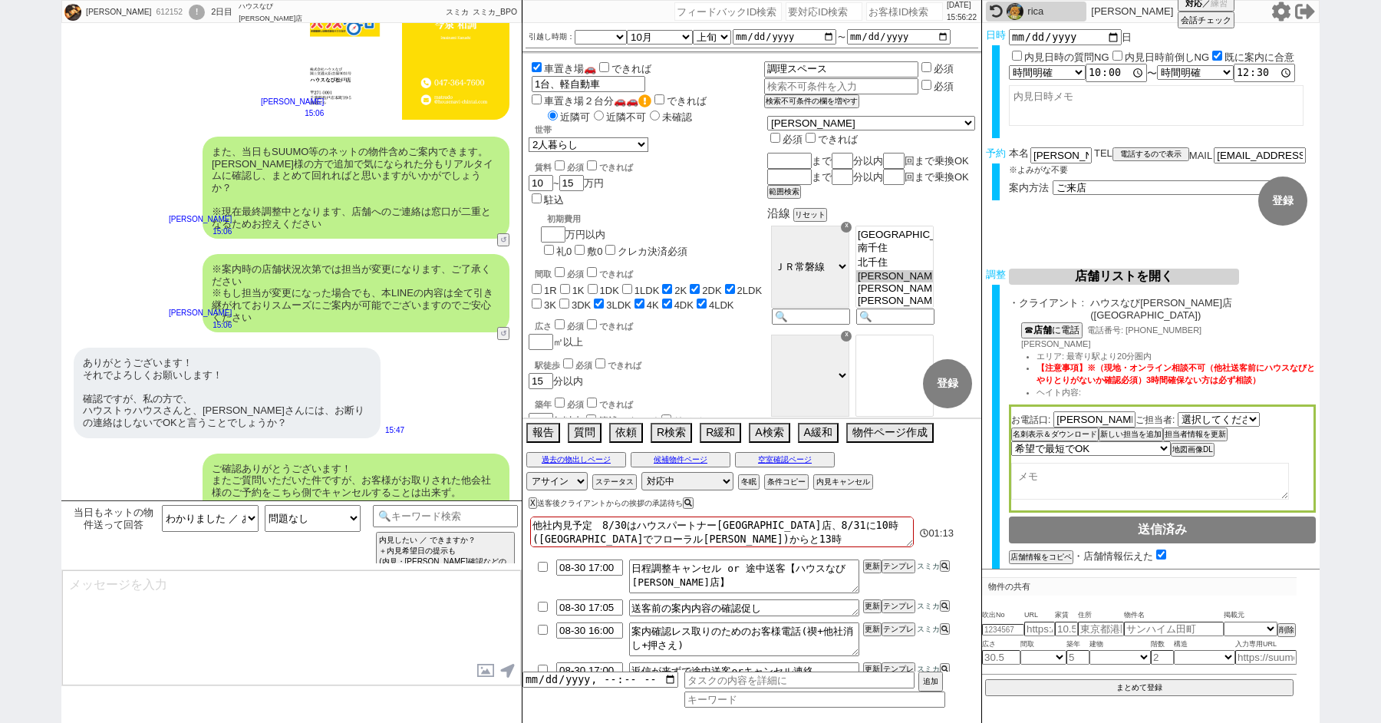
scroll to position [6588, 0]
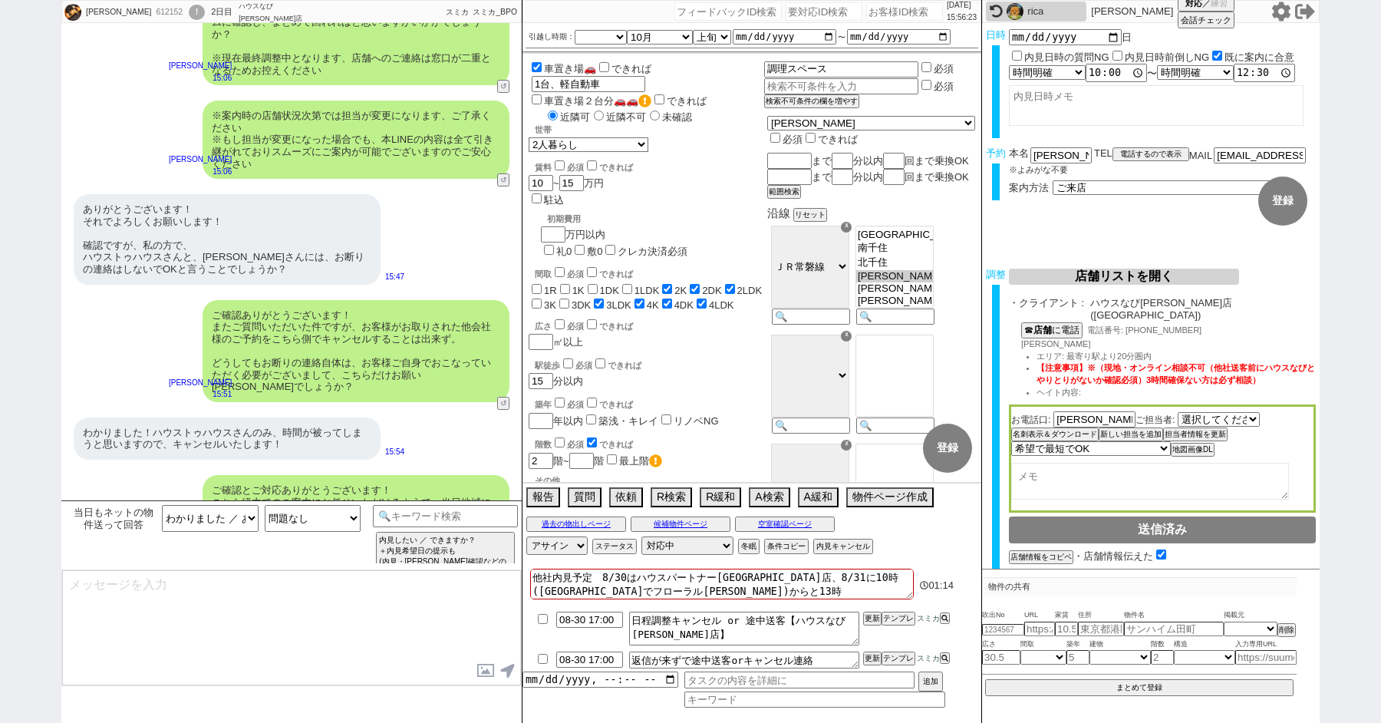
type textarea "手配内容も改めてメールにてお送りいたしますね。 当日はどうぞよろしくお願いいたします！"
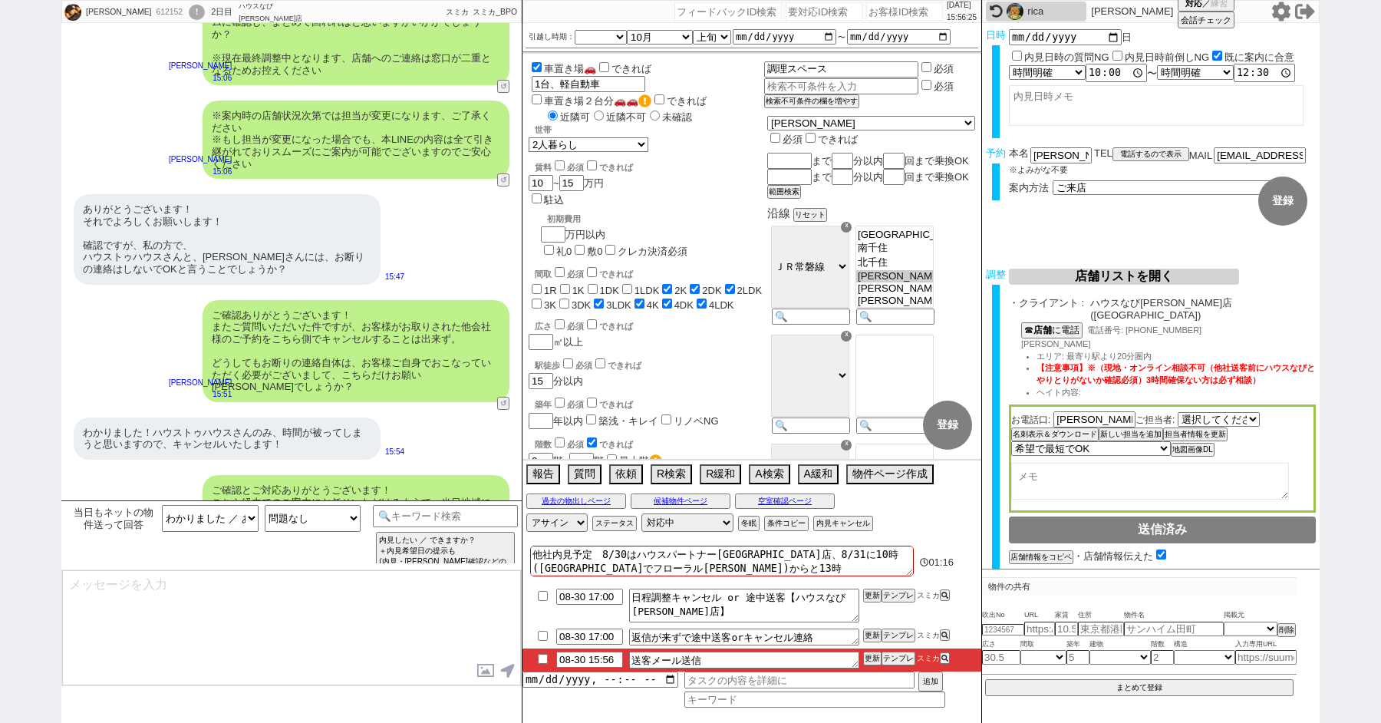
scroll to position [6646, 0]
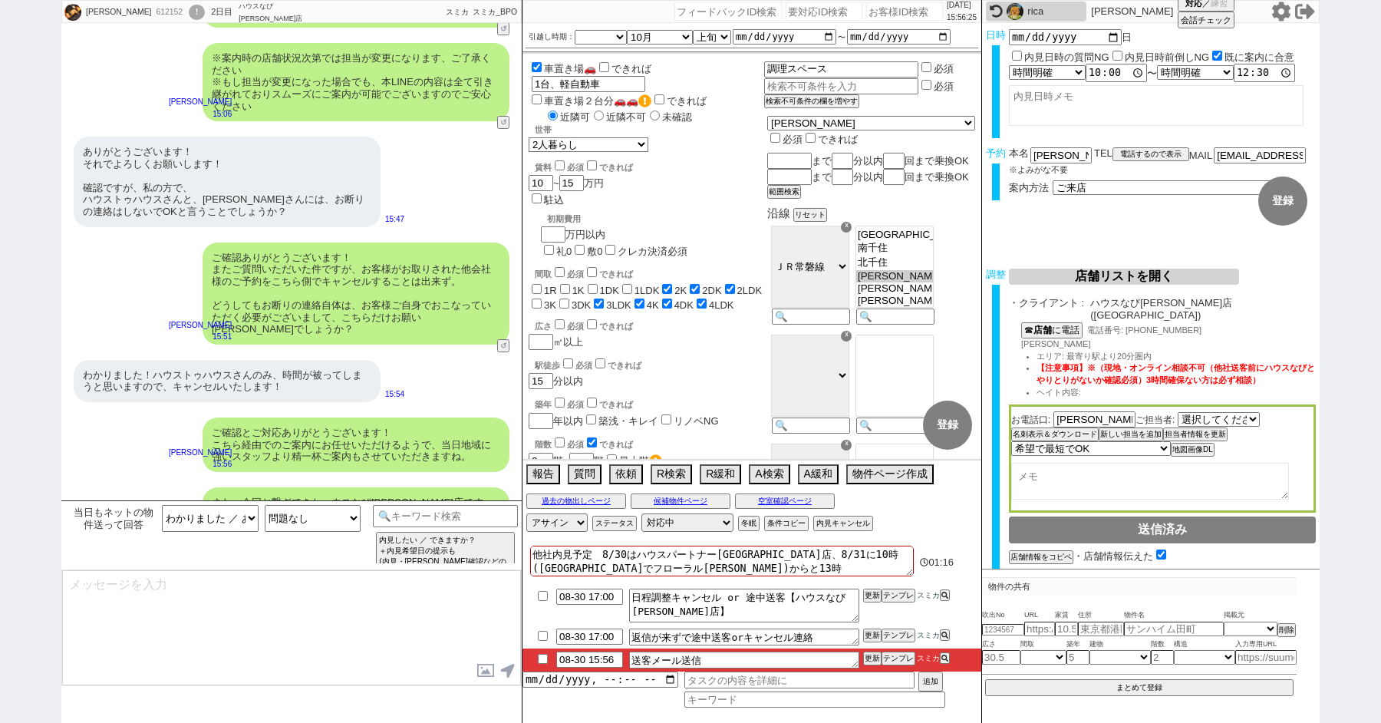
type textarea "■■■ご案内の流れ■■■ 1. 担当から詳細なヒアリング 2. 最新物件の洗い出し 3. 事前の物件含め、最新状況を直接確認 4. 募集中のものをまとめて内見…"
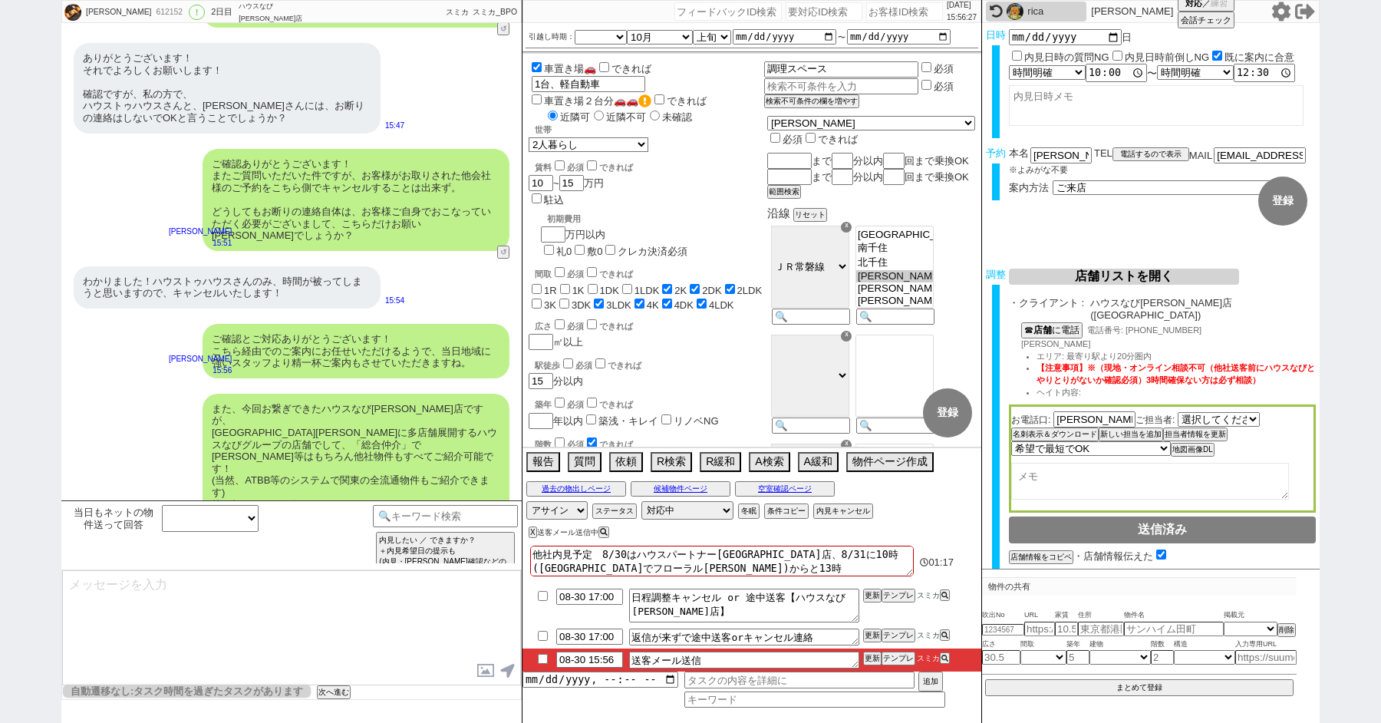
scroll to position [43, 0]
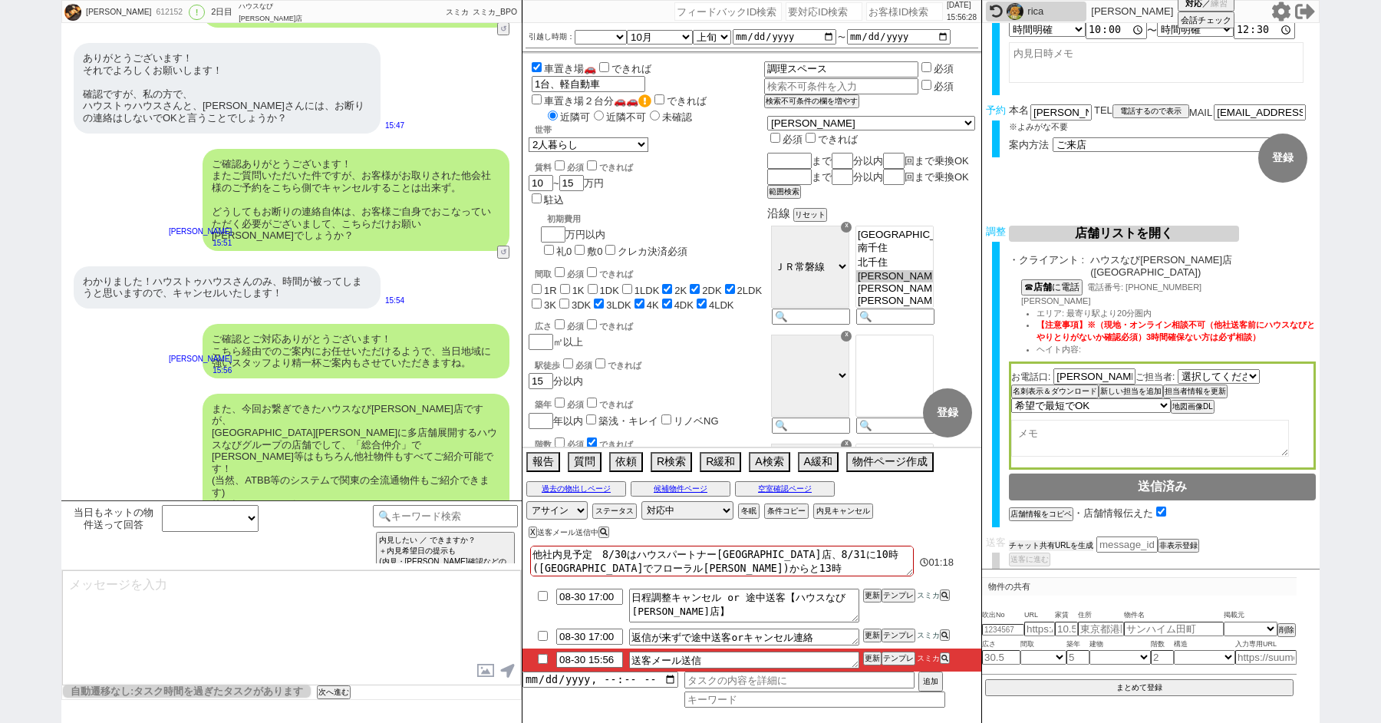
click at [1060, 540] on button "チャット共有URLを生成" at bounding box center [1051, 545] width 84 height 11
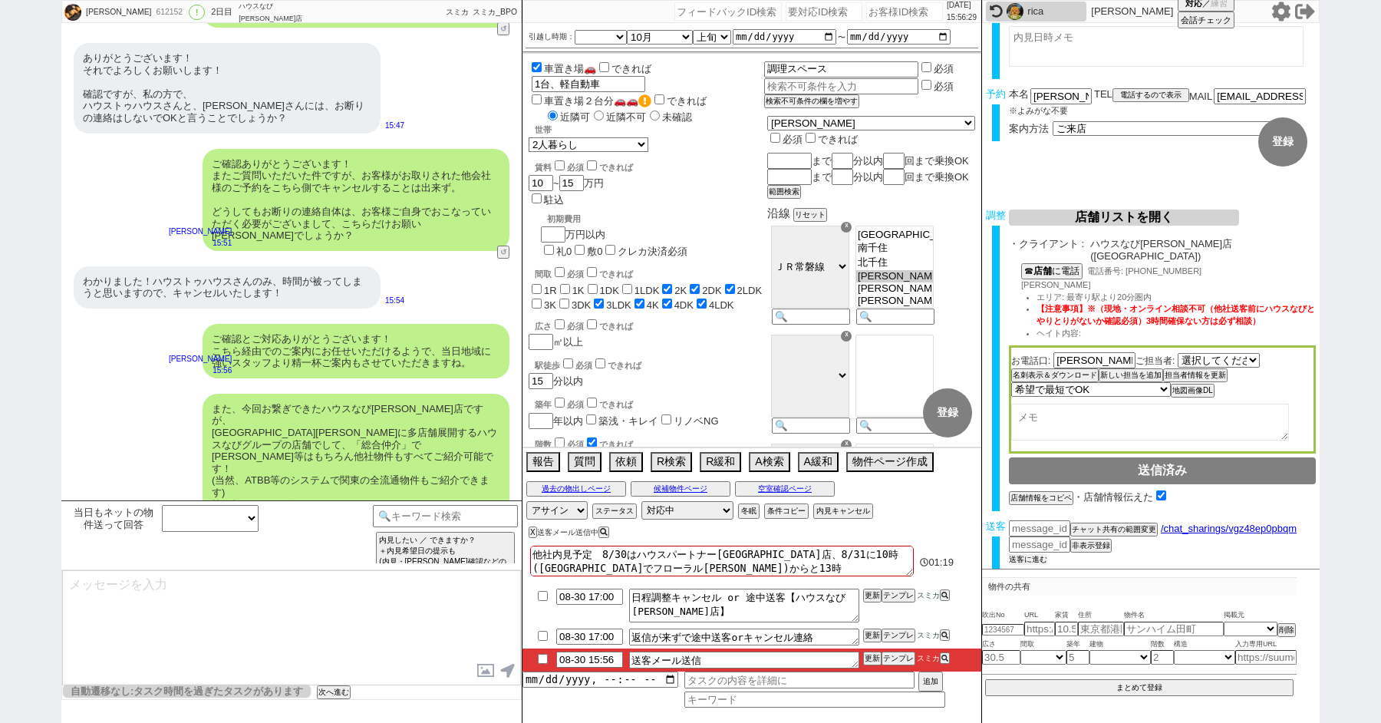
click at [1031, 554] on button "送客に進む" at bounding box center [1028, 559] width 38 height 11
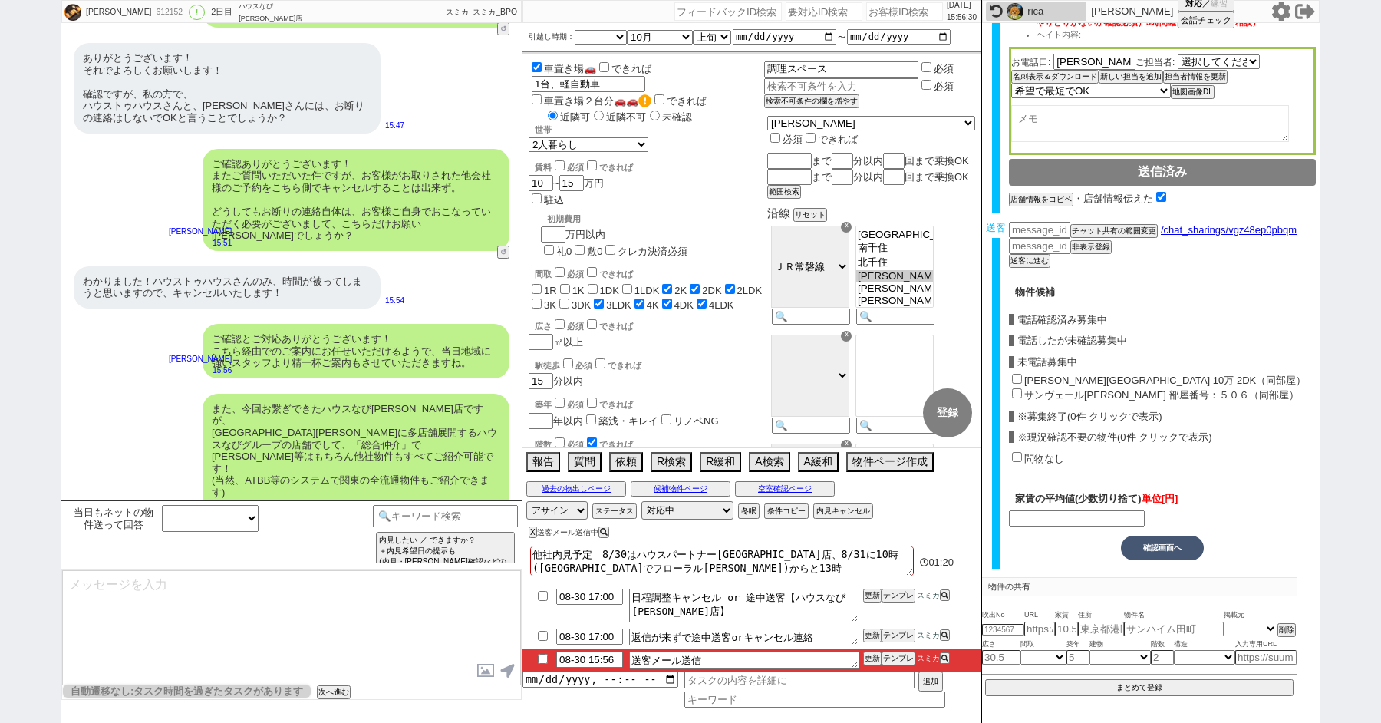
click at [1018, 374] on input "松戸駅 10万 2DK（同部屋）" at bounding box center [1017, 379] width 10 height 10
checkbox input "true"
type input "100000"
checkbox input "true"
checkbox input "false"
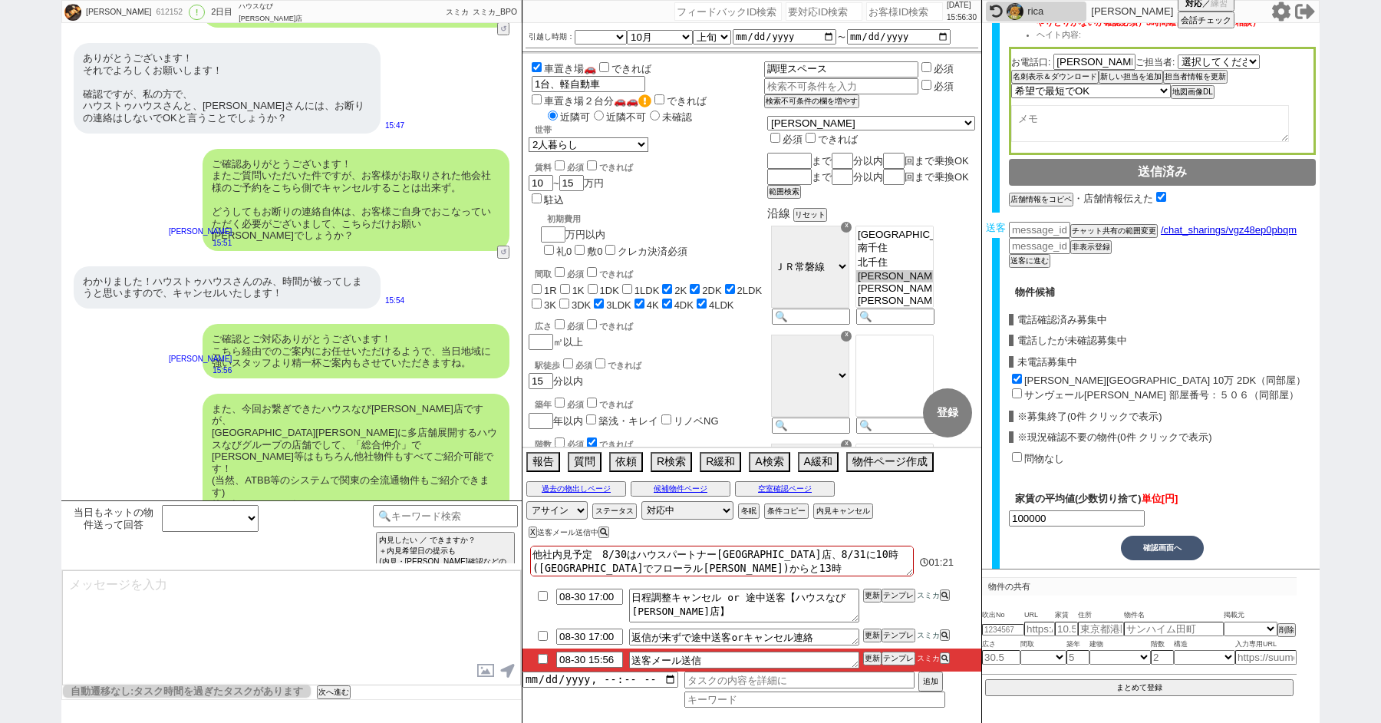
checkbox input "true"
click at [1018, 388] on input "サンヴェール松戸 部屋番号：５０６（同部屋）" at bounding box center [1017, 393] width 10 height 10
checkbox input "true"
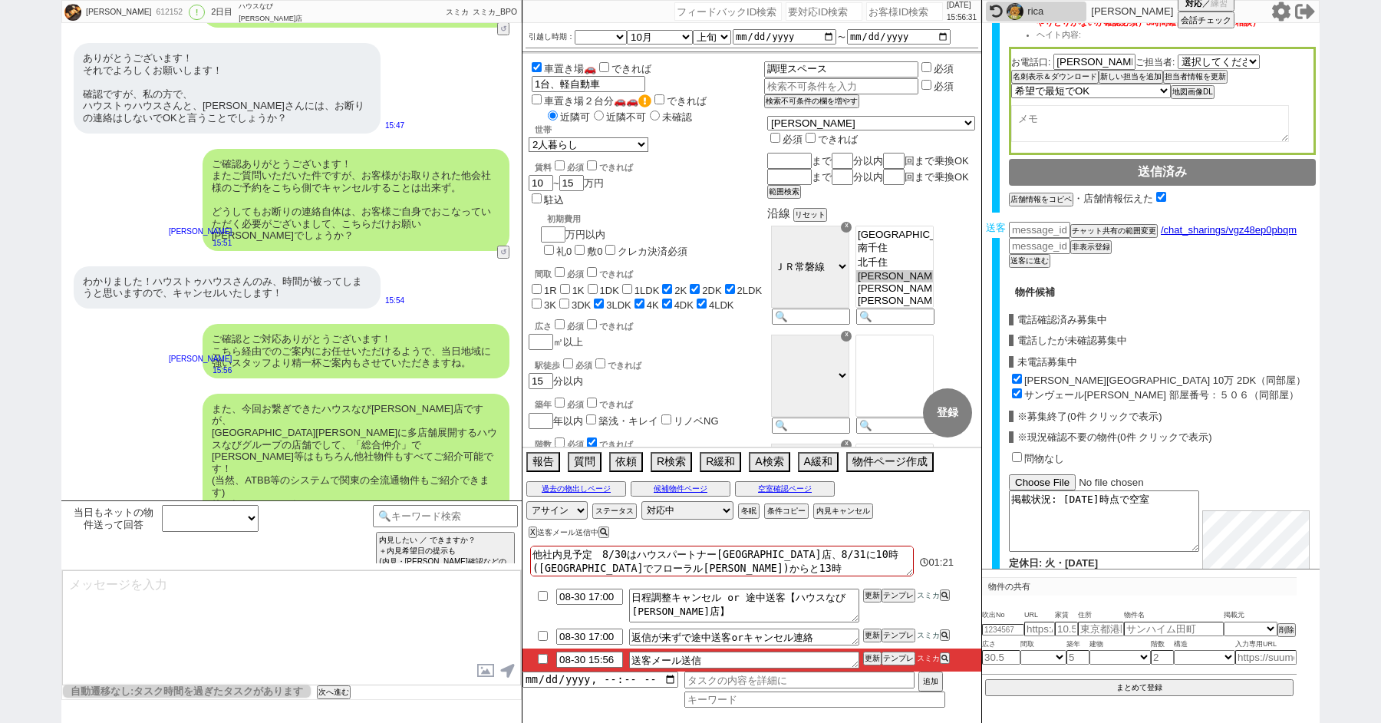
type input "106500"
checkbox input "true"
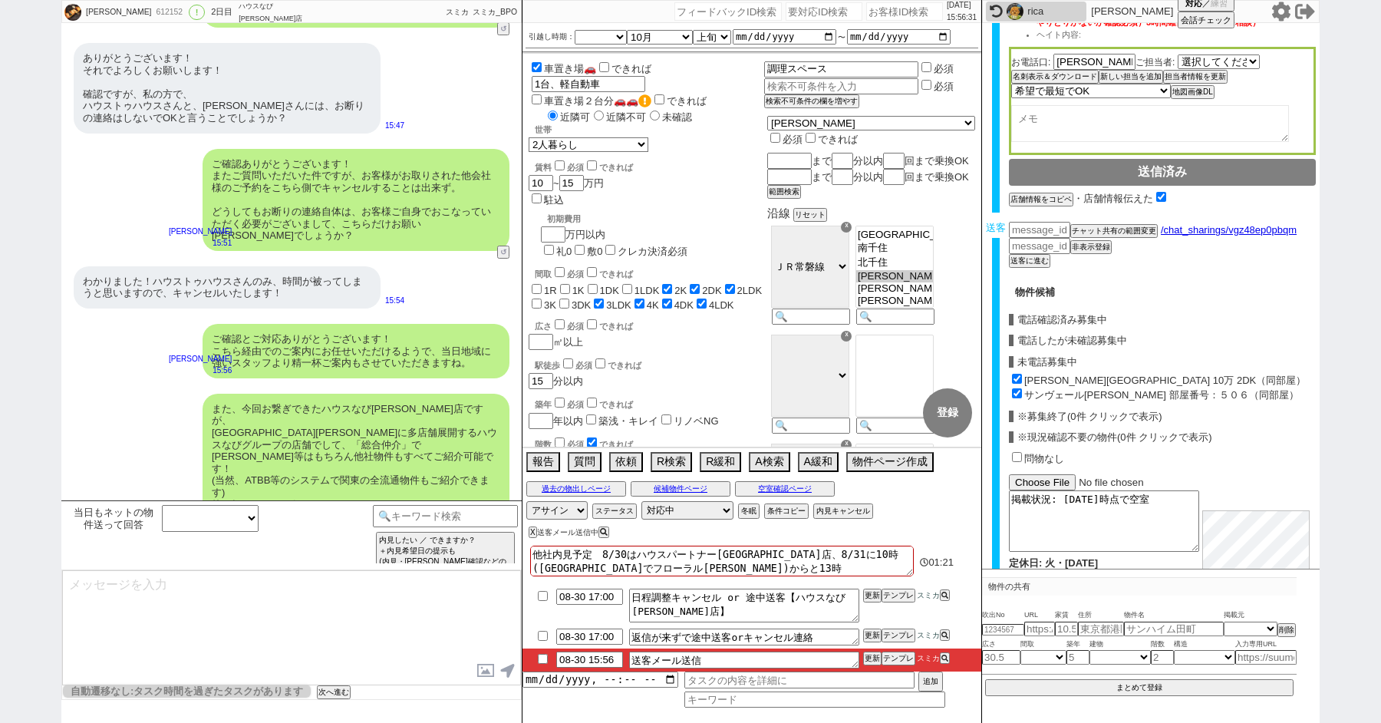
scroll to position [630, 0]
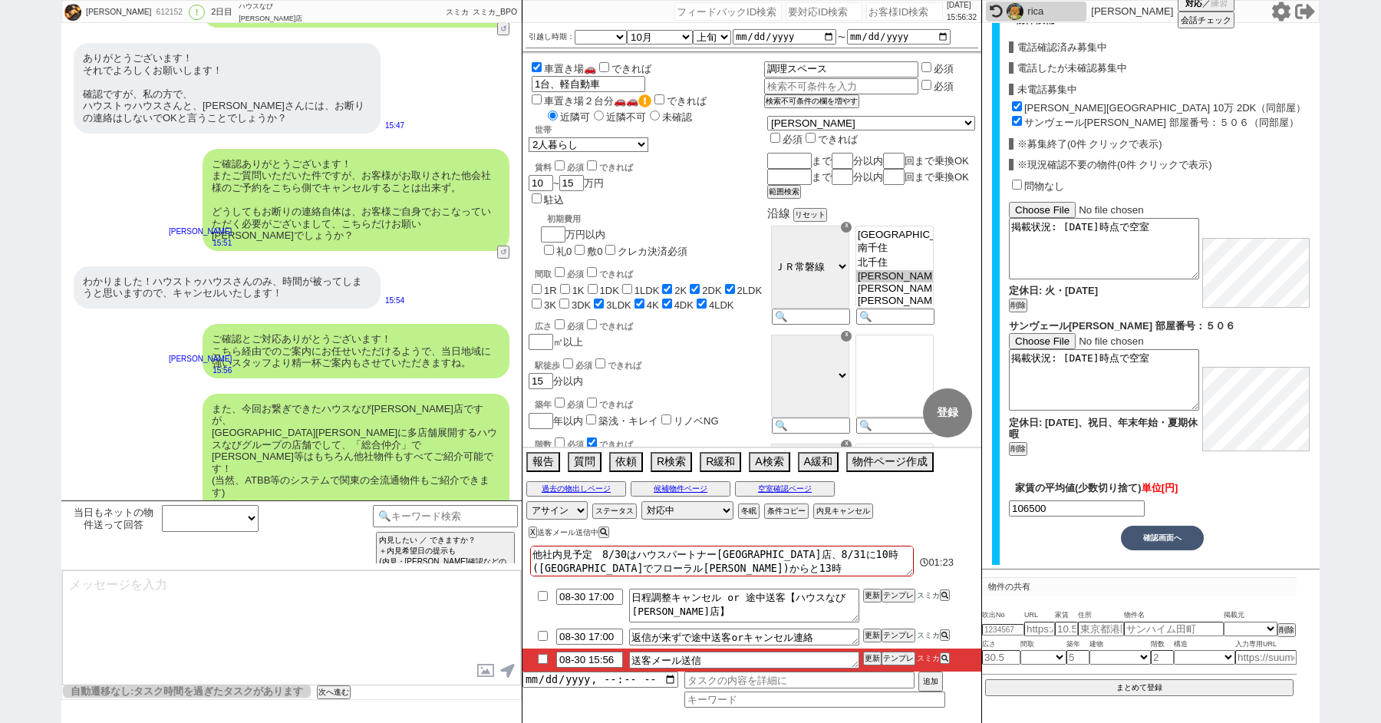
click at [1159, 533] on button "確認画面へ" at bounding box center [1162, 537] width 83 height 25
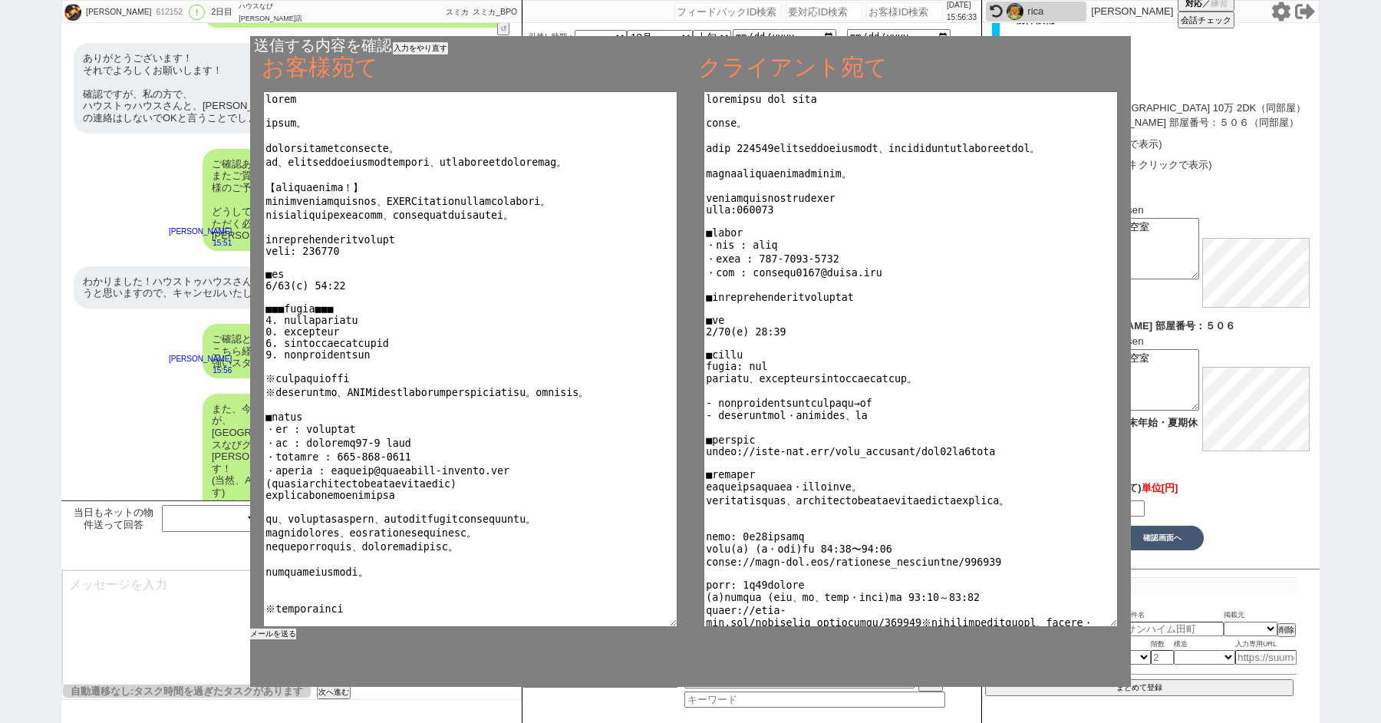
click at [279, 635] on button "メールを送る" at bounding box center [273, 633] width 46 height 11
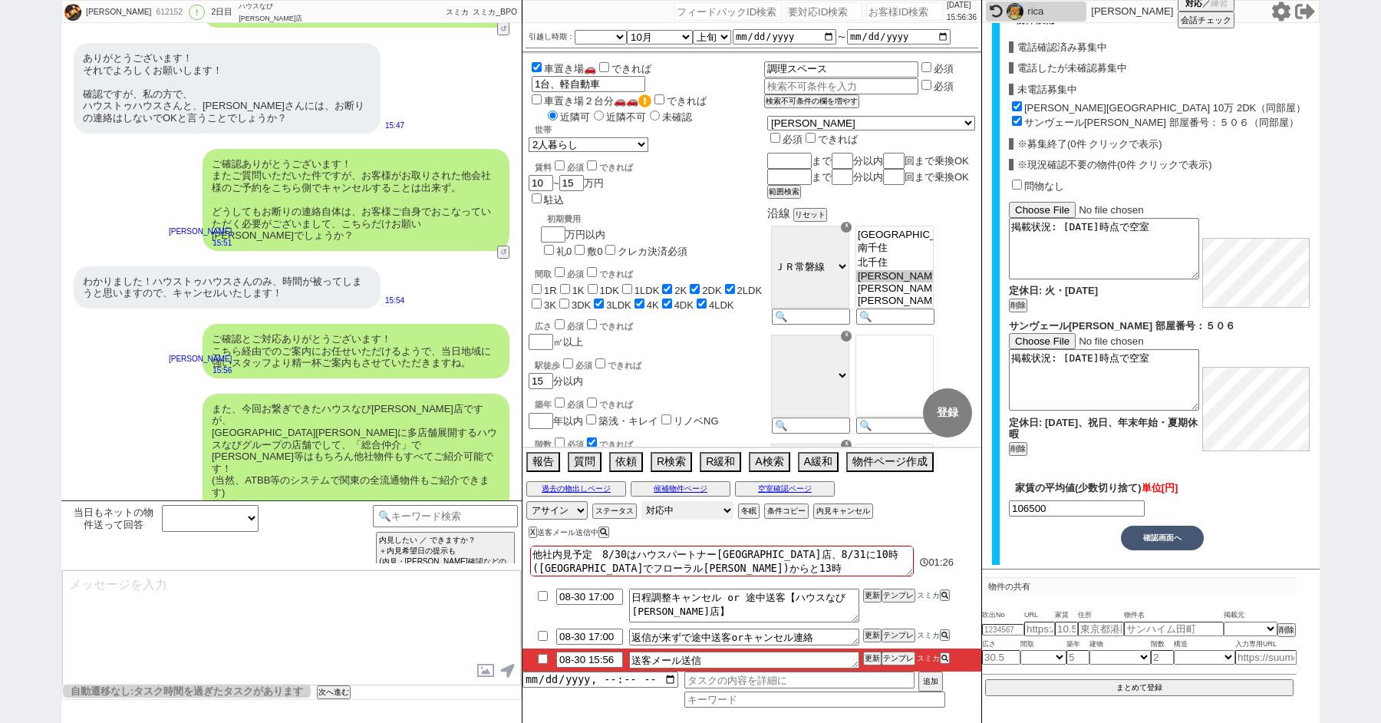
click at [674, 512] on select "対応中 引き継ぎ完了 ブロック 長期間返信なし 紹介不可 別の所で決まった 客の都合で引越しが無くなった 接客開始後に冬眠" at bounding box center [687, 510] width 92 height 18
select select "100"
click at [641, 501] on select "対応中 引き継ぎ完了 ブロック 長期間返信なし 紹介不可 別の所で決まった 客の都合で引越しが無くなった 接客開始後に冬眠" at bounding box center [687, 510] width 92 height 18
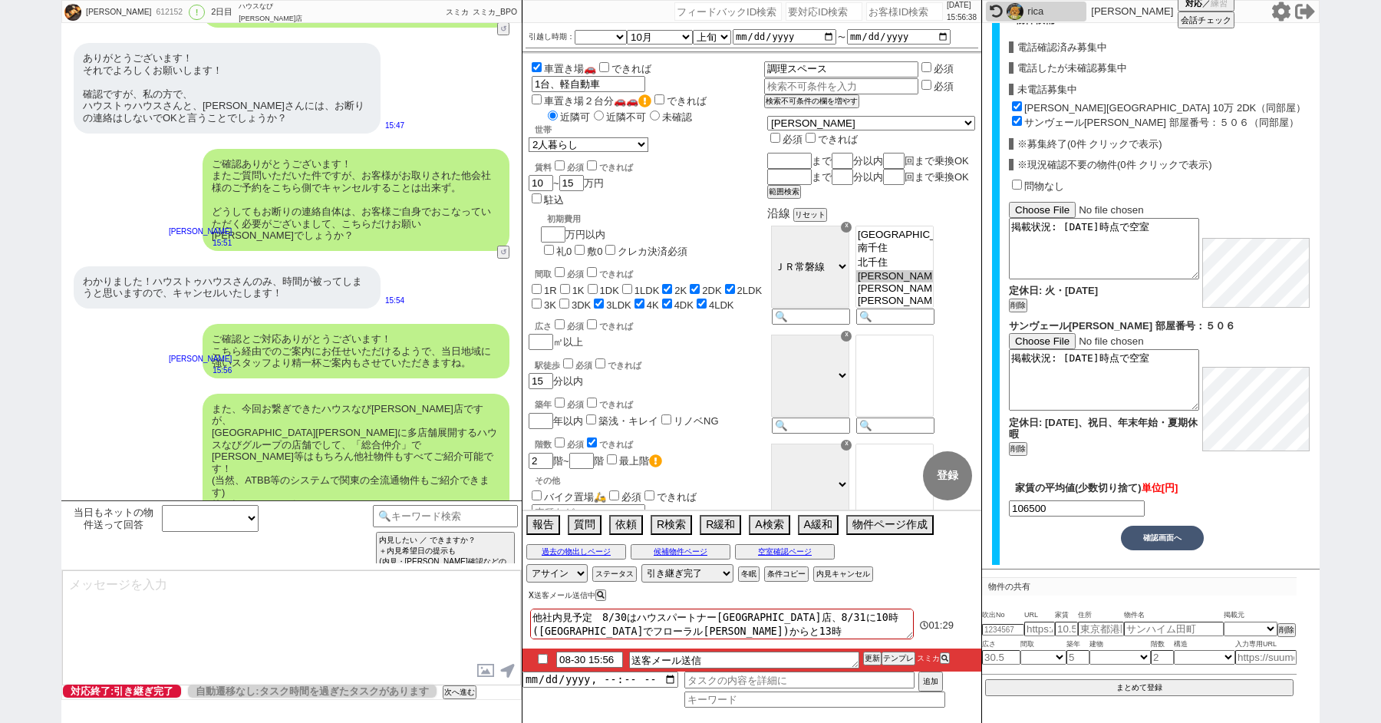
click at [531, 593] on button "X" at bounding box center [531, 595] width 5 height 8
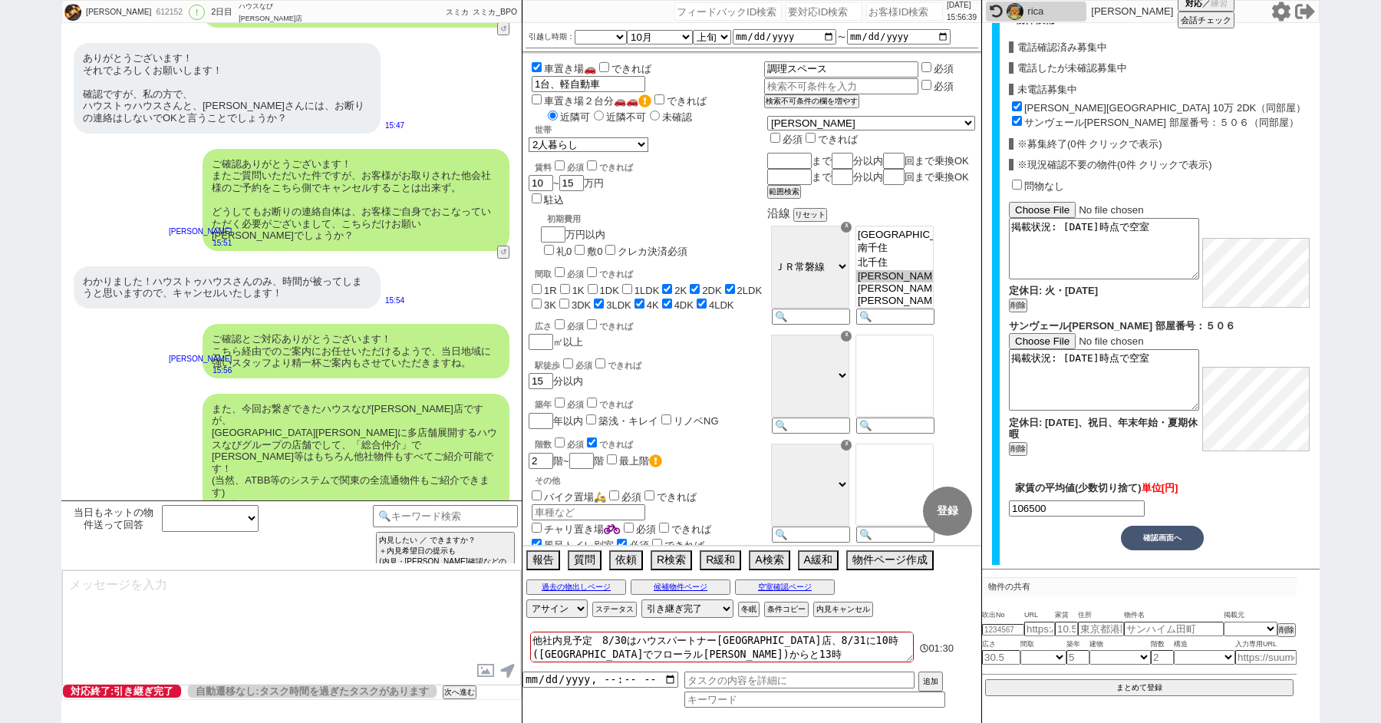
click at [145, 563] on div "手配内容も改めてメールにてお送りいたしますね。 当日はどうぞよろしくお願いいたします！ 青木琢磨 15:56 5479-A2" at bounding box center [291, 592] width 460 height 58
